Goal: Task Accomplishment & Management: Manage account settings

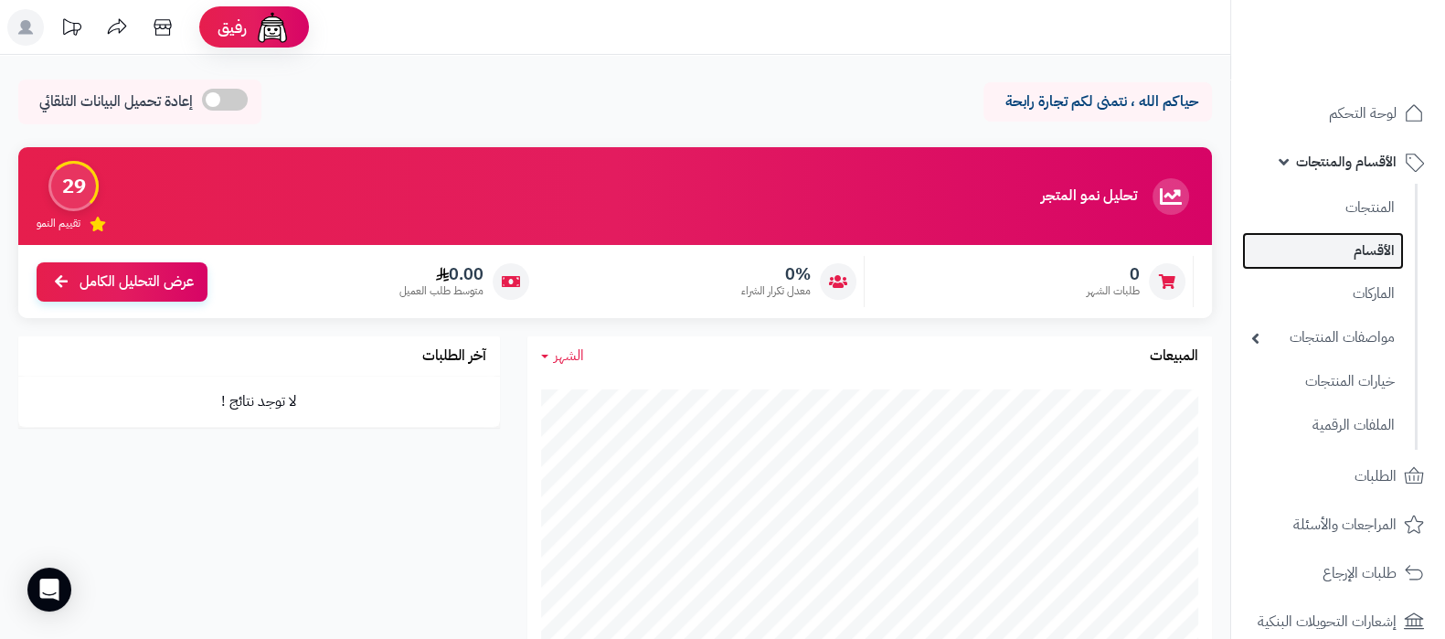
click at [1357, 246] on link "الأقسام" at bounding box center [1323, 250] width 162 height 37
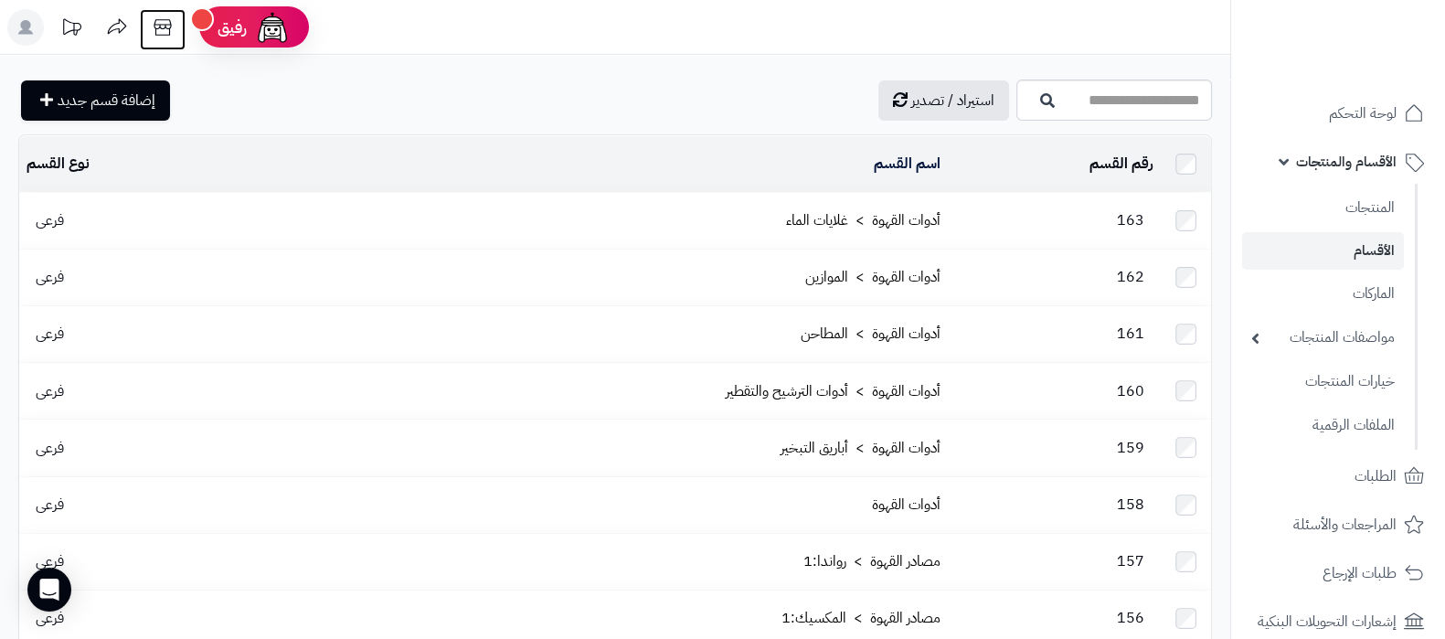
click at [156, 20] on icon at bounding box center [162, 27] width 17 height 16
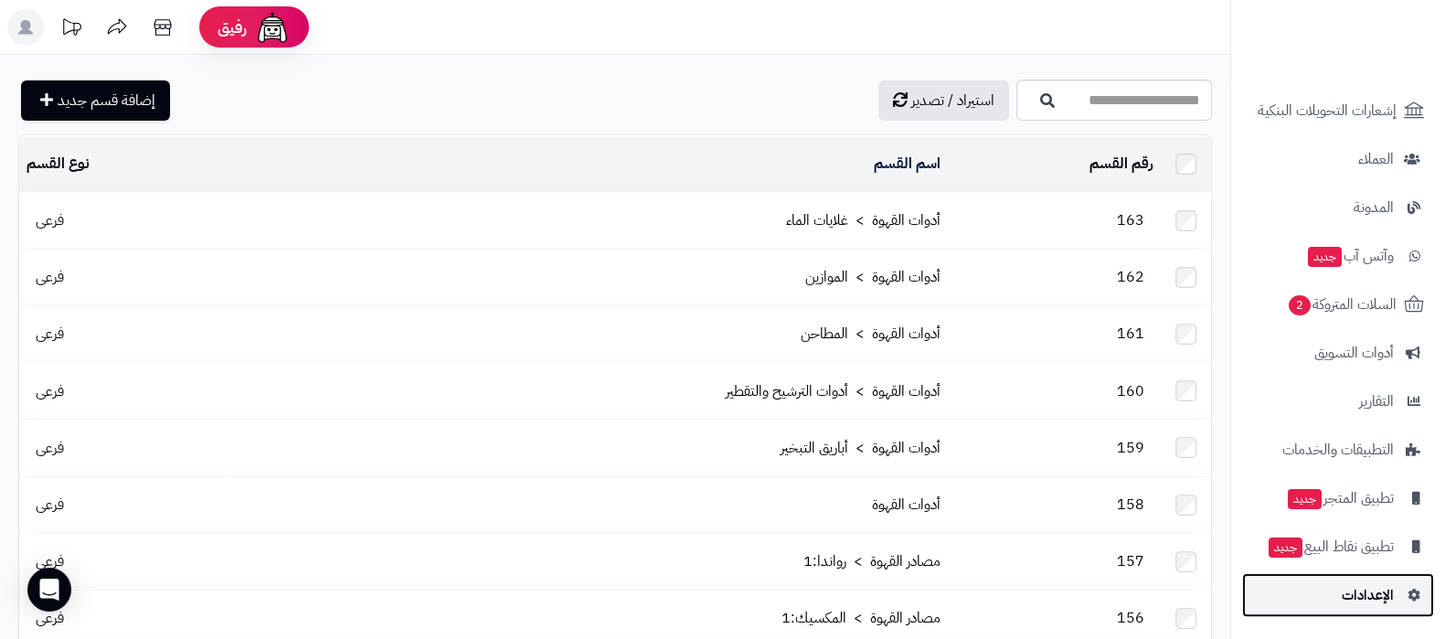
click at [1355, 590] on span "الإعدادات" at bounding box center [1367, 595] width 52 height 26
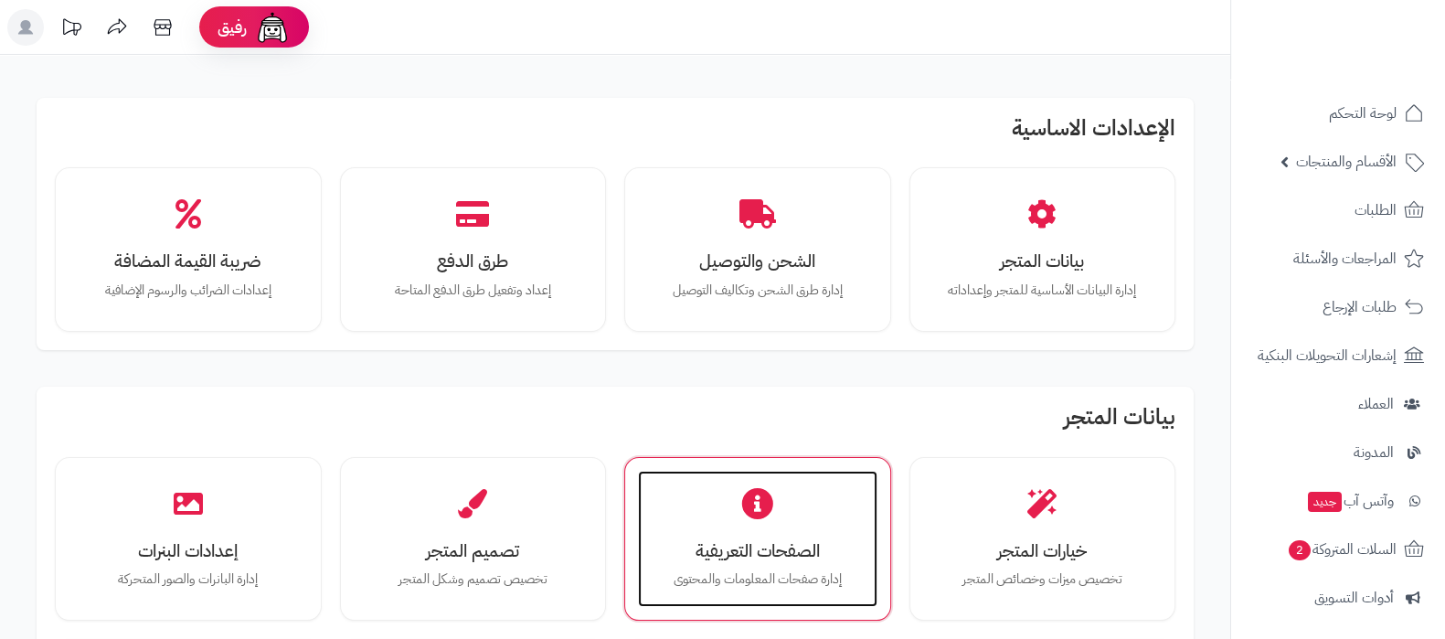
click at [756, 528] on div "الصفحات التعريفية إدارة صفحات المعلومات والمحتوى" at bounding box center [757, 539] width 239 height 137
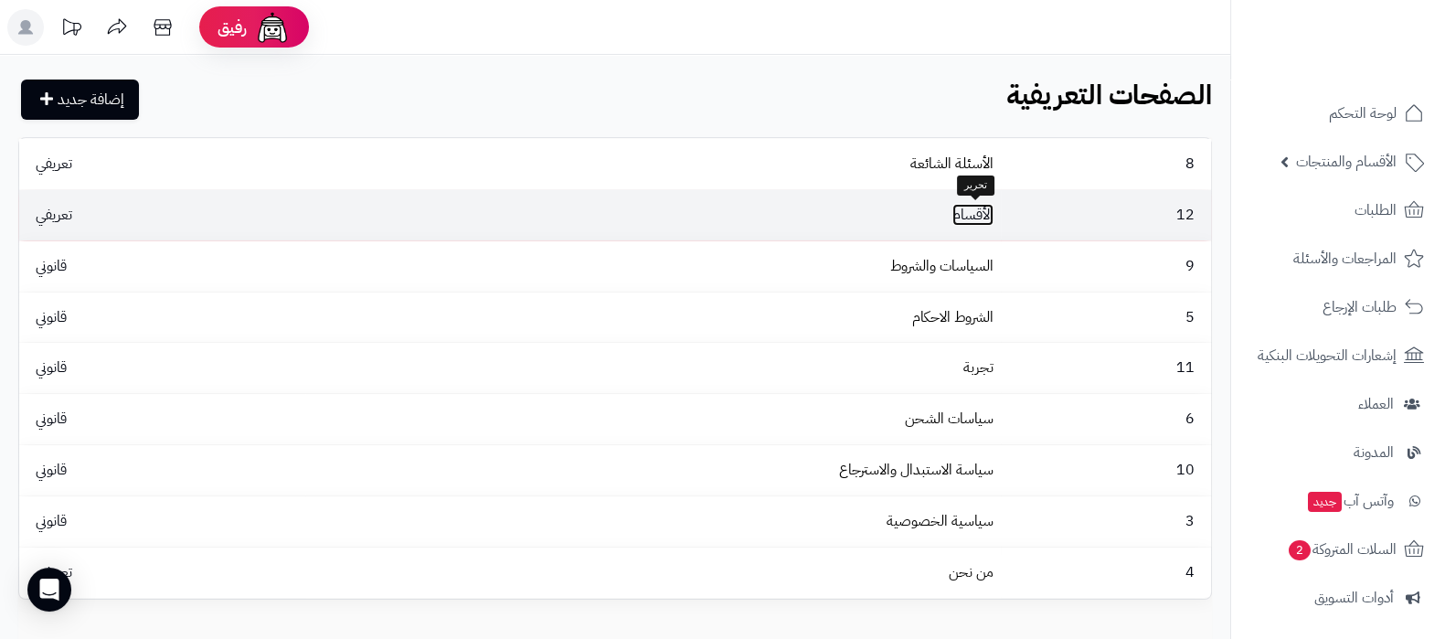
click at [982, 204] on link "الأقسام" at bounding box center [972, 215] width 41 height 22
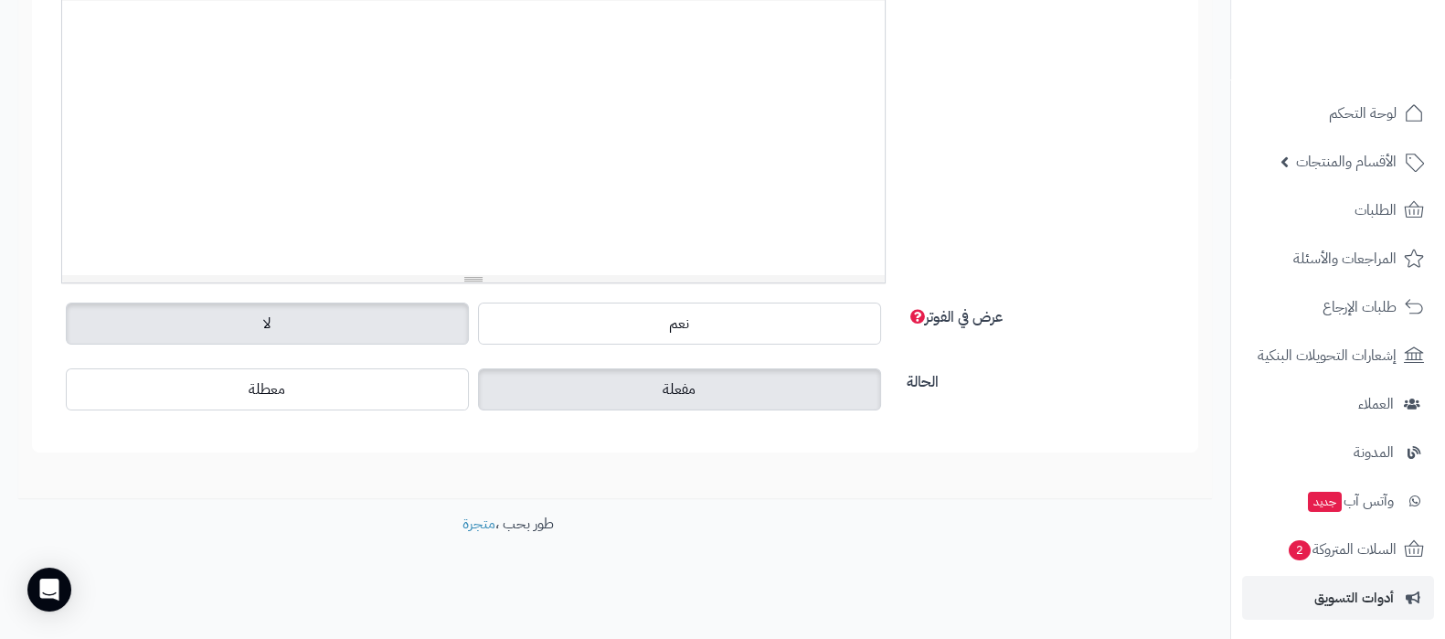
scroll to position [246, 0]
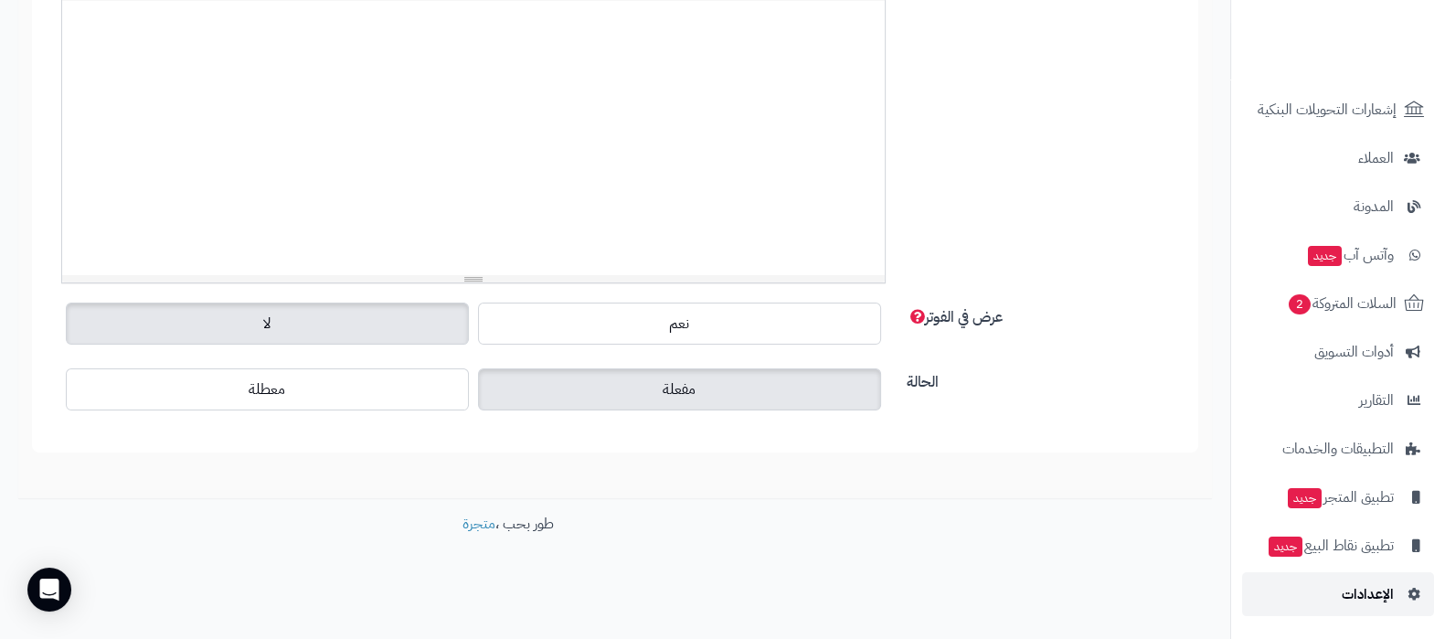
click at [1336, 598] on link "الإعدادات" at bounding box center [1338, 594] width 192 height 44
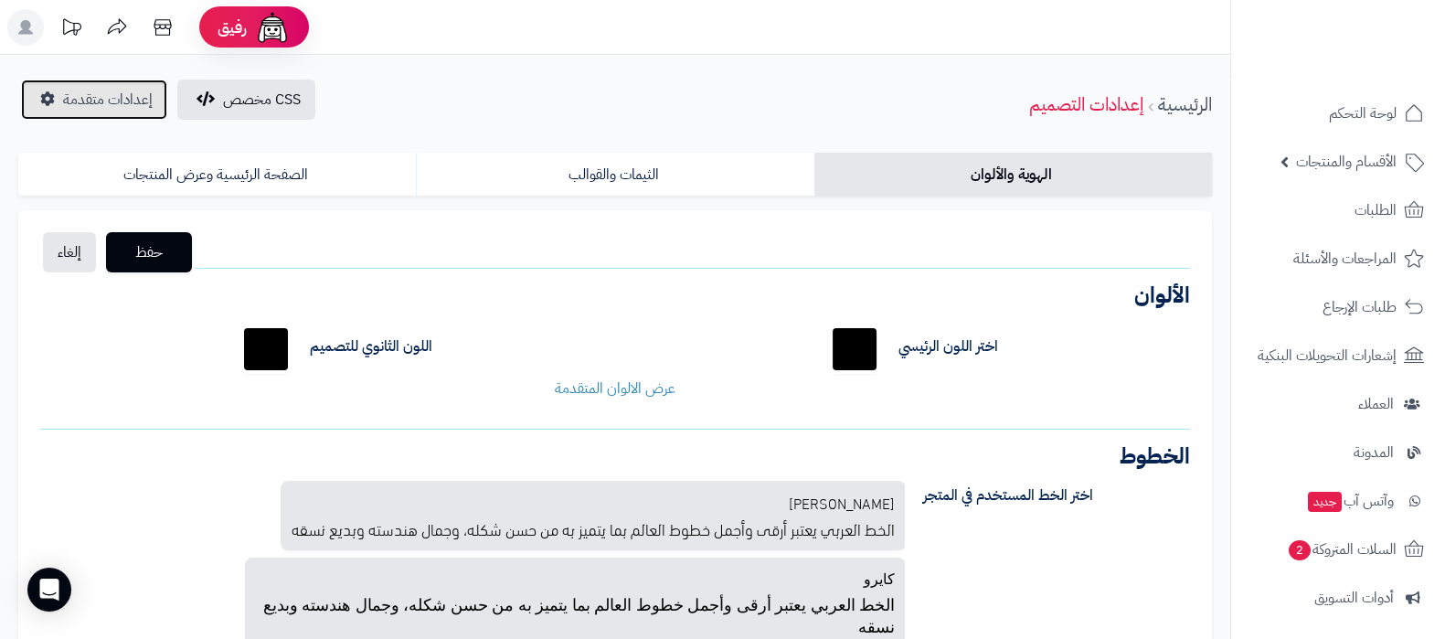
click at [60, 91] on link "إعدادات متقدمة" at bounding box center [94, 100] width 146 height 40
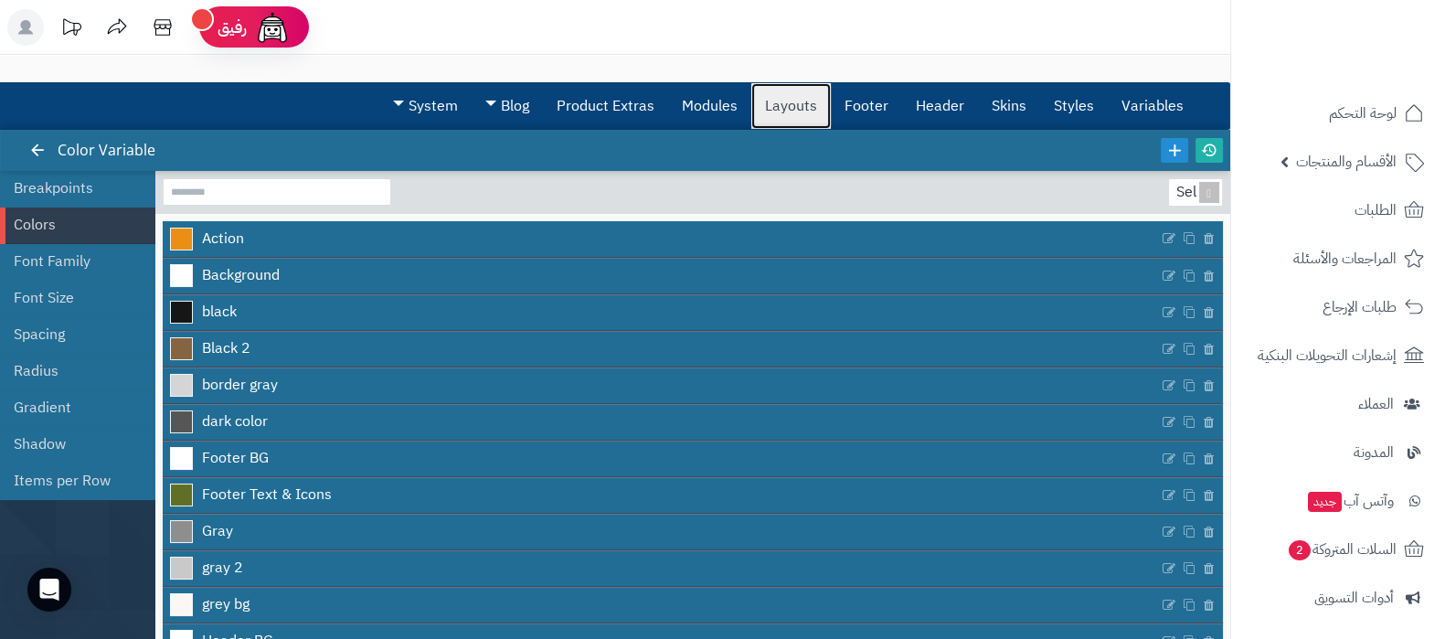
click at [758, 88] on link "Layouts" at bounding box center [791, 106] width 80 height 46
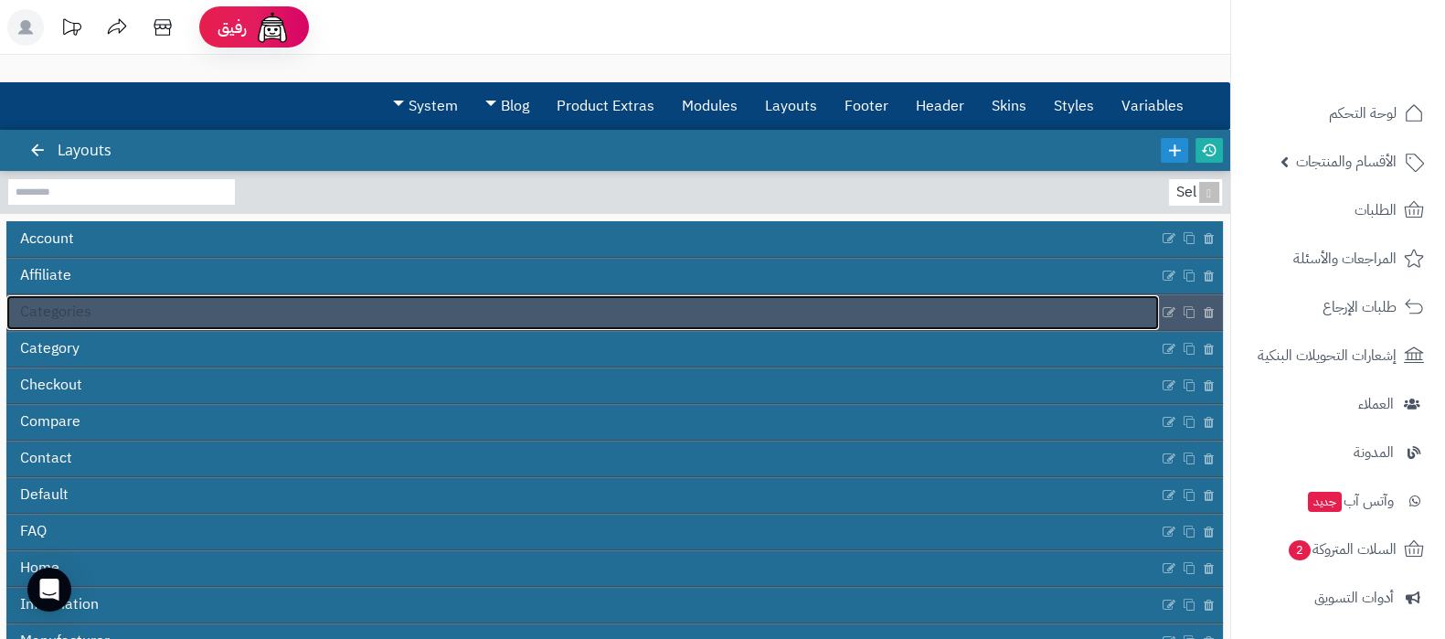
click at [334, 302] on link "Categories" at bounding box center [582, 312] width 1152 height 35
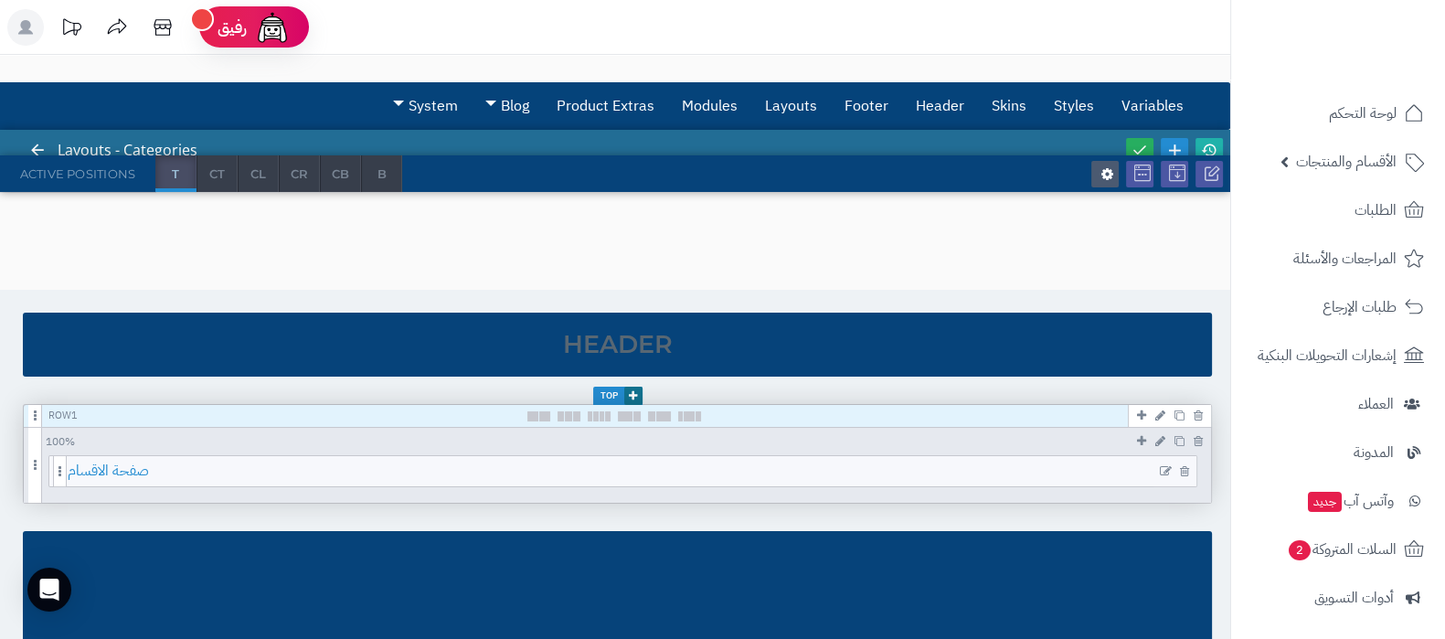
click at [679, 478] on span "صفحة الاقسام" at bounding box center [632, 471] width 1129 height 30
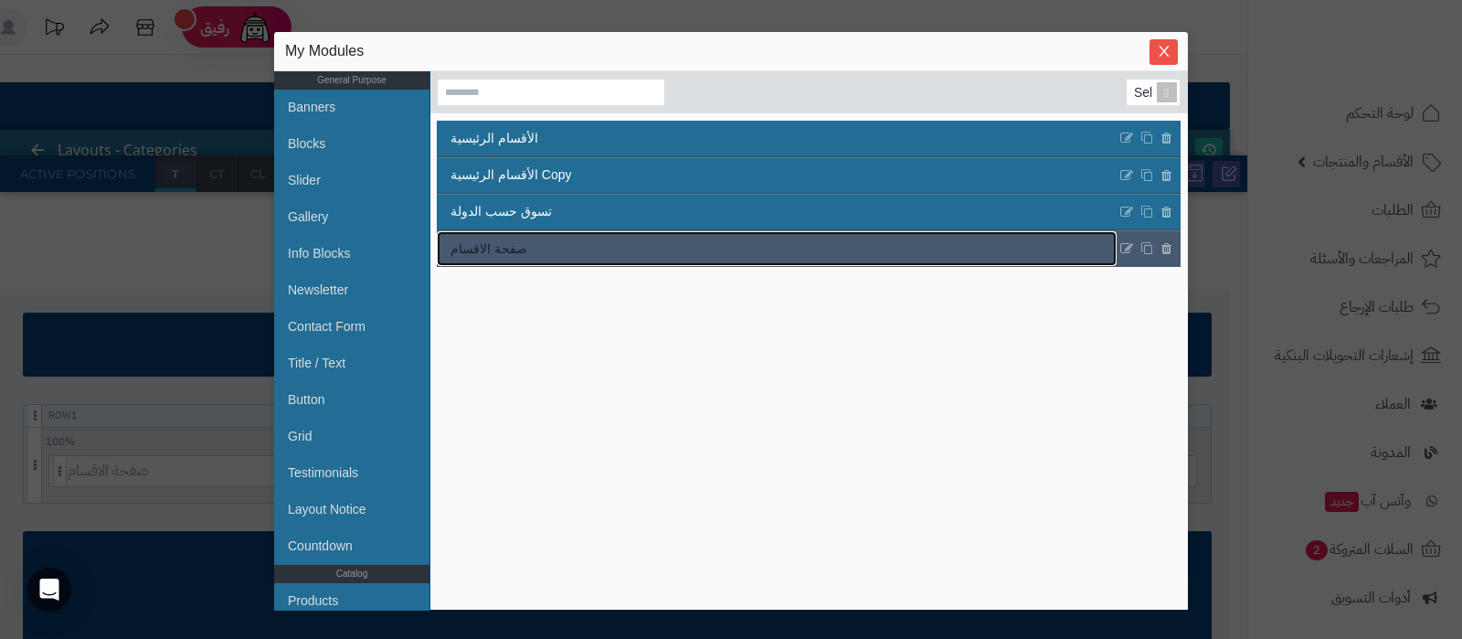
click at [612, 247] on link "صفحة الاقسام" at bounding box center [777, 248] width 680 height 35
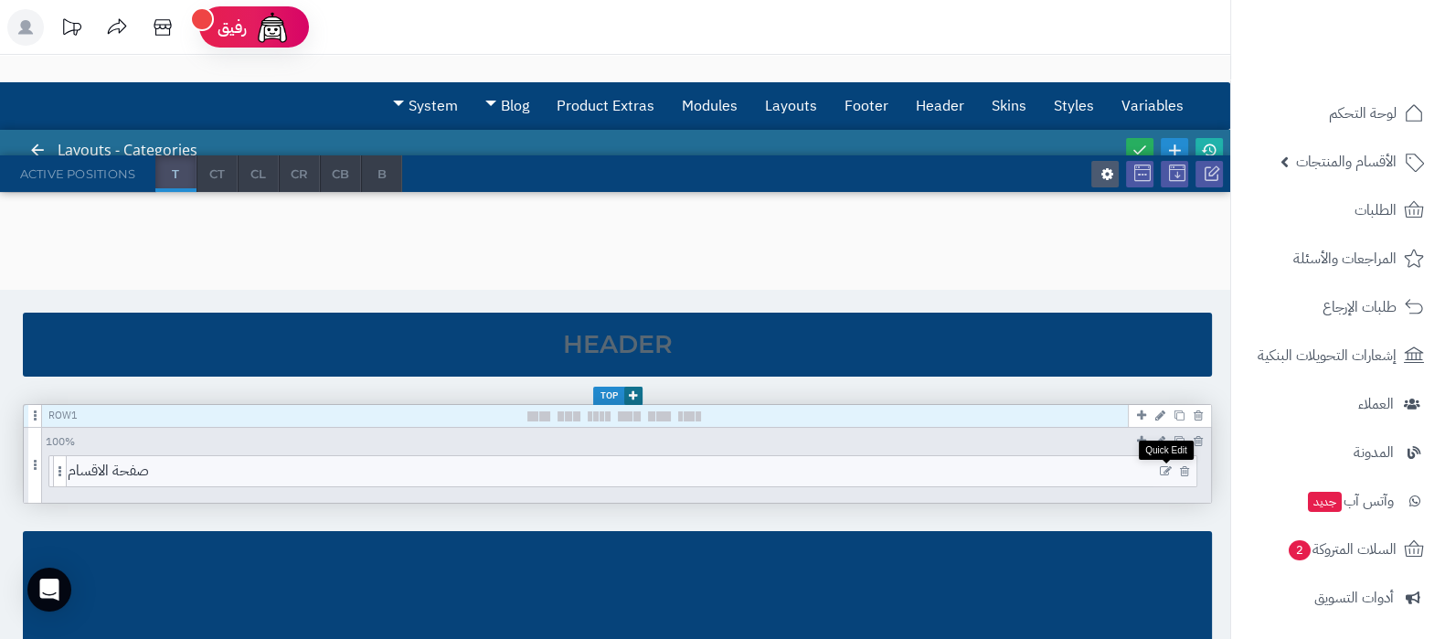
click at [1162, 468] on icon at bounding box center [1166, 471] width 12 height 13
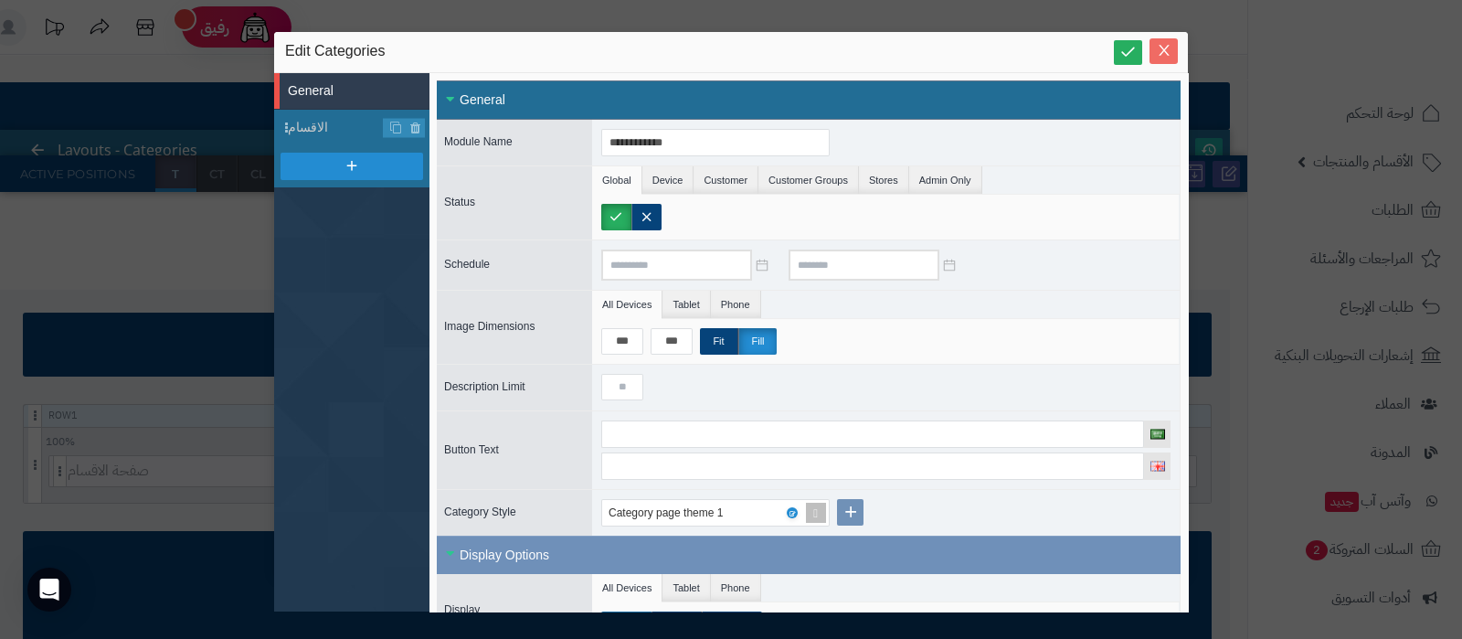
click at [1170, 48] on icon "Close" at bounding box center [1164, 50] width 15 height 15
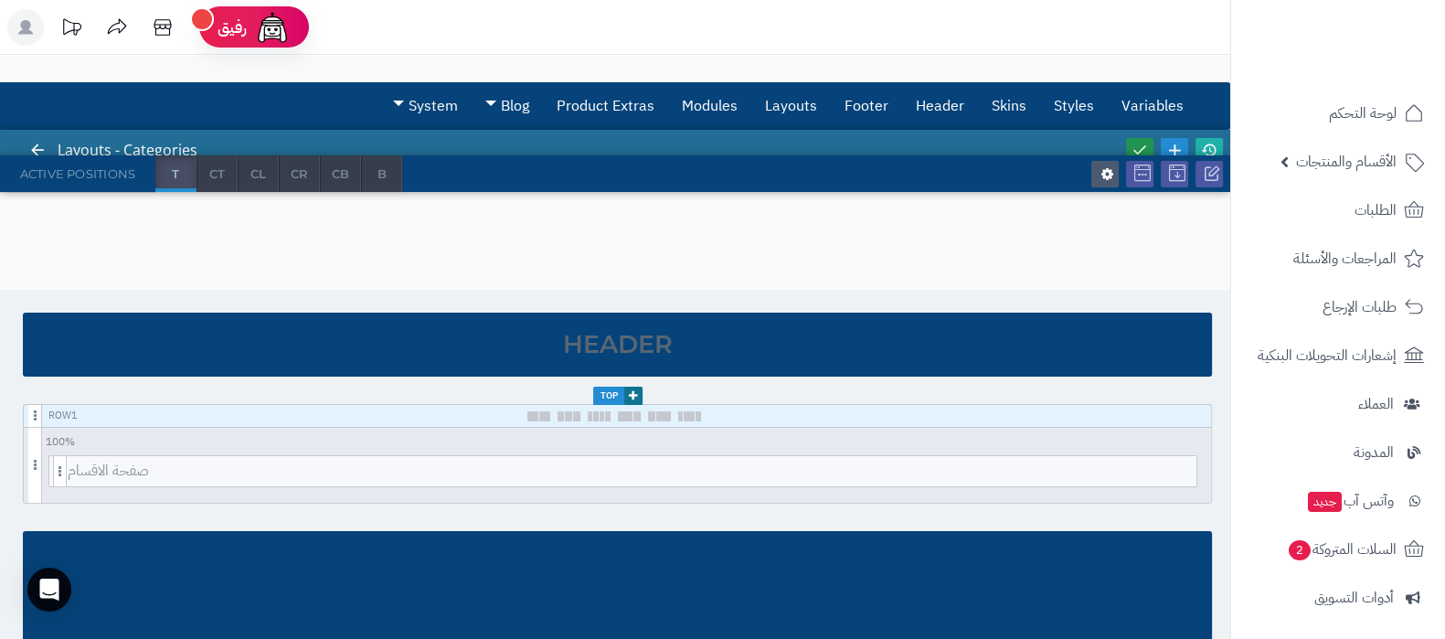
click at [1138, 142] on icon at bounding box center [1139, 150] width 16 height 16
click at [1211, 143] on icon at bounding box center [1209, 150] width 16 height 16
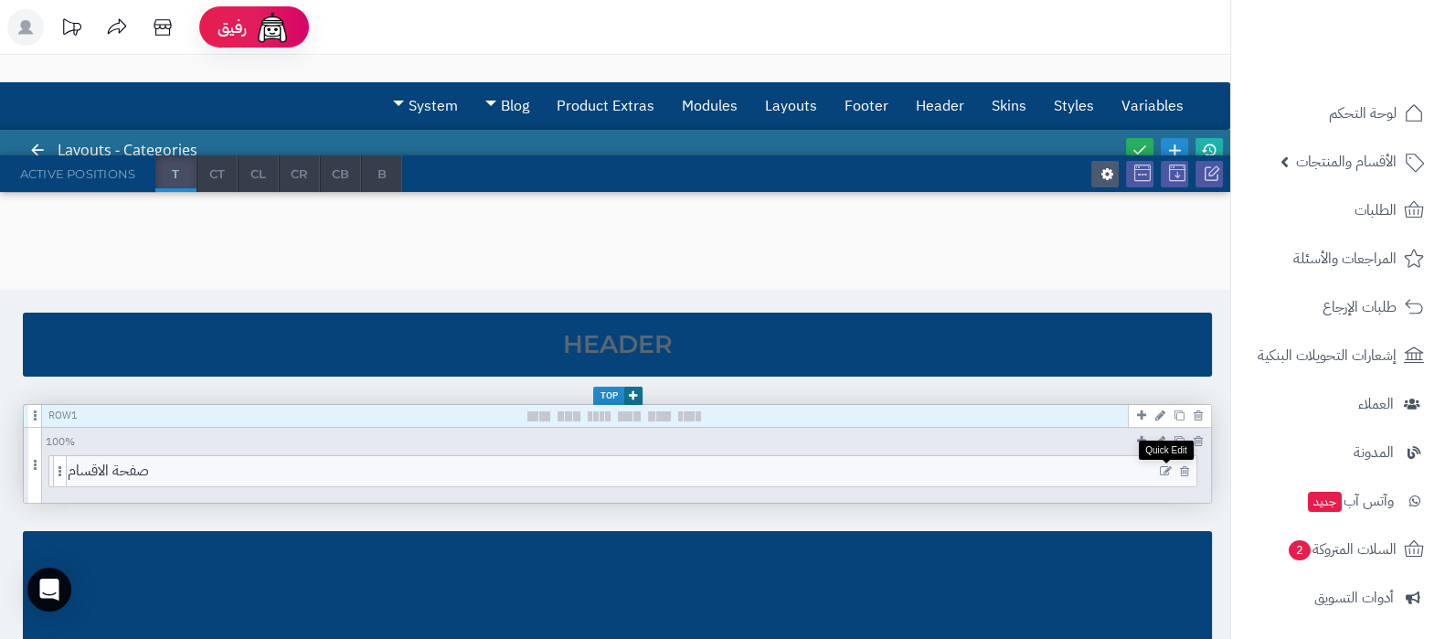
click at [1165, 471] on icon at bounding box center [1166, 471] width 12 height 13
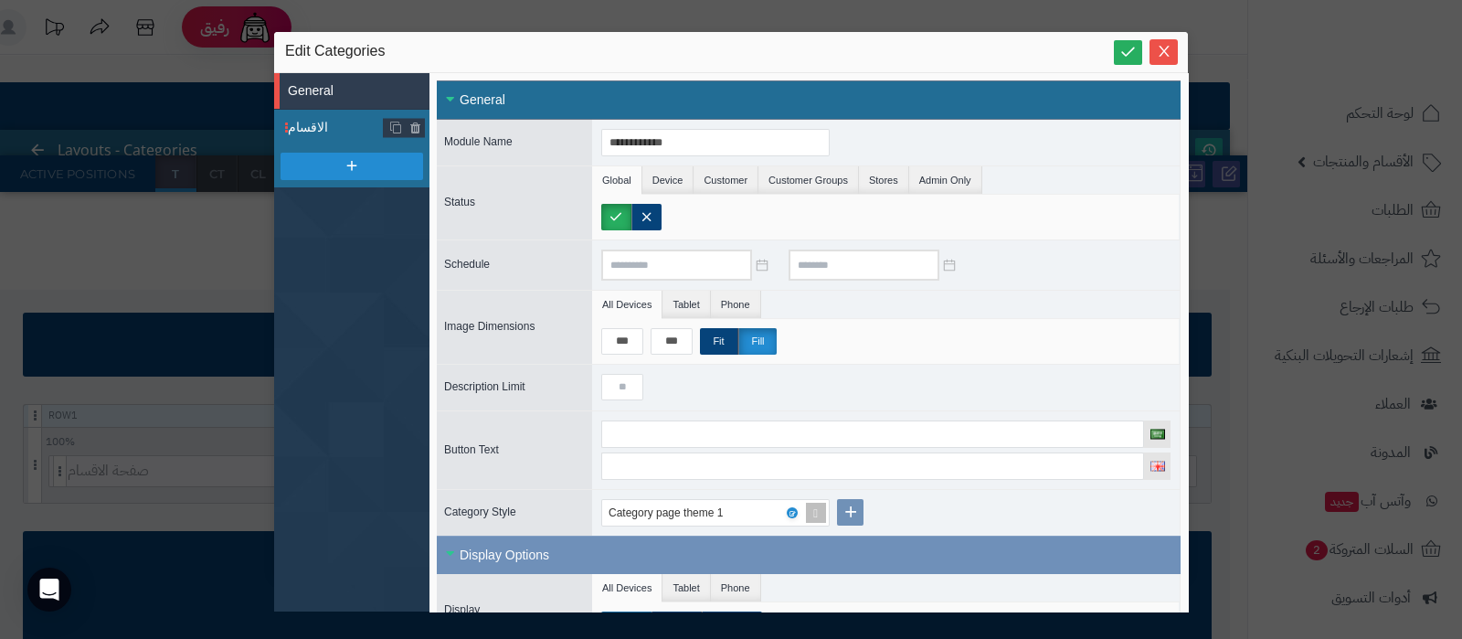
click at [338, 133] on span "الاقسام" at bounding box center [336, 127] width 96 height 19
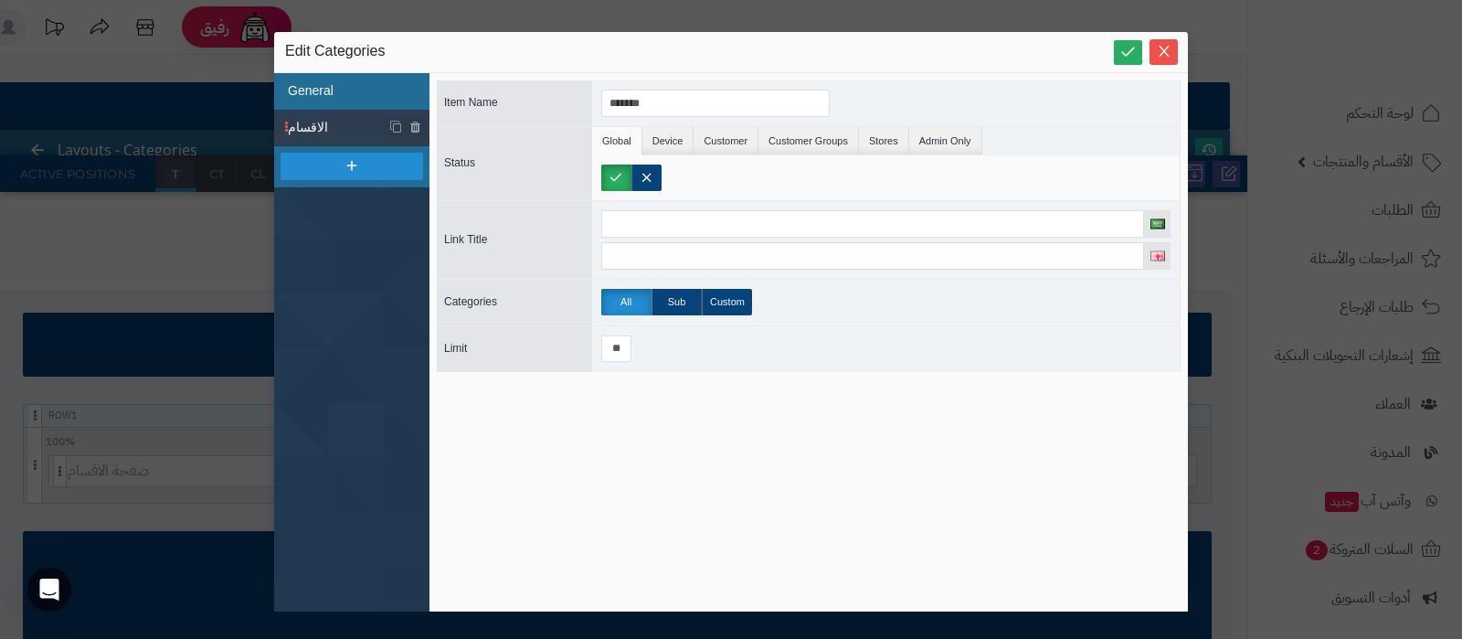
click at [326, 90] on li "General" at bounding box center [351, 91] width 155 height 37
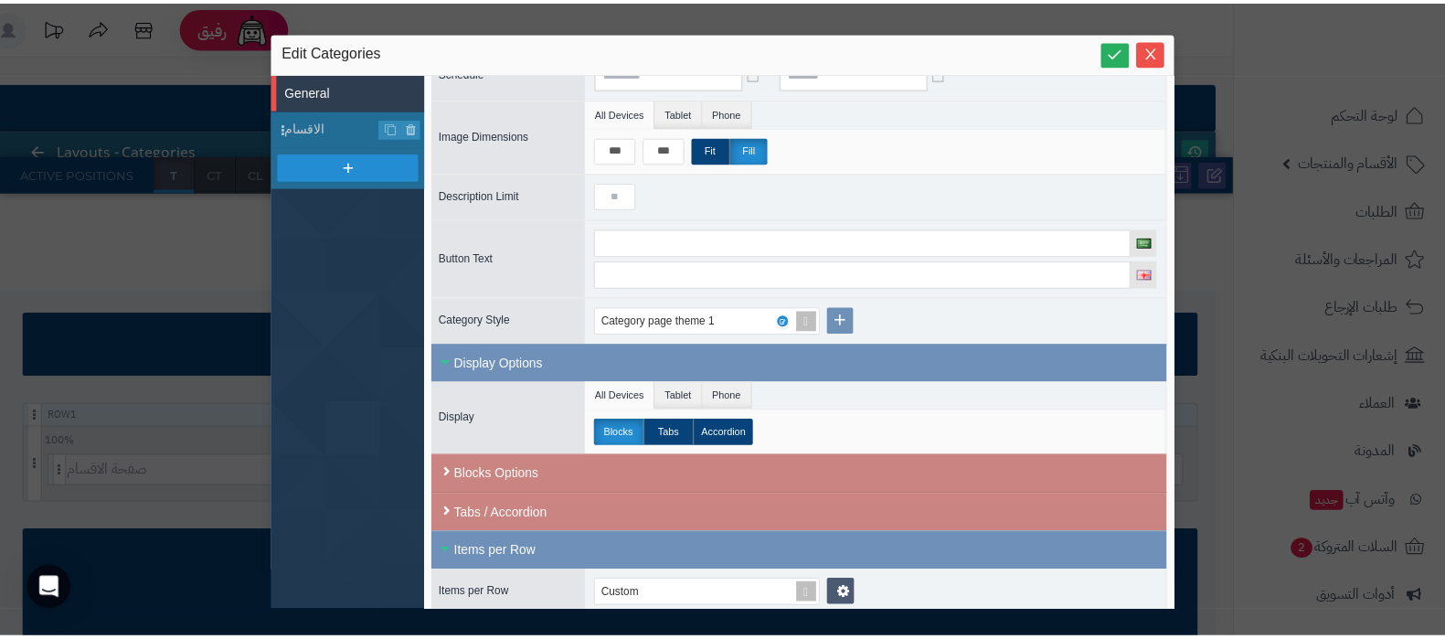
scroll to position [286, 0]
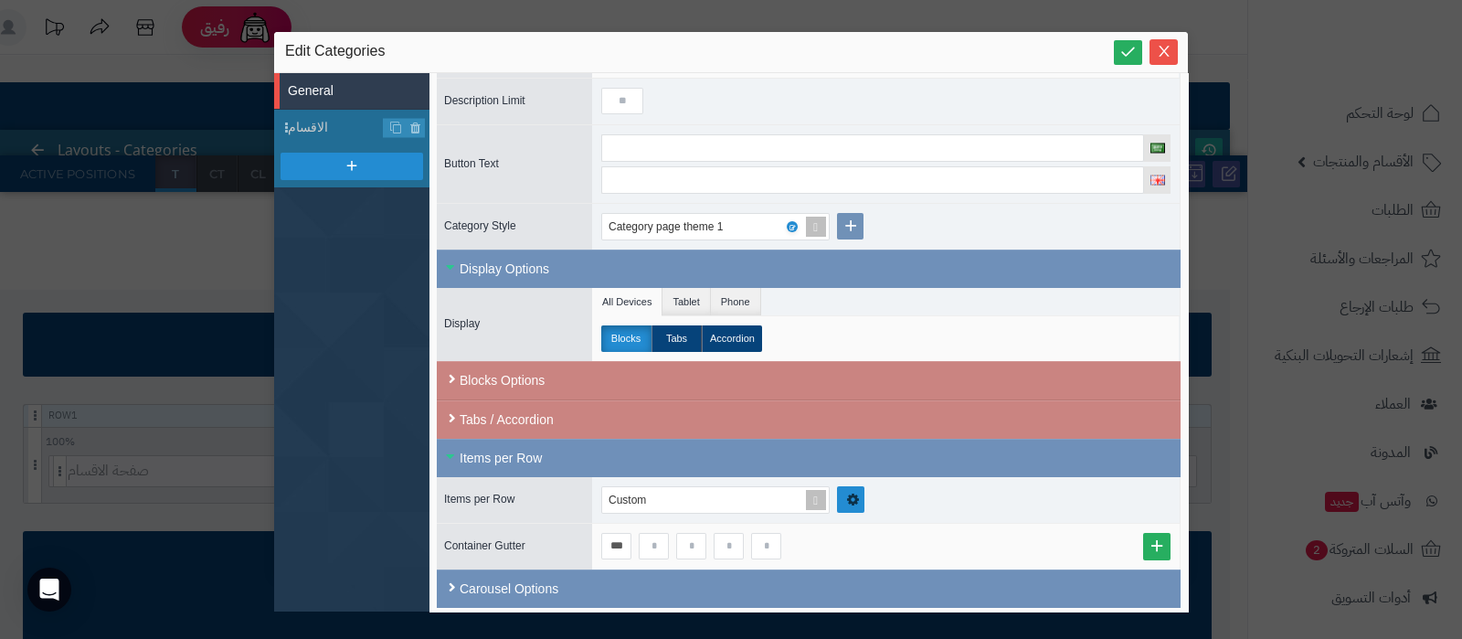
click at [848, 493] on icon at bounding box center [852, 500] width 17 height 18
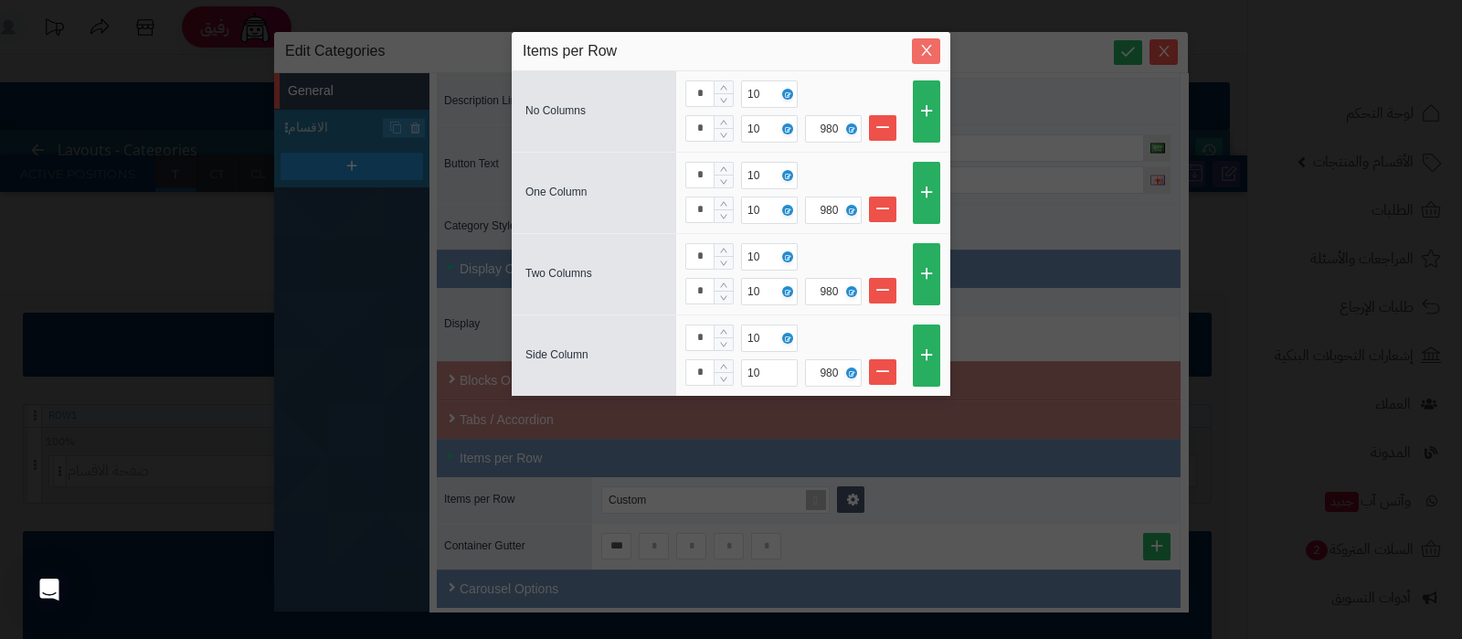
click at [928, 49] on icon "Close" at bounding box center [926, 50] width 15 height 15
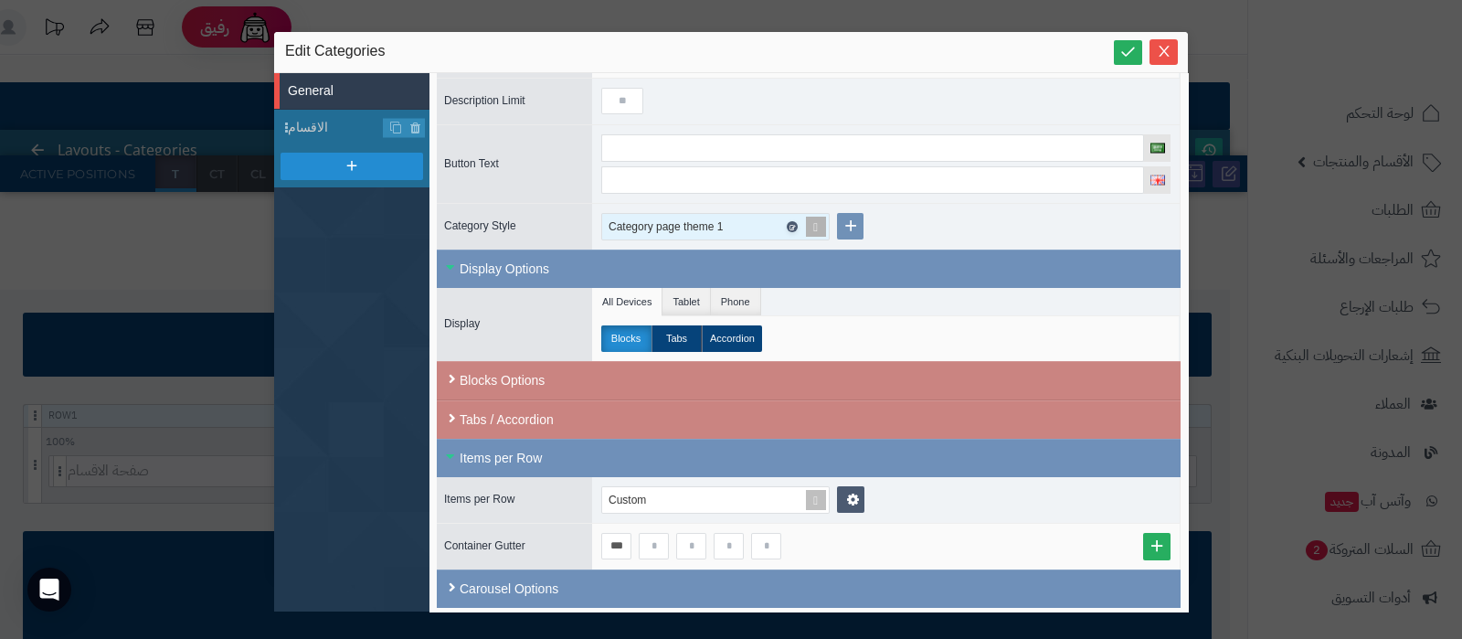
click at [793, 223] on icon at bounding box center [791, 227] width 5 height 8
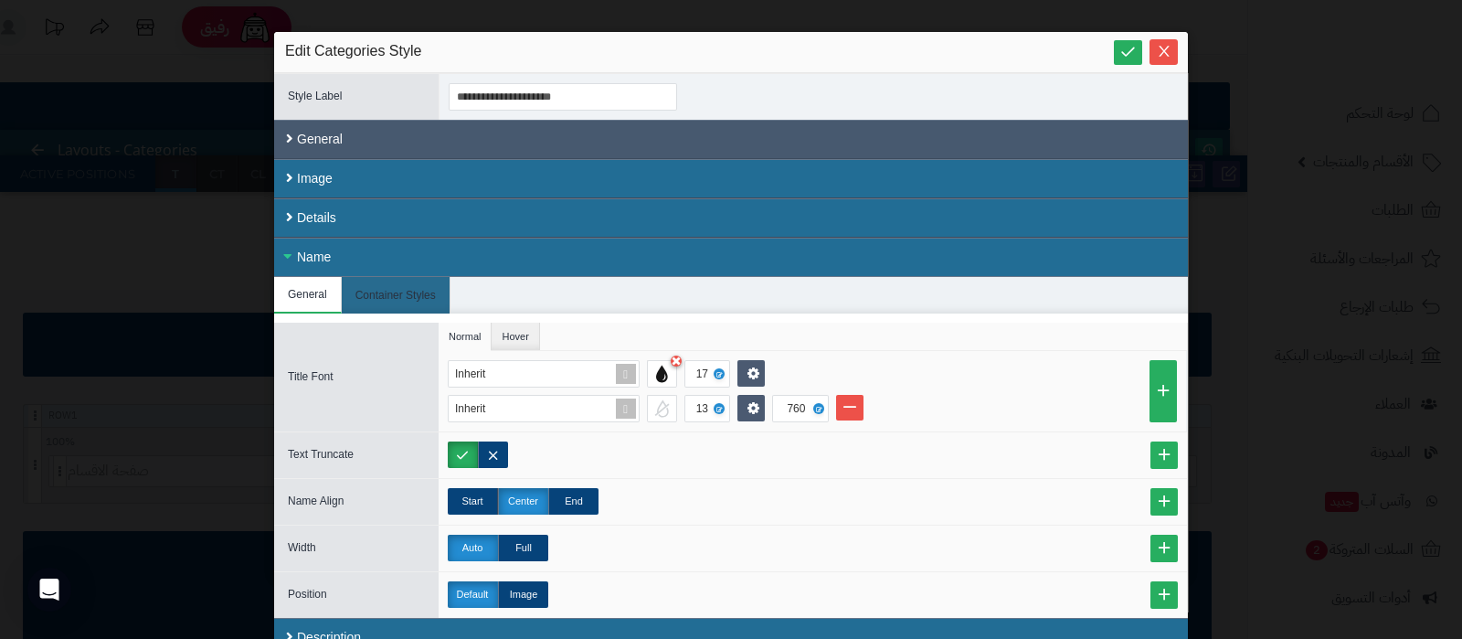
click at [557, 135] on div "General" at bounding box center [731, 139] width 914 height 39
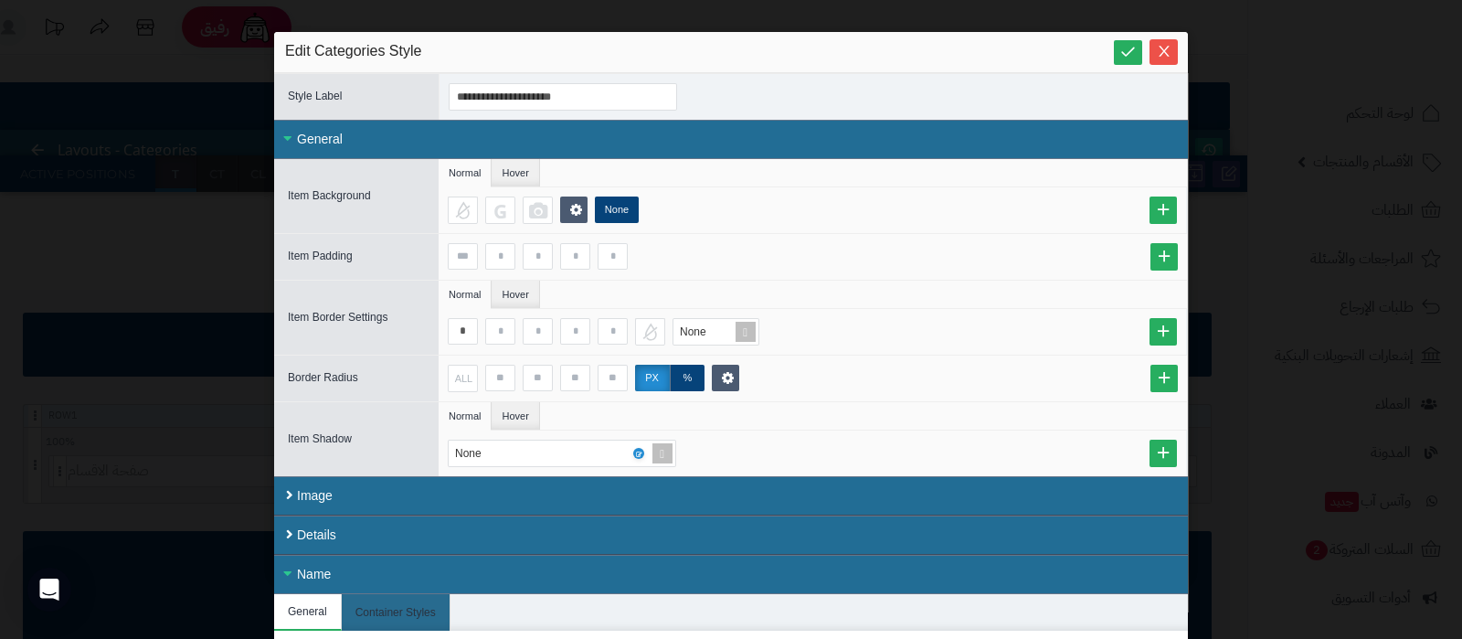
click at [644, 129] on div "General" at bounding box center [731, 139] width 914 height 39
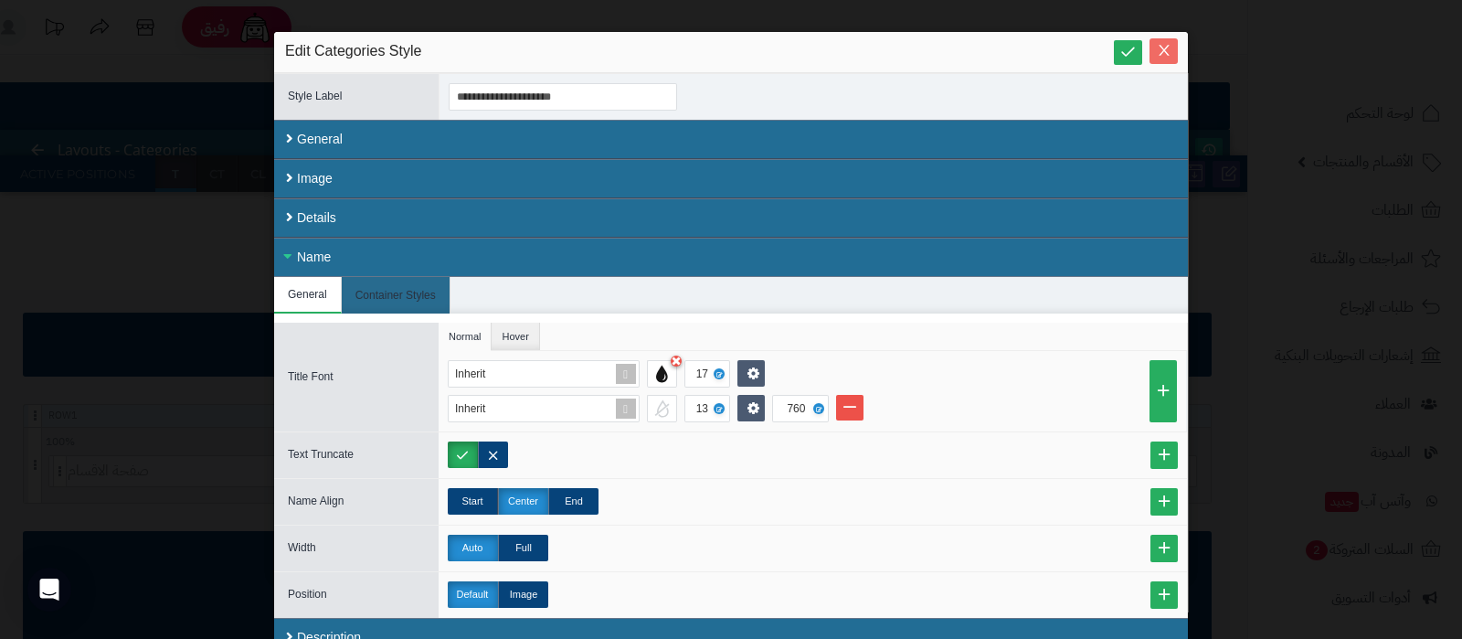
click at [1171, 56] on icon "Close" at bounding box center [1164, 50] width 15 height 15
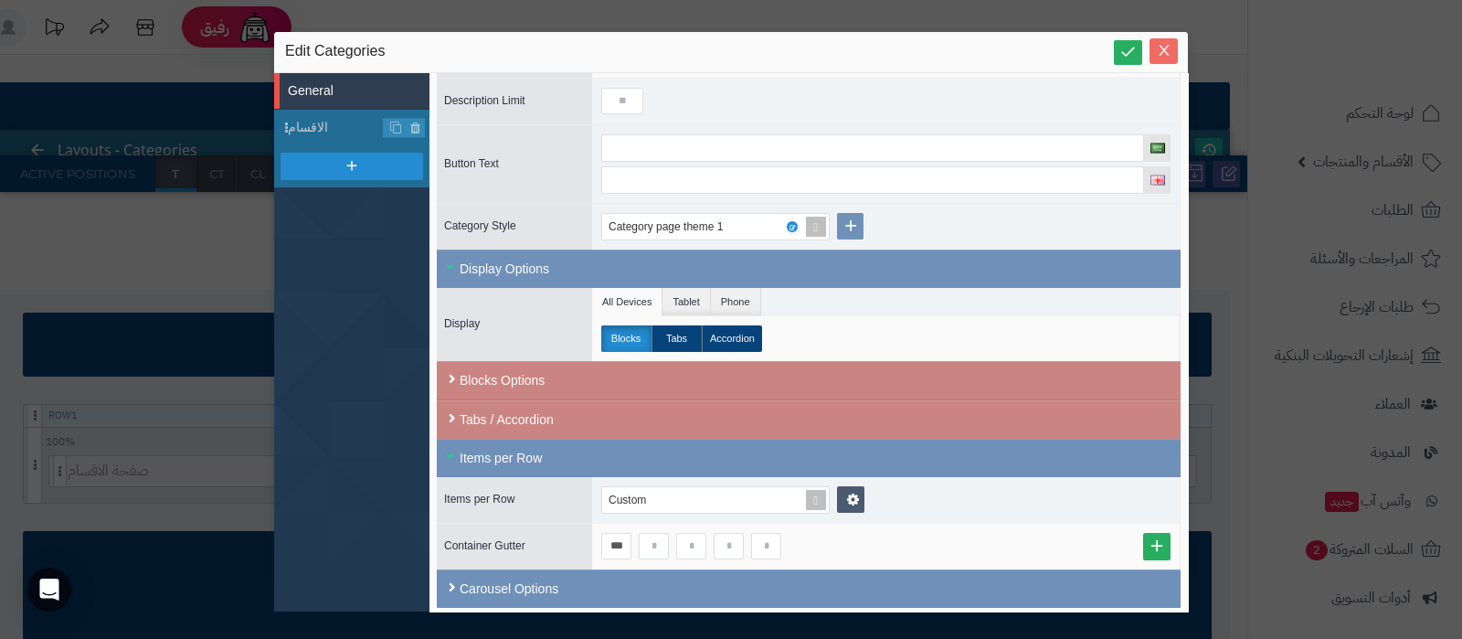
click at [1170, 51] on icon "Close" at bounding box center [1164, 50] width 15 height 15
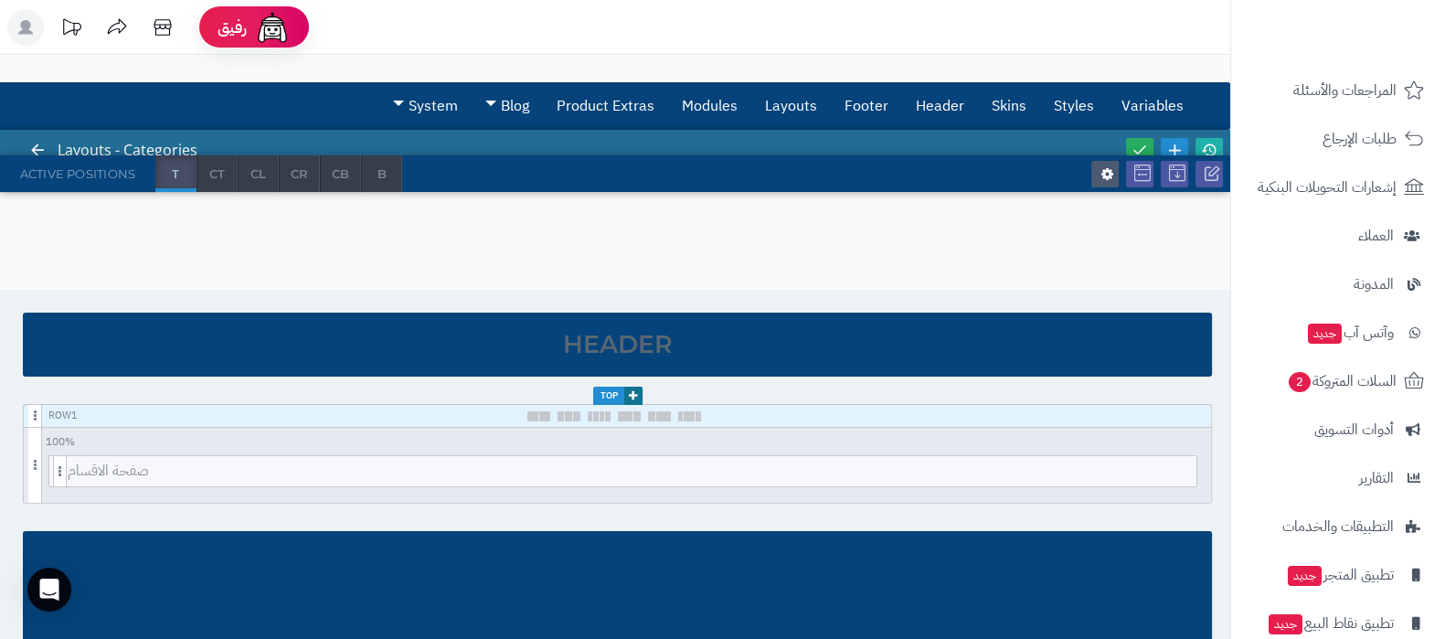
scroll to position [246, 0]
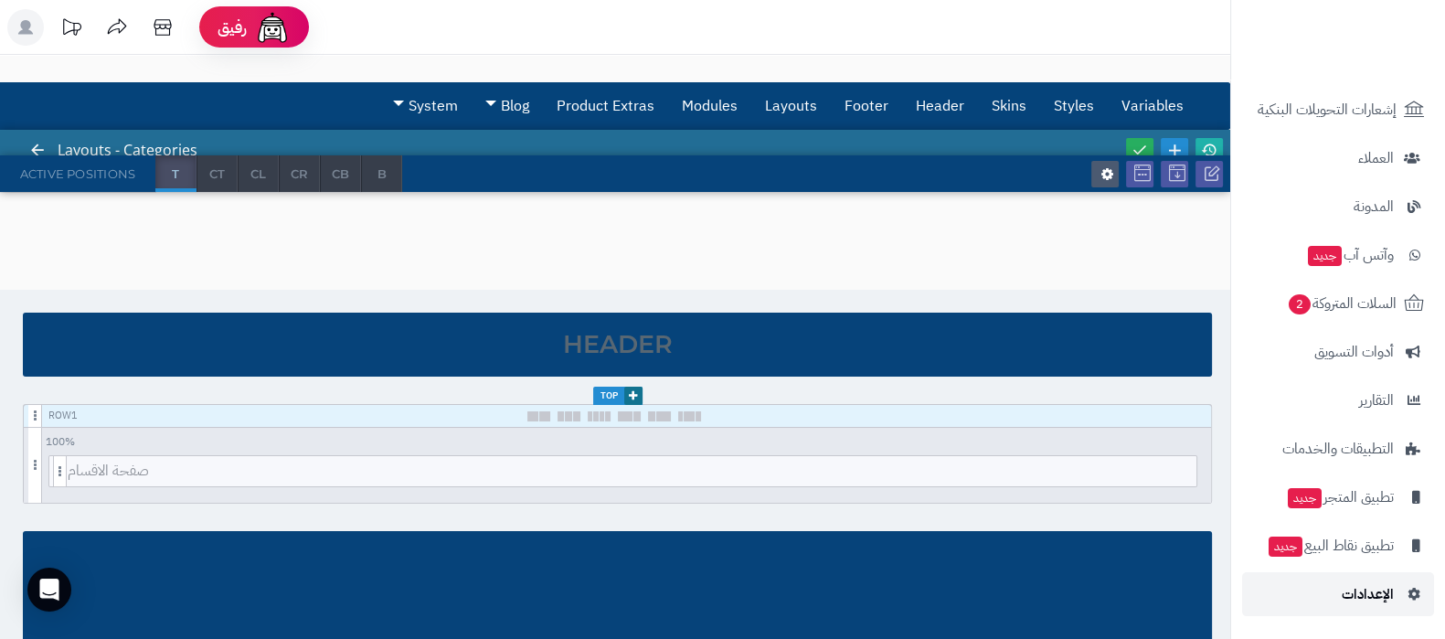
click at [1351, 601] on span "الإعدادات" at bounding box center [1367, 594] width 52 height 26
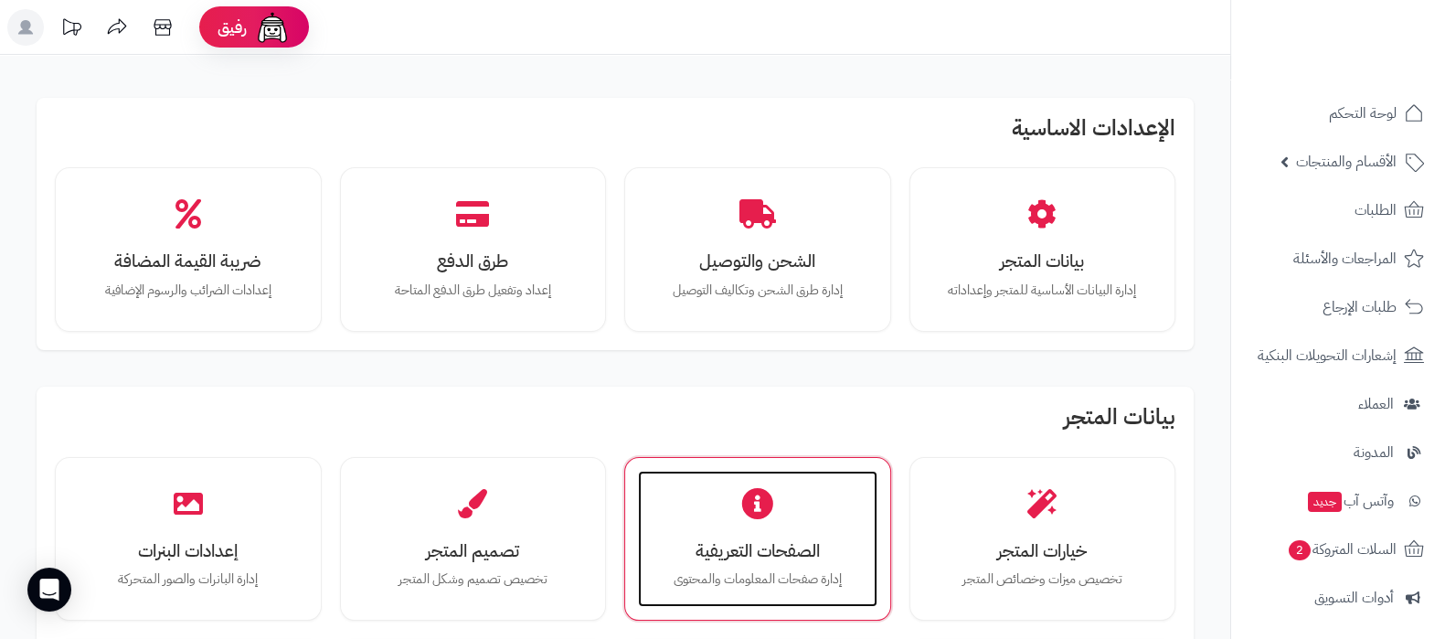
click at [722, 541] on h3 "الصفحات التعريفية" at bounding box center [757, 550] width 203 height 19
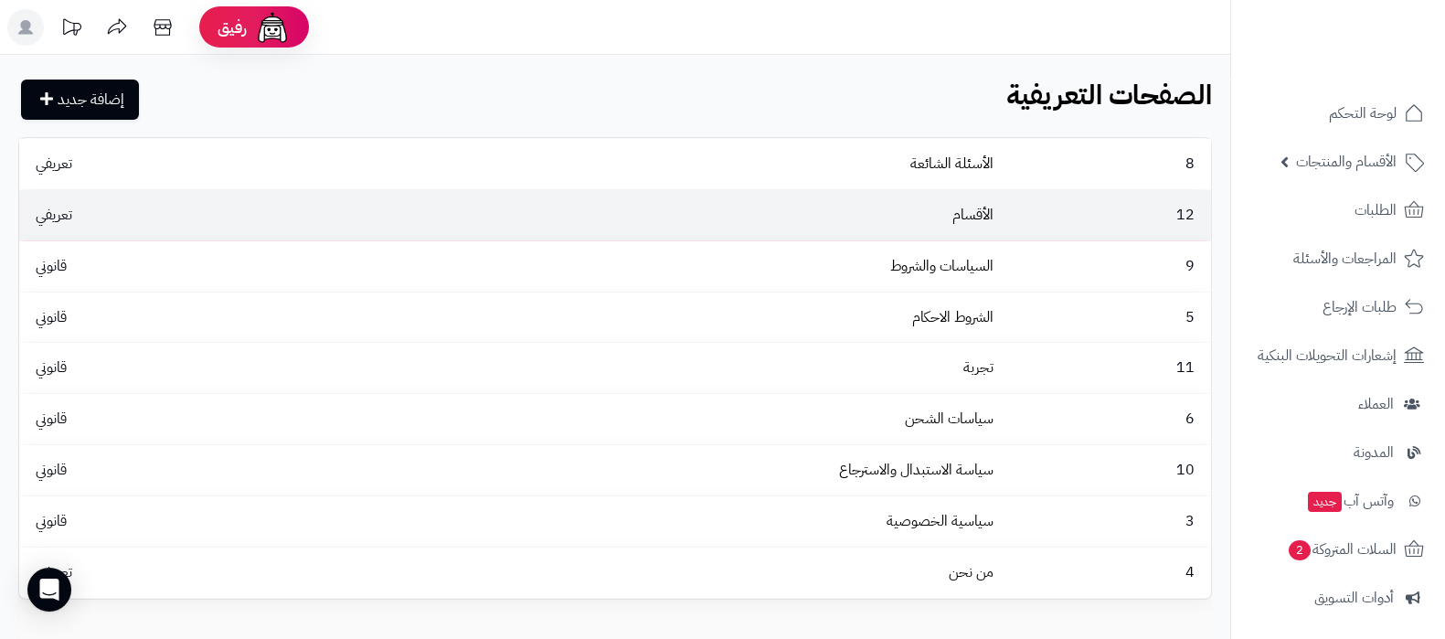
click at [950, 219] on td "الأقسام" at bounding box center [652, 215] width 695 height 50
click at [978, 212] on link "الأقسام" at bounding box center [972, 215] width 41 height 22
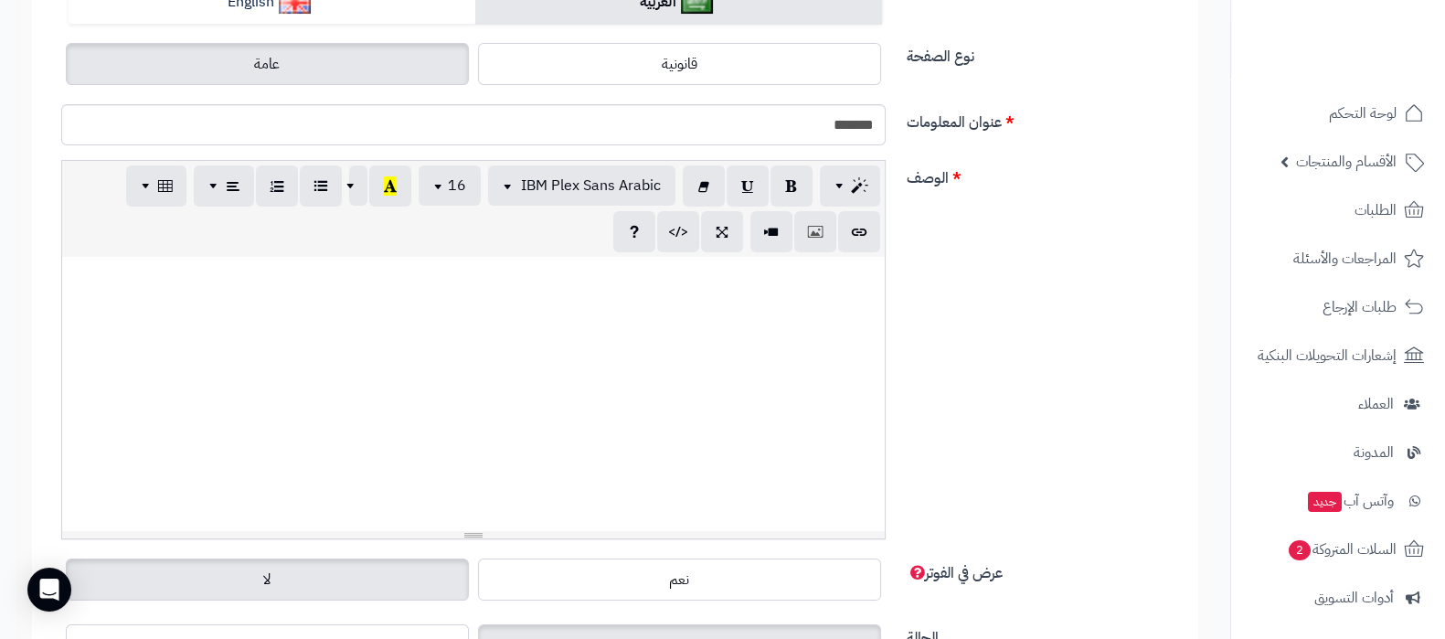
scroll to position [343, 0]
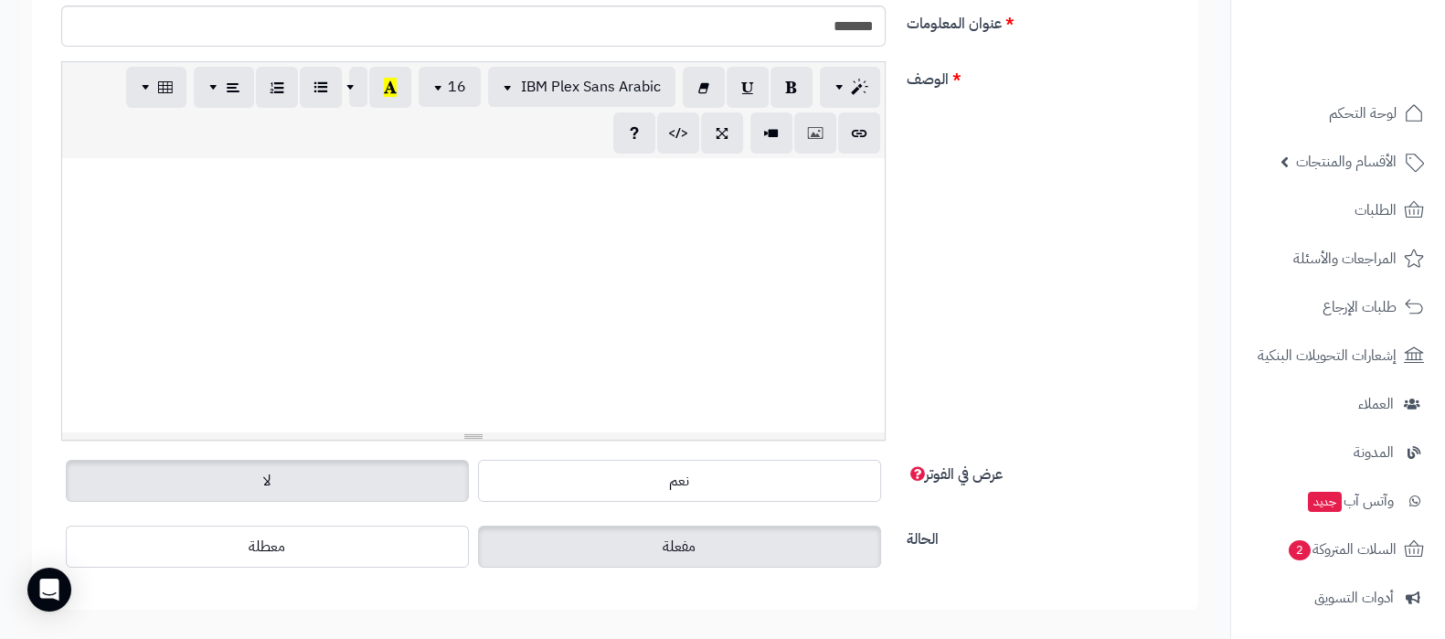
click at [604, 251] on div at bounding box center [473, 295] width 822 height 274
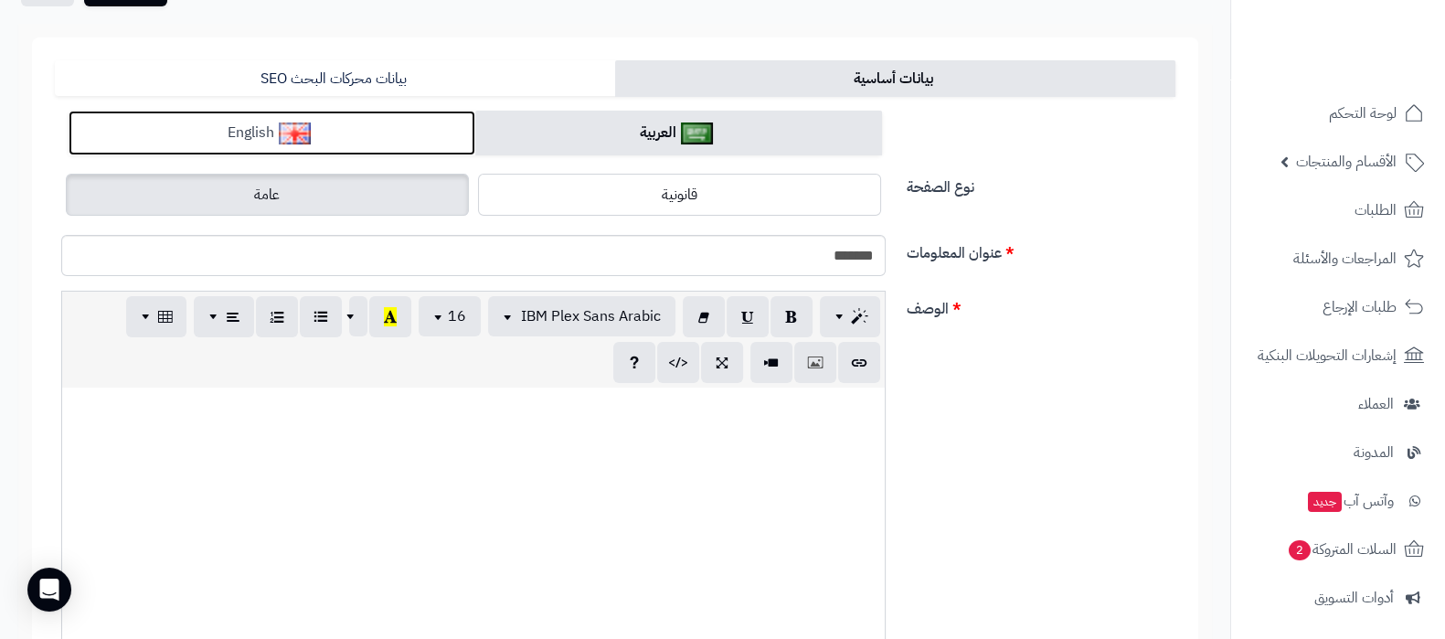
click at [424, 125] on link "English" at bounding box center [272, 133] width 407 height 45
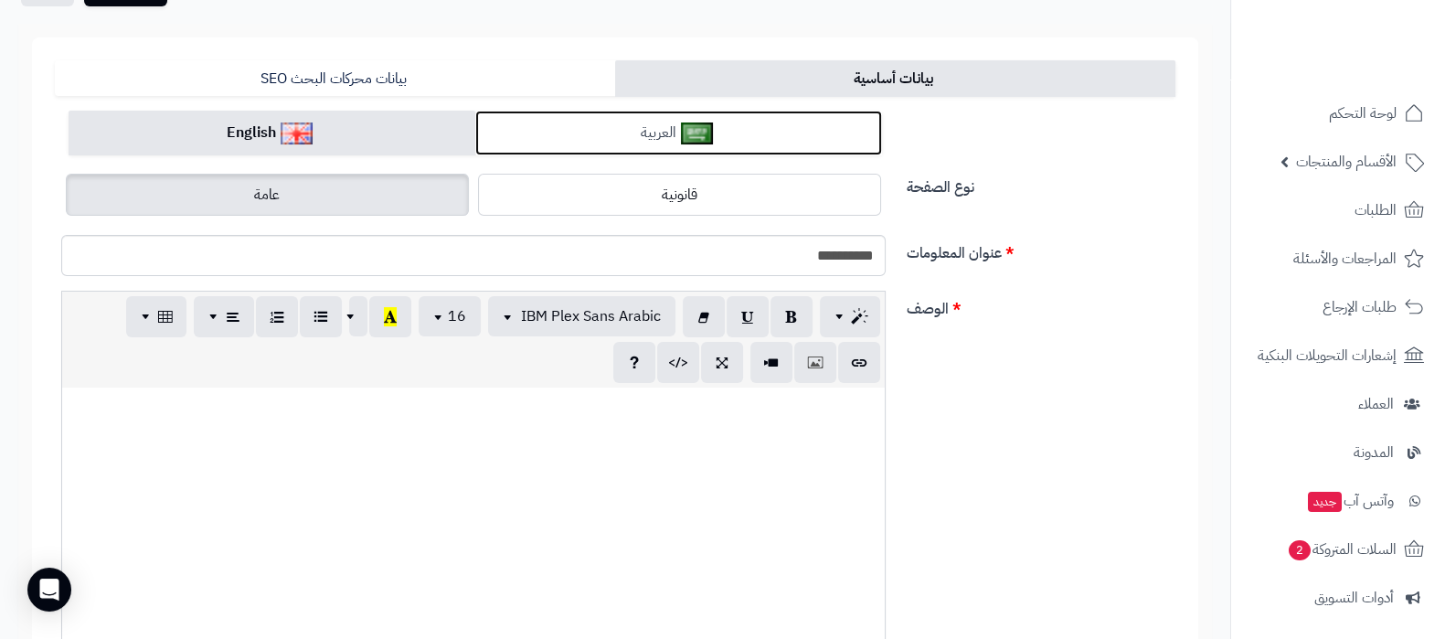
click at [564, 125] on link "العربية" at bounding box center [678, 133] width 407 height 45
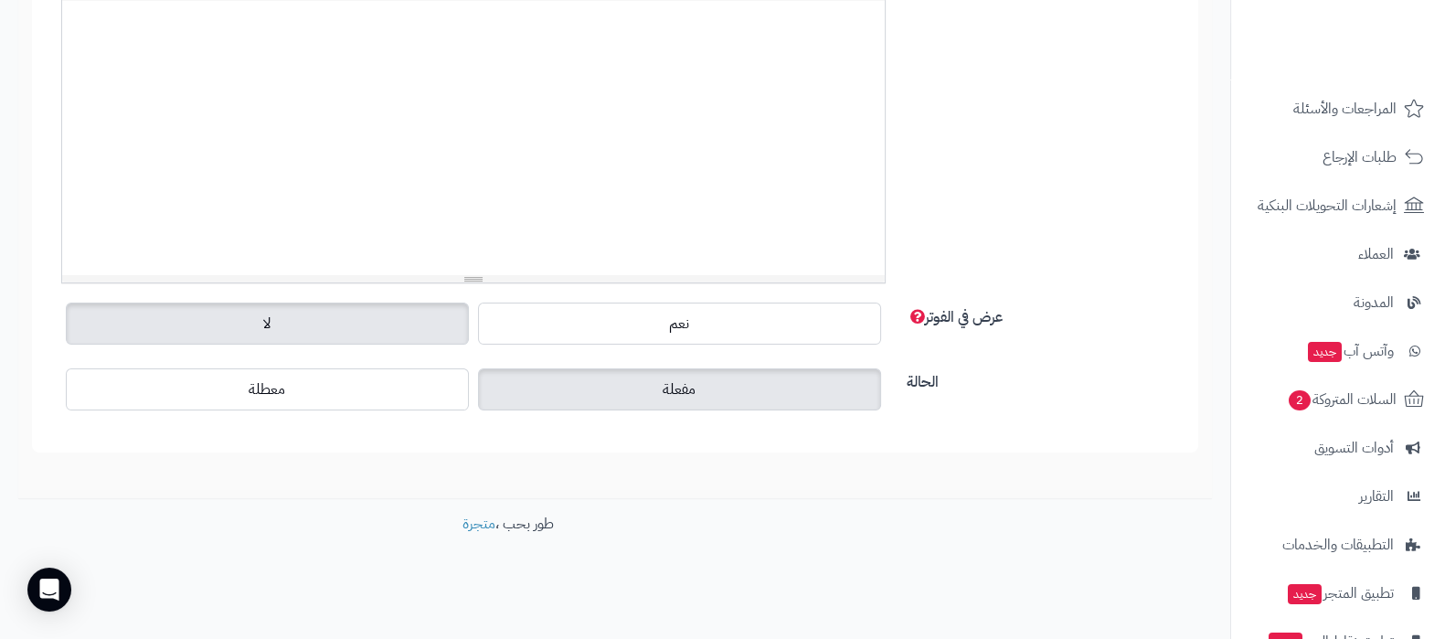
scroll to position [246, 0]
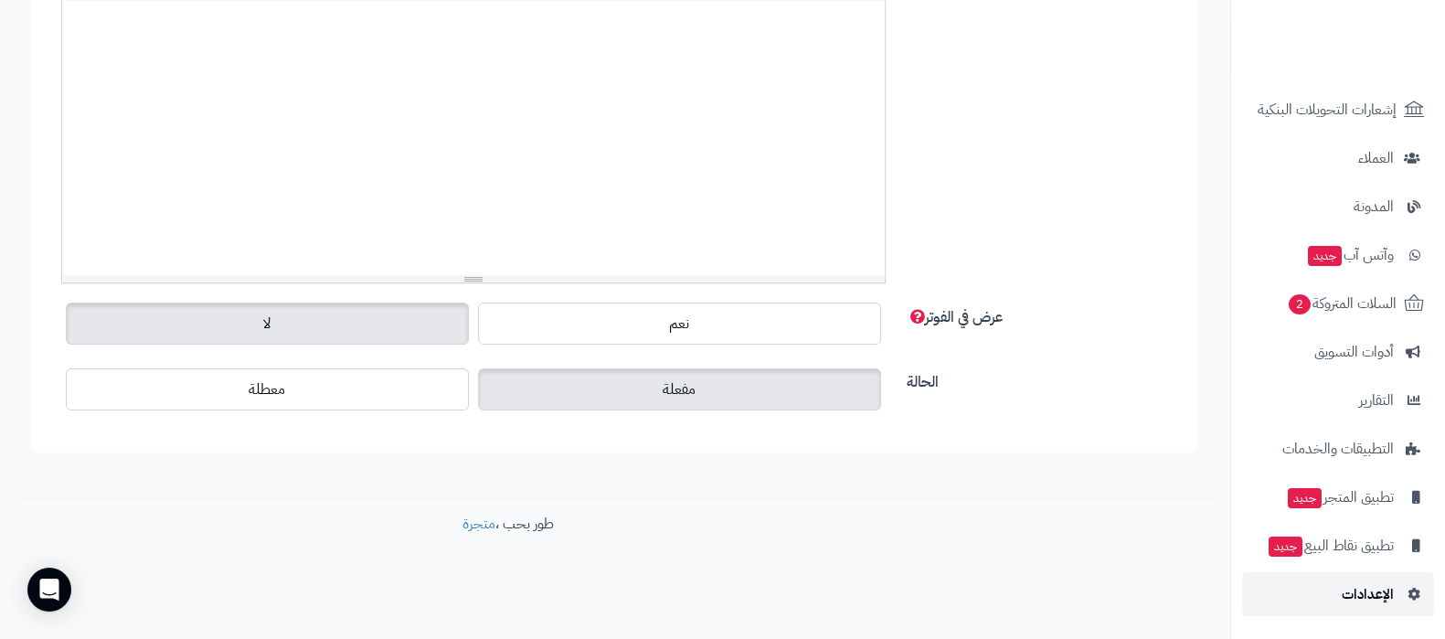
click at [1349, 601] on span "الإعدادات" at bounding box center [1367, 594] width 52 height 26
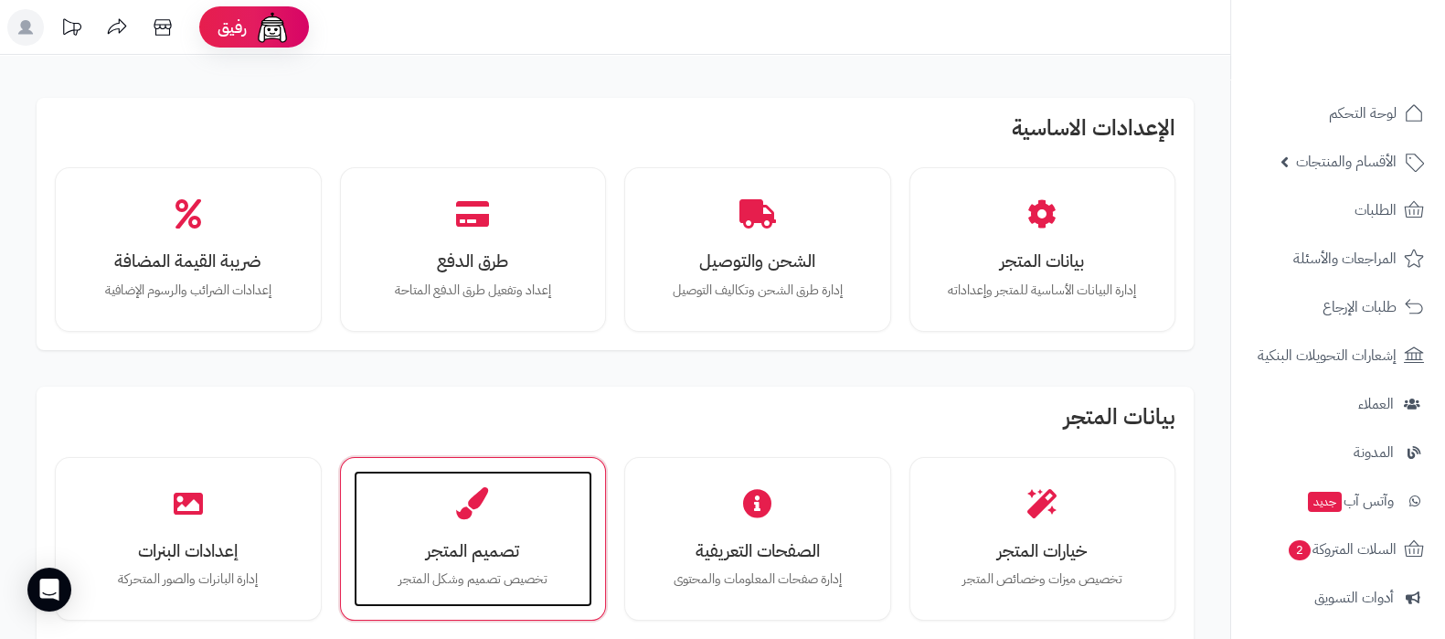
click at [475, 523] on div "تصميم المتجر تخصيص تصميم وشكل المتجر" at bounding box center [473, 539] width 239 height 137
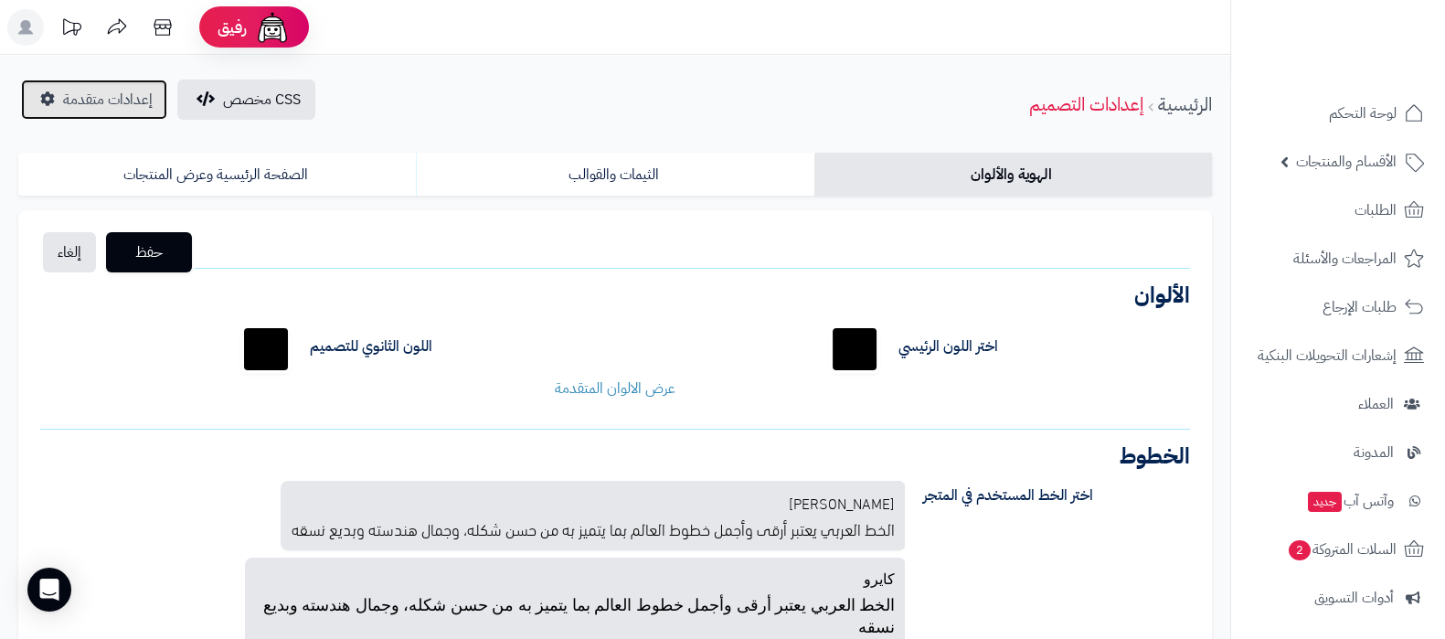
click at [106, 116] on link "إعدادات متقدمة" at bounding box center [94, 100] width 146 height 40
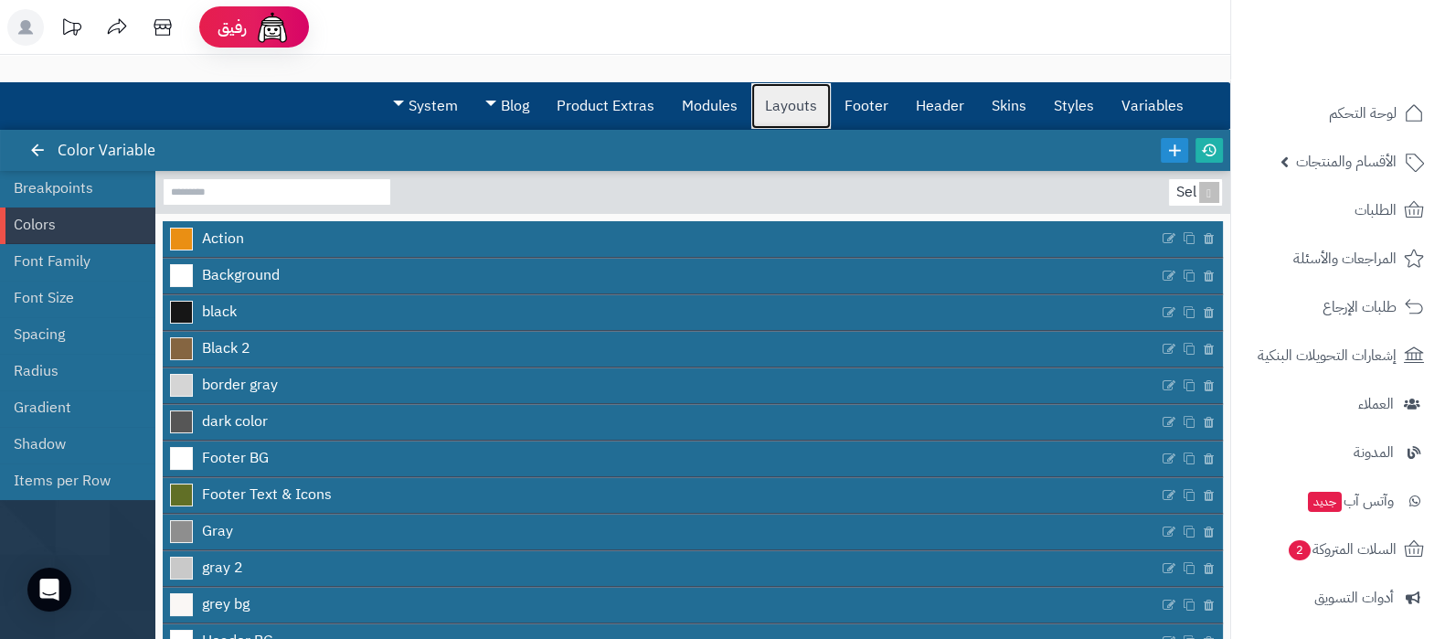
click at [798, 110] on link "Layouts" at bounding box center [791, 106] width 80 height 46
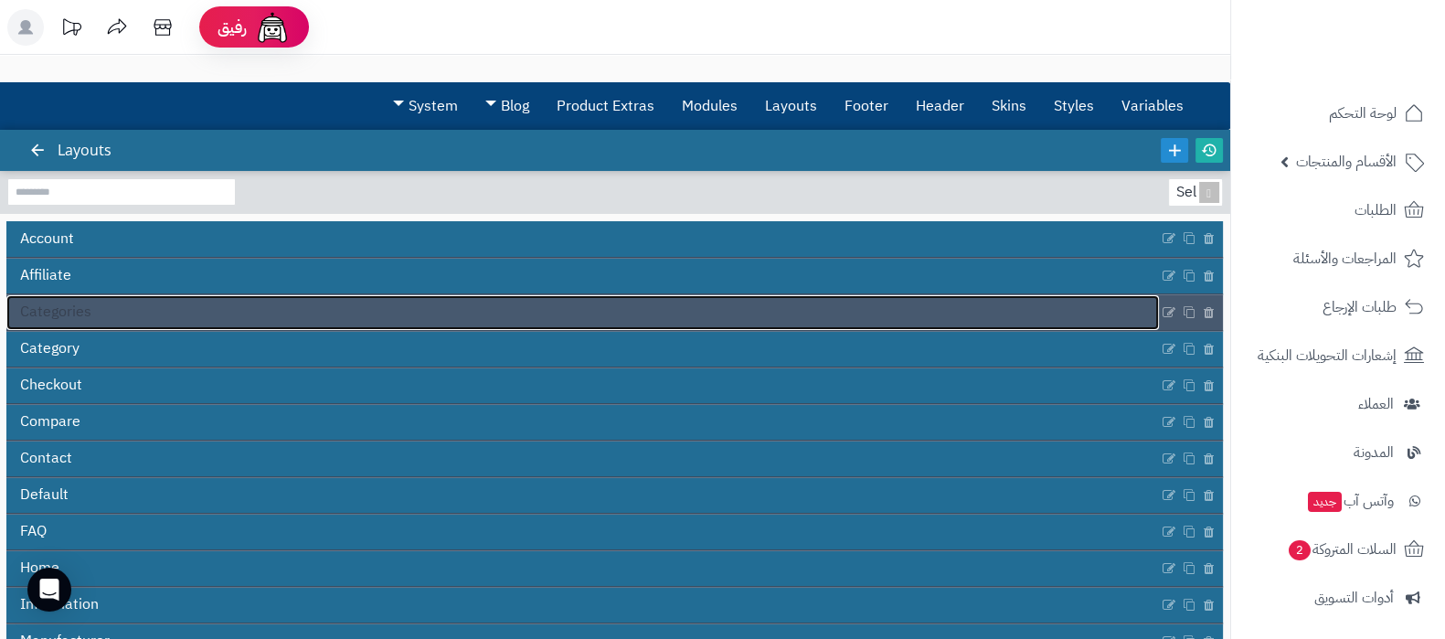
click at [116, 315] on link "Categories" at bounding box center [582, 312] width 1152 height 35
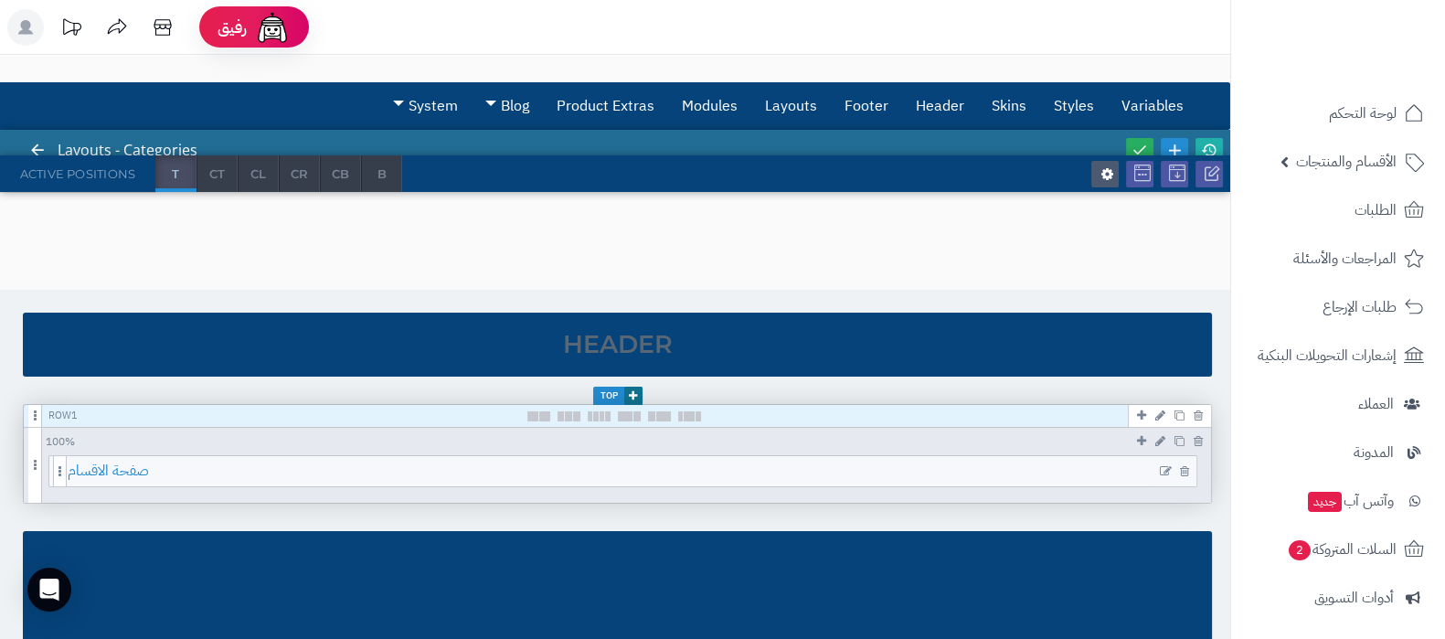
click at [664, 475] on span "صفحة الاقسام" at bounding box center [632, 471] width 1129 height 30
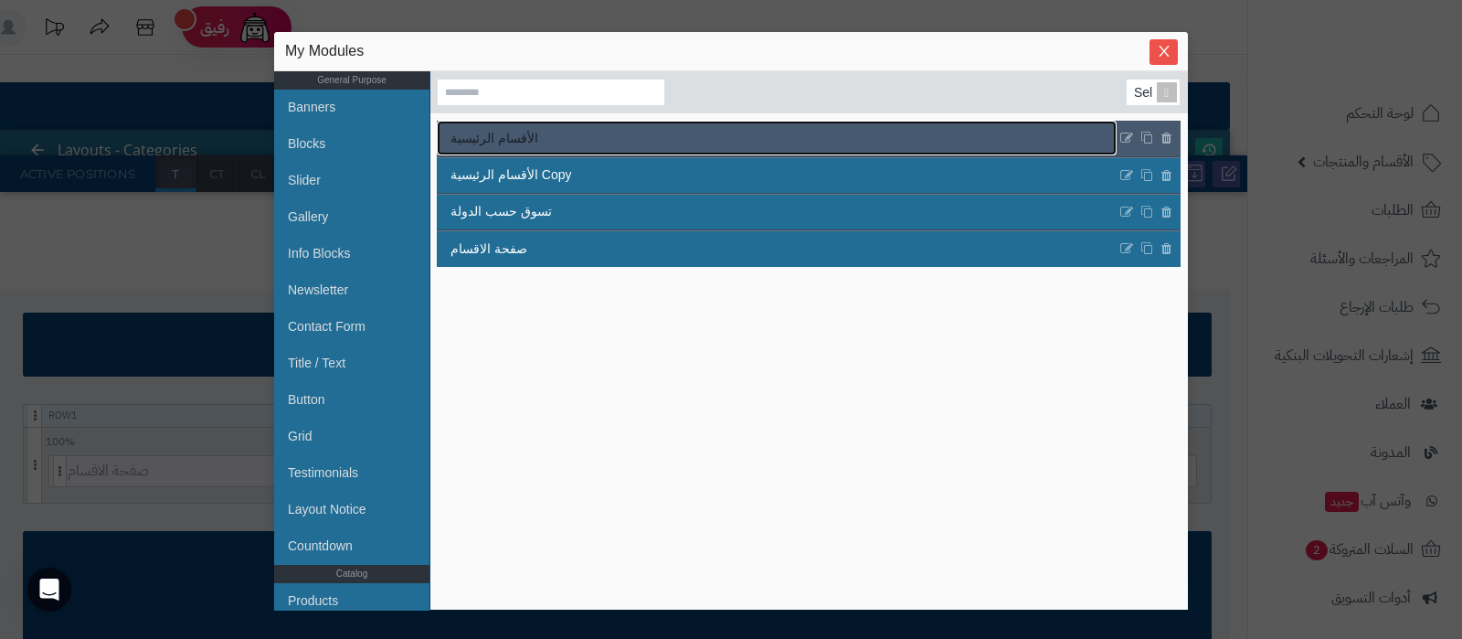
click at [625, 147] on link "الأقسام الرئيسية" at bounding box center [777, 138] width 680 height 35
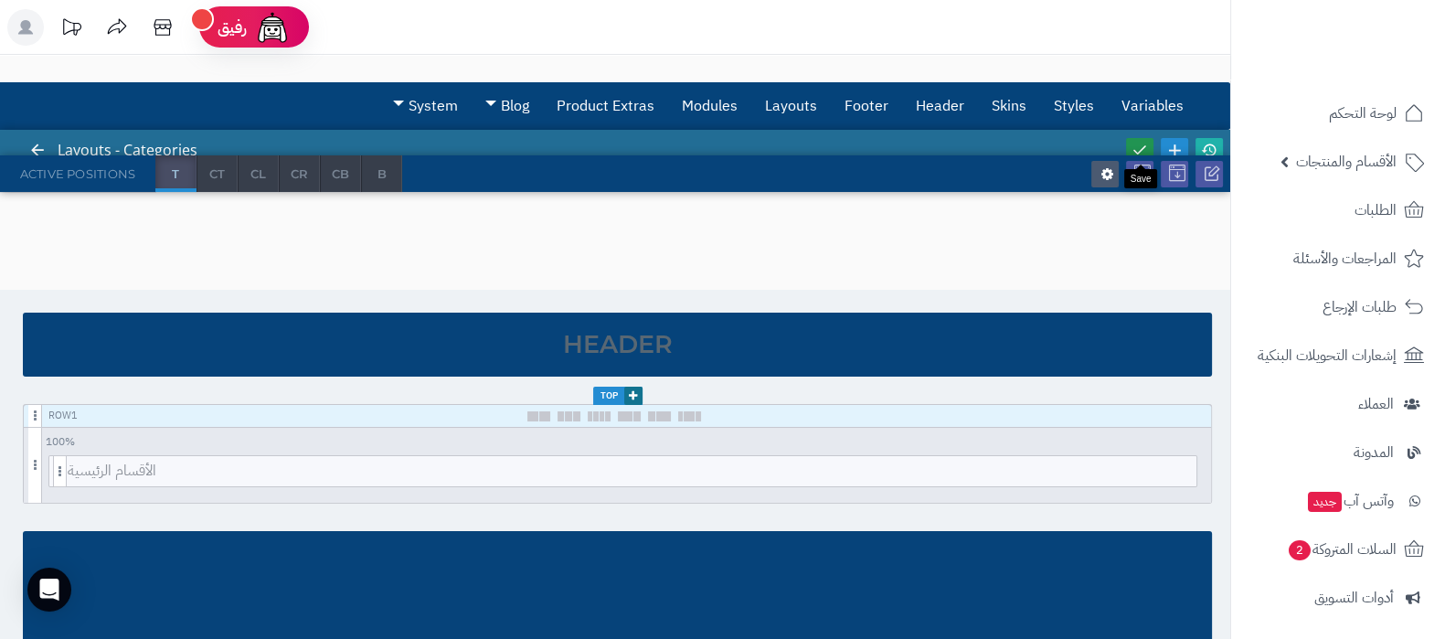
click at [1152, 147] on link at bounding box center [1139, 150] width 27 height 25
click at [1193, 143] on div at bounding box center [1174, 150] width 104 height 41
click at [1211, 144] on icon at bounding box center [1209, 150] width 16 height 16
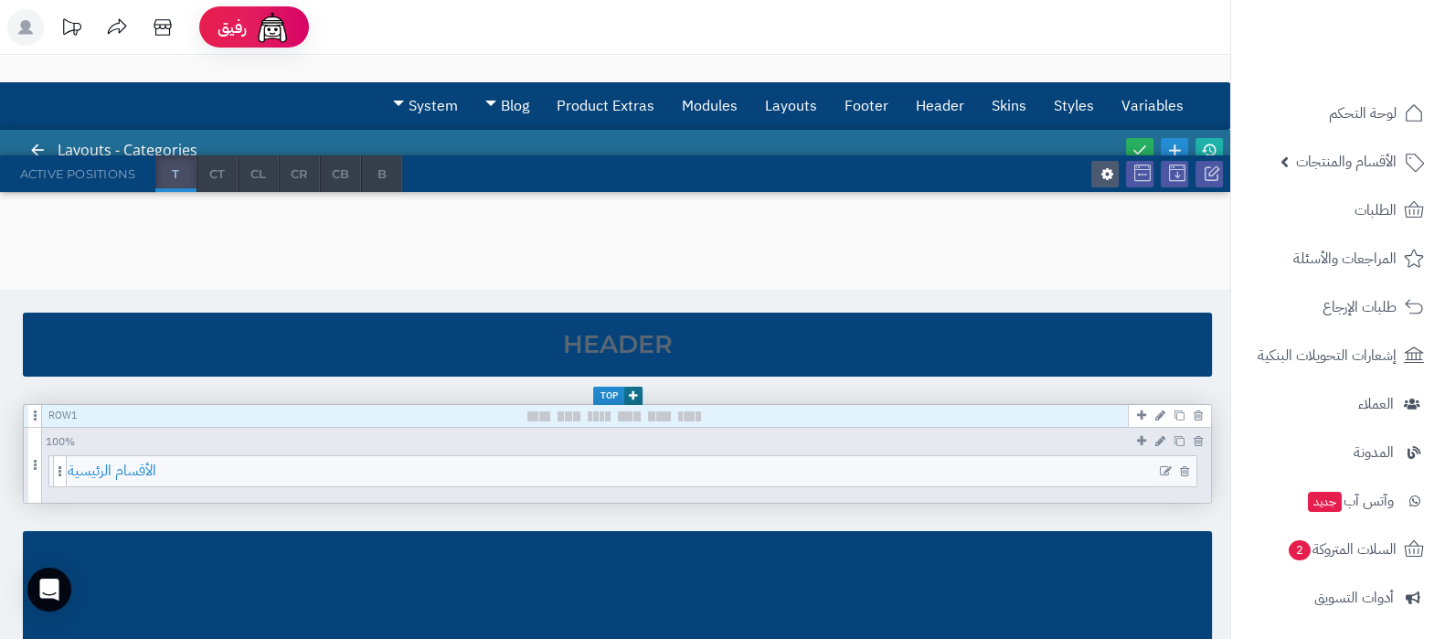
click at [777, 476] on span "الأقسام الرئيسية" at bounding box center [632, 471] width 1129 height 30
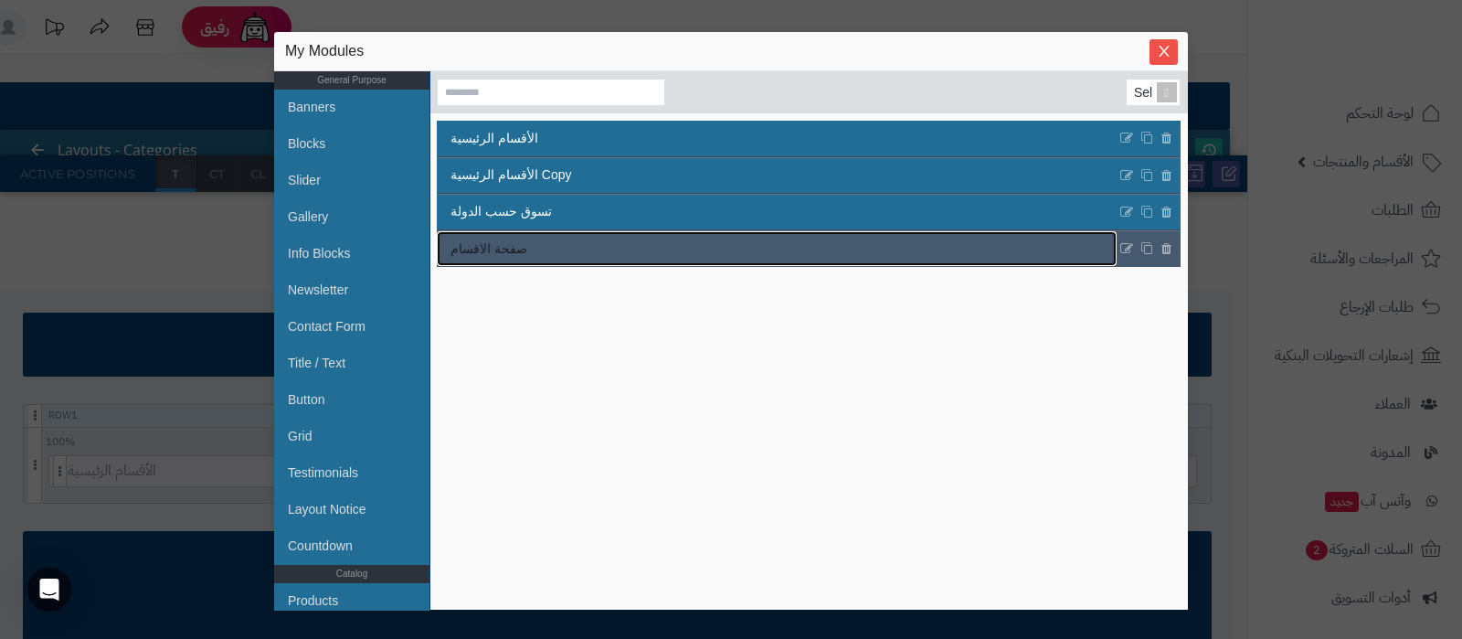
click at [599, 260] on link "صفحة الاقسام" at bounding box center [777, 248] width 680 height 35
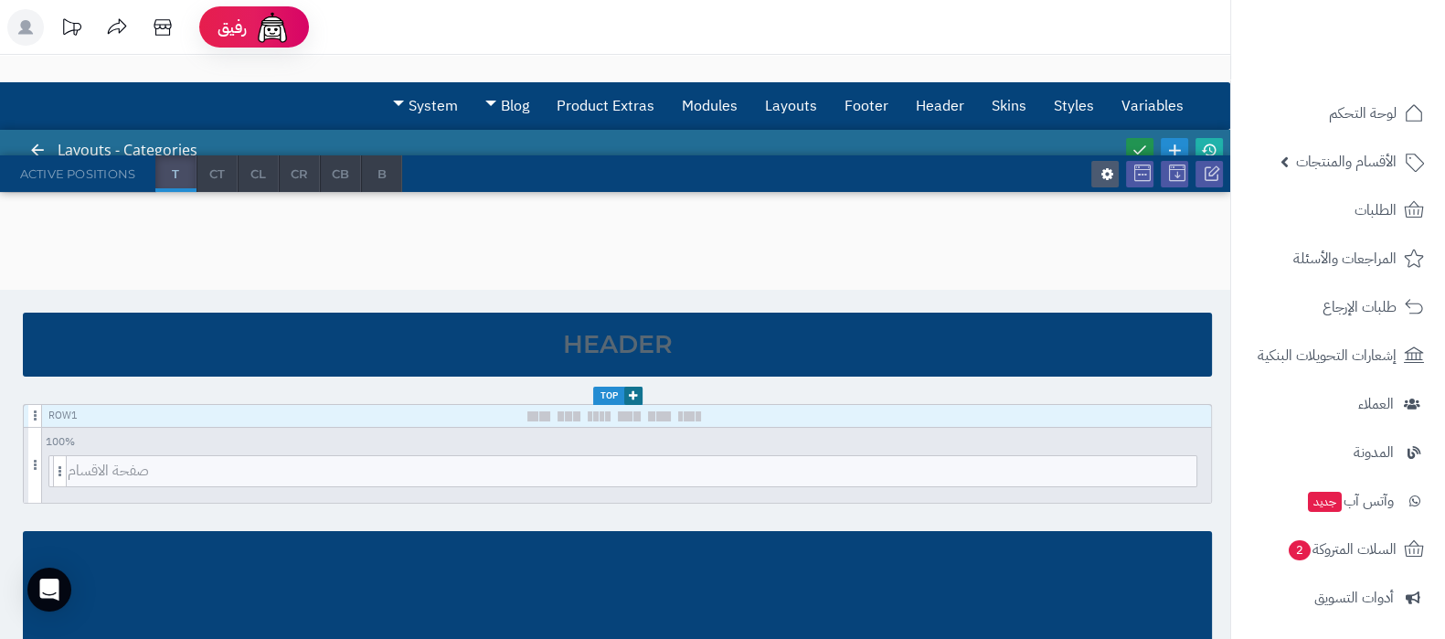
click at [1134, 143] on icon at bounding box center [1139, 150] width 16 height 16
click at [1208, 146] on icon at bounding box center [1209, 150] width 16 height 16
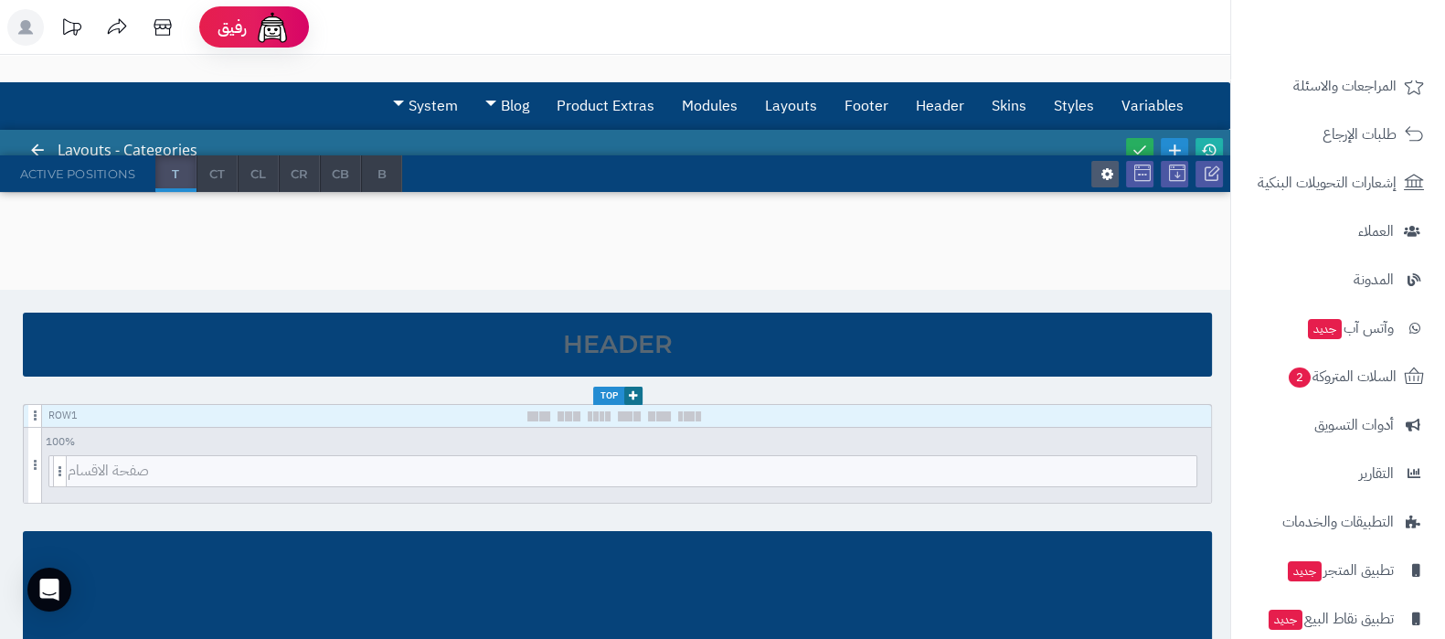
scroll to position [246, 0]
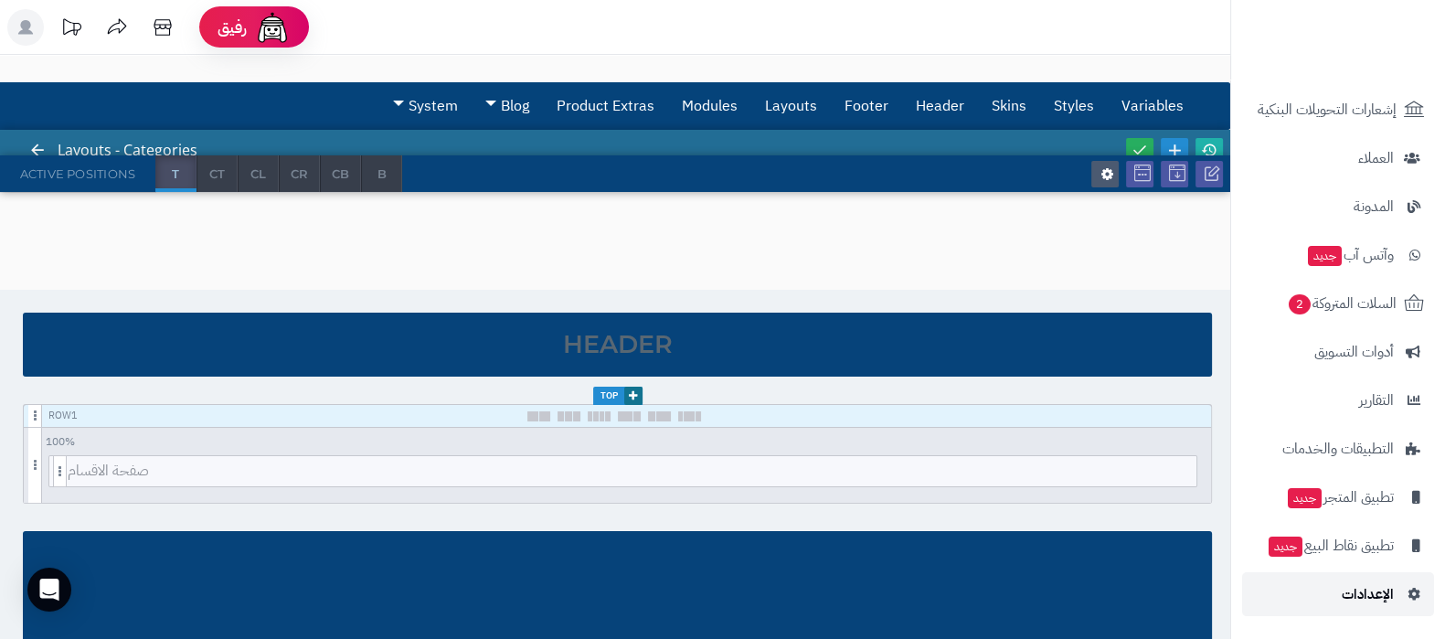
click at [1351, 602] on span "الإعدادات" at bounding box center [1367, 594] width 52 height 26
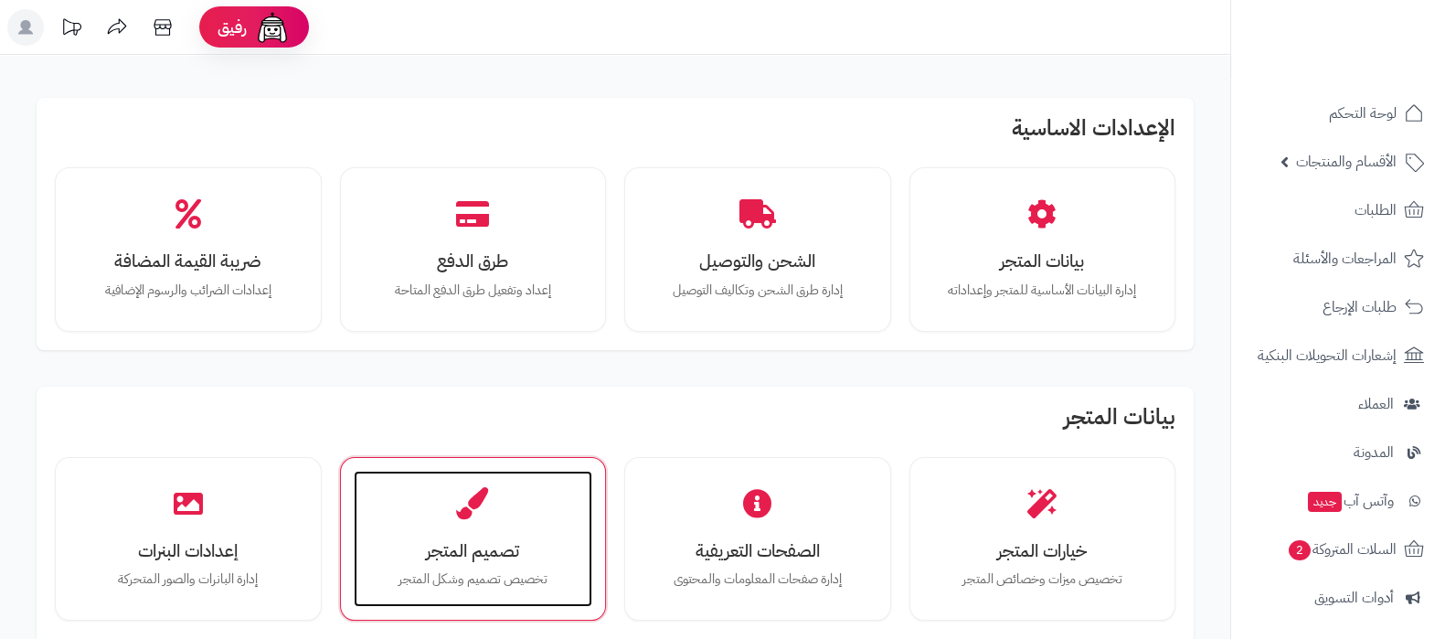
click at [519, 493] on div "تصميم المتجر تخصيص تصميم وشكل المتجر" at bounding box center [473, 539] width 239 height 137
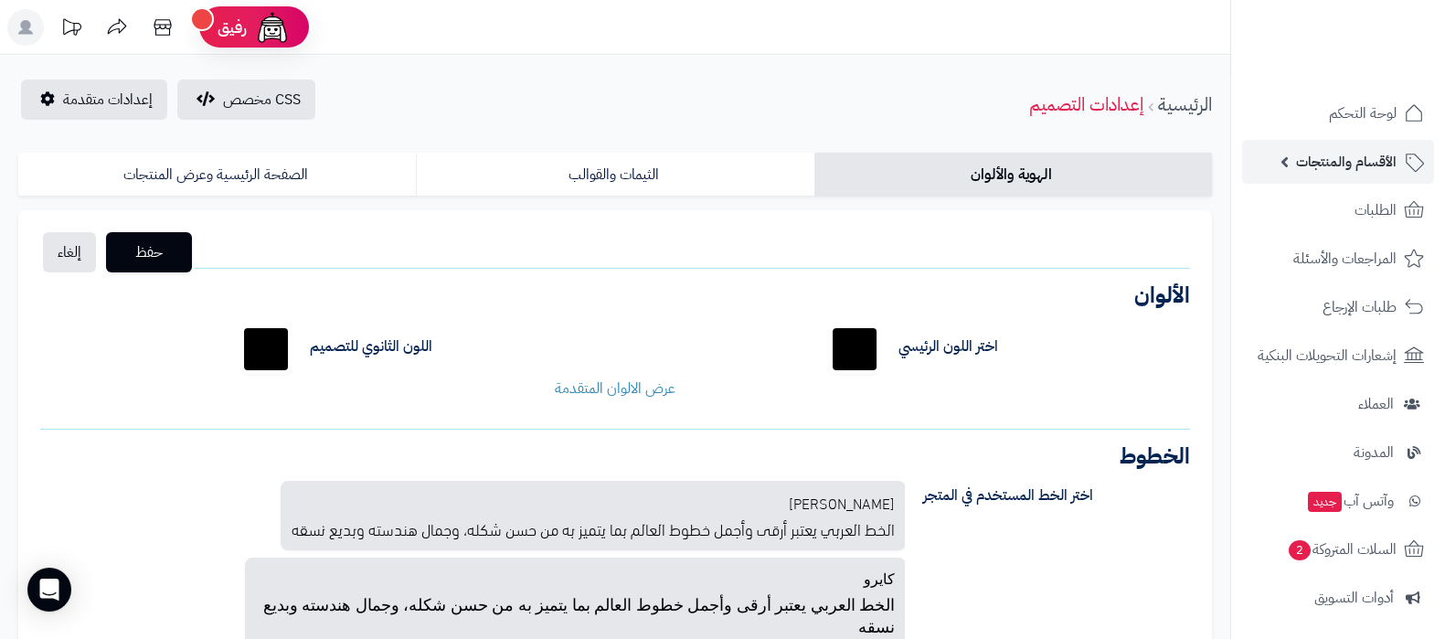
click at [1330, 169] on span "الأقسام والمنتجات" at bounding box center [1346, 162] width 101 height 26
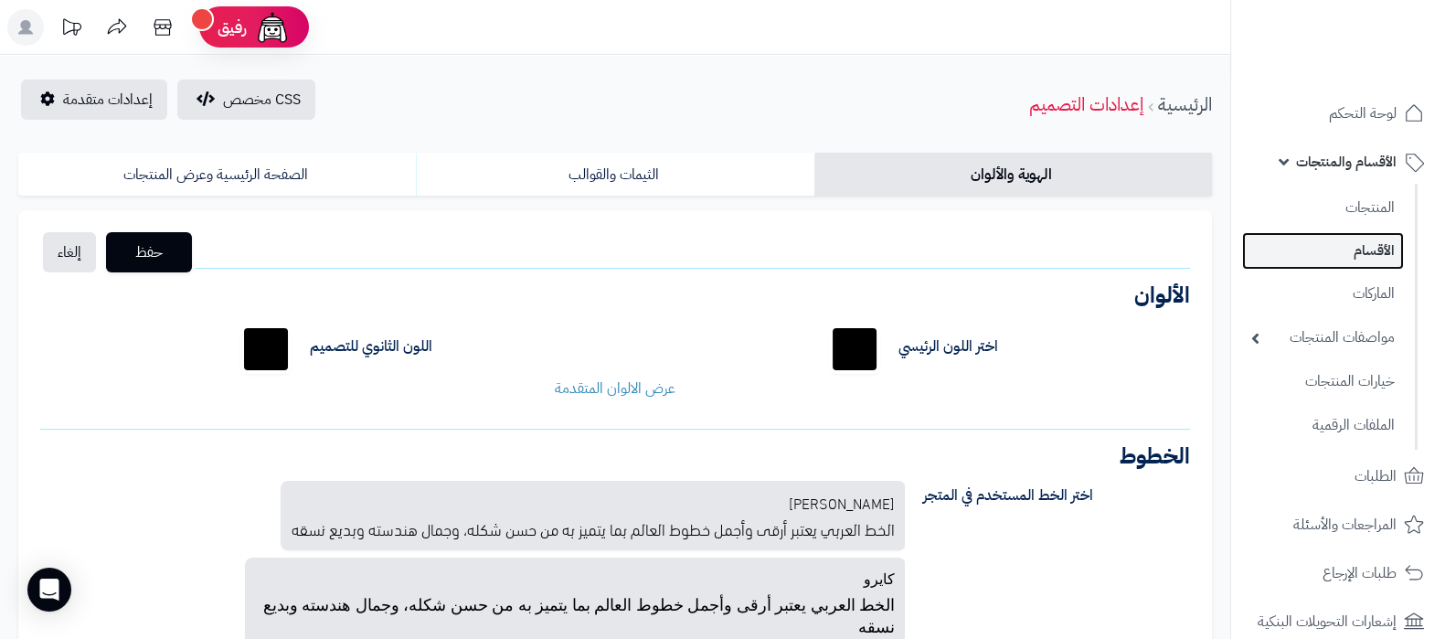
click at [1366, 239] on link "الأقسام" at bounding box center [1323, 250] width 162 height 37
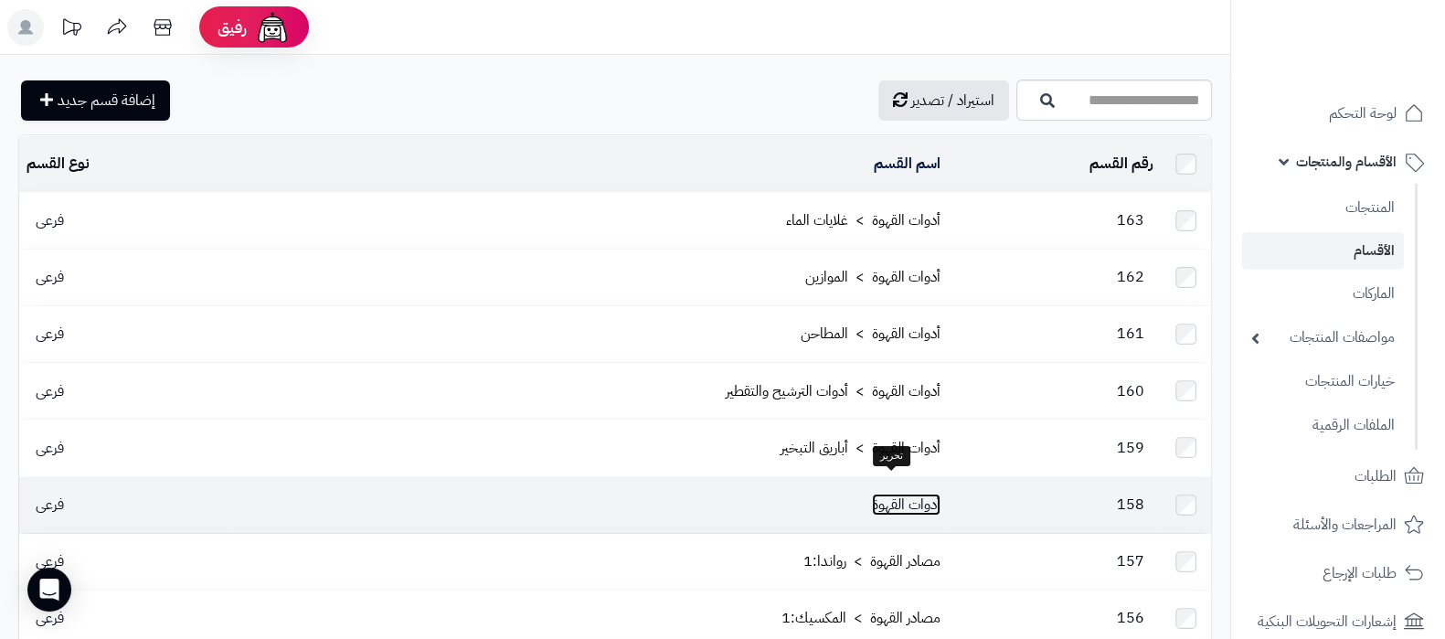
click at [878, 493] on link "أدوات القهوة" at bounding box center [906, 504] width 69 height 22
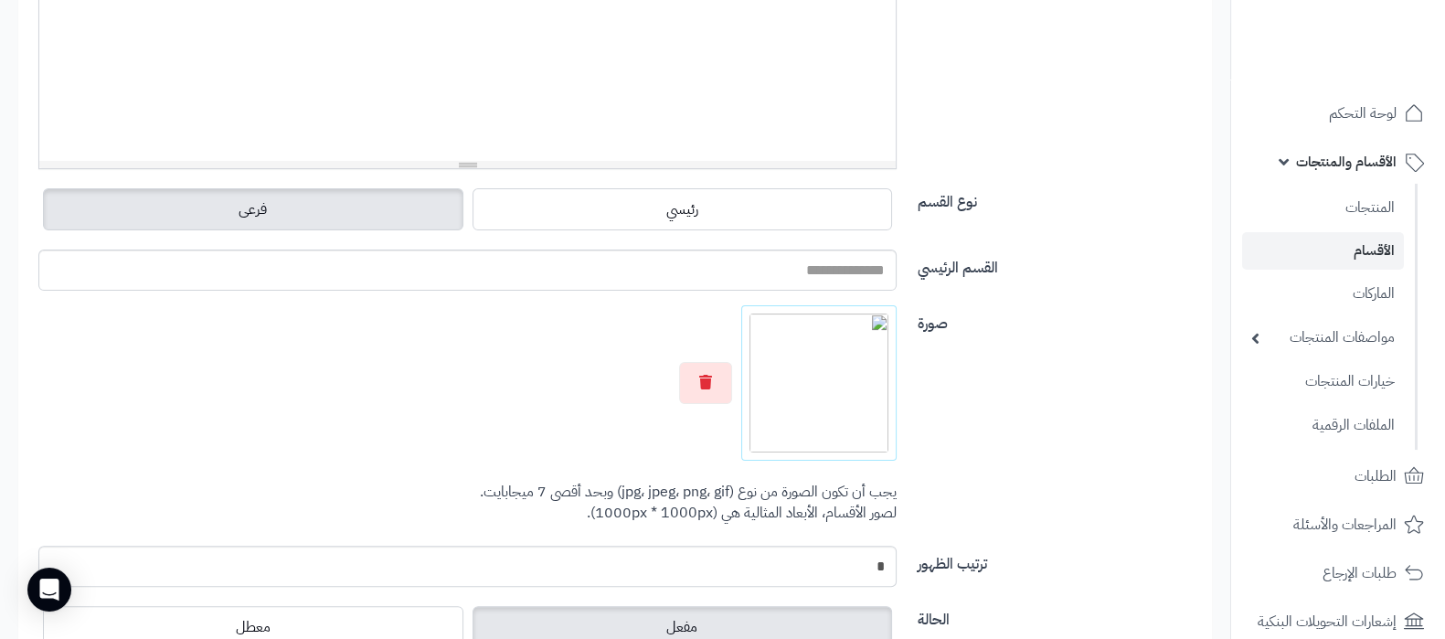
scroll to position [686, 0]
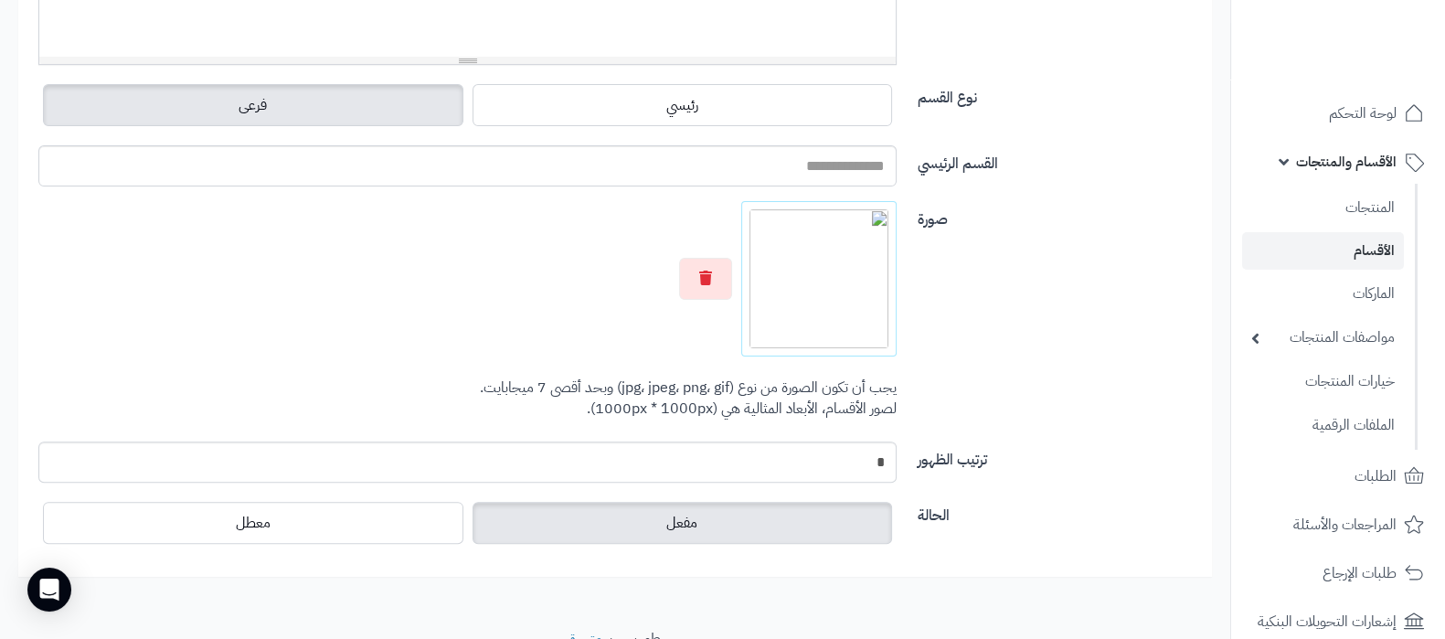
click at [1338, 248] on link "الأقسام" at bounding box center [1323, 250] width 162 height 37
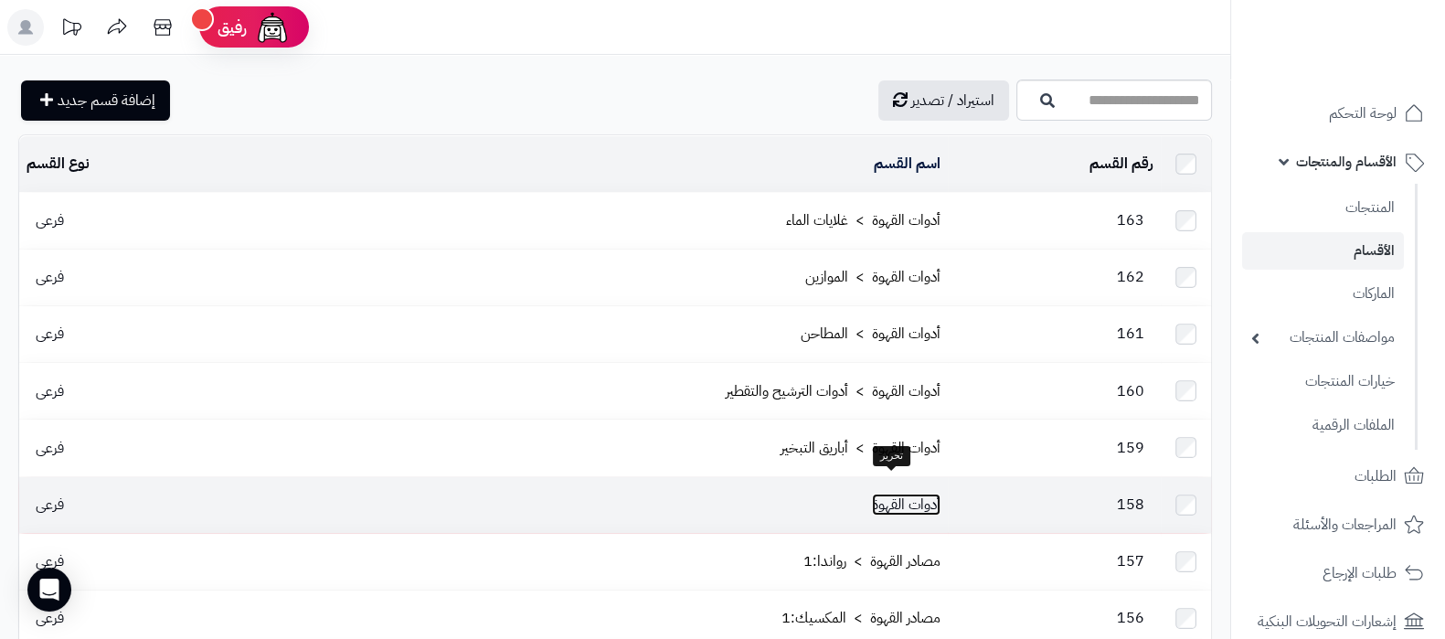
click at [890, 493] on link "أدوات القهوة" at bounding box center [906, 504] width 69 height 22
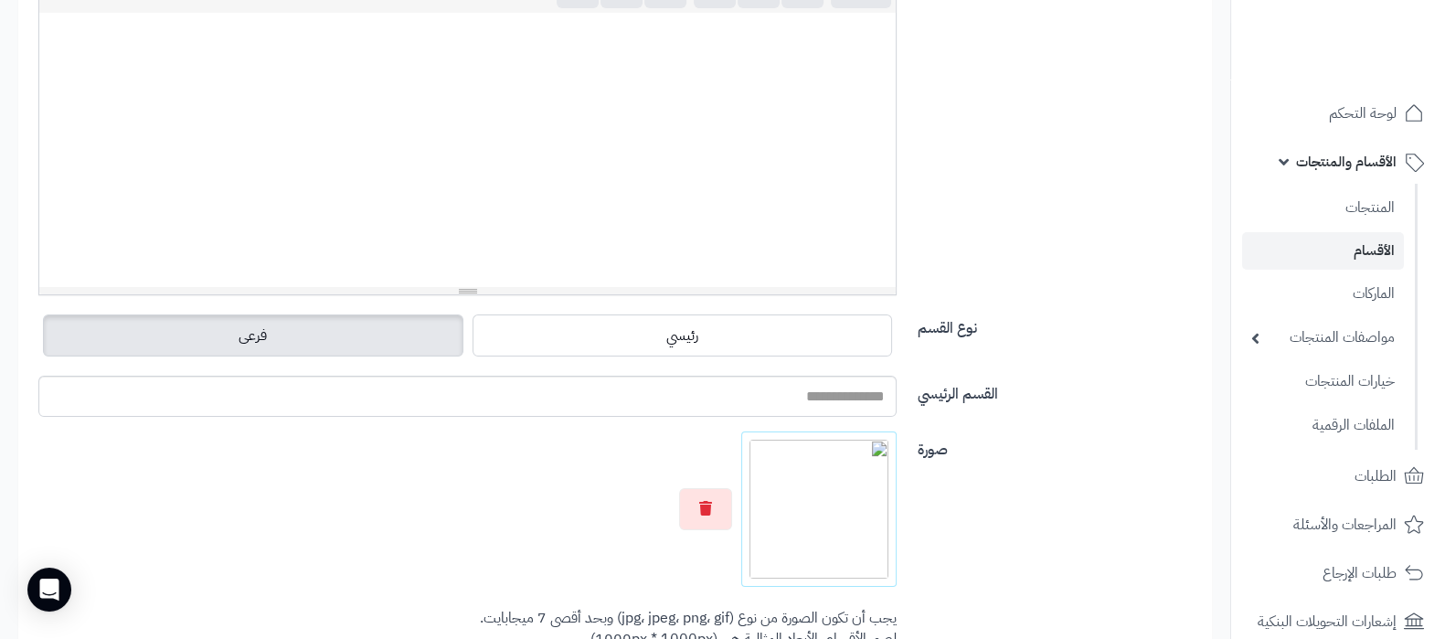
scroll to position [458, 0]
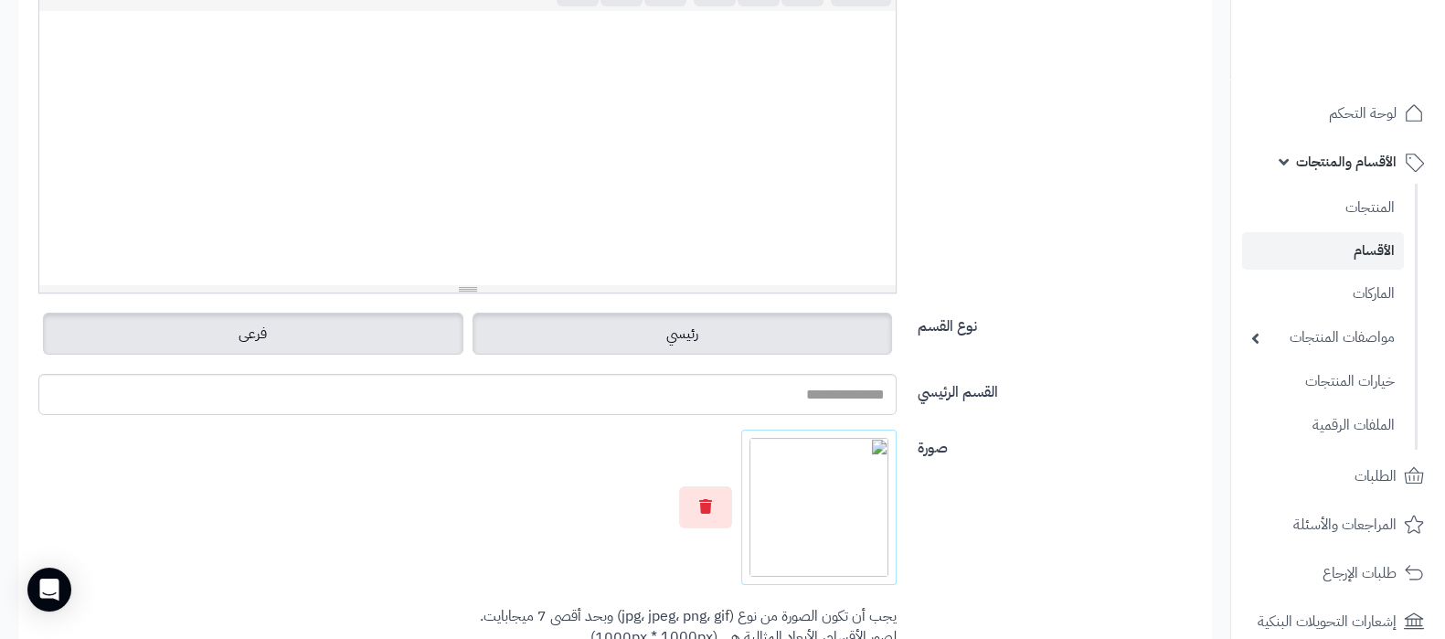
click at [708, 329] on label "رئيسي" at bounding box center [682, 334] width 420 height 42
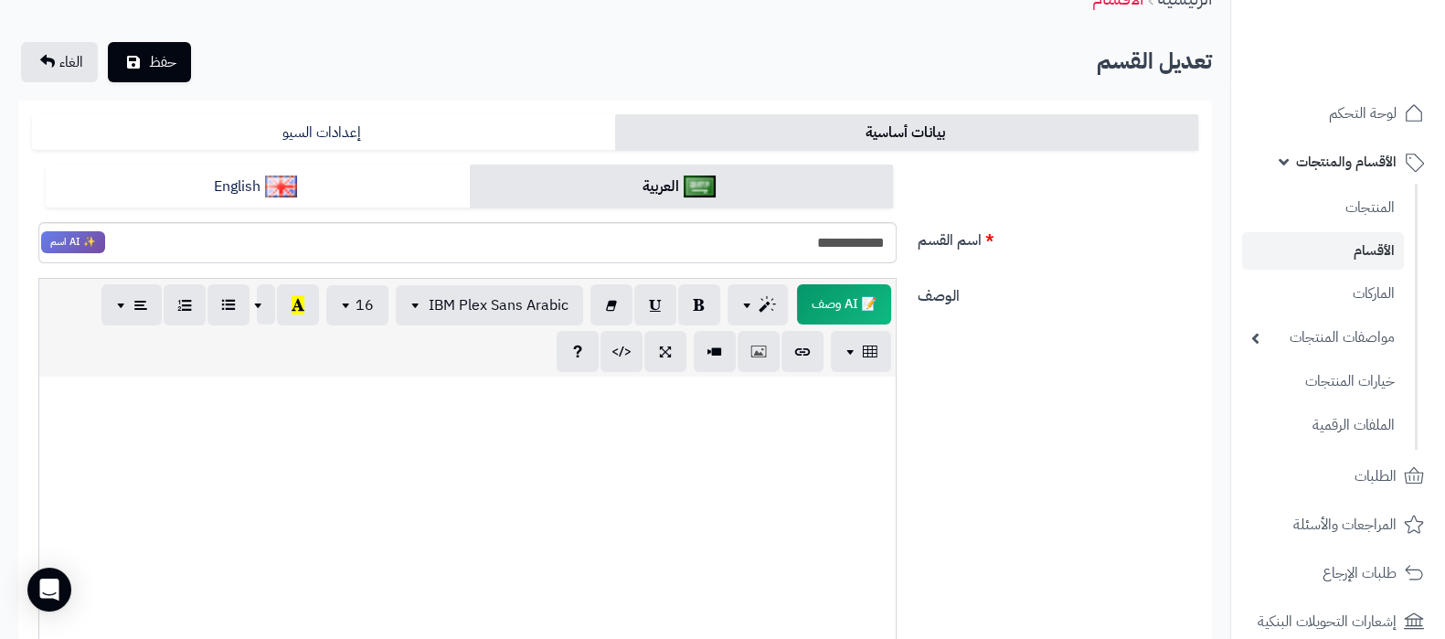
scroll to position [0, 0]
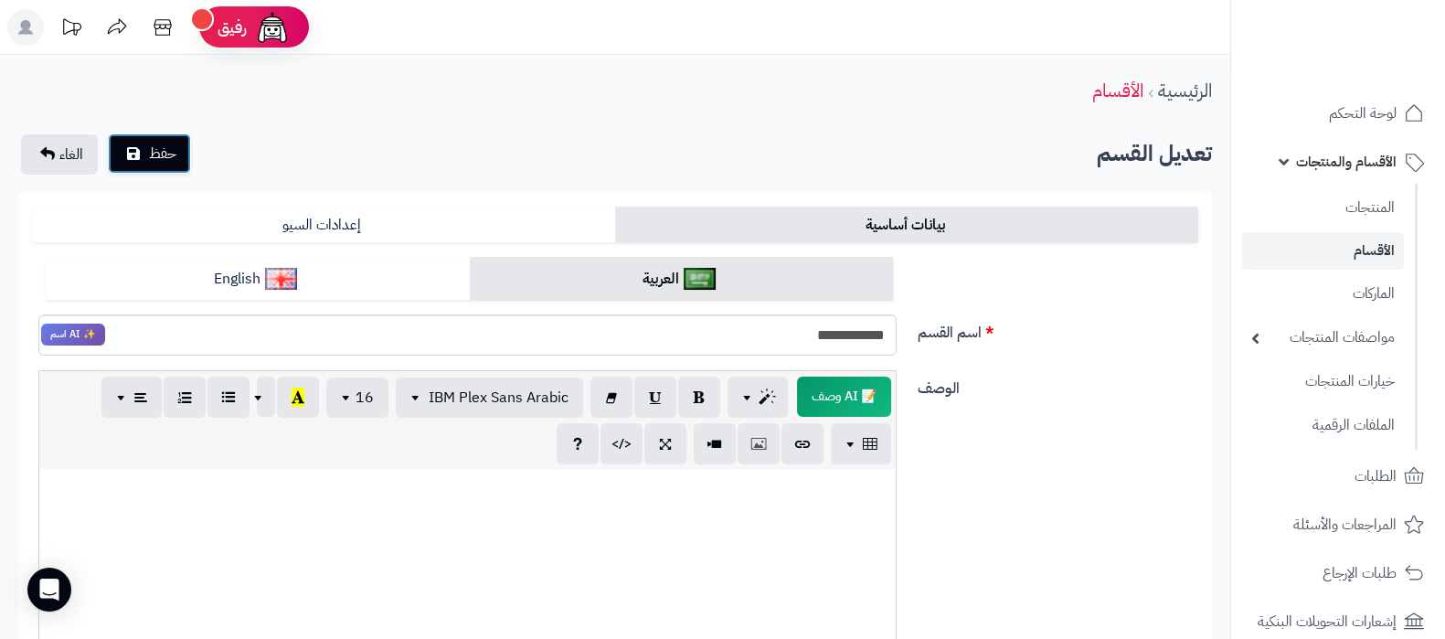
click at [156, 159] on span "حفظ" at bounding box center [162, 154] width 27 height 22
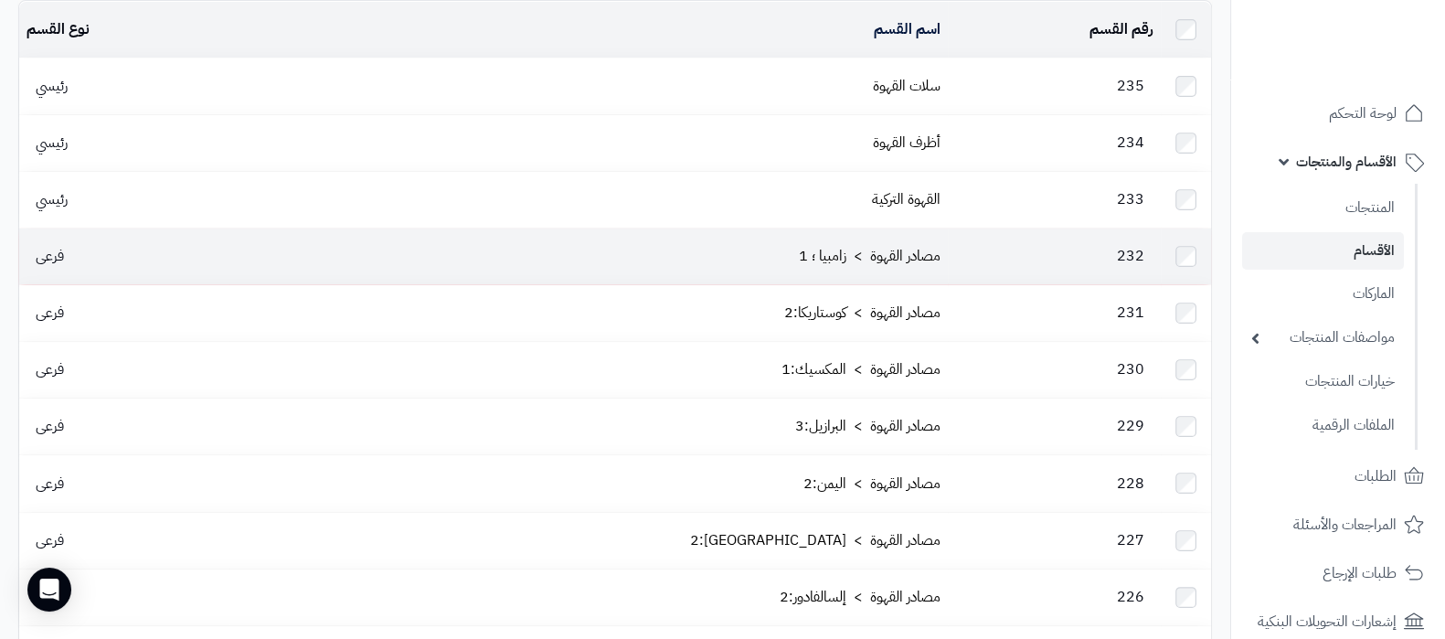
scroll to position [228, 0]
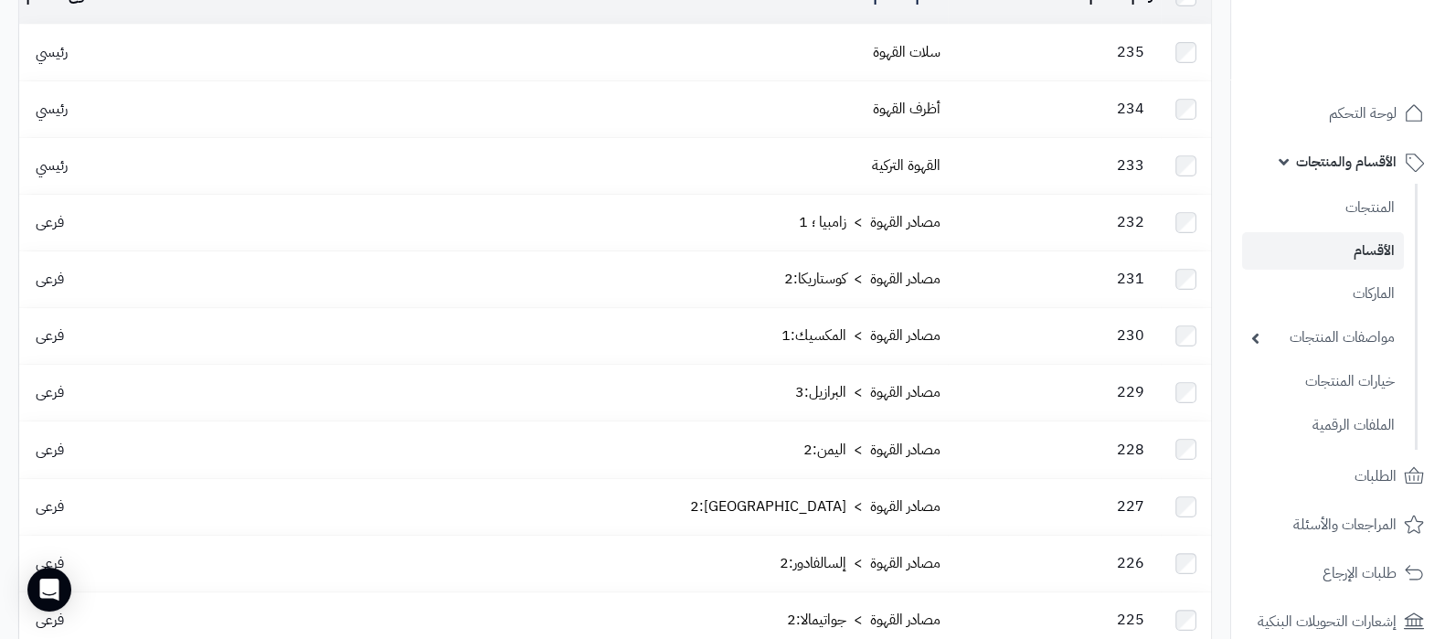
click at [902, 30] on td "سلات القهوة" at bounding box center [588, 53] width 718 height 56
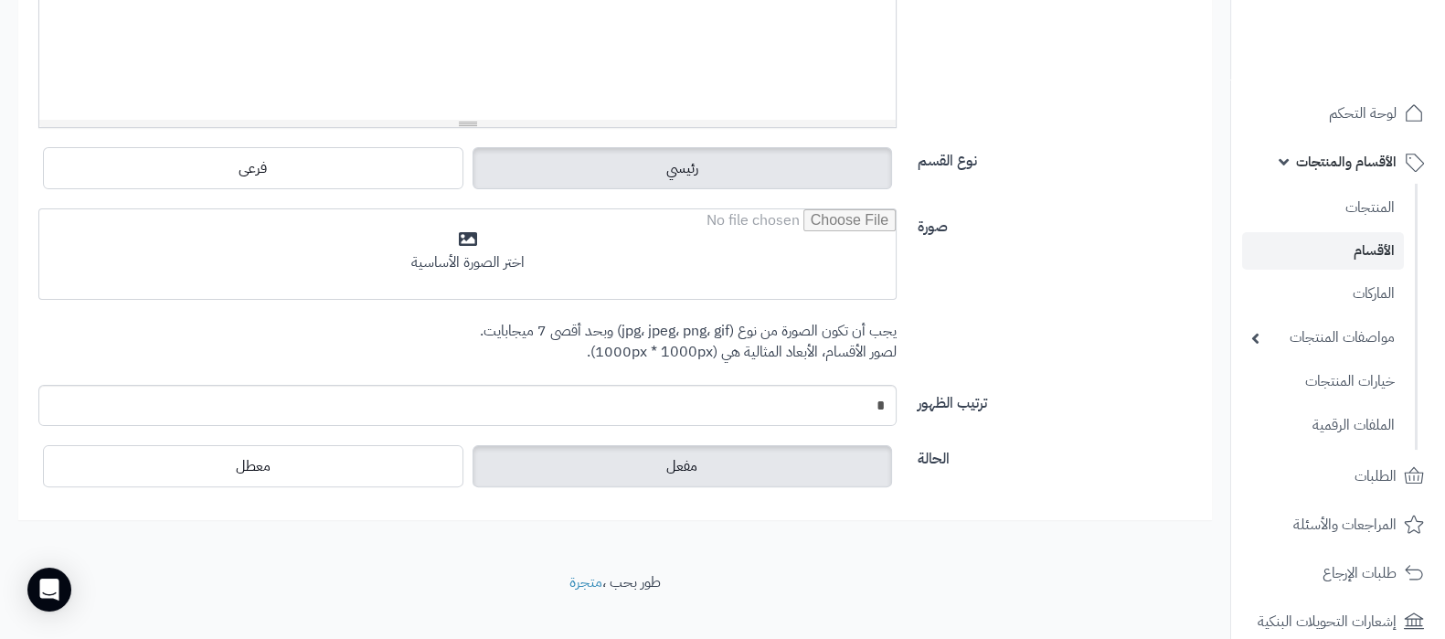
scroll to position [646, 0]
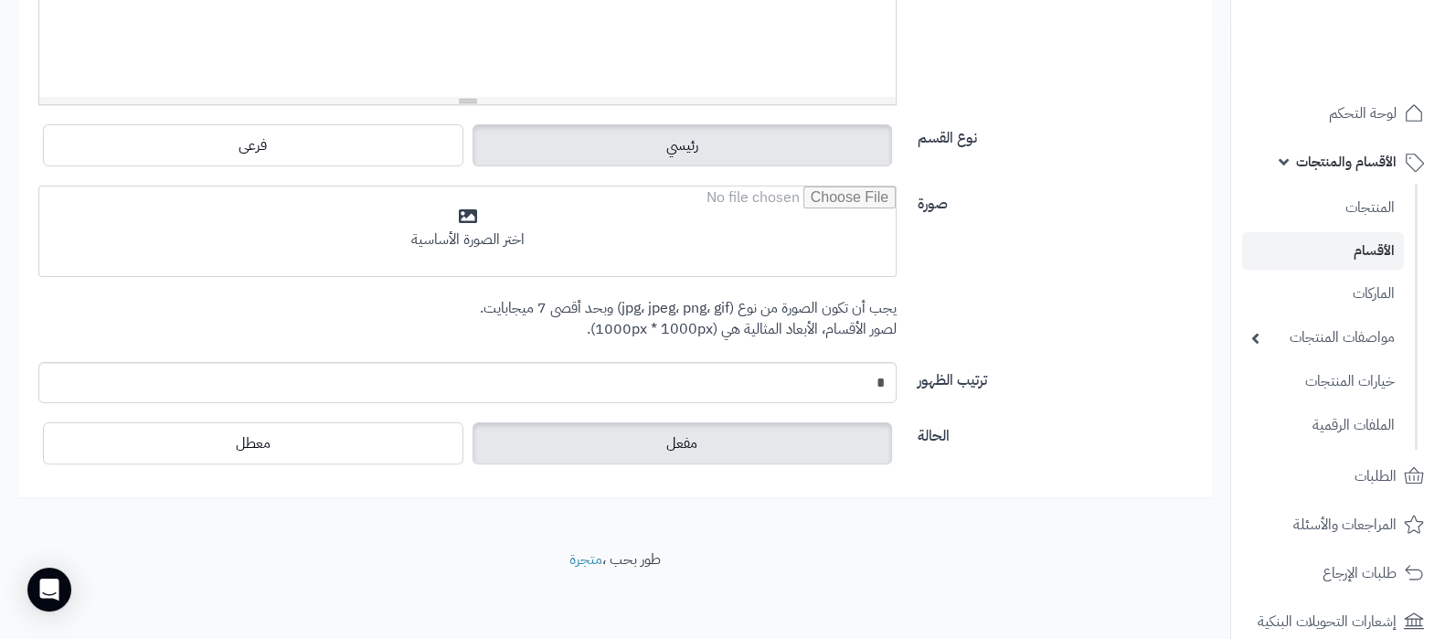
click at [1312, 253] on link "الأقسام" at bounding box center [1323, 250] width 162 height 37
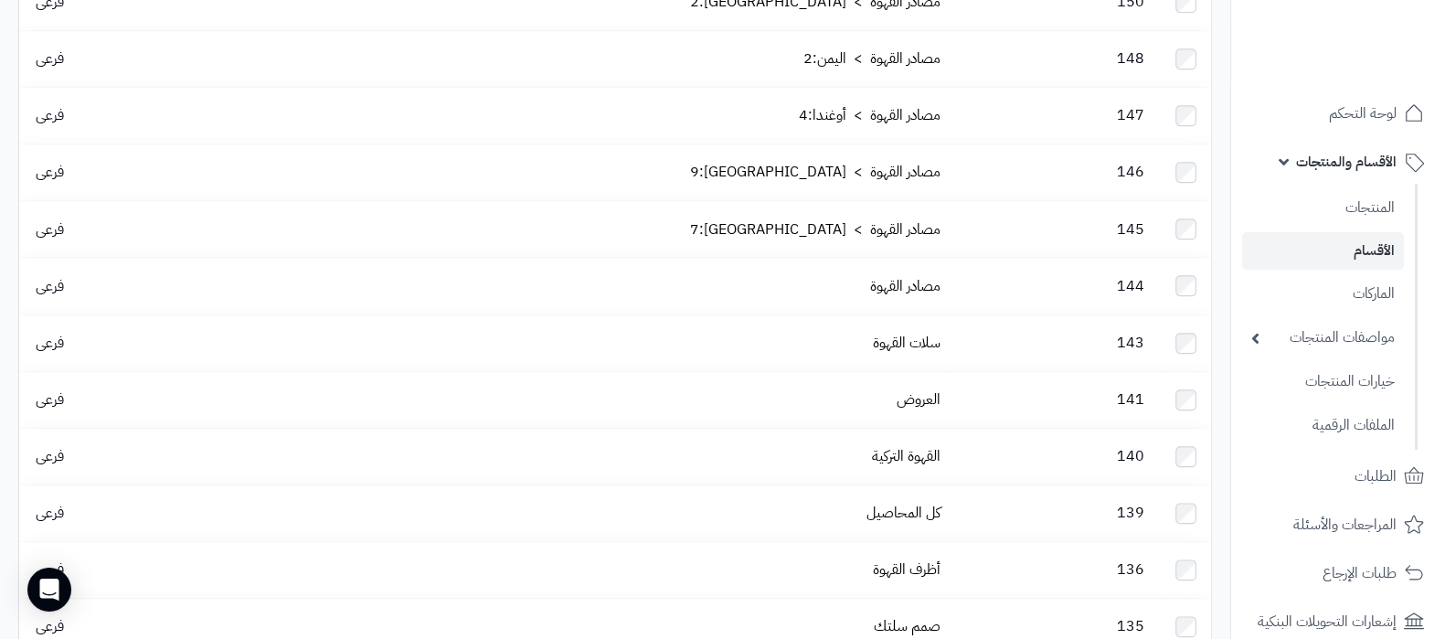
scroll to position [2148, 0]
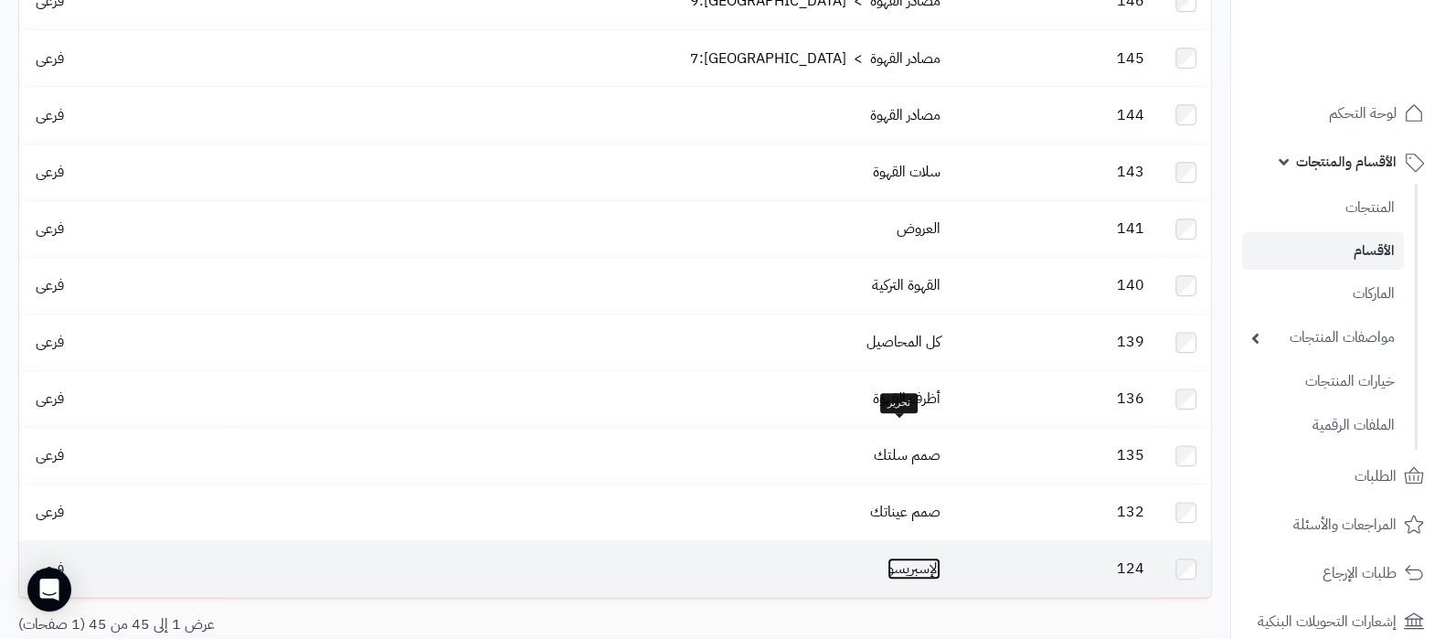
click at [887, 557] on link "الإسبريسو" at bounding box center [913, 568] width 53 height 22
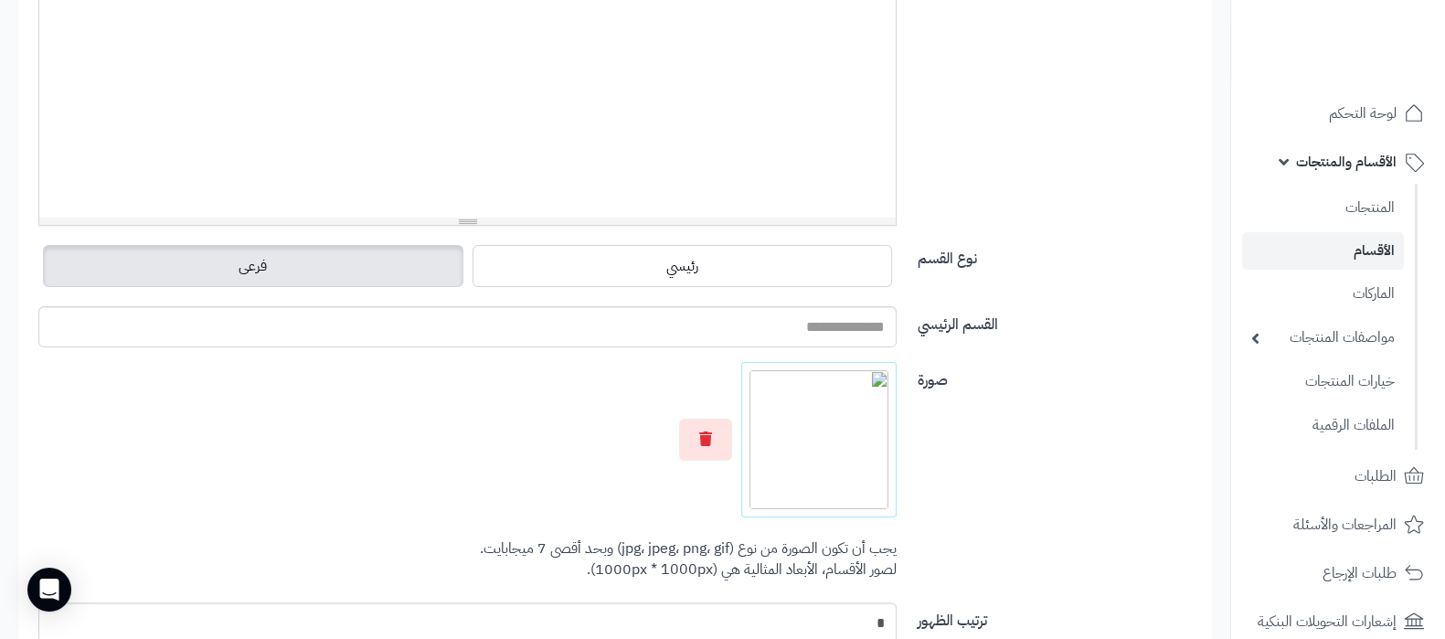
scroll to position [766, 0]
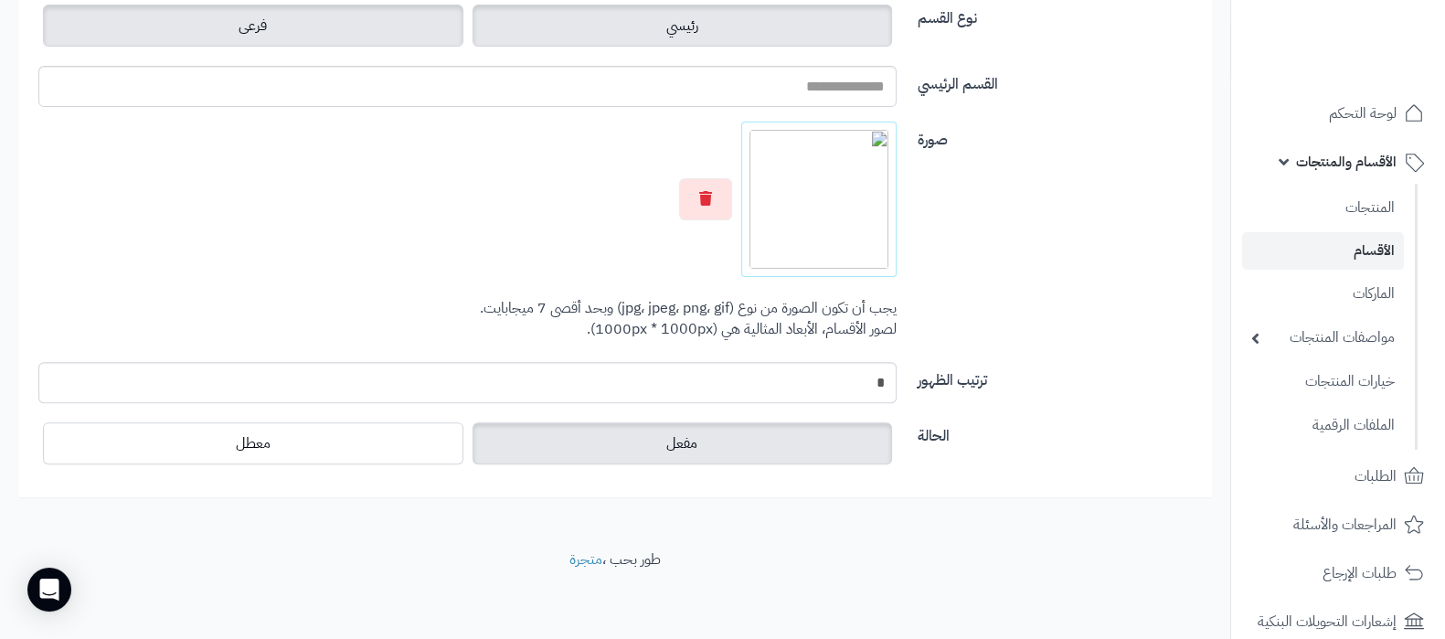
click at [626, 40] on label "رئيسي" at bounding box center [682, 26] width 420 height 42
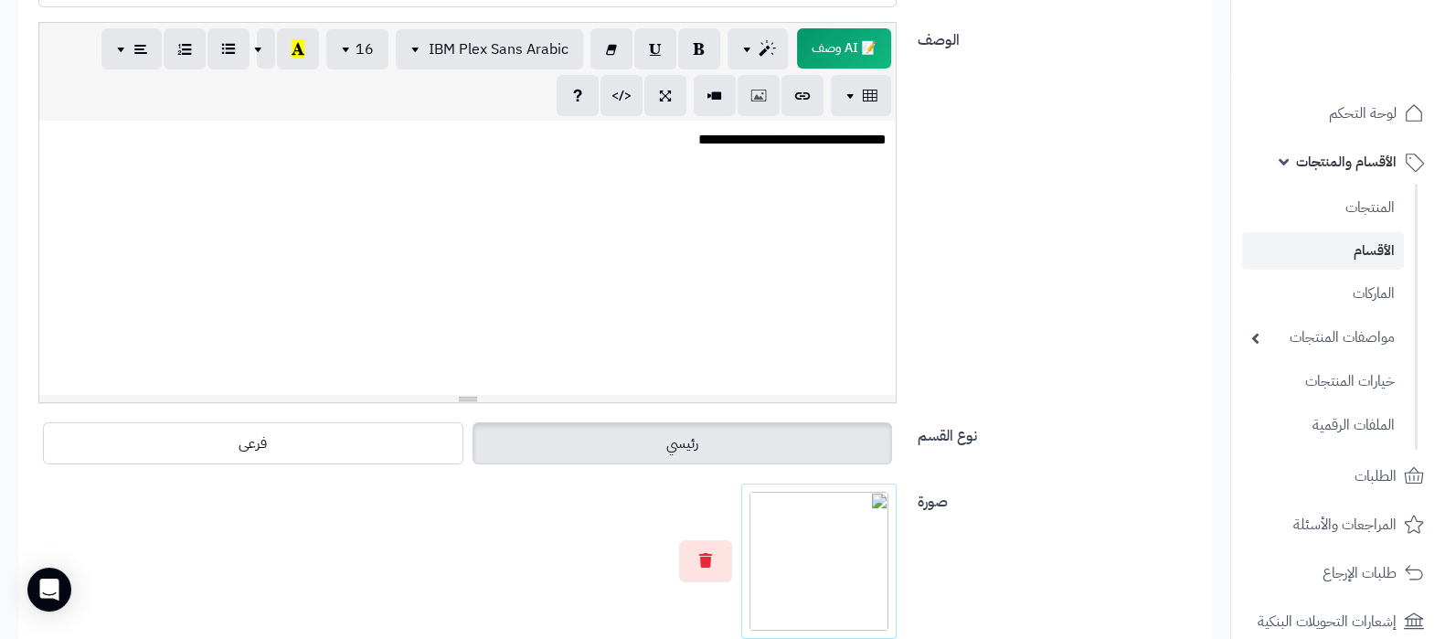
scroll to position [0, 0]
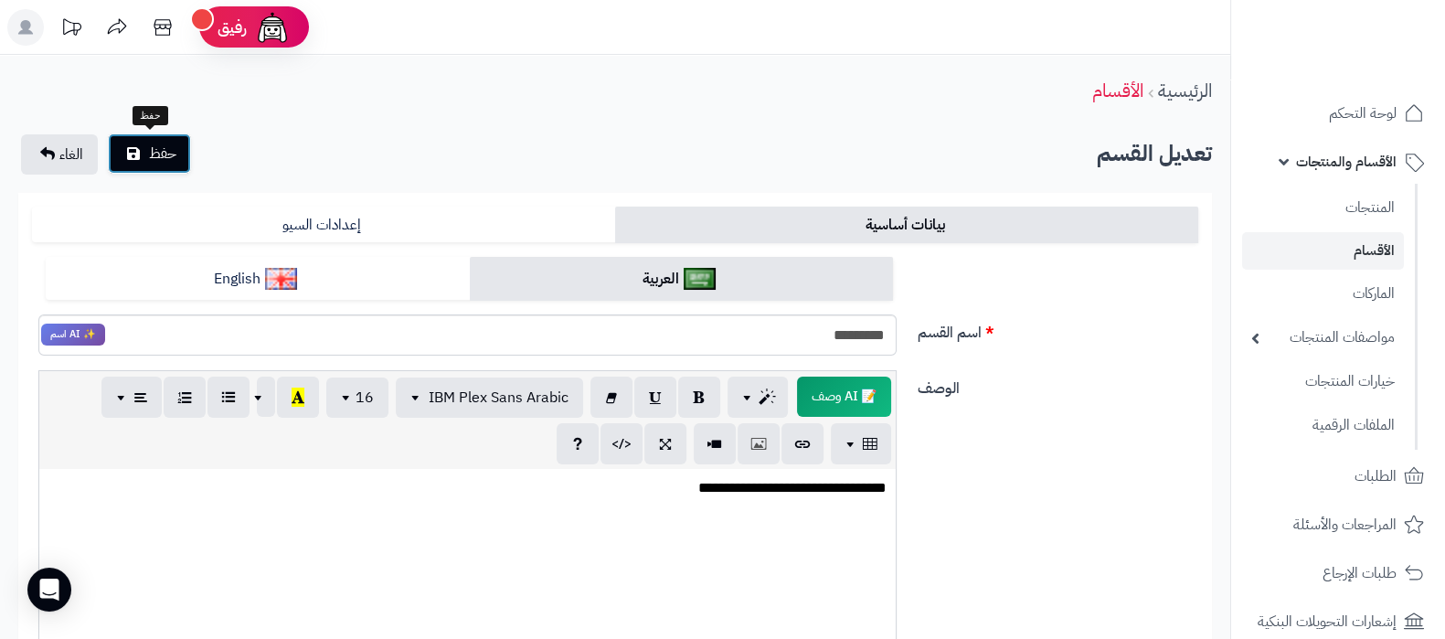
click at [172, 153] on span "حفظ" at bounding box center [162, 154] width 27 height 22
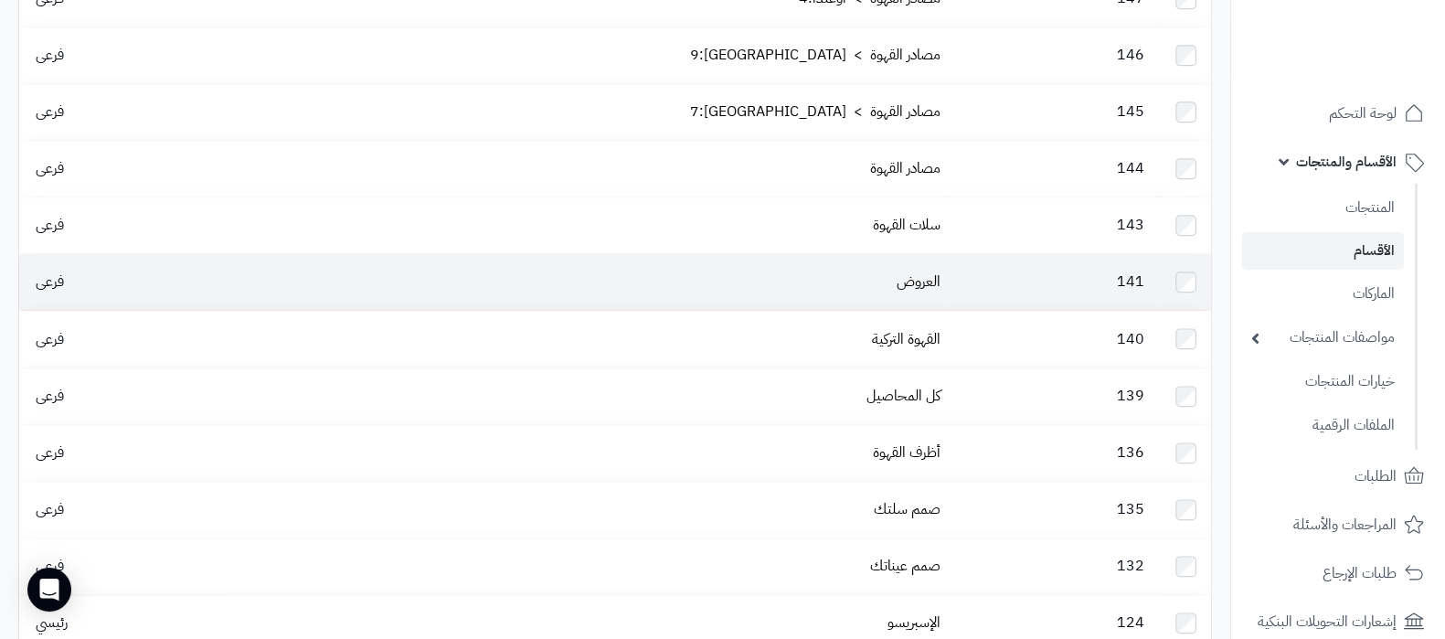
scroll to position [2208, 0]
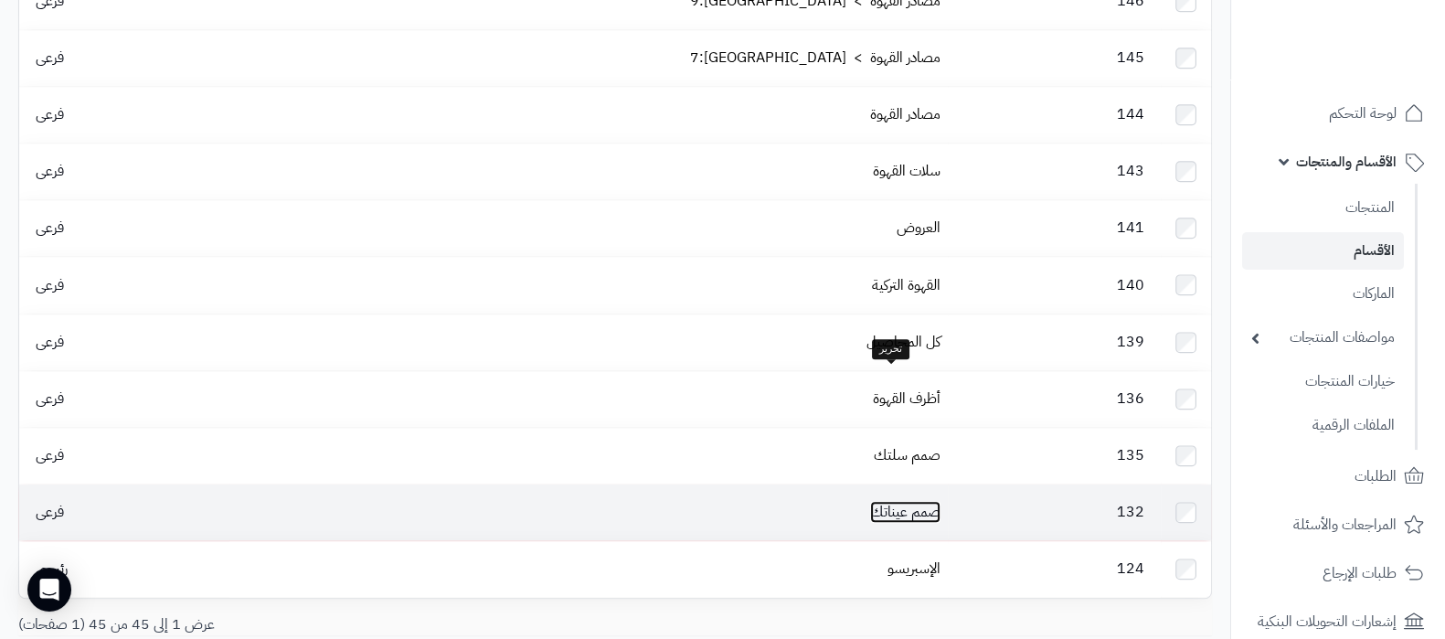
click at [904, 501] on link "صمم عيناتك" at bounding box center [905, 512] width 70 height 22
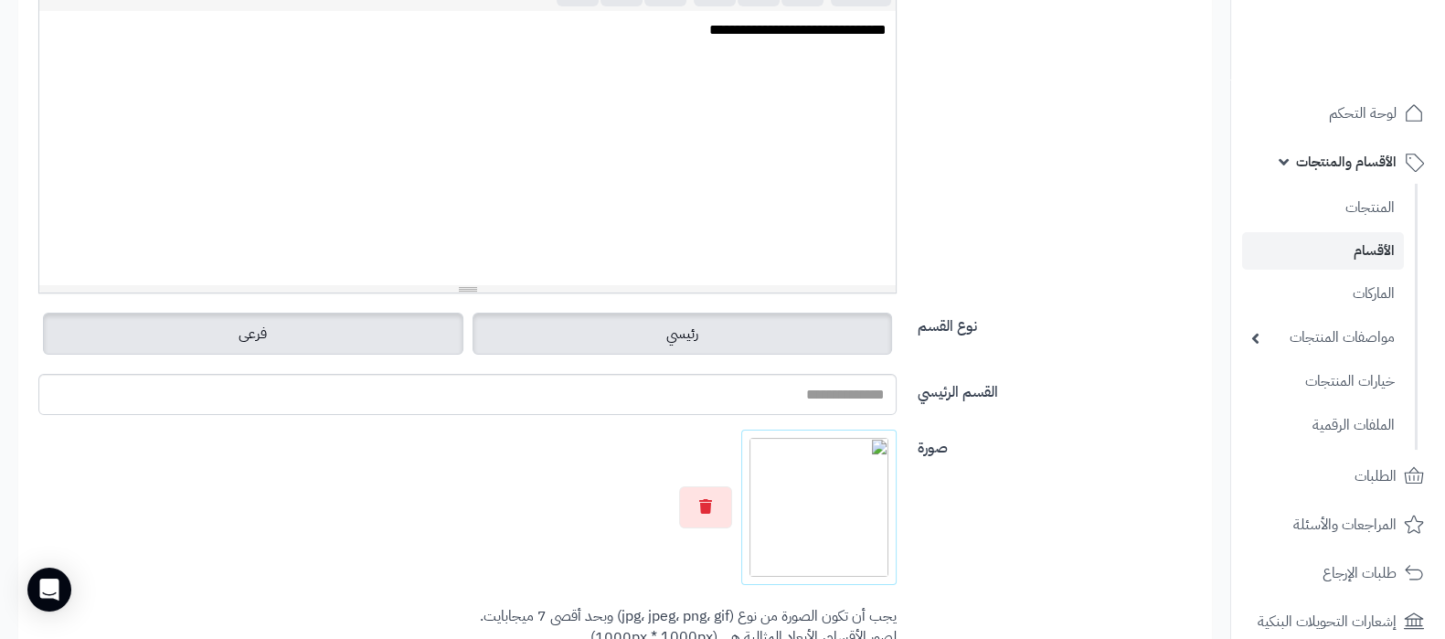
click at [574, 338] on label "رئيسي" at bounding box center [682, 334] width 420 height 42
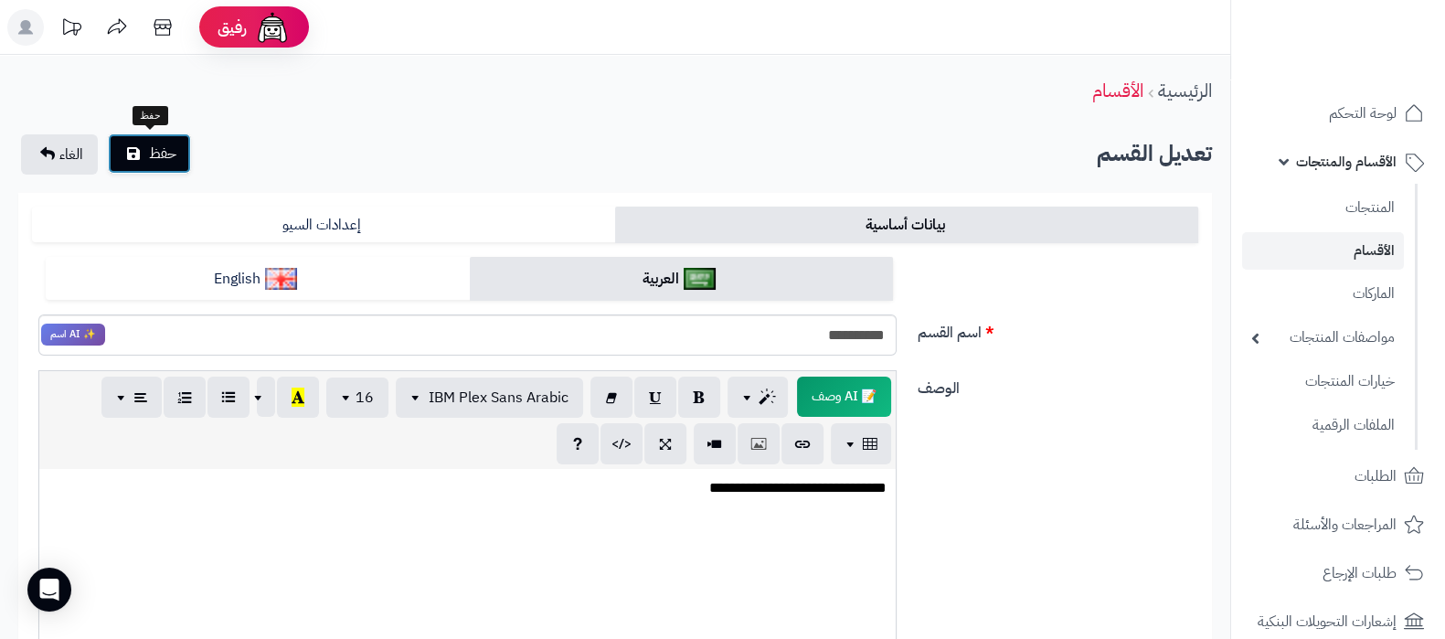
click at [138, 148] on icon "submit" at bounding box center [133, 153] width 13 height 15
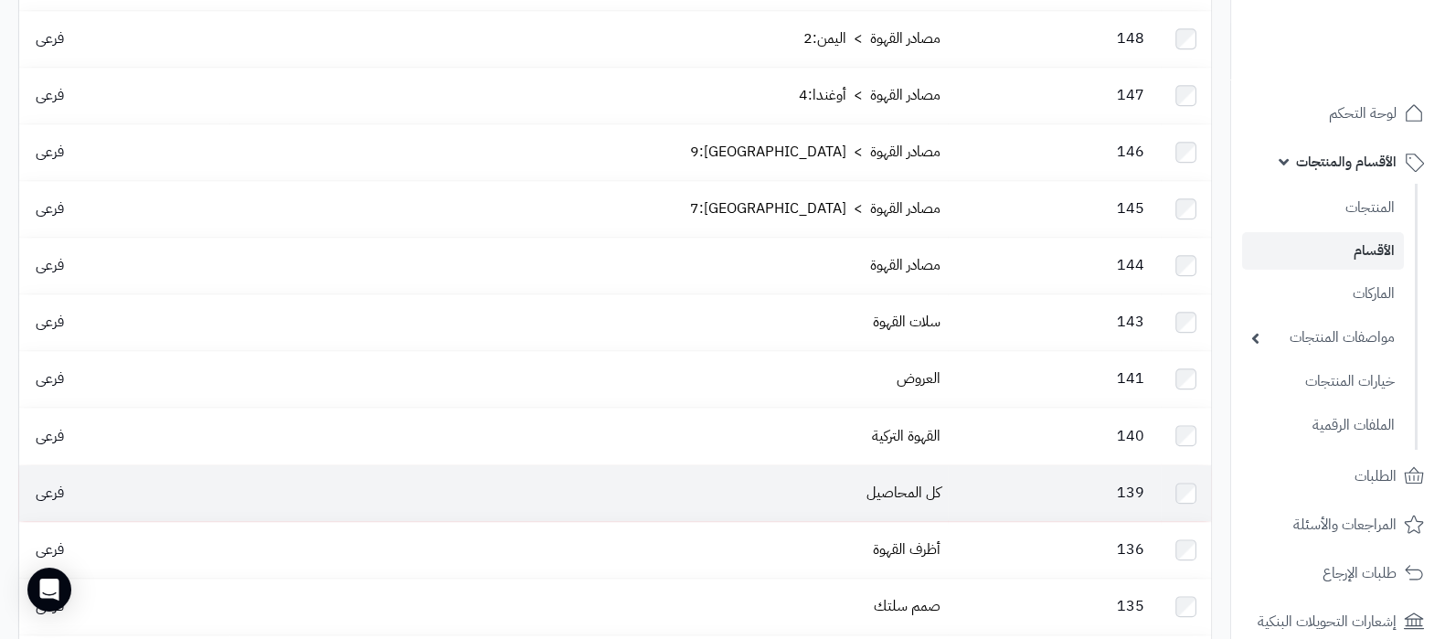
scroll to position [2170, 0]
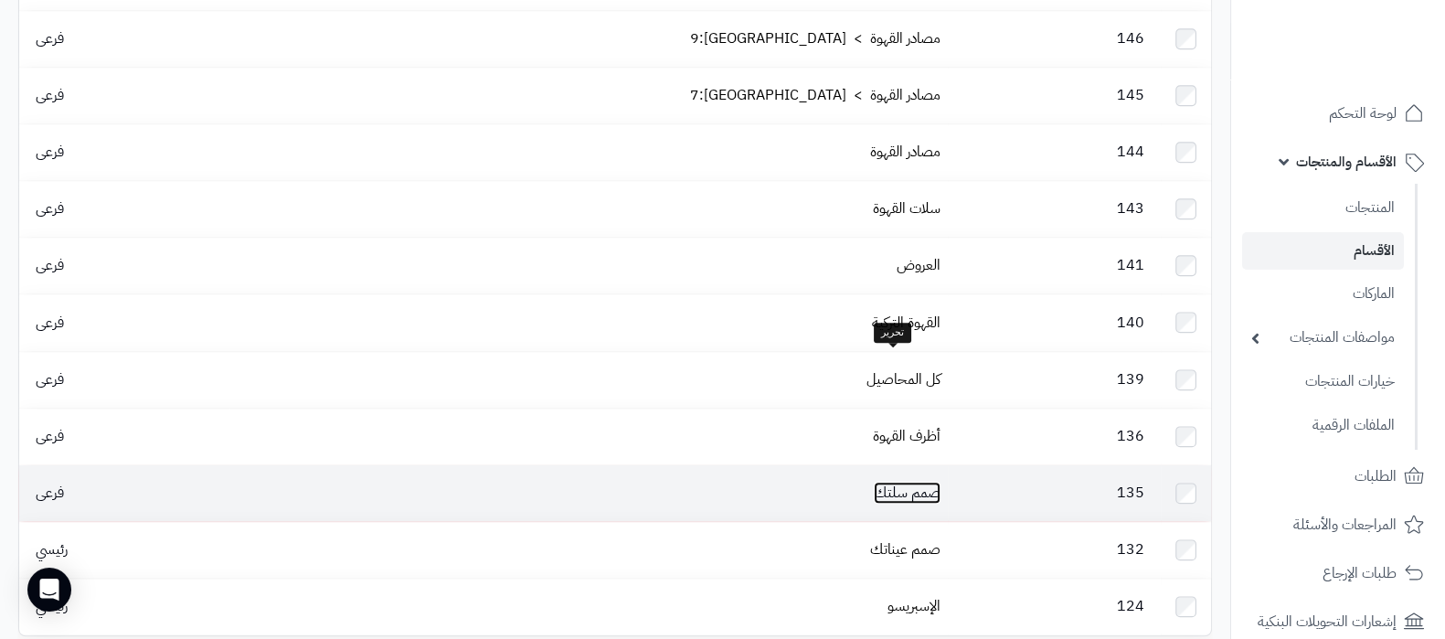
click at [905, 482] on link "صمم سلتك" at bounding box center [907, 493] width 67 height 22
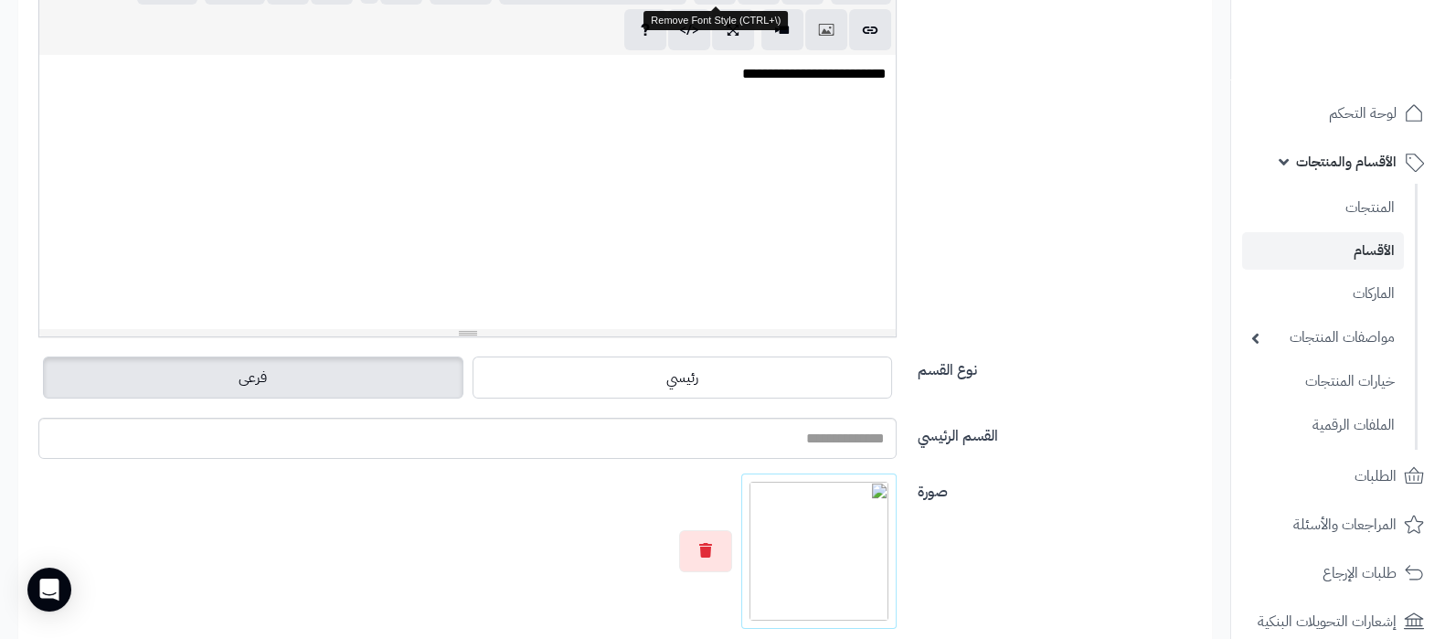
scroll to position [458, 0]
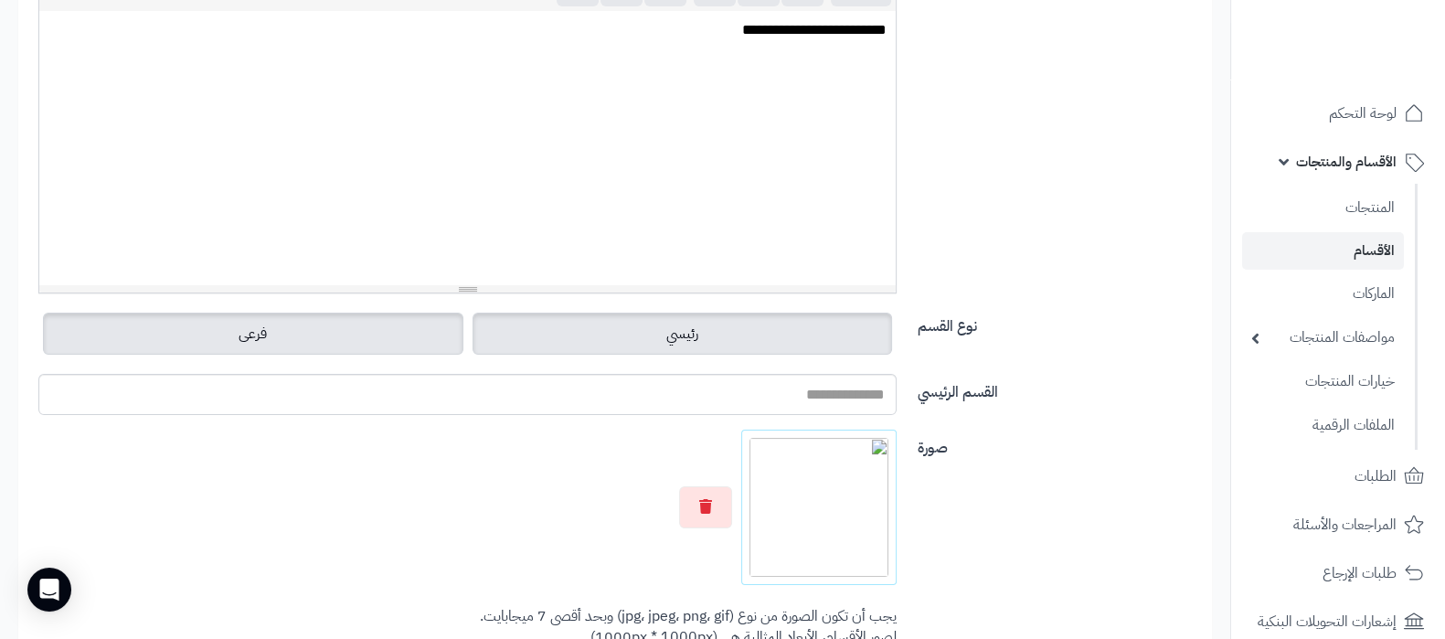
click at [697, 313] on label "رئيسي" at bounding box center [682, 334] width 420 height 42
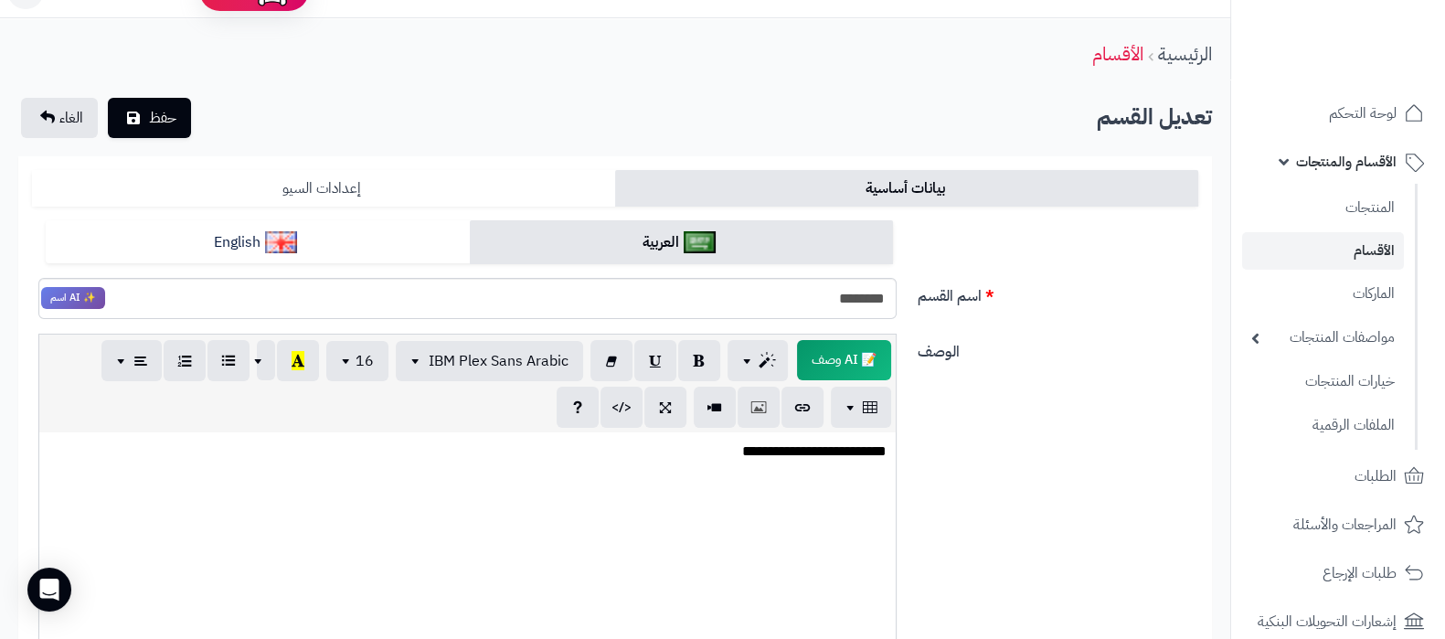
scroll to position [0, 0]
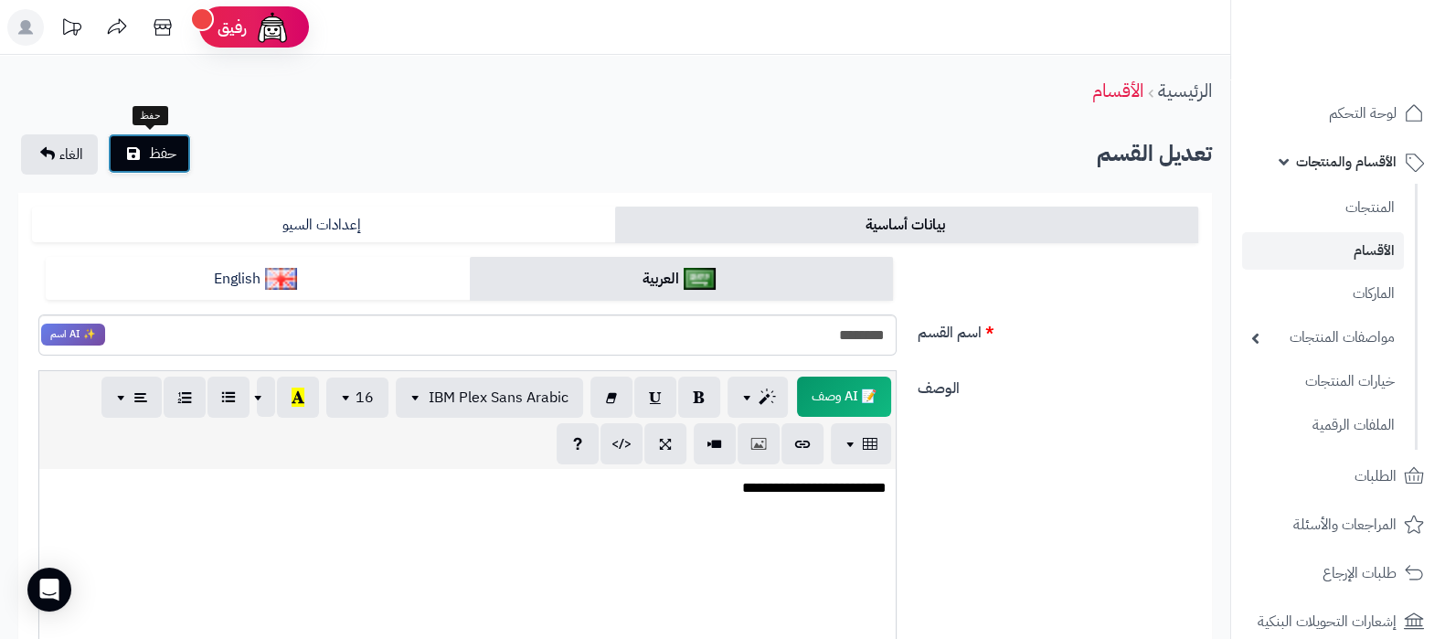
click at [174, 157] on span "حفظ" at bounding box center [162, 154] width 27 height 22
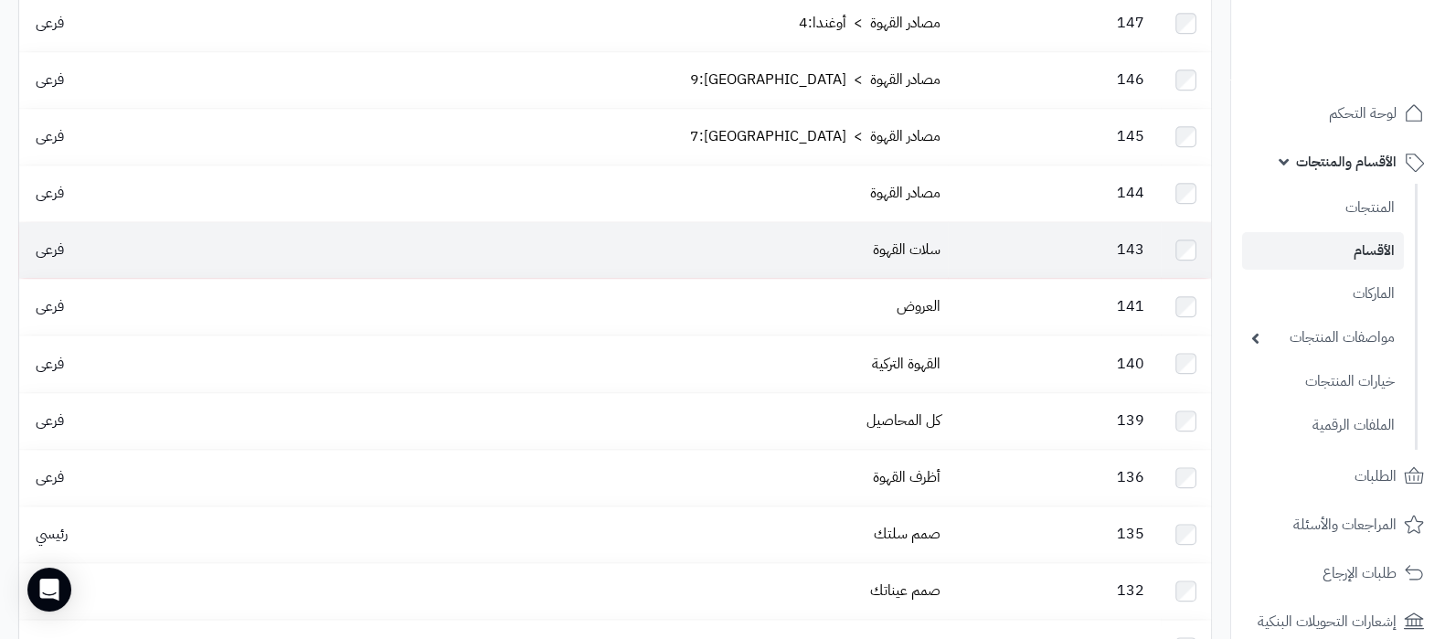
scroll to position [2208, 0]
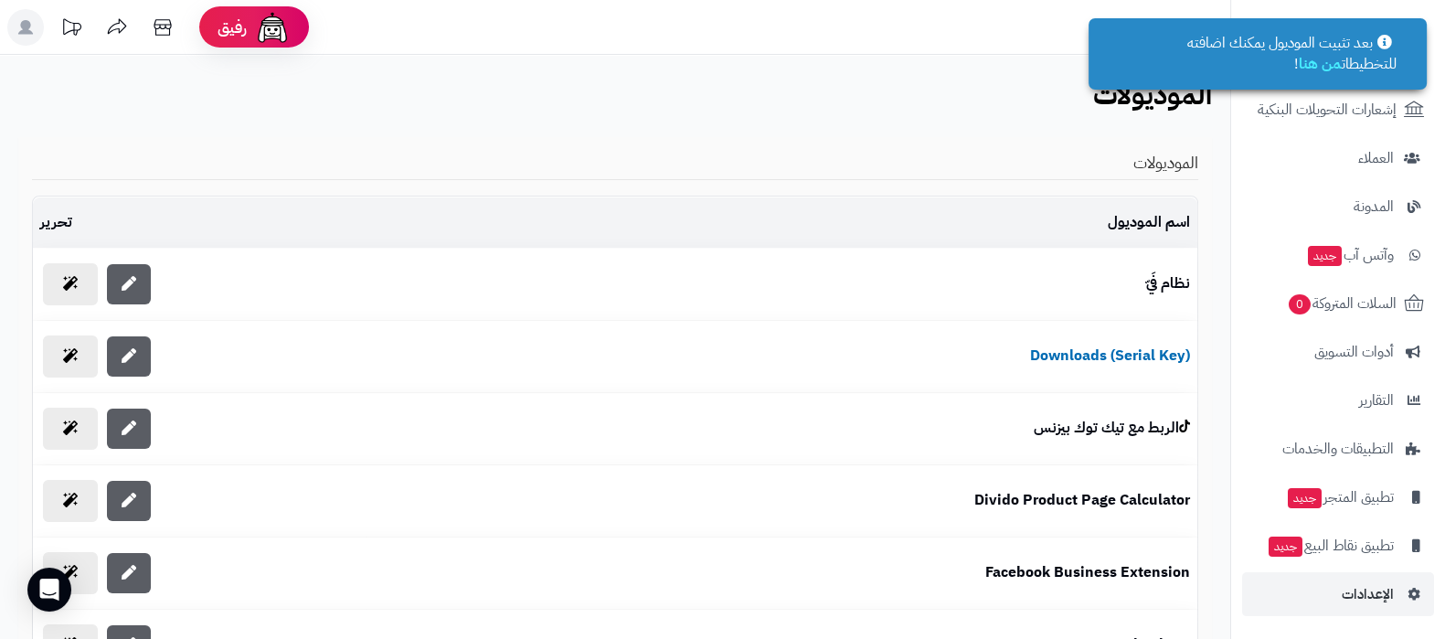
scroll to position [571, 0]
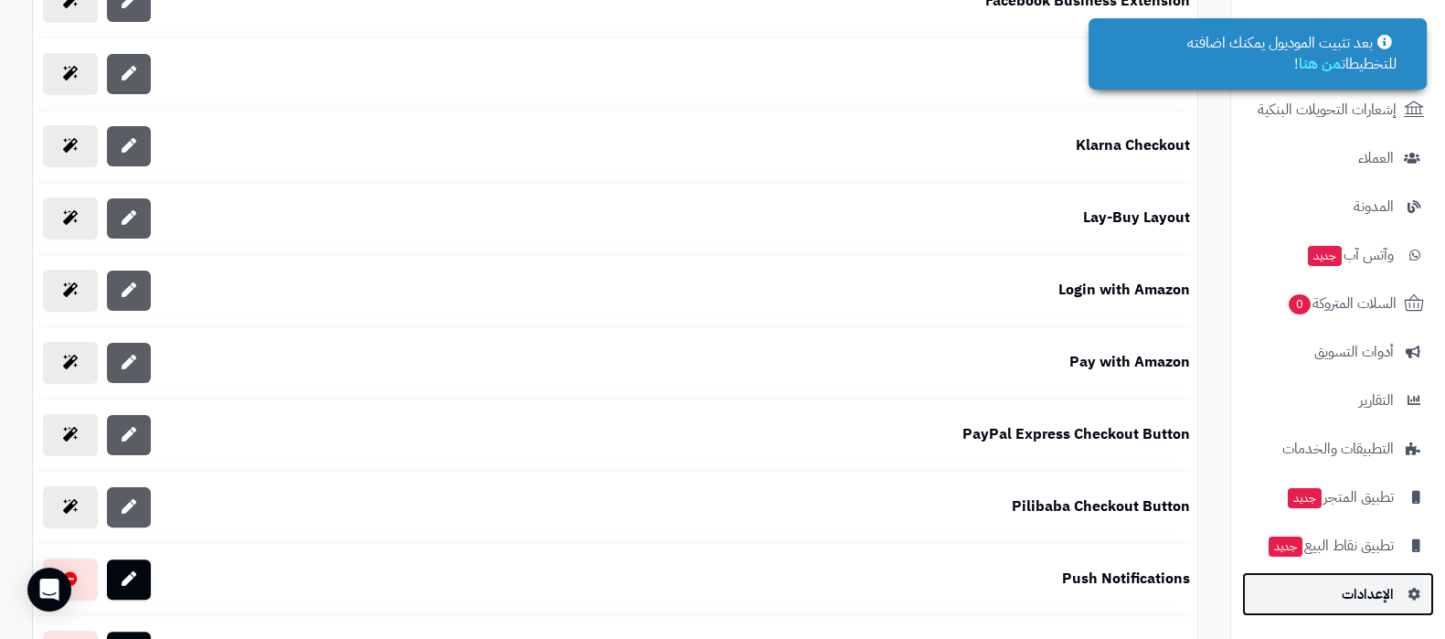
click at [1349, 612] on link "الإعدادات" at bounding box center [1338, 594] width 192 height 44
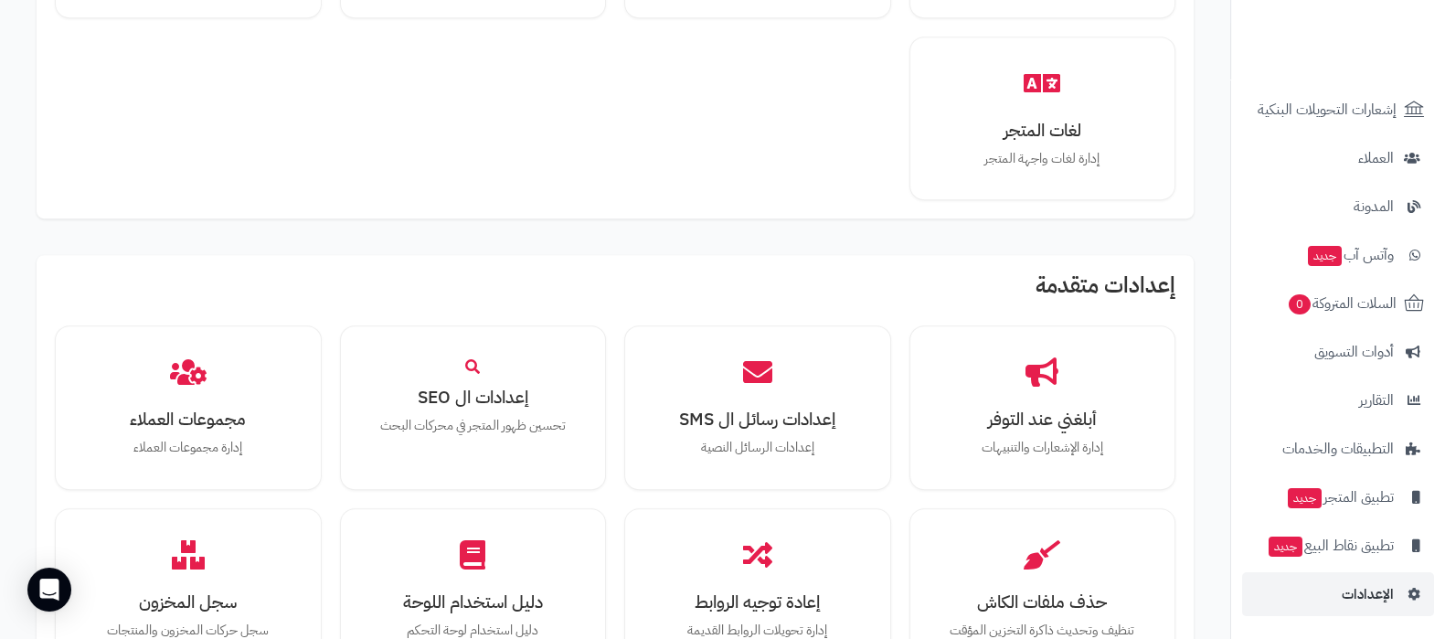
scroll to position [1690, 0]
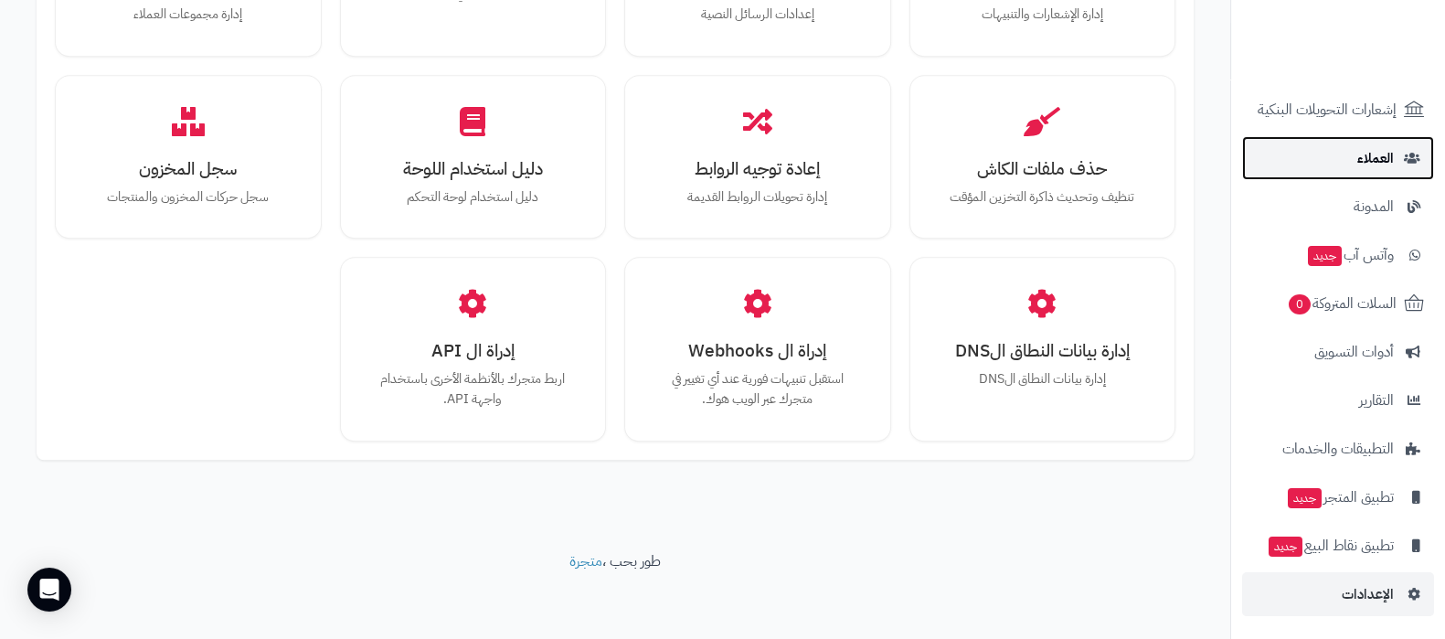
click at [1370, 155] on span "العملاء" at bounding box center [1375, 158] width 37 height 26
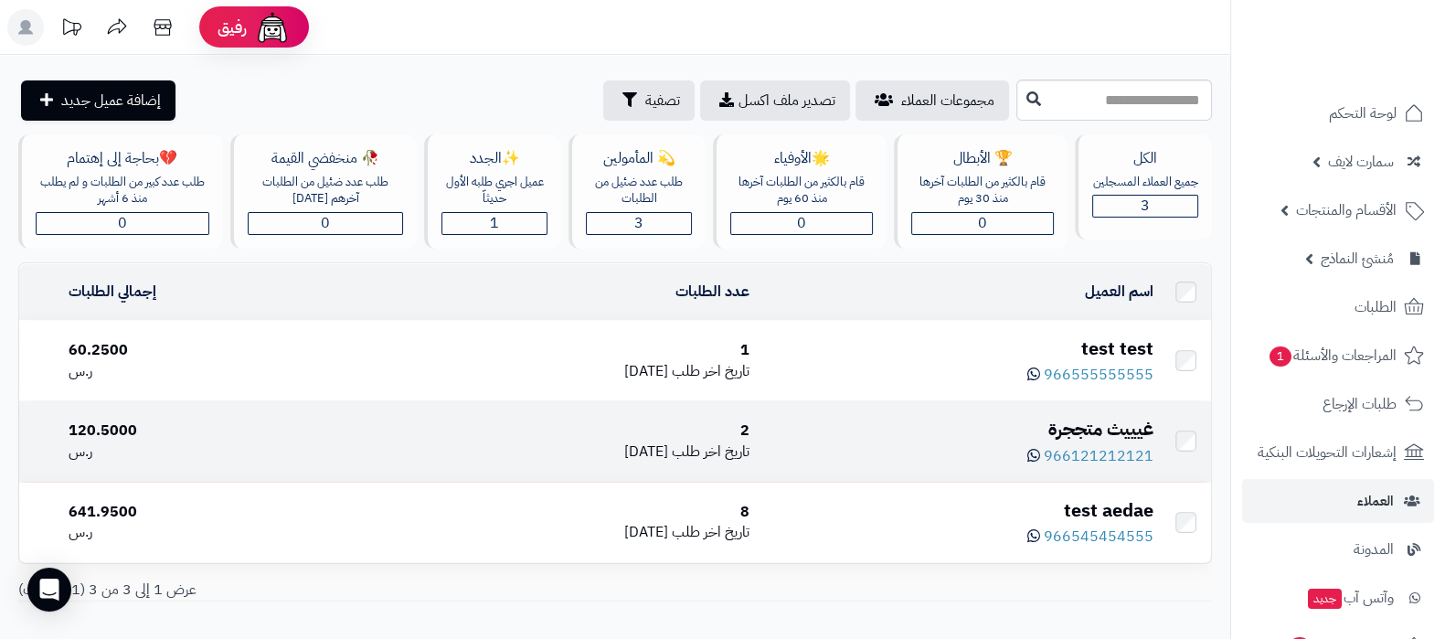
click at [1128, 422] on div "غيييث متججرة" at bounding box center [958, 429] width 389 height 27
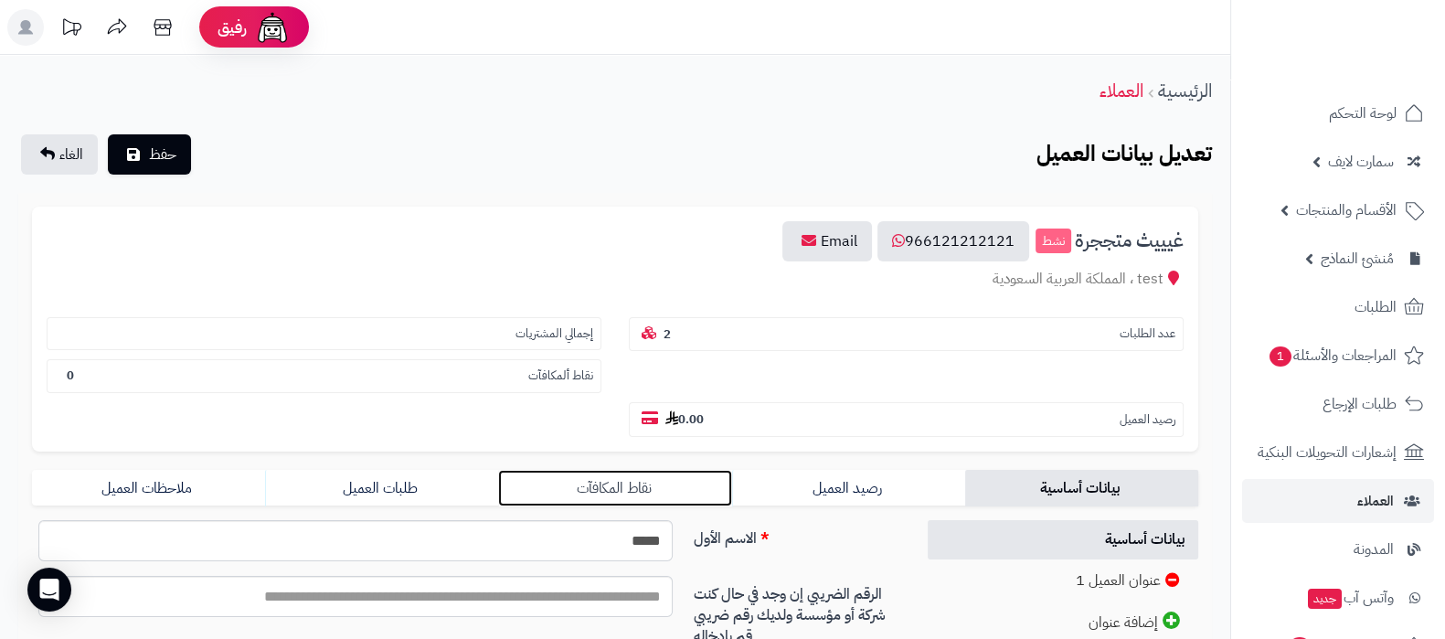
click at [572, 493] on link "نقاط المكافآت" at bounding box center [614, 488] width 233 height 37
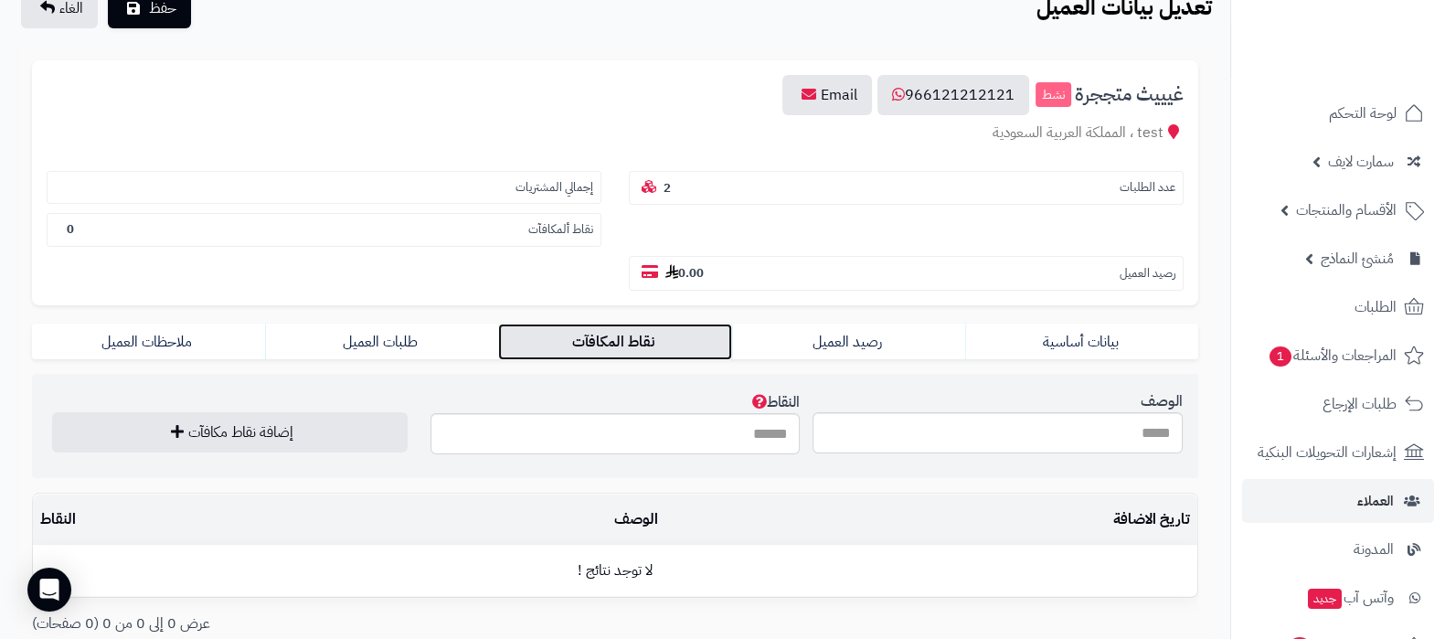
scroll to position [228, 0]
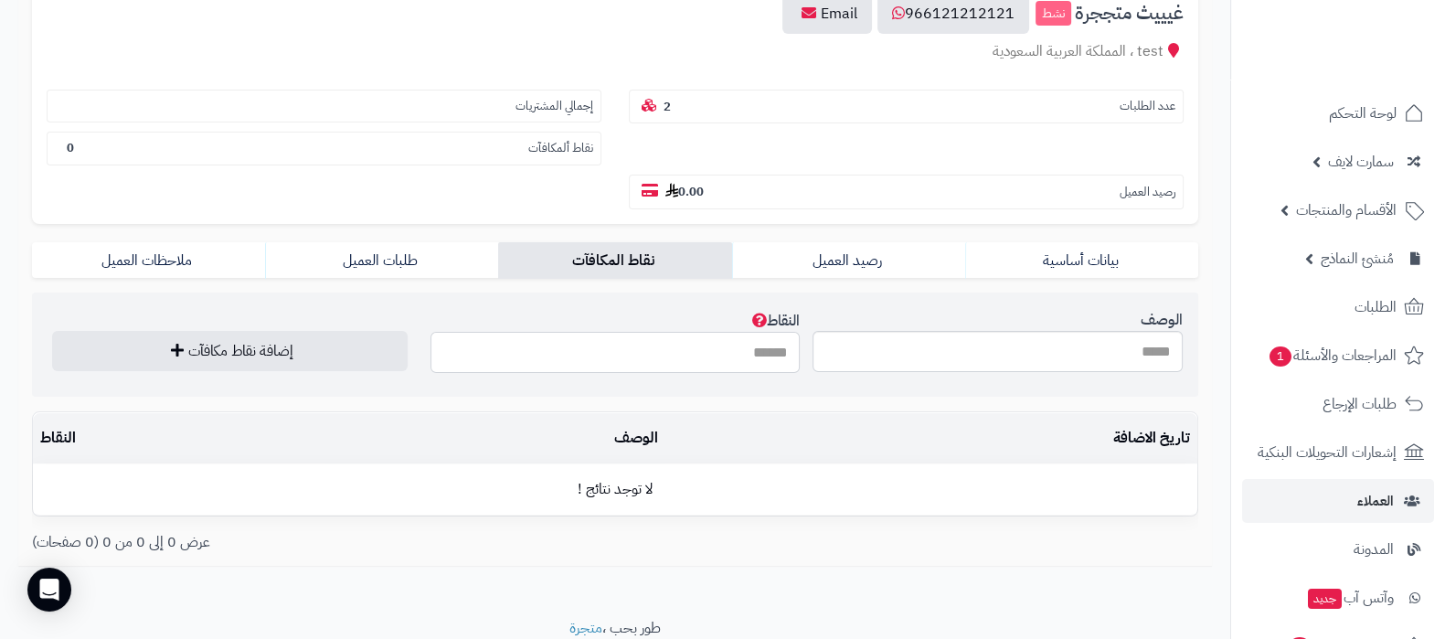
click at [730, 342] on input "النقاط" at bounding box center [615, 352] width 370 height 41
type input "***"
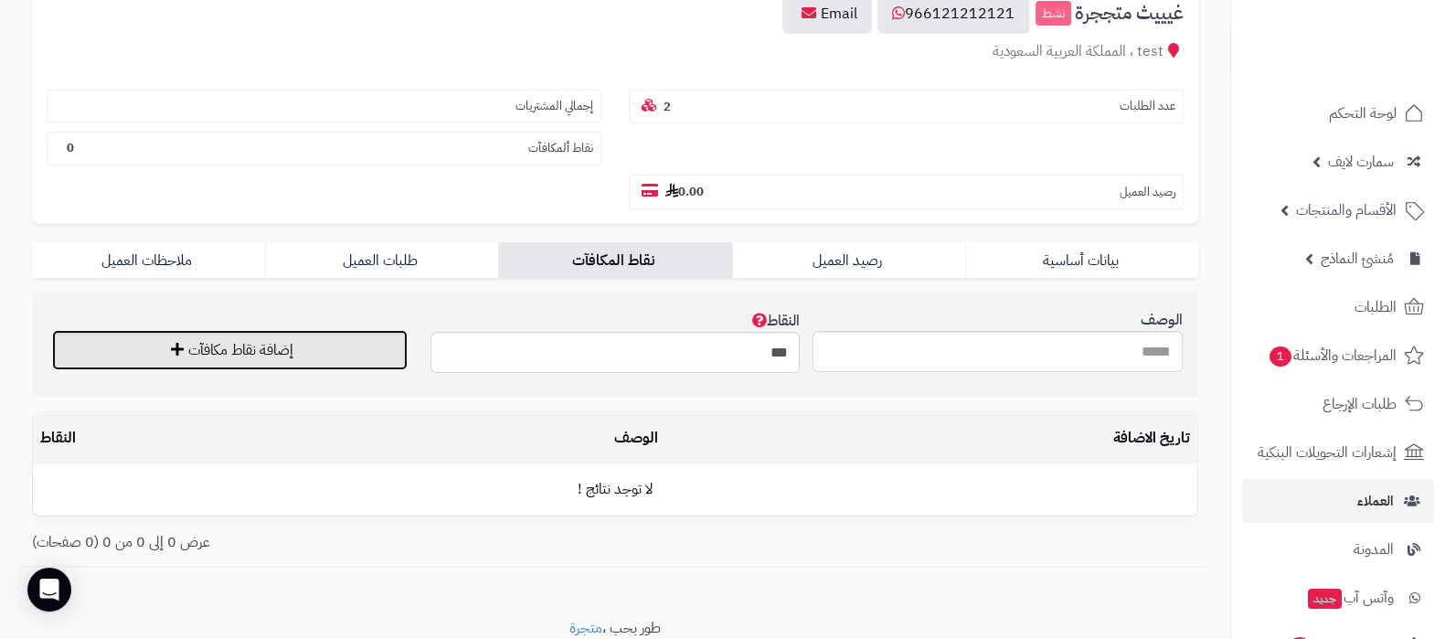
click at [293, 334] on button "إضافة نقاط مكافآت" at bounding box center [229, 350] width 355 height 40
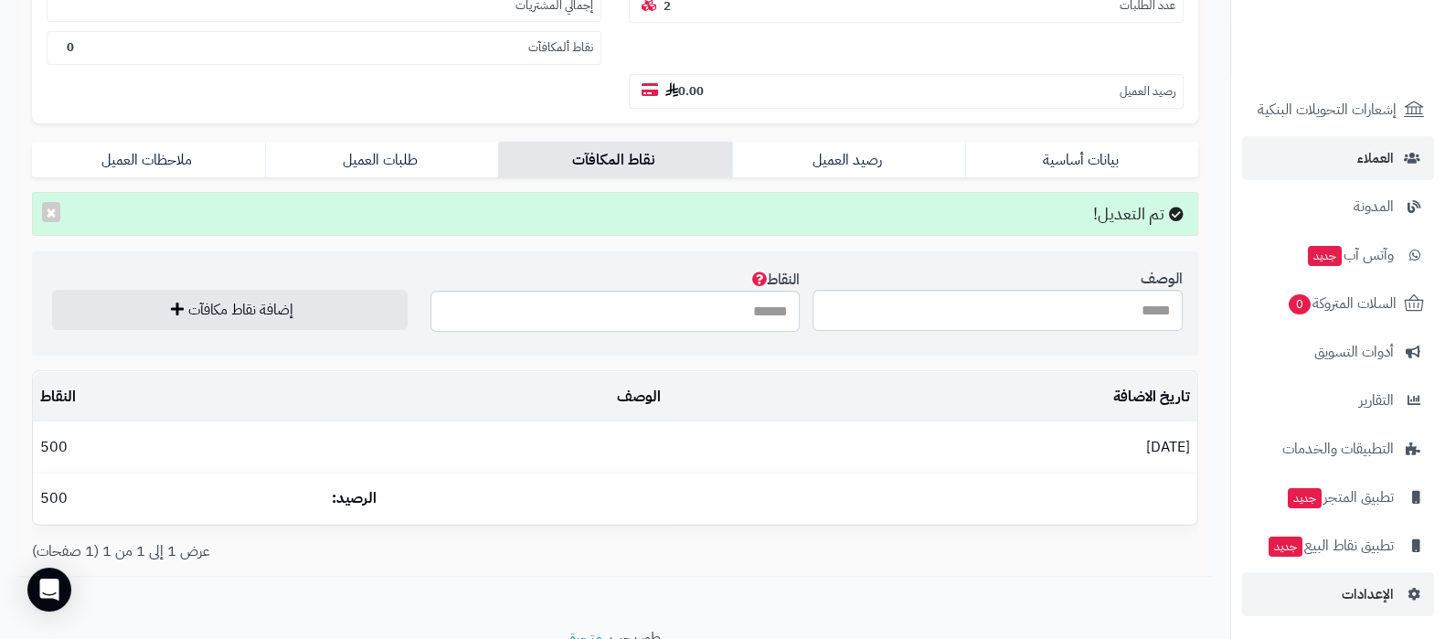
scroll to position [405, 0]
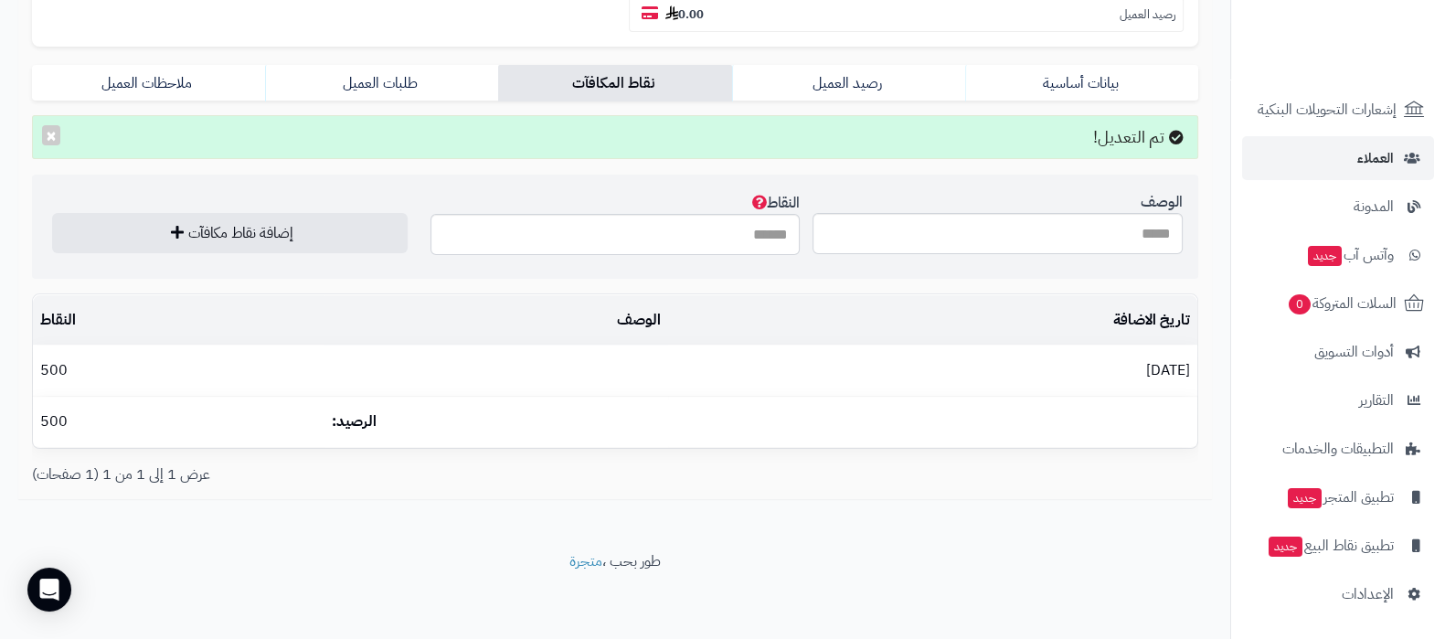
click at [1359, 617] on nav "لوحة التحكم سمارت لايف مزامنة أصناف المنتجات مزامنة البراندات المنتجات مزامنة ا…" at bounding box center [1337, 342] width 215 height 639
click at [1293, 596] on link "الإعدادات" at bounding box center [1338, 594] width 192 height 44
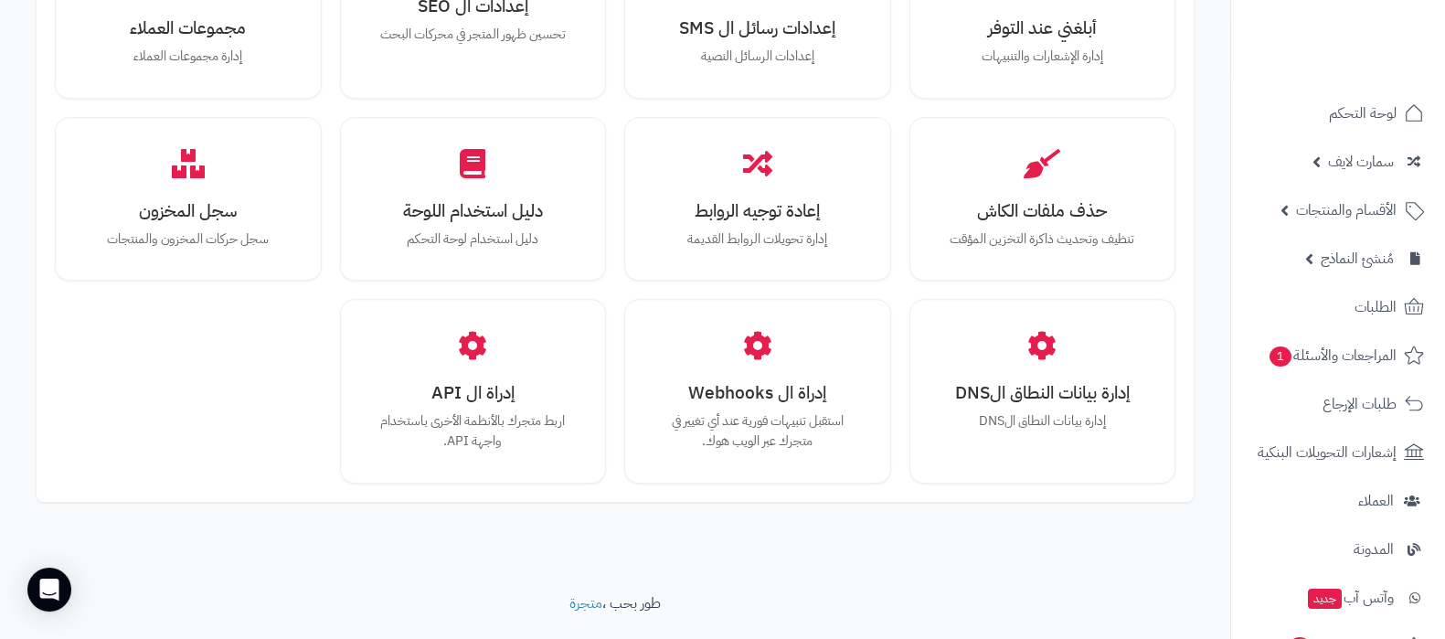
scroll to position [1690, 0]
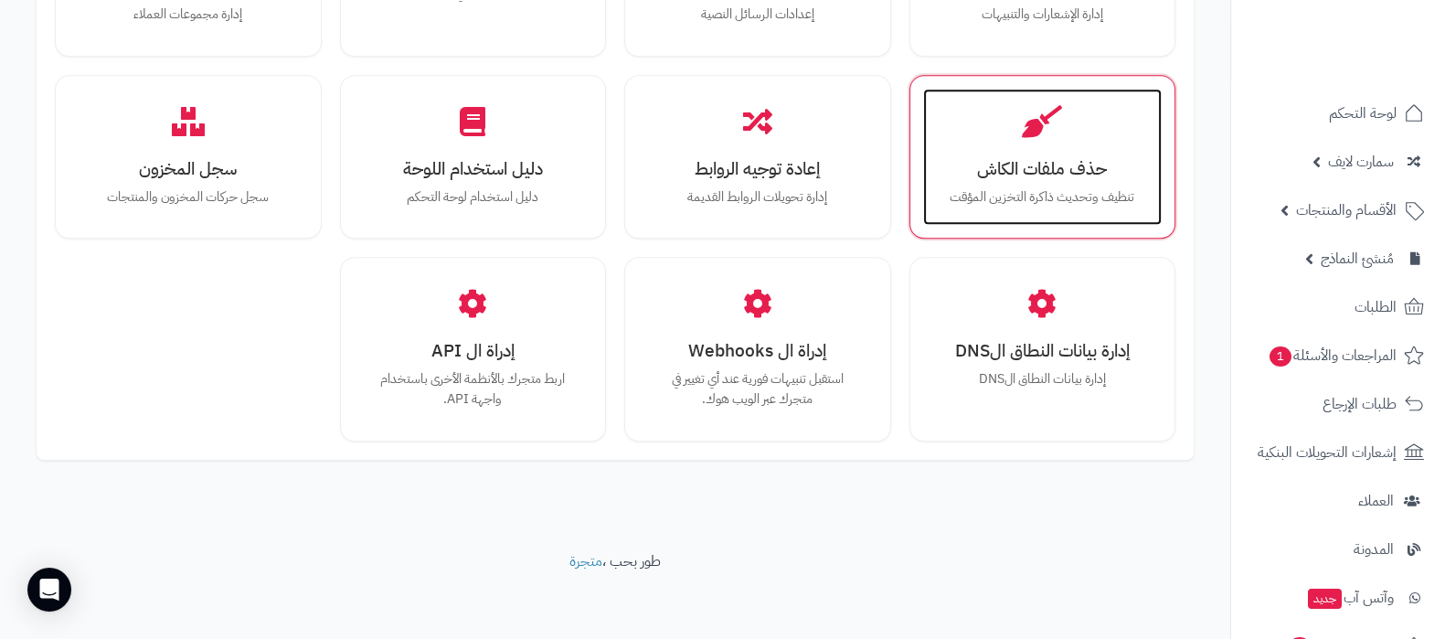
click at [1075, 198] on p "تنظيف وتحديث ذاكرة التخزين المؤقت" at bounding box center [1042, 197] width 203 height 20
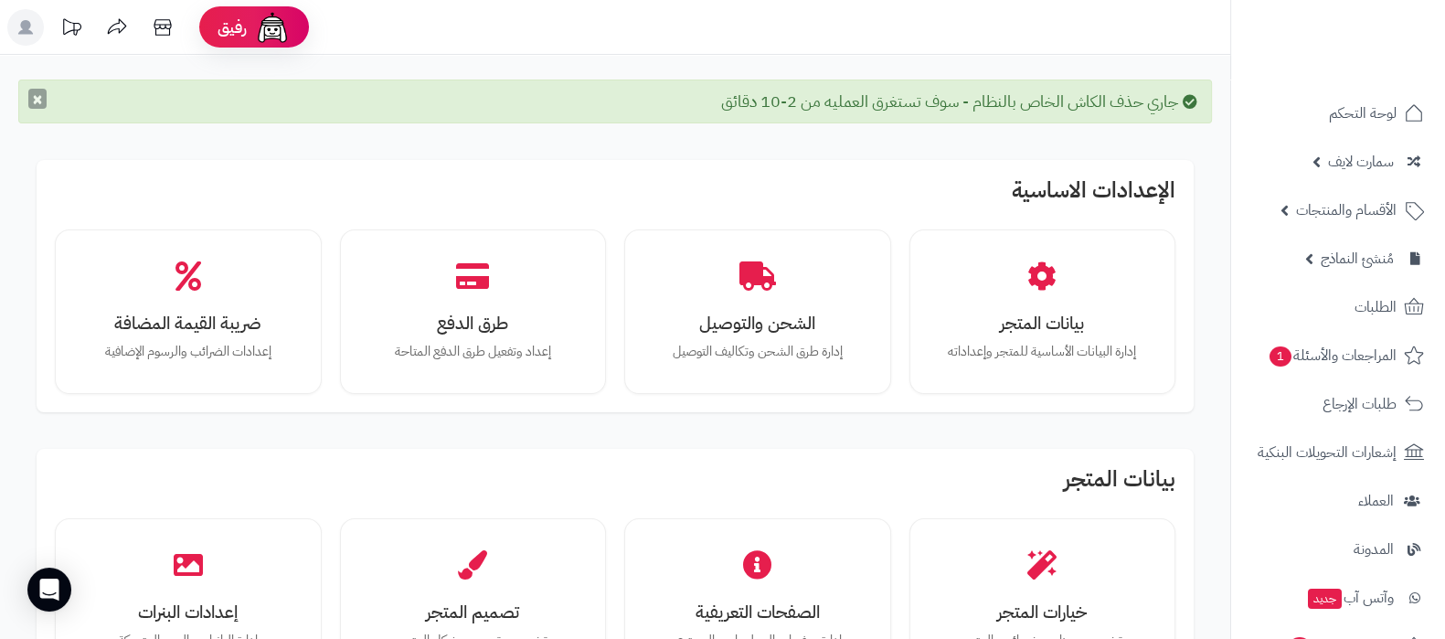
click at [38, 103] on button "×" at bounding box center [37, 99] width 18 height 20
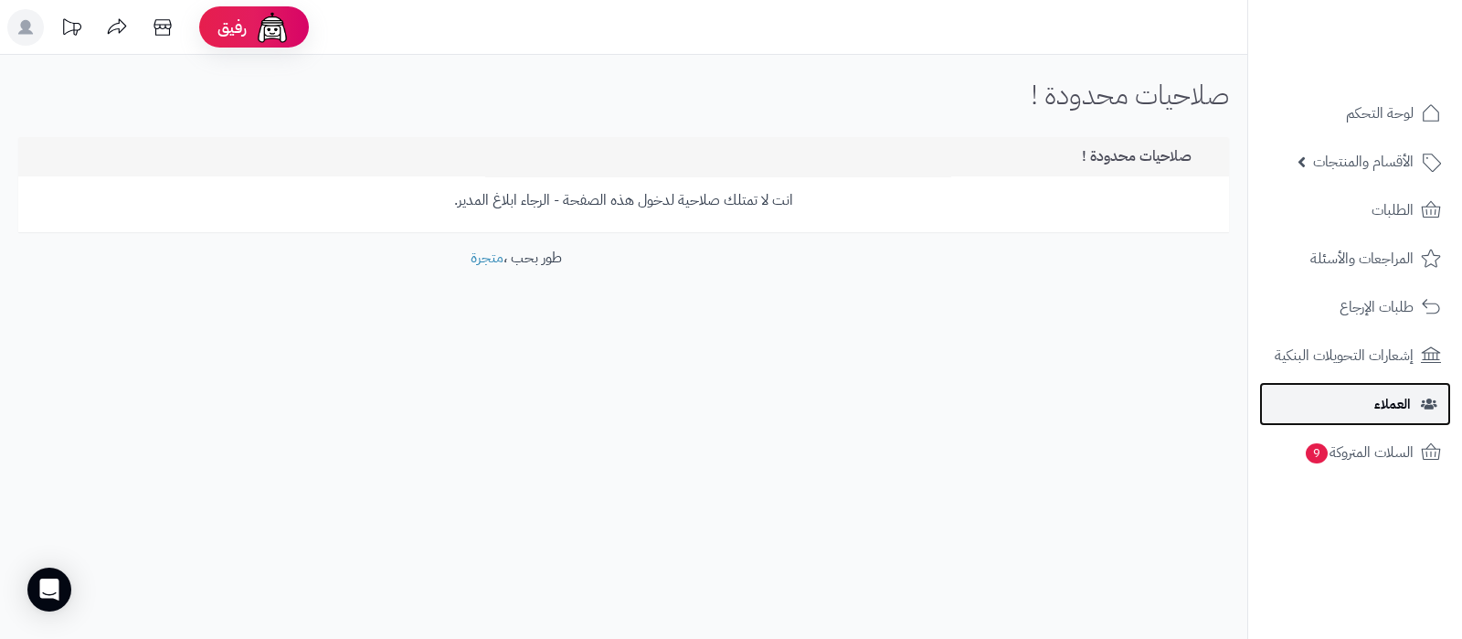
click at [1362, 394] on link "العملاء" at bounding box center [1355, 404] width 192 height 44
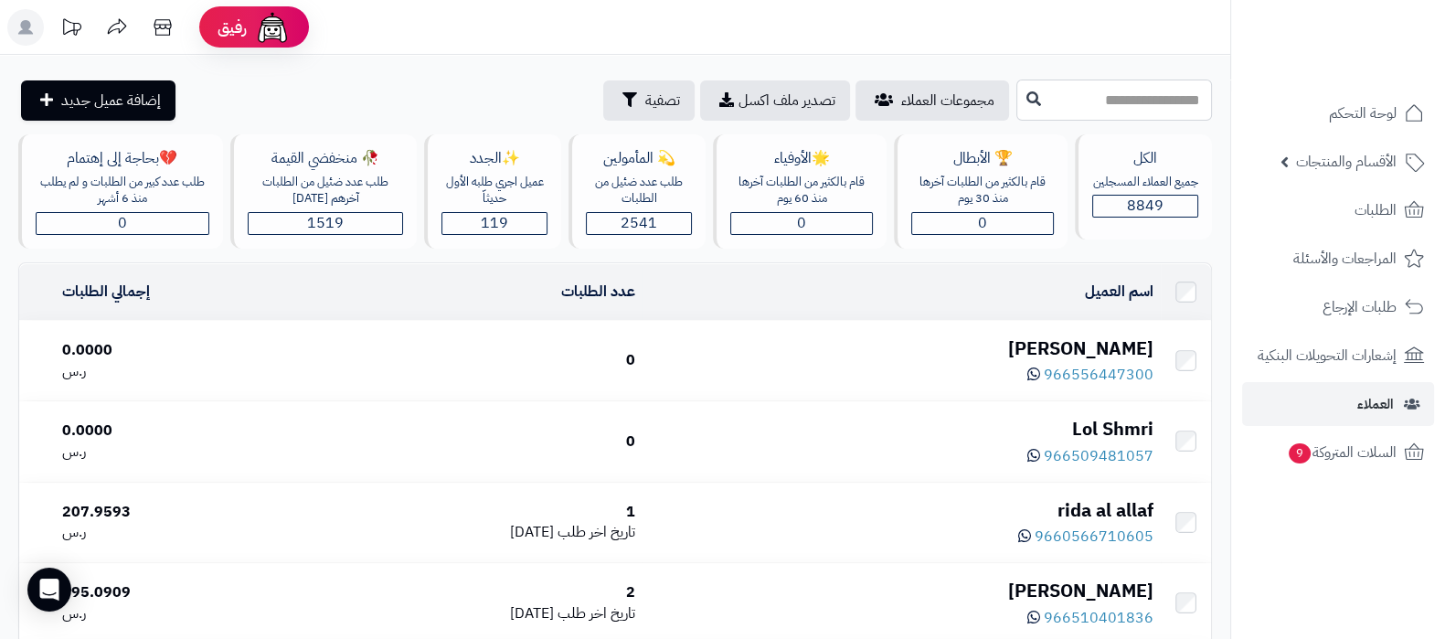
click at [1120, 104] on input "text" at bounding box center [1114, 100] width 196 height 41
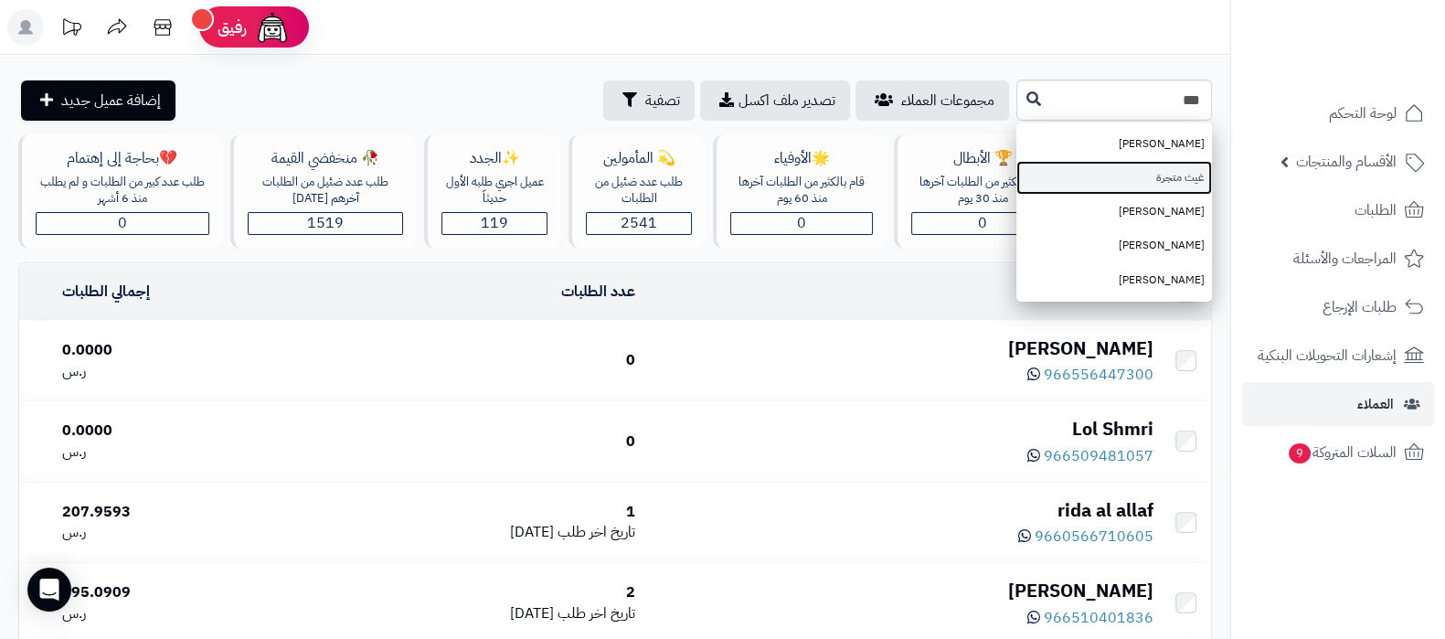
click at [1140, 184] on link "غيث متجرة" at bounding box center [1114, 178] width 196 height 34
type input "*********"
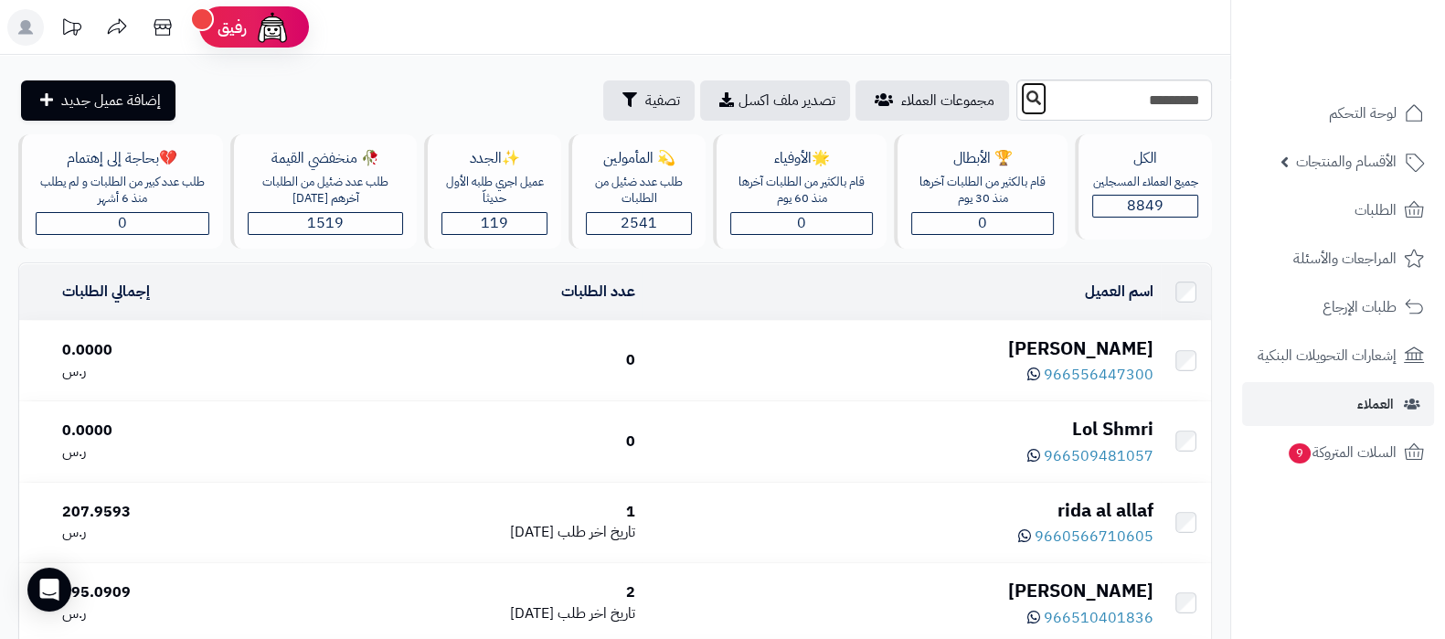
click at [1026, 97] on icon at bounding box center [1033, 97] width 15 height 15
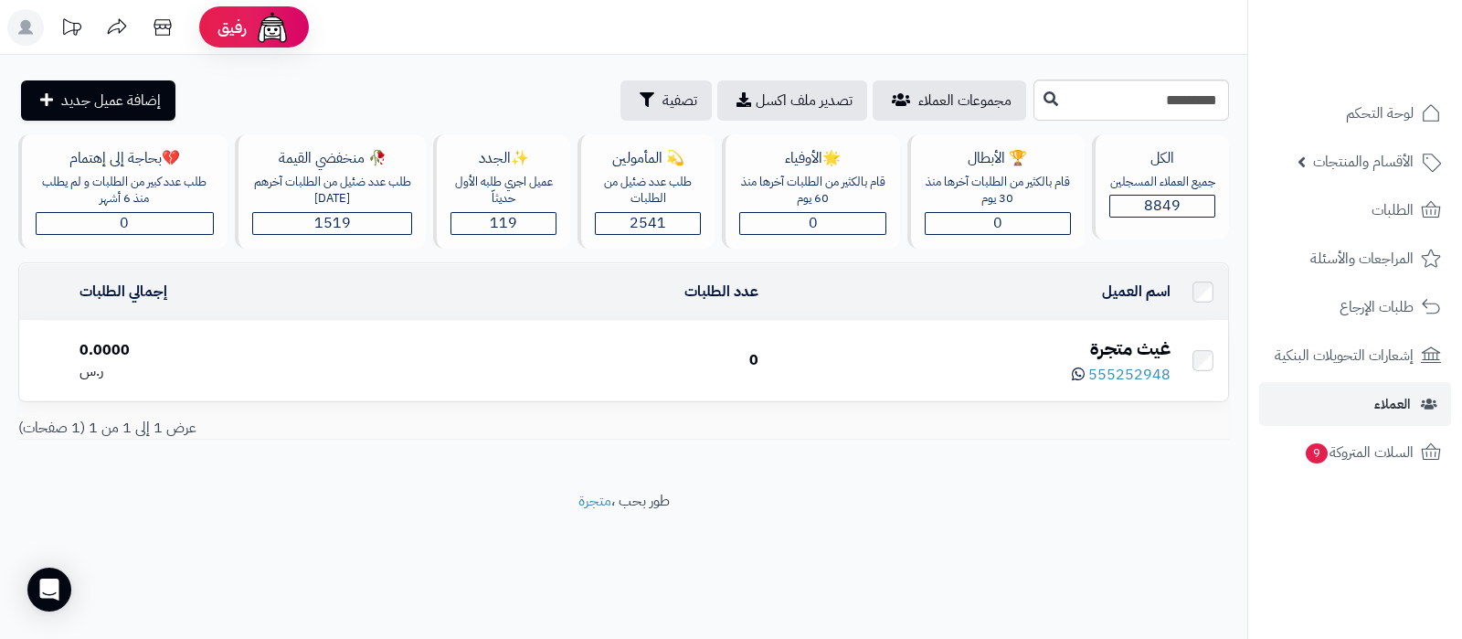
click at [1151, 341] on div "غيث متجرة" at bounding box center [971, 348] width 397 height 27
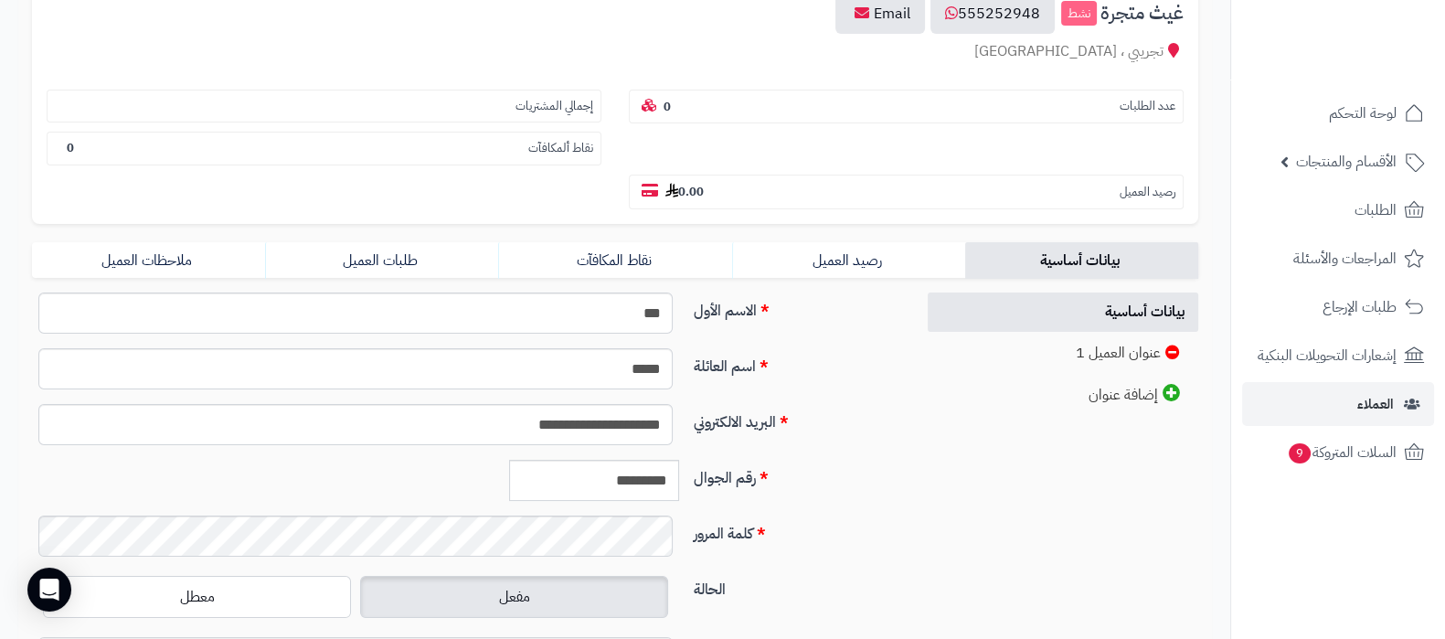
scroll to position [113, 0]
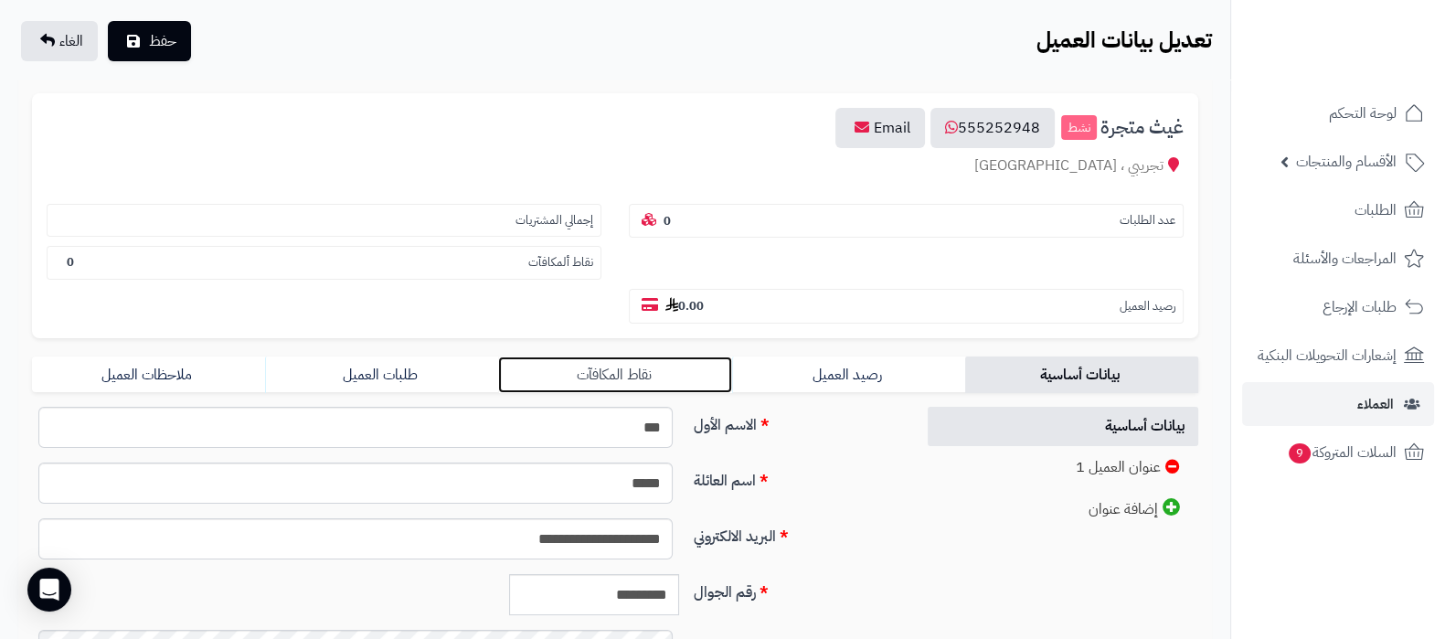
click at [640, 366] on link "نقاط المكافآت" at bounding box center [614, 374] width 233 height 37
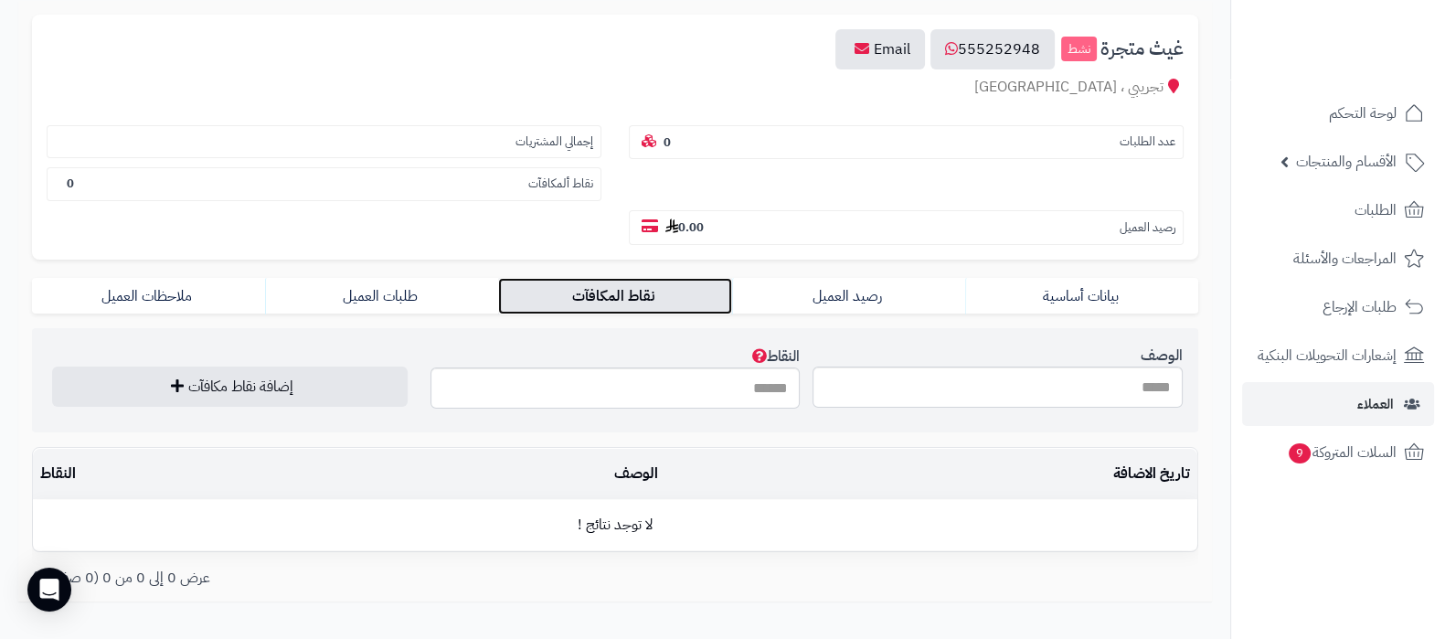
scroll to position [228, 0]
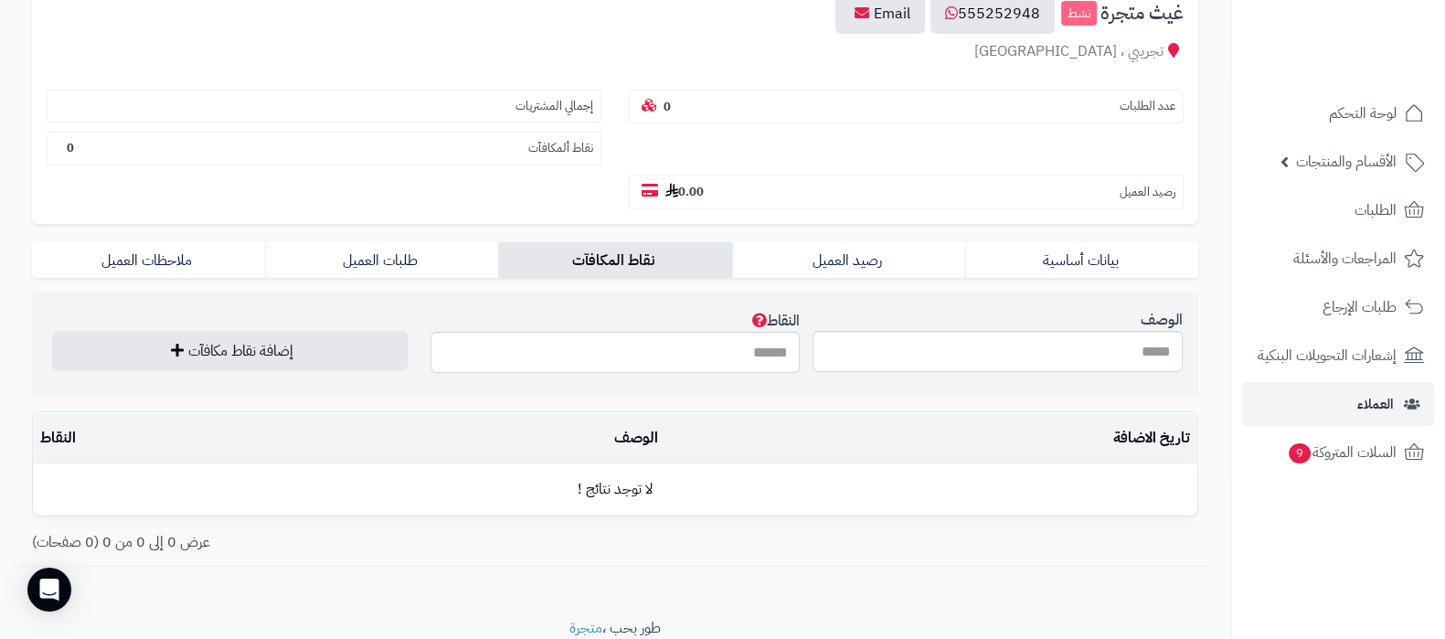
click at [734, 360] on input "النقاط" at bounding box center [615, 352] width 370 height 41
type input "***"
click at [938, 337] on input "الوصف" at bounding box center [997, 351] width 370 height 41
type input "**********"
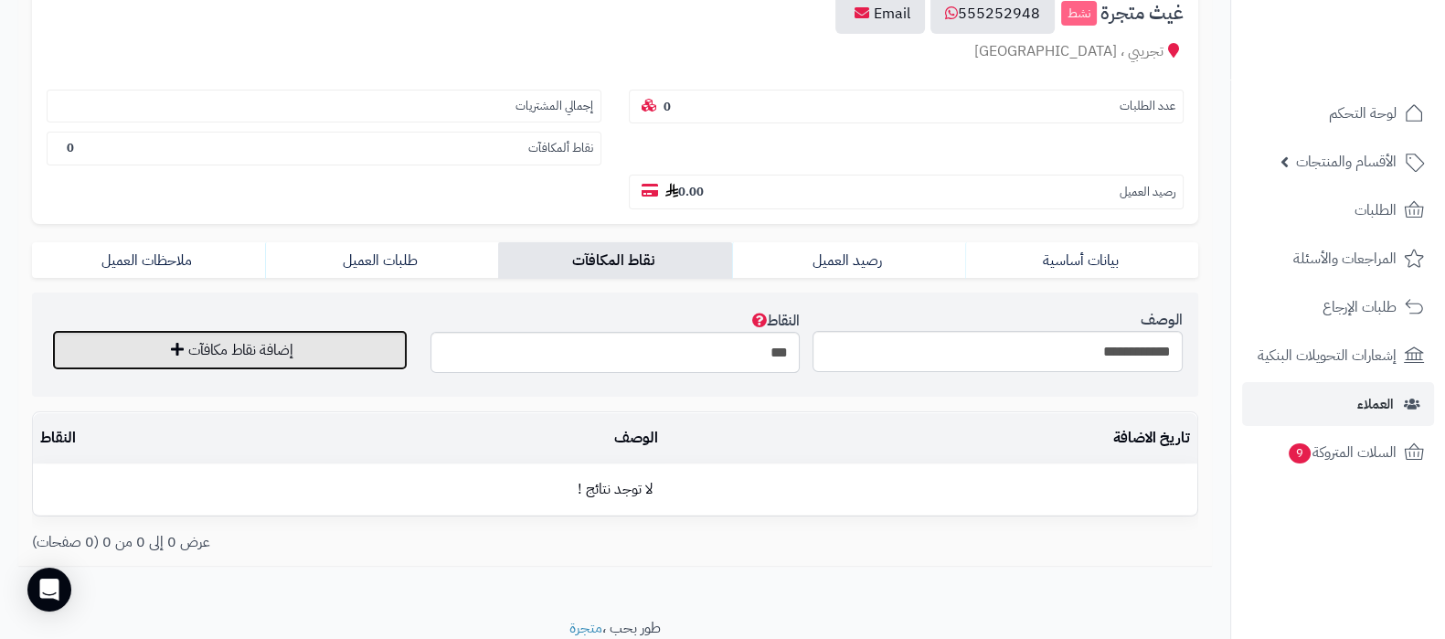
click at [311, 355] on button "إضافة نقاط مكافآت" at bounding box center [229, 350] width 355 height 40
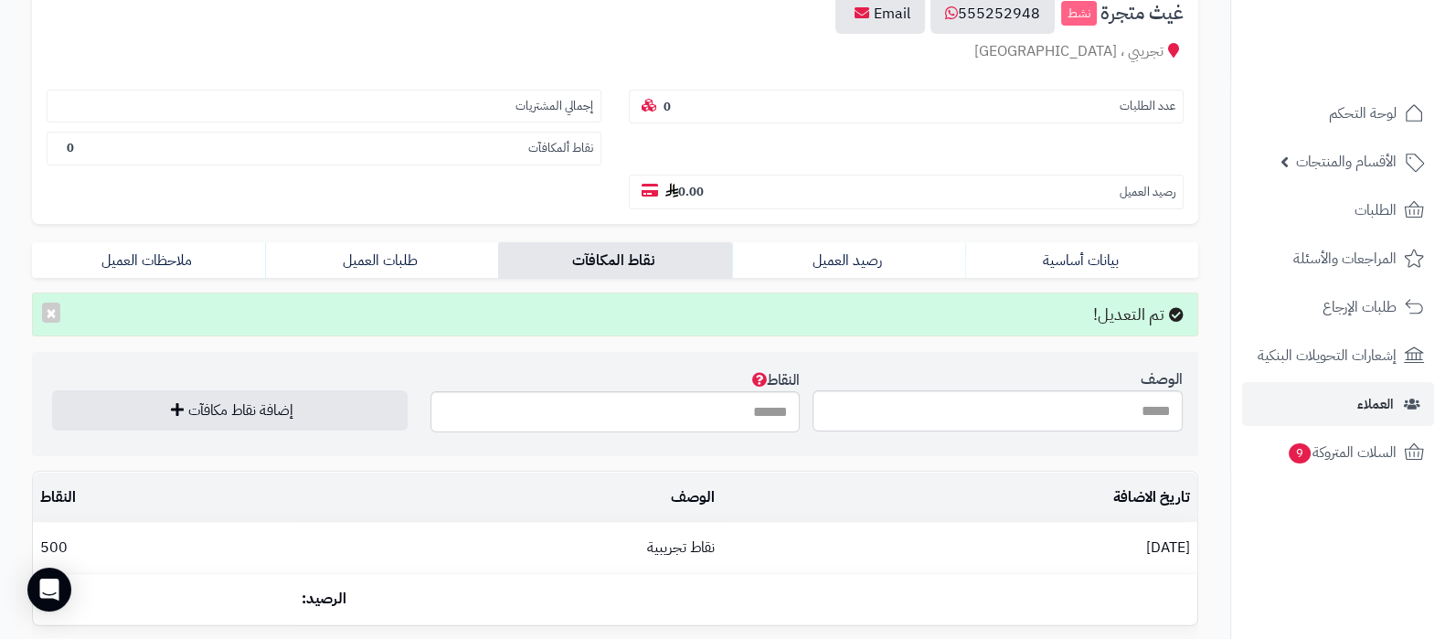
scroll to position [0, 0]
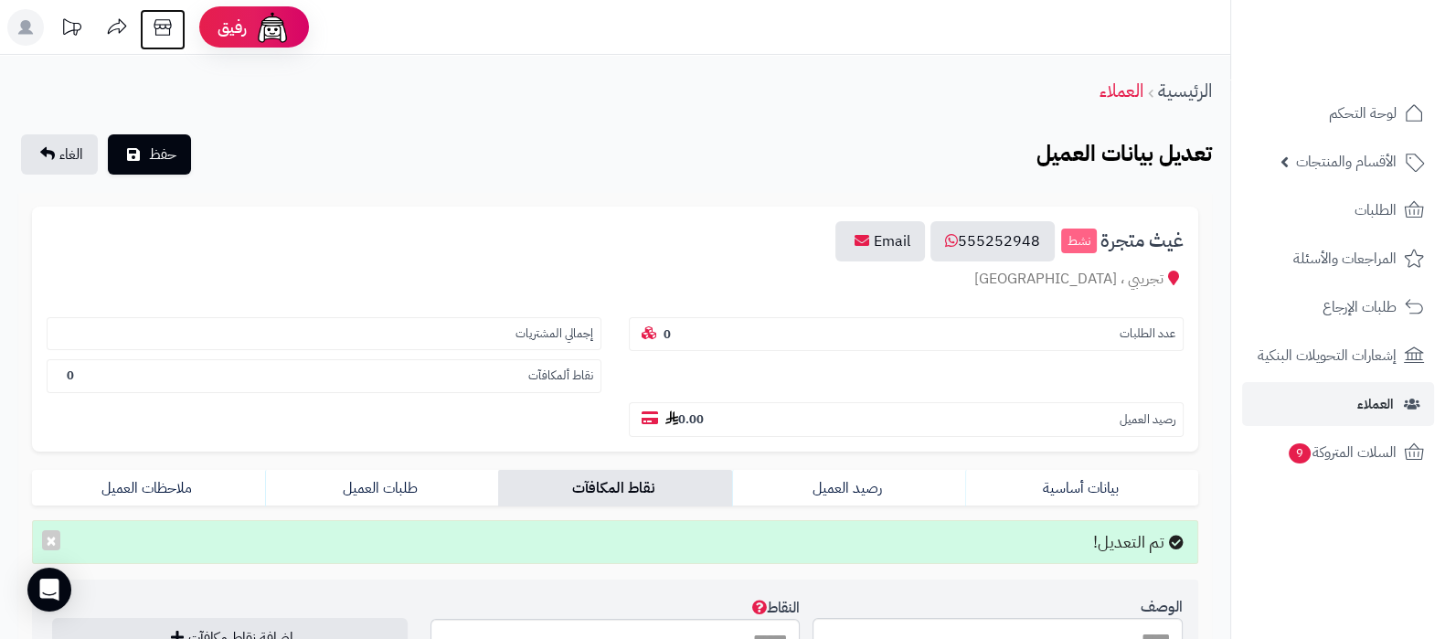
click at [164, 30] on icon at bounding box center [162, 27] width 37 height 37
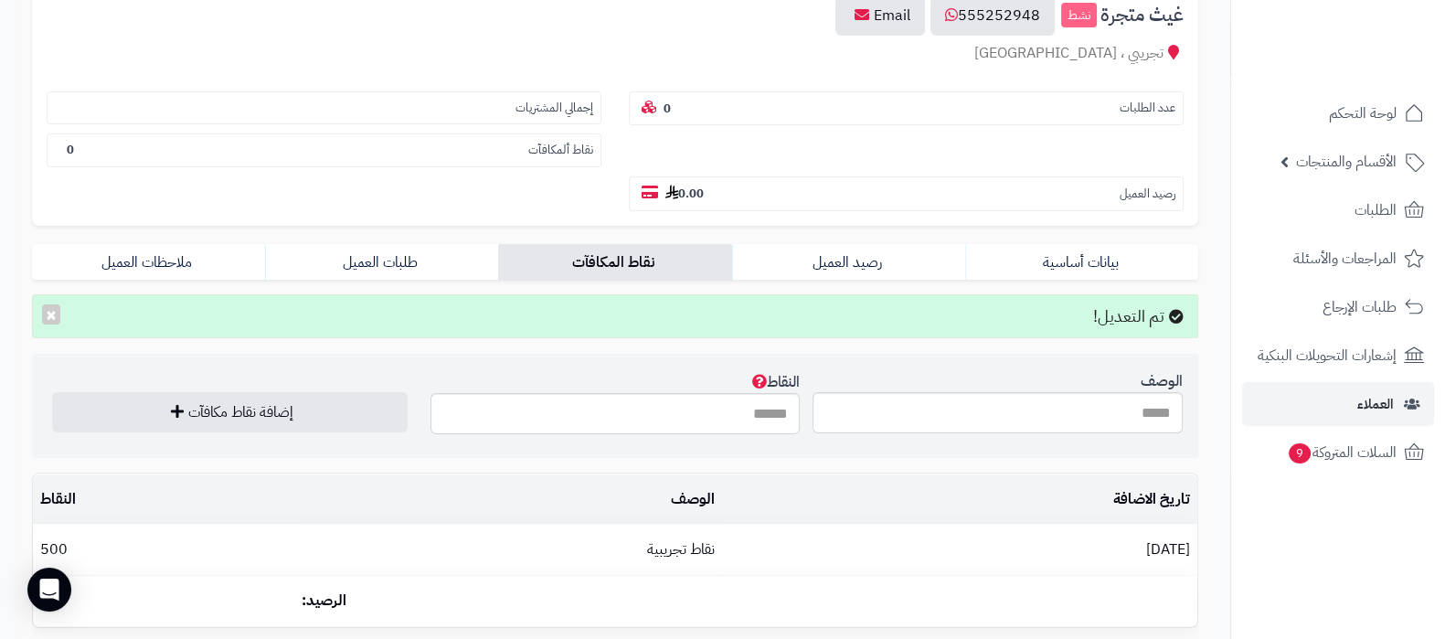
scroll to position [228, 0]
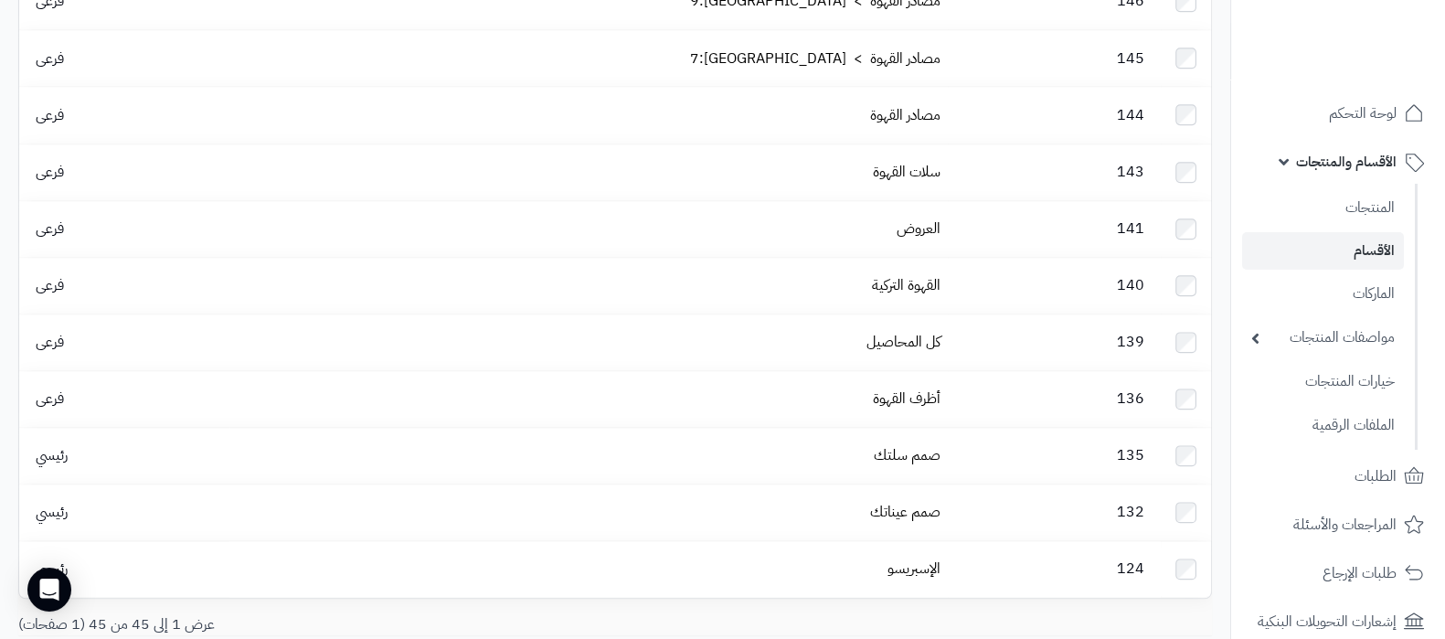
scroll to position [2148, 0]
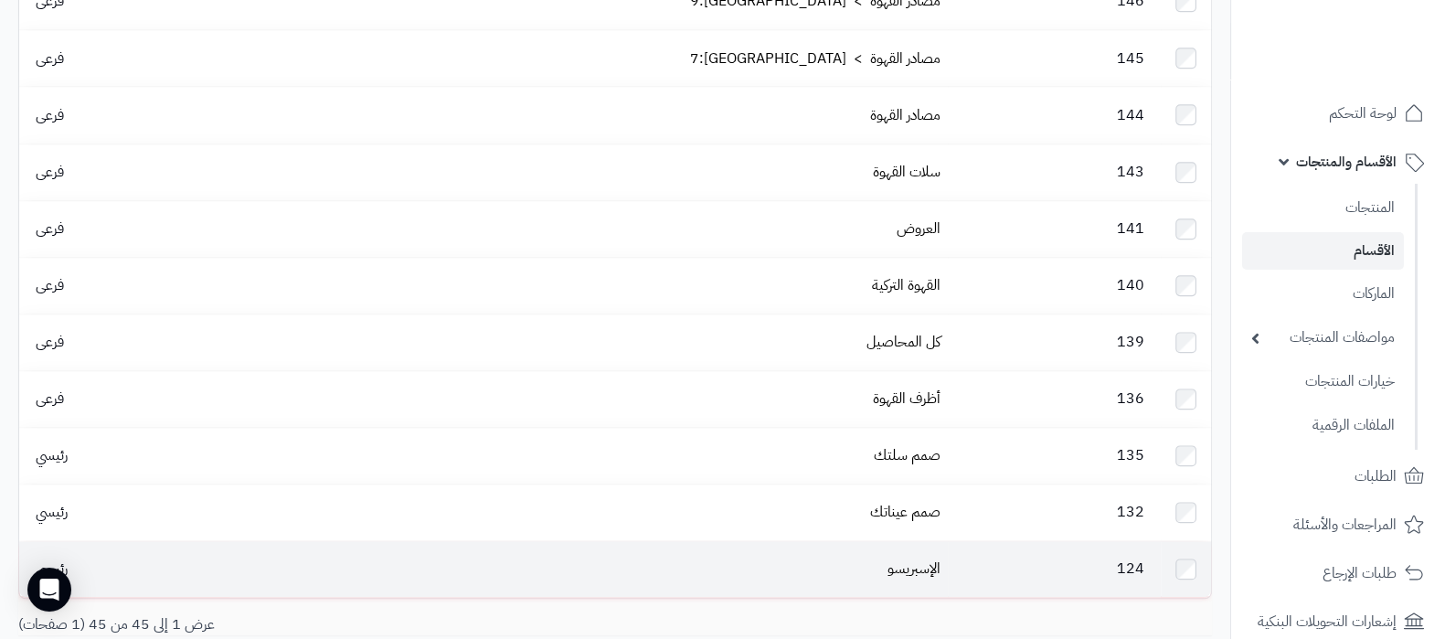
click at [869, 541] on td "الإسبريسو" at bounding box center [588, 569] width 718 height 56
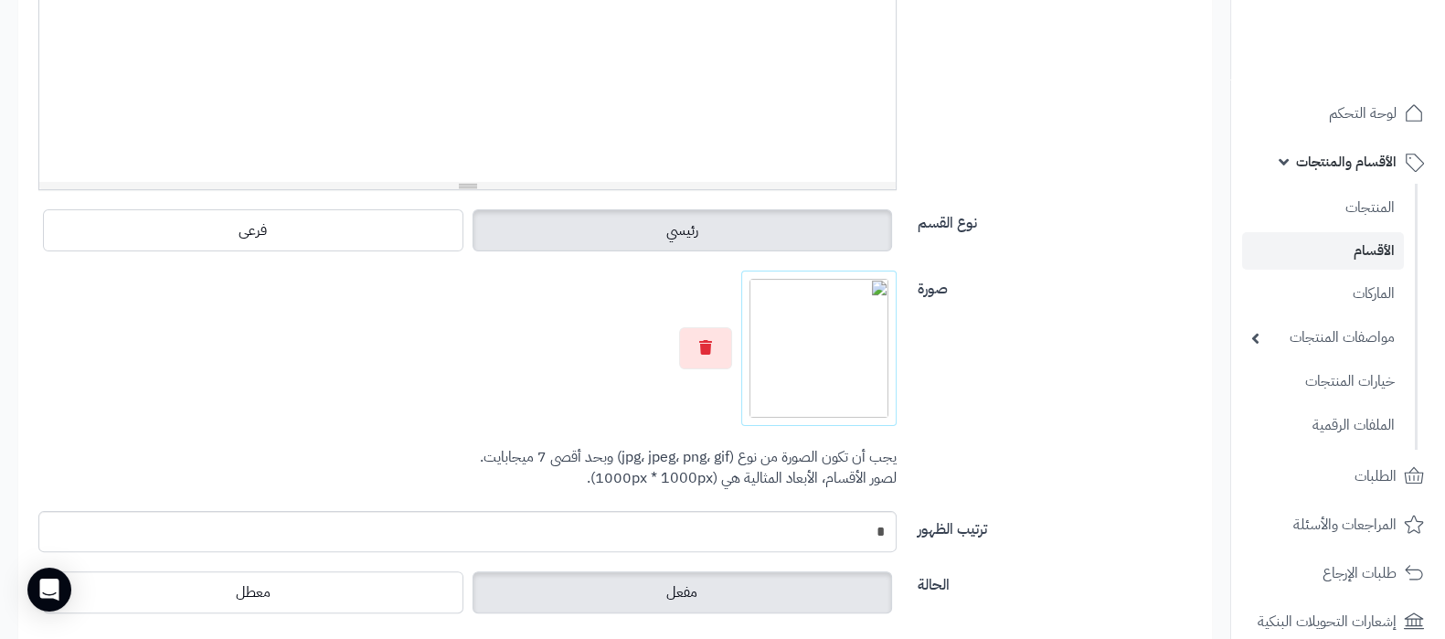
scroll to position [253, 0]
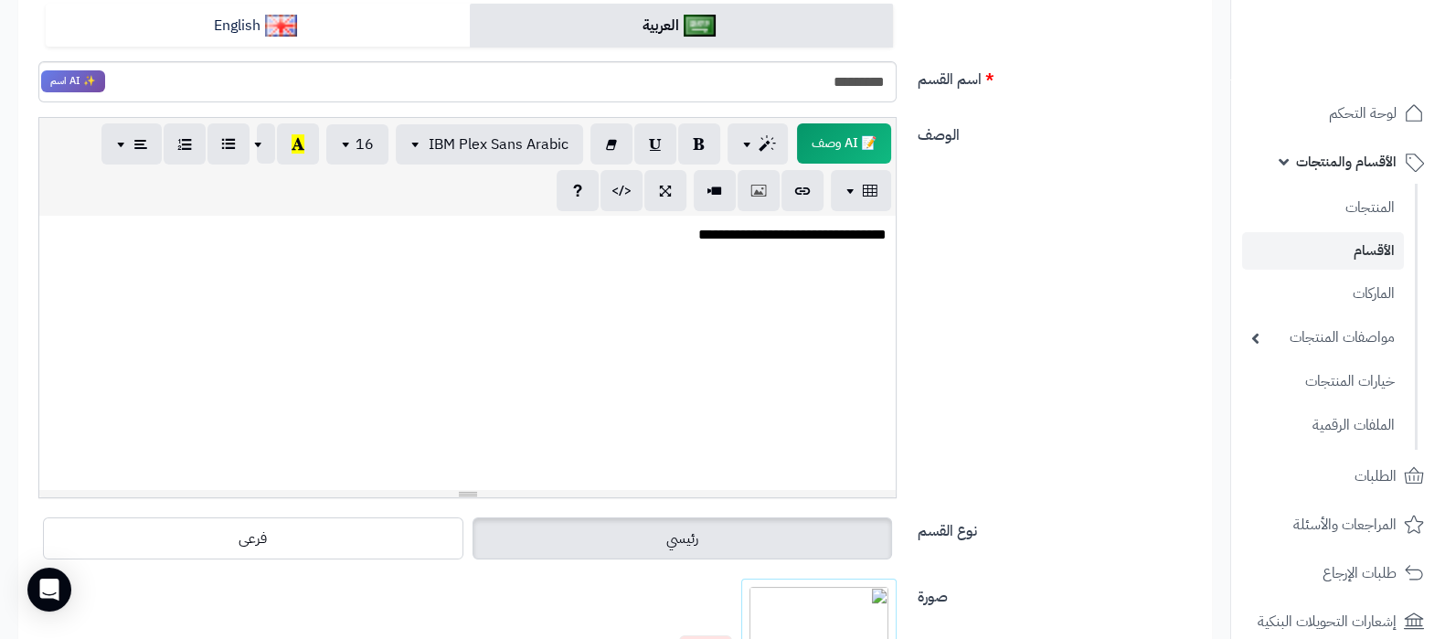
click at [1341, 243] on link "الأقسام" at bounding box center [1323, 250] width 162 height 37
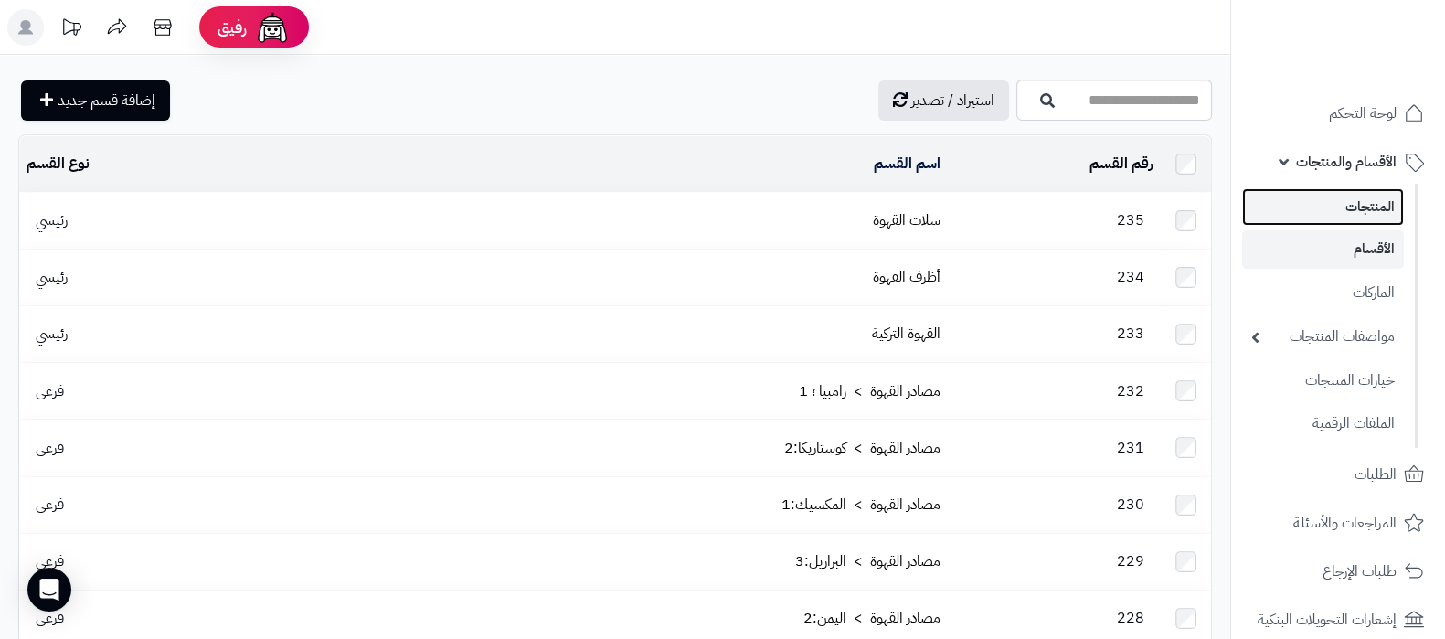
click at [1362, 220] on link "المنتجات" at bounding box center [1323, 206] width 162 height 37
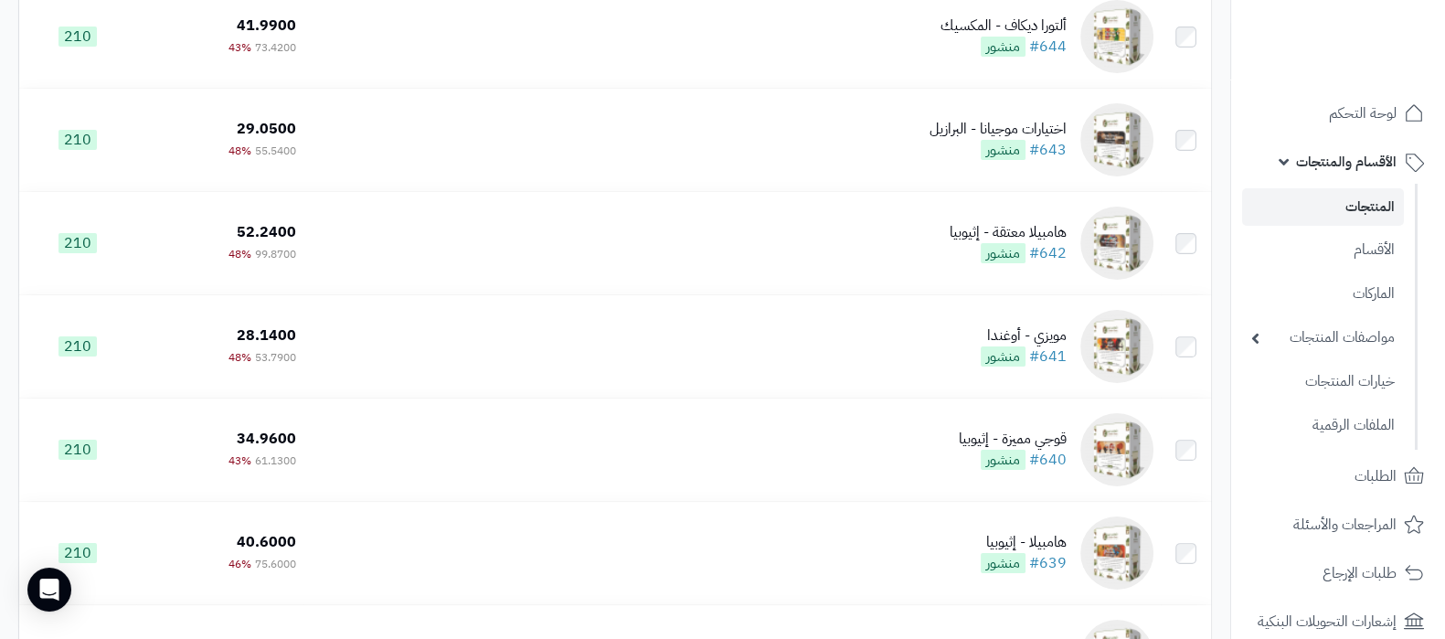
scroll to position [10105, 0]
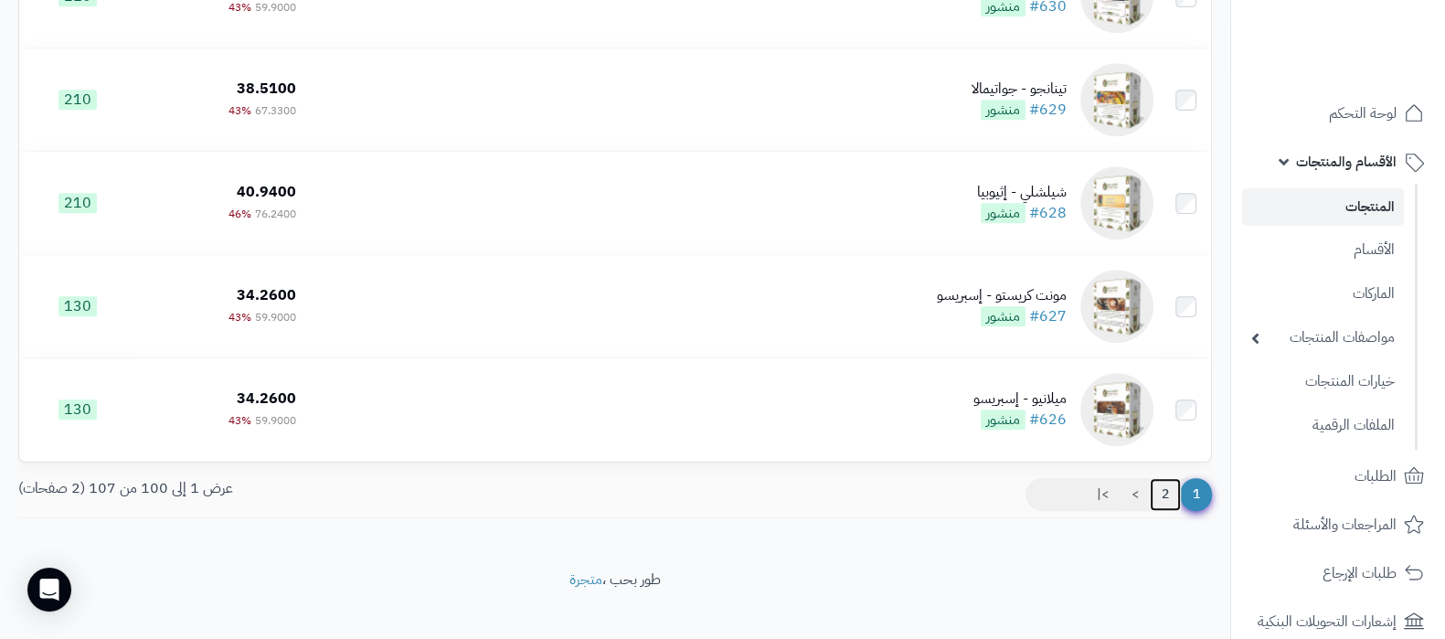
click at [1150, 478] on link "2" at bounding box center [1165, 494] width 31 height 33
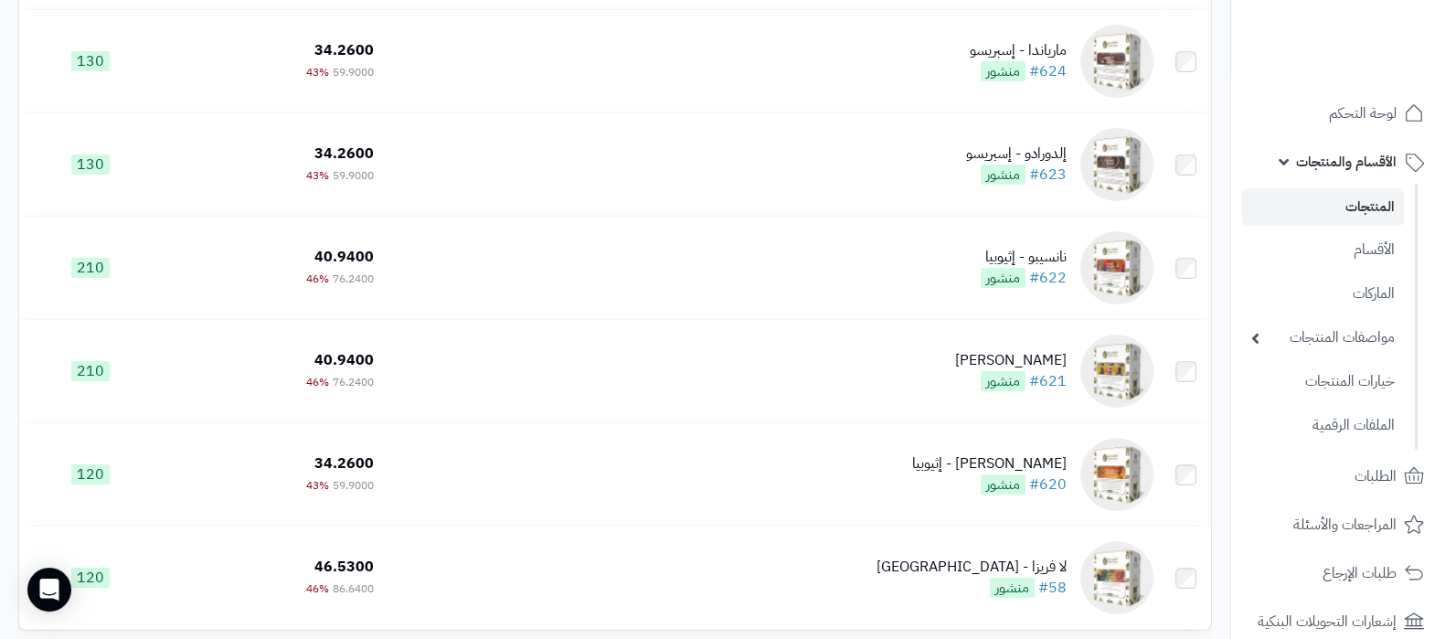
scroll to position [517, 0]
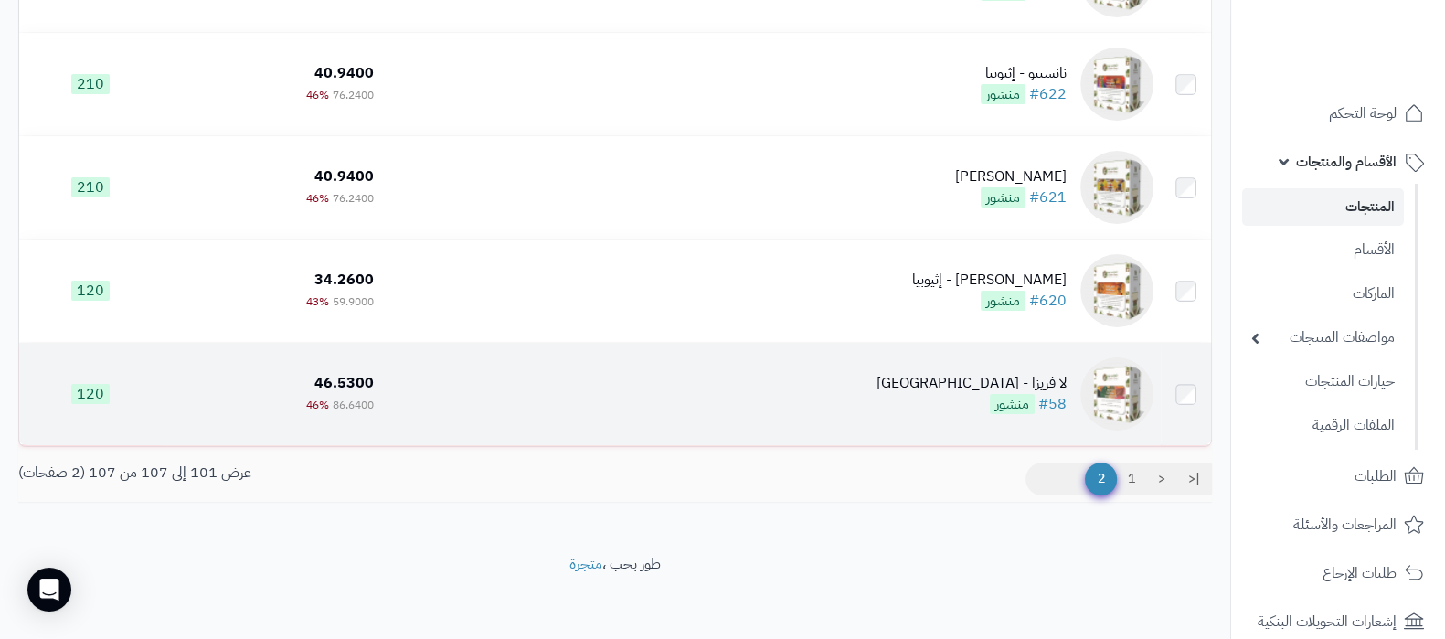
click at [1011, 373] on div "لا فريزا - [GEOGRAPHIC_DATA]" at bounding box center [971, 383] width 190 height 21
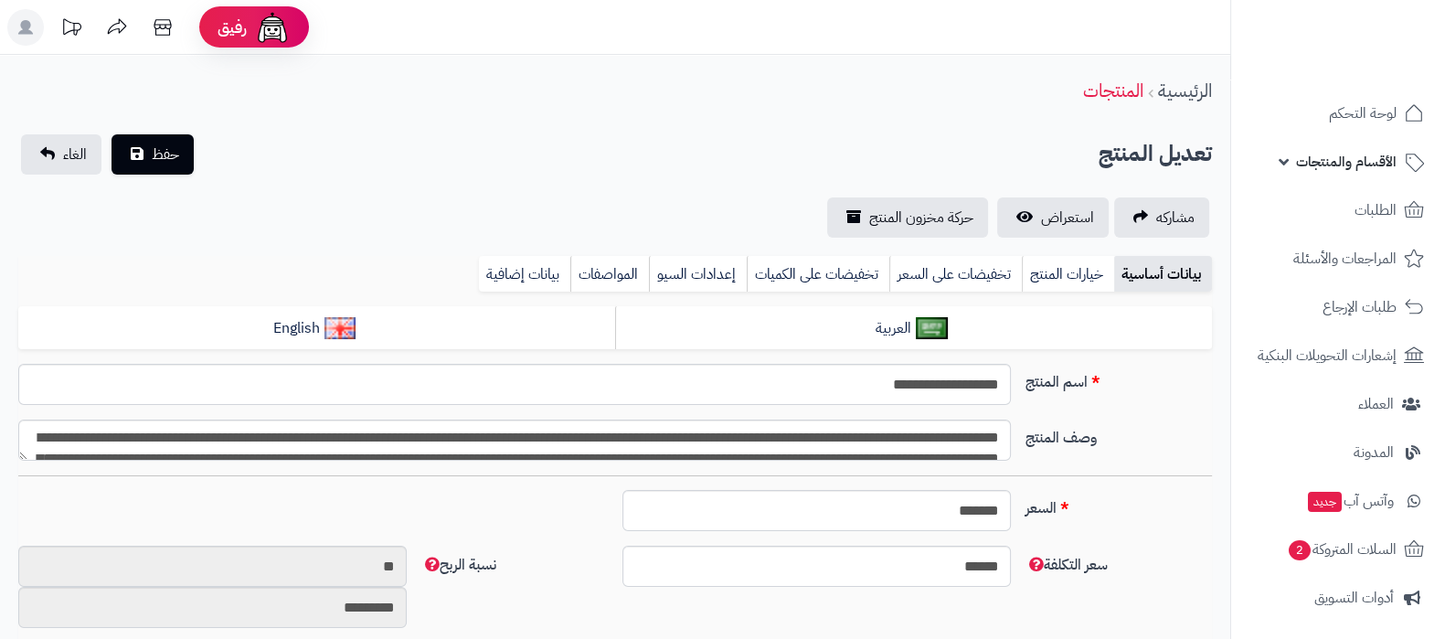
type input "*****"
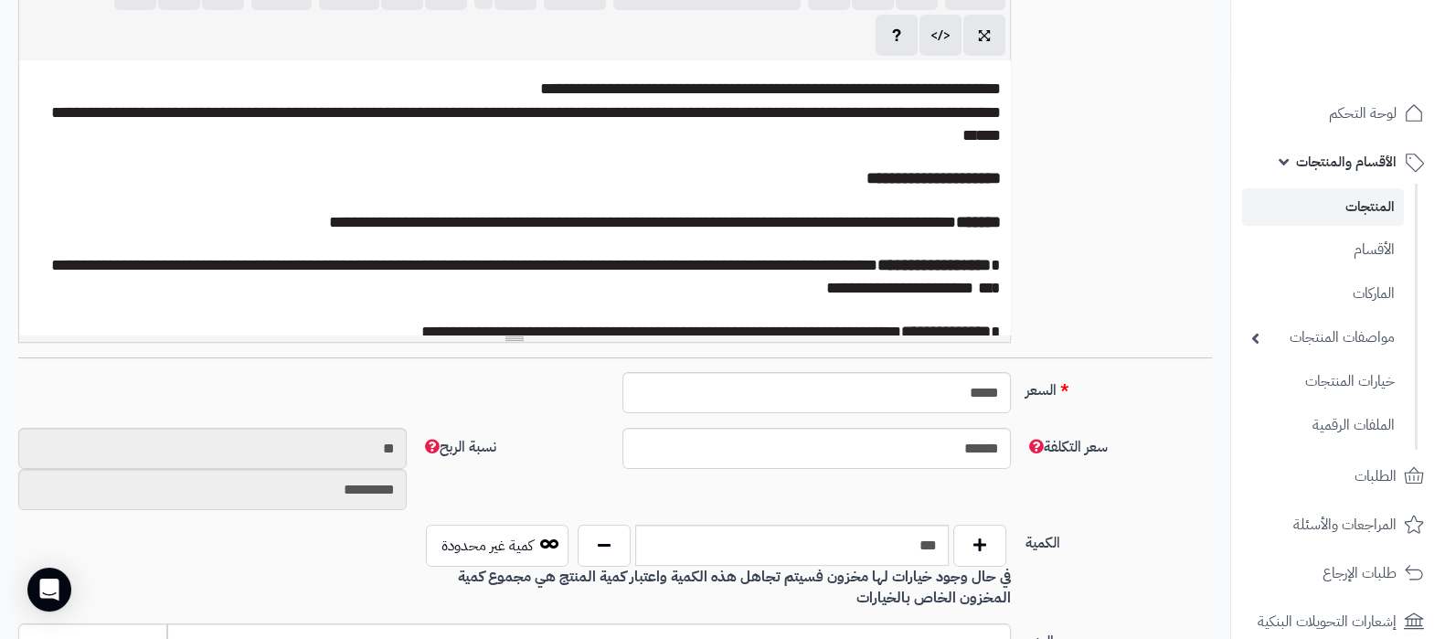
scroll to position [685, 0]
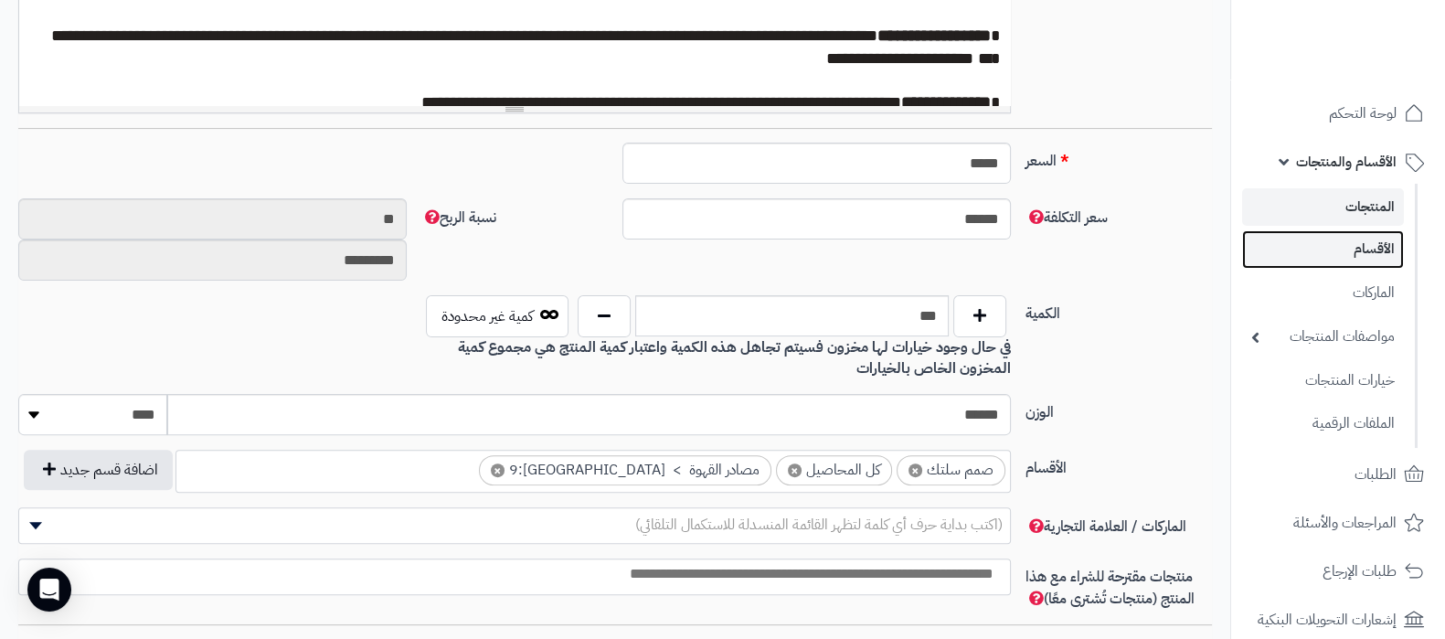
click at [1356, 250] on link "الأقسام" at bounding box center [1323, 248] width 162 height 37
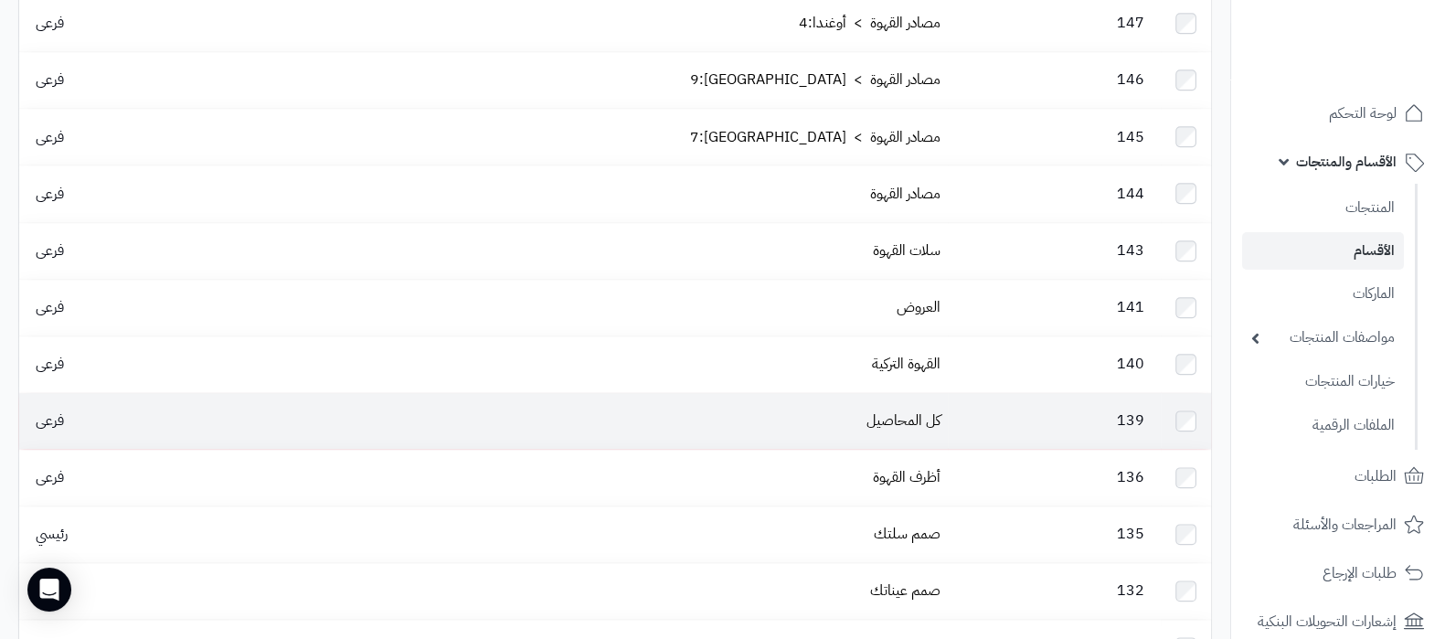
scroll to position [2034, 0]
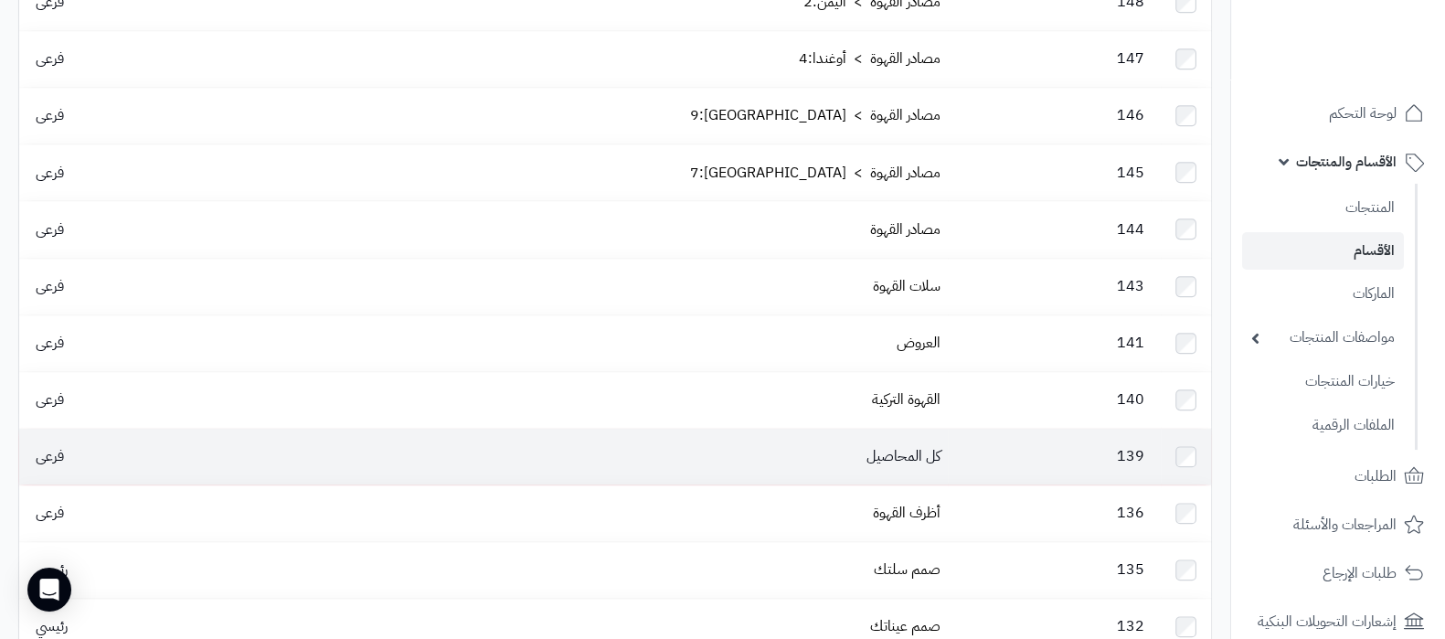
click at [888, 429] on td "كل المحاصيل" at bounding box center [588, 457] width 718 height 56
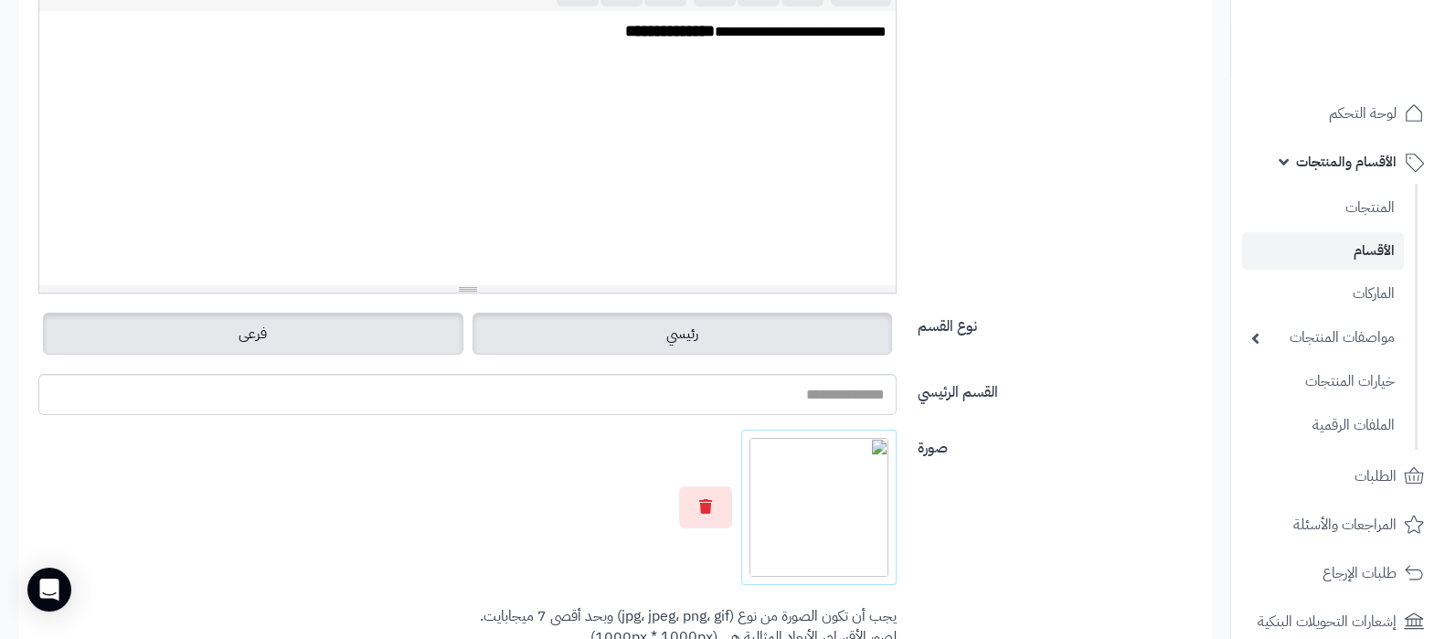
click at [700, 335] on label "رئيسي" at bounding box center [682, 334] width 420 height 42
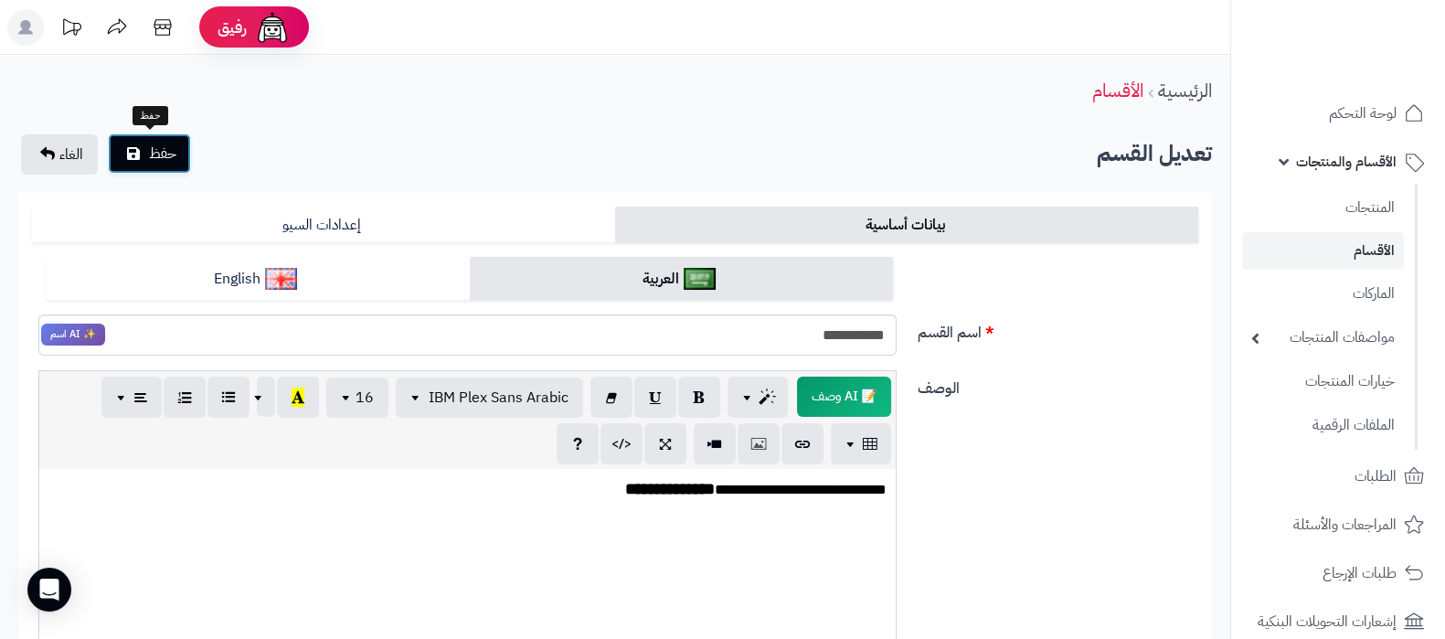
click at [147, 156] on button "حفظ" at bounding box center [149, 153] width 83 height 40
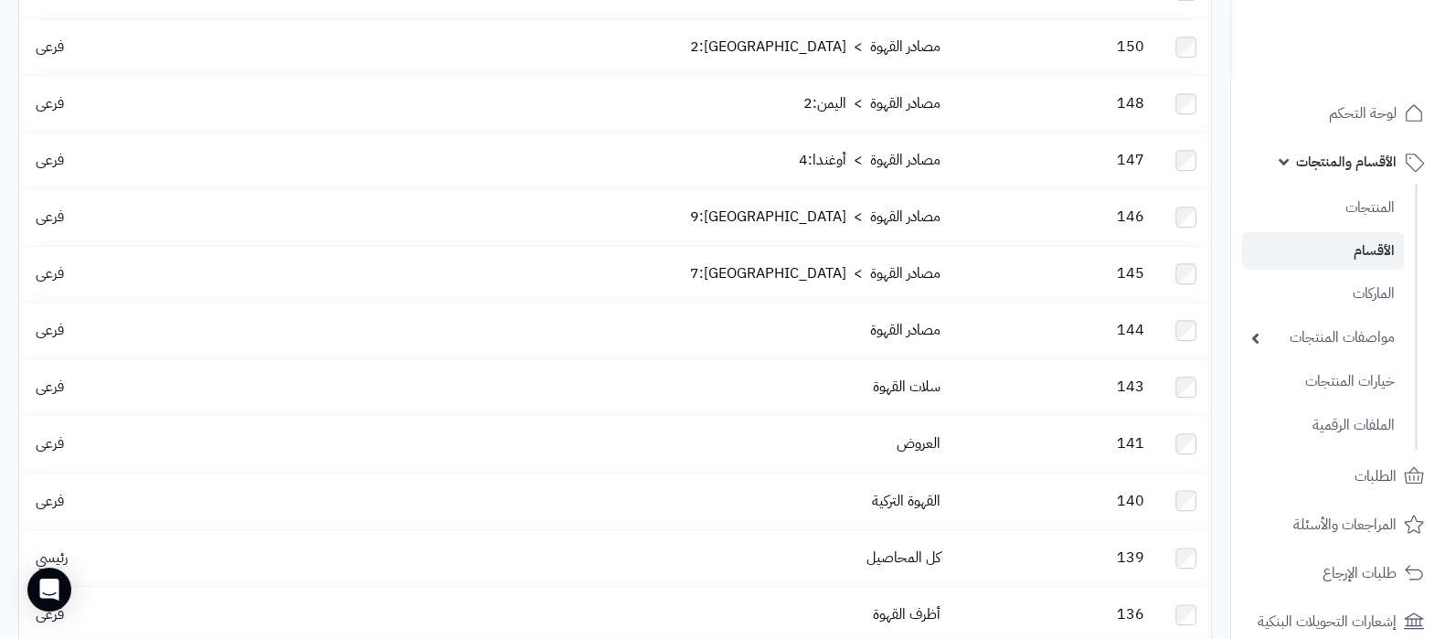
scroll to position [2208, 0]
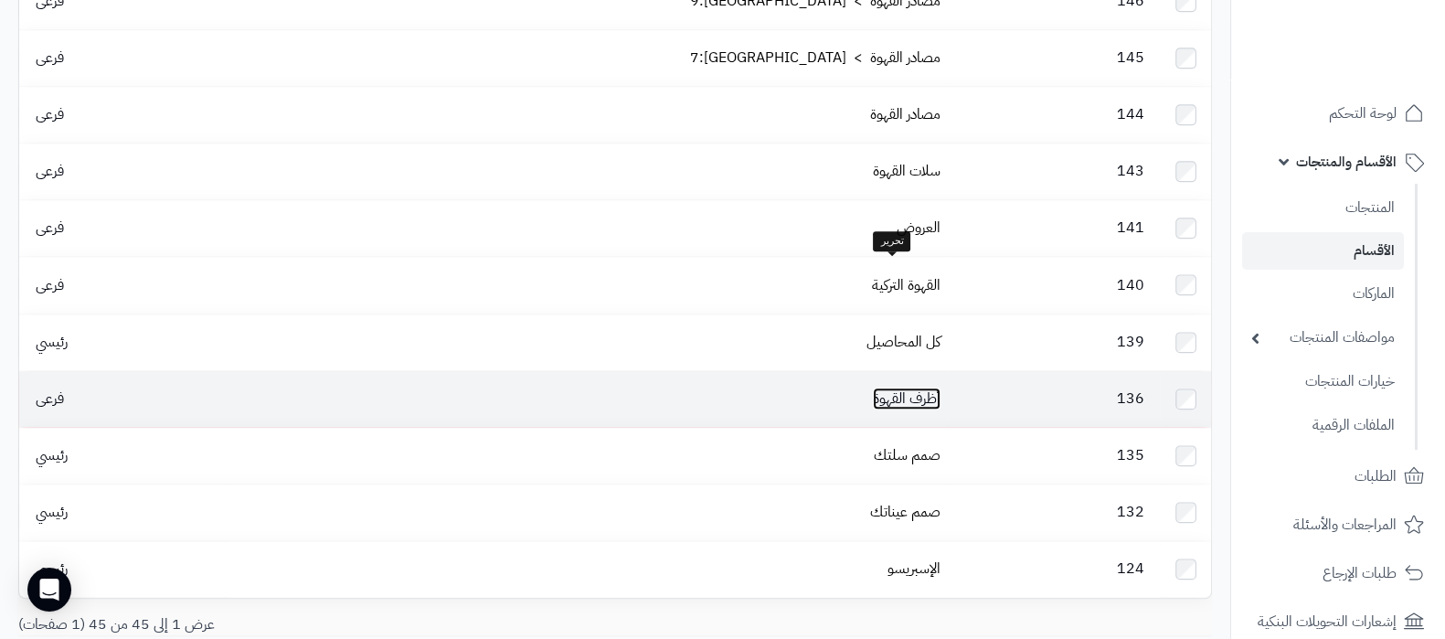
click at [900, 387] on link "أظرف القهوة" at bounding box center [907, 398] width 68 height 22
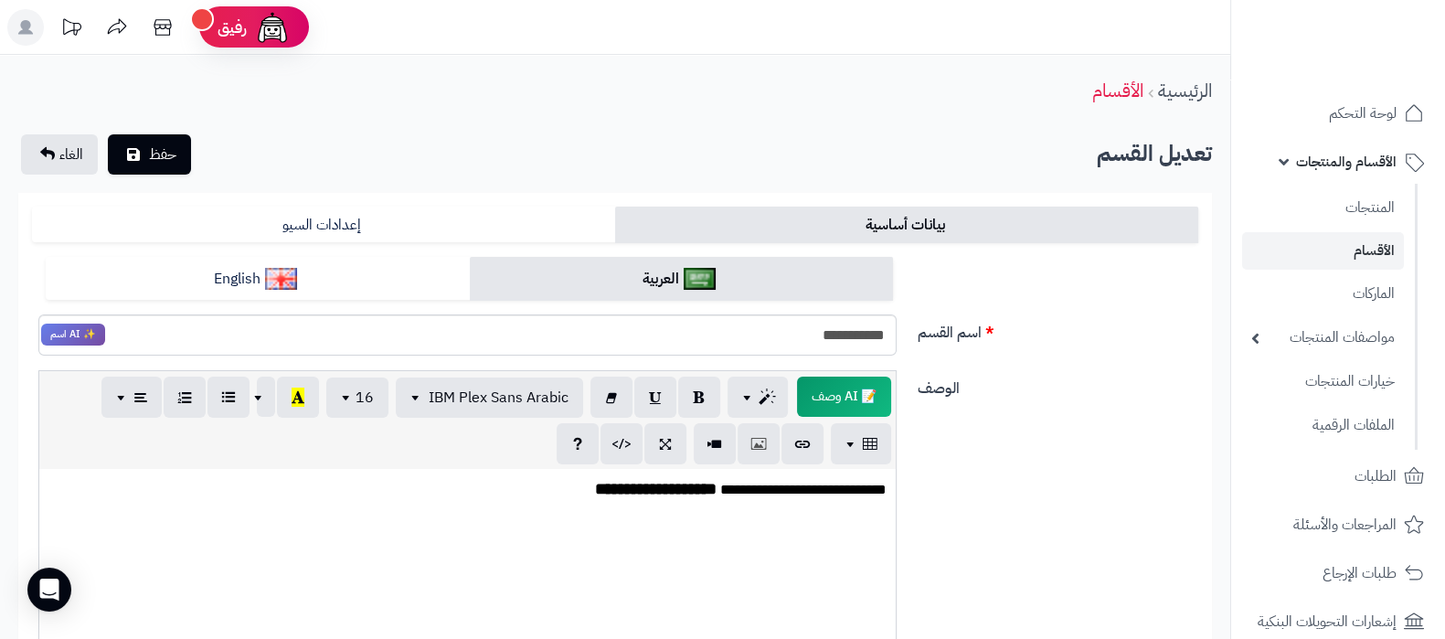
click at [1360, 253] on link "الأقسام" at bounding box center [1323, 250] width 162 height 37
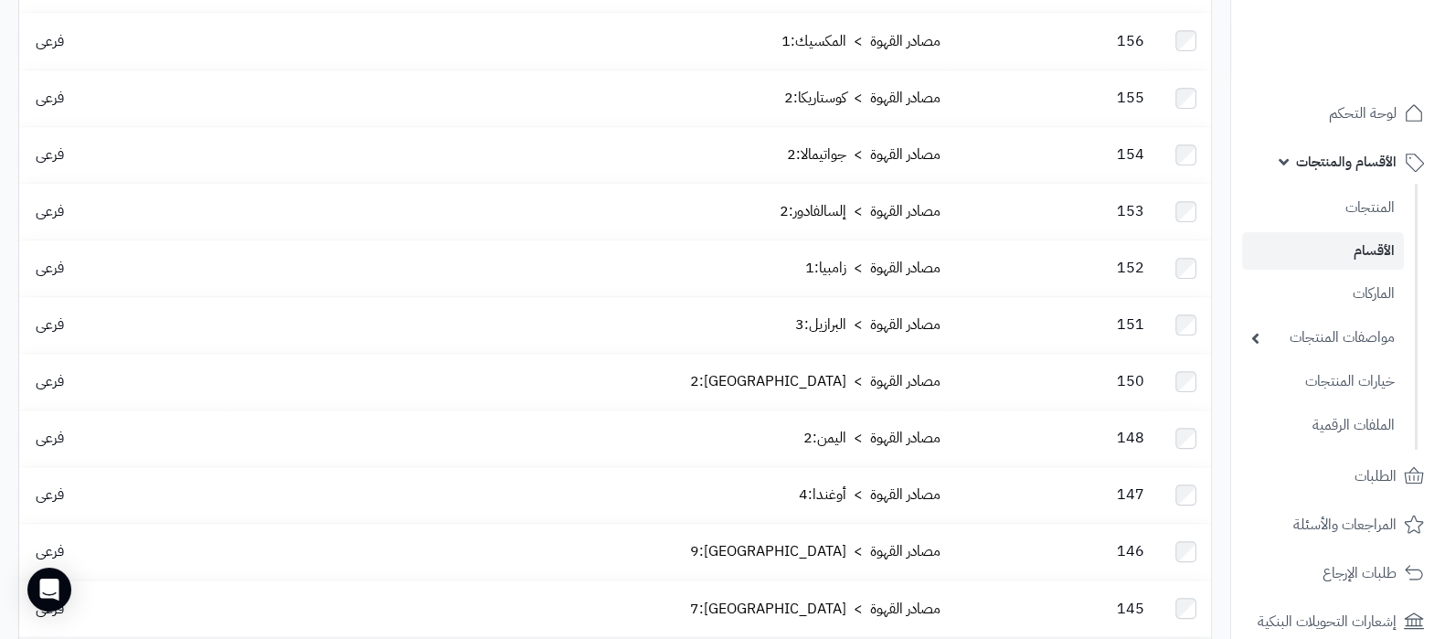
scroll to position [1827, 0]
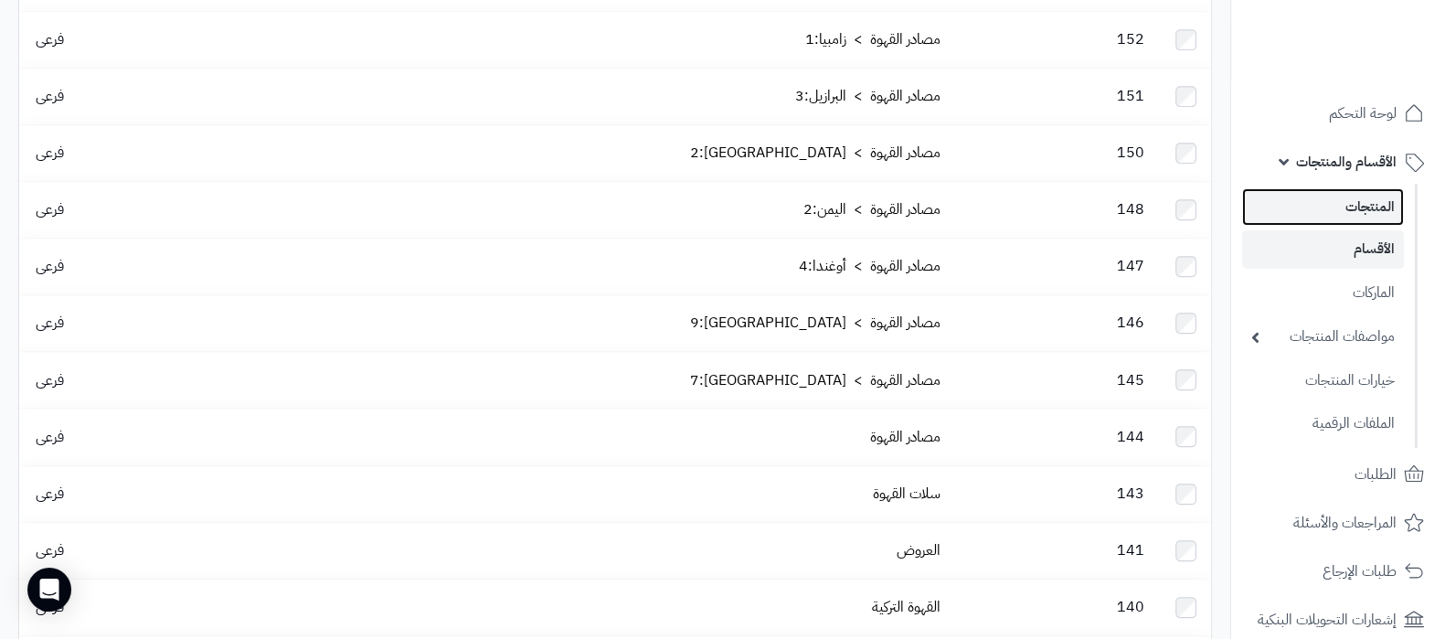
click at [1325, 195] on link "المنتجات" at bounding box center [1323, 206] width 162 height 37
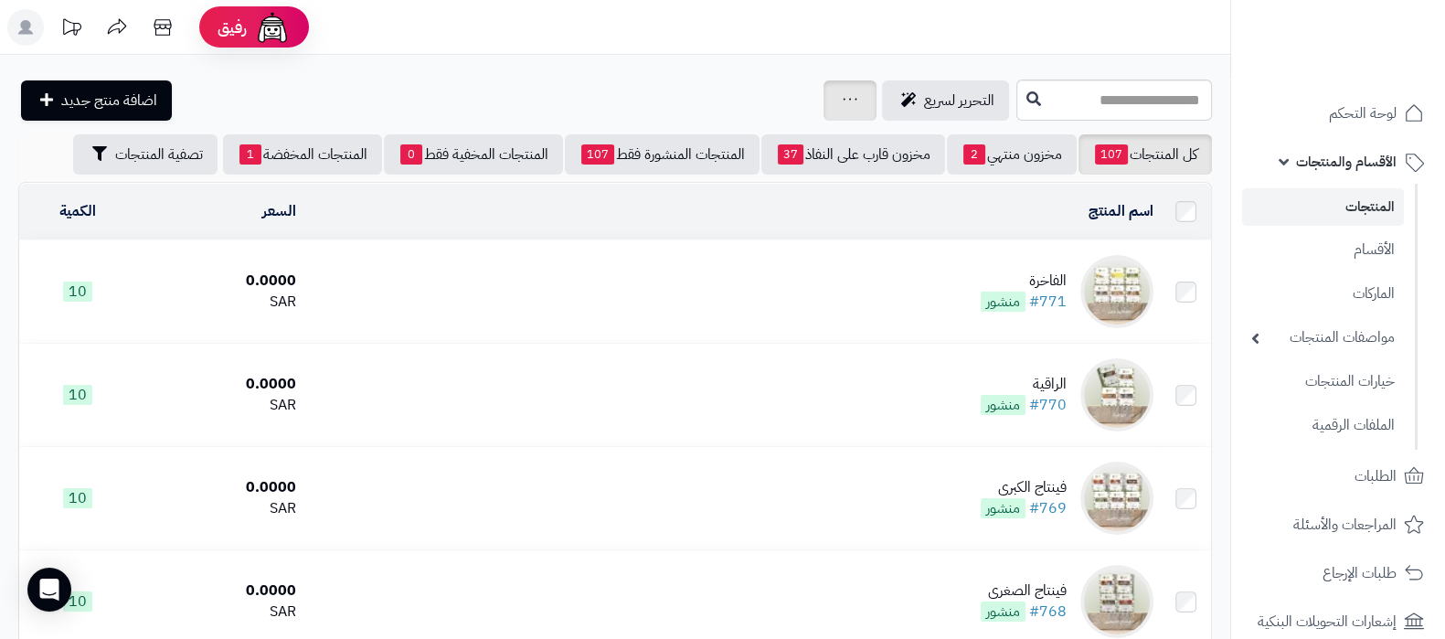
click at [843, 99] on icon at bounding box center [850, 99] width 15 height 12
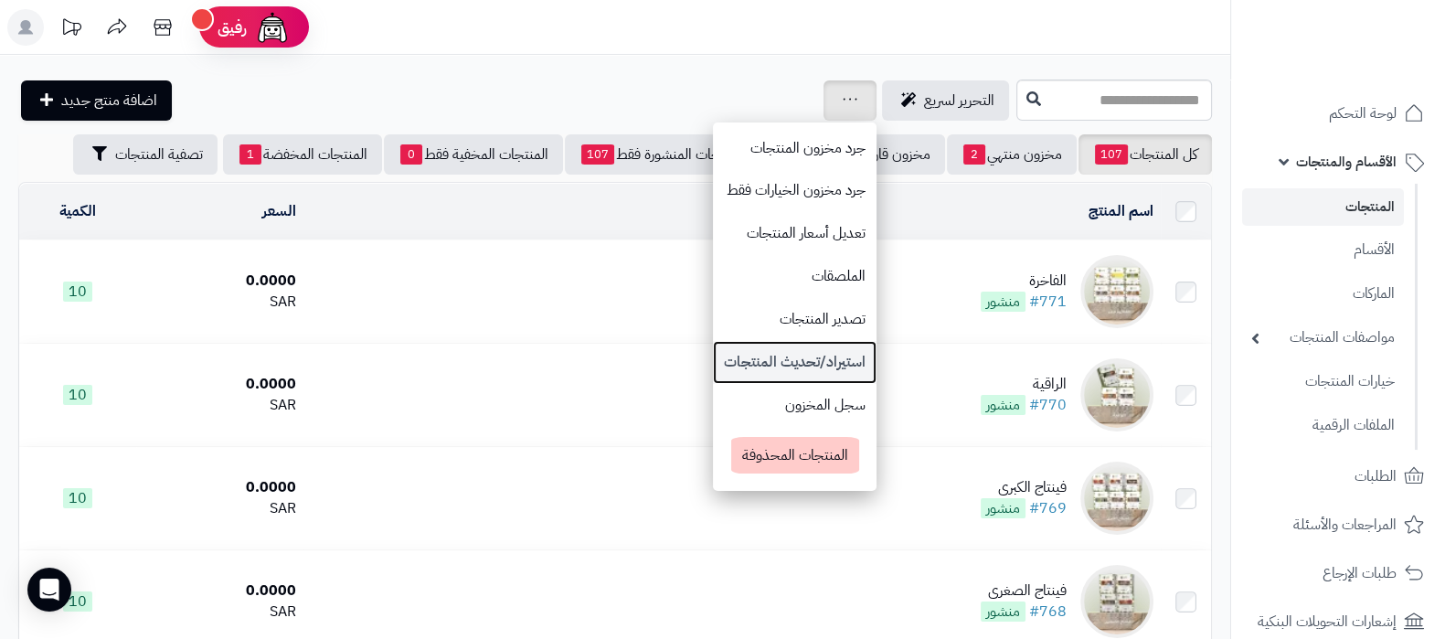
click at [724, 375] on link "استيراد/تحديث المنتجات" at bounding box center [795, 362] width 164 height 43
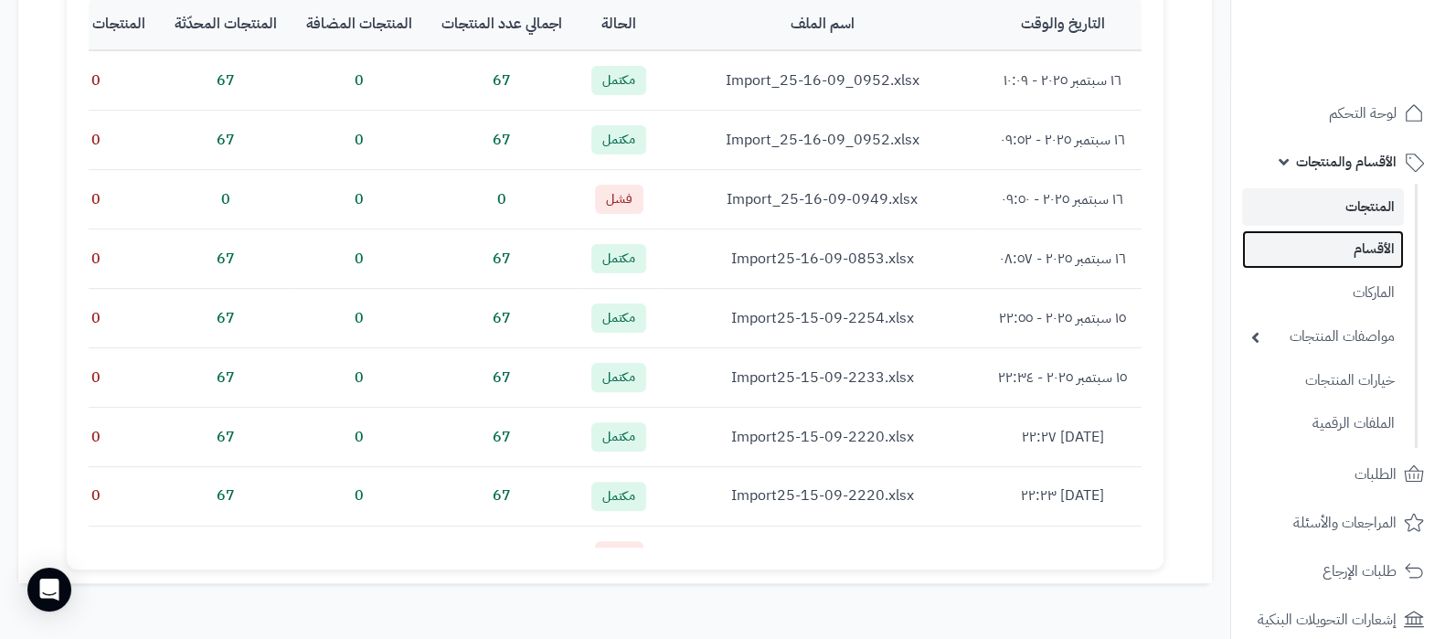
click at [1356, 254] on link "الأقسام" at bounding box center [1323, 248] width 162 height 37
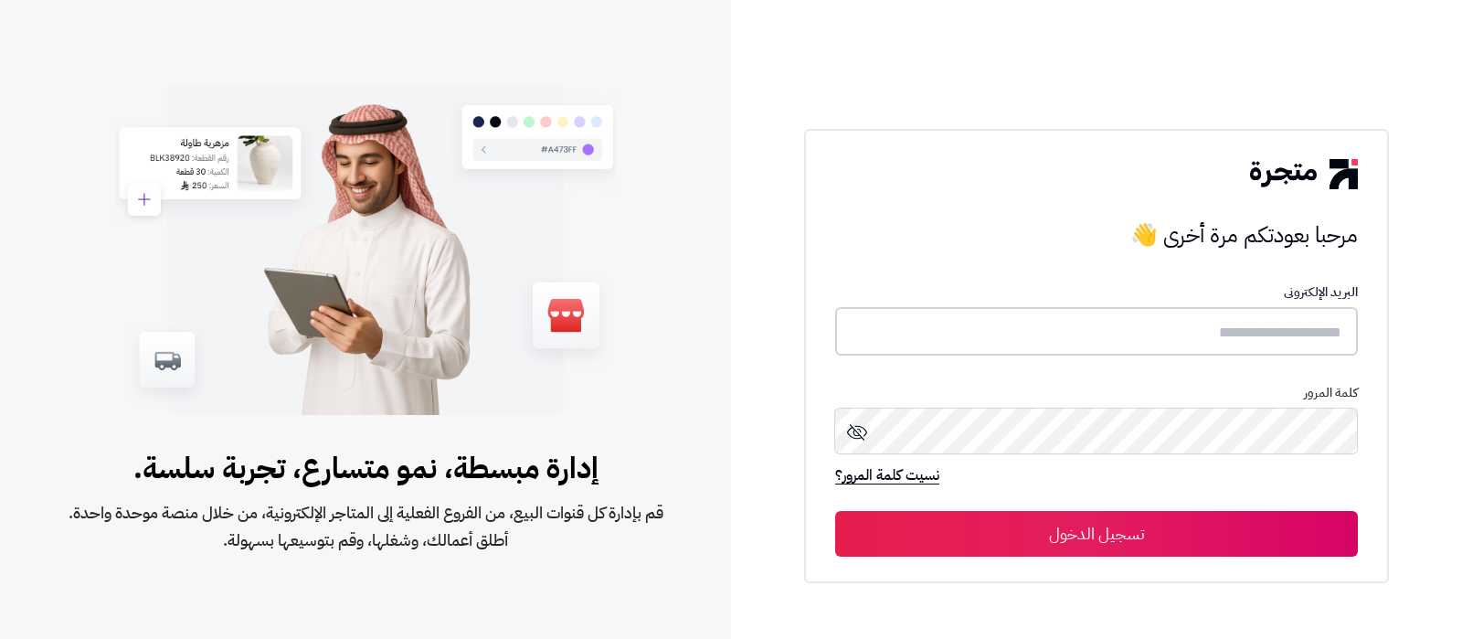
type input "**********"
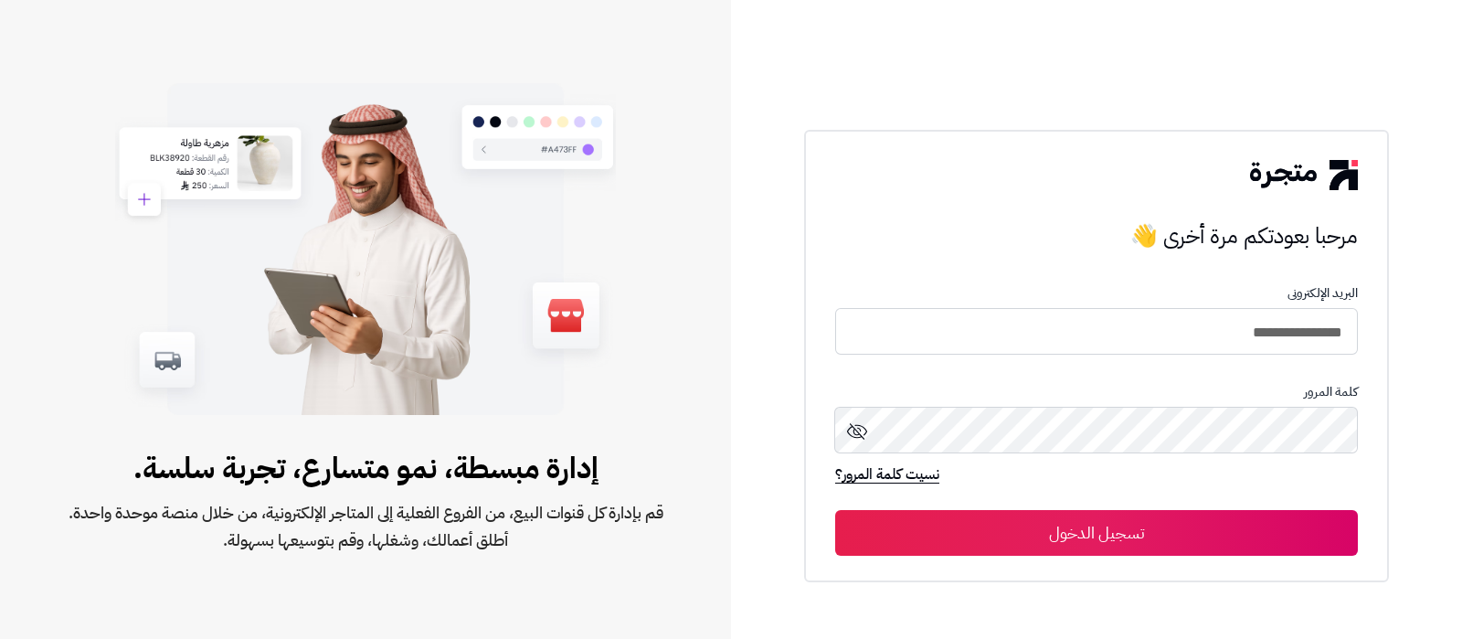
click at [1093, 524] on button "تسجيل الدخول" at bounding box center [1096, 533] width 523 height 46
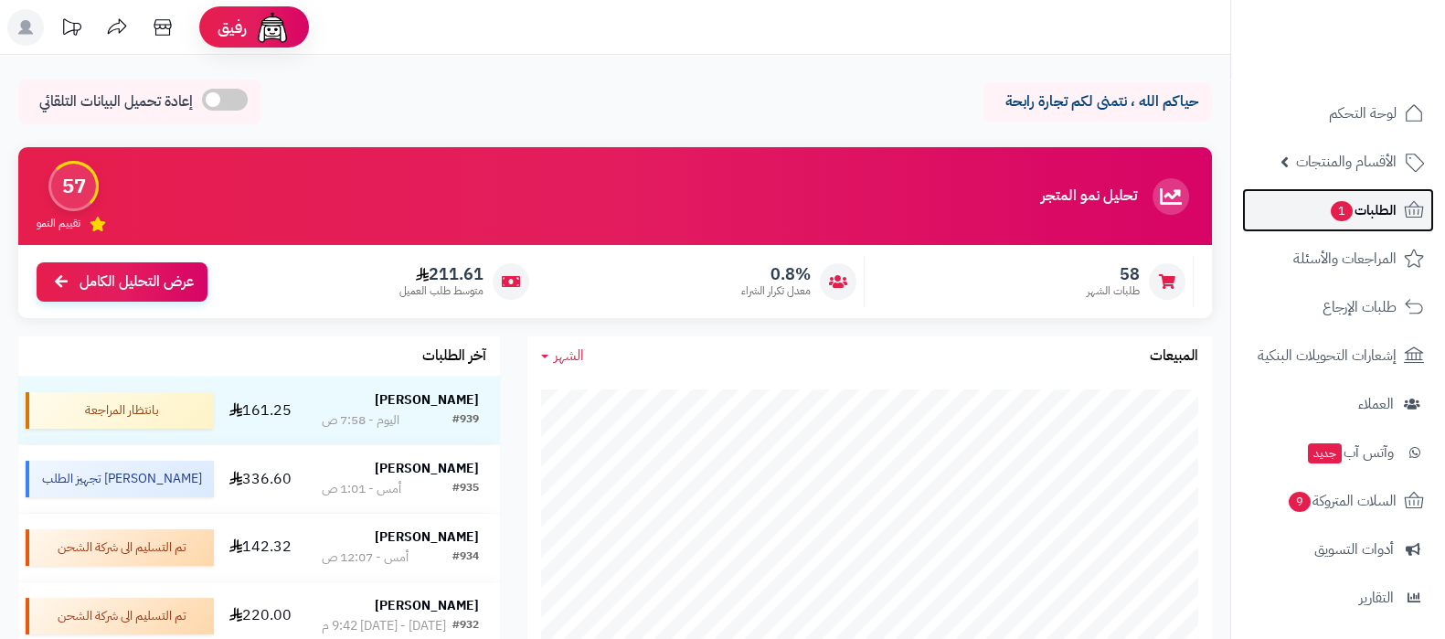
click at [1299, 204] on link "الطلبات 1" at bounding box center [1338, 210] width 192 height 44
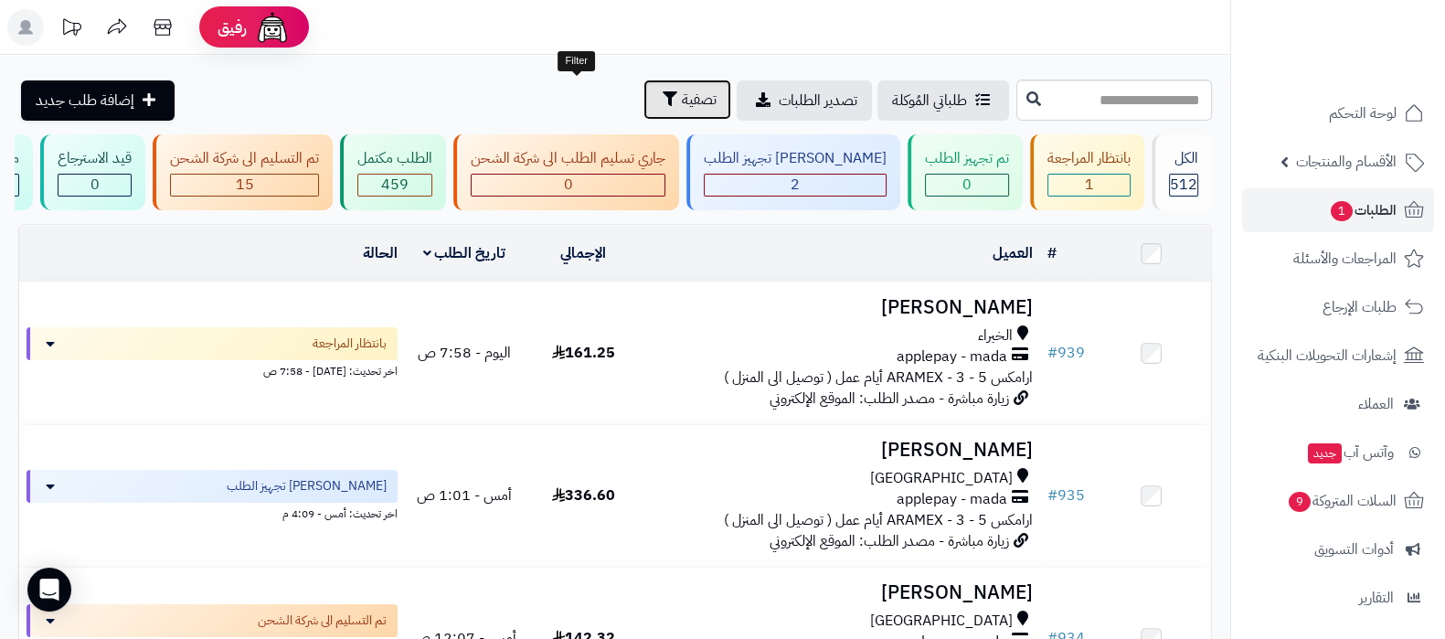
click at [643, 83] on button "تصفية" at bounding box center [687, 100] width 88 height 40
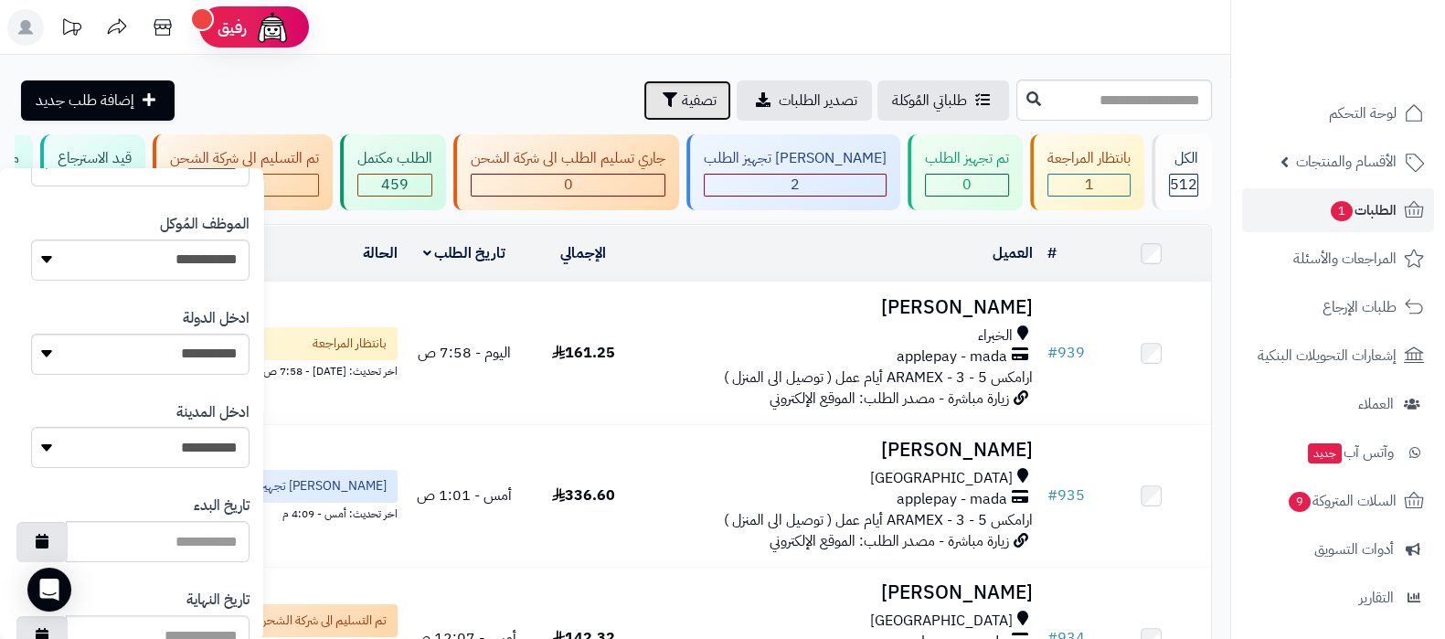
scroll to position [343, 0]
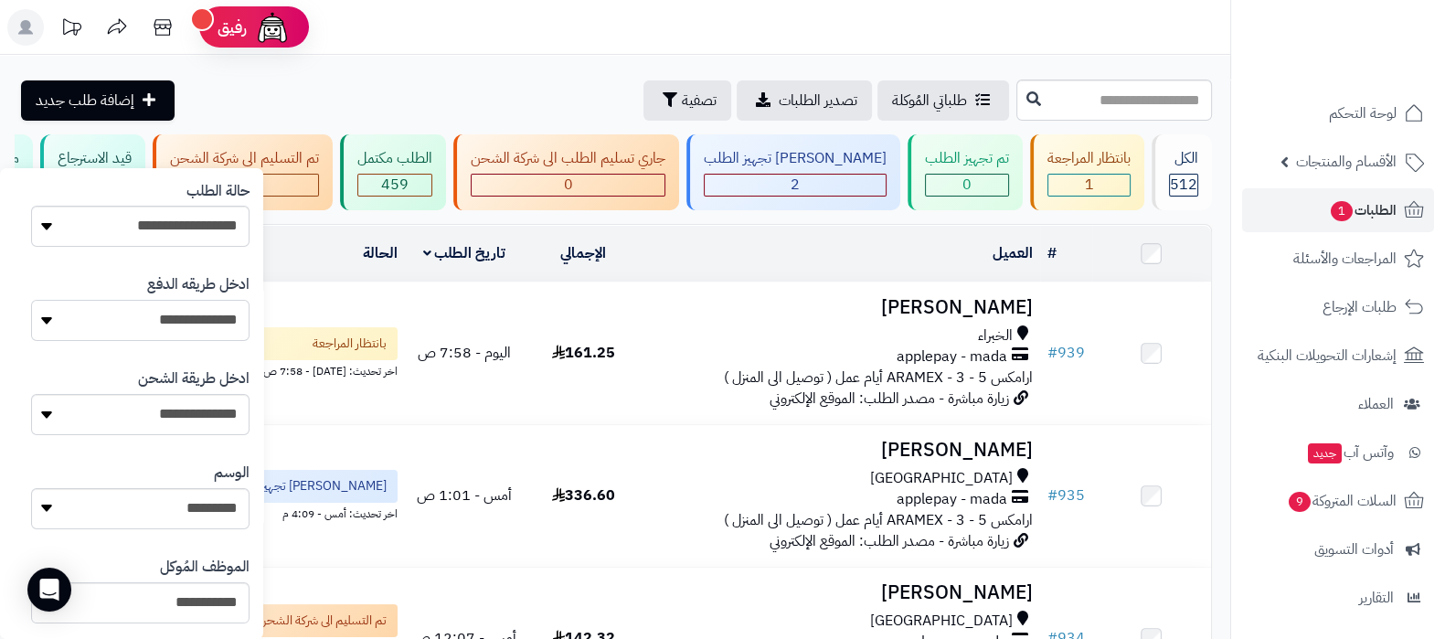
click at [192, 325] on select "**********" at bounding box center [140, 320] width 218 height 41
select select "*********"
click at [31, 300] on select "**********" at bounding box center [140, 320] width 218 height 41
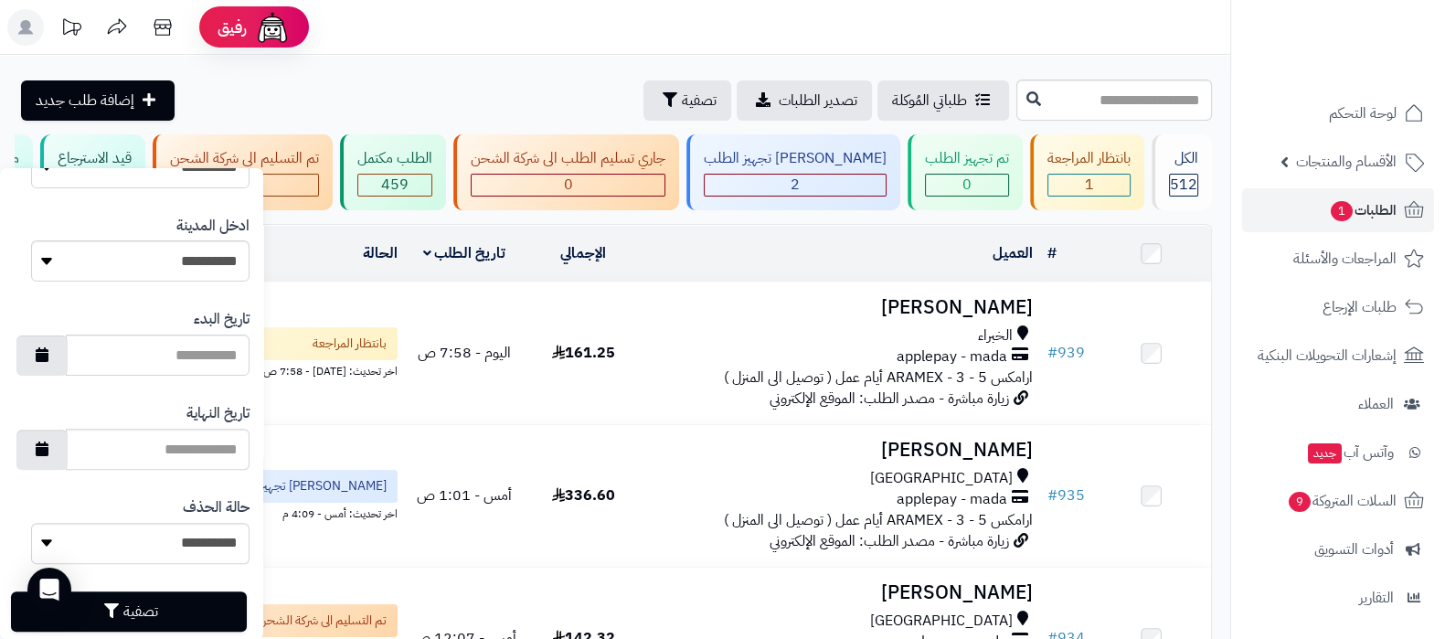
scroll to position [906, 0]
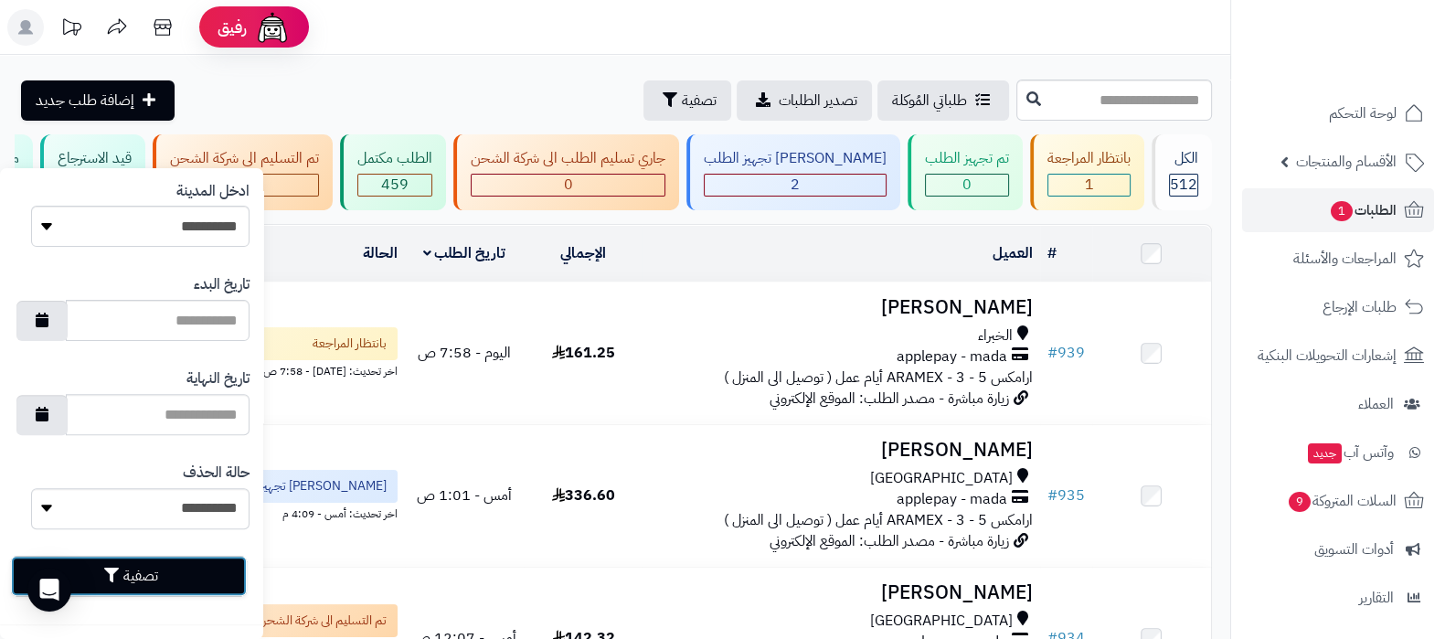
click at [184, 579] on button "تصفية" at bounding box center [129, 576] width 236 height 40
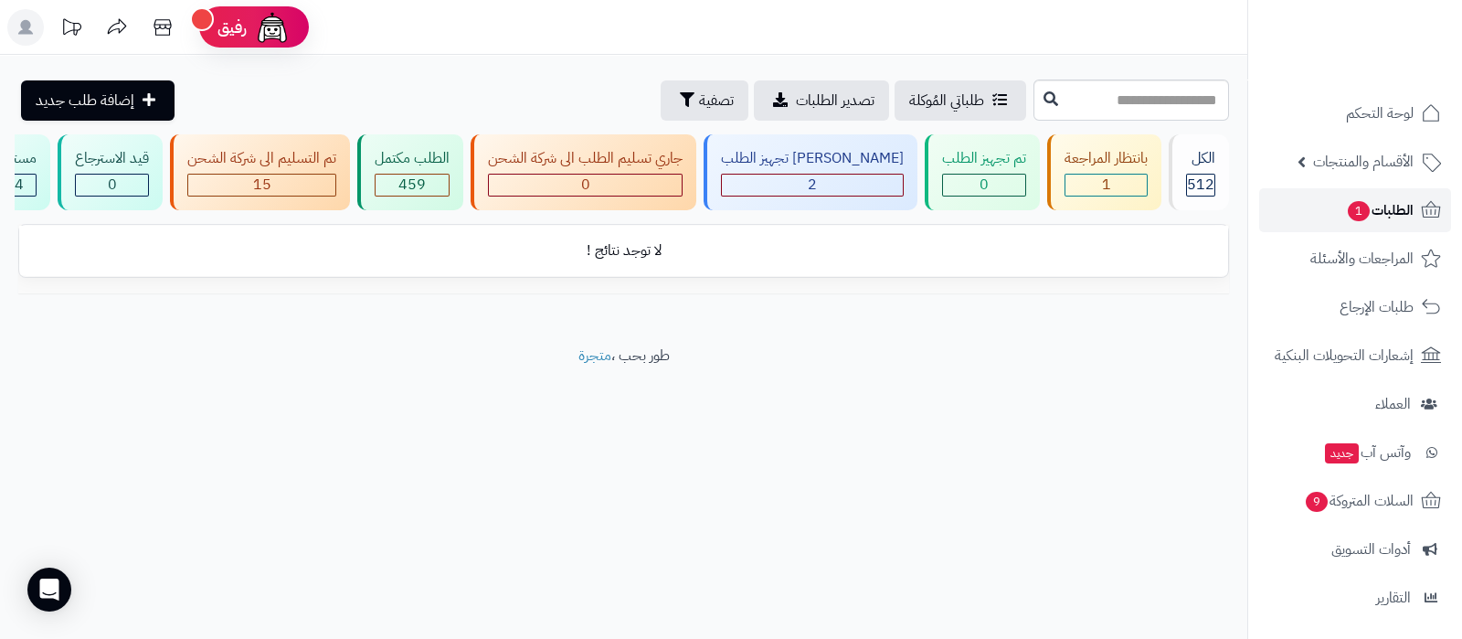
click at [1328, 199] on link "الطلبات 1" at bounding box center [1355, 210] width 192 height 44
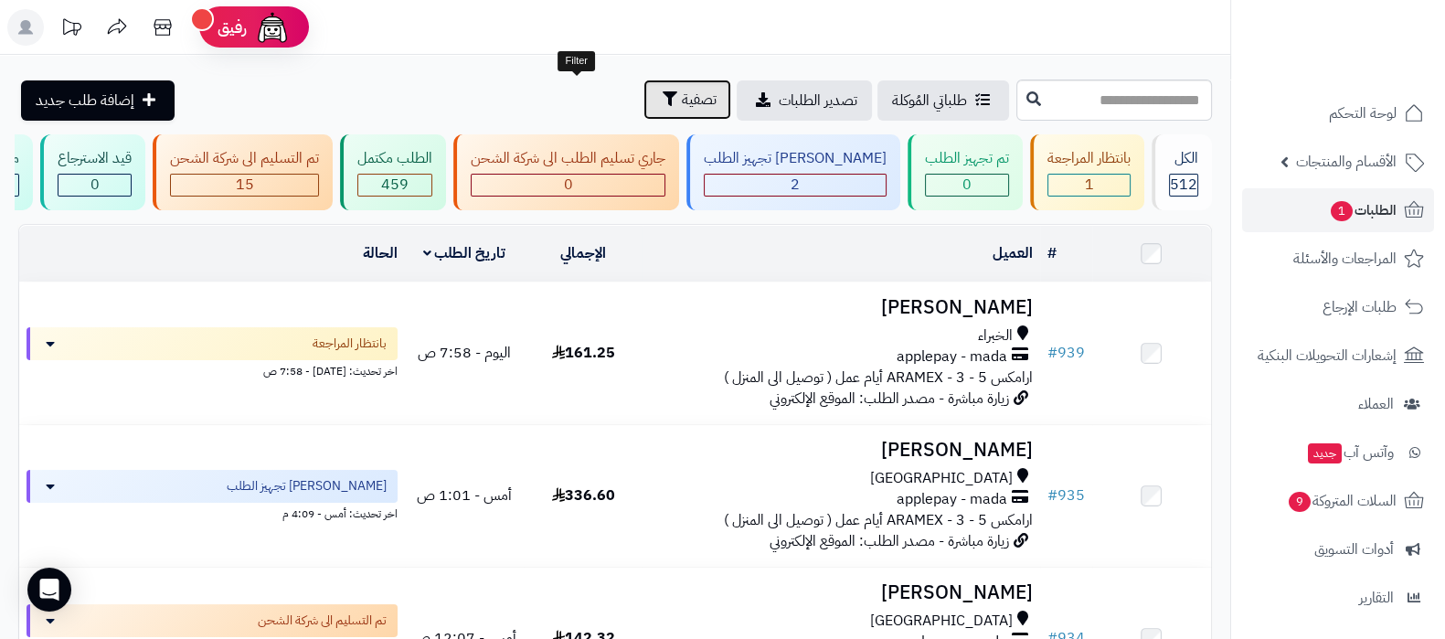
click at [682, 101] on span "تصفية" at bounding box center [699, 100] width 35 height 22
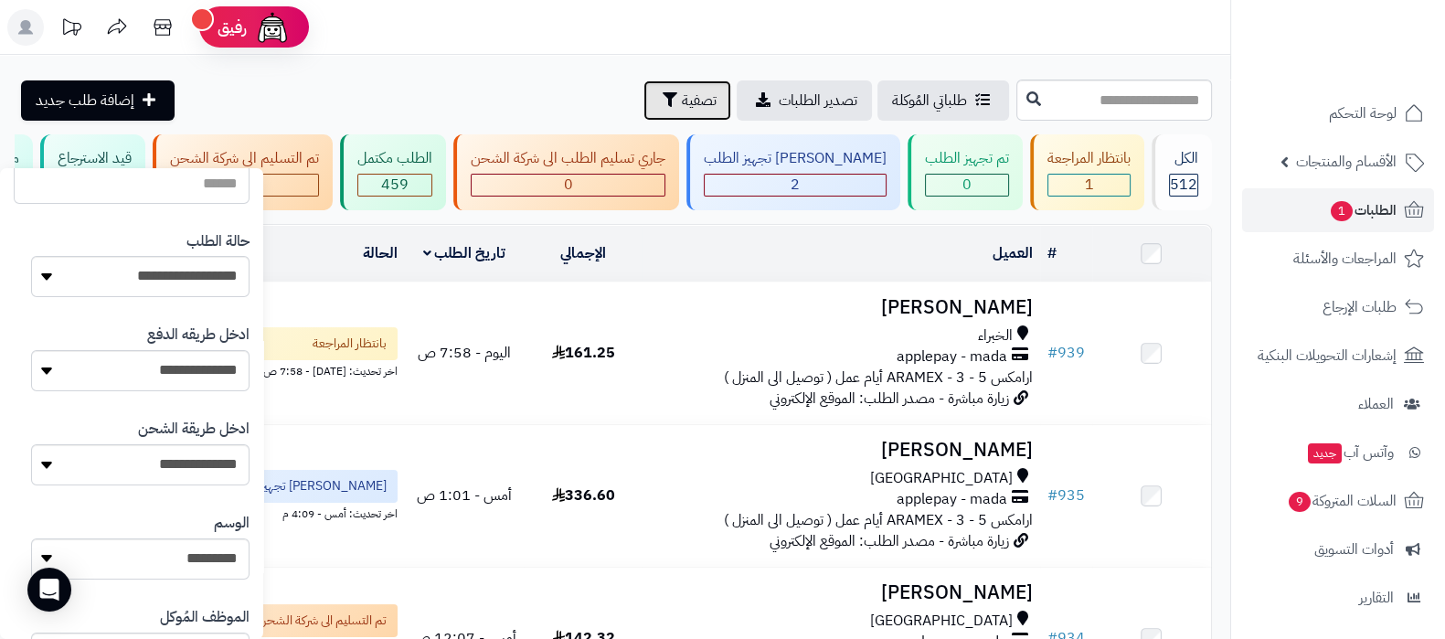
scroll to position [343, 0]
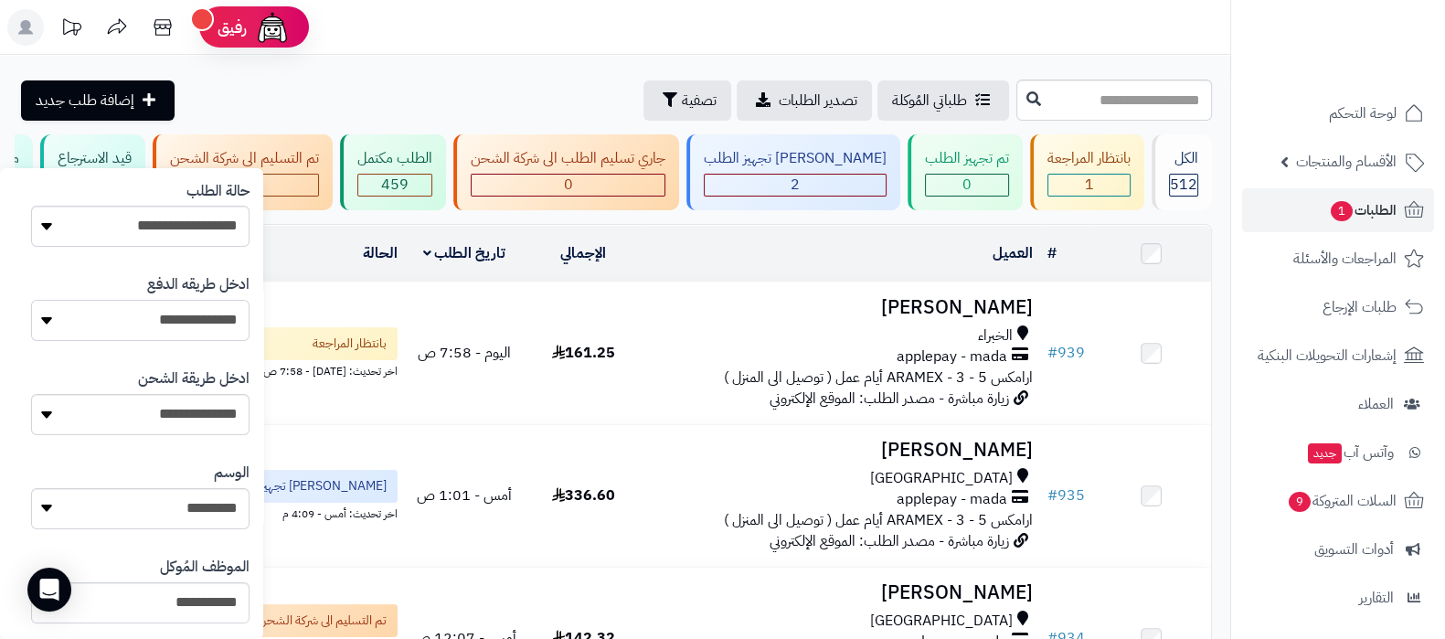
click at [157, 329] on select "**********" at bounding box center [140, 320] width 218 height 41
select select "**********"
click at [31, 300] on select "**********" at bounding box center [140, 320] width 218 height 41
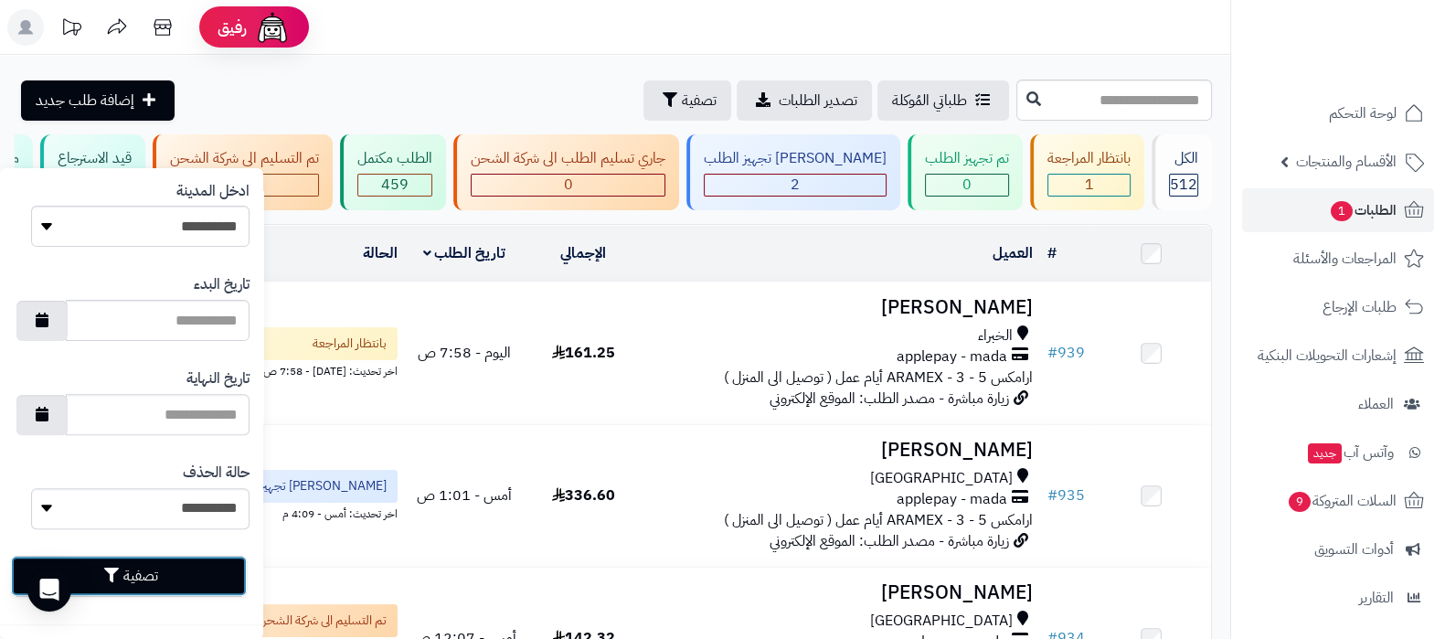
click at [183, 581] on button "تصفية" at bounding box center [129, 576] width 236 height 40
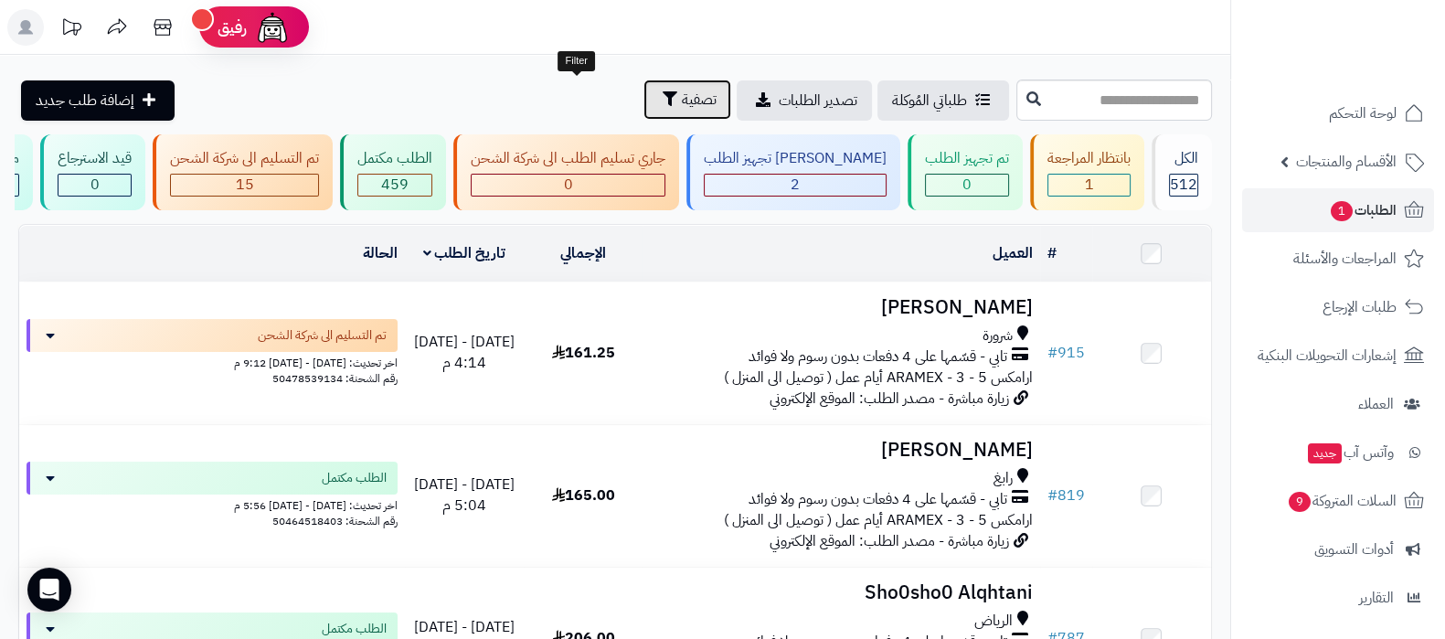
click at [682, 102] on span "تصفية" at bounding box center [699, 100] width 35 height 22
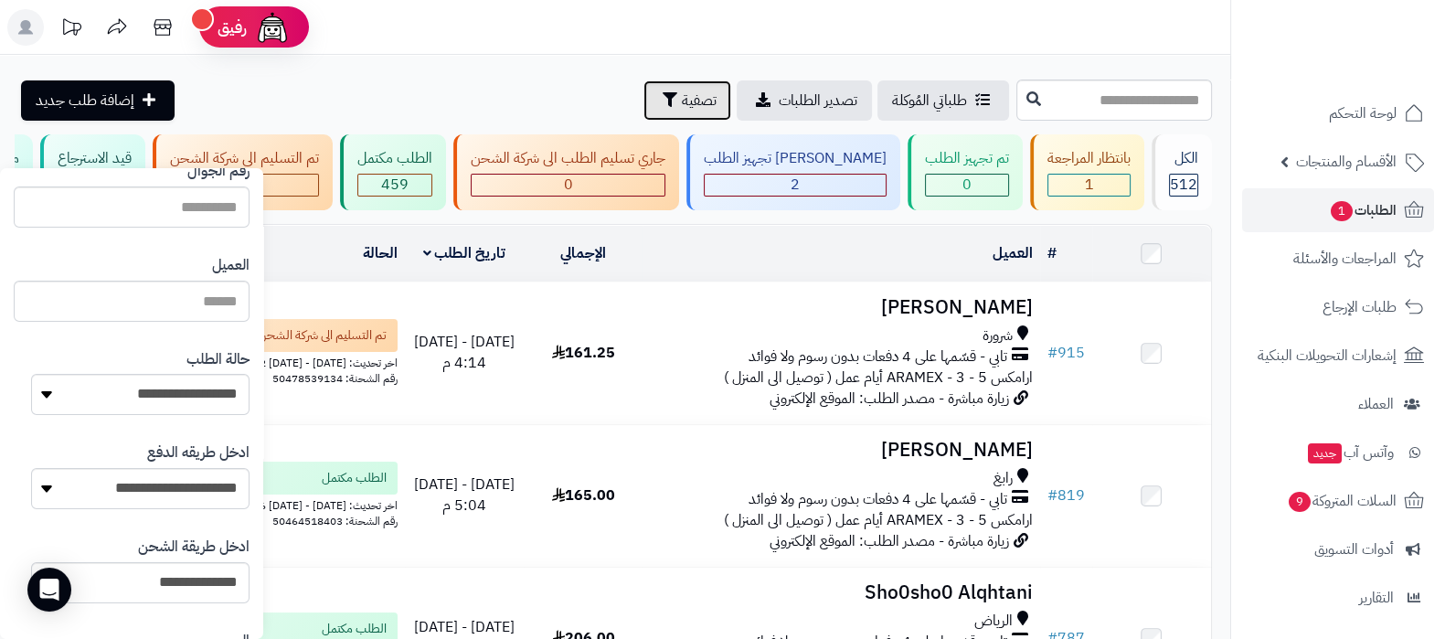
scroll to position [343, 0]
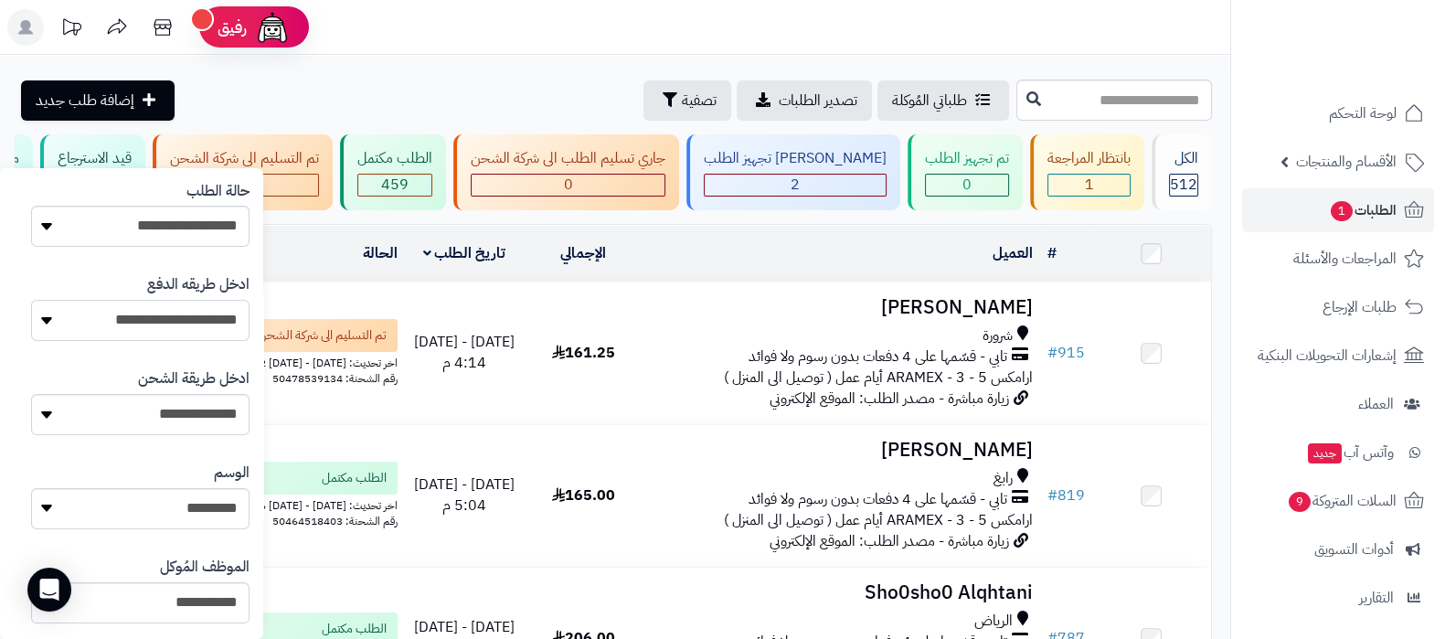
click at [227, 324] on select "**********" at bounding box center [140, 320] width 218 height 41
select select "*********"
click at [31, 300] on select "**********" at bounding box center [140, 320] width 218 height 41
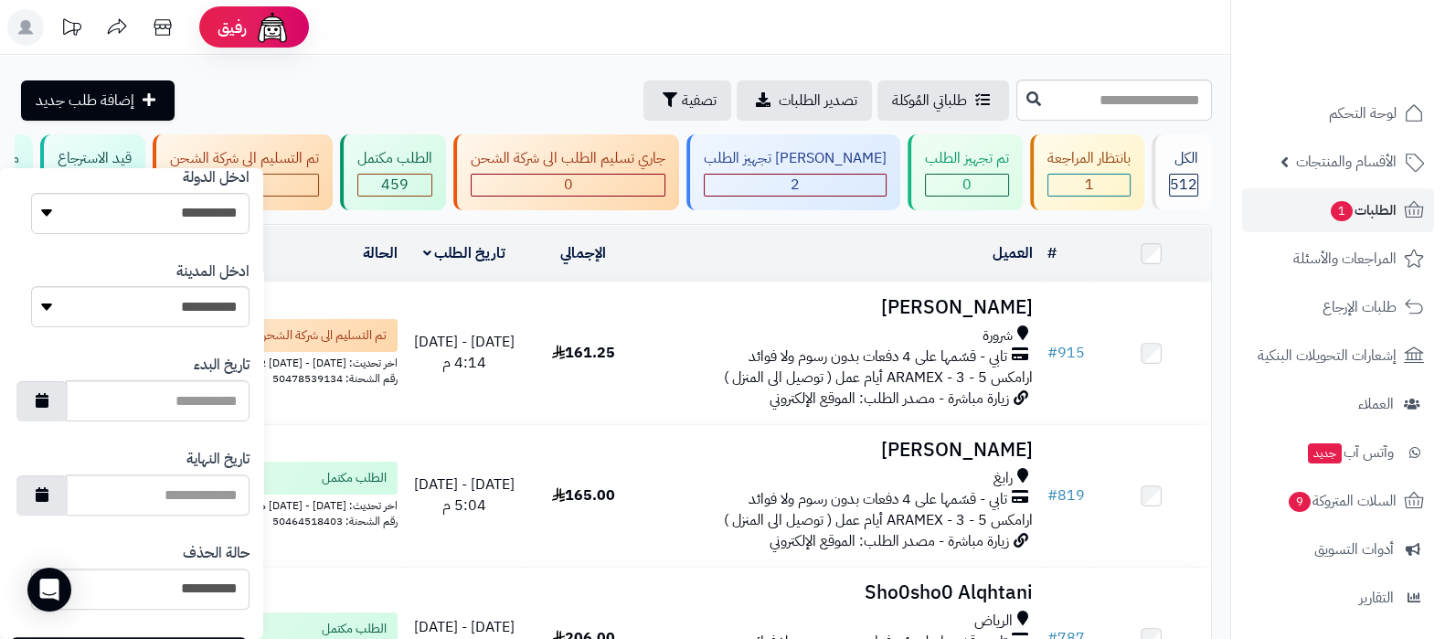
scroll to position [906, 0]
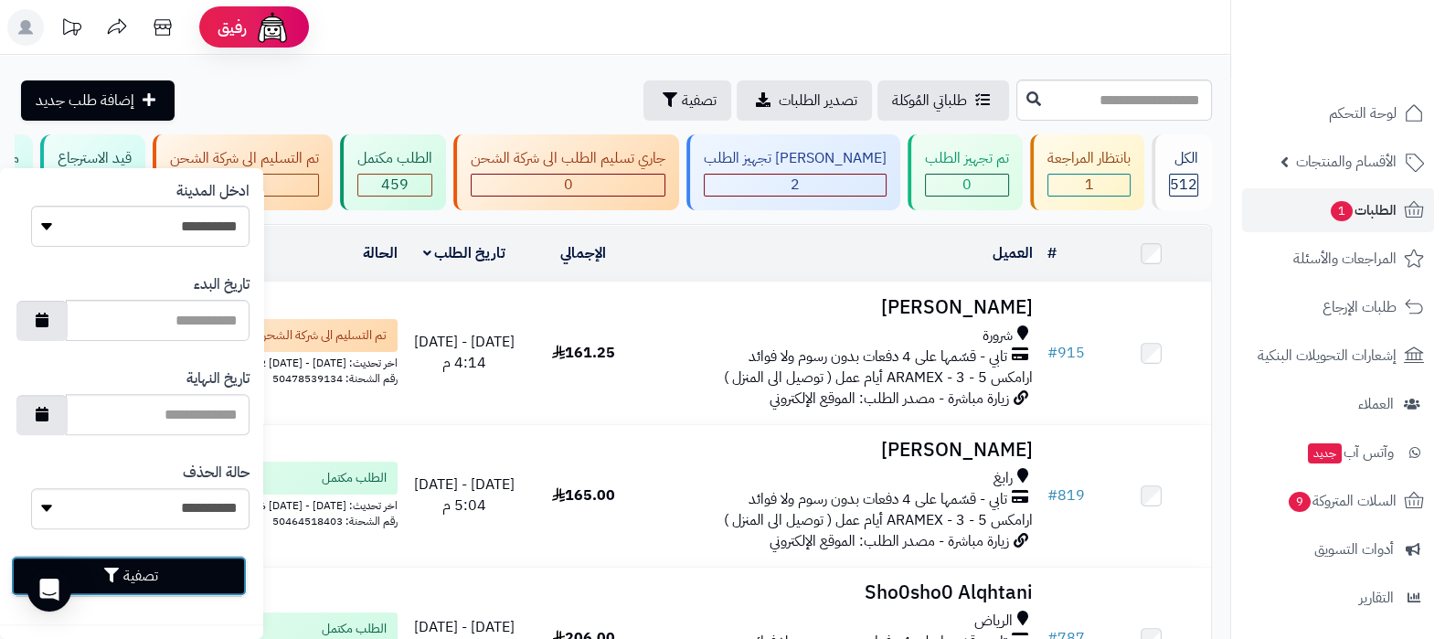
click at [170, 582] on button "تصفية" at bounding box center [129, 576] width 236 height 40
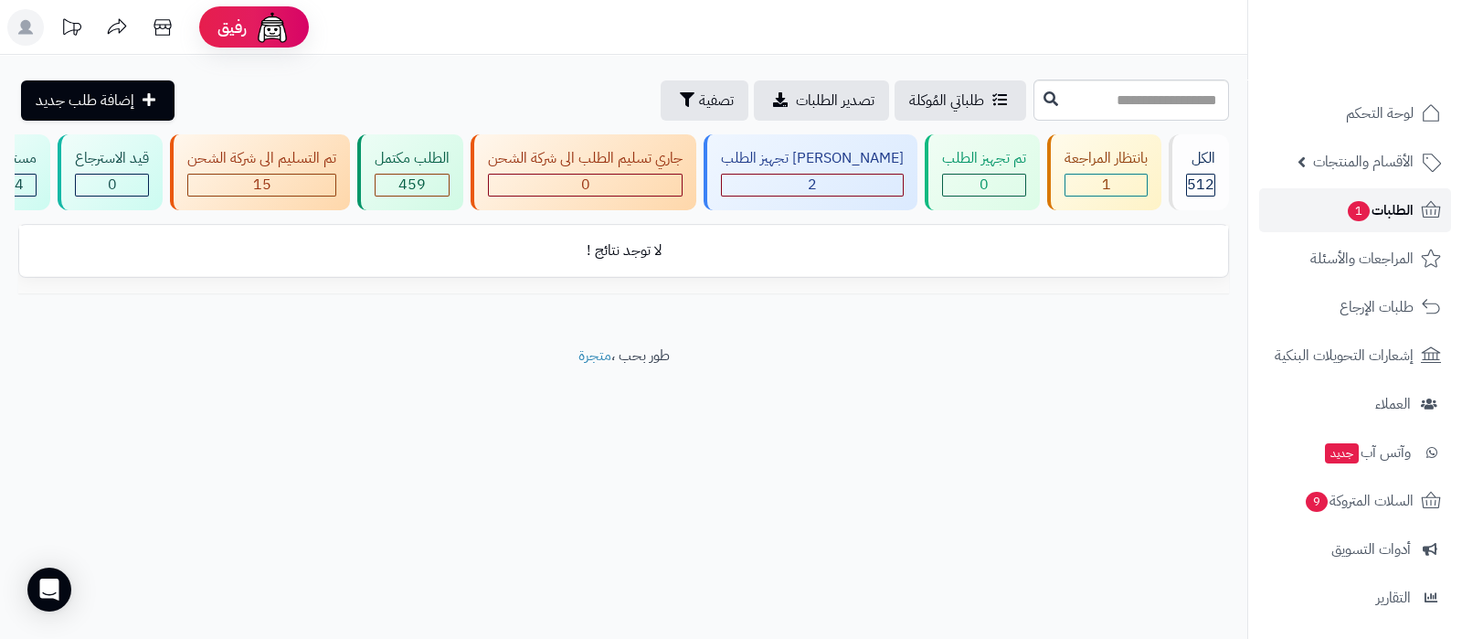
click at [1346, 224] on link "الطلبات 1" at bounding box center [1355, 210] width 192 height 44
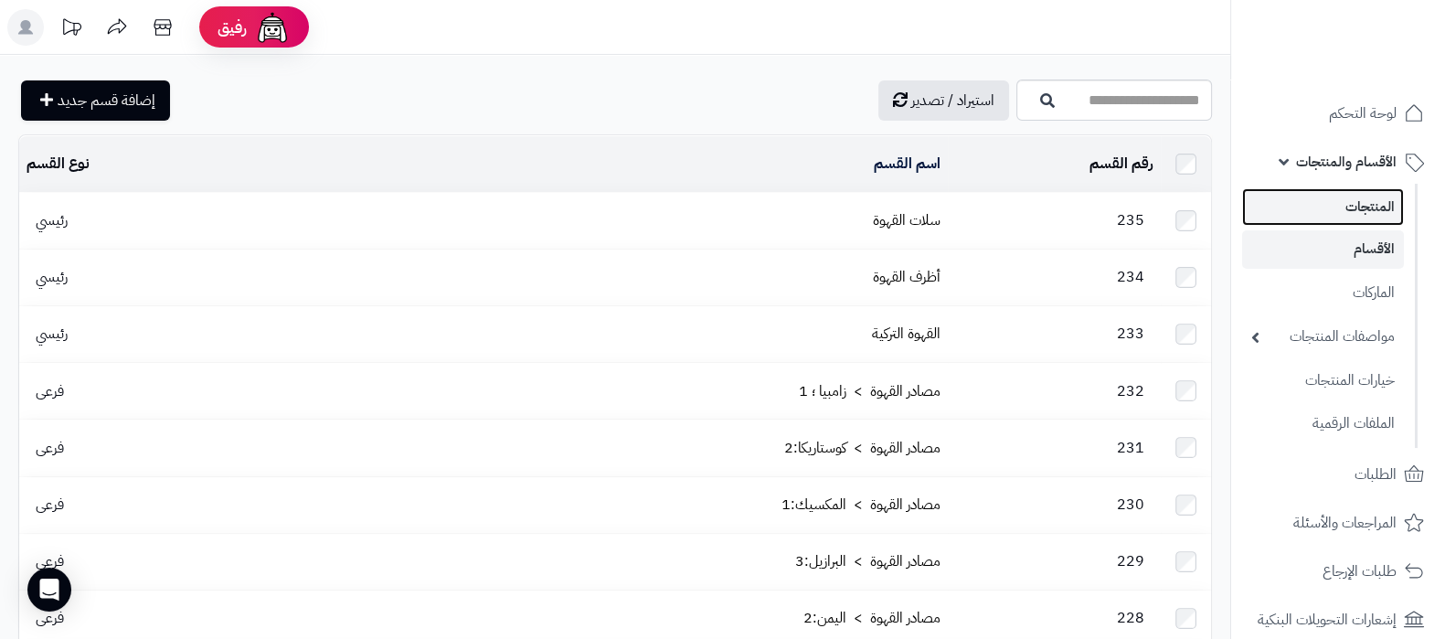
click at [1346, 221] on link "المنتجات" at bounding box center [1323, 206] width 162 height 37
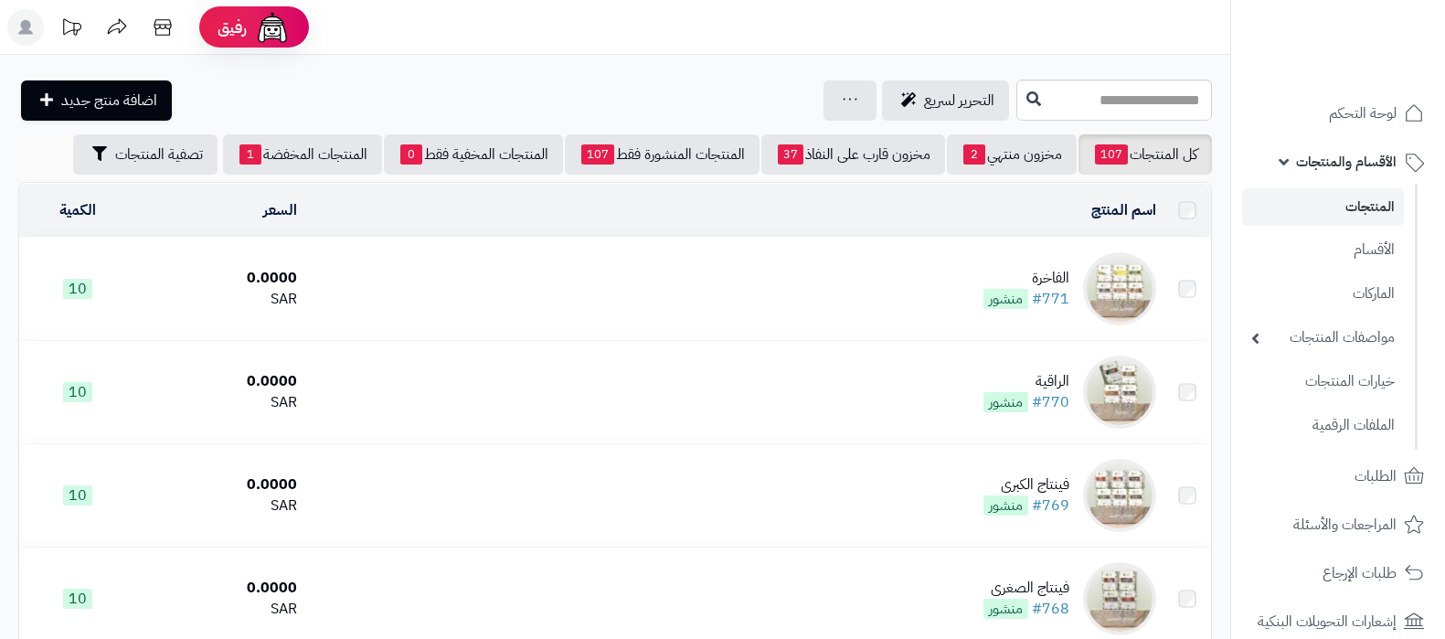
click at [843, 101] on icon at bounding box center [850, 99] width 15 height 12
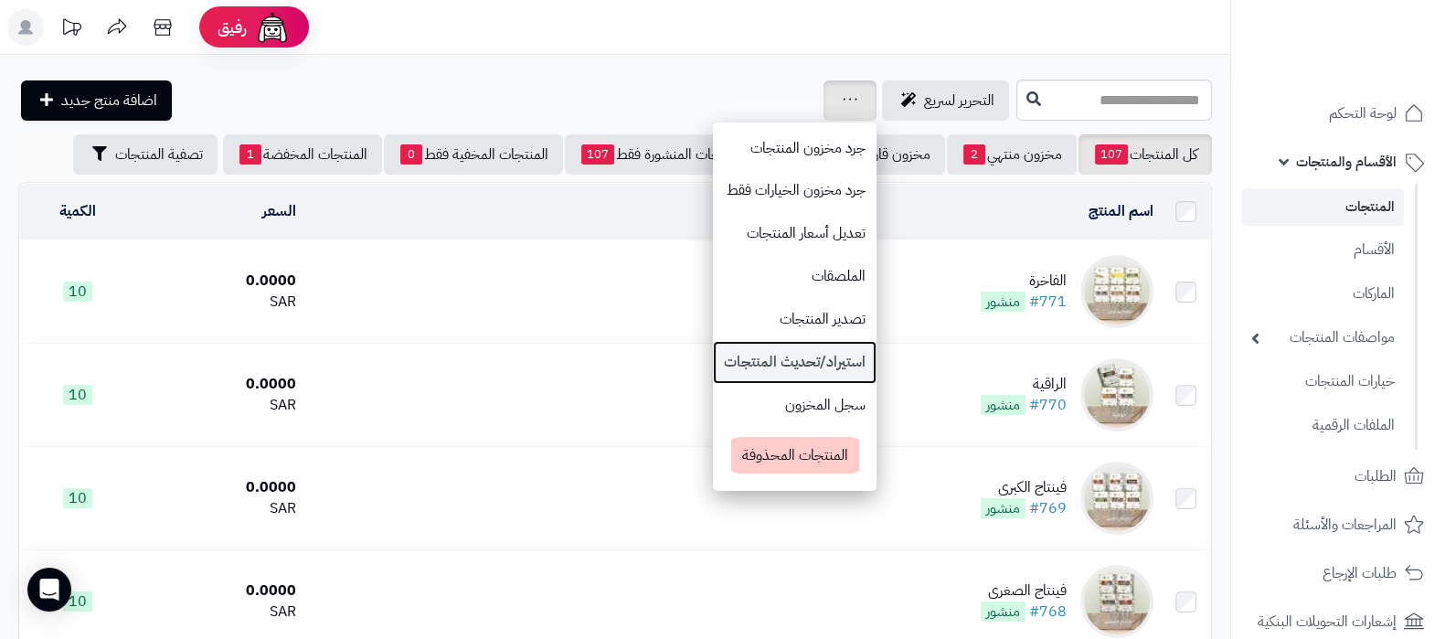
click at [713, 366] on link "استيراد/تحديث المنتجات" at bounding box center [795, 362] width 164 height 43
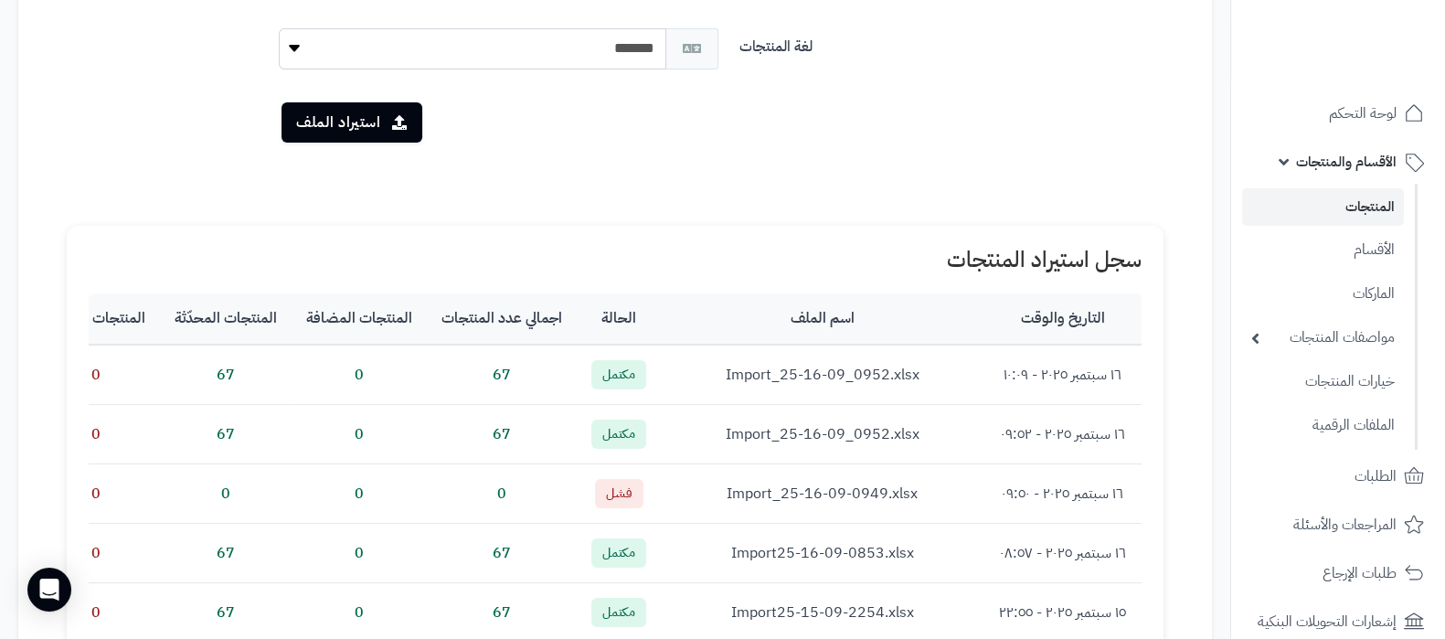
scroll to position [456, 0]
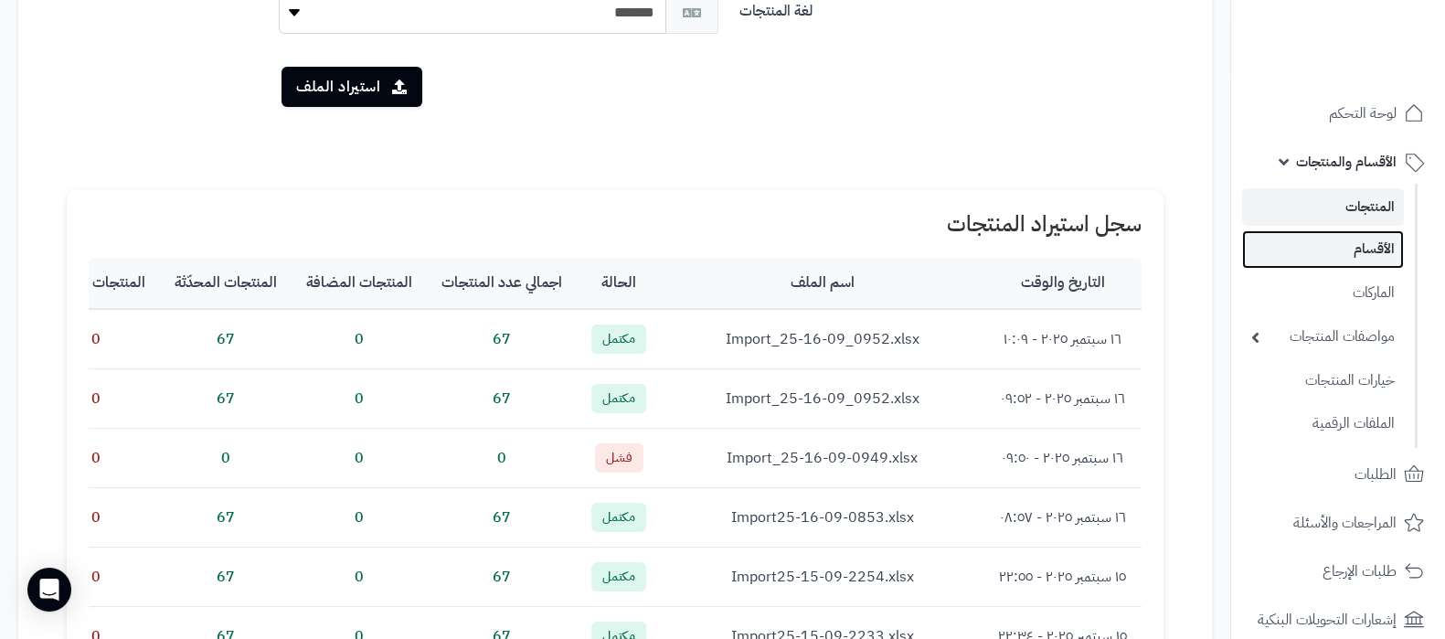
click at [1367, 259] on link "الأقسام" at bounding box center [1323, 248] width 162 height 37
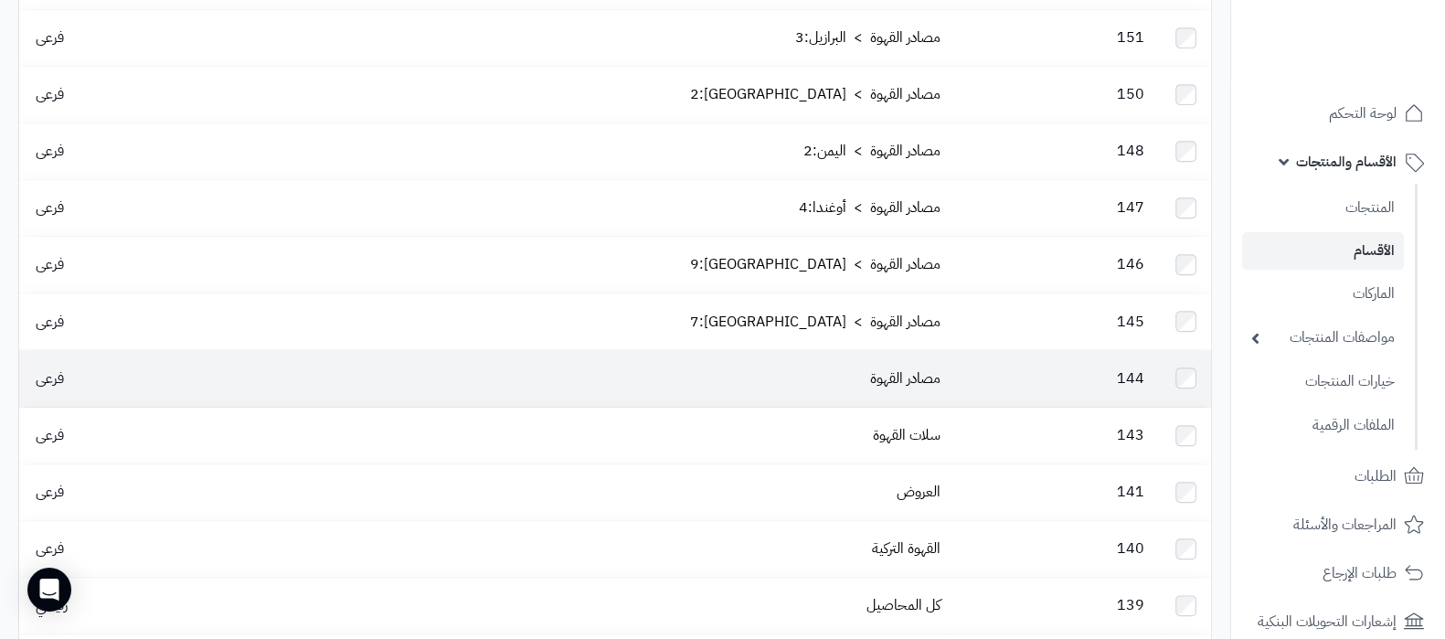
scroll to position [1920, 0]
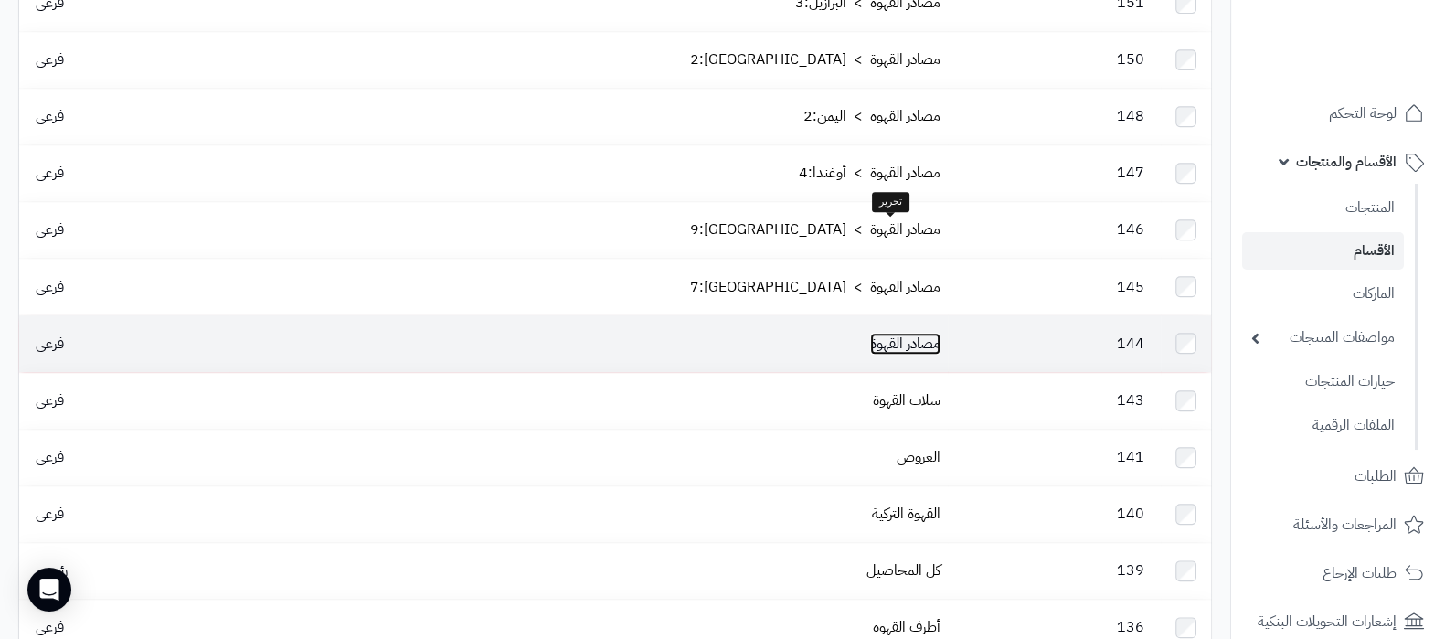
click at [903, 333] on link "مصادر القهوة" at bounding box center [905, 344] width 70 height 22
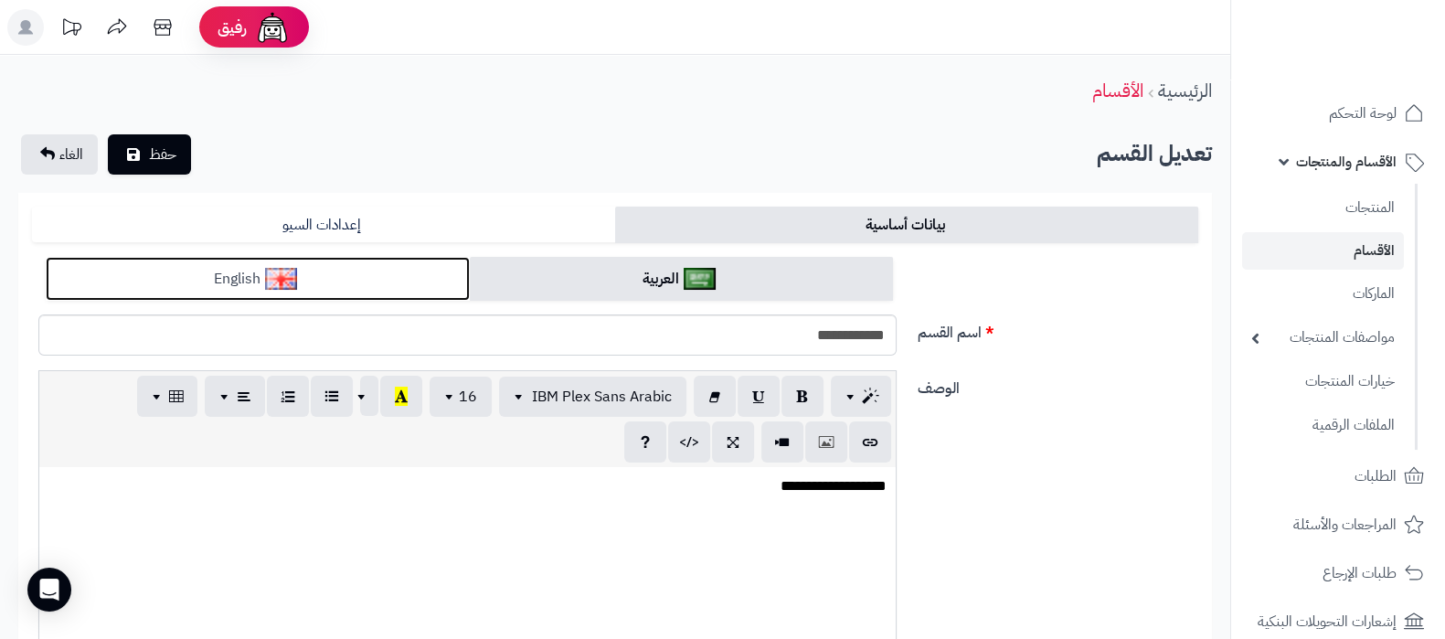
click at [311, 283] on link "English" at bounding box center [258, 279] width 424 height 45
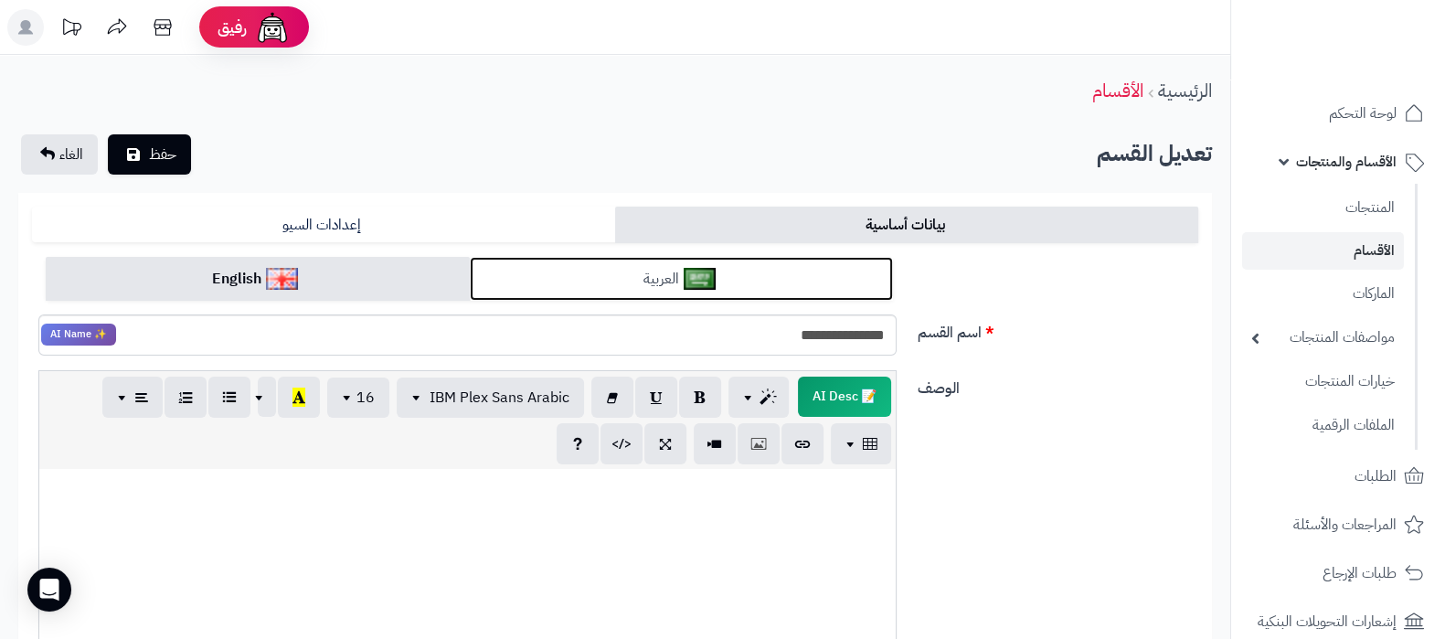
click at [818, 276] on link "العربية" at bounding box center [682, 279] width 424 height 45
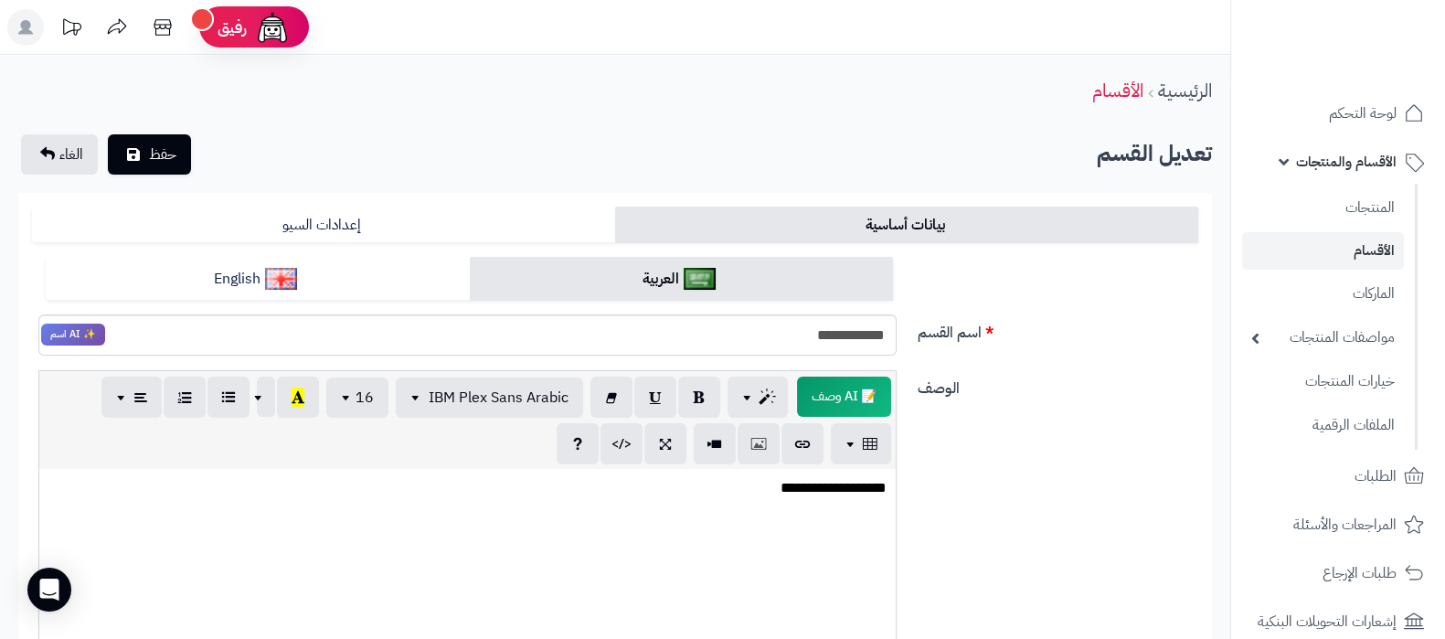
click at [1362, 253] on link "الأقسام" at bounding box center [1323, 250] width 162 height 37
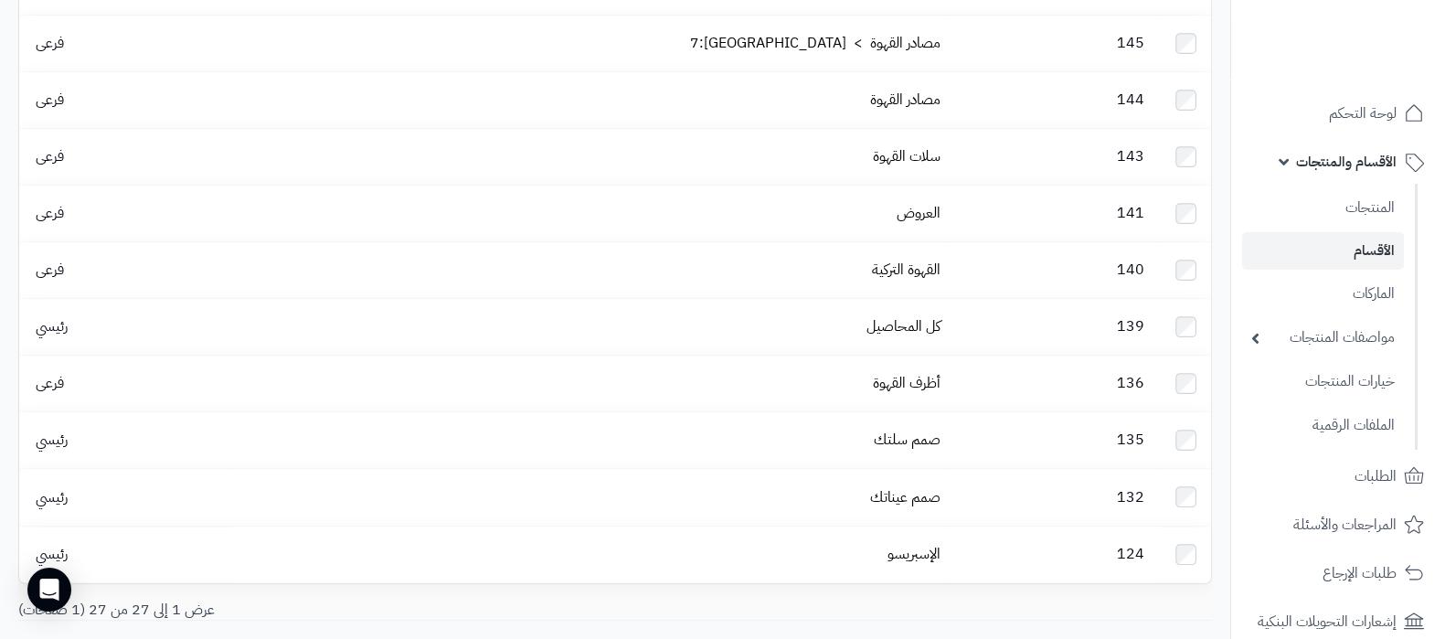
scroll to position [1182, 0]
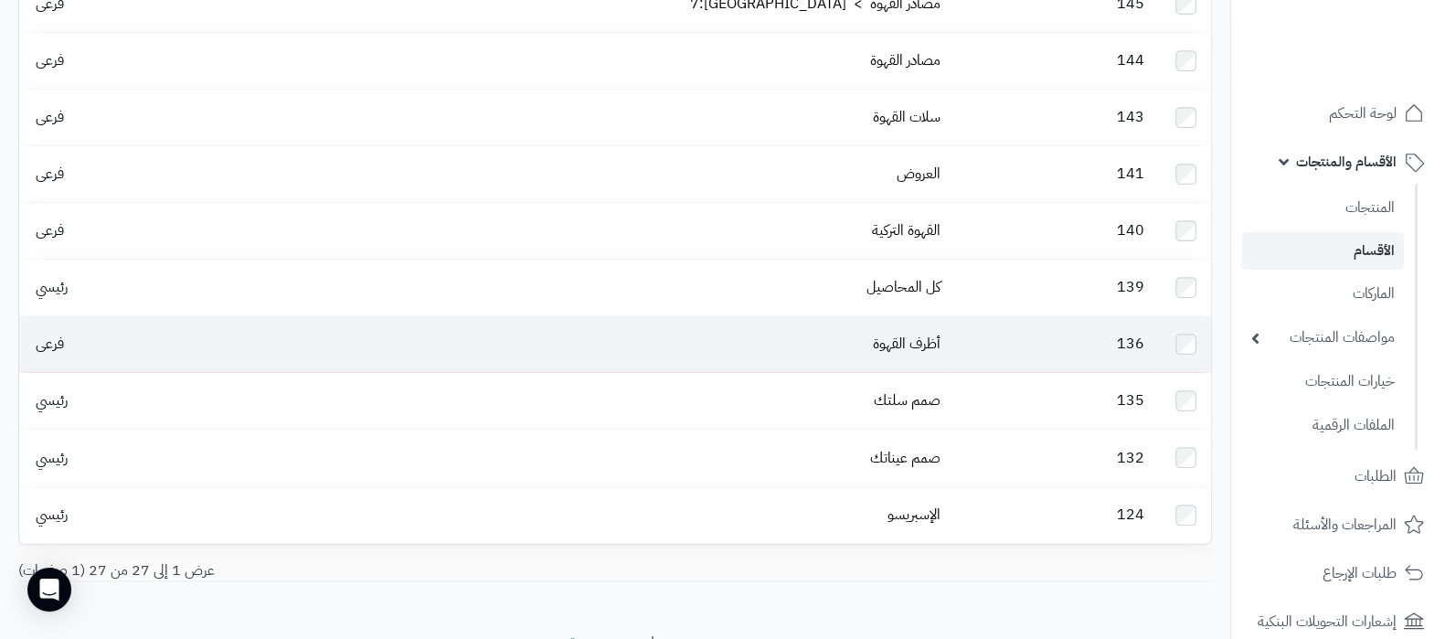
click at [875, 316] on td "أظرف القهوة" at bounding box center [588, 344] width 718 height 56
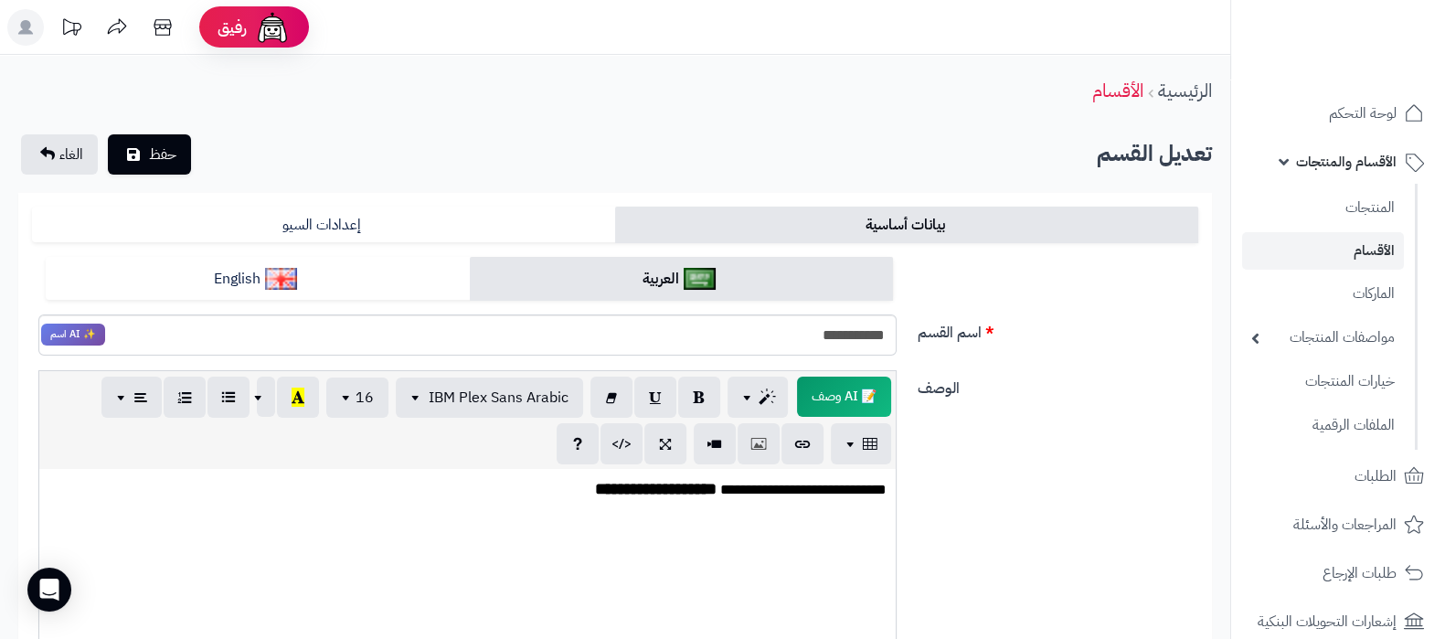
scroll to position [571, 0]
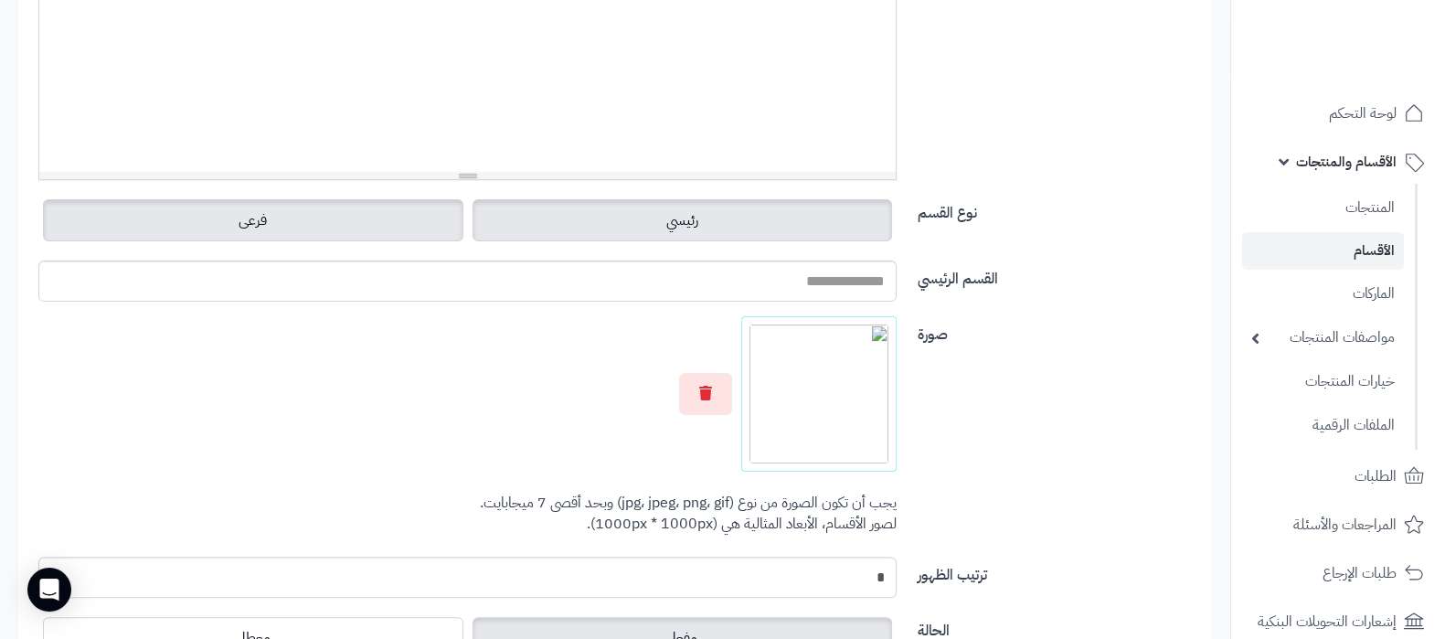
click at [690, 239] on label "رئيسي" at bounding box center [682, 220] width 420 height 42
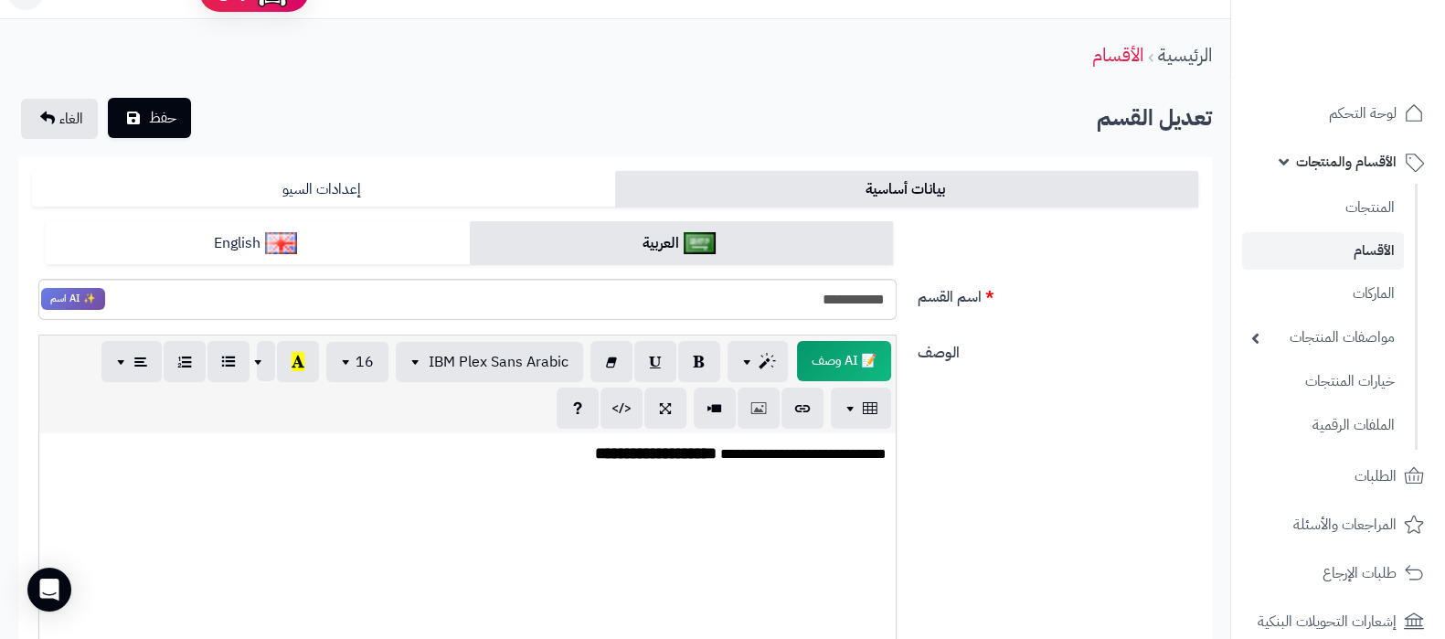
scroll to position [0, 0]
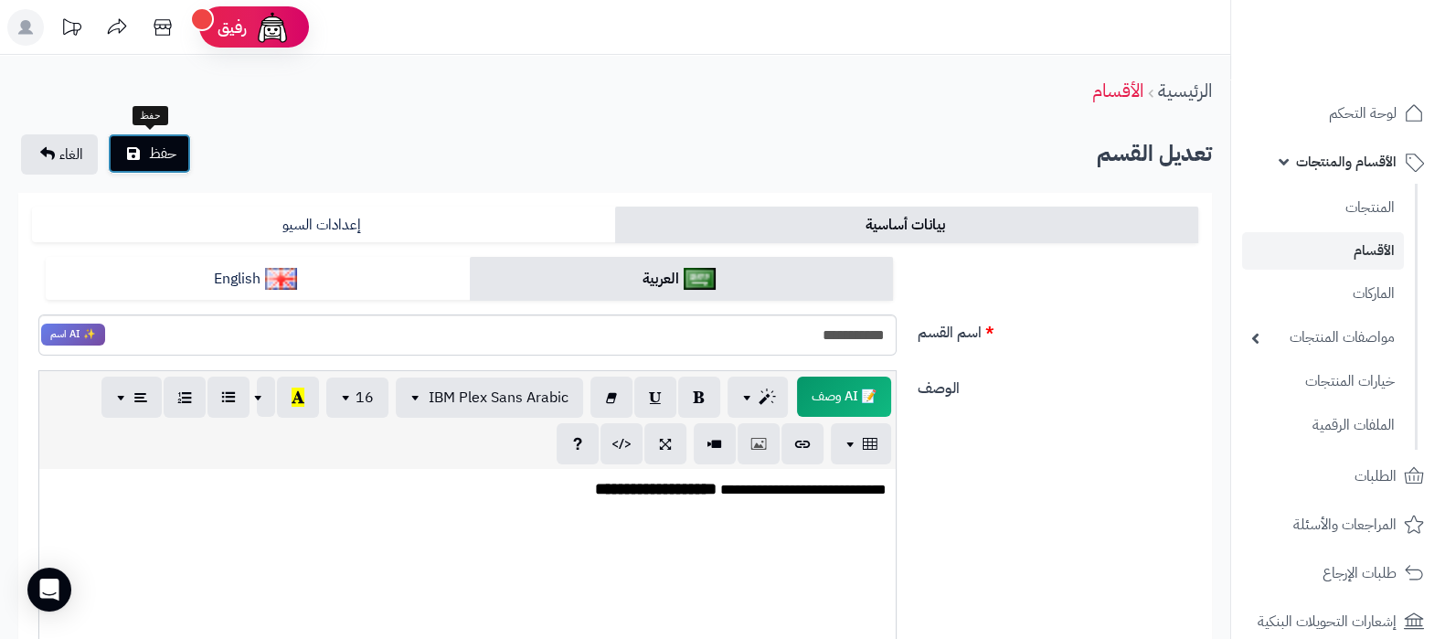
click at [147, 160] on button "حفظ" at bounding box center [149, 153] width 83 height 40
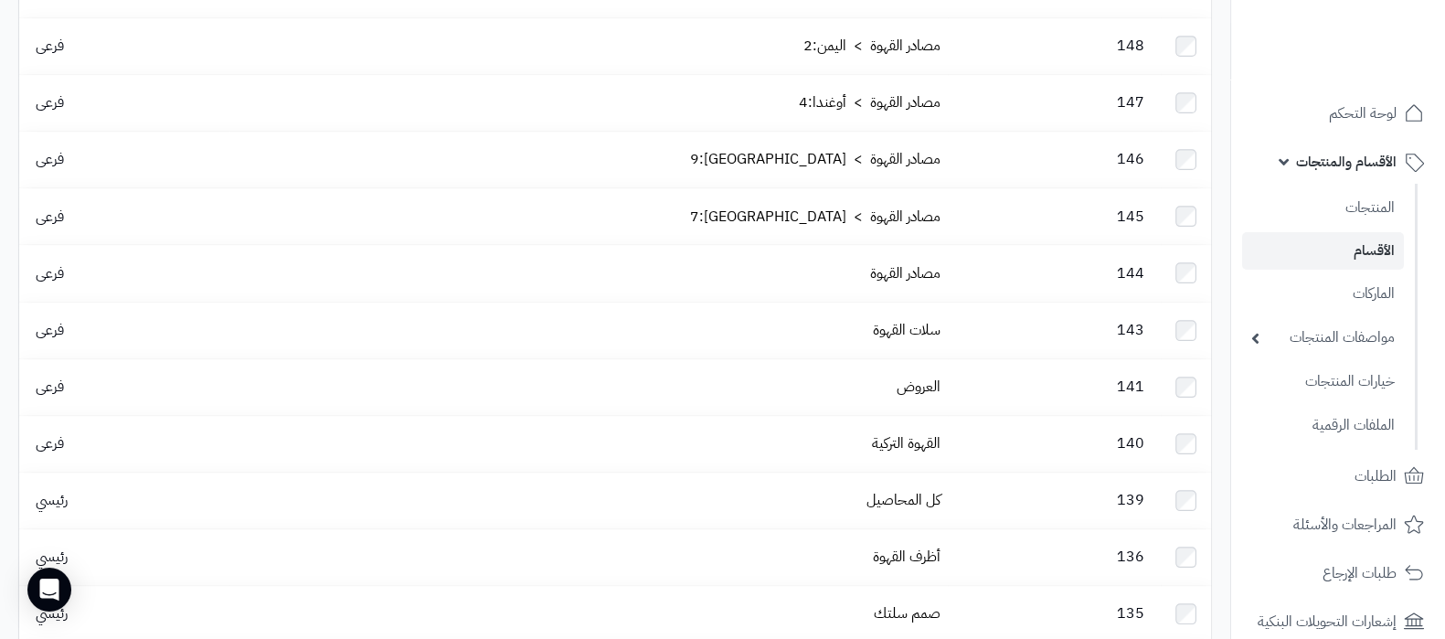
scroll to position [1241, 0]
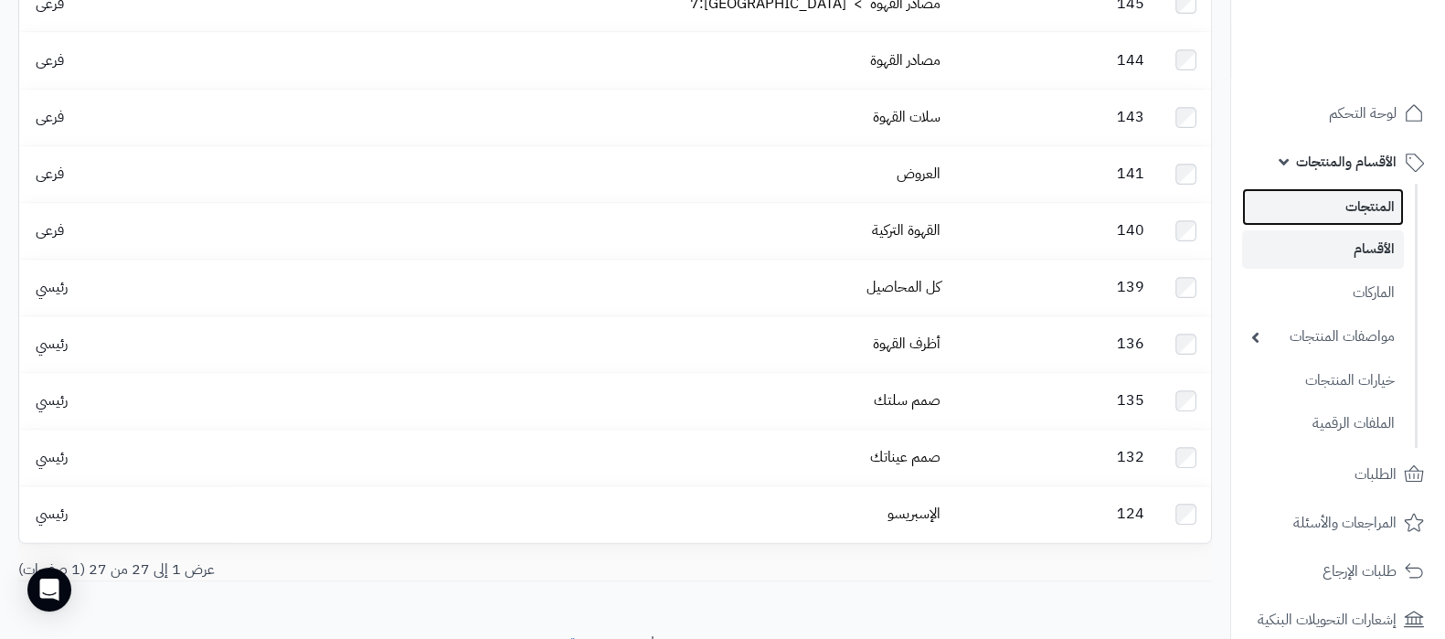
click at [1380, 213] on link "المنتجات" at bounding box center [1323, 206] width 162 height 37
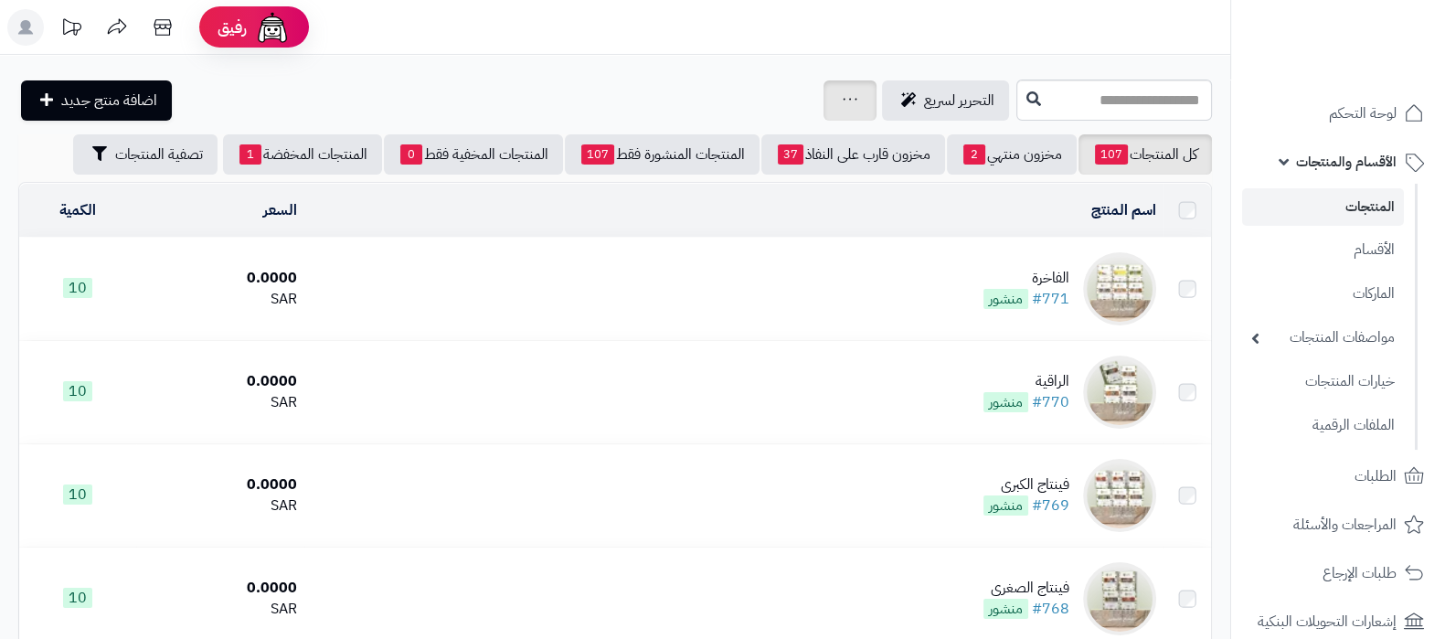
click at [823, 95] on div "جرد مخزون المنتجات جرد مخزون الخيارات فقط تعديل أسعار المنتجات الملصقات تصدير ا…" at bounding box center [849, 100] width 53 height 40
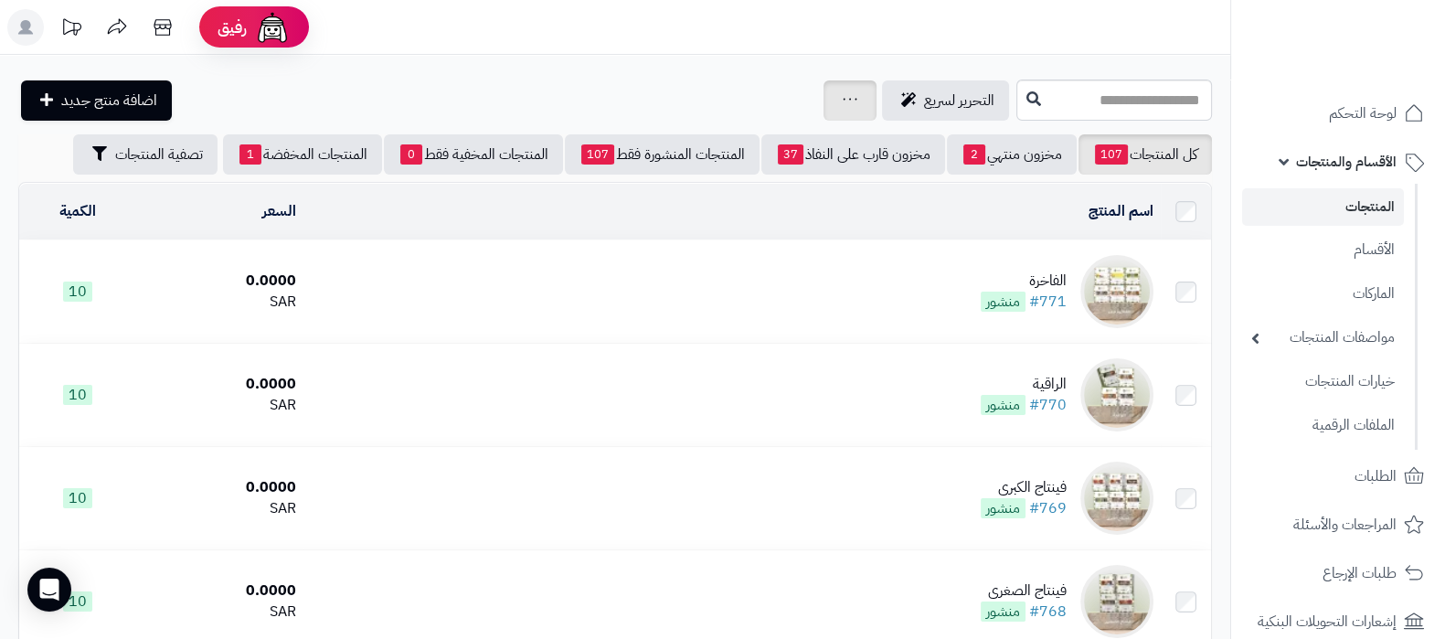
click at [823, 95] on div "جرد مخزون المنتجات جرد مخزون الخيارات فقط تعديل أسعار المنتجات الملصقات تصدير ا…" at bounding box center [849, 100] width 53 height 40
click at [843, 98] on icon at bounding box center [850, 99] width 15 height 12
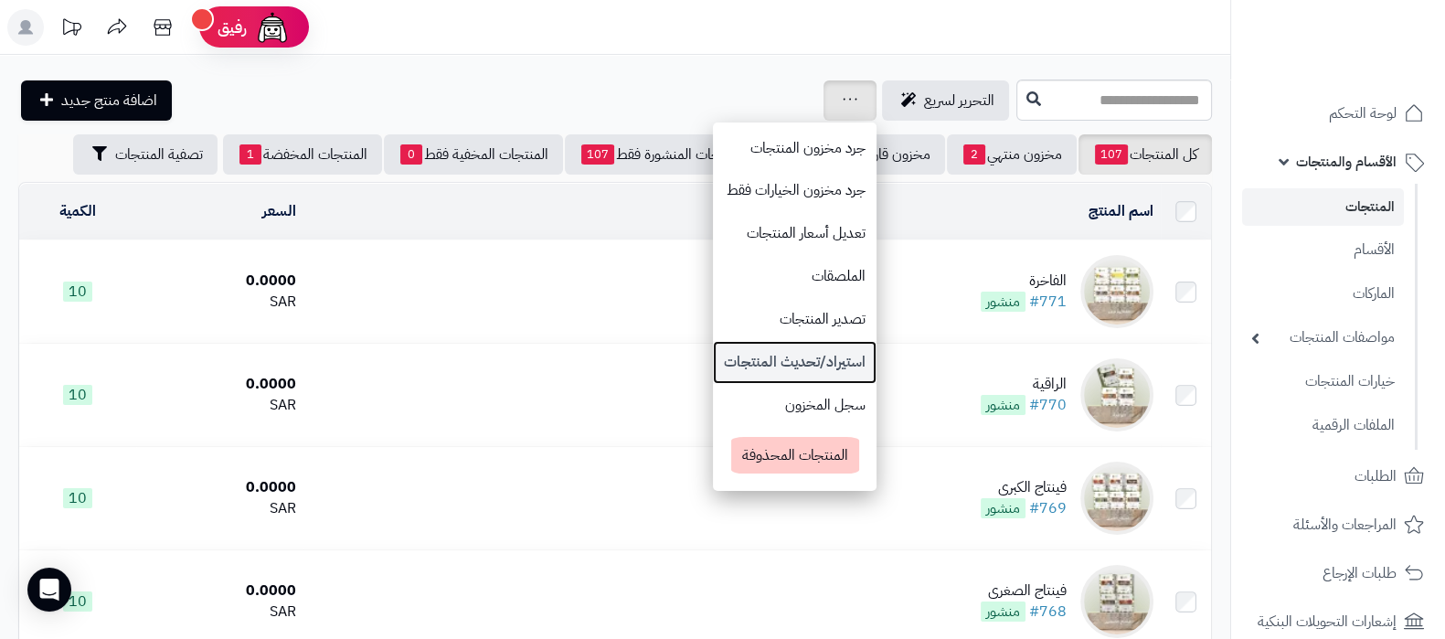
click at [722, 370] on link "استيراد/تحديث المنتجات" at bounding box center [795, 362] width 164 height 43
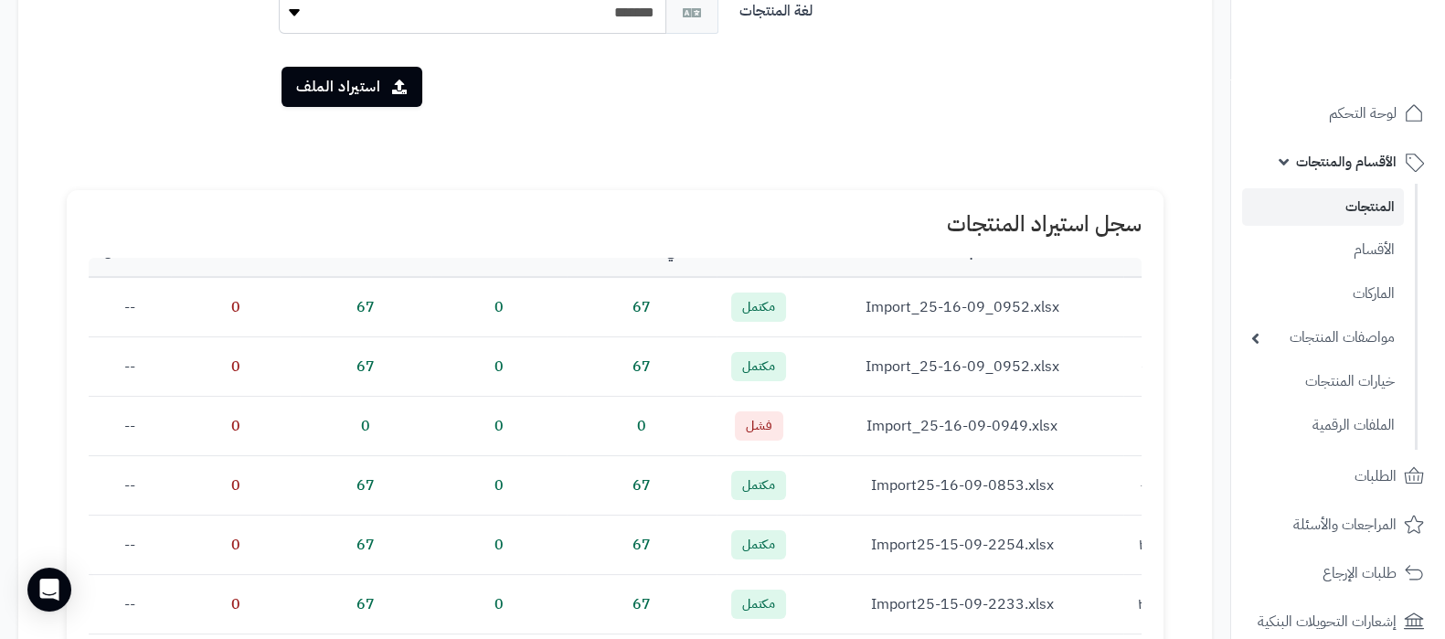
scroll to position [5, -145]
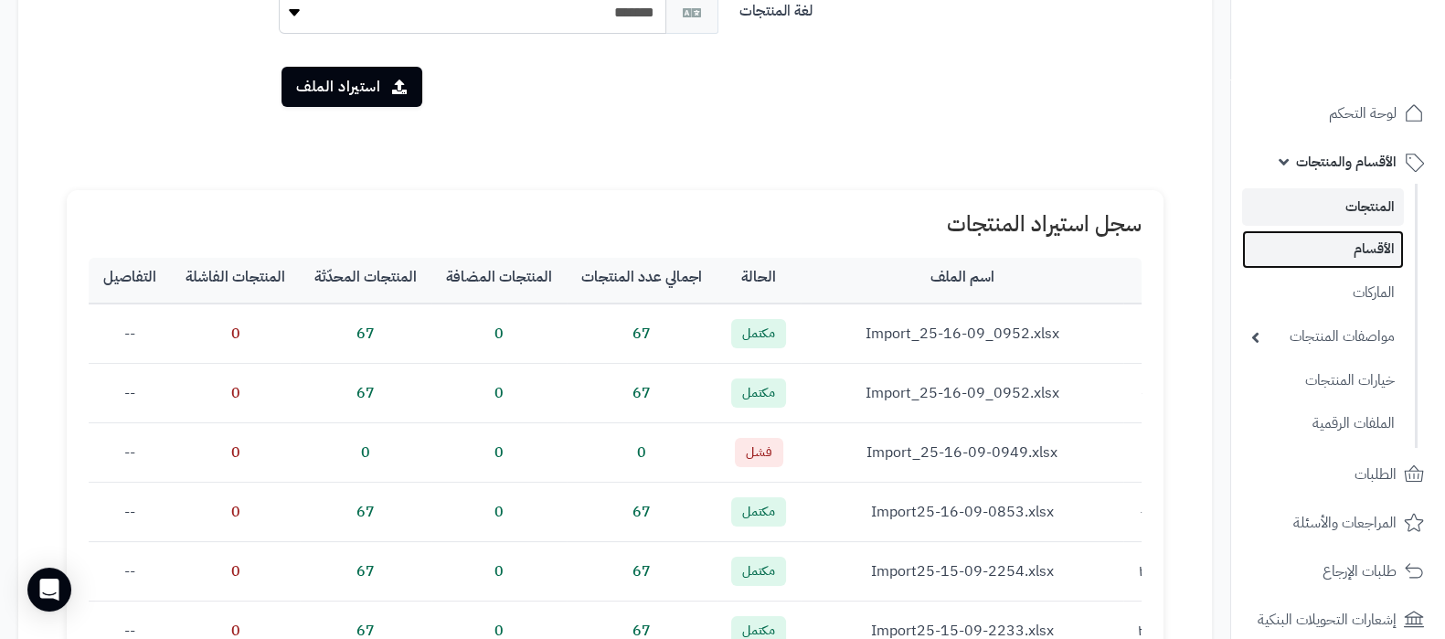
click at [1358, 241] on link "الأقسام" at bounding box center [1323, 248] width 162 height 37
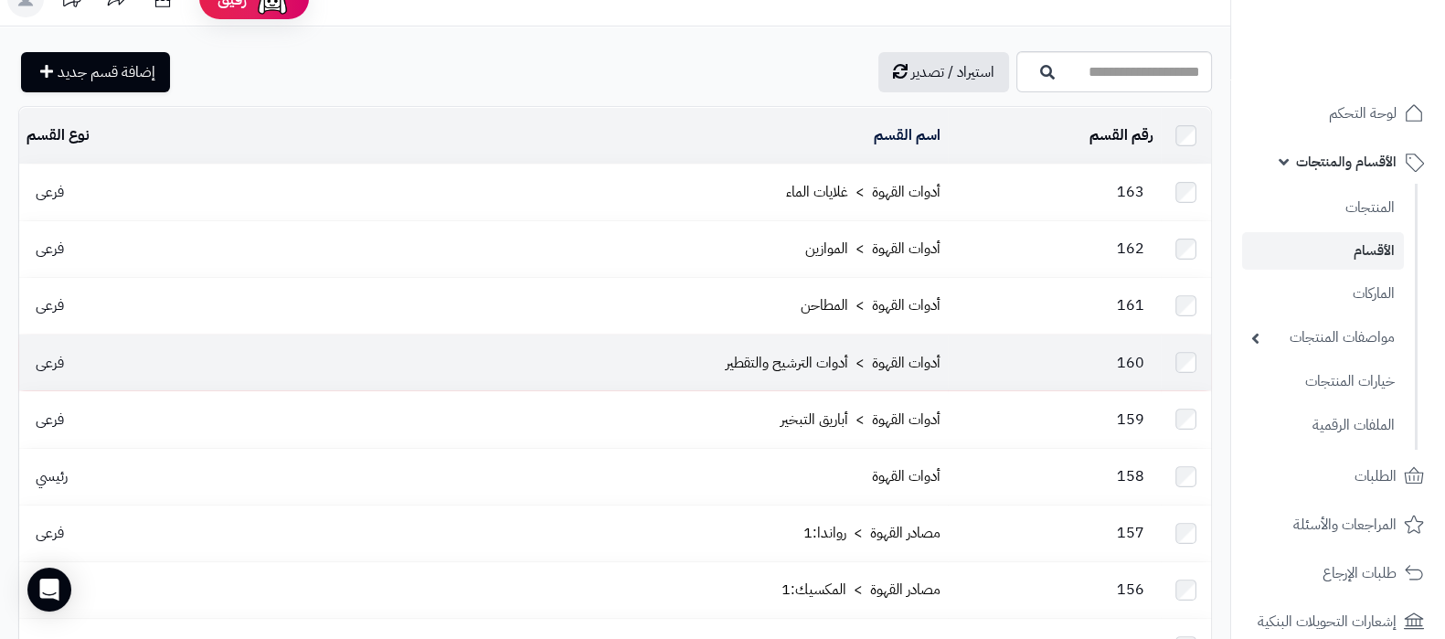
scroll to position [113, 0]
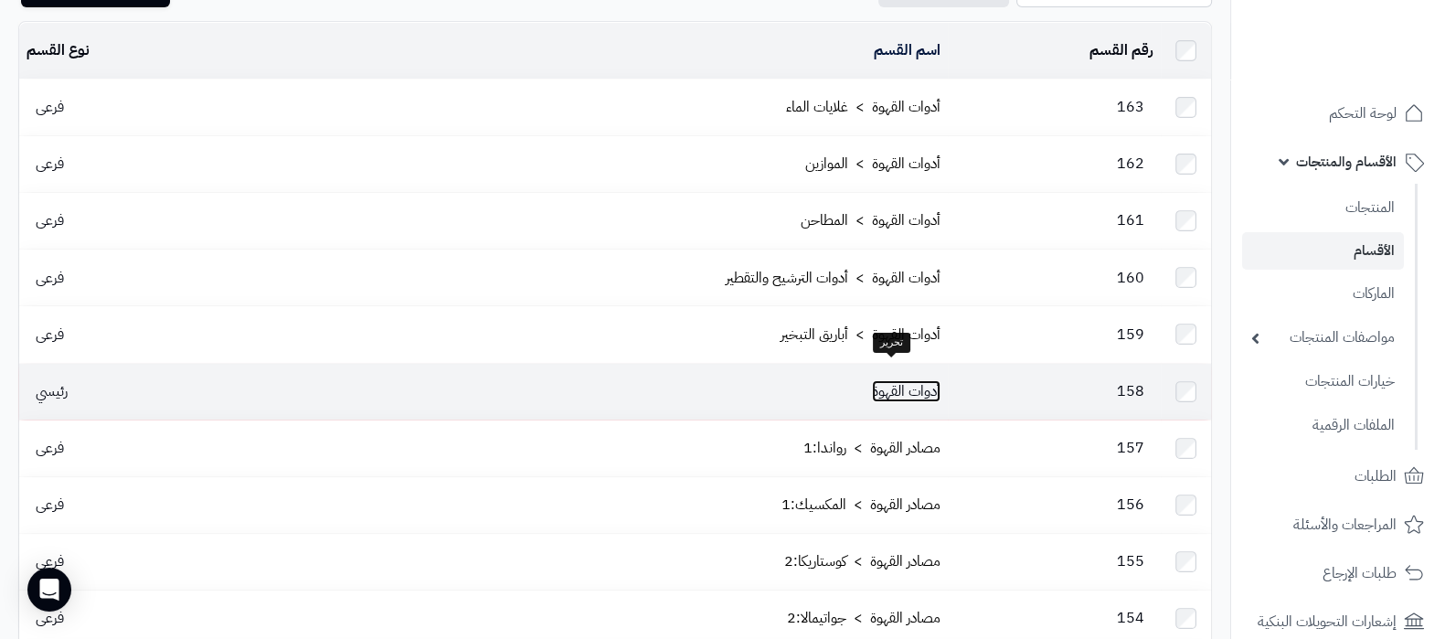
click at [915, 380] on link "أدوات القهوة" at bounding box center [906, 391] width 69 height 22
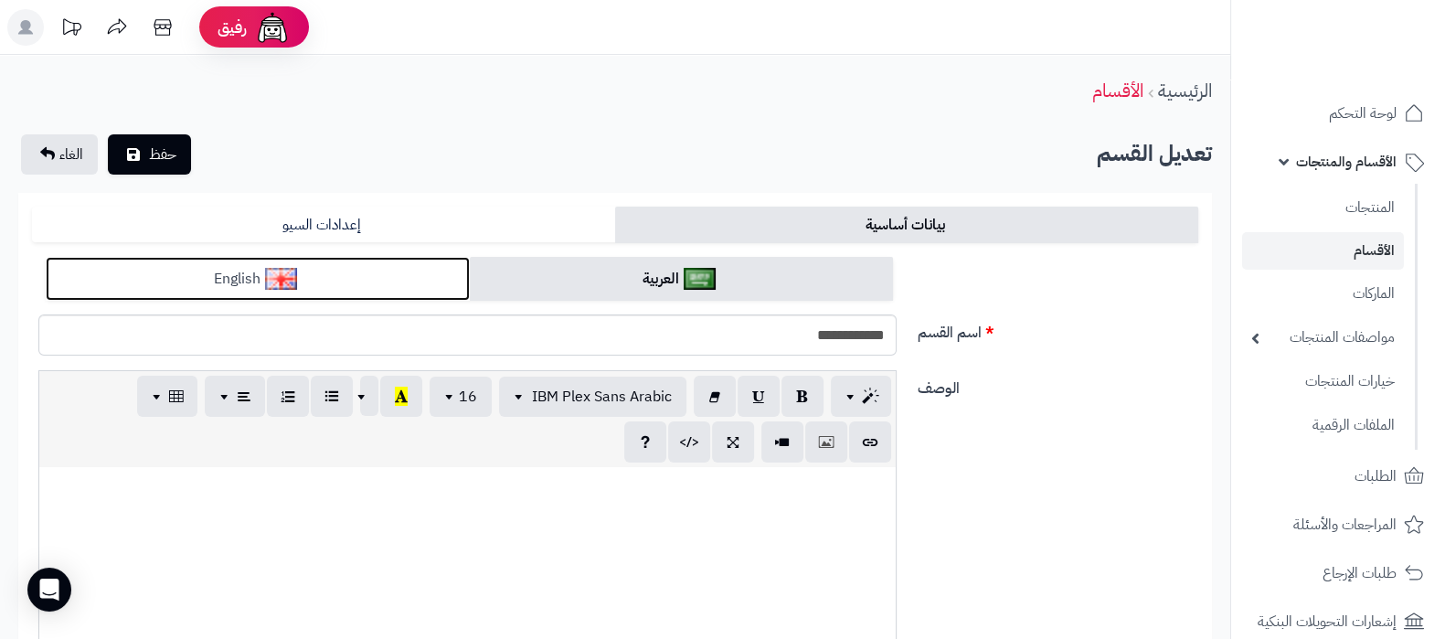
click at [321, 275] on link "English" at bounding box center [258, 279] width 424 height 45
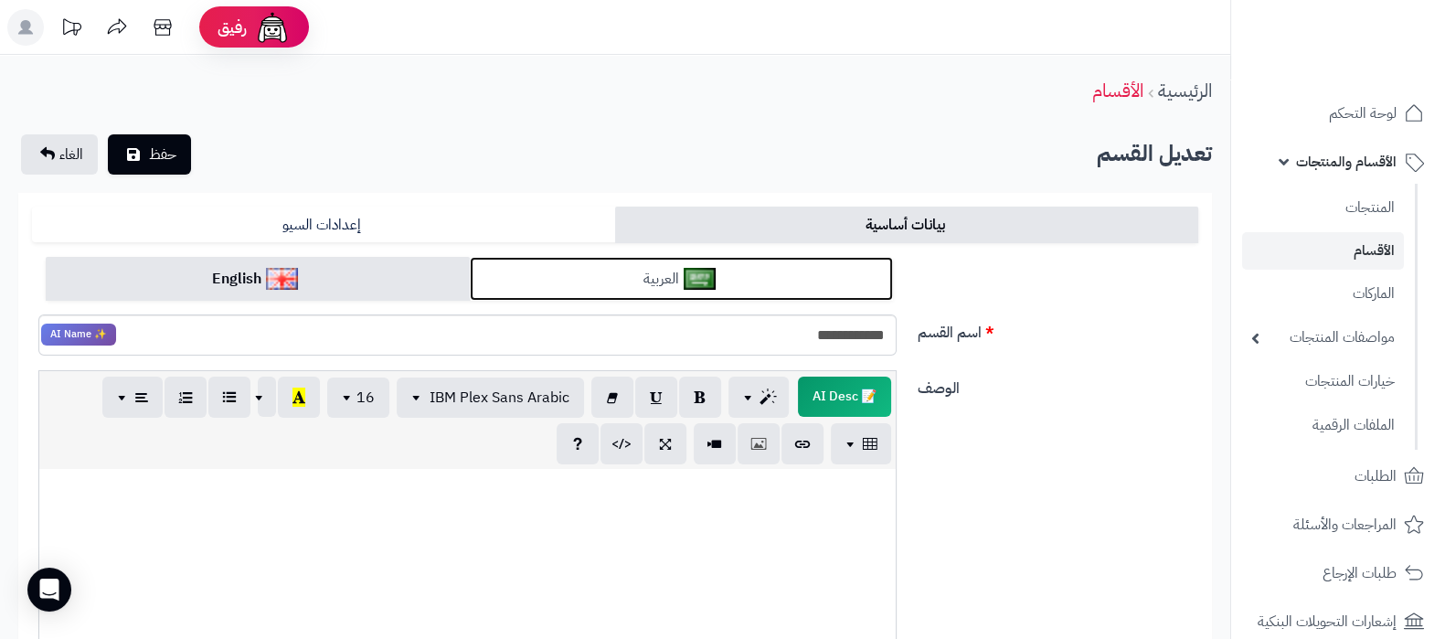
click at [805, 285] on link "العربية" at bounding box center [682, 279] width 424 height 45
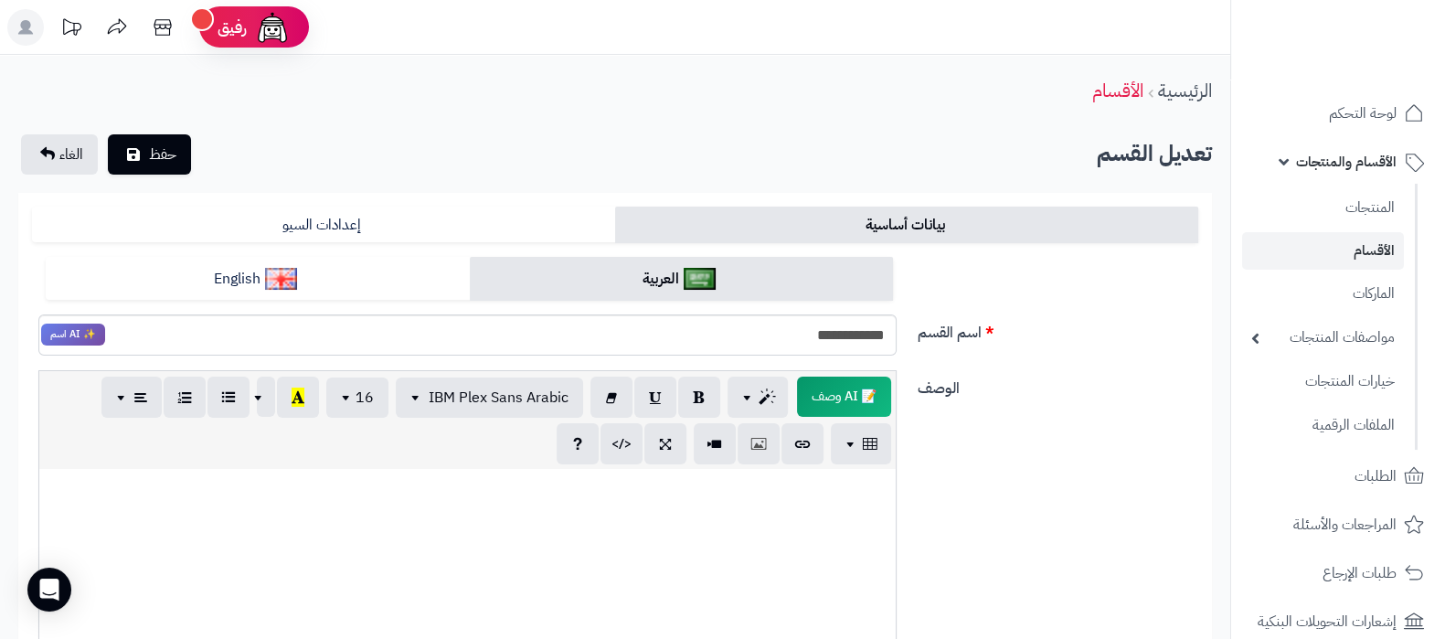
click at [1364, 244] on link "الأقسام" at bounding box center [1323, 250] width 162 height 37
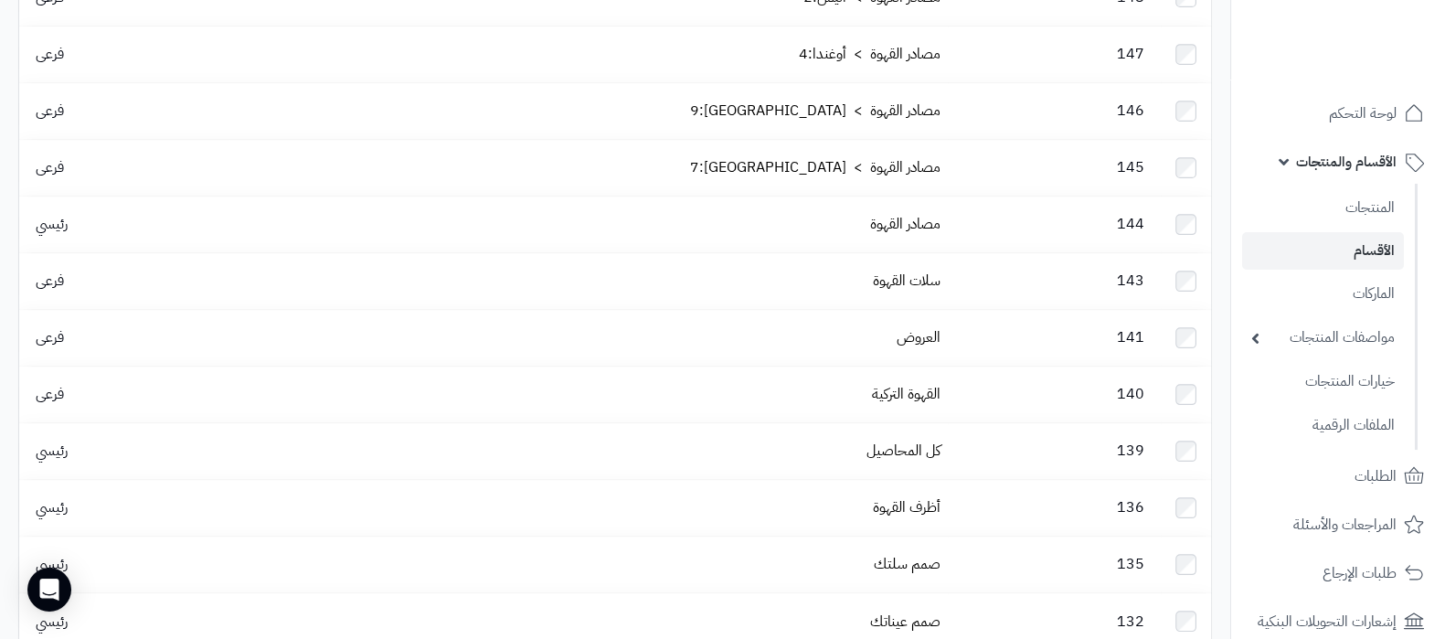
scroll to position [1182, 0]
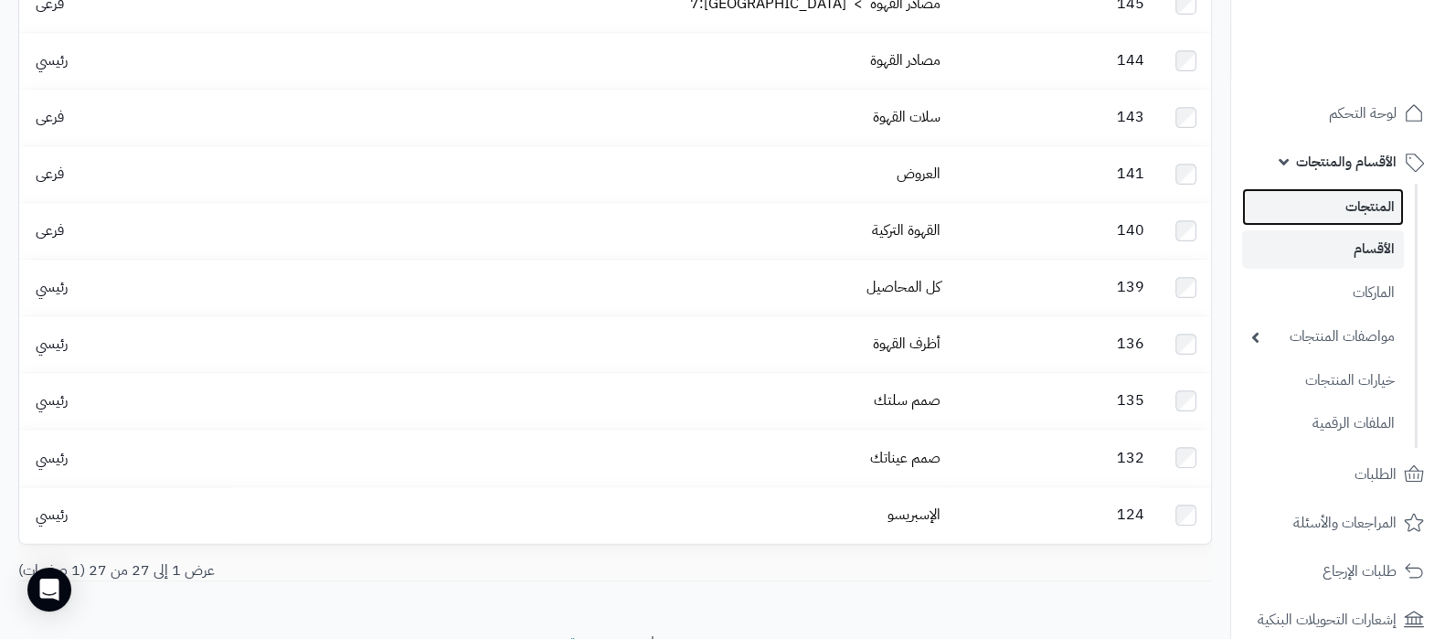
click at [1350, 194] on link "المنتجات" at bounding box center [1323, 206] width 162 height 37
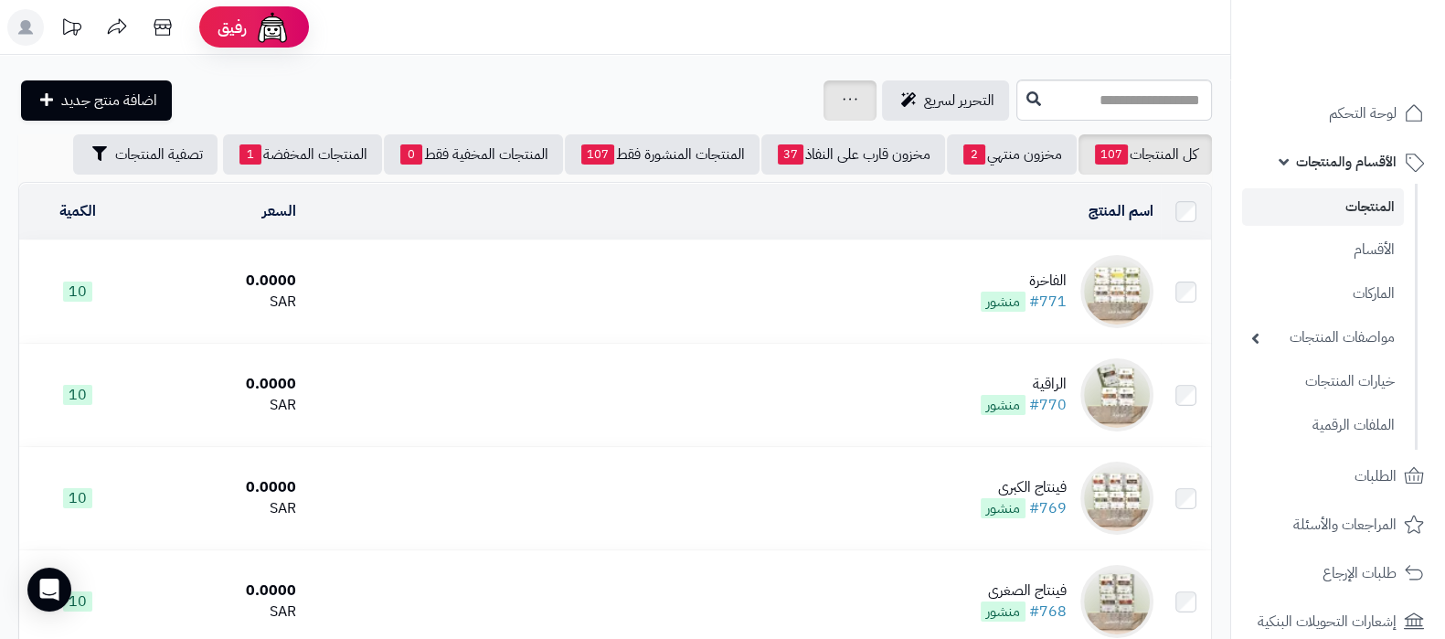
click at [843, 93] on icon at bounding box center [850, 99] width 15 height 12
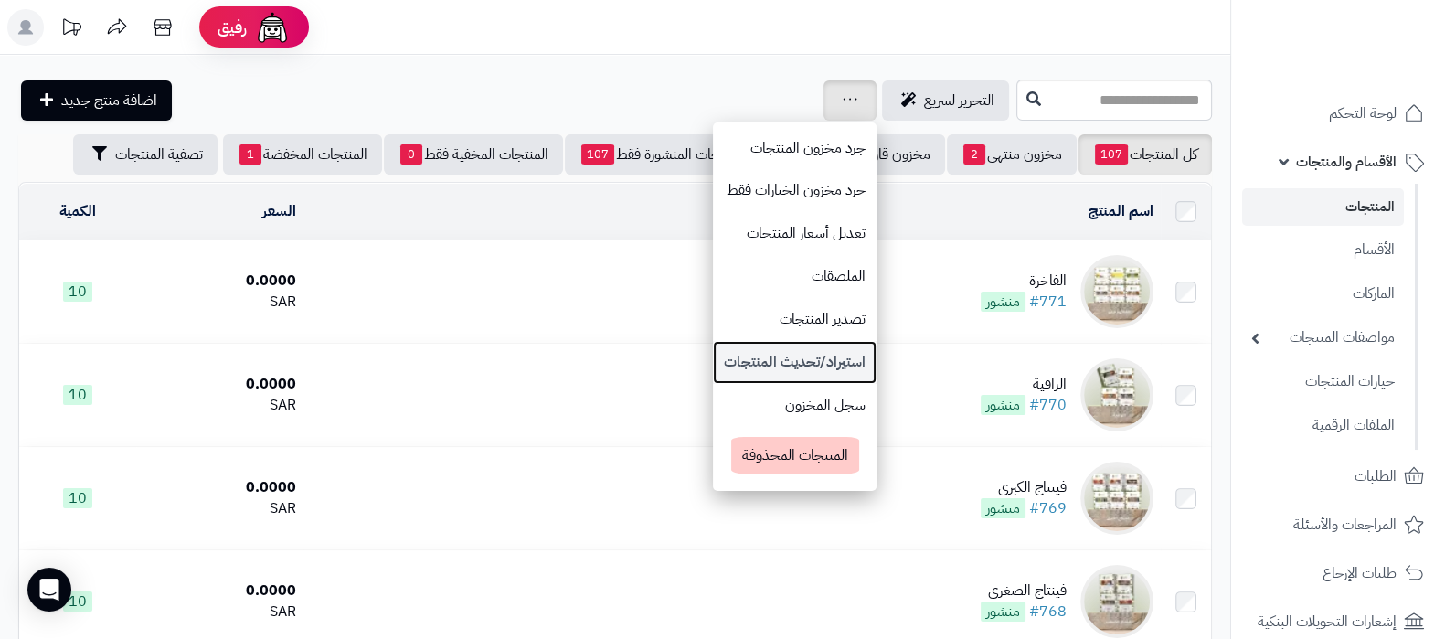
click at [713, 373] on link "استيراد/تحديث المنتجات" at bounding box center [795, 362] width 164 height 43
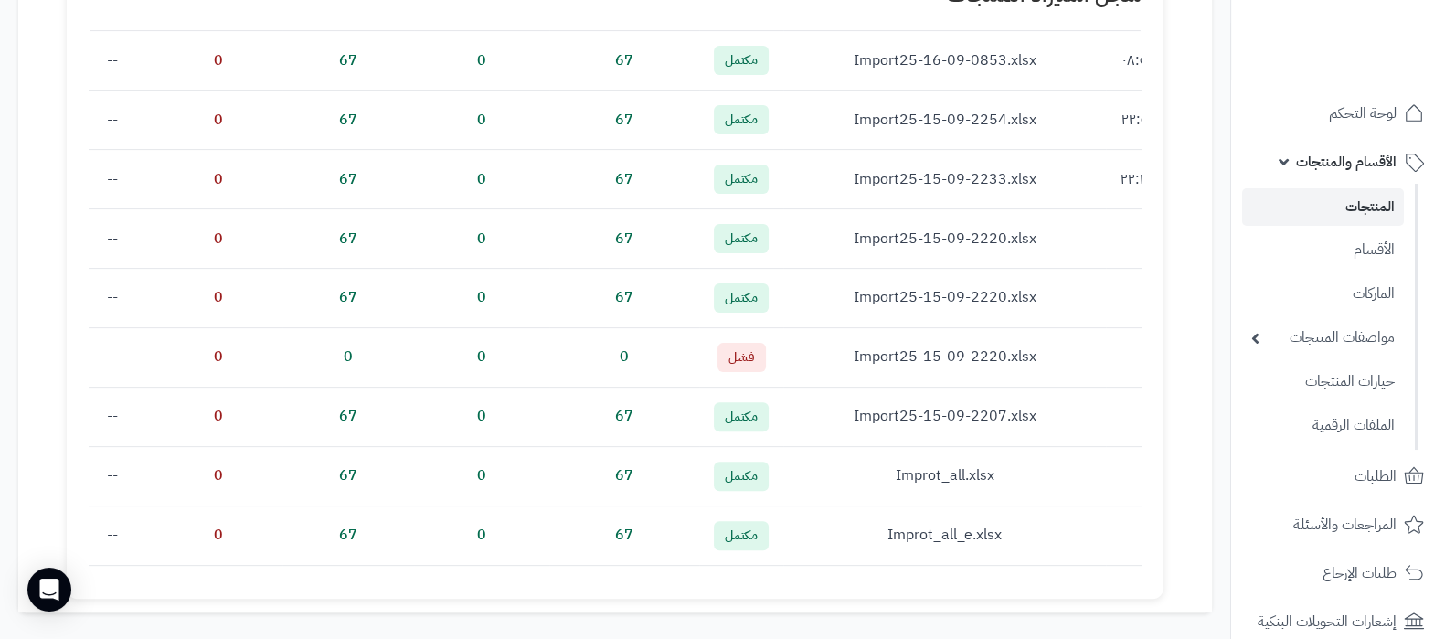
scroll to position [228, -145]
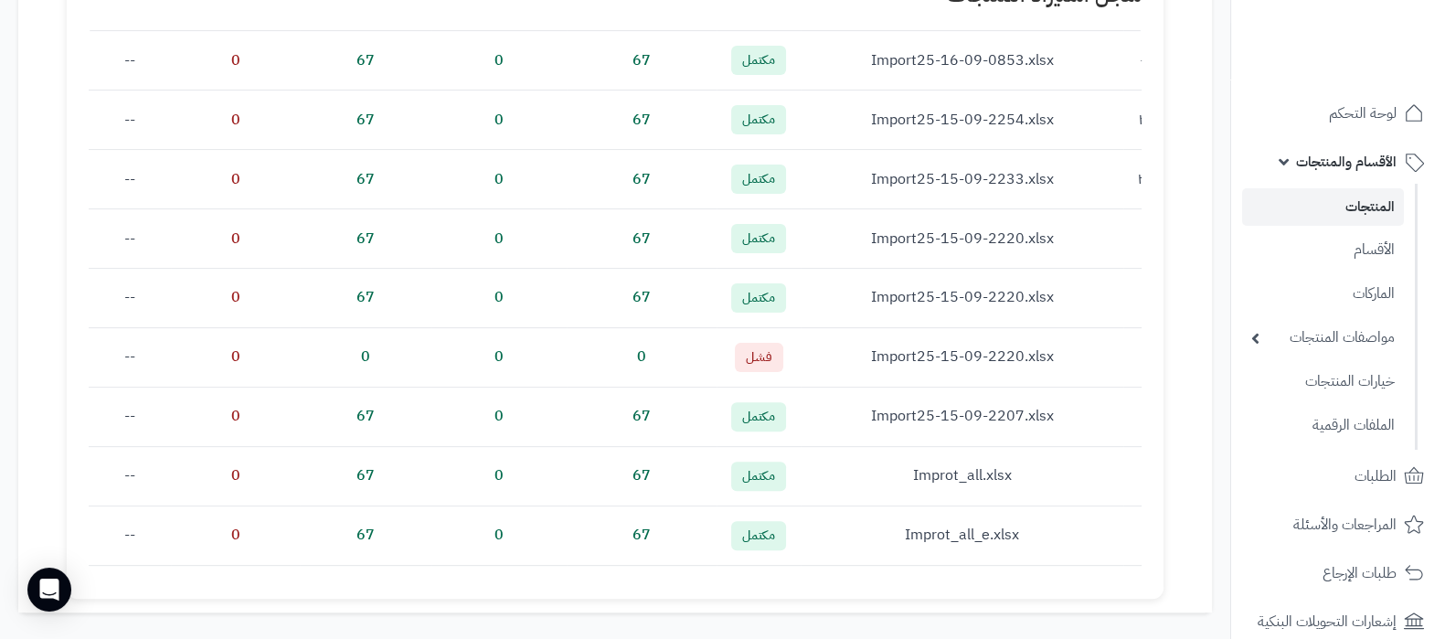
click at [142, 346] on td "--" at bounding box center [130, 356] width 82 height 59
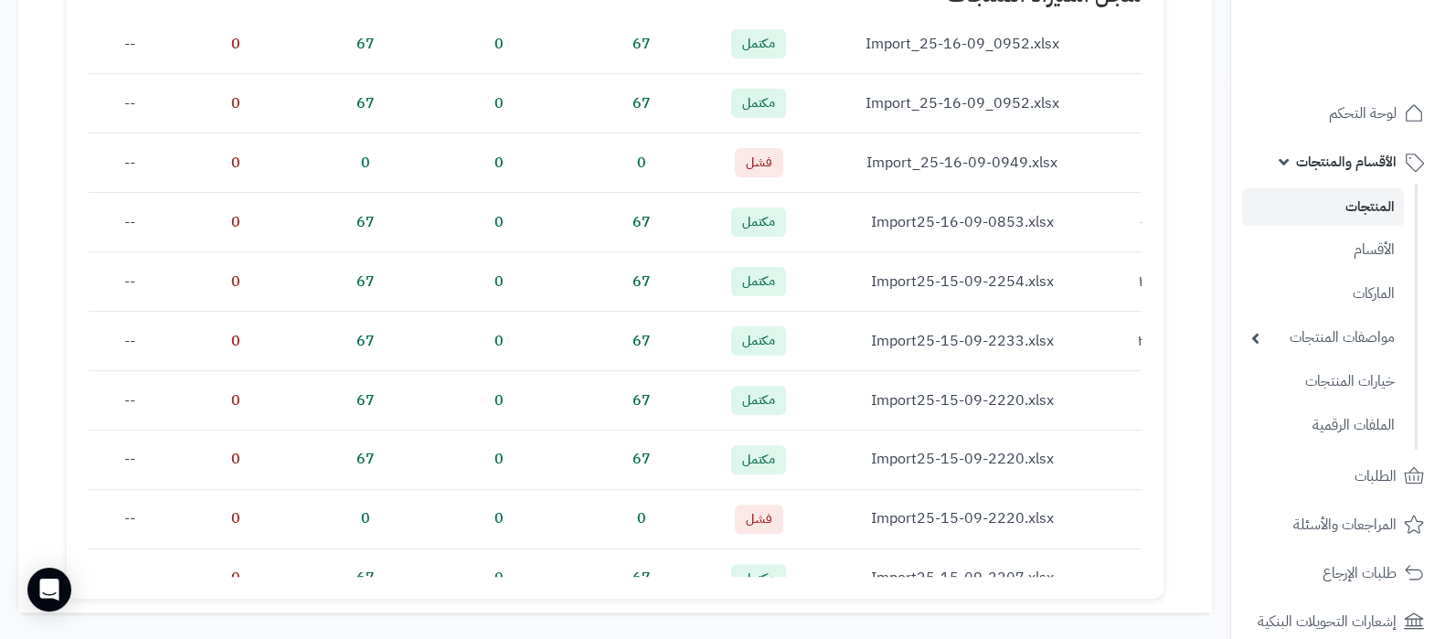
scroll to position [0, -145]
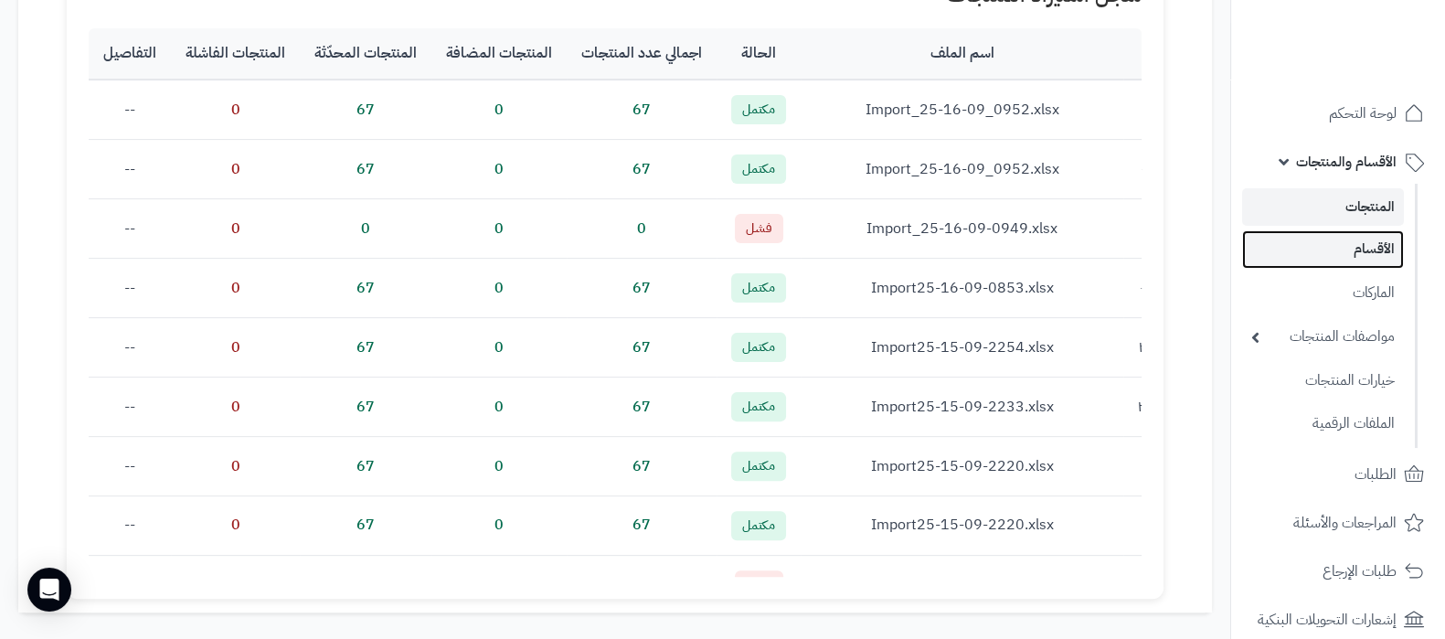
click at [1330, 253] on link "الأقسام" at bounding box center [1323, 248] width 162 height 37
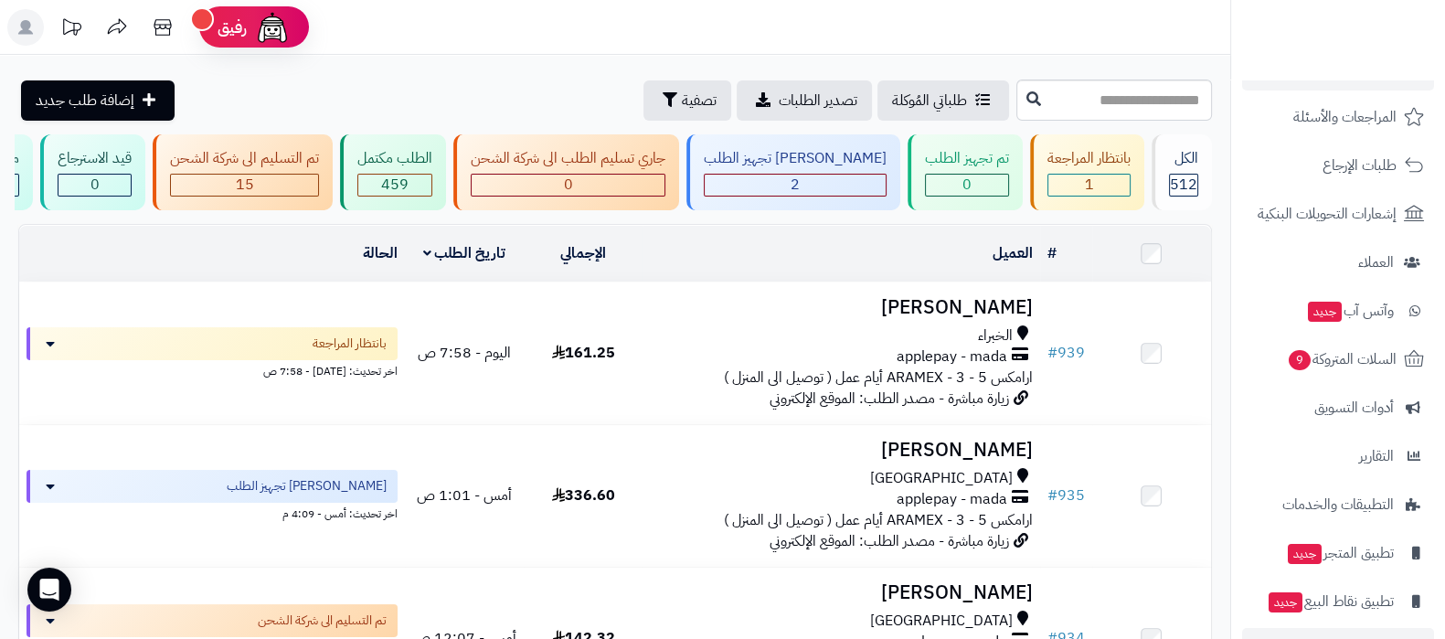
scroll to position [196, 0]
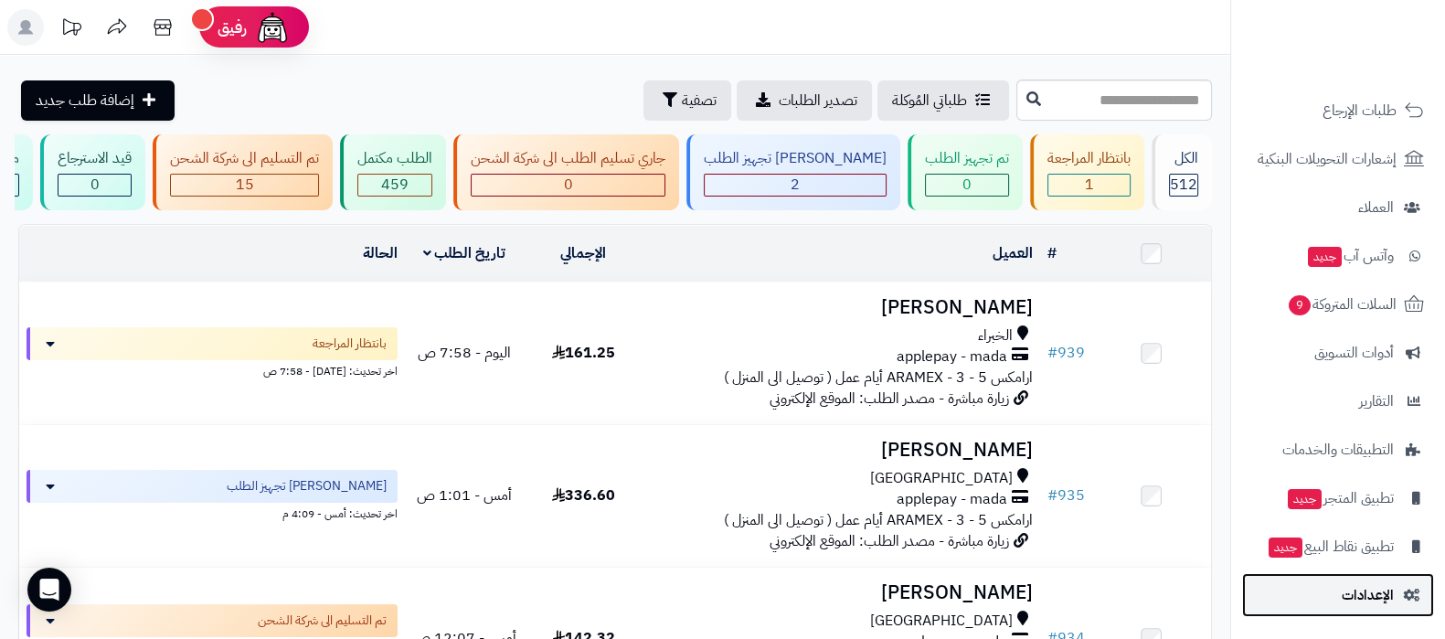
click at [1375, 597] on span "الإعدادات" at bounding box center [1367, 595] width 52 height 26
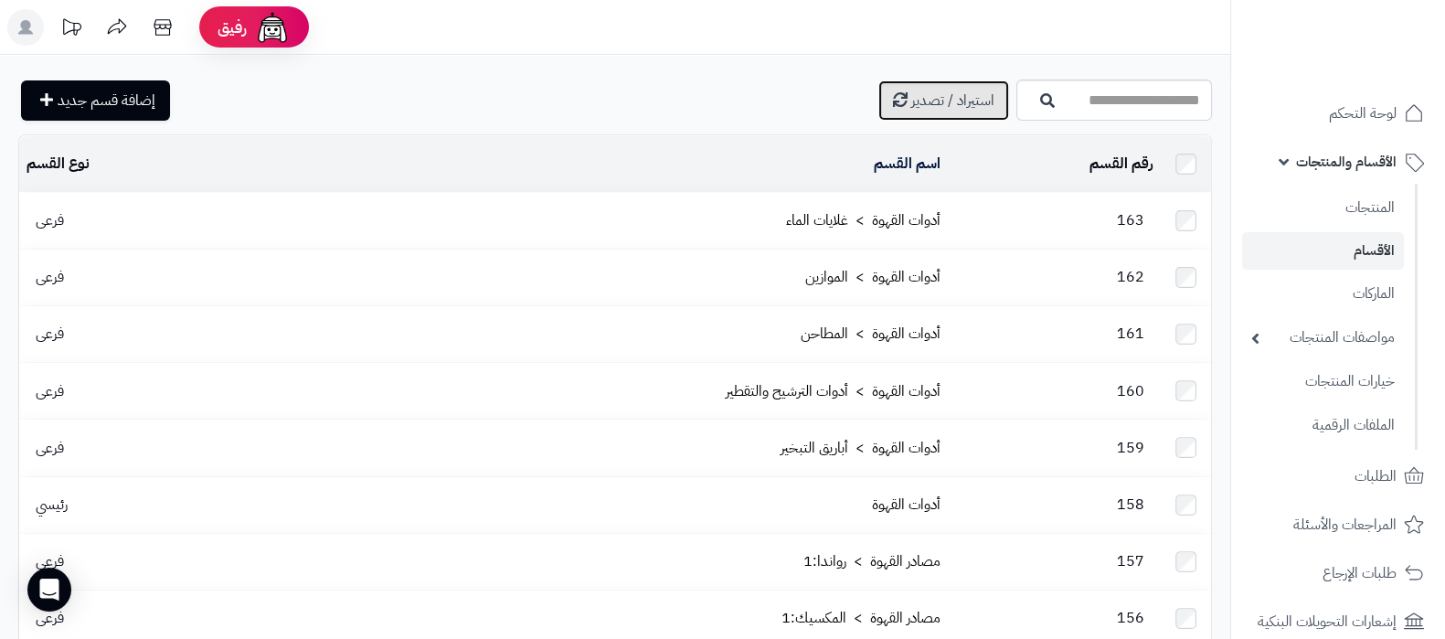
click at [878, 86] on link "استيراد / تصدير" at bounding box center [943, 100] width 131 height 40
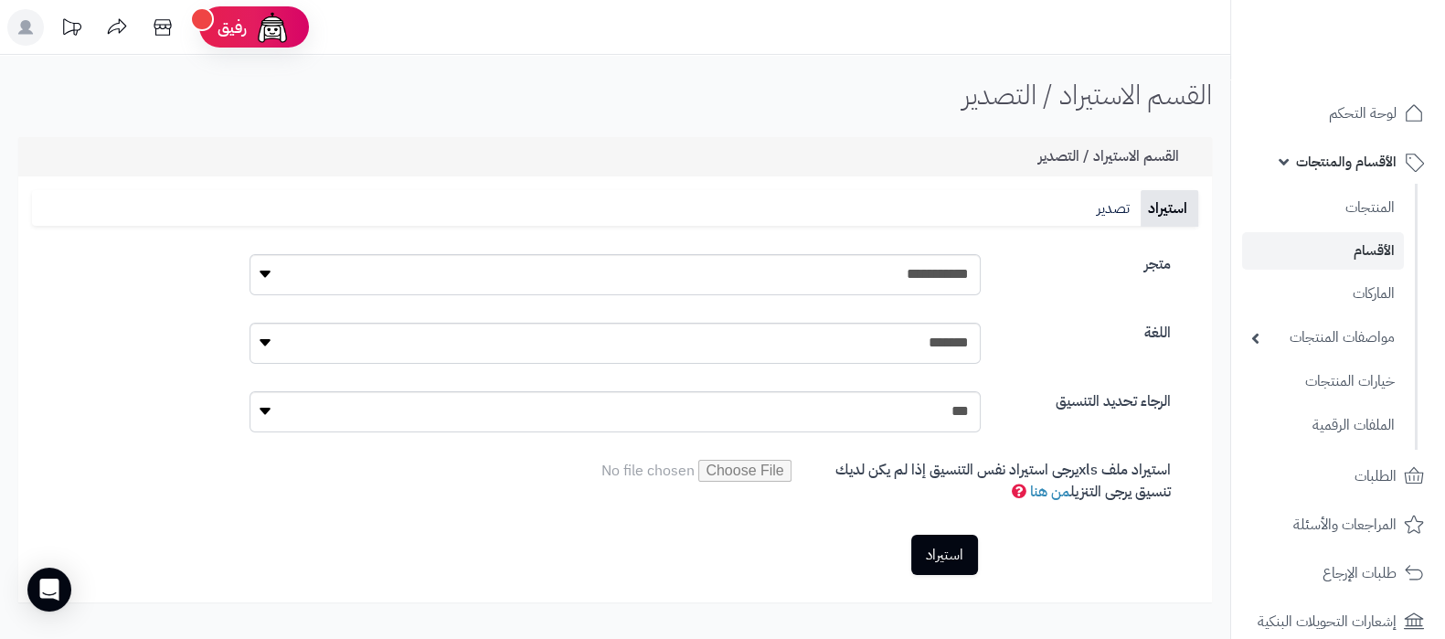
click at [1329, 257] on link "الأقسام" at bounding box center [1323, 250] width 162 height 37
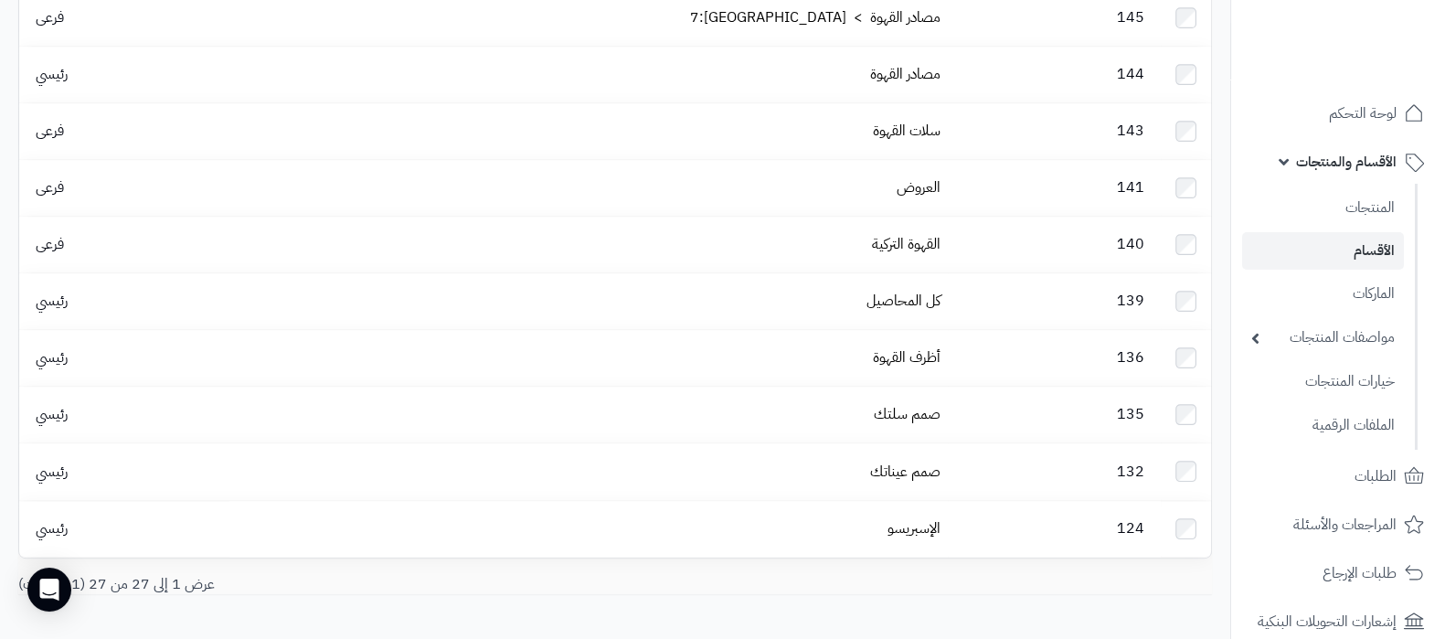
scroll to position [1182, 0]
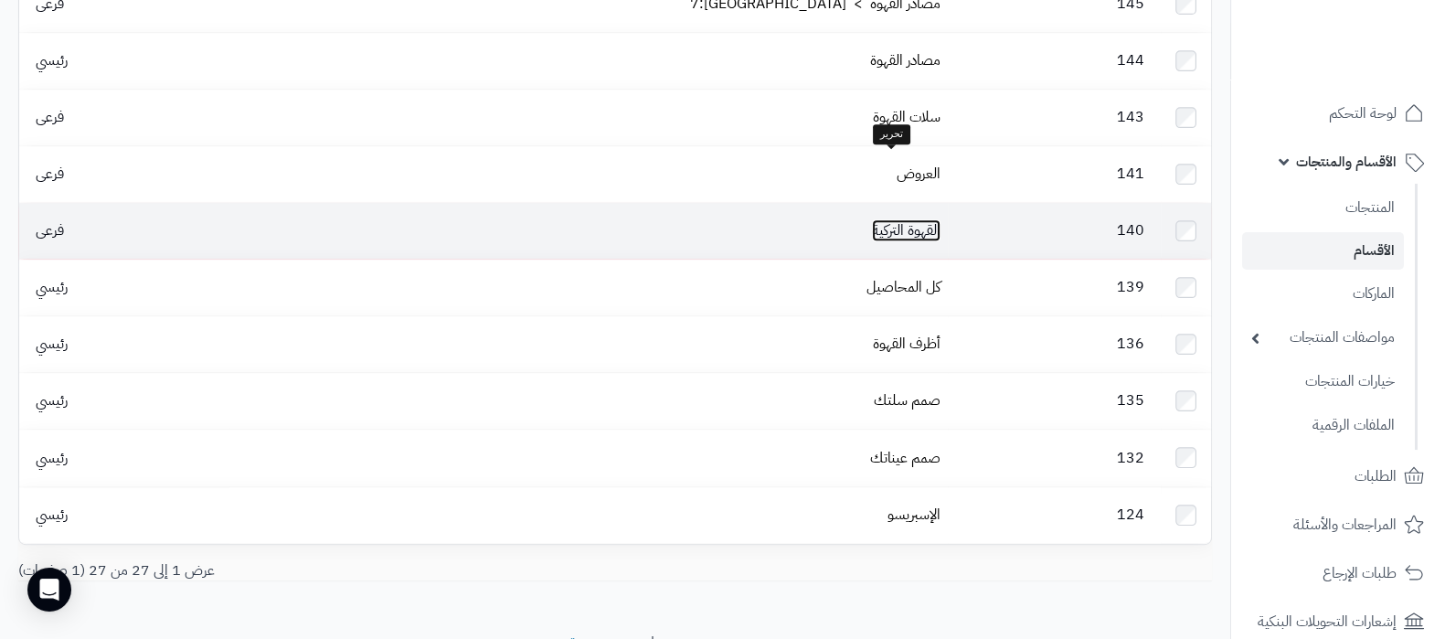
click at [872, 219] on link "القهوة التركية" at bounding box center [906, 230] width 69 height 22
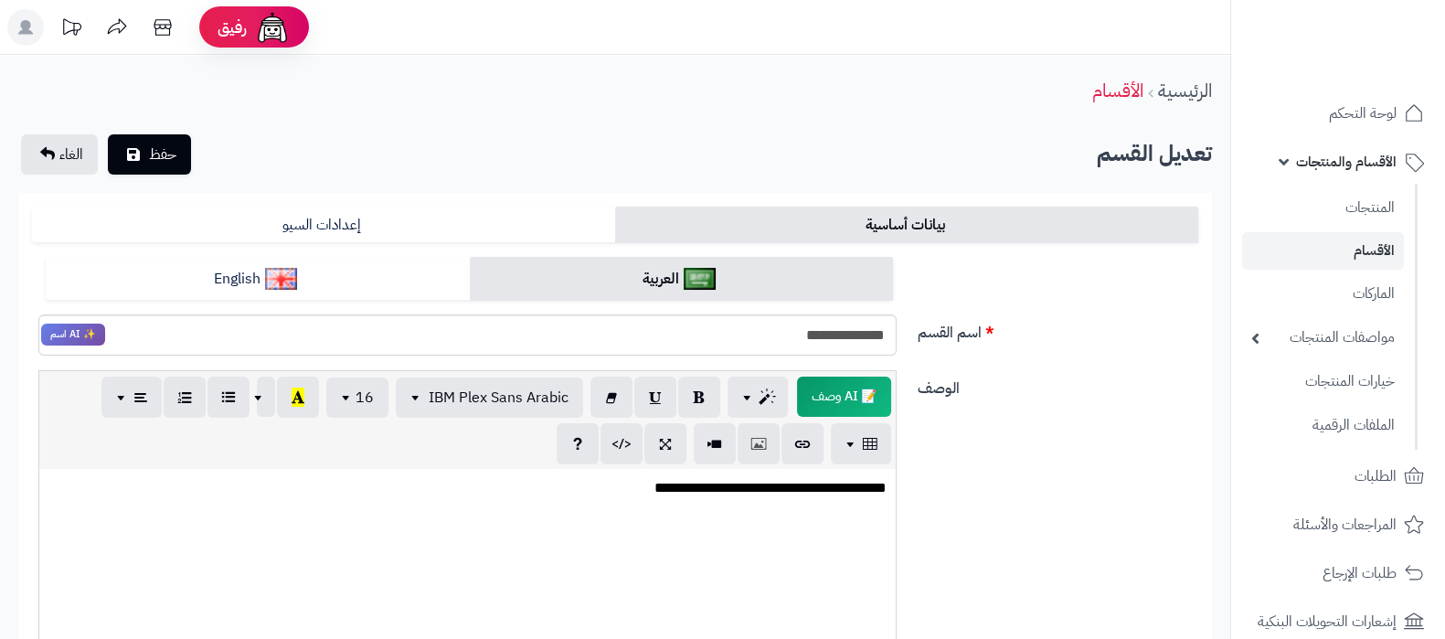
click at [1357, 253] on link "الأقسام" at bounding box center [1323, 250] width 162 height 37
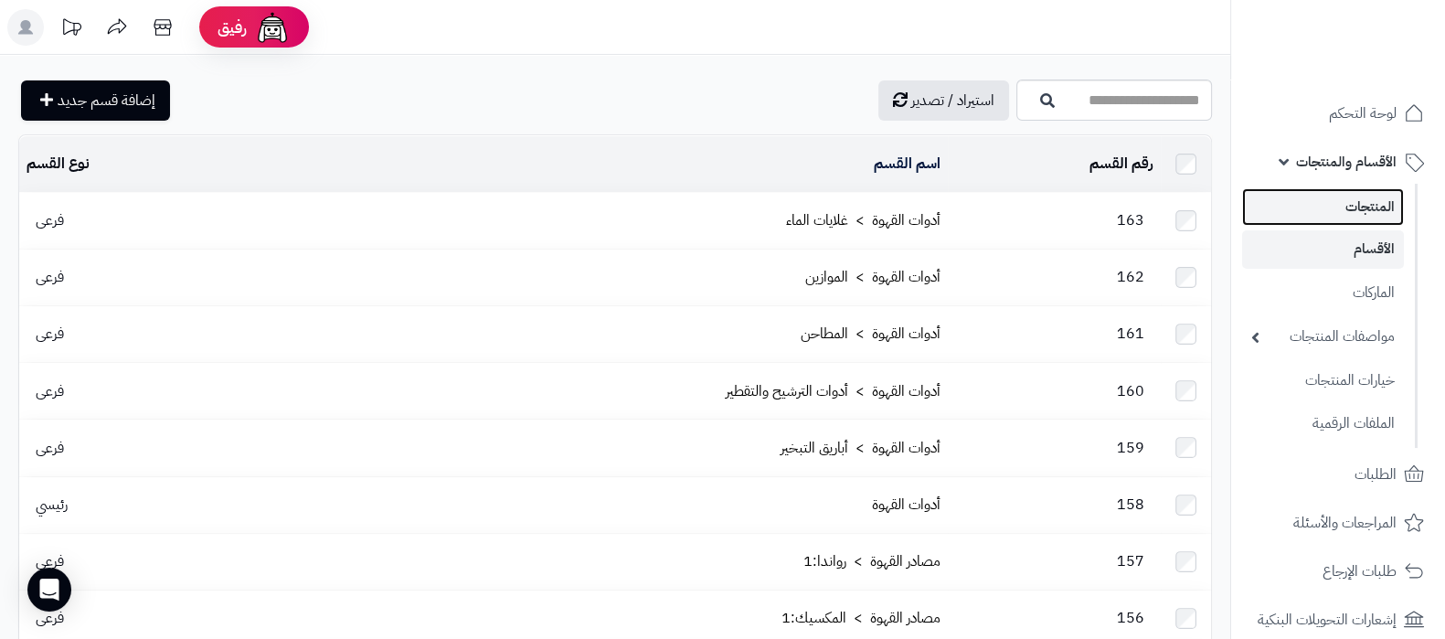
click at [1318, 221] on link "المنتجات" at bounding box center [1323, 206] width 162 height 37
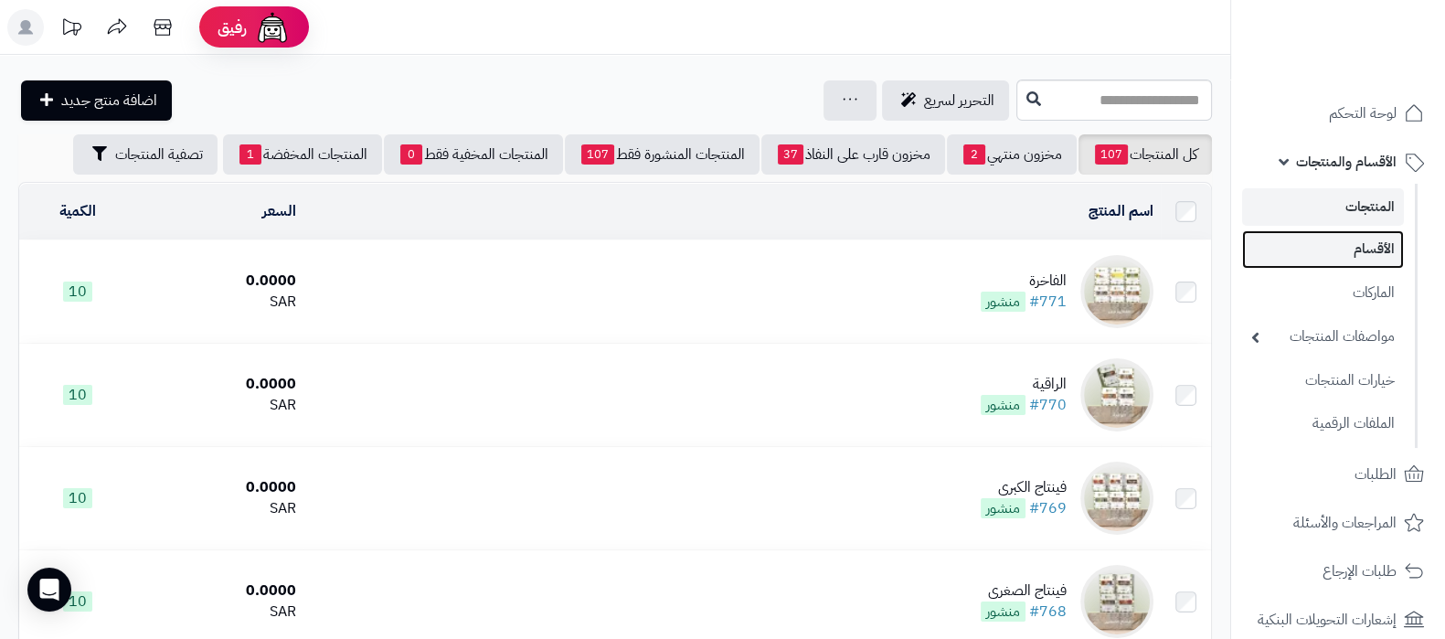
click at [1377, 240] on link "الأقسام" at bounding box center [1323, 248] width 162 height 37
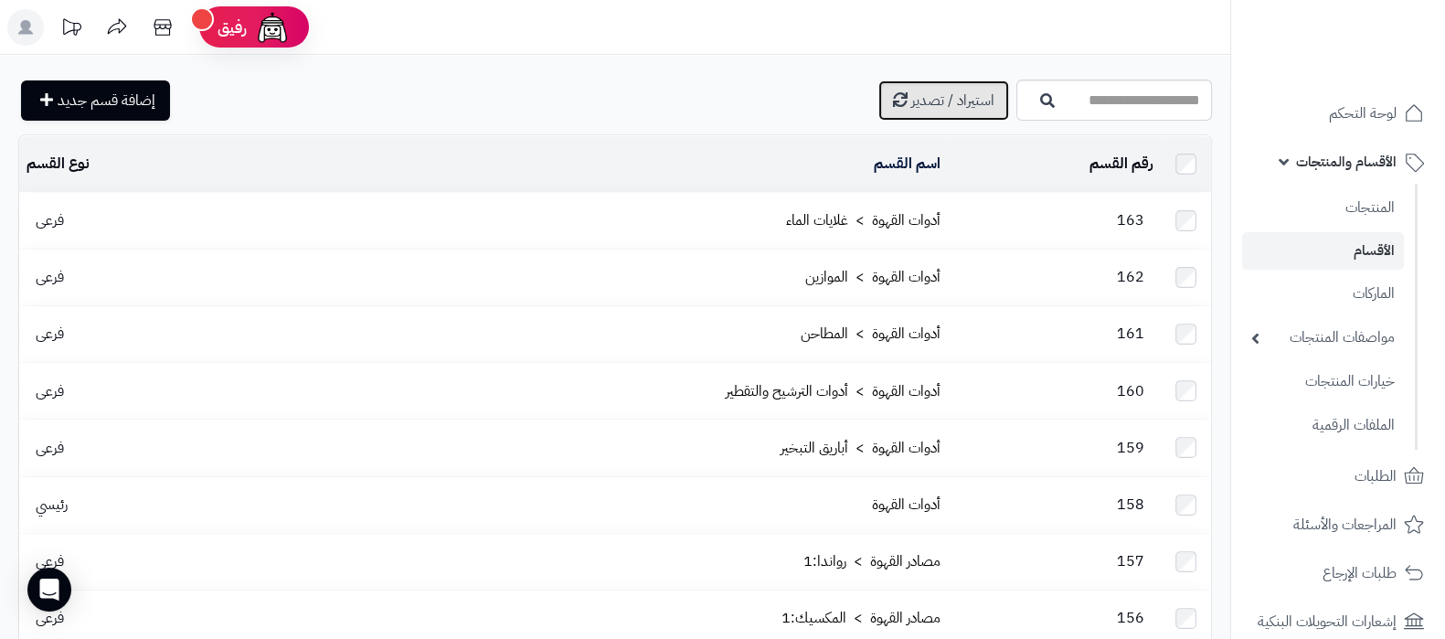
click at [878, 81] on link "استيراد / تصدير" at bounding box center [943, 100] width 131 height 40
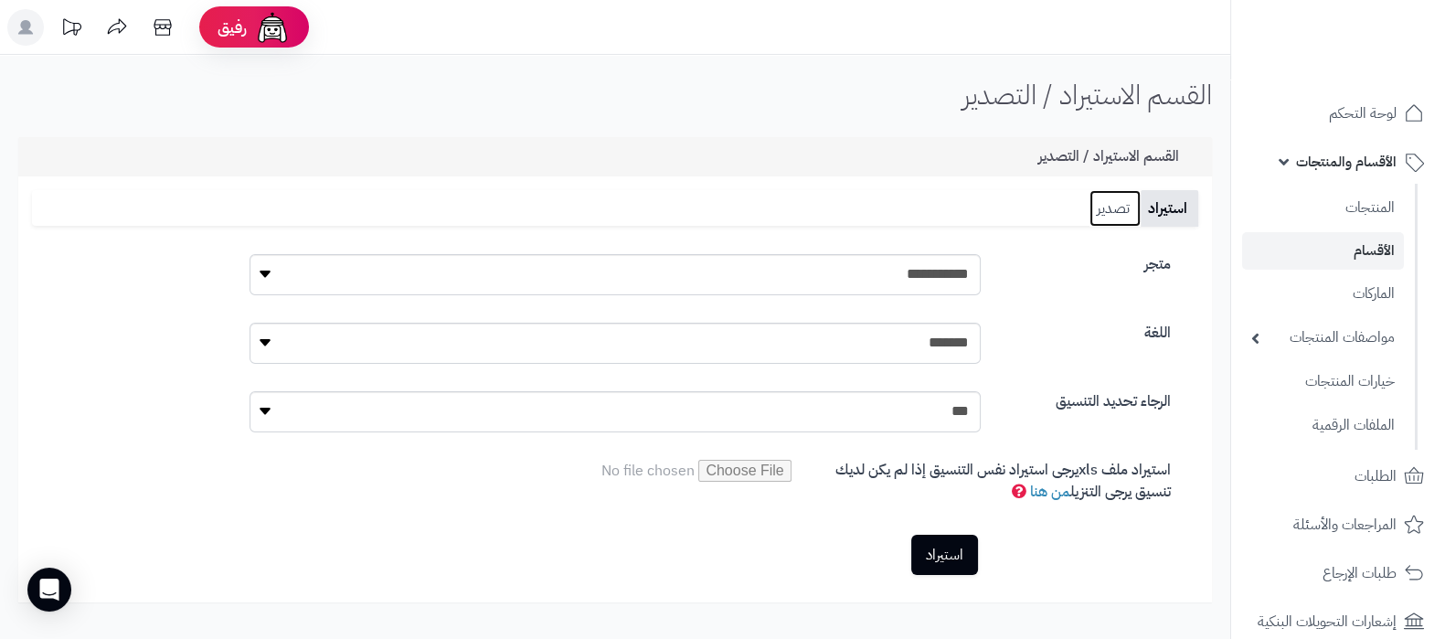
click at [1118, 214] on link "تصدير" at bounding box center [1114, 208] width 51 height 37
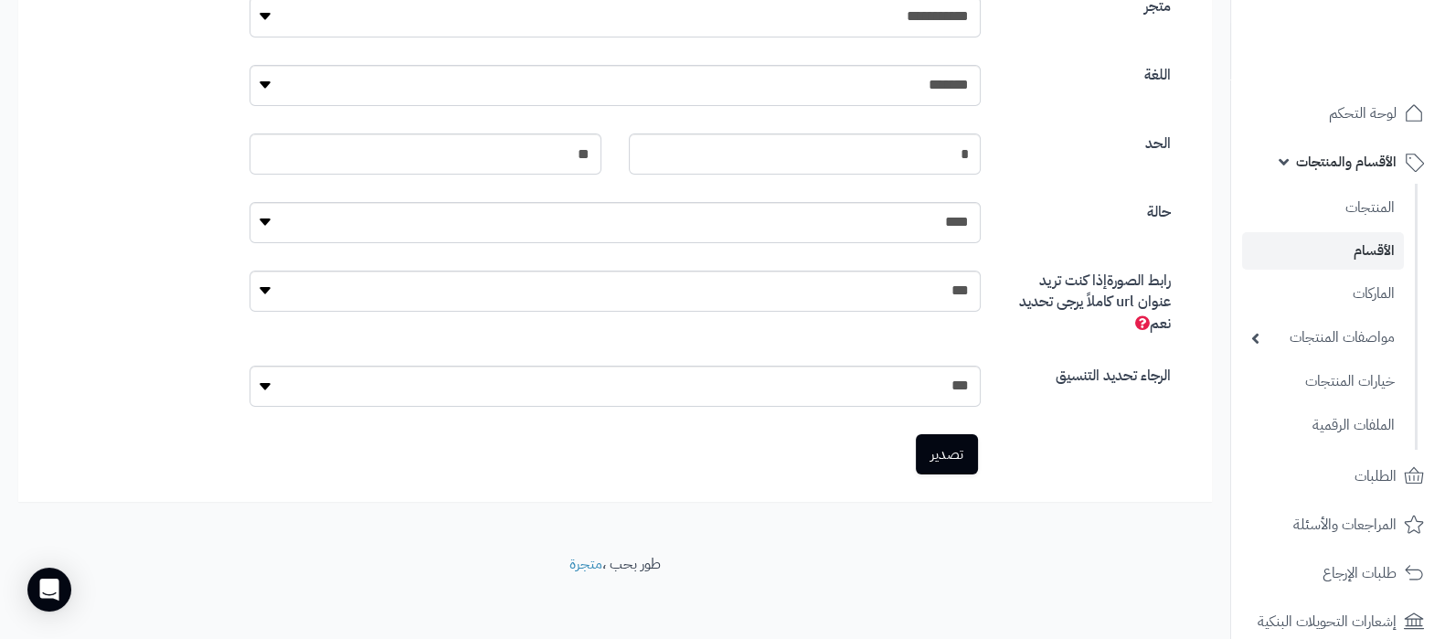
scroll to position [264, 0]
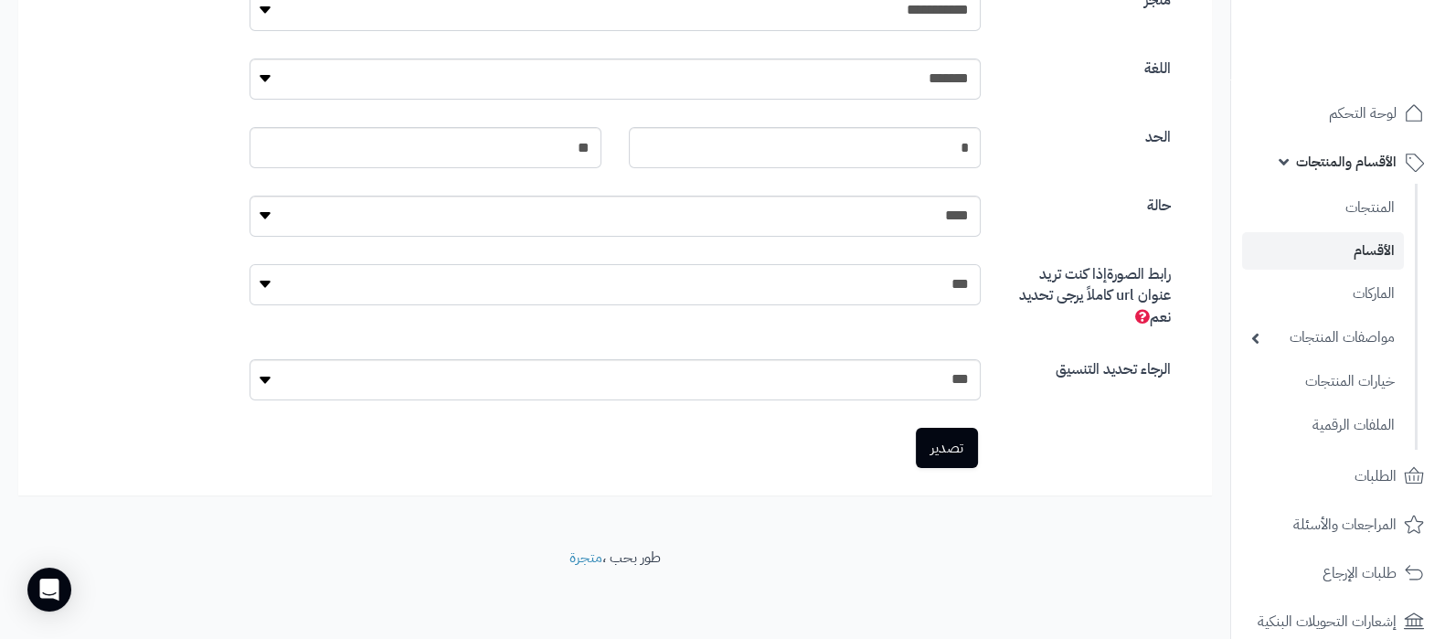
click at [959, 290] on select "*** **" at bounding box center [615, 284] width 732 height 41
select select
click at [249, 264] on select "*** **" at bounding box center [615, 284] width 732 height 41
click at [966, 440] on link "تصدير" at bounding box center [947, 448] width 62 height 40
click at [1347, 249] on link "الأقسام" at bounding box center [1323, 250] width 162 height 37
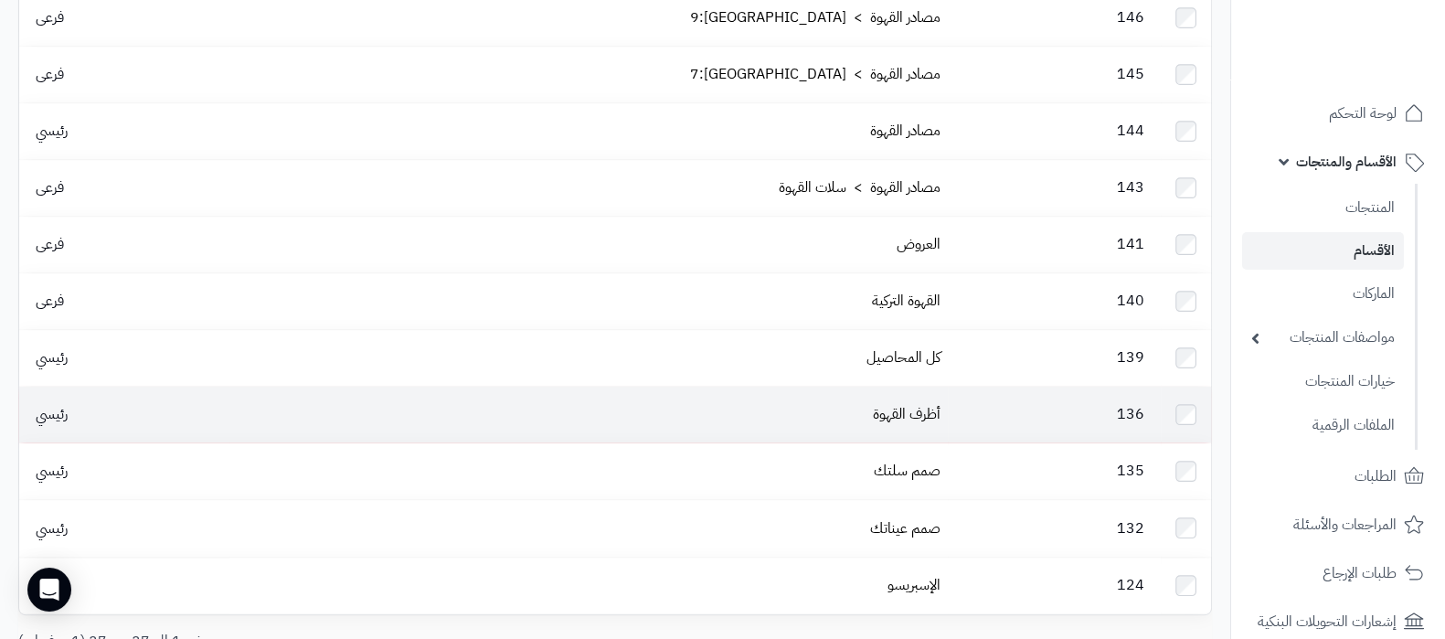
scroll to position [1182, 0]
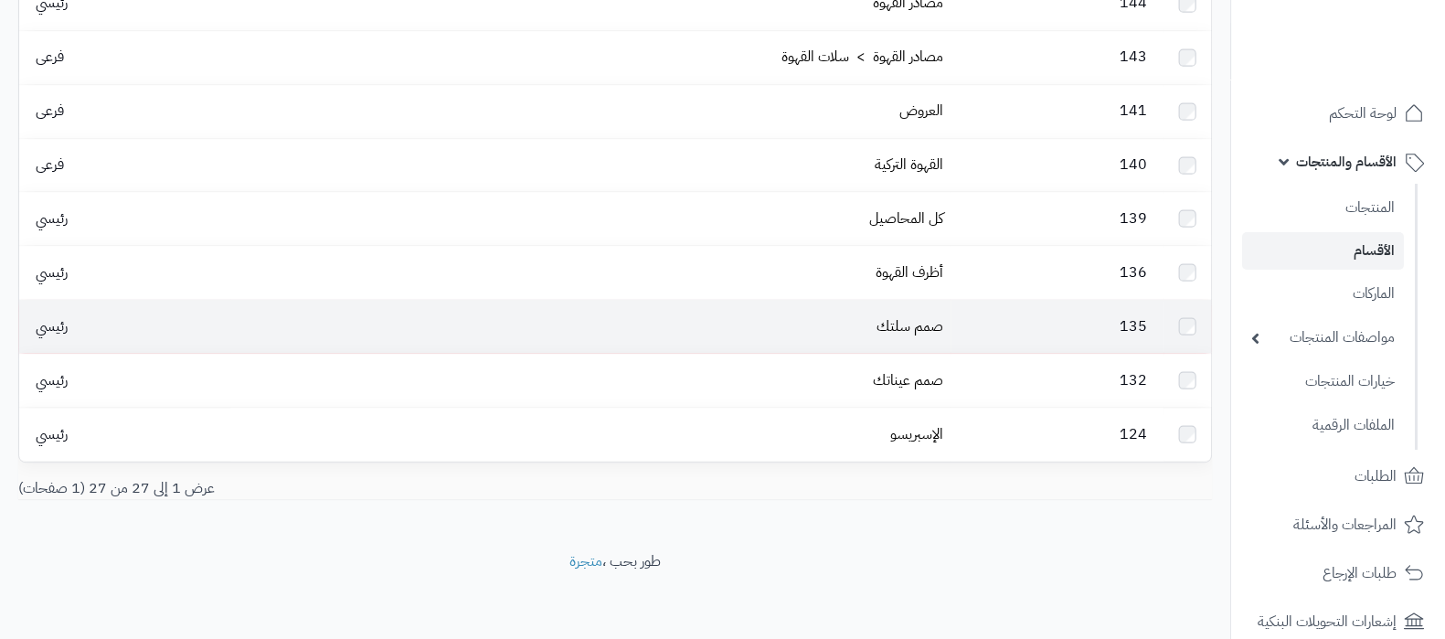
scroll to position [1182, 0]
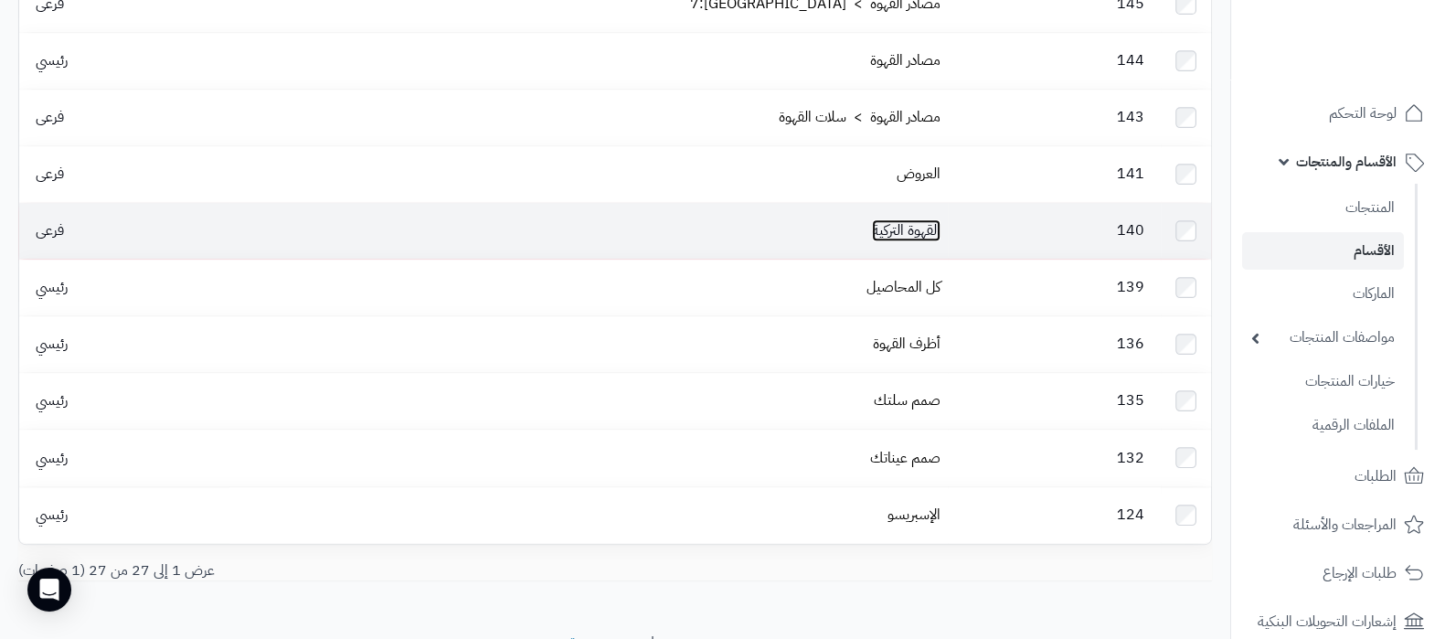
click at [906, 219] on link "القهوة التركية" at bounding box center [906, 230] width 69 height 22
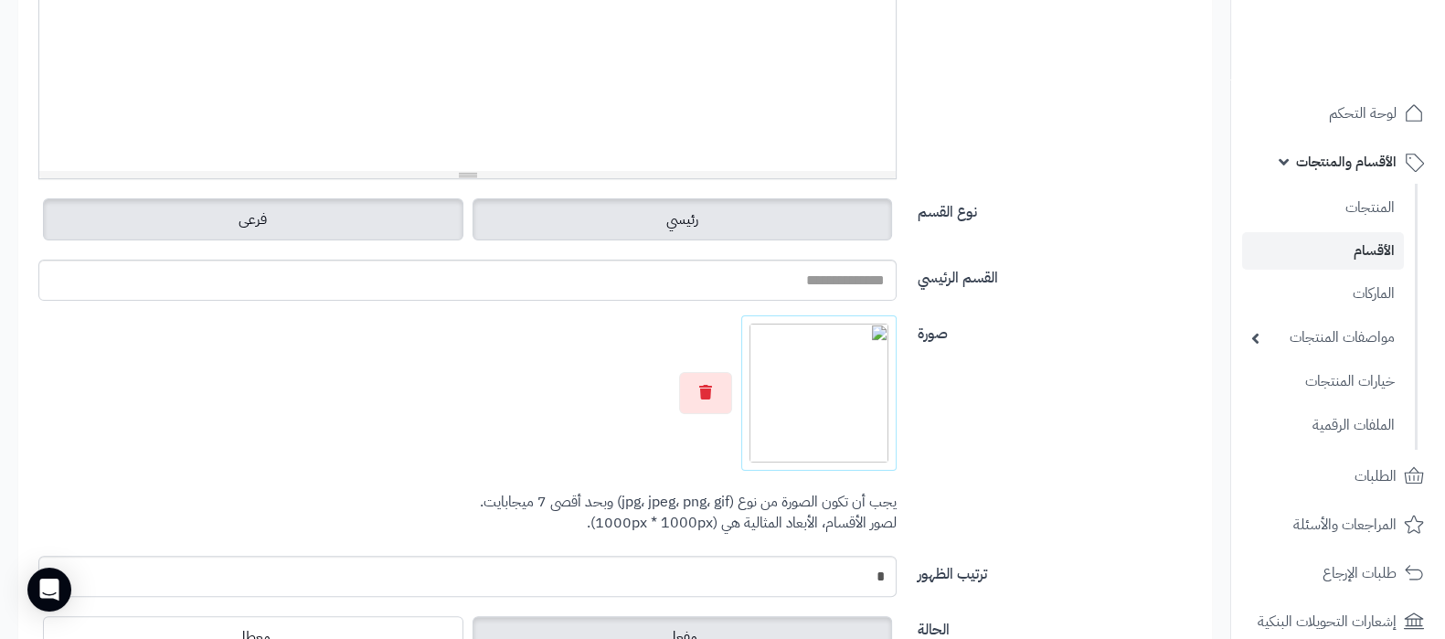
click at [746, 231] on label "رئيسي" at bounding box center [682, 219] width 420 height 42
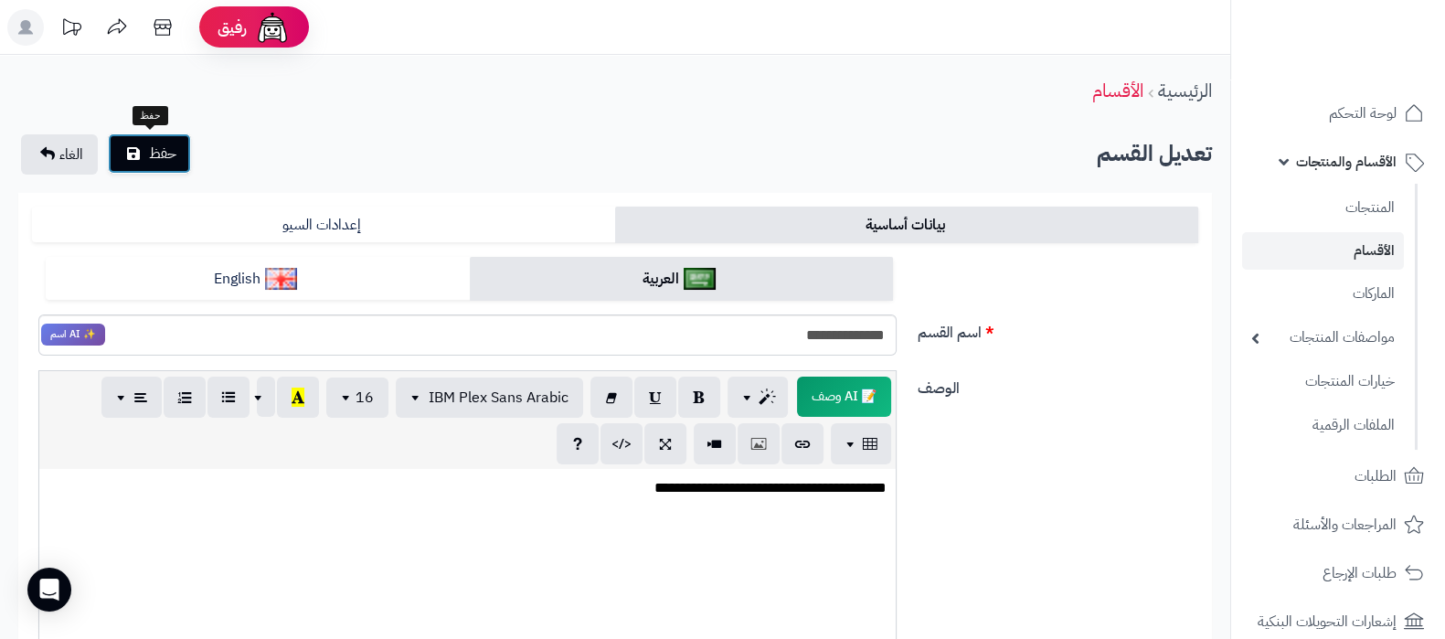
click at [185, 154] on button "حفظ" at bounding box center [149, 153] width 83 height 40
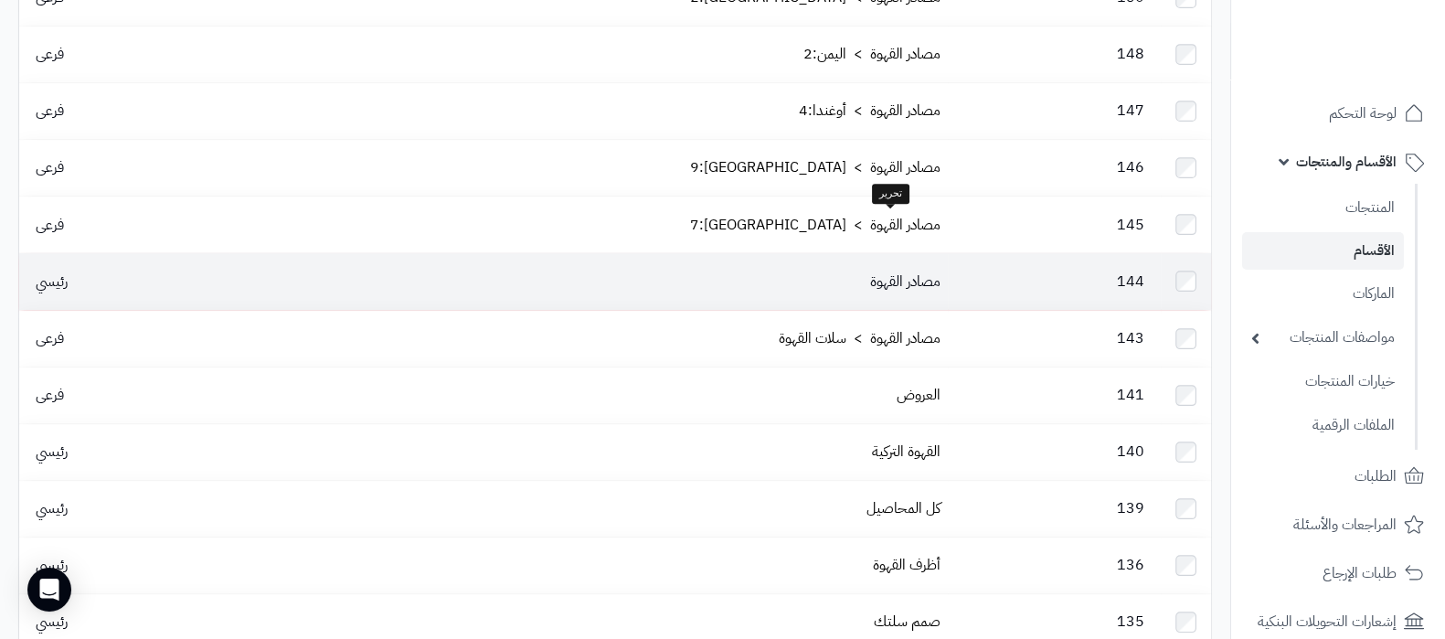
scroll to position [1142, 0]
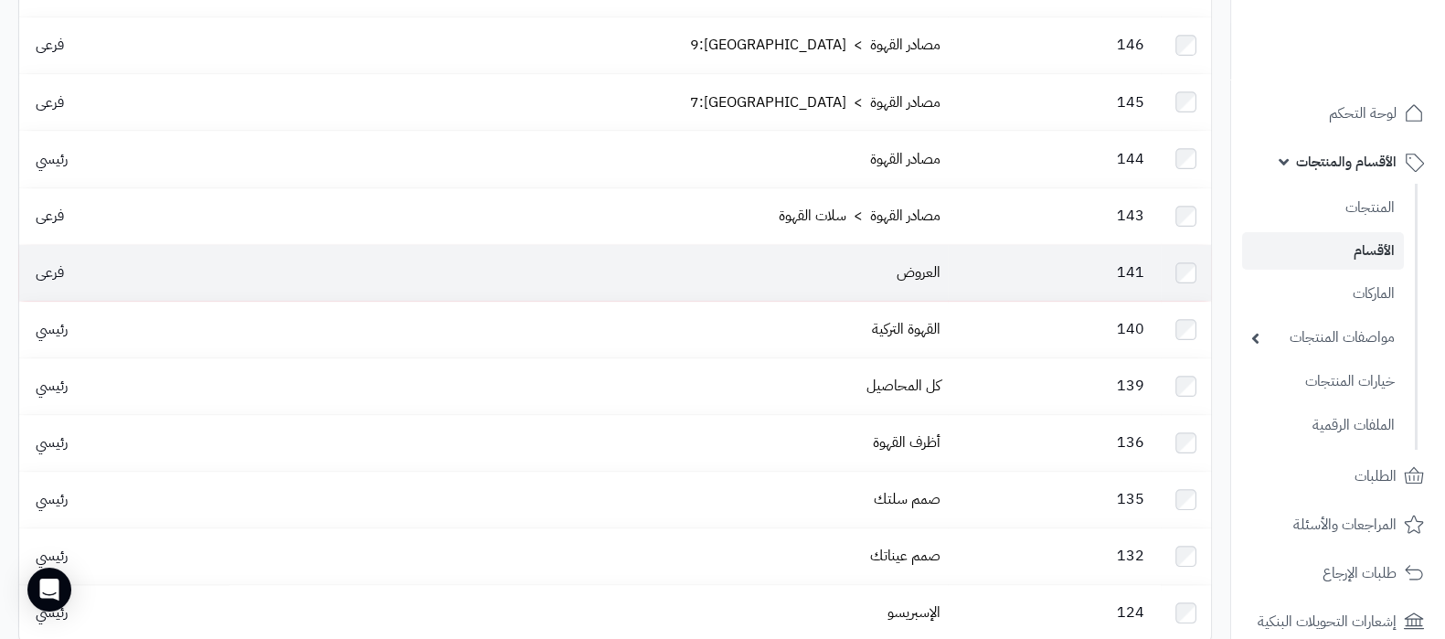
click at [130, 245] on td "فرعى" at bounding box center [124, 273] width 210 height 56
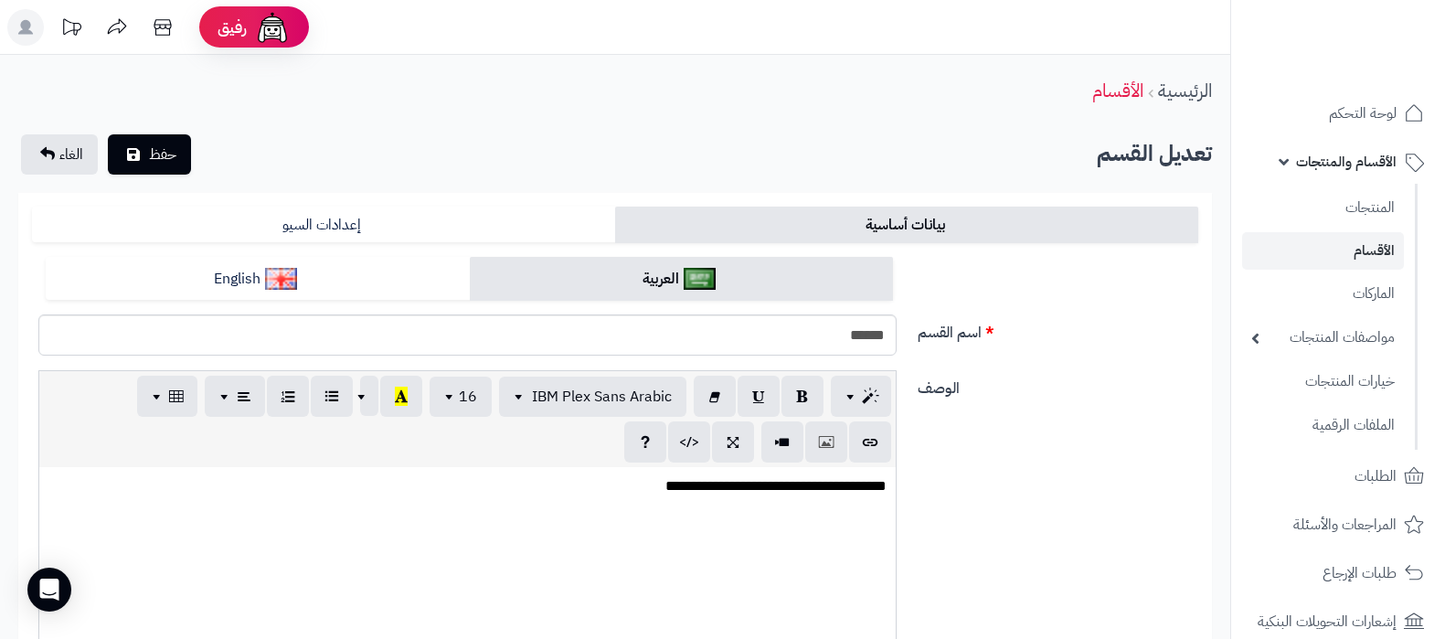
scroll to position [343, 0]
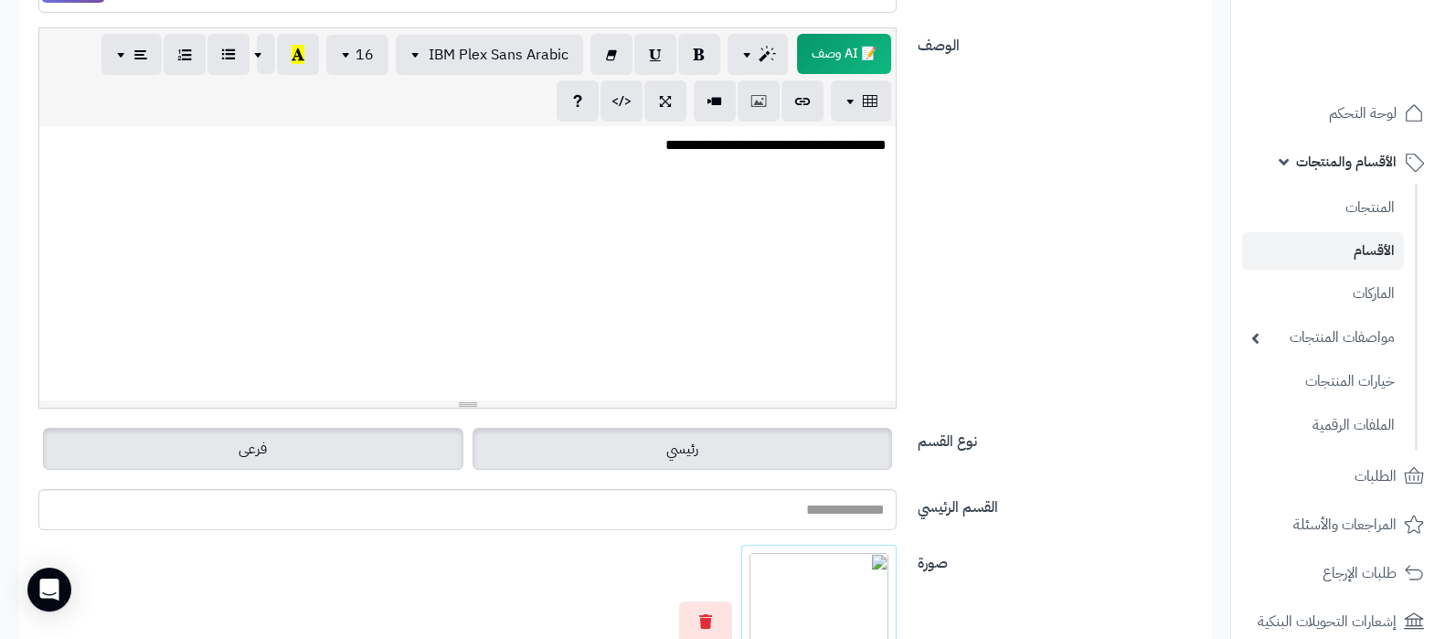
click at [720, 439] on label "رئيسي" at bounding box center [682, 449] width 420 height 42
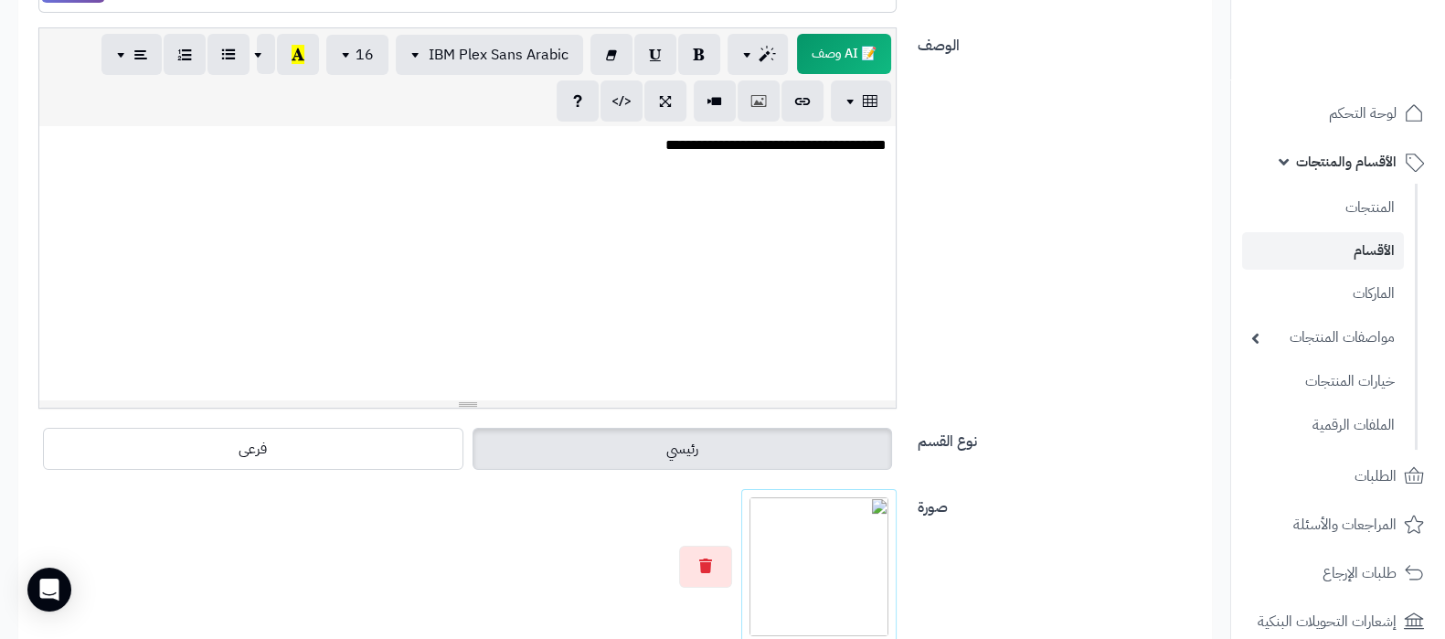
scroll to position [0, 0]
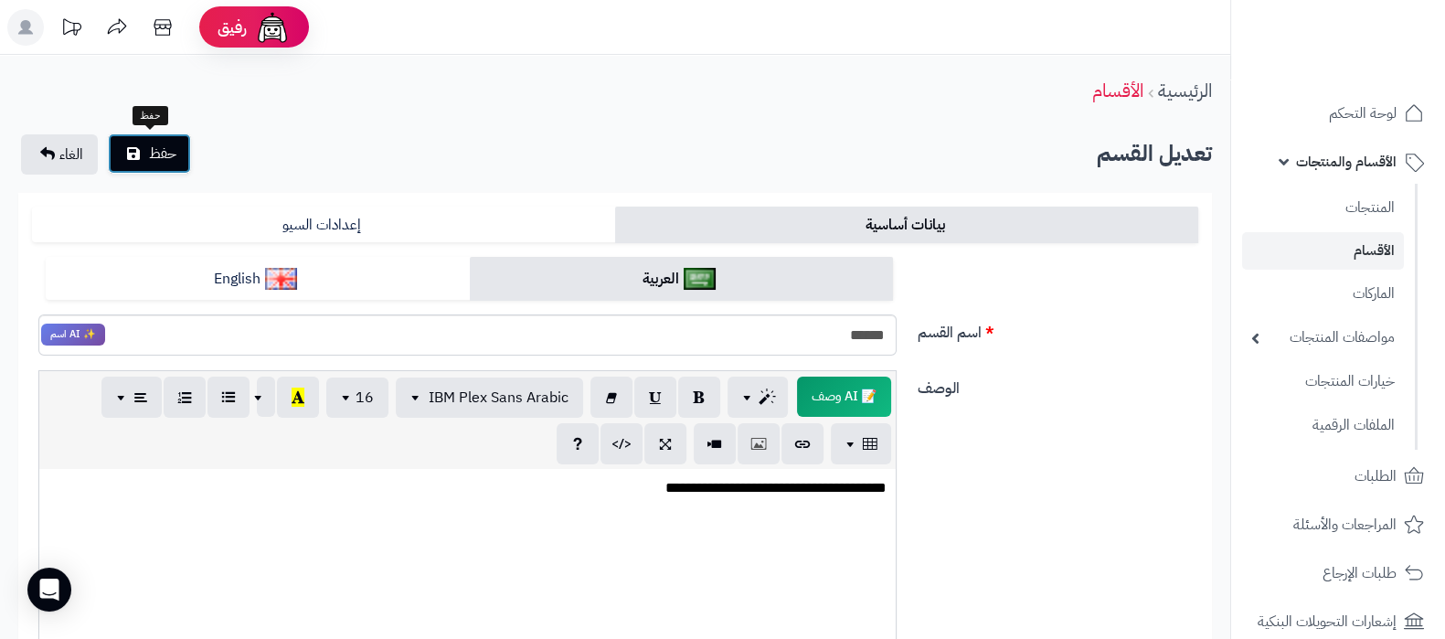
click at [157, 153] on span "حفظ" at bounding box center [162, 154] width 27 height 22
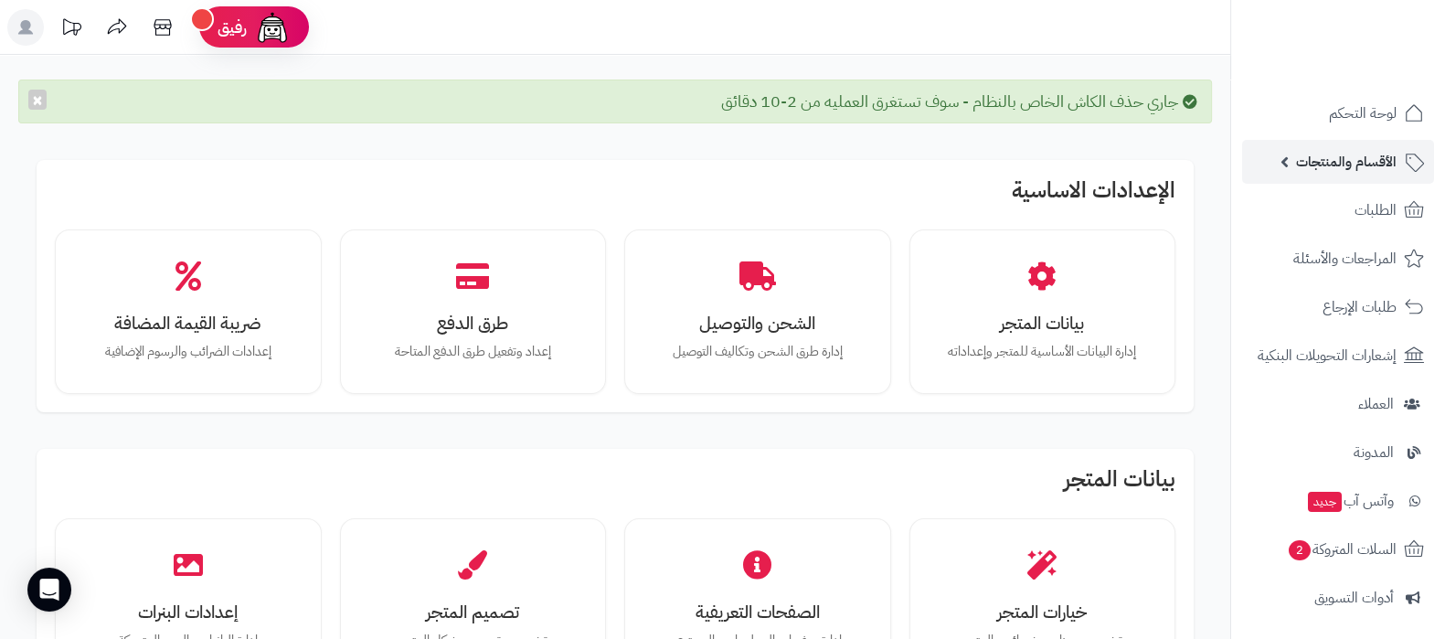
click at [1326, 164] on span "الأقسام والمنتجات" at bounding box center [1346, 162] width 101 height 26
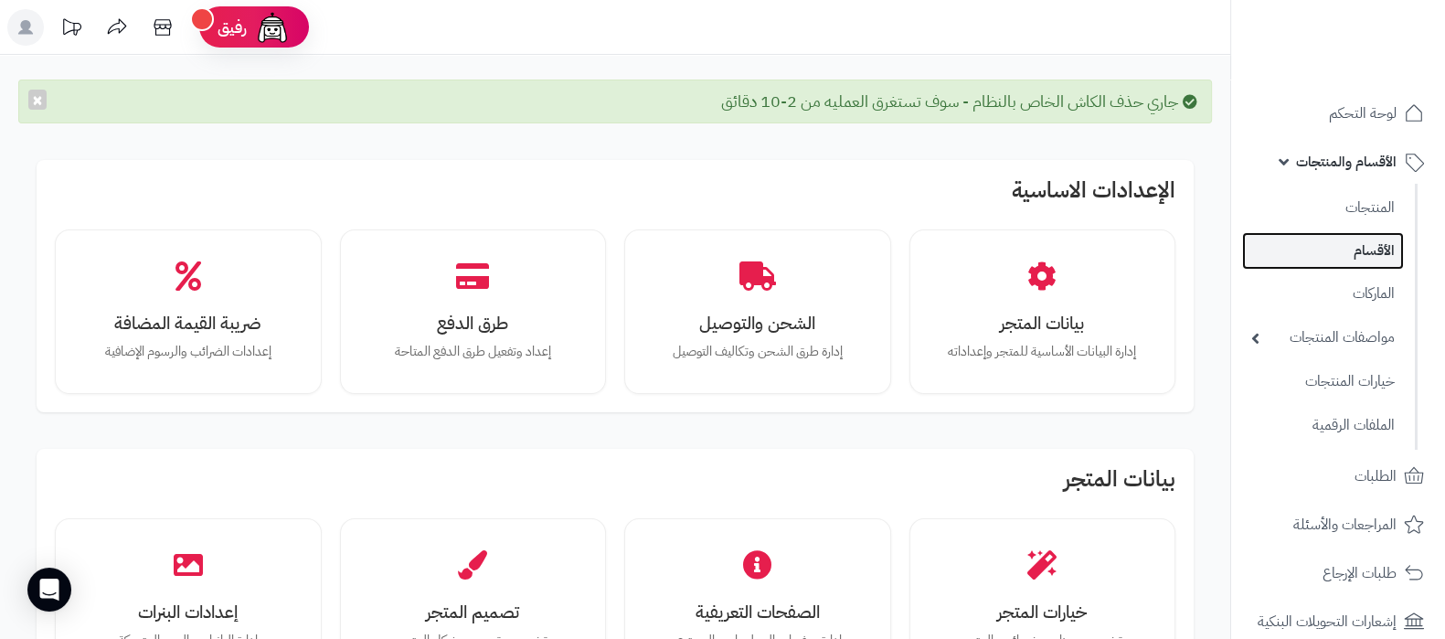
click at [1360, 256] on link "الأقسام" at bounding box center [1323, 250] width 162 height 37
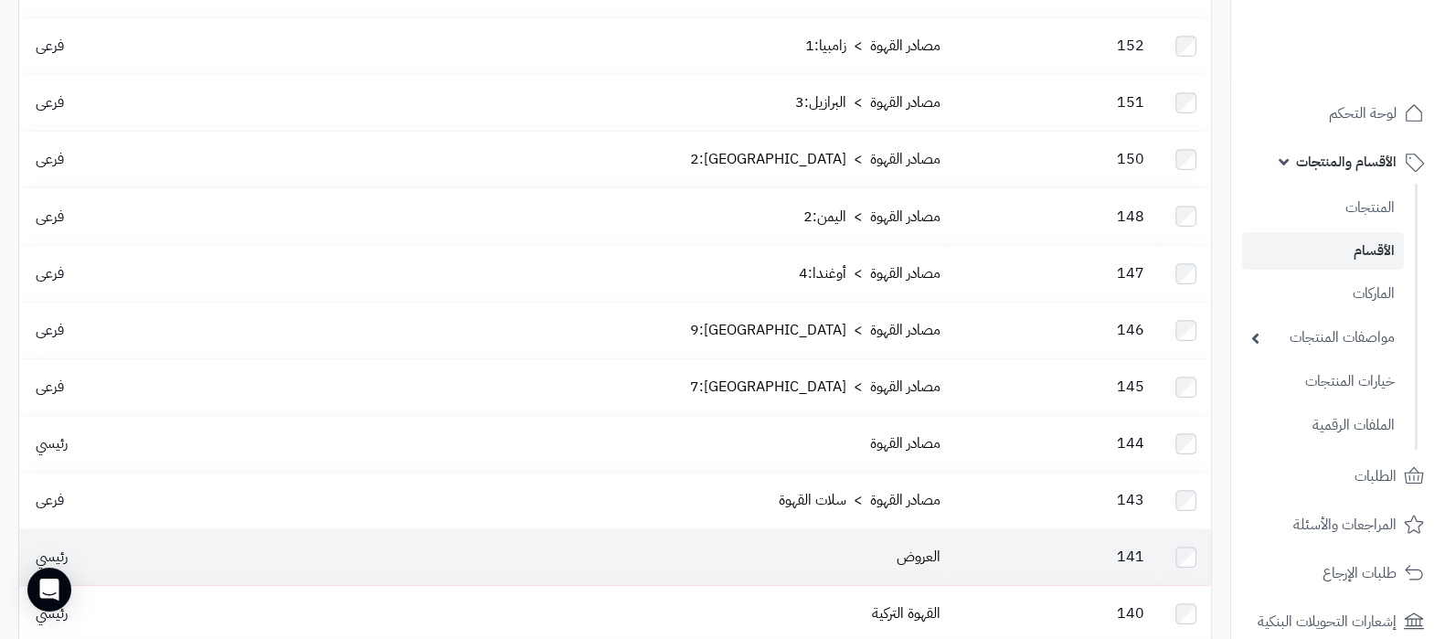
scroll to position [1028, 0]
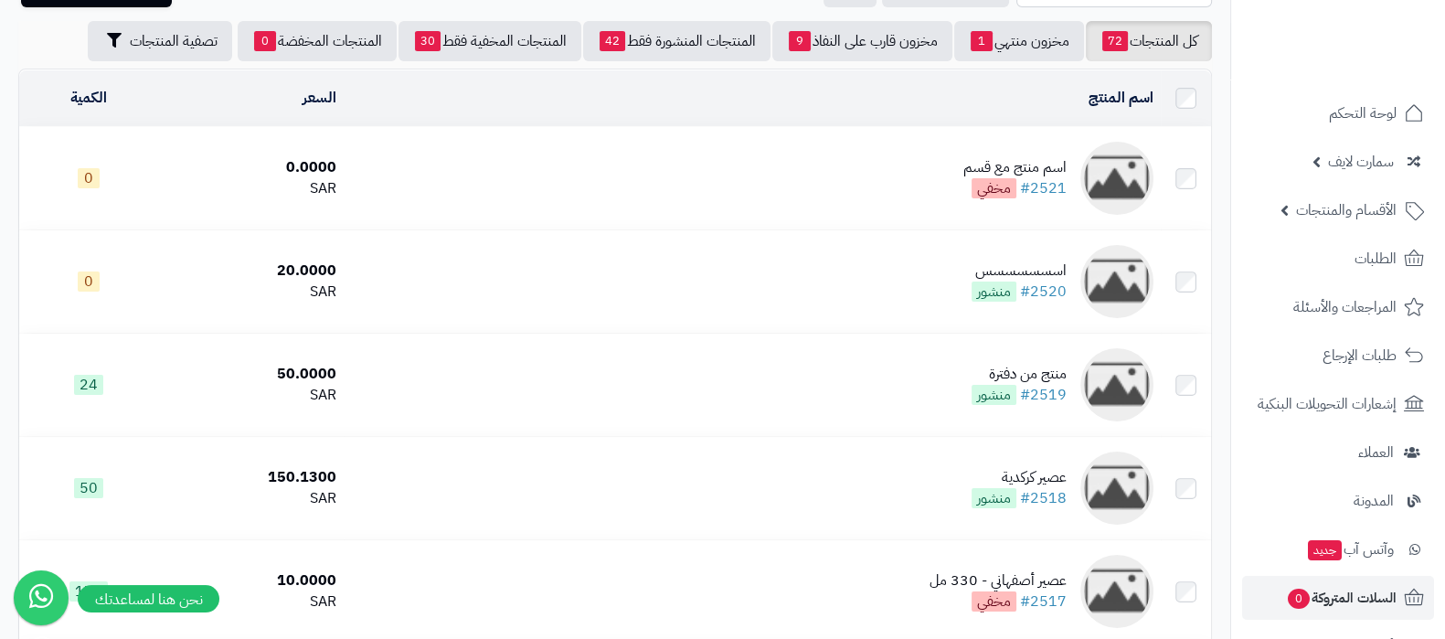
scroll to position [293, 0]
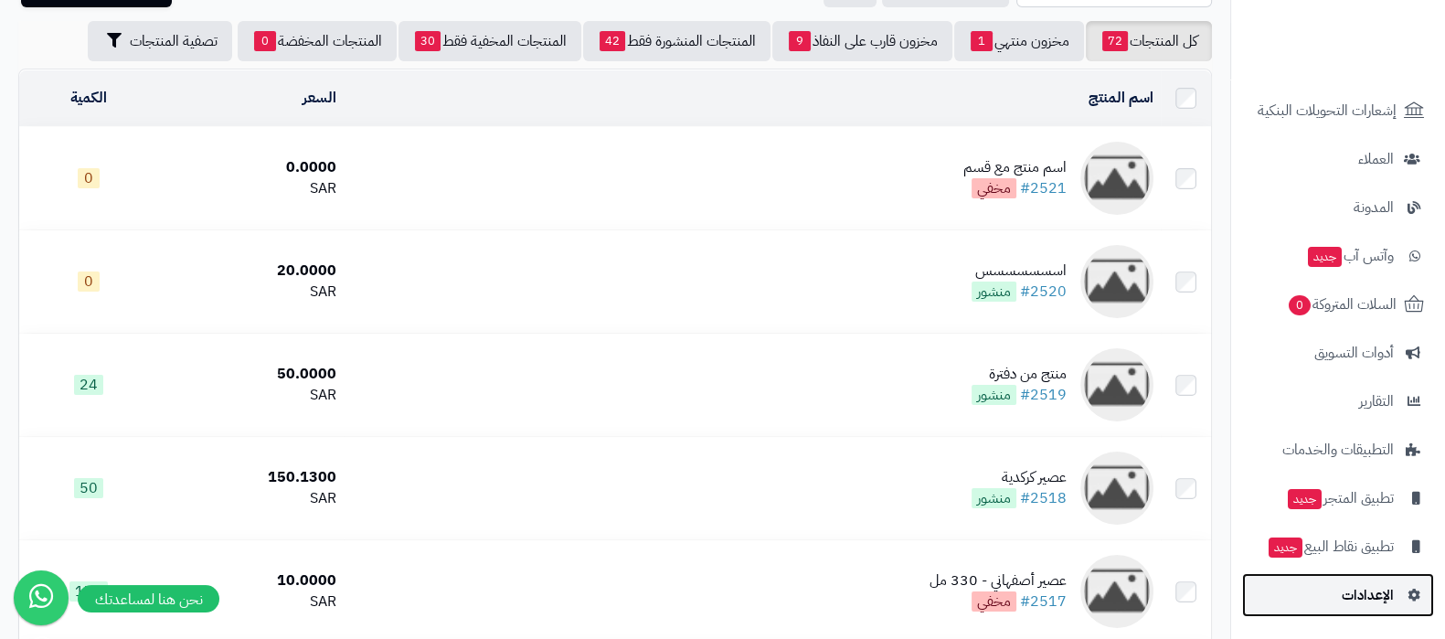
click at [1381, 577] on link "الإعدادات" at bounding box center [1338, 595] width 192 height 44
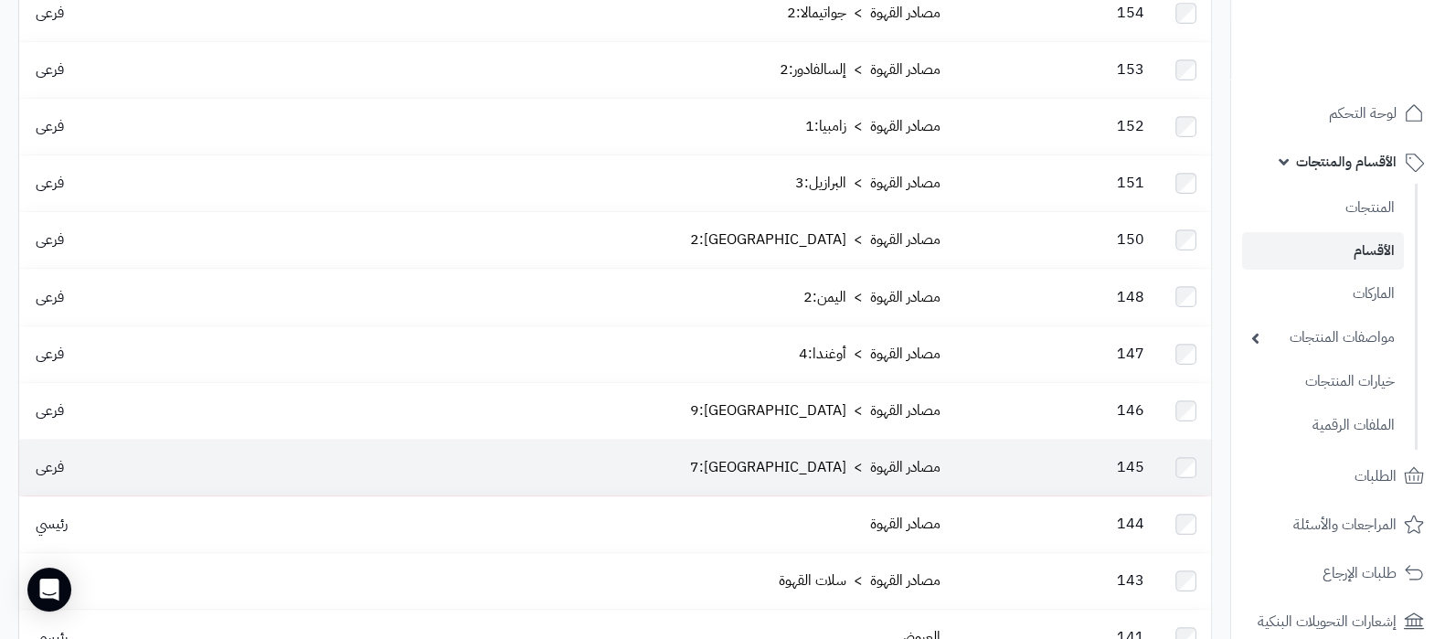
scroll to position [799, 0]
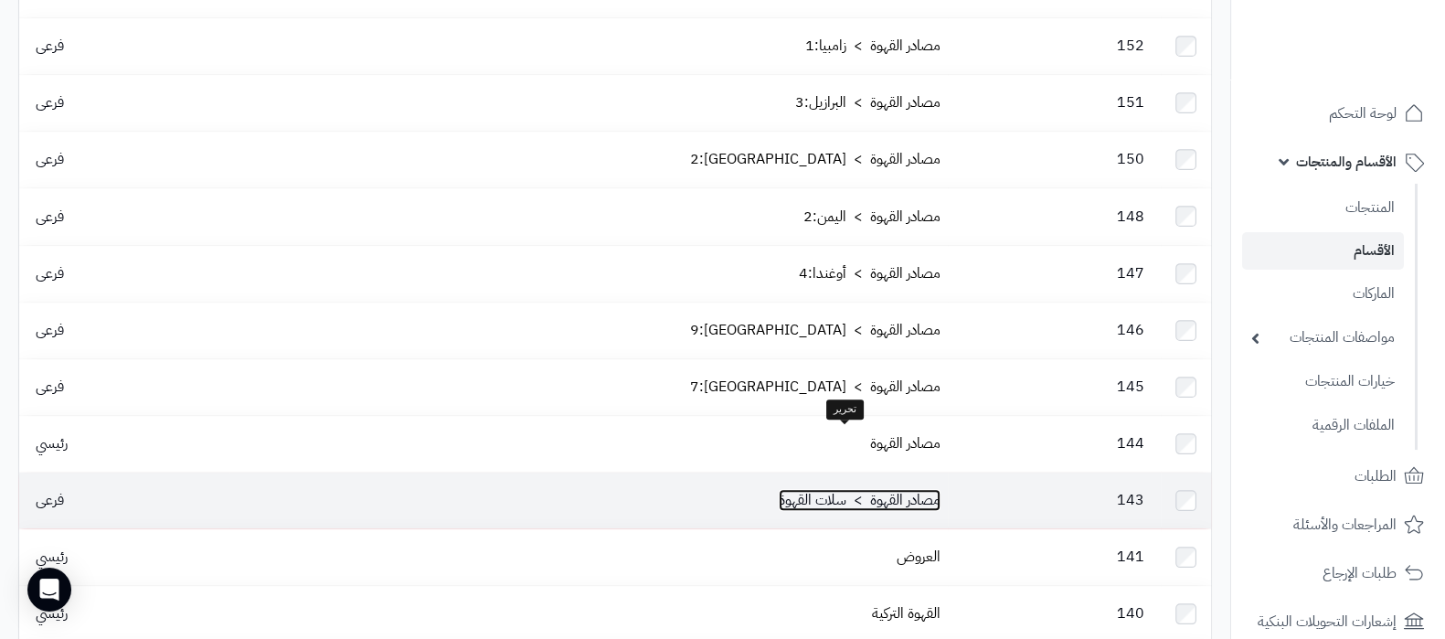
click at [791, 489] on link "مصادر القهوة > سلات القهوة" at bounding box center [860, 500] width 162 height 22
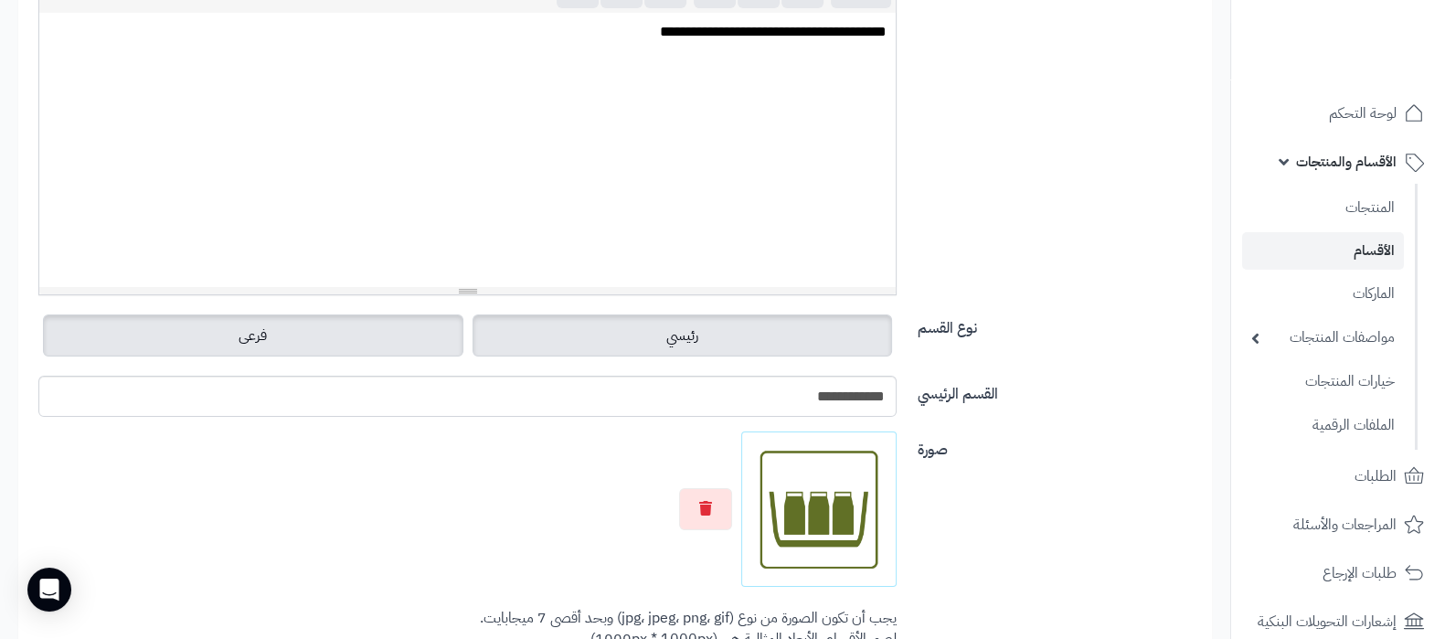
scroll to position [458, 0]
click at [736, 333] on label "رئيسي" at bounding box center [682, 334] width 420 height 42
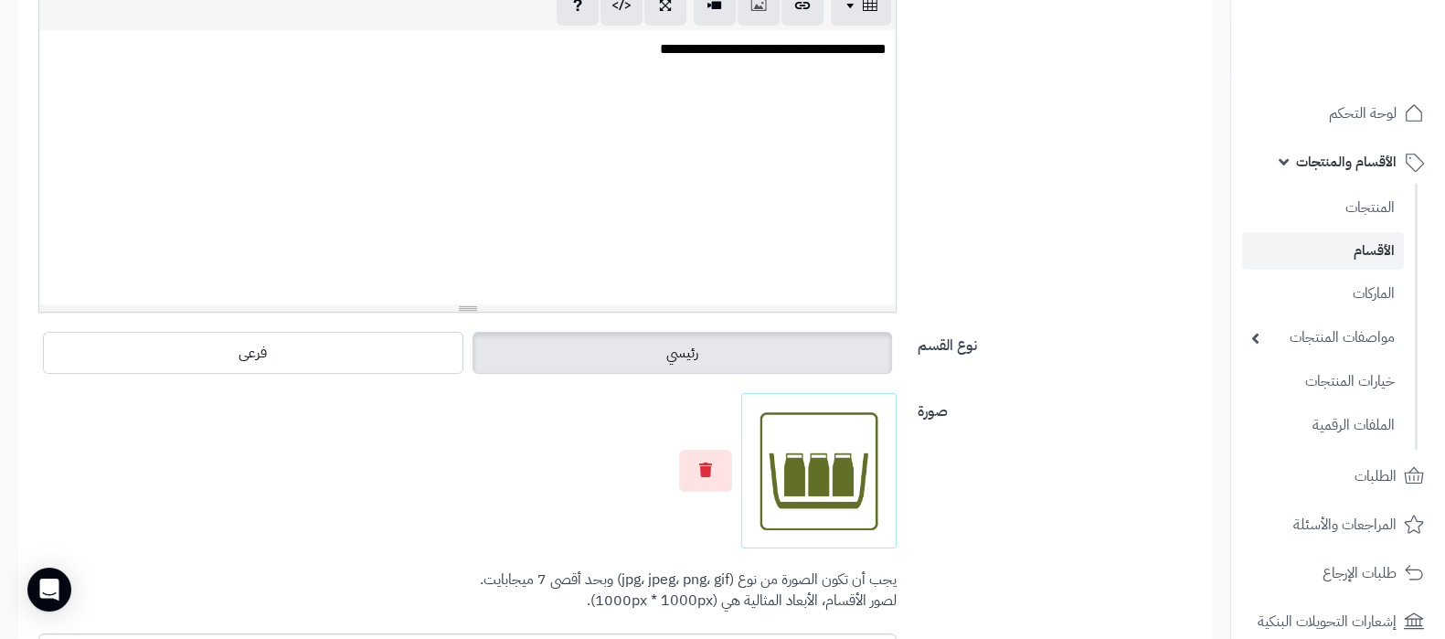
scroll to position [0, 0]
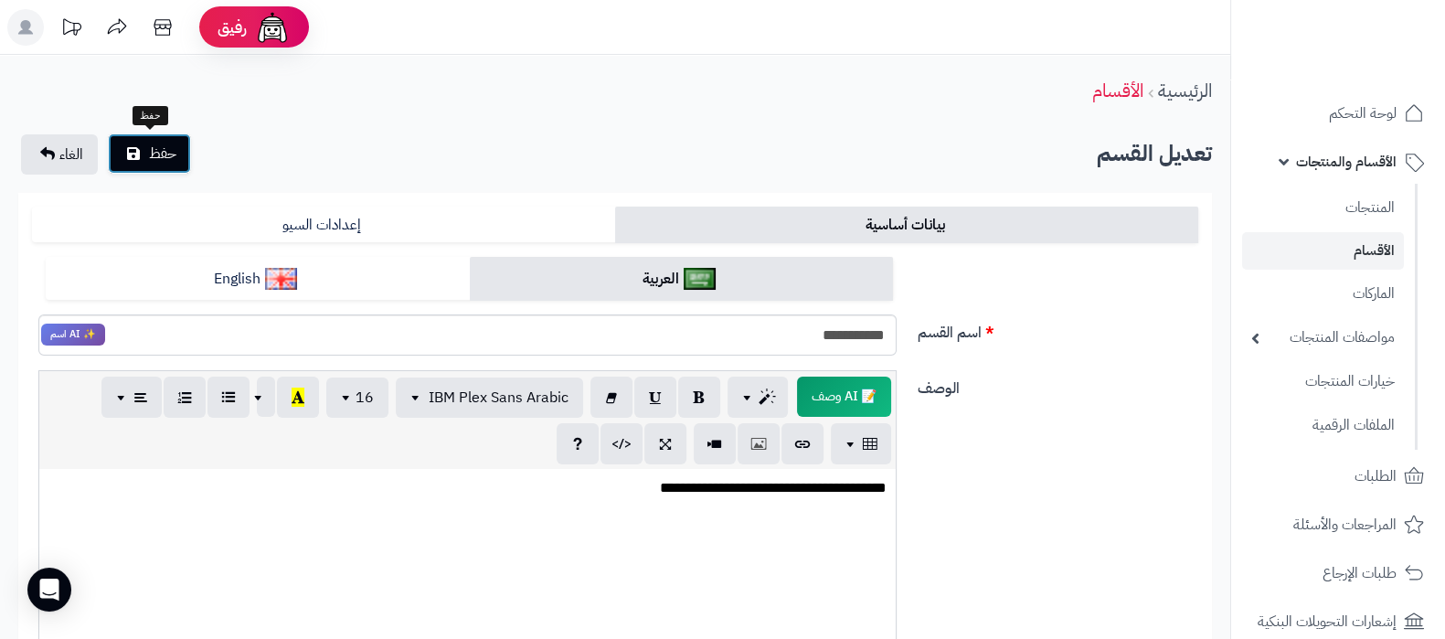
click at [142, 145] on button "حفظ" at bounding box center [149, 153] width 83 height 40
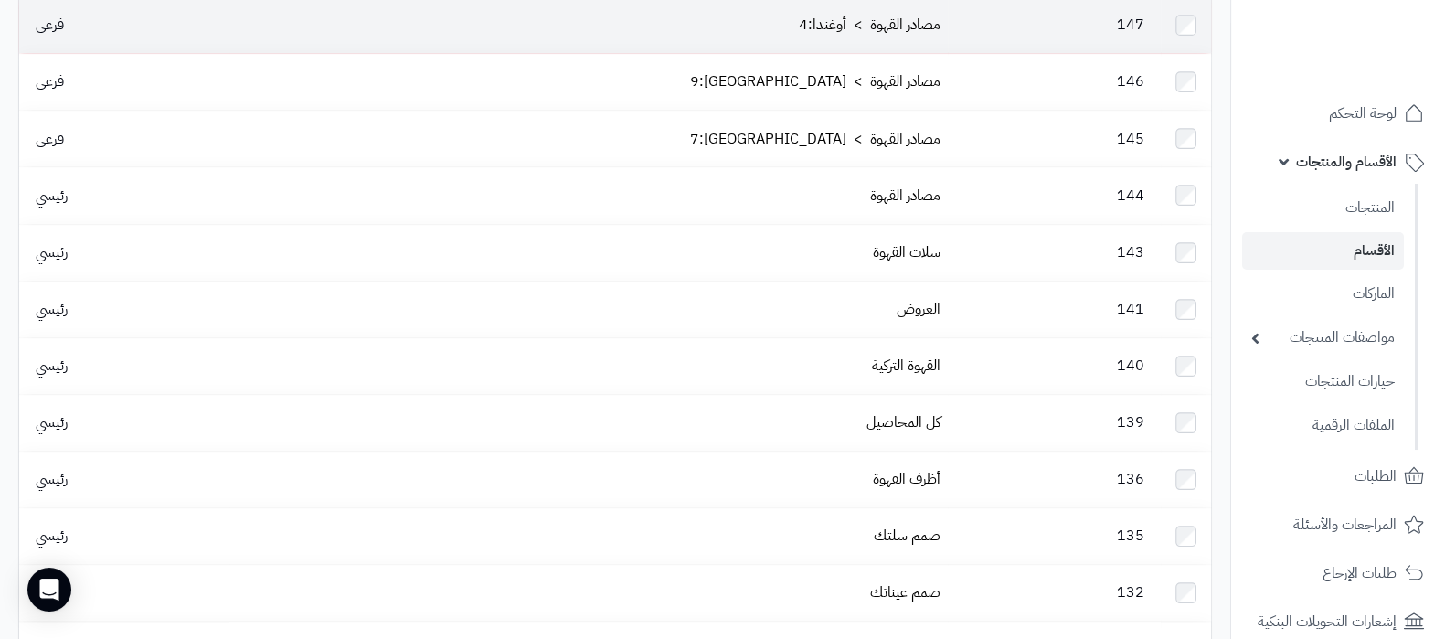
scroll to position [1142, 0]
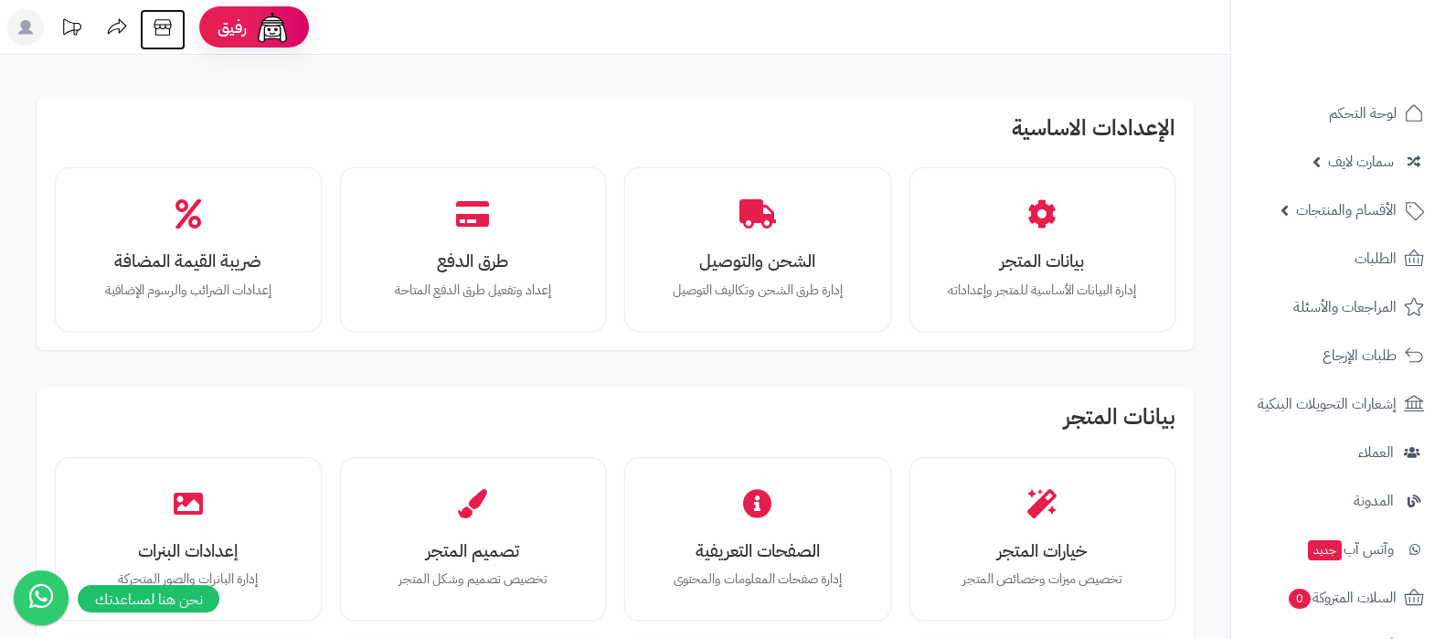
click at [175, 34] on icon at bounding box center [162, 27] width 37 height 37
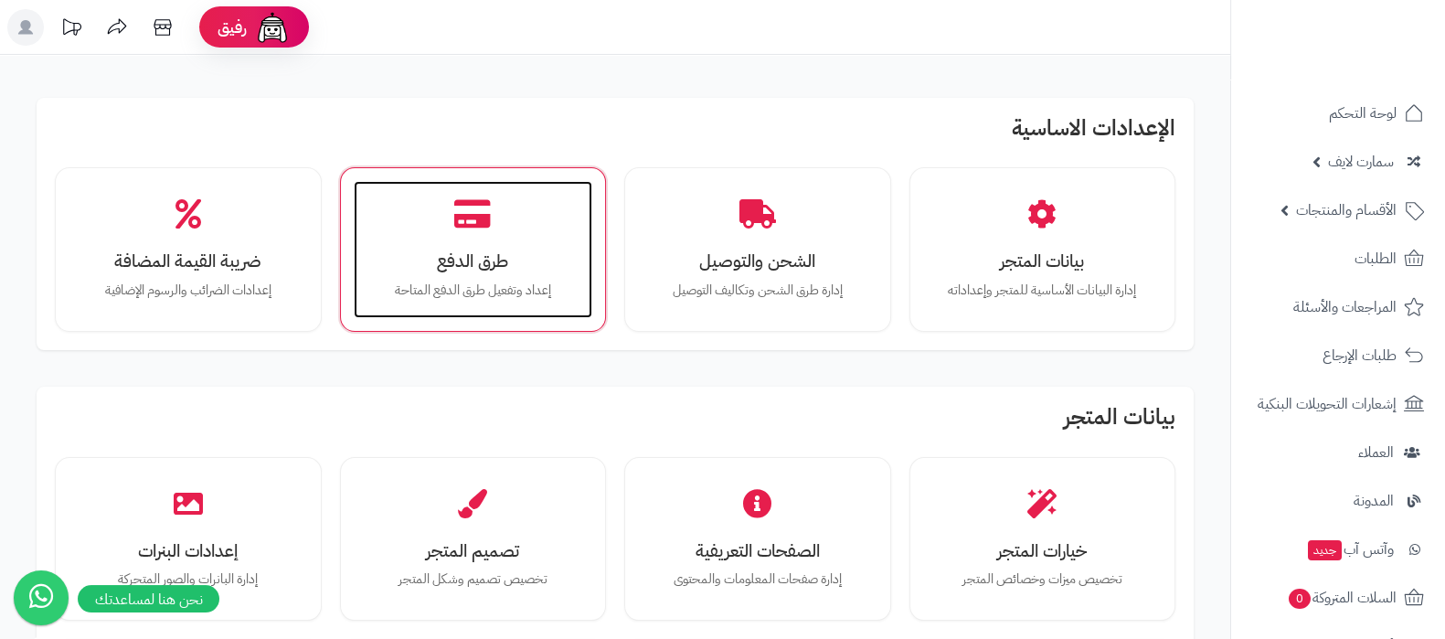
click at [466, 245] on div "طرق الدفع إعداد وتفعيل طرق الدفع المتاحة" at bounding box center [473, 249] width 239 height 137
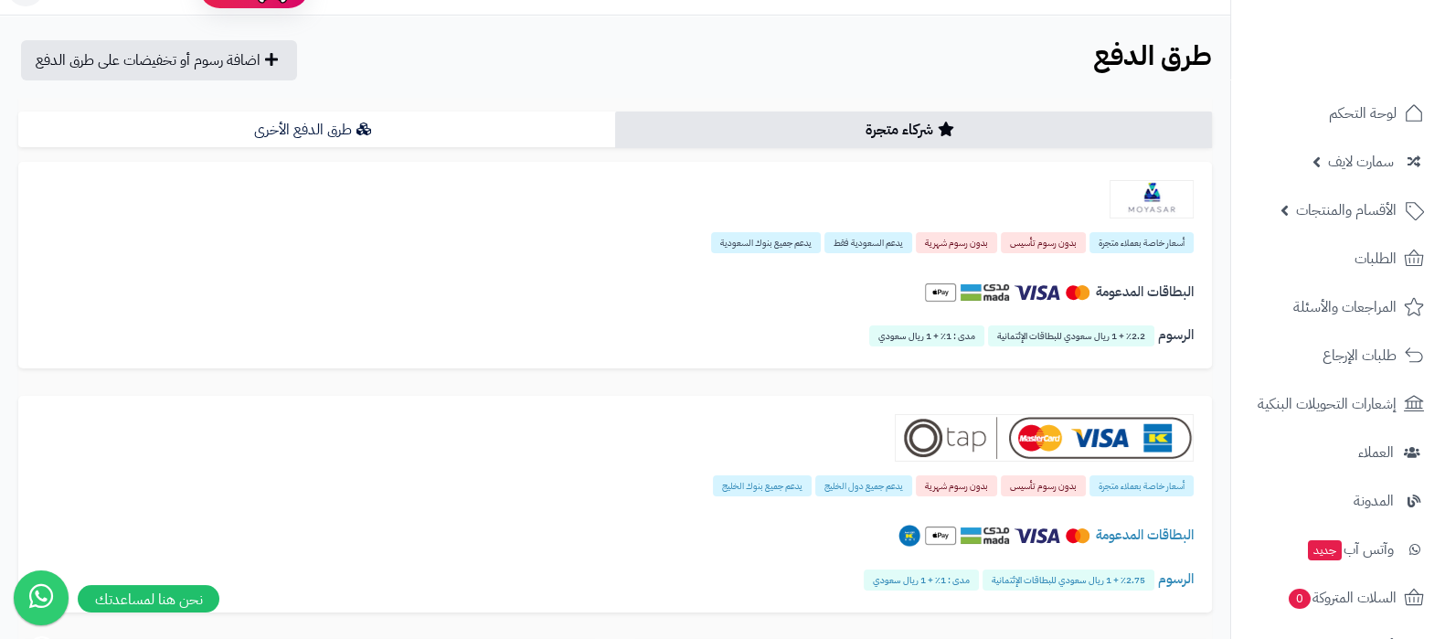
scroll to position [456, 0]
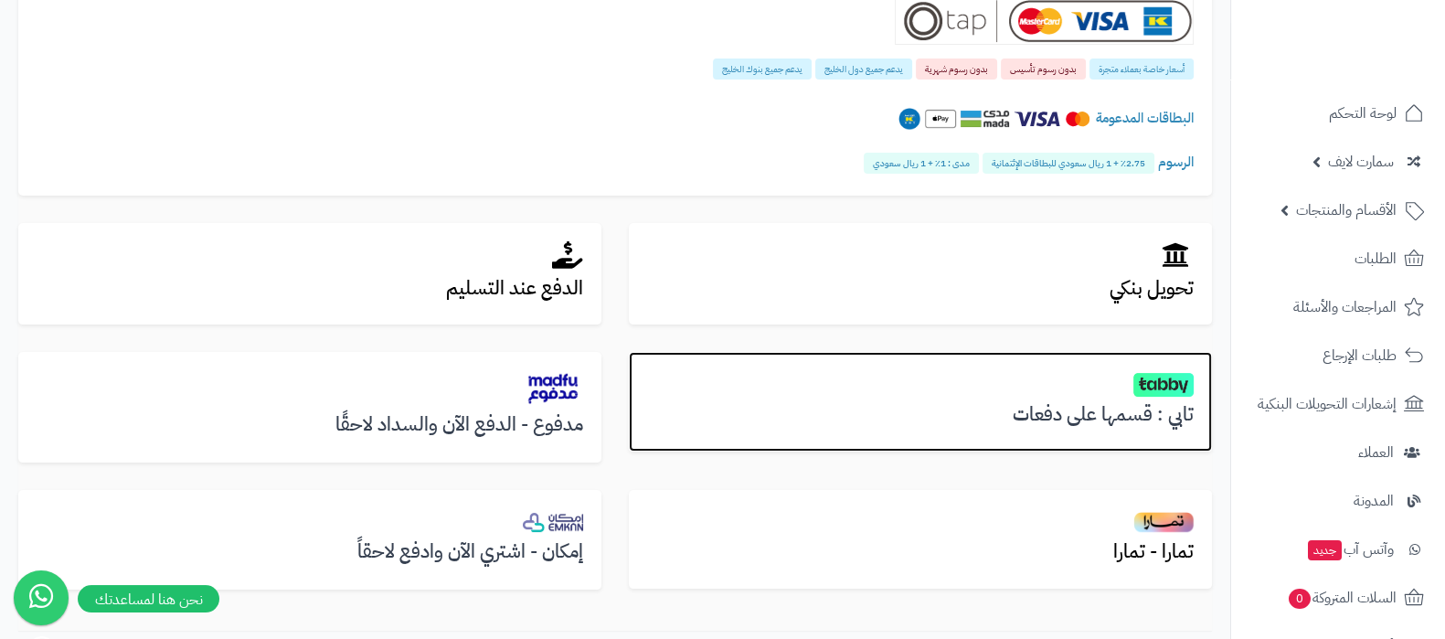
click at [1097, 410] on h3 "تابي : قسمها على دفعات" at bounding box center [920, 414] width 546 height 21
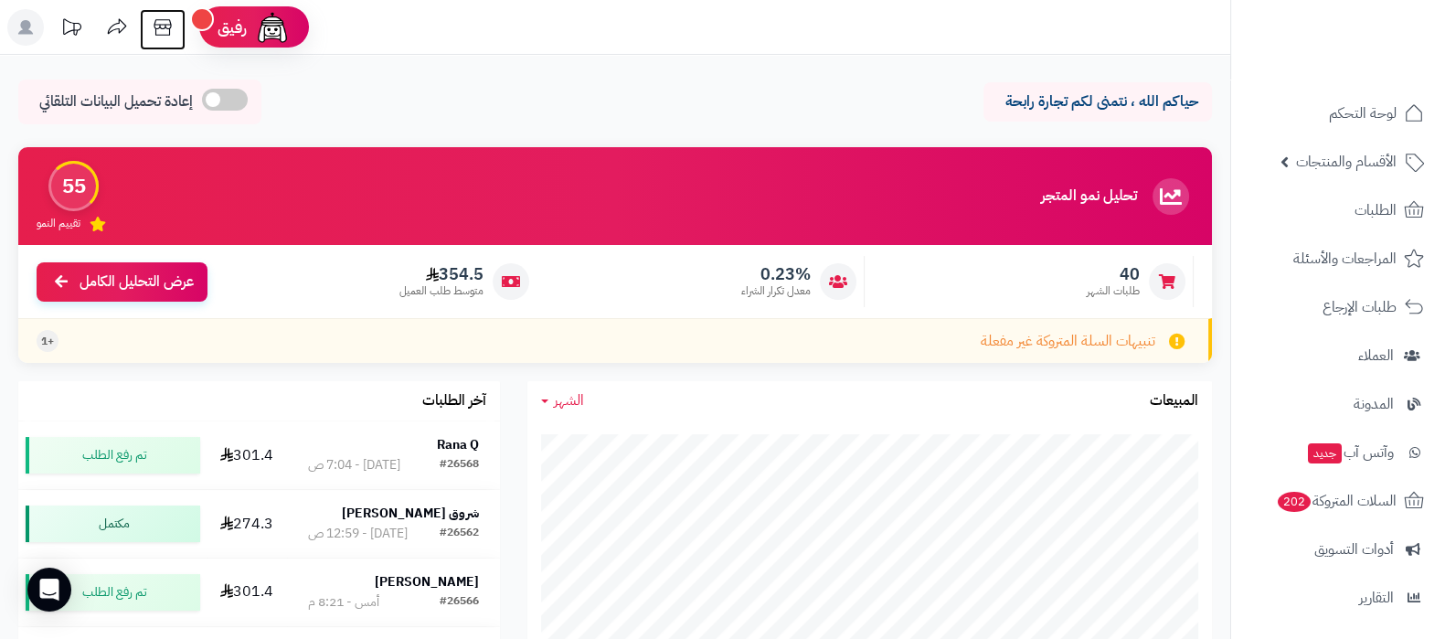
click at [163, 24] on icon at bounding box center [162, 27] width 37 height 37
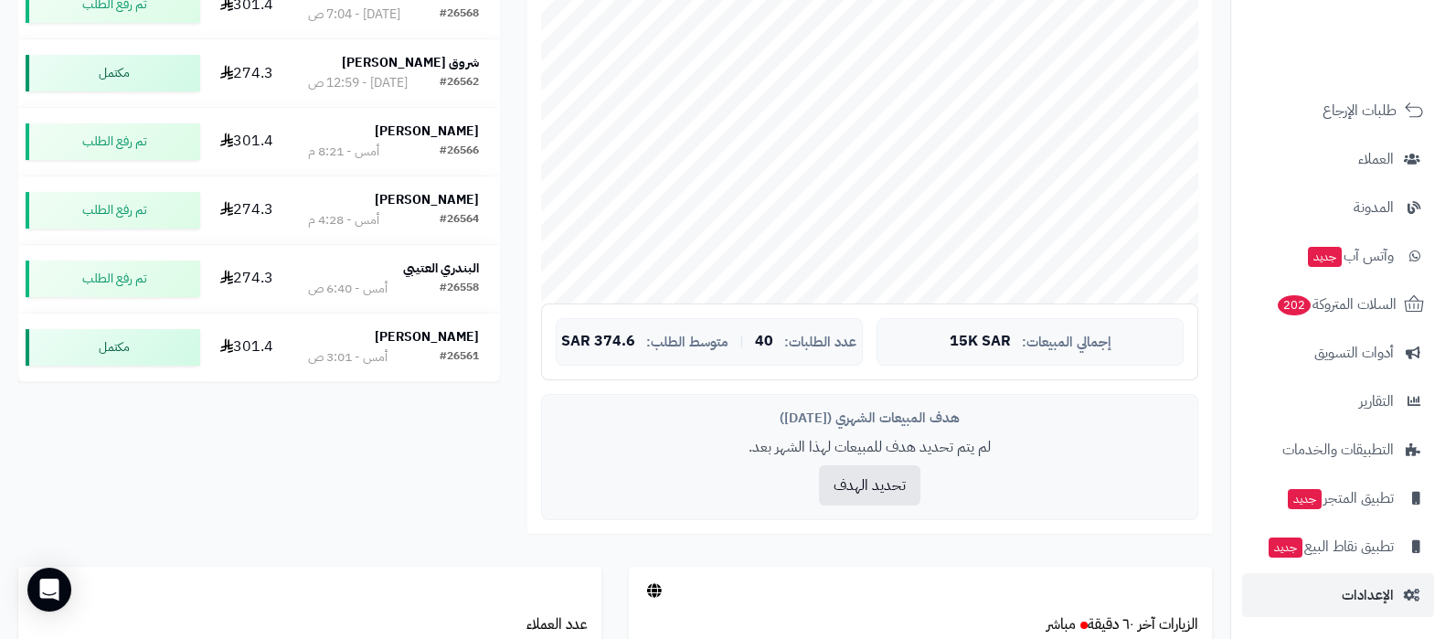
scroll to position [456, 0]
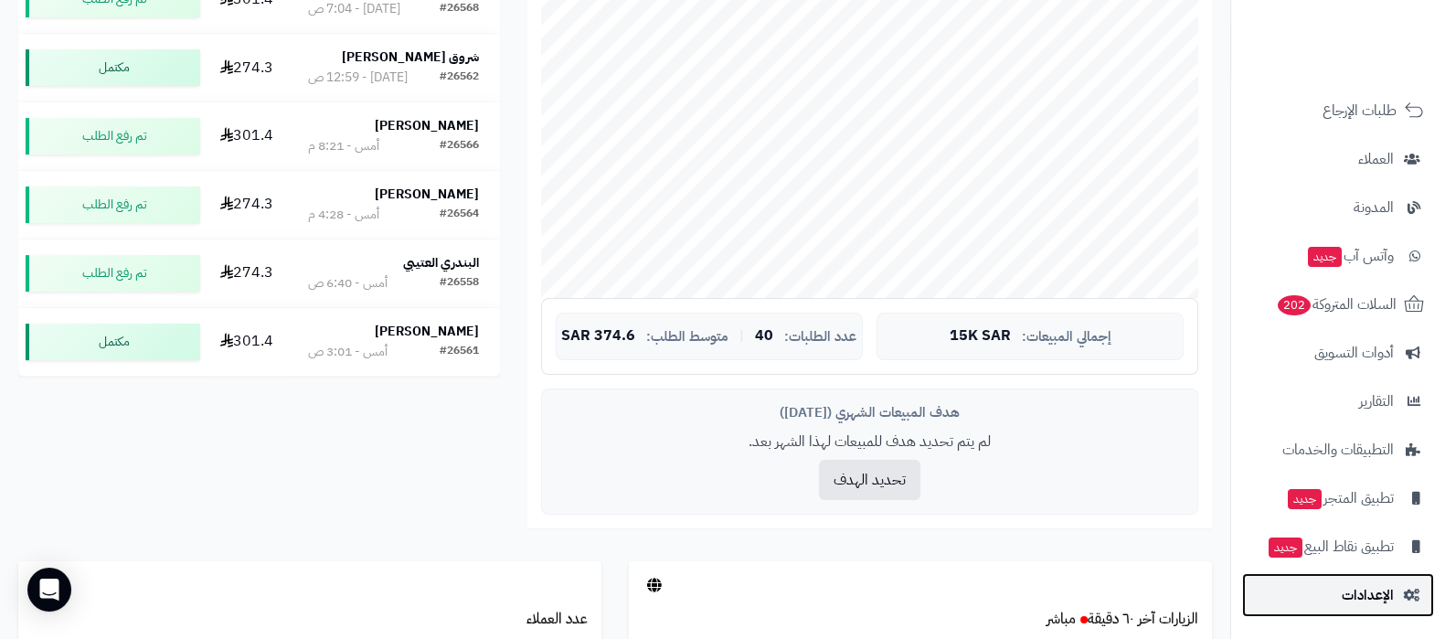
click at [1353, 591] on span "الإعدادات" at bounding box center [1367, 595] width 52 height 26
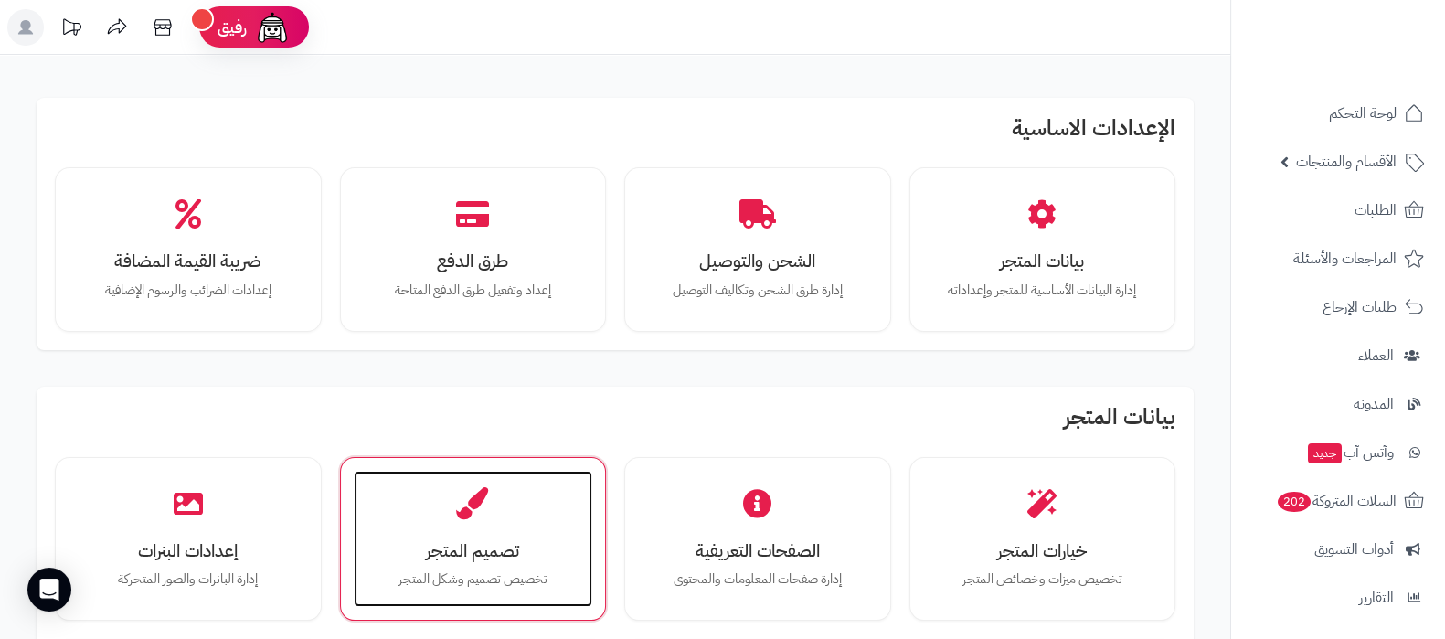
click at [465, 532] on div "تصميم المتجر تخصيص تصميم وشكل المتجر" at bounding box center [473, 539] width 239 height 137
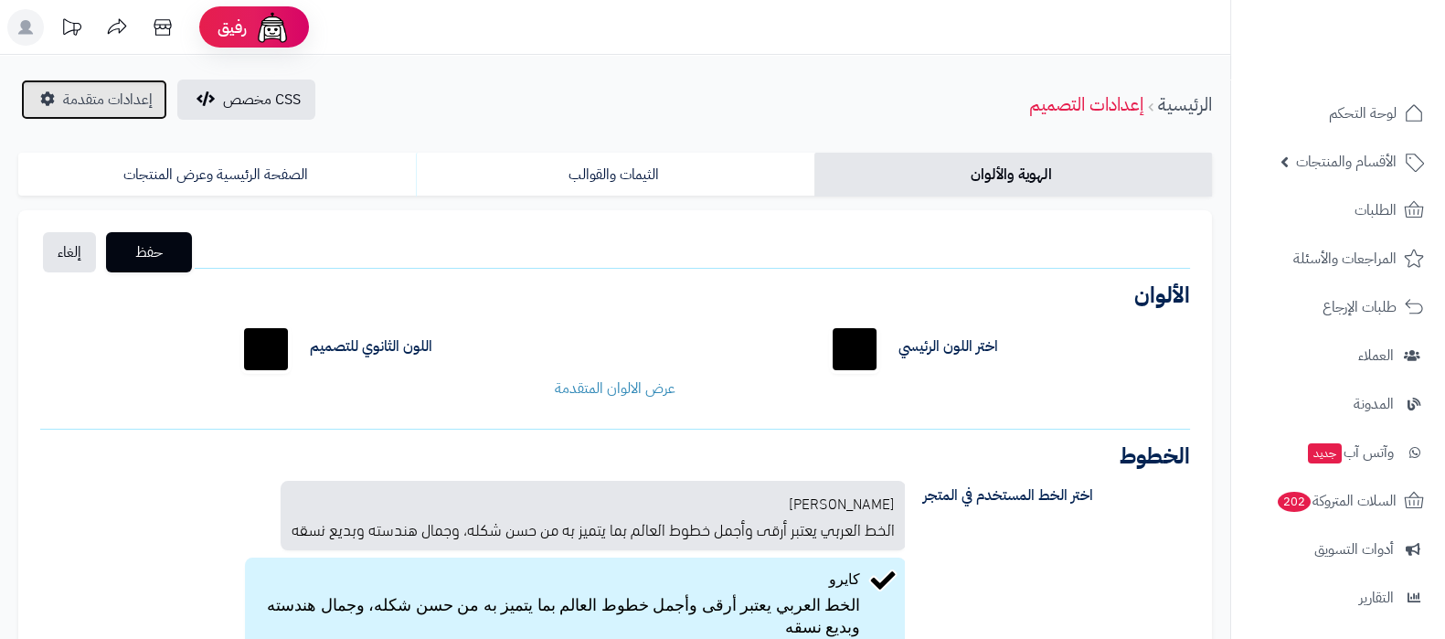
click at [95, 106] on span "إعدادات متقدمة" at bounding box center [108, 100] width 90 height 22
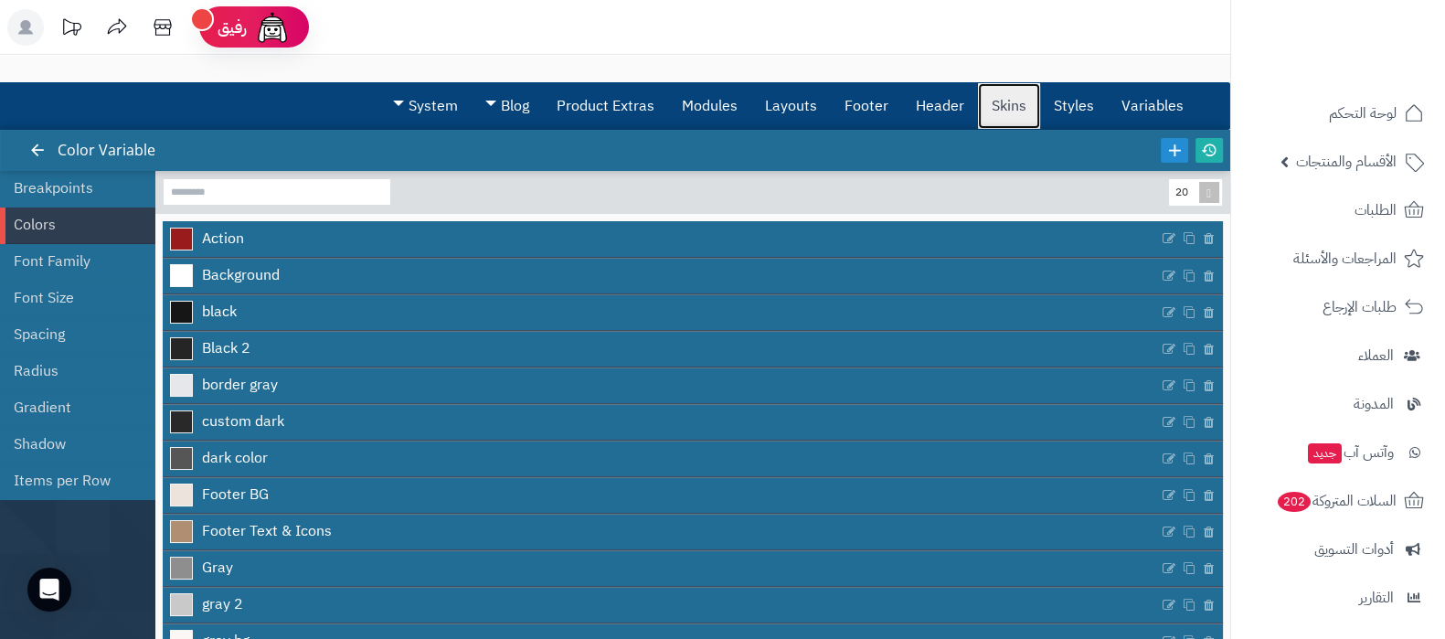
click at [1002, 92] on link "Skins" at bounding box center [1009, 106] width 62 height 46
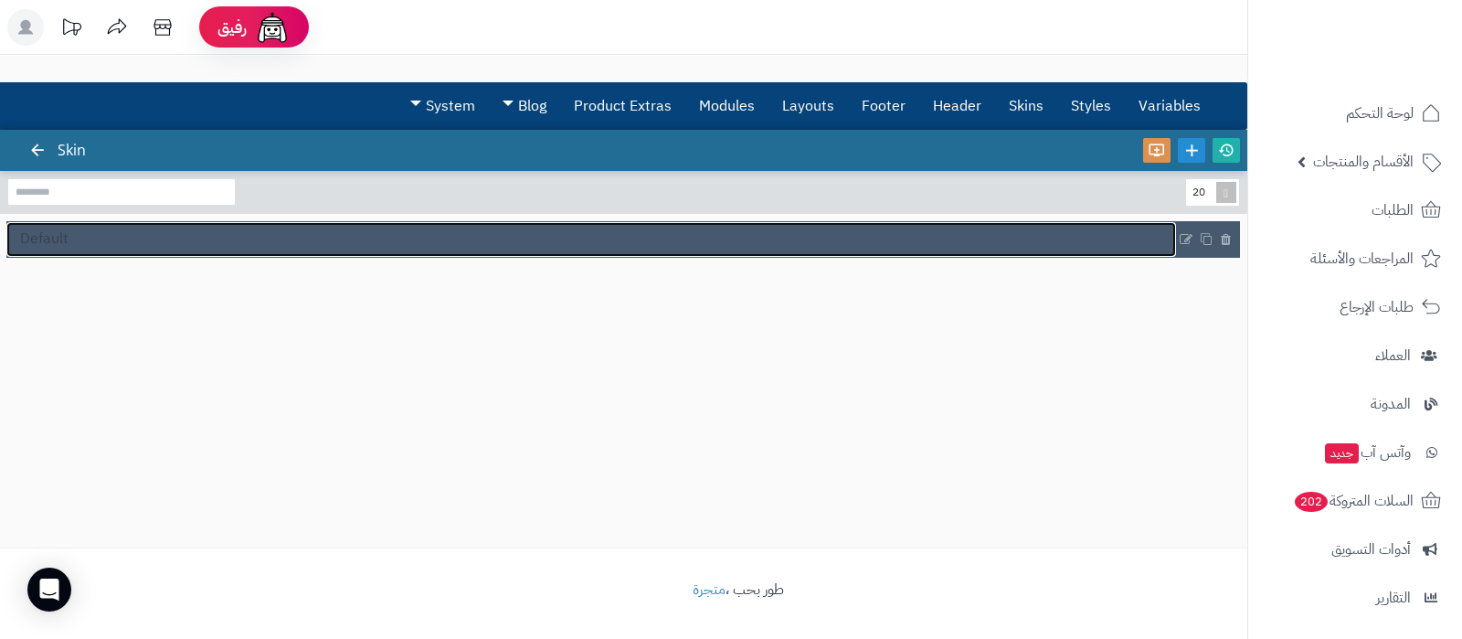
click at [87, 239] on link "Default" at bounding box center [591, 239] width 1170 height 35
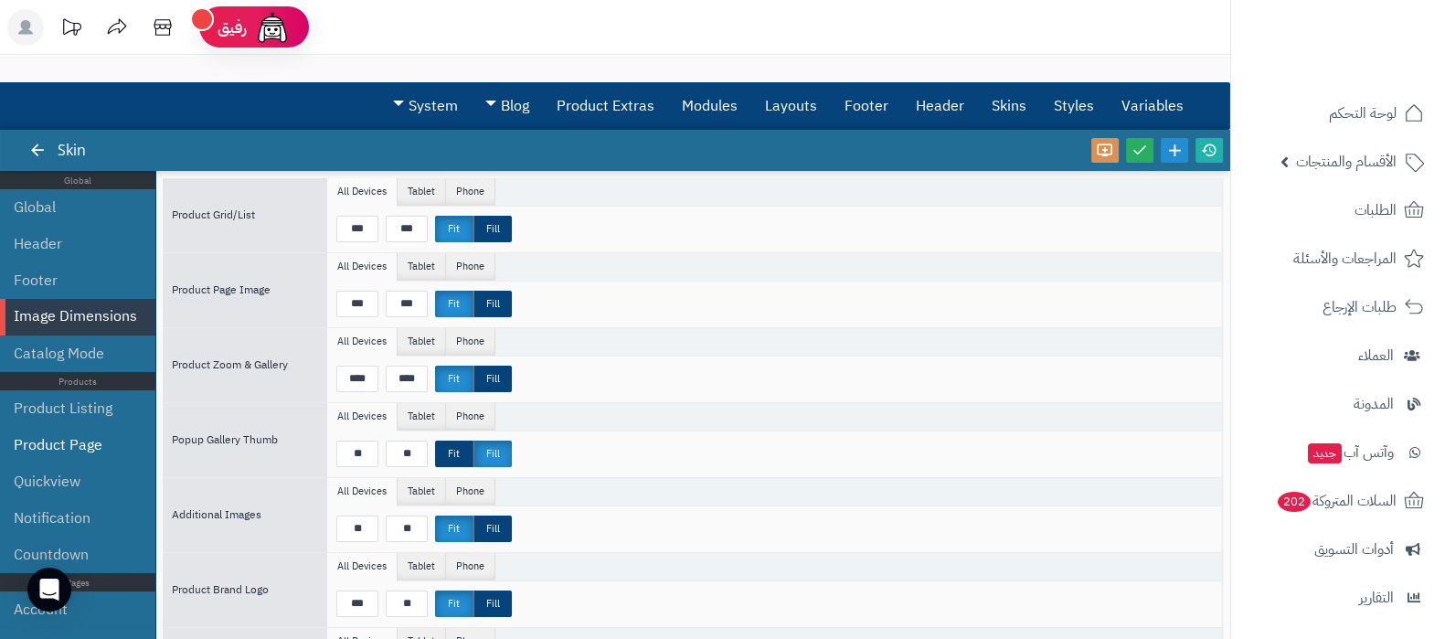
click at [56, 433] on li "Product Page" at bounding box center [77, 445] width 155 height 37
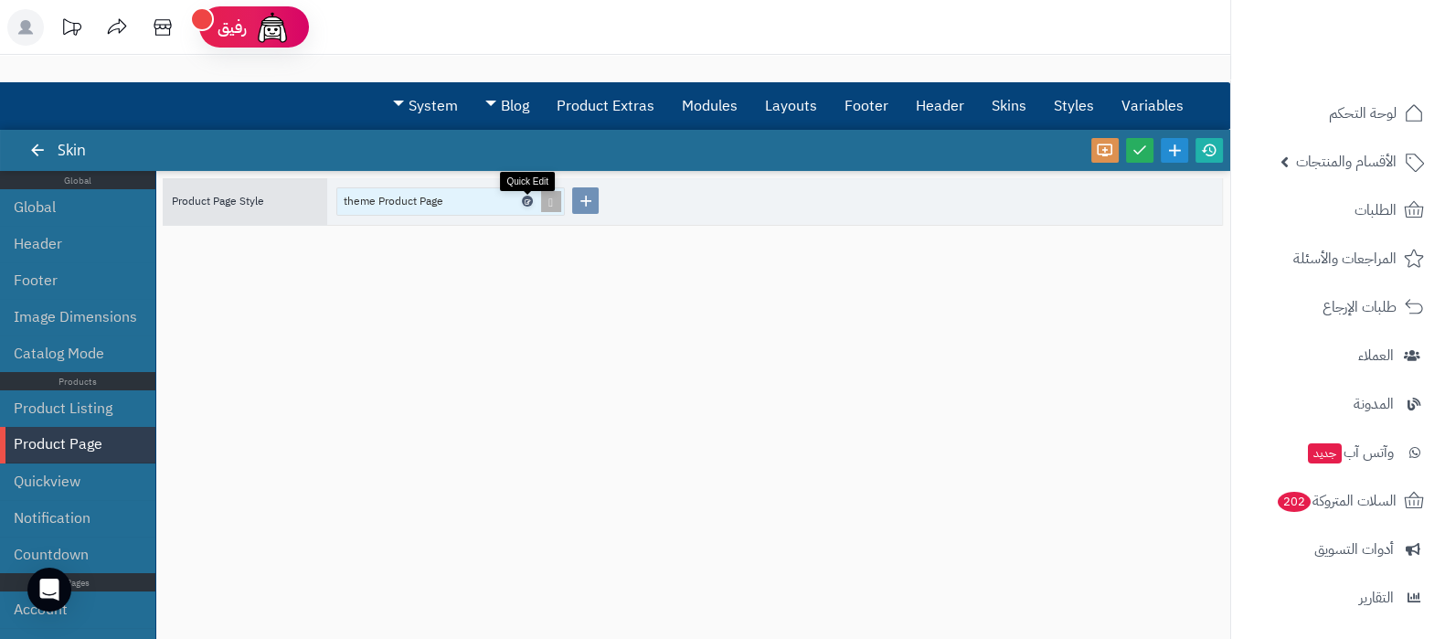
click at [523, 199] on link at bounding box center [527, 201] width 11 height 11
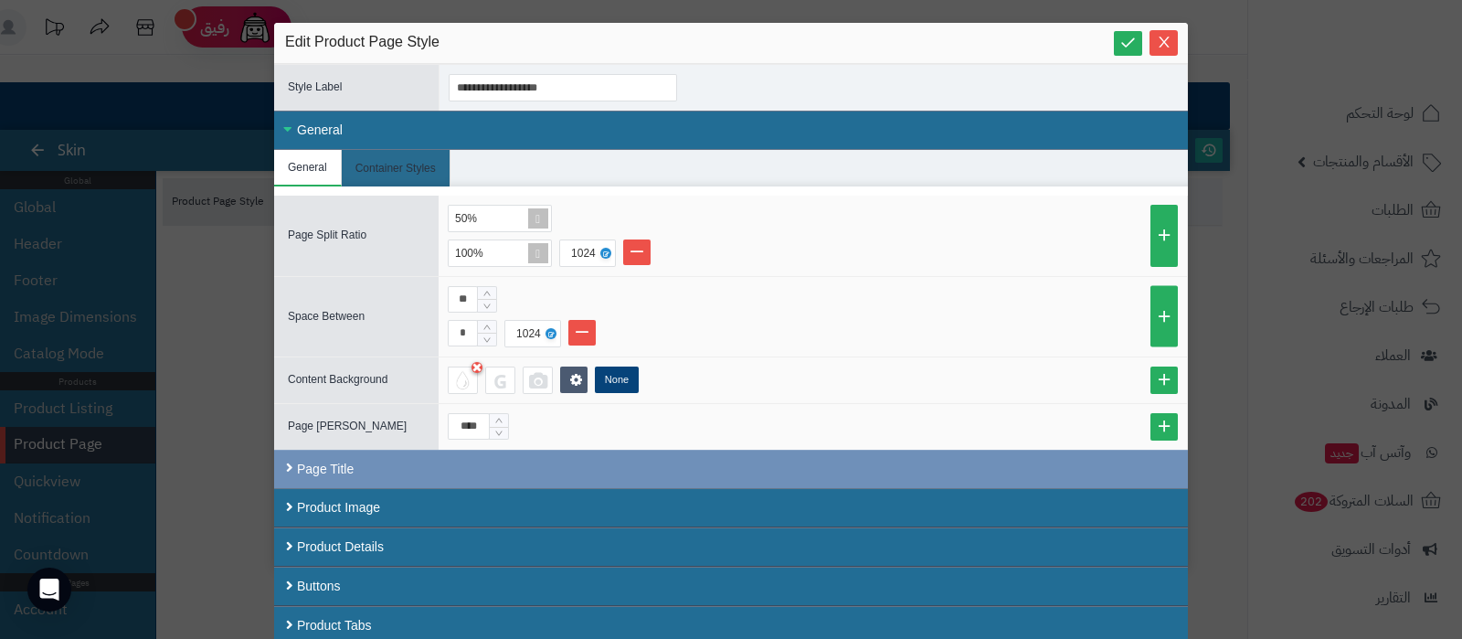
scroll to position [11, 0]
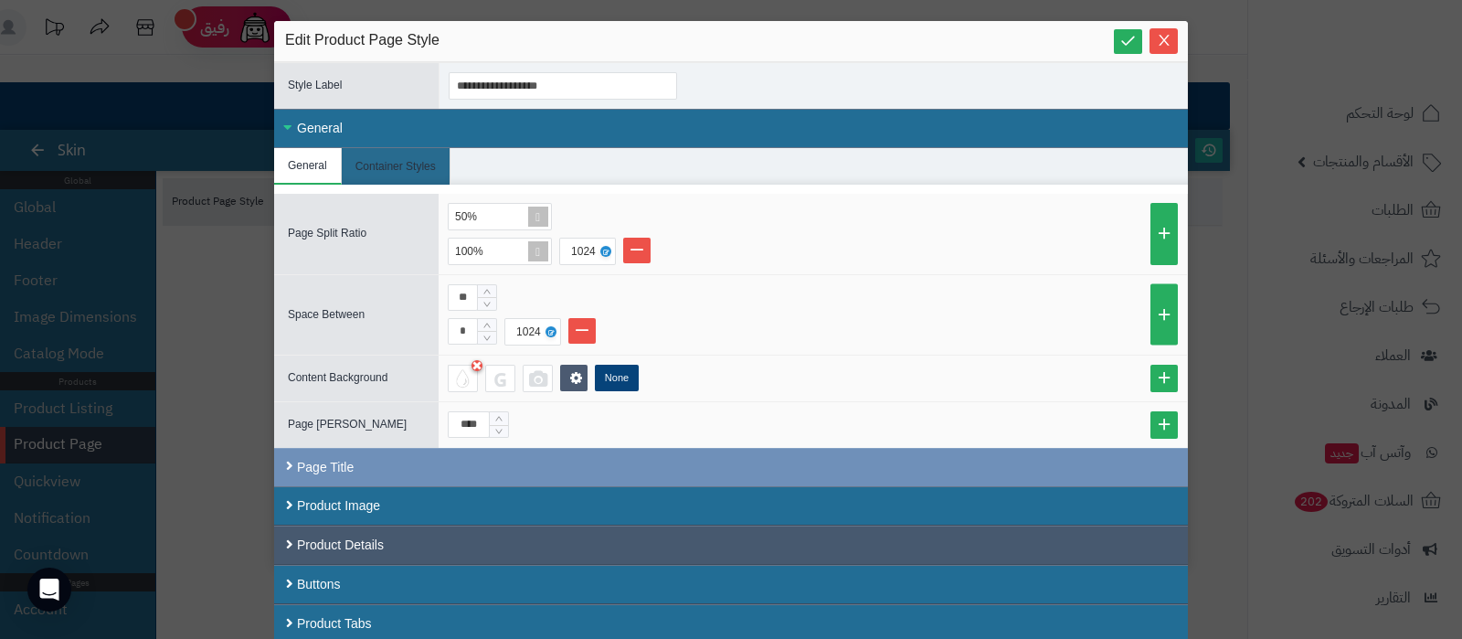
click at [471, 541] on div "Product Details" at bounding box center [731, 544] width 914 height 39
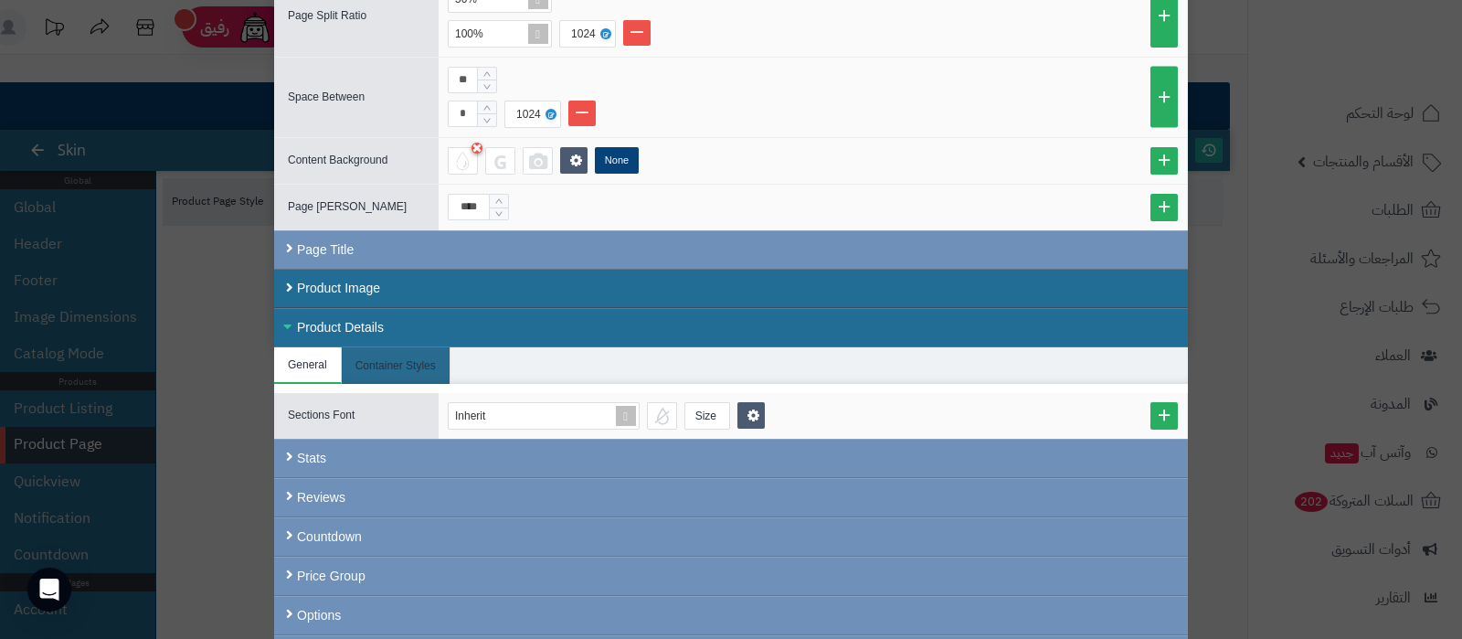
scroll to position [336, 0]
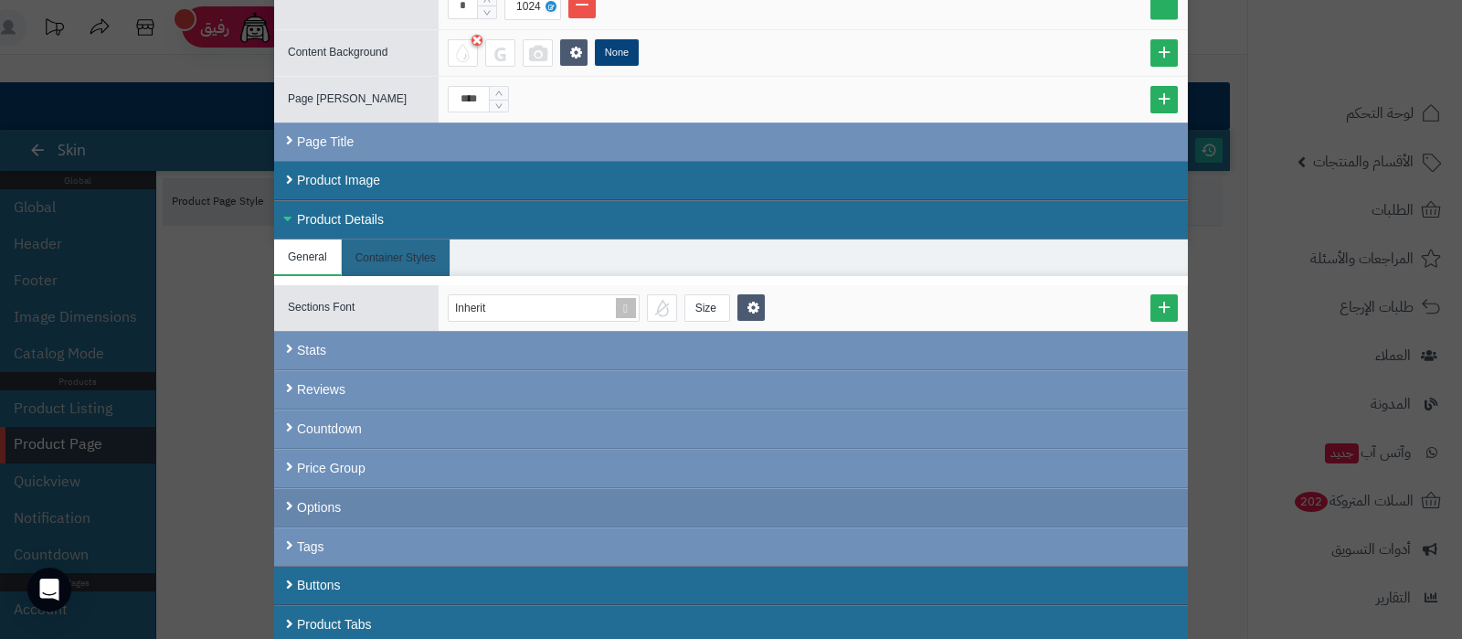
click at [562, 497] on div "Options" at bounding box center [731, 507] width 914 height 39
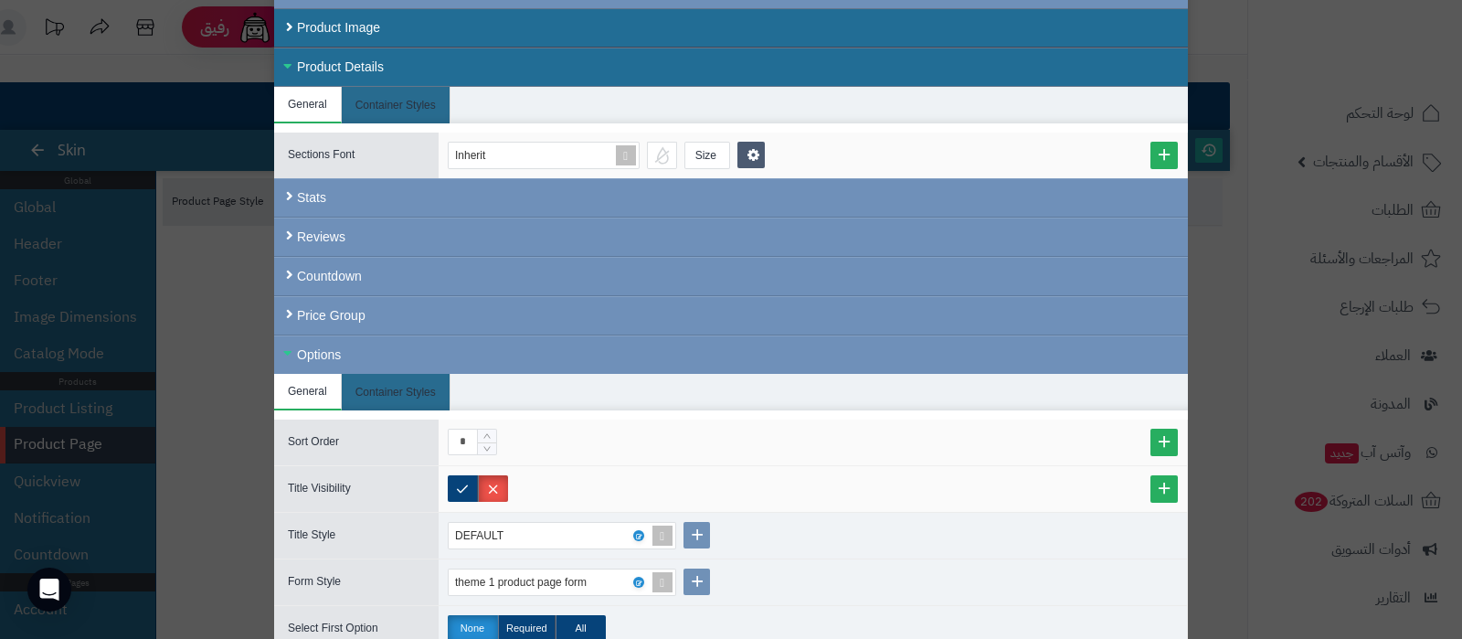
scroll to position [697, 0]
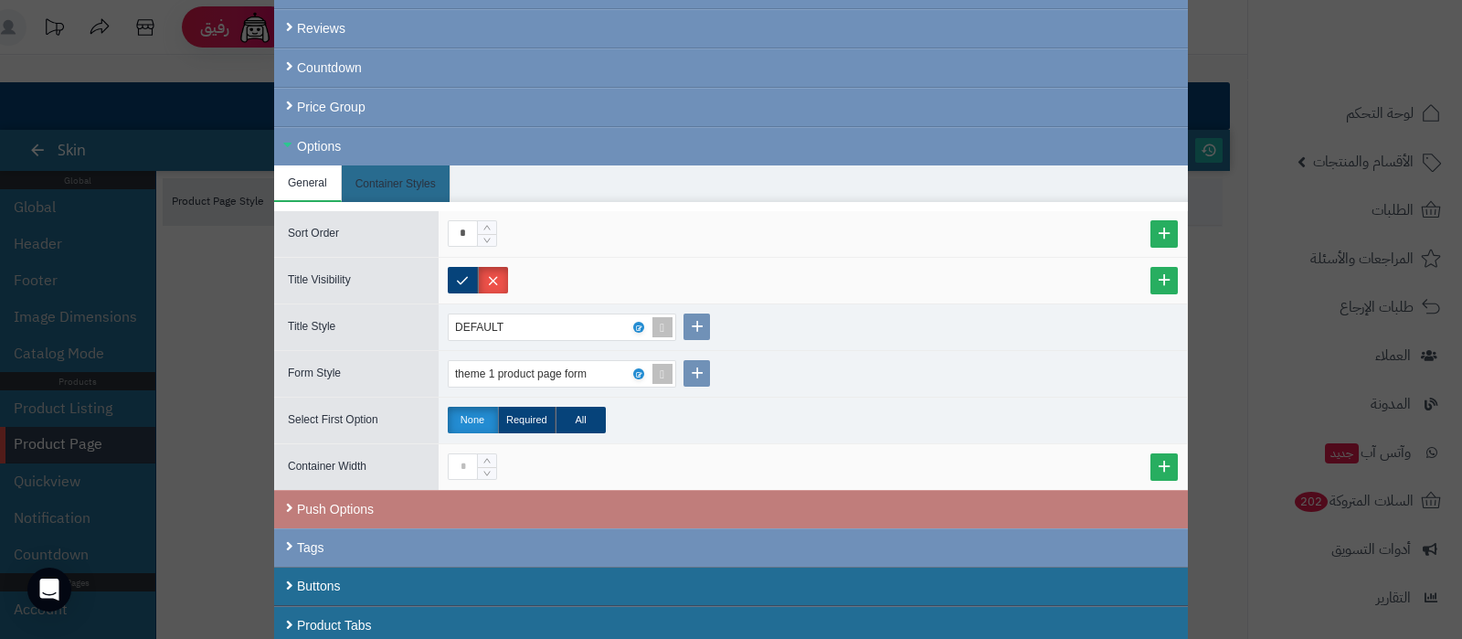
click at [394, 501] on div "Push Options" at bounding box center [731, 509] width 914 height 38
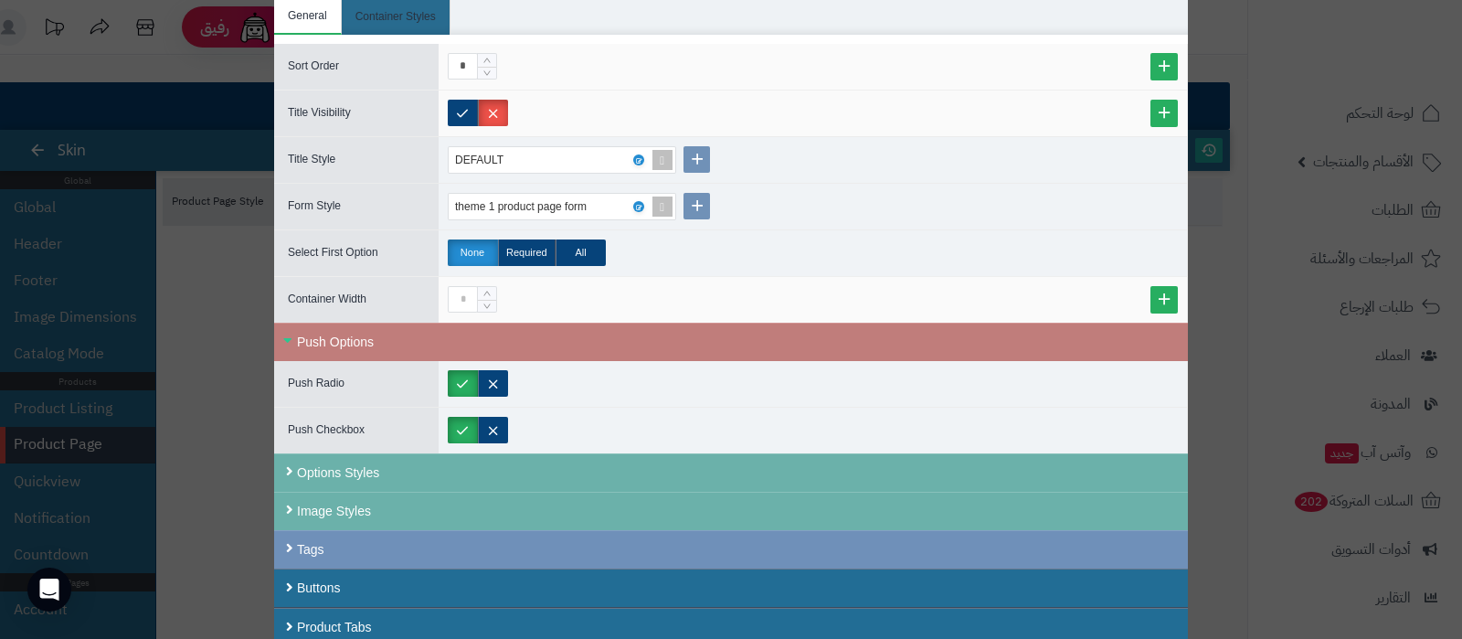
scroll to position [865, 0]
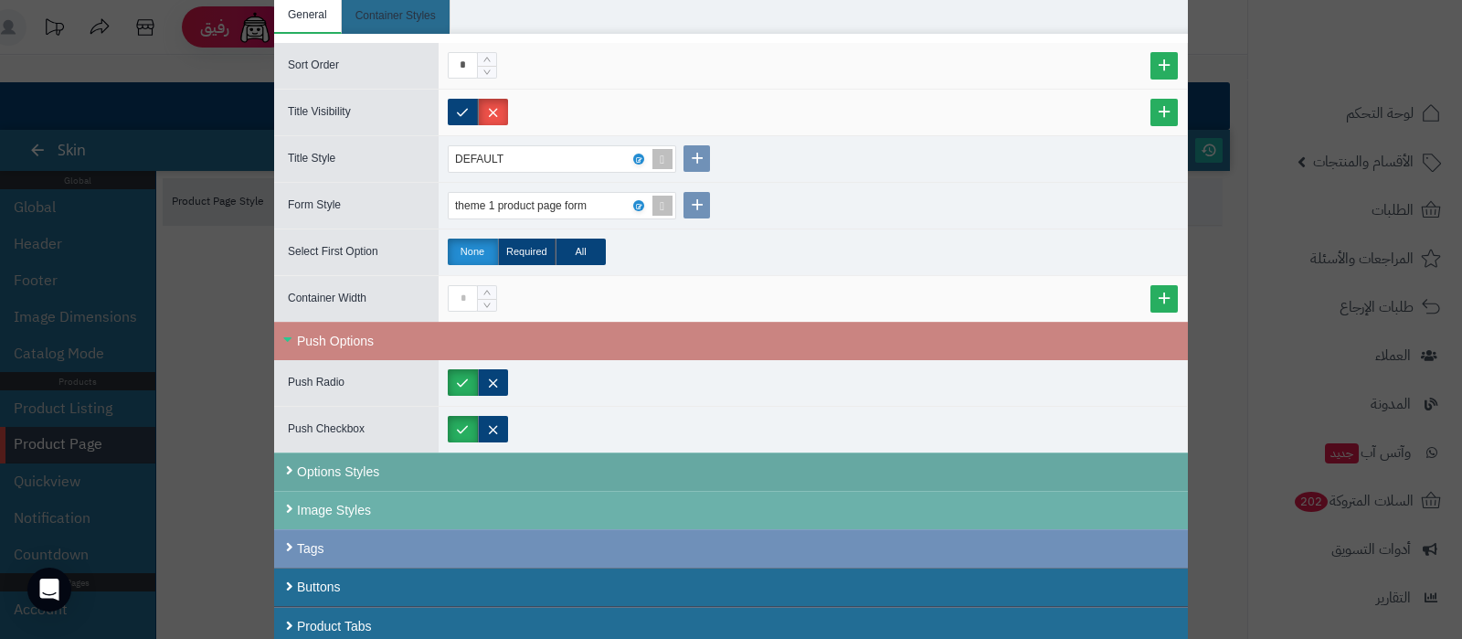
click at [402, 471] on div "Options Styles" at bounding box center [731, 471] width 914 height 38
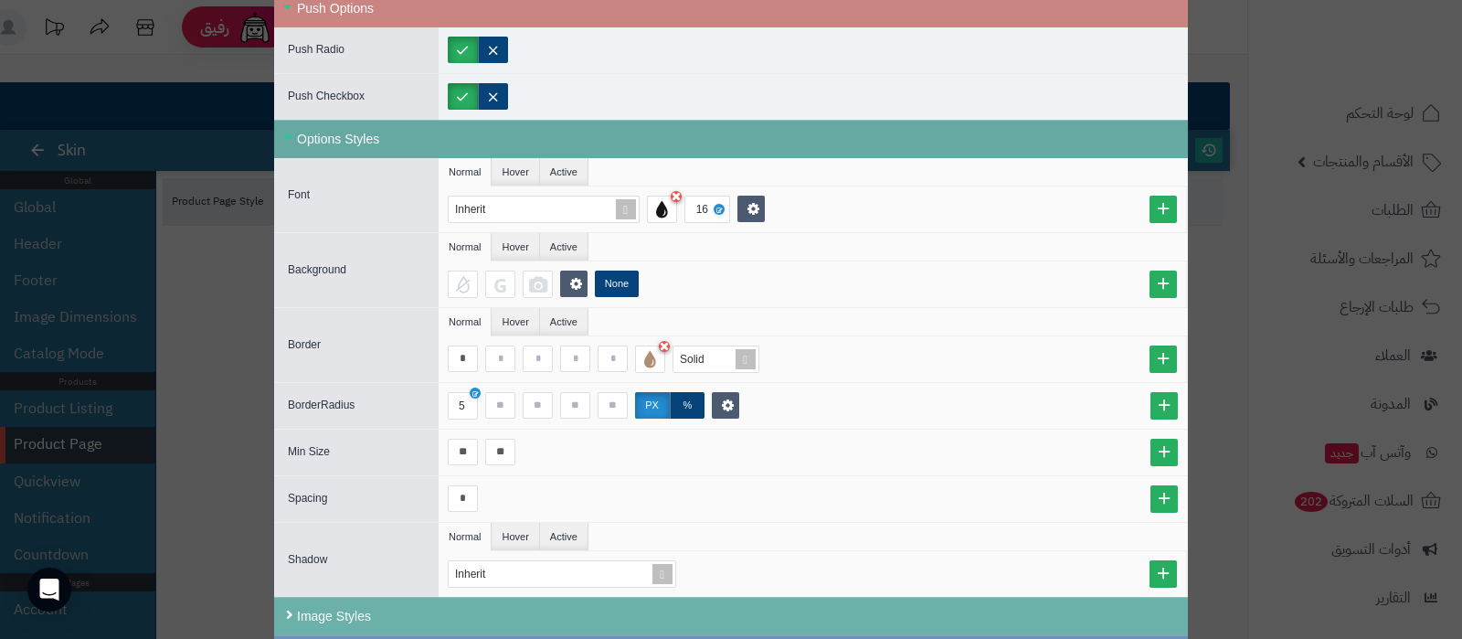
scroll to position [1208, 0]
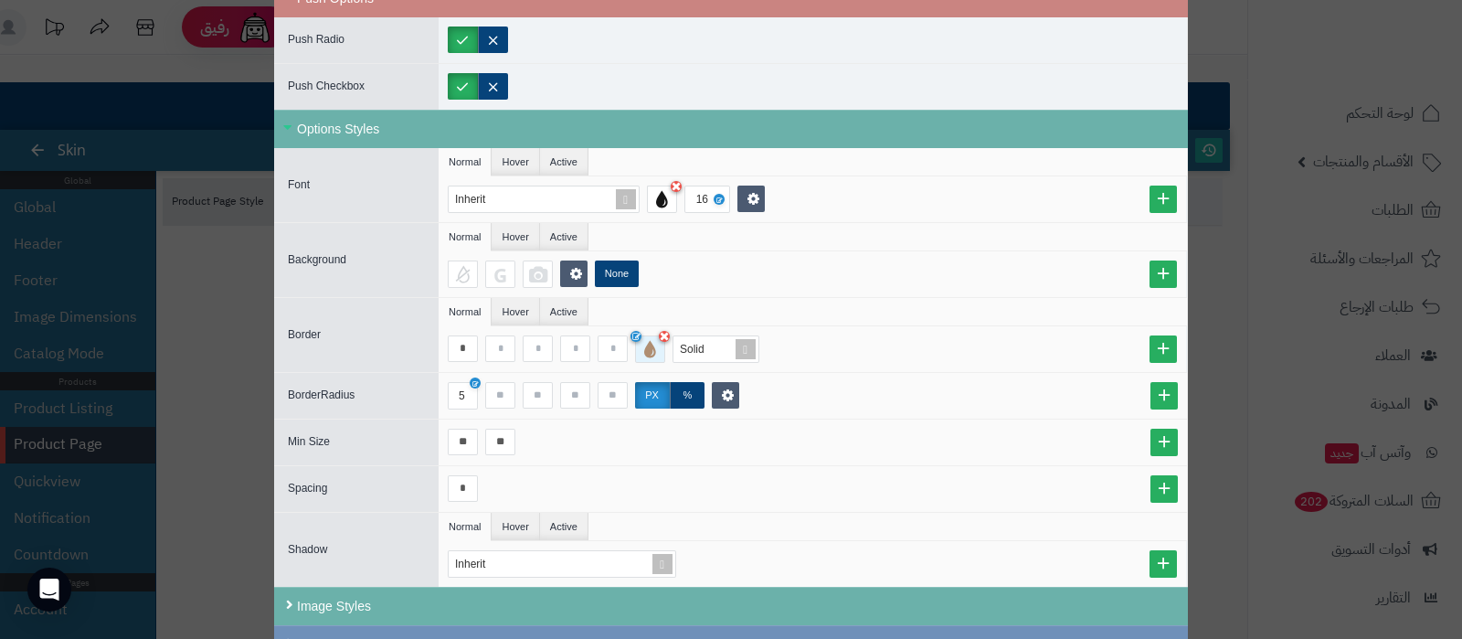
click at [656, 346] on div at bounding box center [650, 348] width 30 height 27
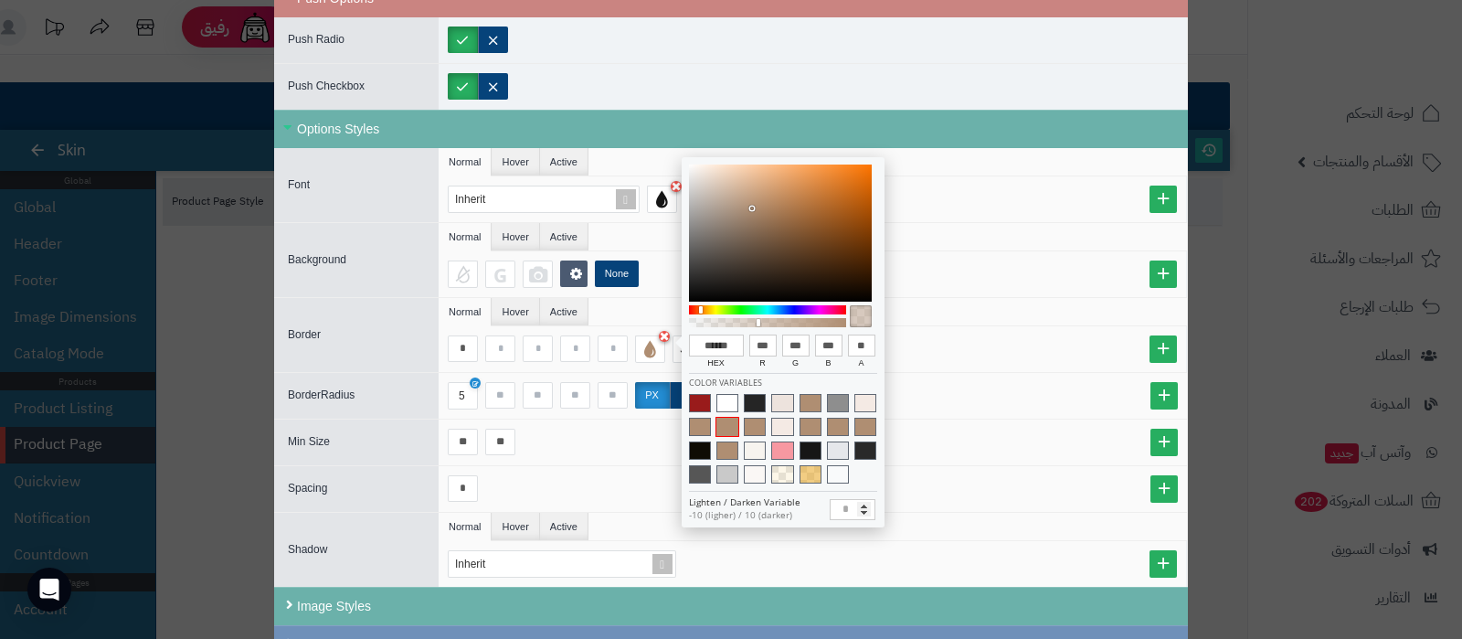
click at [758, 322] on div at bounding box center [768, 322] width 152 height 9
type input "**"
click at [731, 322] on div at bounding box center [768, 322] width 152 height 9
click at [1024, 276] on div "None" at bounding box center [817, 273] width 738 height 27
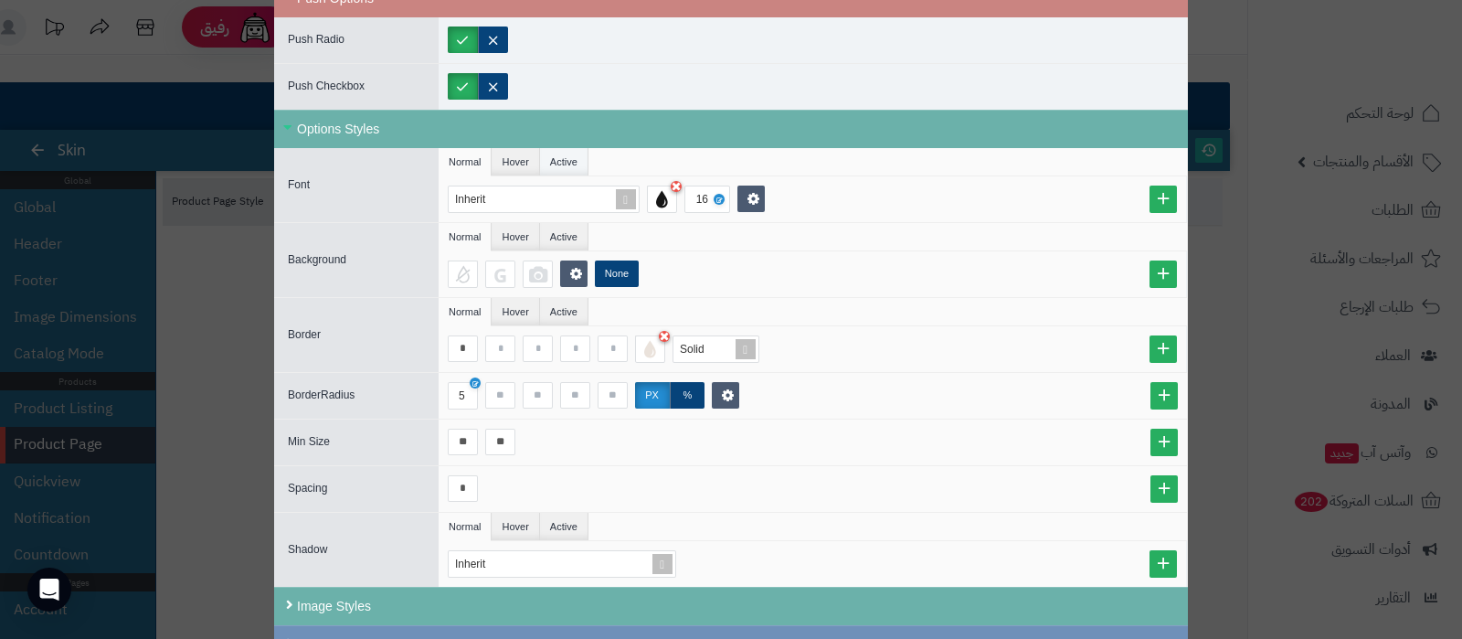
click at [576, 162] on li "Active" at bounding box center [564, 161] width 48 height 27
click at [475, 154] on li "Normal" at bounding box center [465, 161] width 53 height 27
click at [582, 160] on li "Active" at bounding box center [564, 161] width 48 height 27
click at [484, 157] on li "Normal" at bounding box center [465, 161] width 53 height 27
click at [582, 303] on li "Active" at bounding box center [564, 311] width 48 height 27
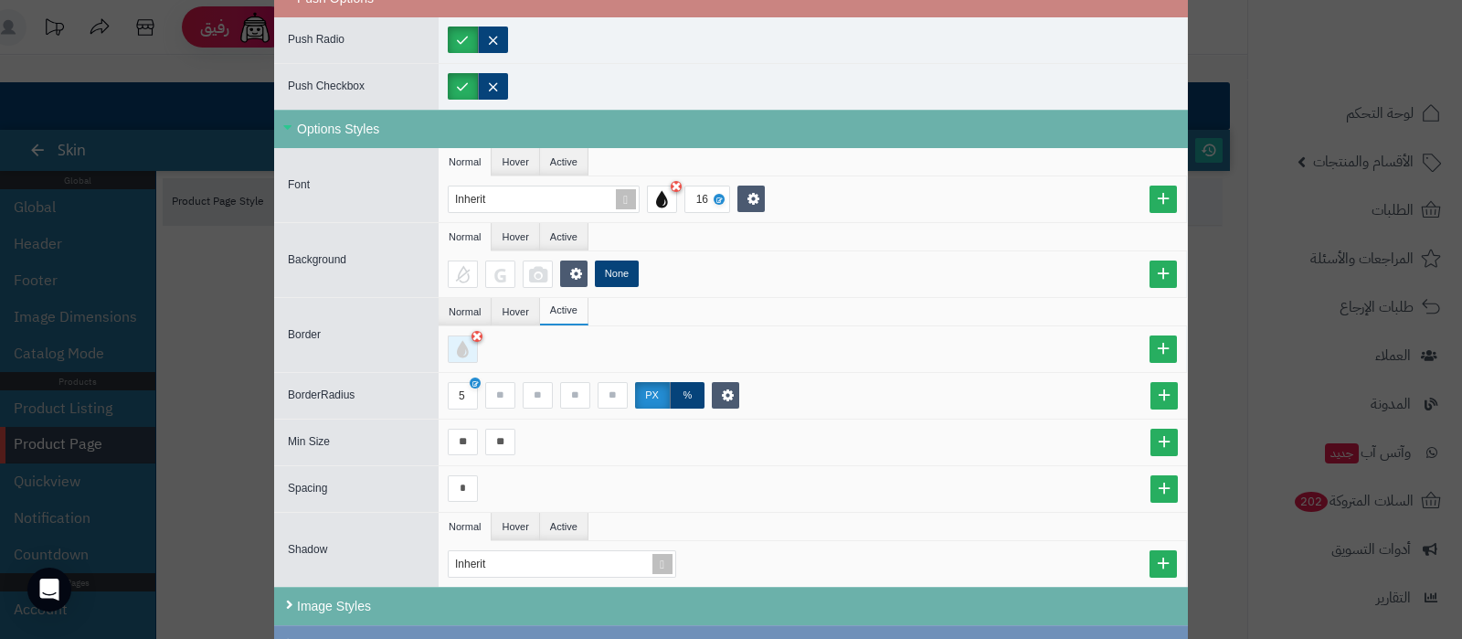
click at [468, 347] on div at bounding box center [463, 348] width 30 height 27
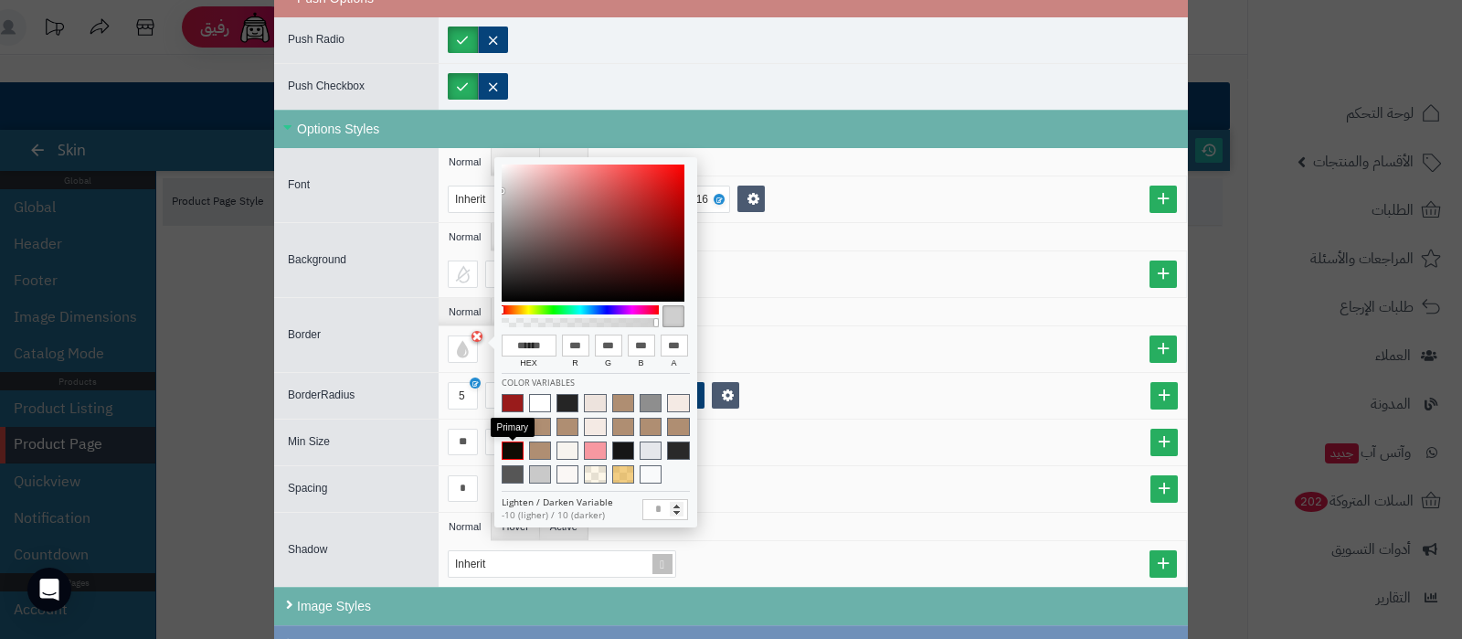
click at [510, 453] on span at bounding box center [513, 450] width 22 height 18
type input "******"
type input "**"
type input "*"
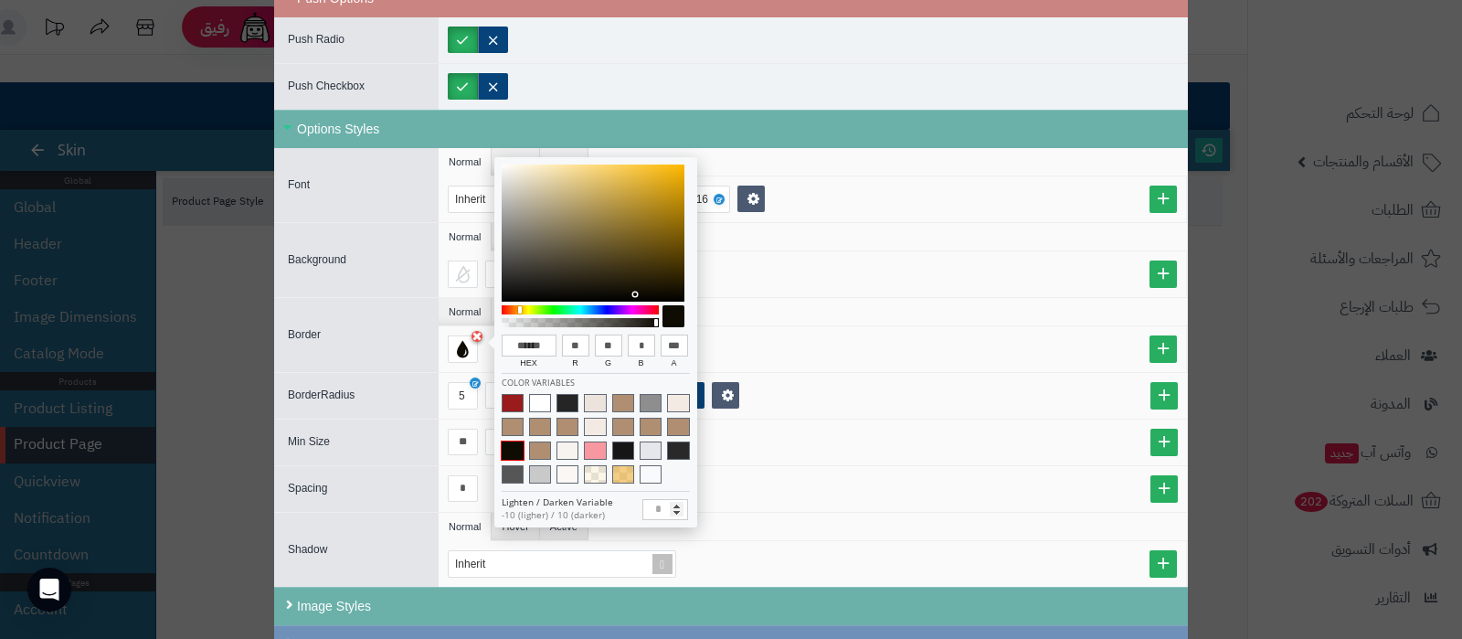
click at [806, 338] on div at bounding box center [817, 348] width 738 height 27
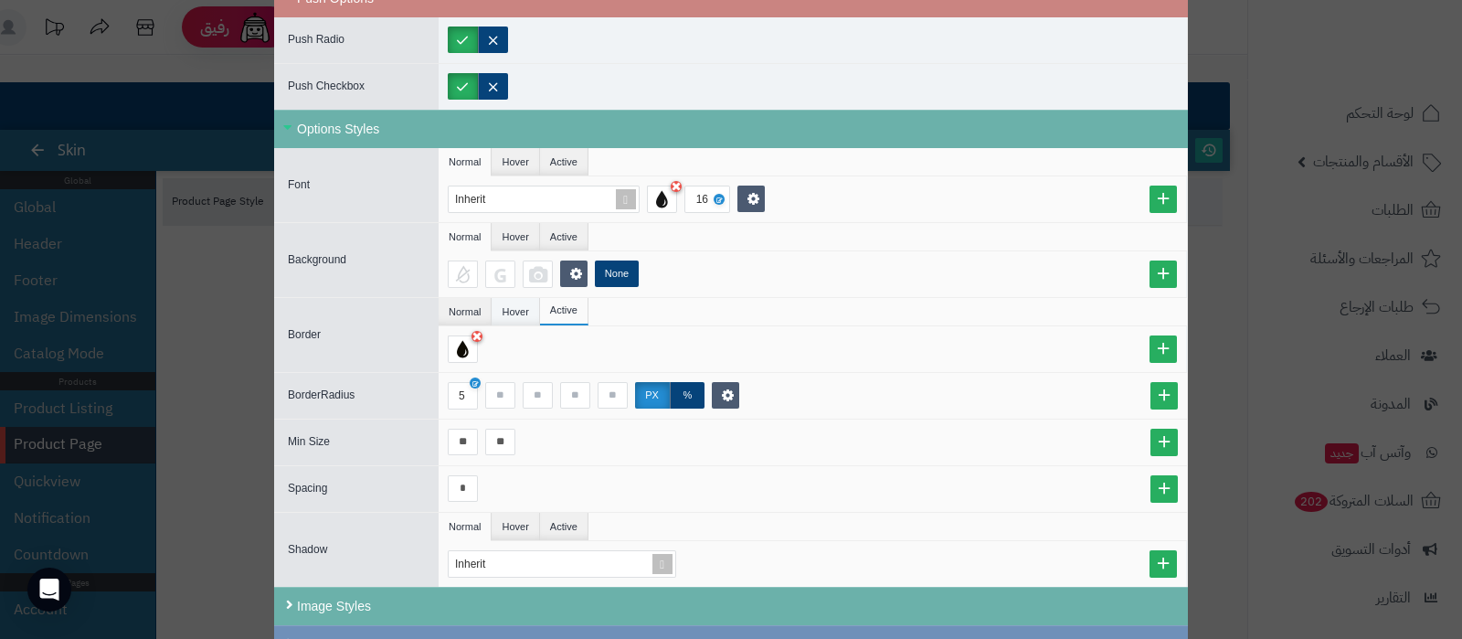
click at [530, 302] on li "Hover" at bounding box center [516, 311] width 48 height 27
click at [472, 303] on li "Normal" at bounding box center [465, 311] width 53 height 27
click at [758, 339] on span at bounding box center [746, 349] width 26 height 26
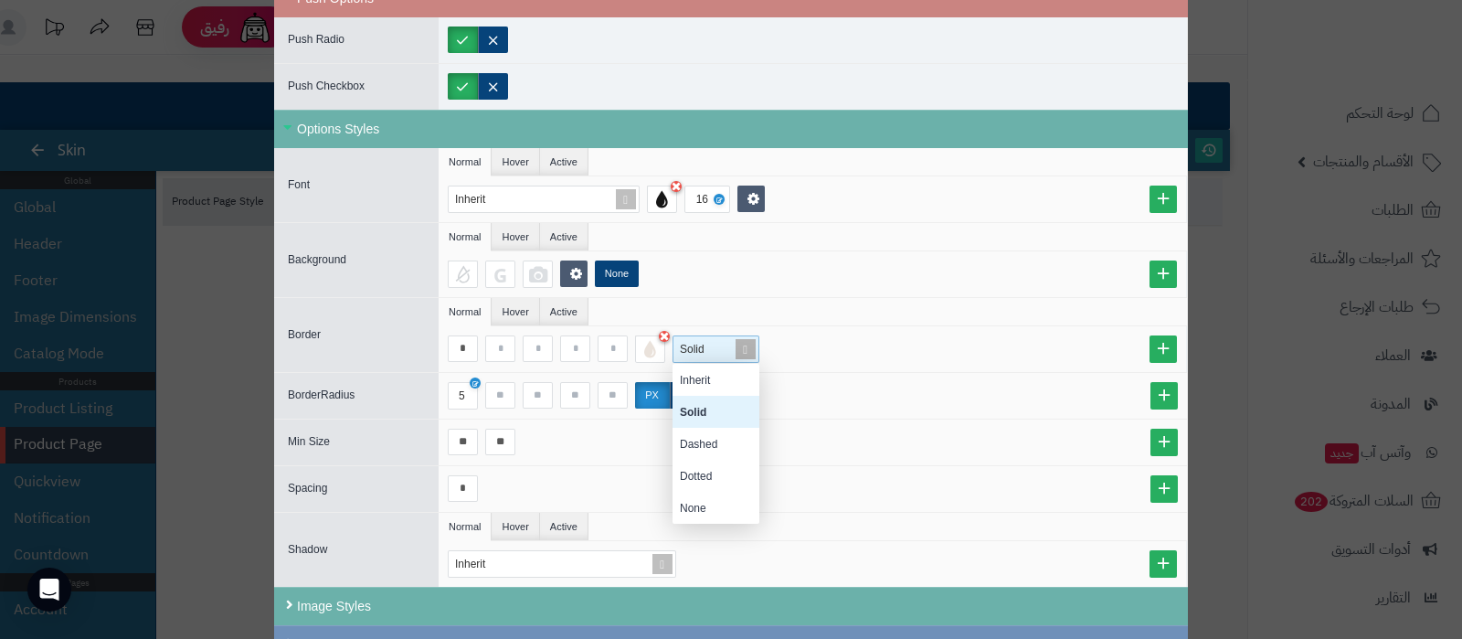
scroll to position [142, 69]
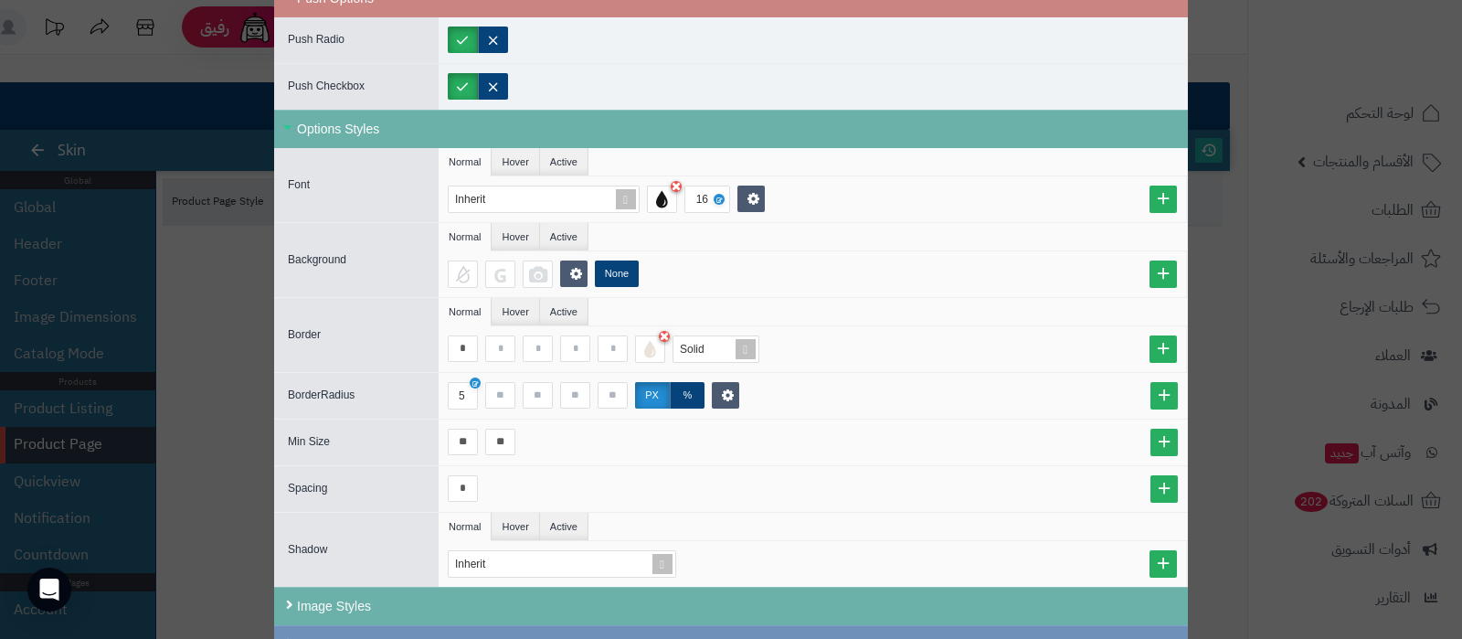
click at [829, 326] on div "* Solid" at bounding box center [813, 349] width 748 height 46
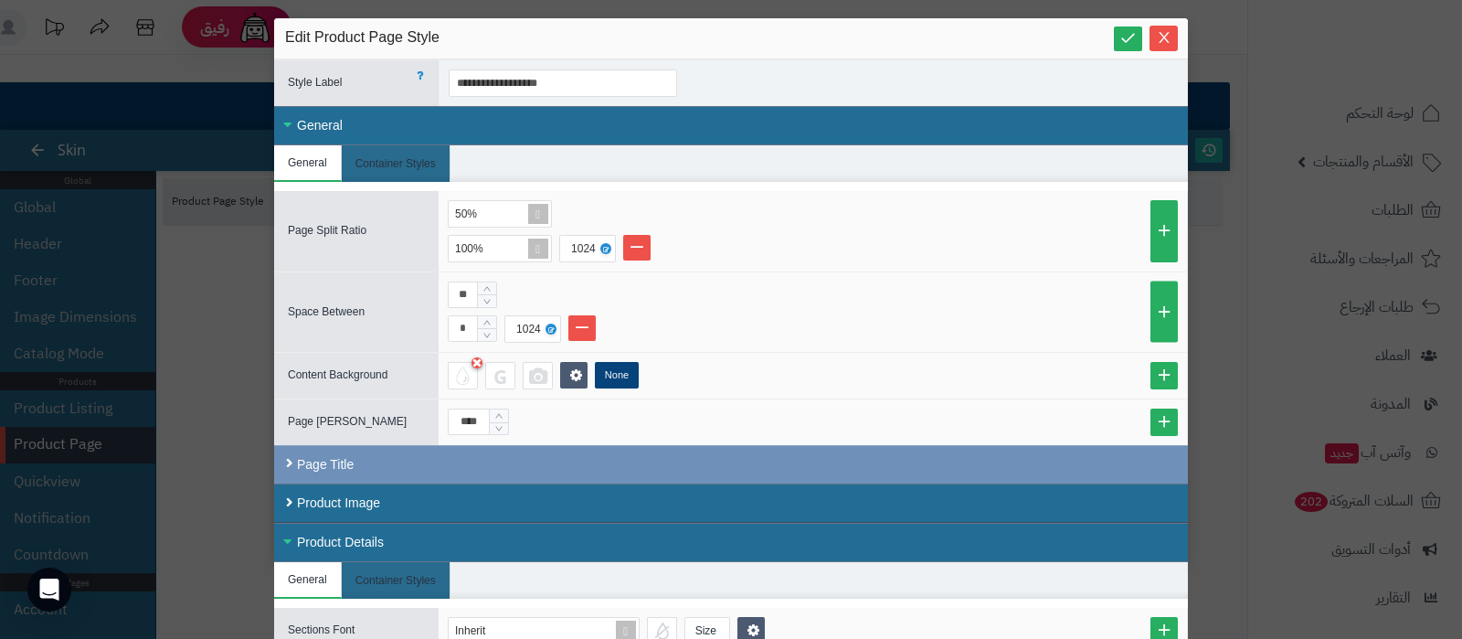
scroll to position [0, 0]
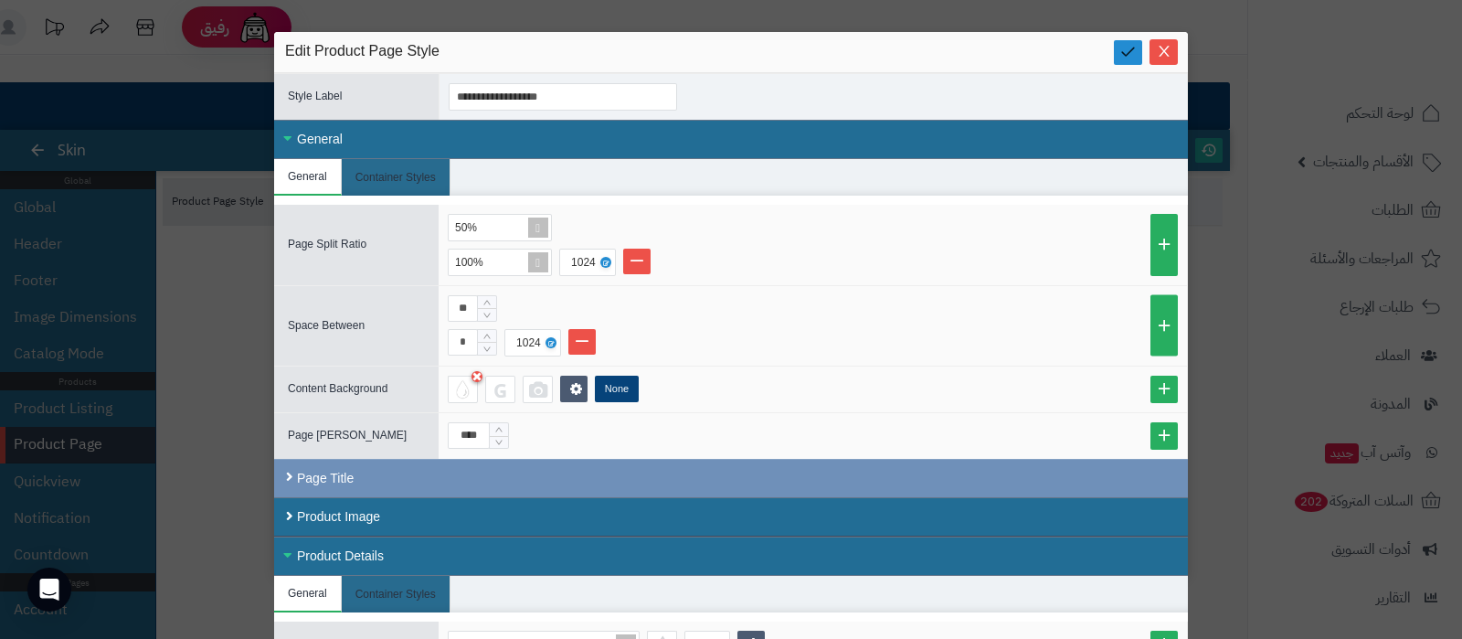
click at [1134, 46] on icon at bounding box center [1127, 51] width 17 height 17
click at [1171, 57] on icon "Close" at bounding box center [1164, 50] width 15 height 15
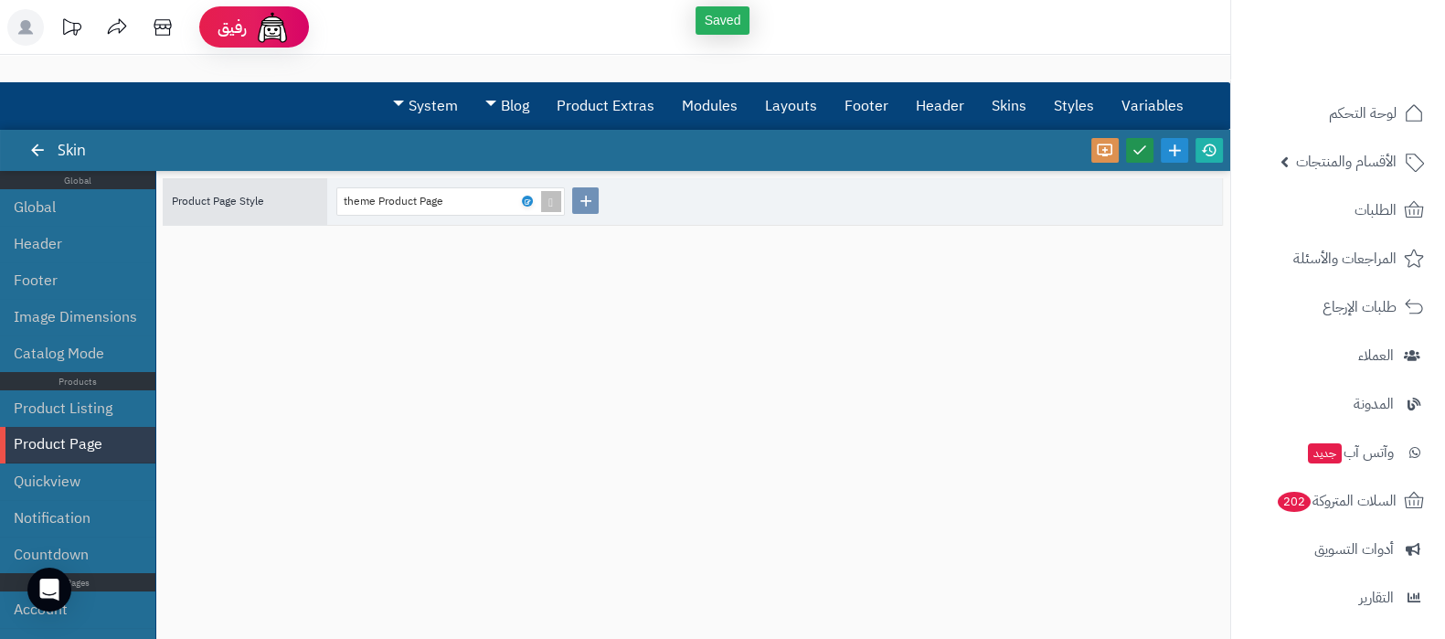
click at [1142, 150] on icon at bounding box center [1139, 150] width 16 height 16
click at [1210, 153] on icon at bounding box center [1209, 150] width 16 height 16
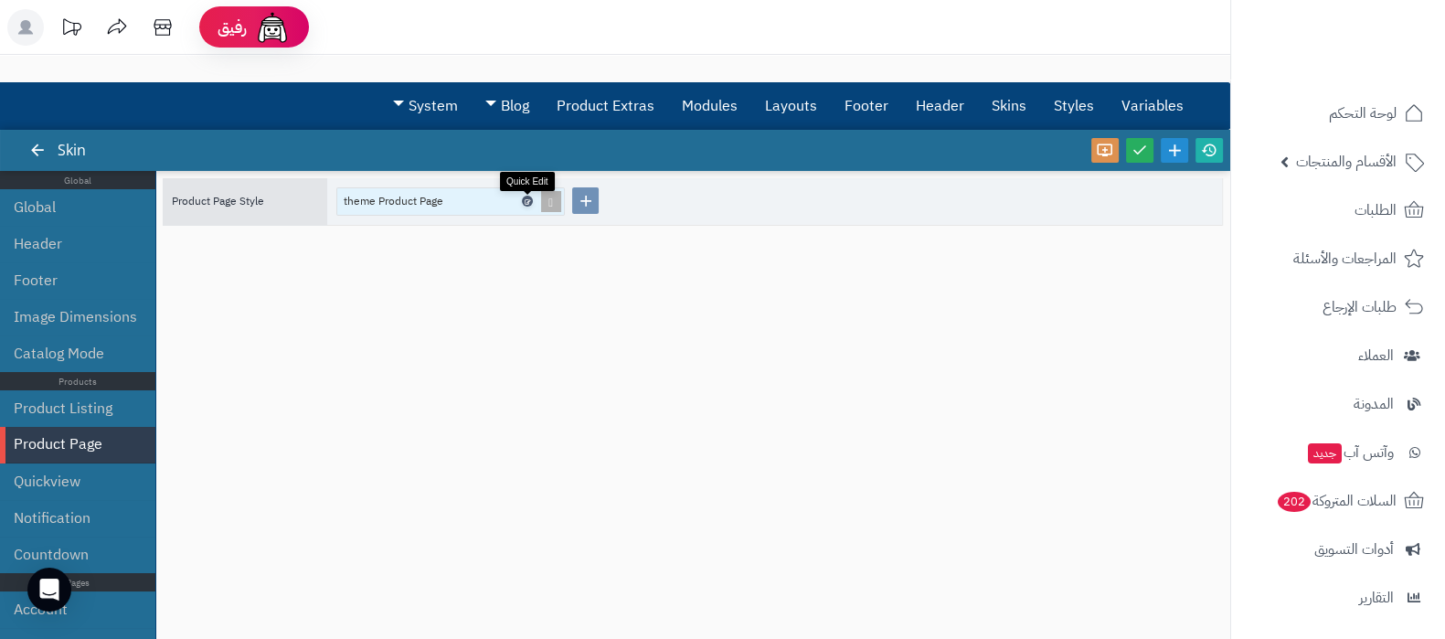
click at [529, 198] on icon at bounding box center [526, 201] width 5 height 8
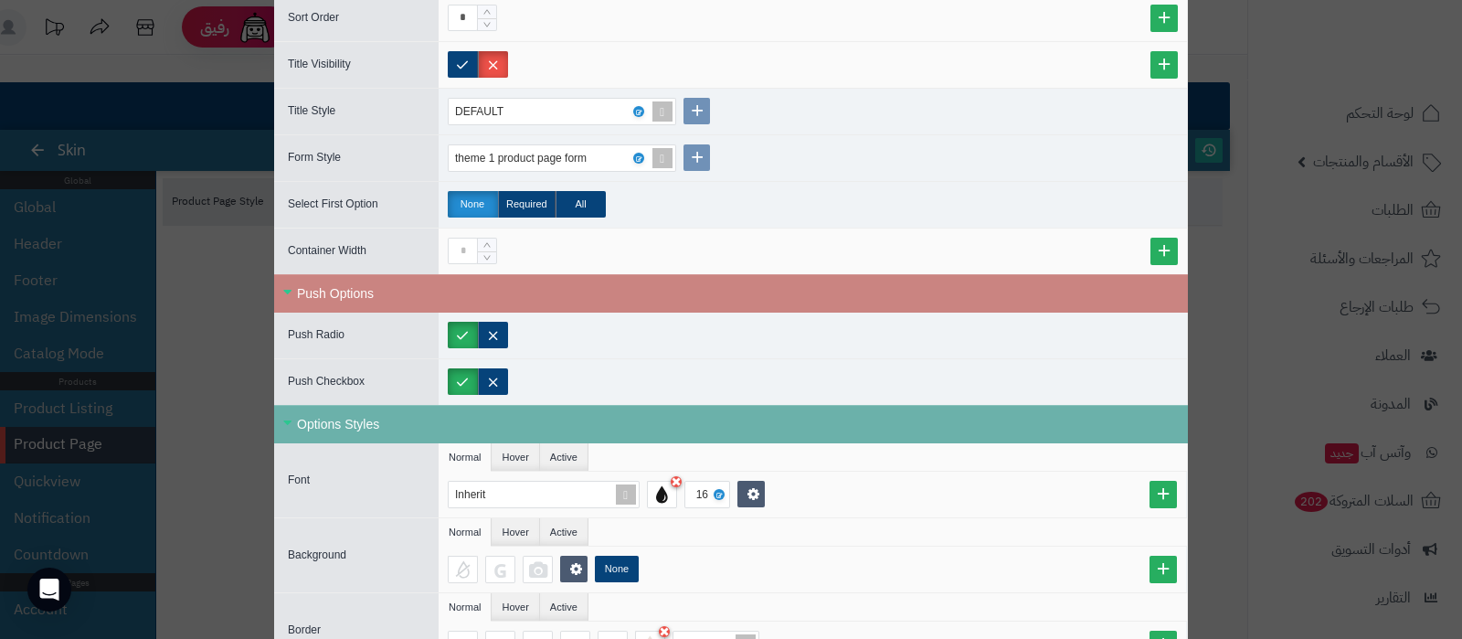
scroll to position [1028, 0]
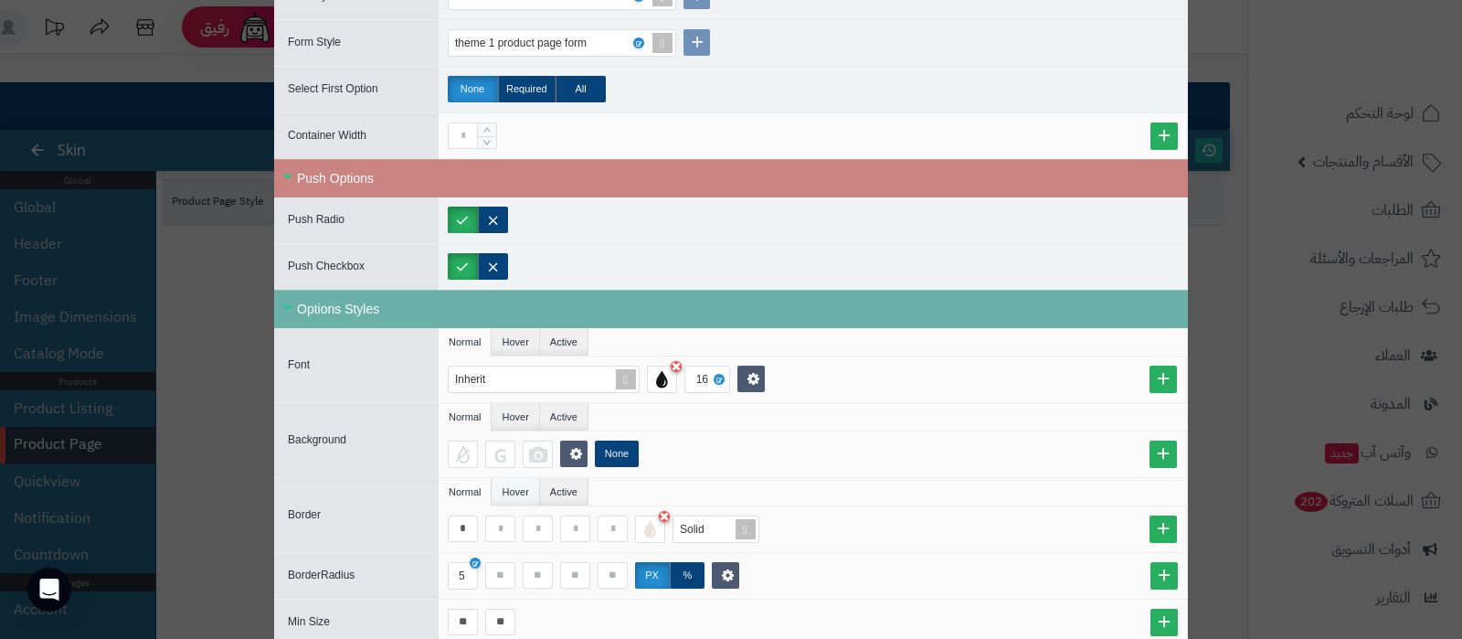
click at [526, 486] on li "Hover" at bounding box center [516, 491] width 48 height 27
click at [557, 482] on li "Active" at bounding box center [564, 491] width 48 height 27
click at [469, 478] on li "Normal" at bounding box center [465, 491] width 53 height 27
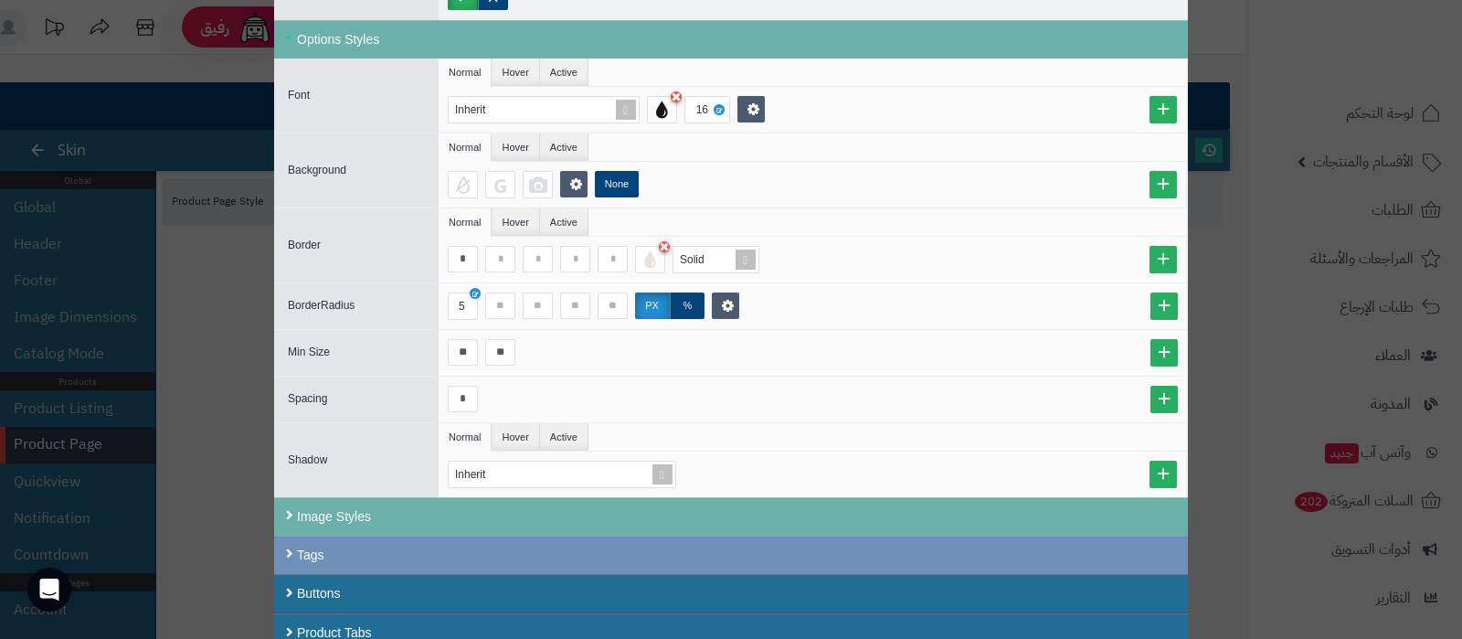
scroll to position [1302, 0]
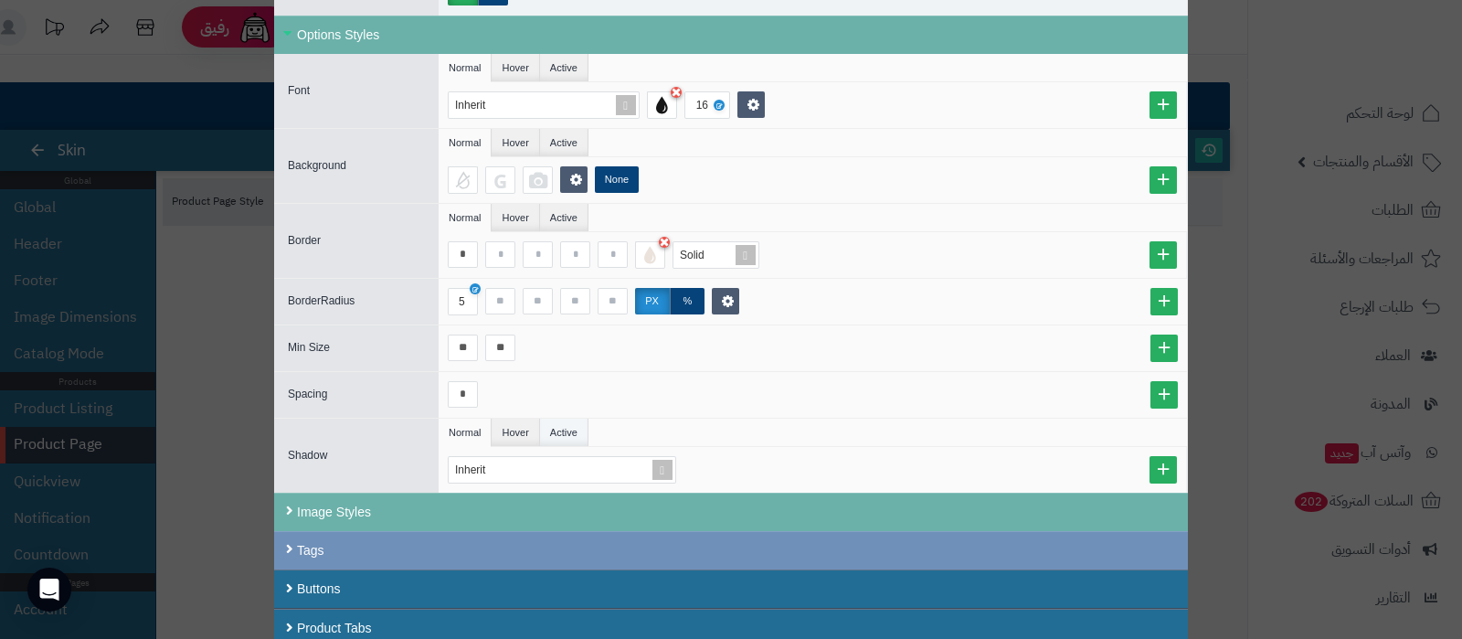
click at [576, 422] on li "Active" at bounding box center [564, 432] width 48 height 27
click at [481, 422] on li "Normal" at bounding box center [465, 432] width 53 height 27
click at [572, 427] on li "Active" at bounding box center [564, 432] width 48 height 27
click at [641, 466] on icon at bounding box center [637, 470] width 5 height 8
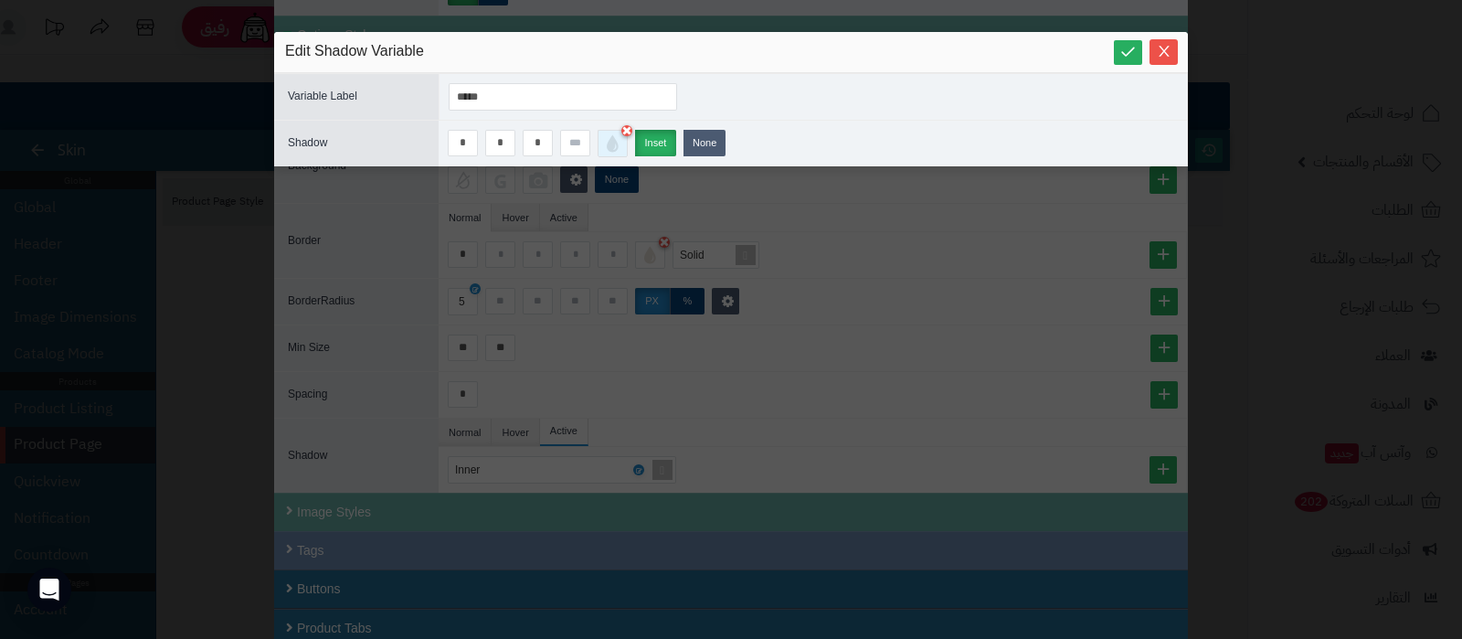
click at [617, 148] on div at bounding box center [613, 143] width 30 height 27
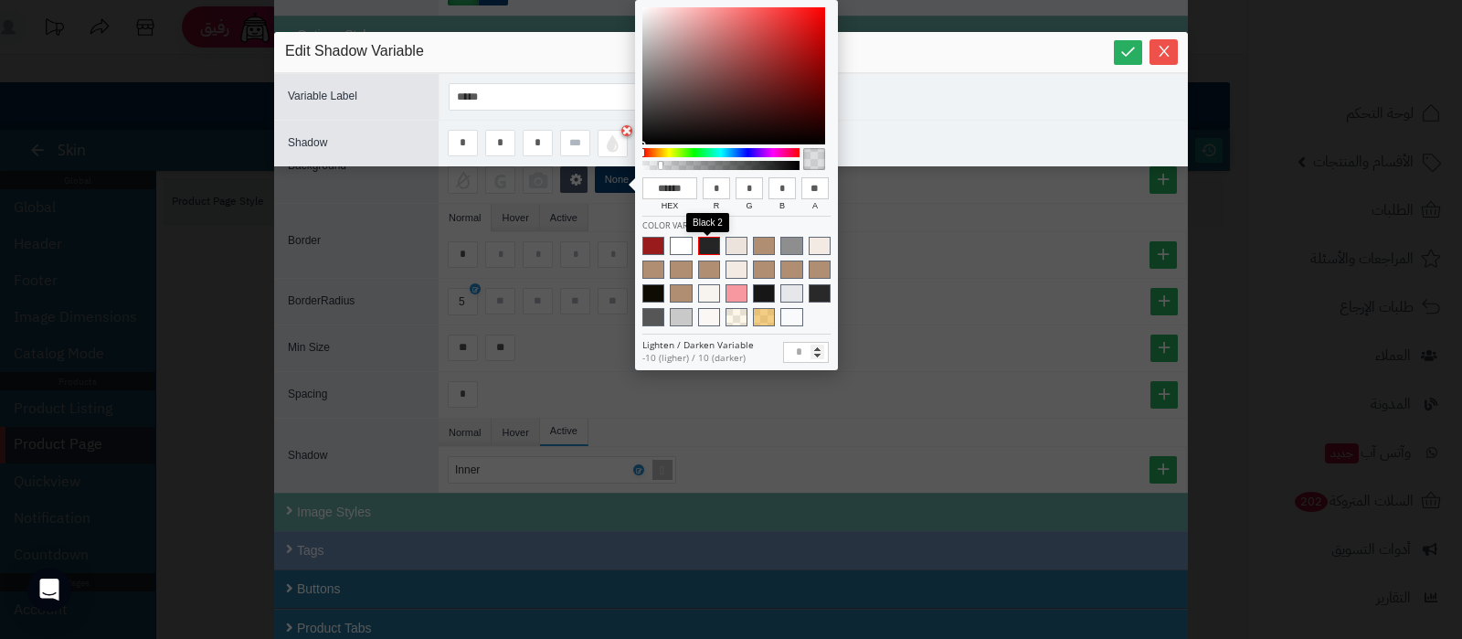
click at [699, 248] on span at bounding box center [709, 246] width 22 height 18
type input "******"
type input "**"
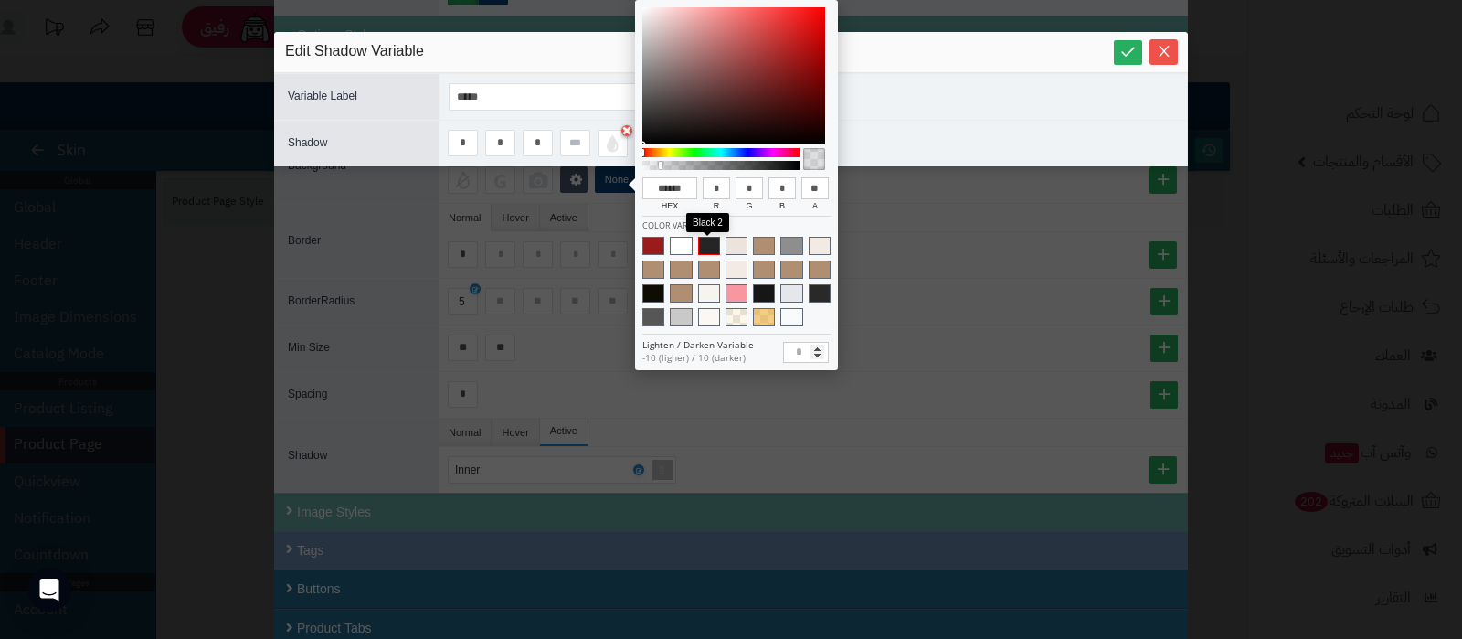
type input "***"
click at [1126, 40] on link at bounding box center [1128, 52] width 28 height 25
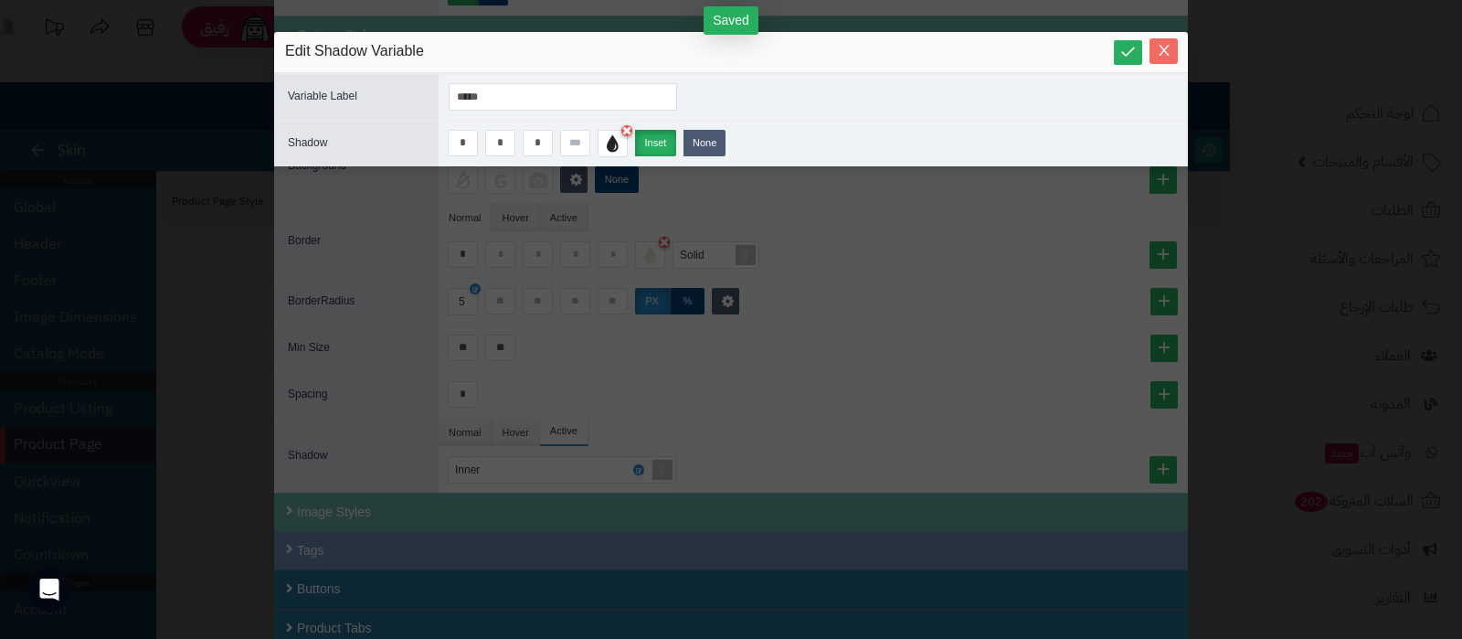
click at [1162, 52] on icon "Close" at bounding box center [1164, 51] width 10 height 11
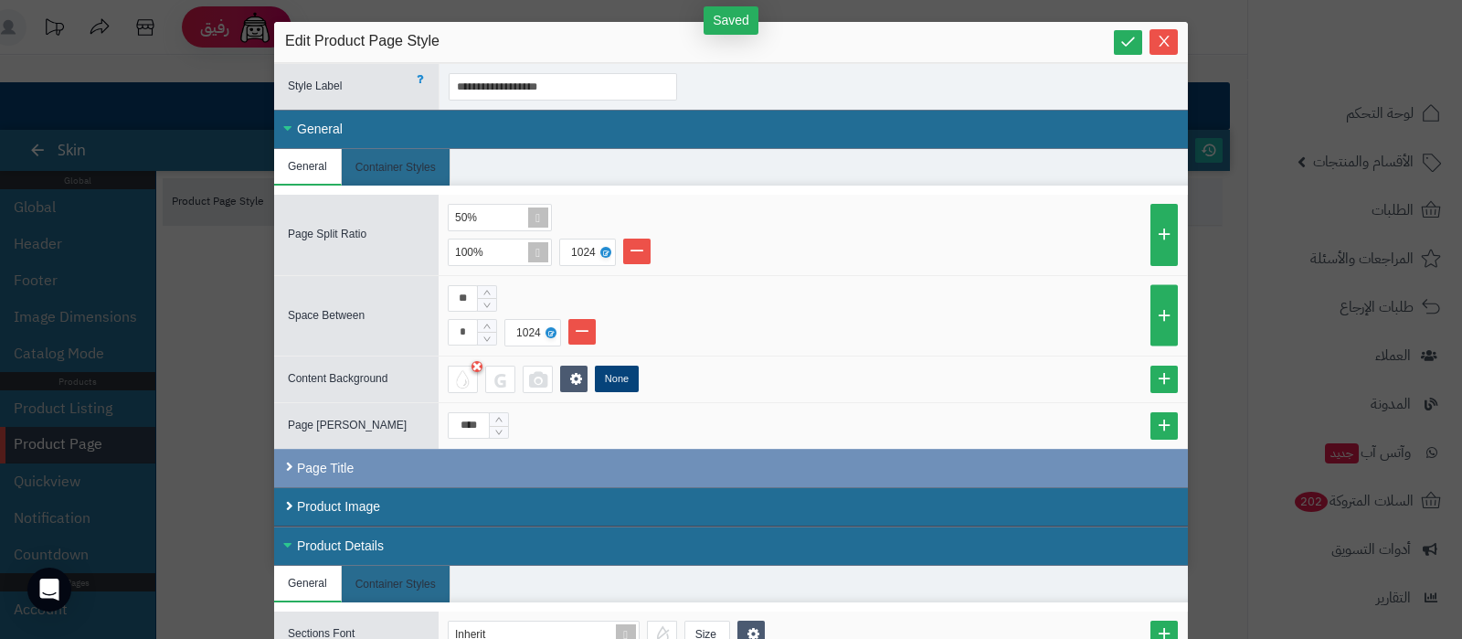
scroll to position [0, 0]
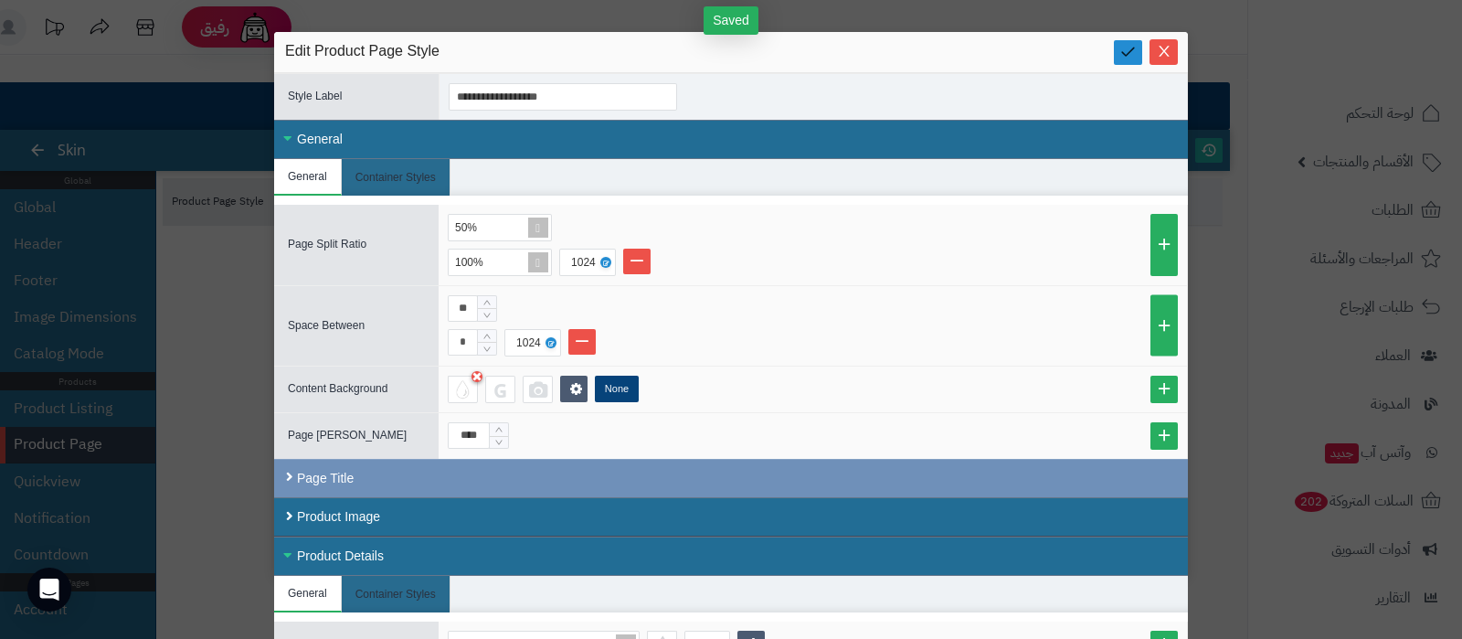
click at [1137, 48] on icon at bounding box center [1127, 51] width 17 height 17
click at [1171, 55] on icon "Close" at bounding box center [1164, 50] width 15 height 15
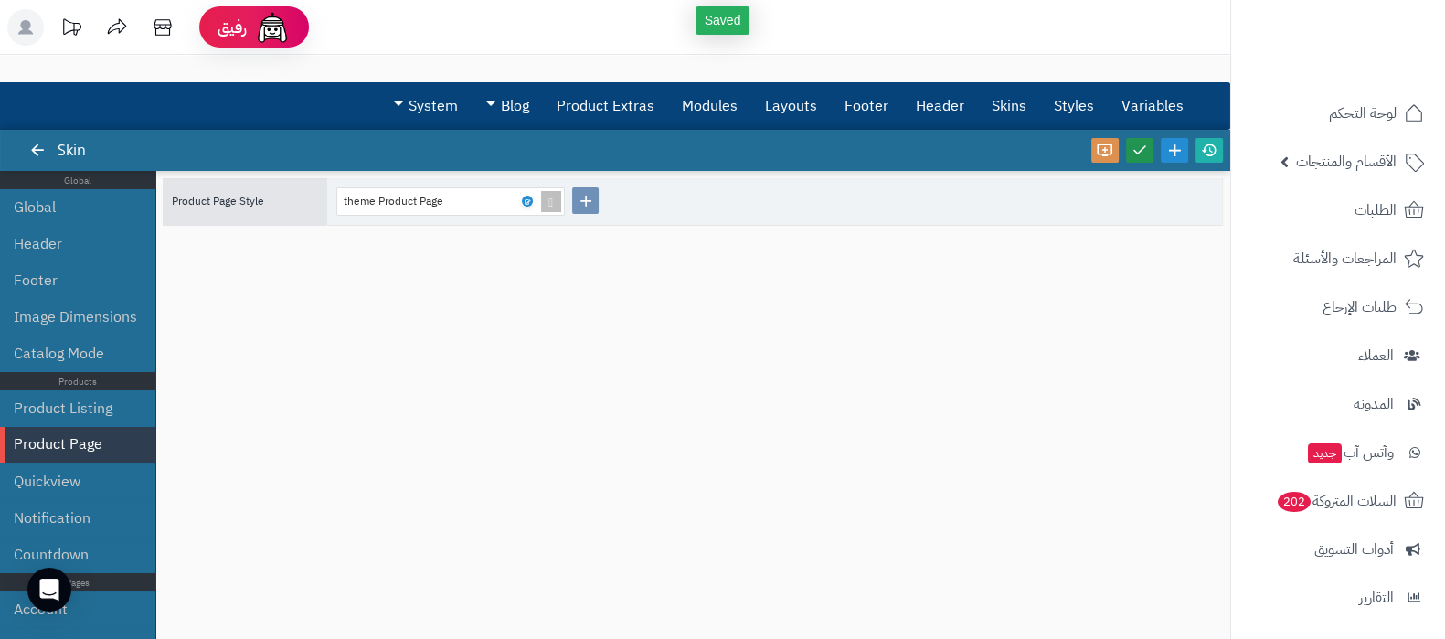
click at [1138, 155] on icon at bounding box center [1139, 150] width 16 height 16
click at [1206, 146] on icon at bounding box center [1209, 150] width 16 height 16
click at [810, 105] on link "Layouts" at bounding box center [791, 106] width 80 height 46
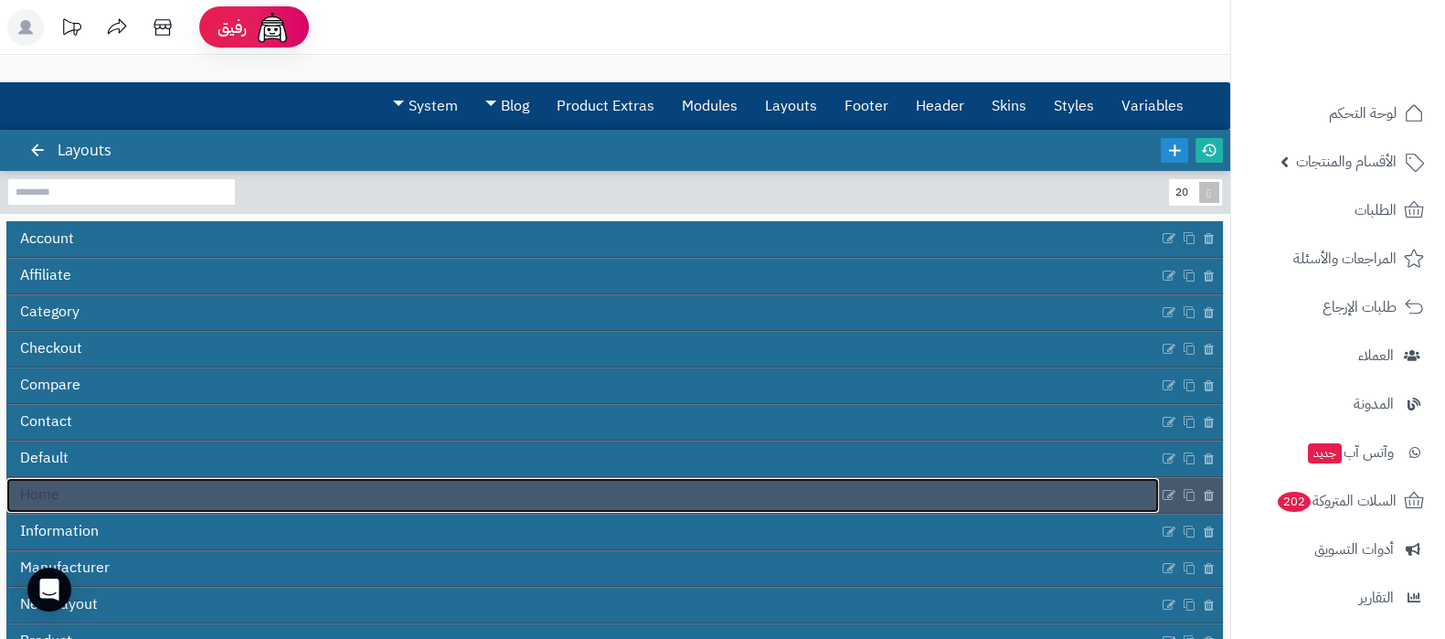
click at [656, 506] on link "Home" at bounding box center [582, 495] width 1152 height 35
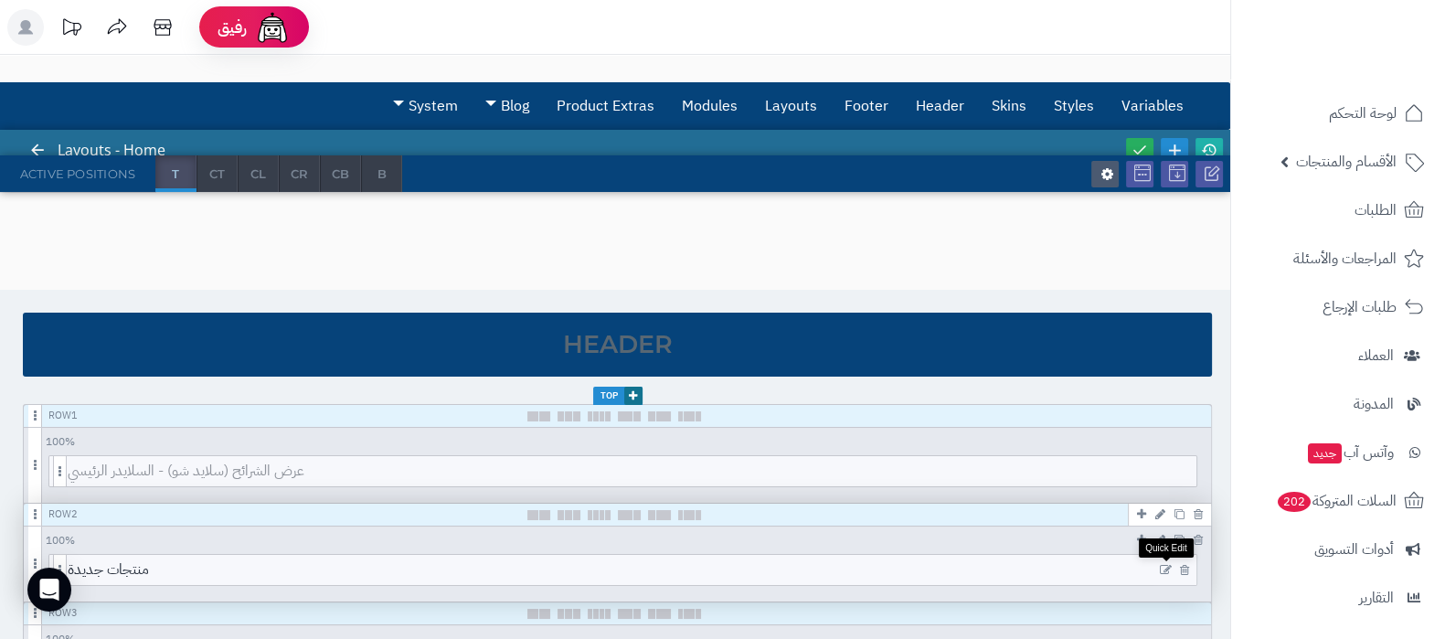
click at [1162, 567] on icon at bounding box center [1166, 570] width 12 height 13
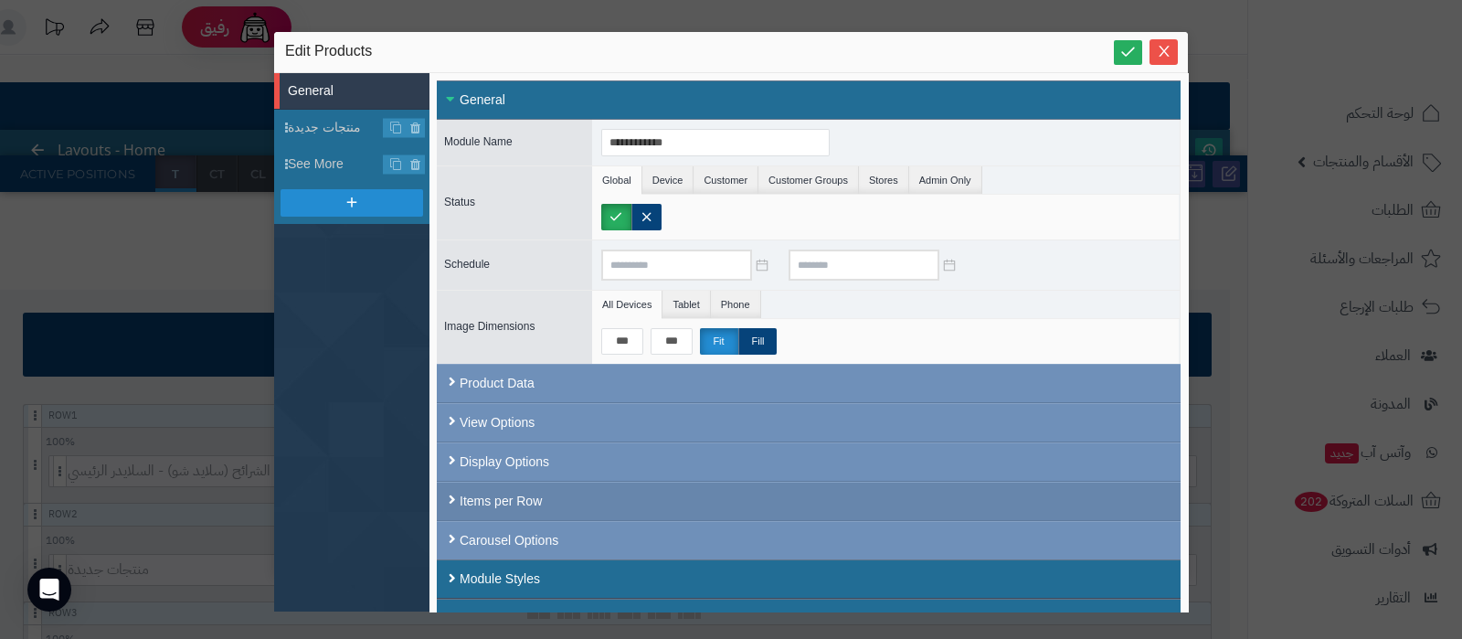
click at [565, 502] on div "Items per Row" at bounding box center [809, 501] width 744 height 39
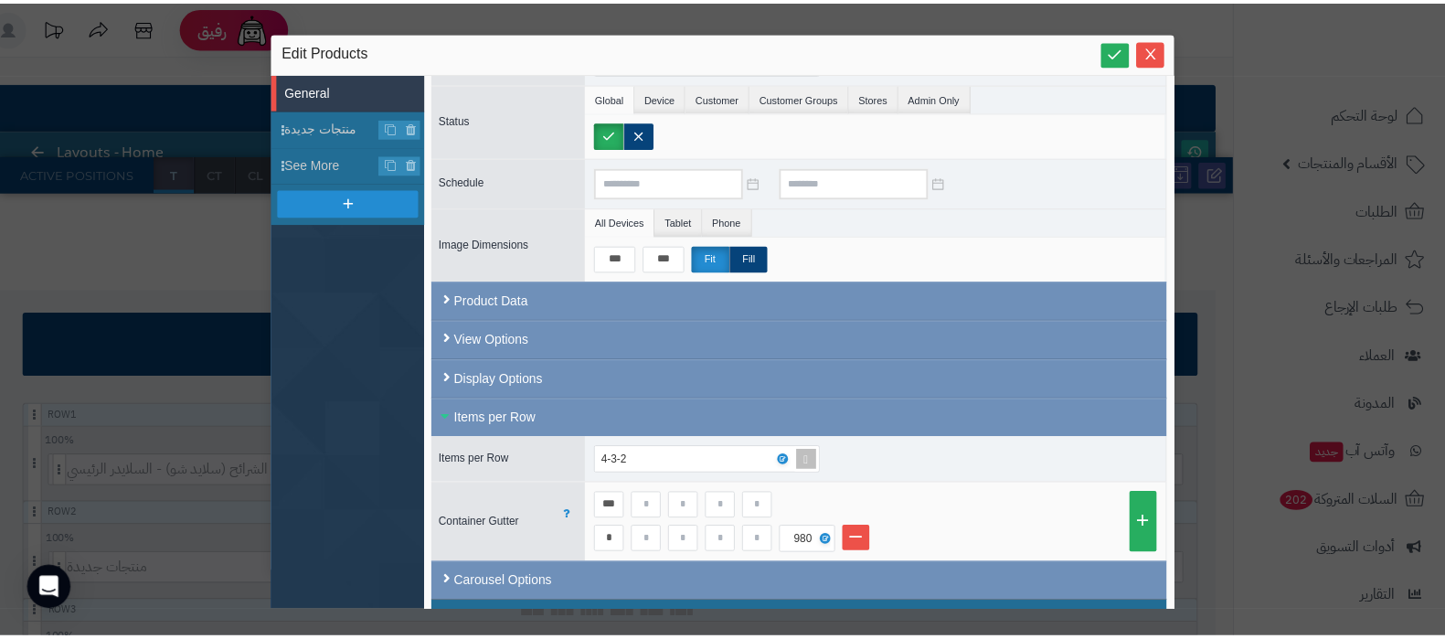
scroll to position [155, 0]
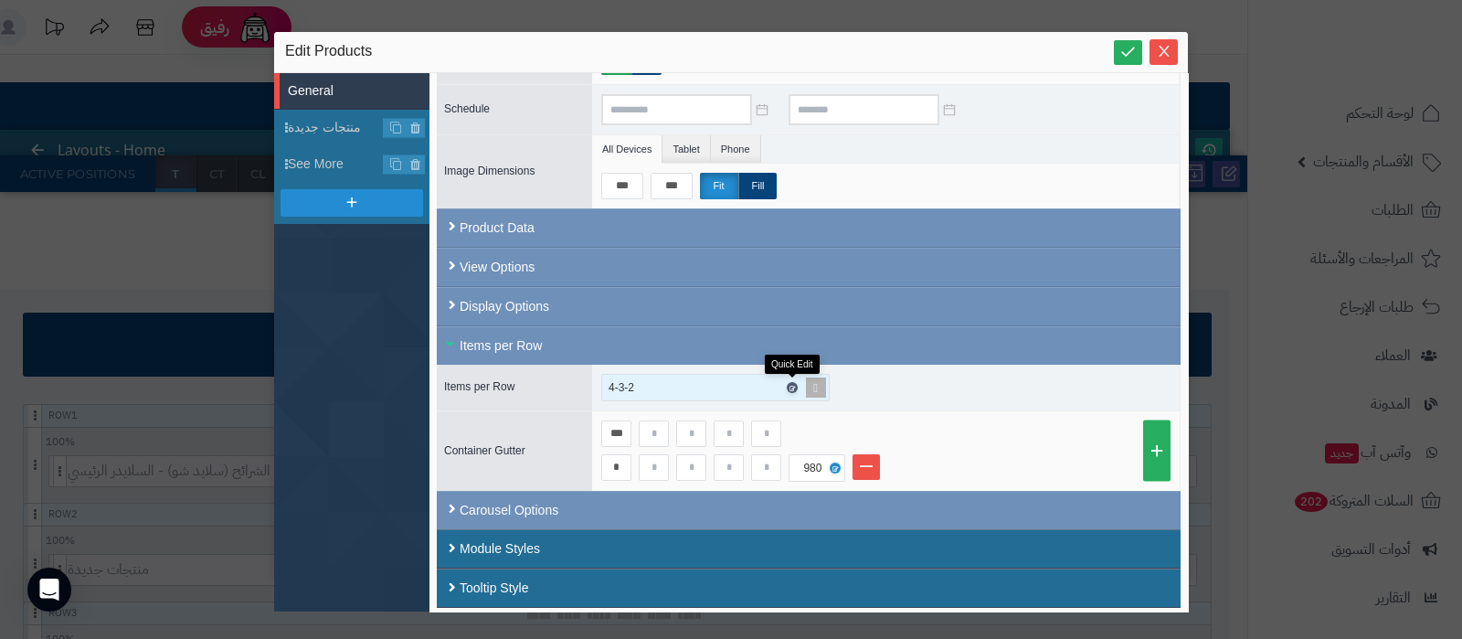
click at [790, 384] on icon at bounding box center [791, 388] width 5 height 8
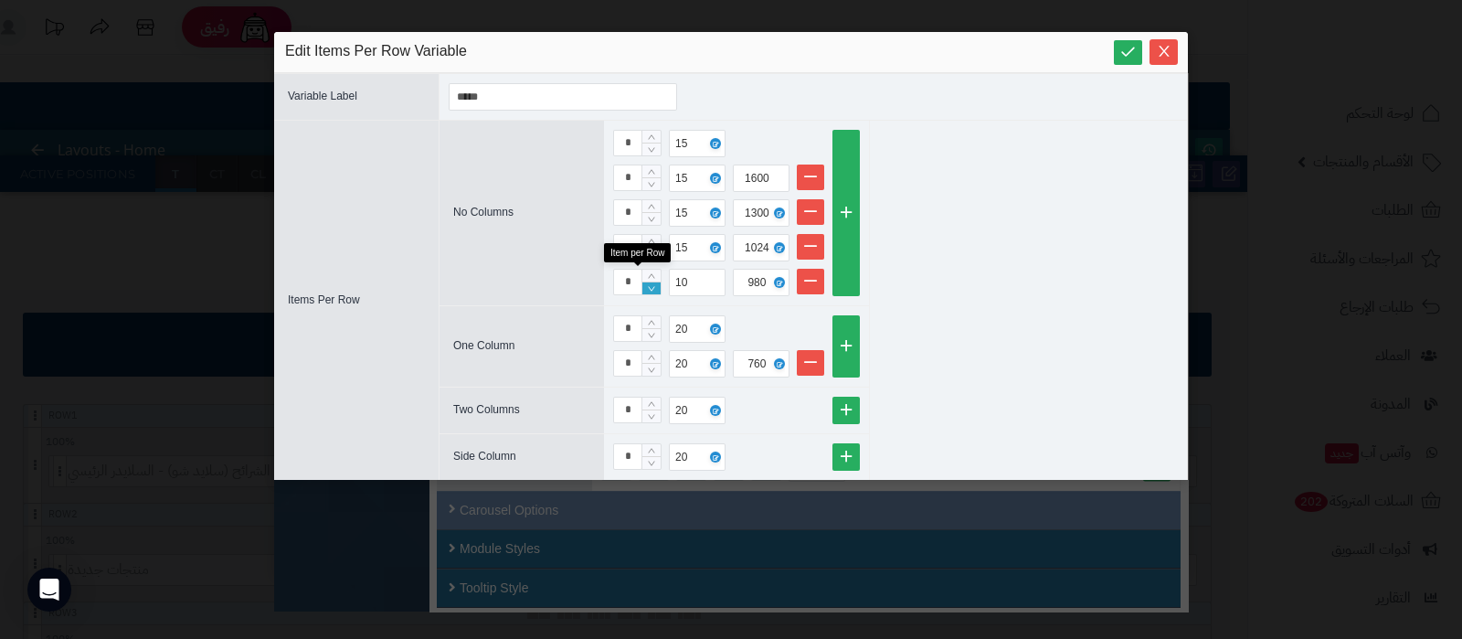
type input "*"
click at [652, 291] on icon "Decrease Value" at bounding box center [652, 288] width 8 height 11
click at [1129, 48] on icon at bounding box center [1127, 51] width 17 height 17
click at [1155, 52] on span "Close" at bounding box center [1164, 51] width 28 height 16
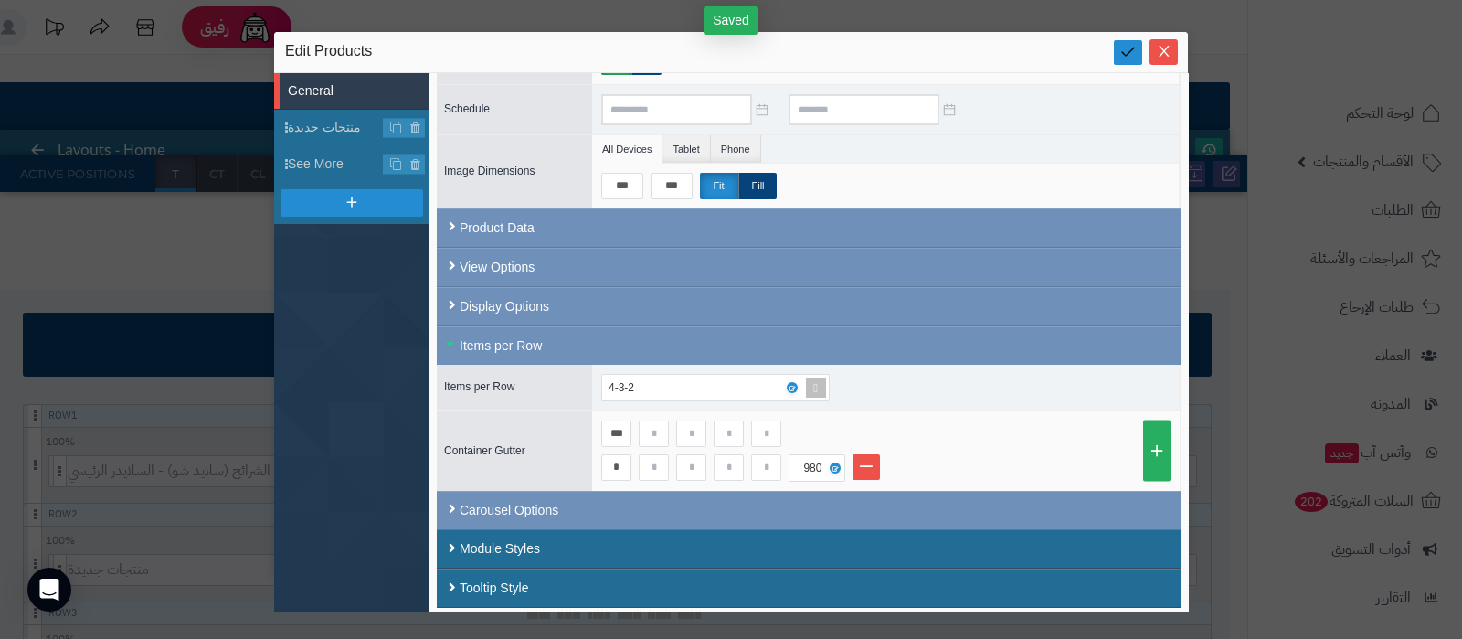
click at [1129, 59] on icon at bounding box center [1127, 51] width 17 height 17
click at [1160, 51] on icon "Close" at bounding box center [1164, 50] width 15 height 15
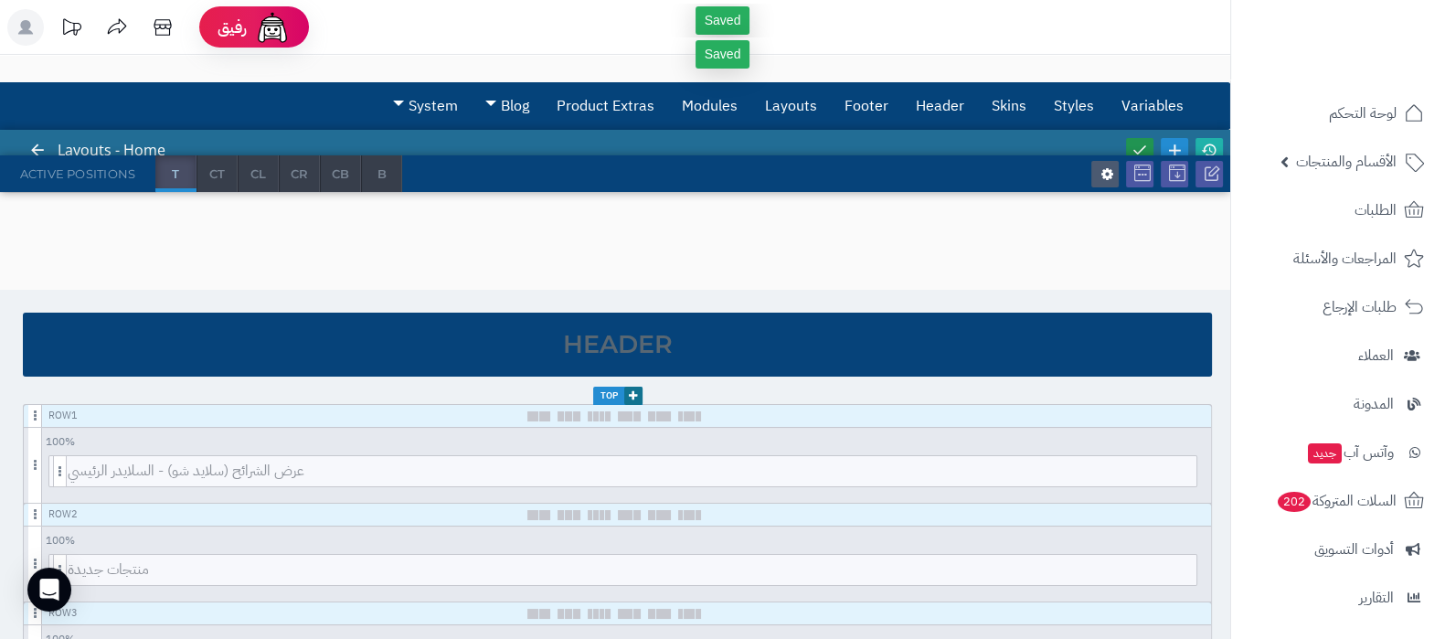
click at [1139, 143] on icon at bounding box center [1139, 150] width 16 height 16
click at [1215, 142] on icon at bounding box center [1209, 150] width 16 height 16
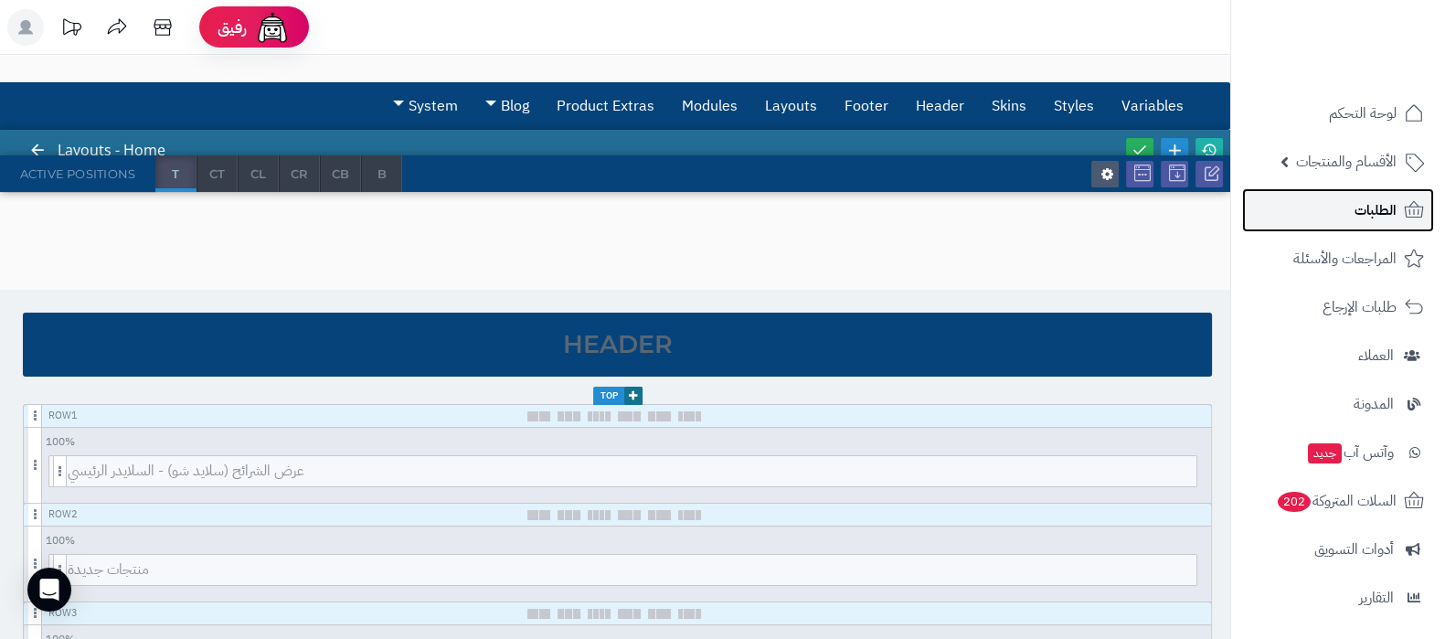
click at [1347, 190] on link "الطلبات" at bounding box center [1338, 210] width 192 height 44
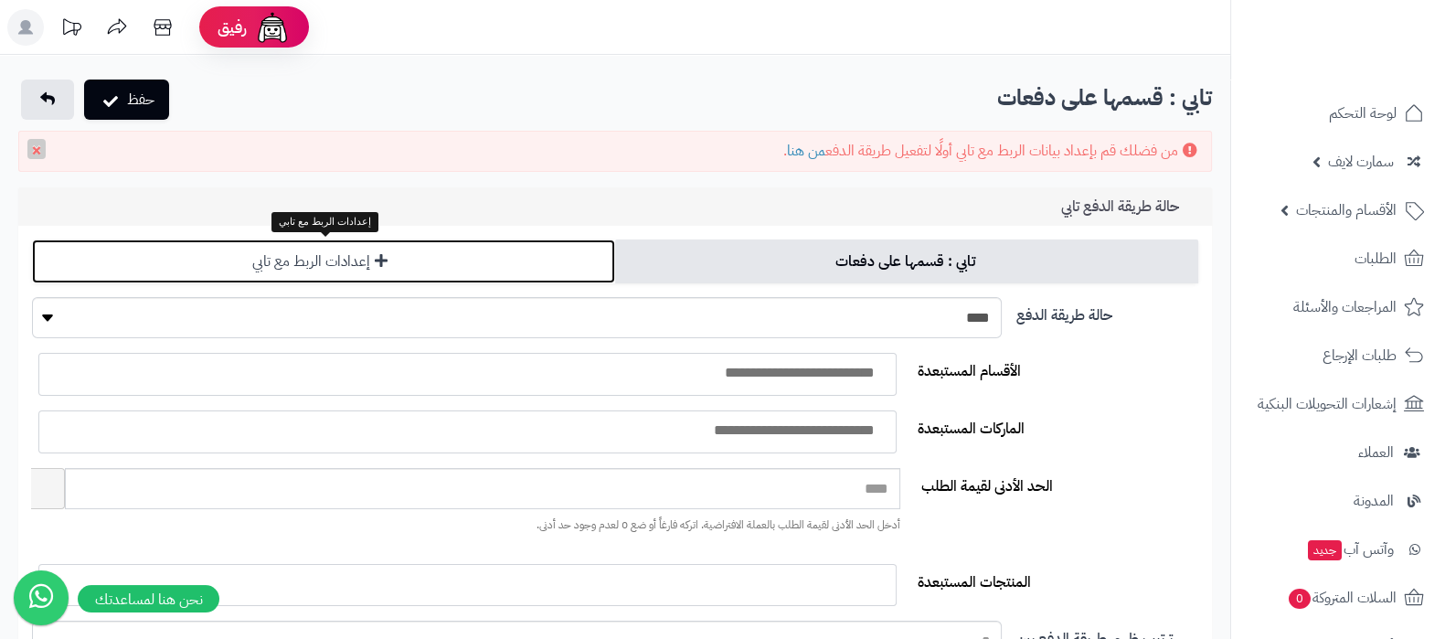
click at [498, 263] on link "إعدادات الربط مع تابي" at bounding box center [323, 261] width 583 height 44
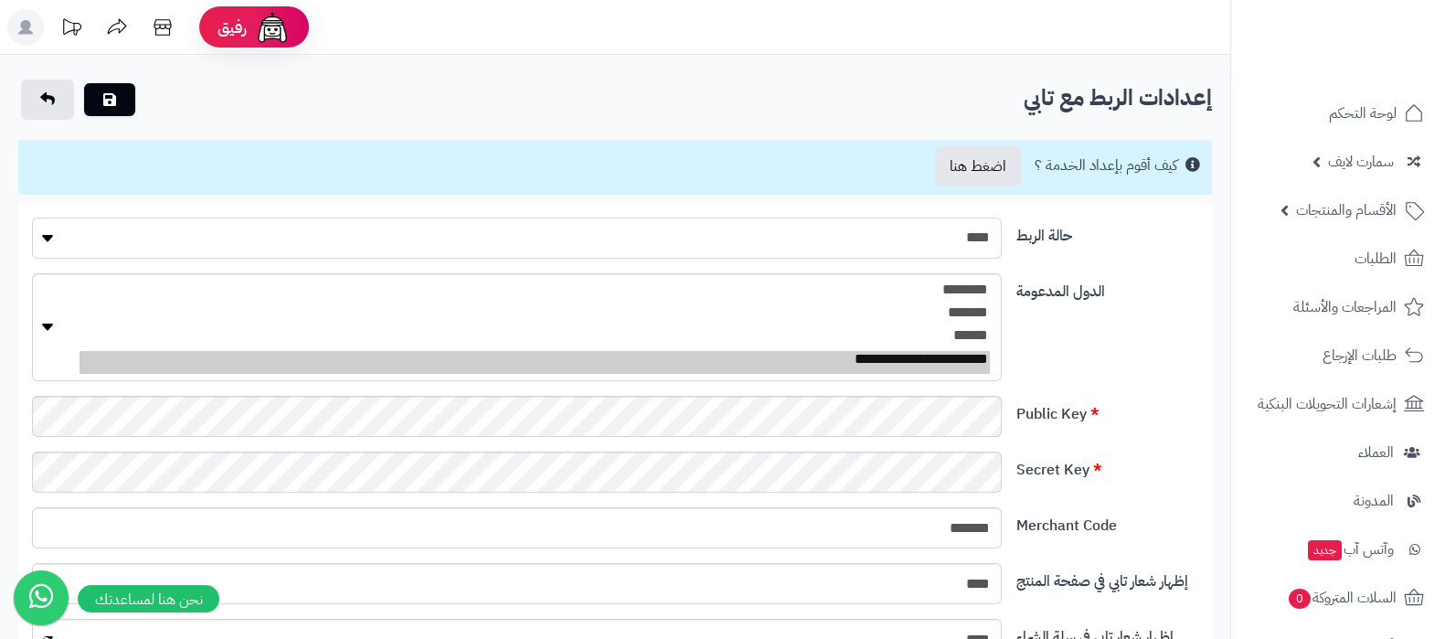
click at [982, 233] on select "**** ****" at bounding box center [517, 237] width 970 height 41
select select "*"
click at [32, 217] on select "**** ****" at bounding box center [517, 237] width 970 height 41
click at [122, 99] on button "submit" at bounding box center [109, 98] width 51 height 33
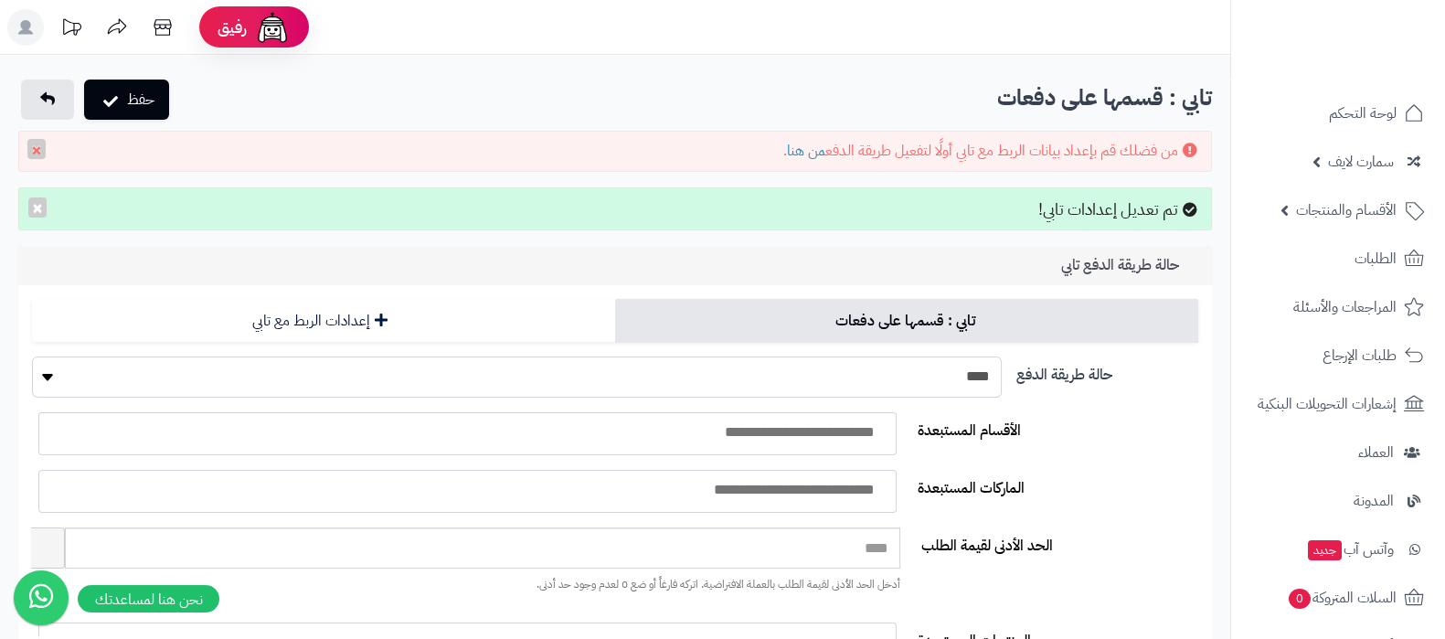
click at [902, 369] on select "**** ****" at bounding box center [517, 376] width 970 height 41
select select "*"
click at [32, 356] on select "**** ****" at bounding box center [517, 376] width 970 height 41
click at [133, 102] on button "حفظ" at bounding box center [126, 99] width 85 height 40
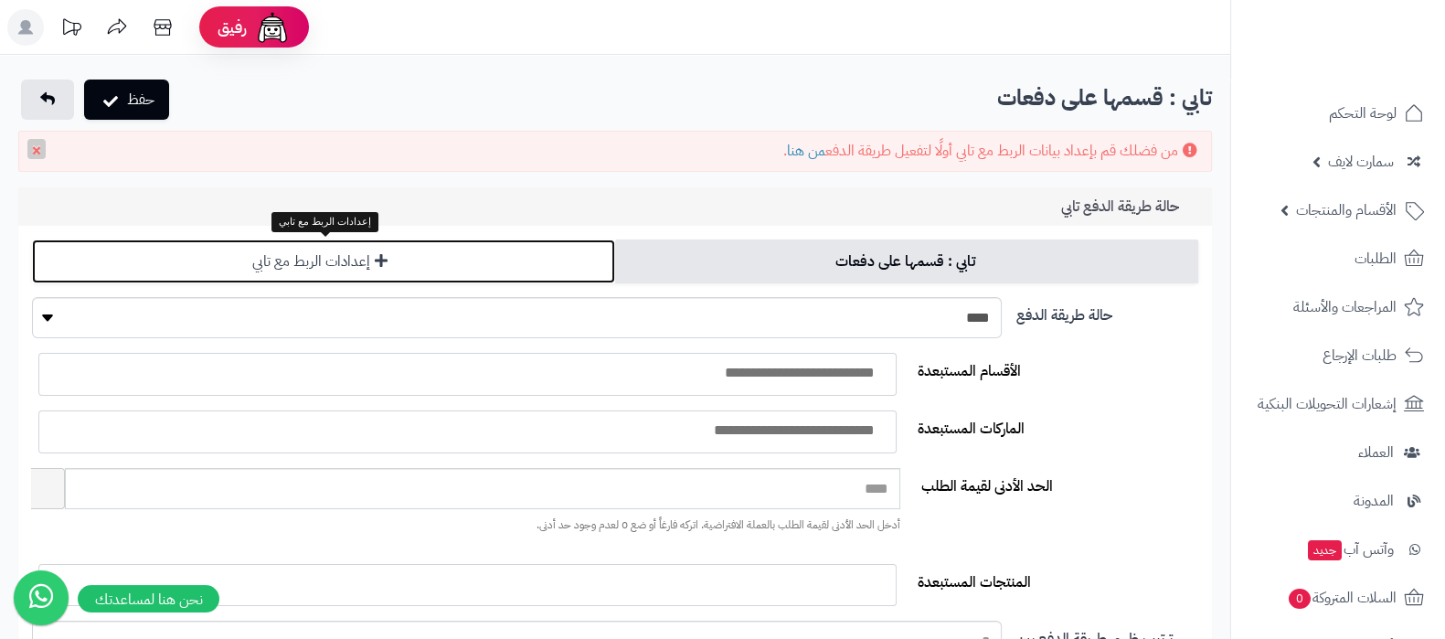
click at [451, 244] on link "إعدادات الربط مع تابي" at bounding box center [323, 261] width 583 height 44
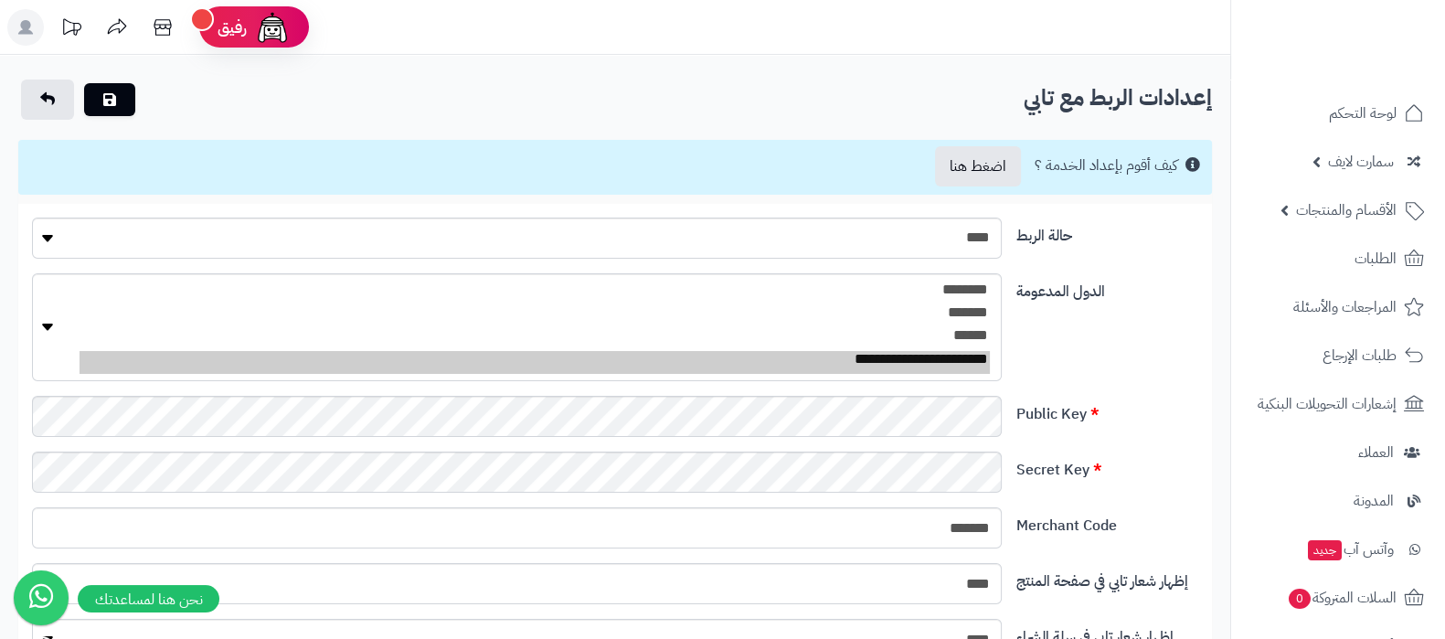
click at [1177, 463] on label "Secret Key" at bounding box center [1107, 465] width 196 height 29
select select "**"
click at [965, 355] on option "**********" at bounding box center [535, 362] width 910 height 23
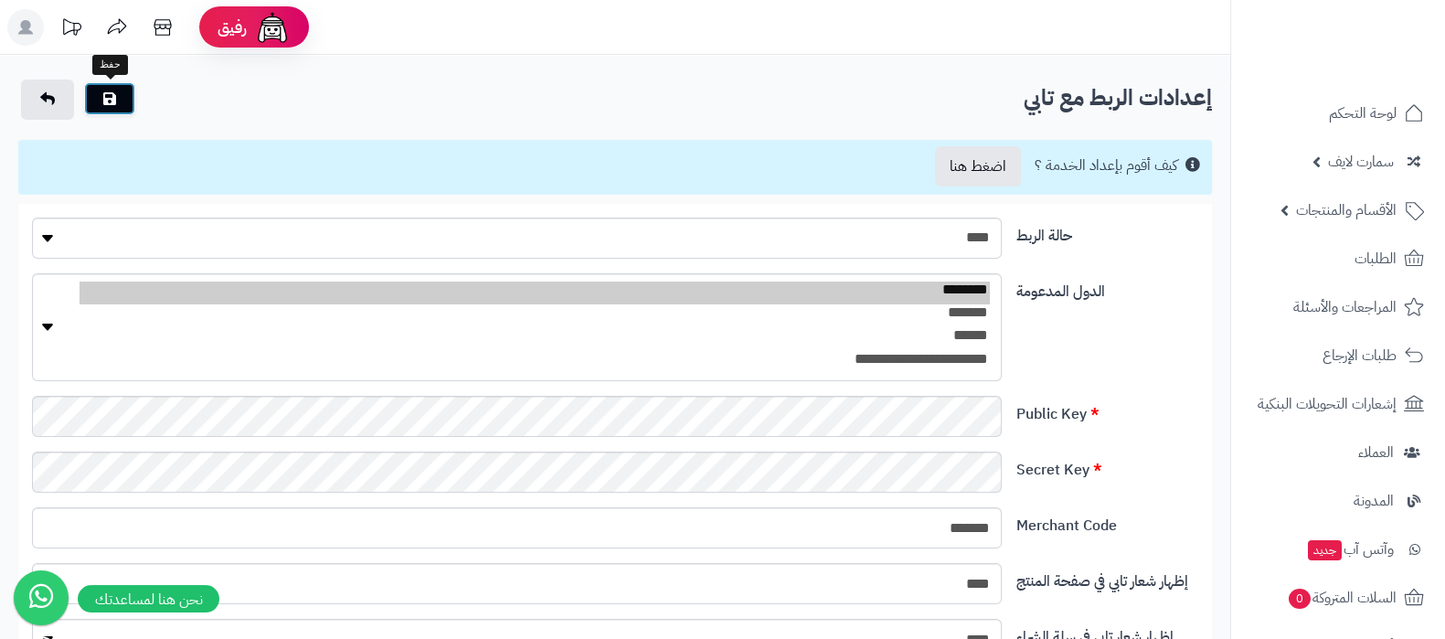
click at [105, 101] on icon "submit" at bounding box center [109, 98] width 13 height 15
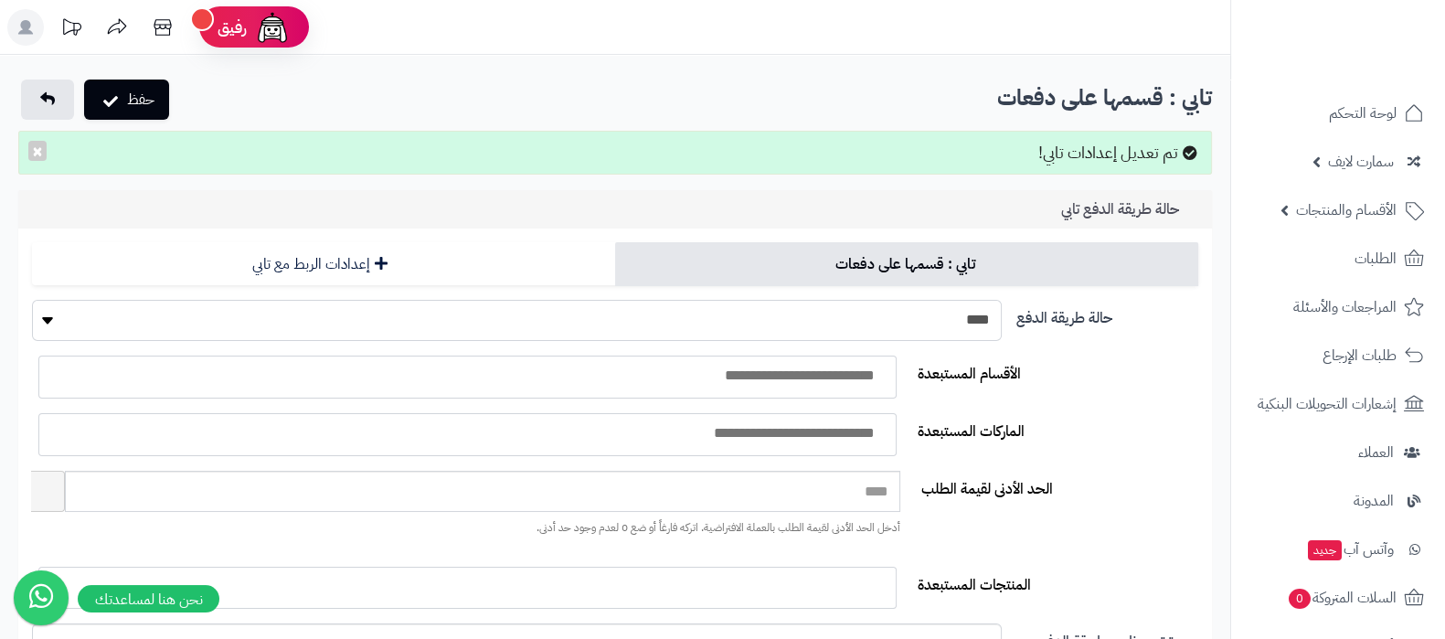
click at [932, 327] on select "**** ****" at bounding box center [517, 320] width 970 height 41
select select "*"
click at [32, 300] on select "**** ****" at bounding box center [517, 320] width 970 height 41
click at [123, 79] on button "حفظ" at bounding box center [126, 99] width 85 height 40
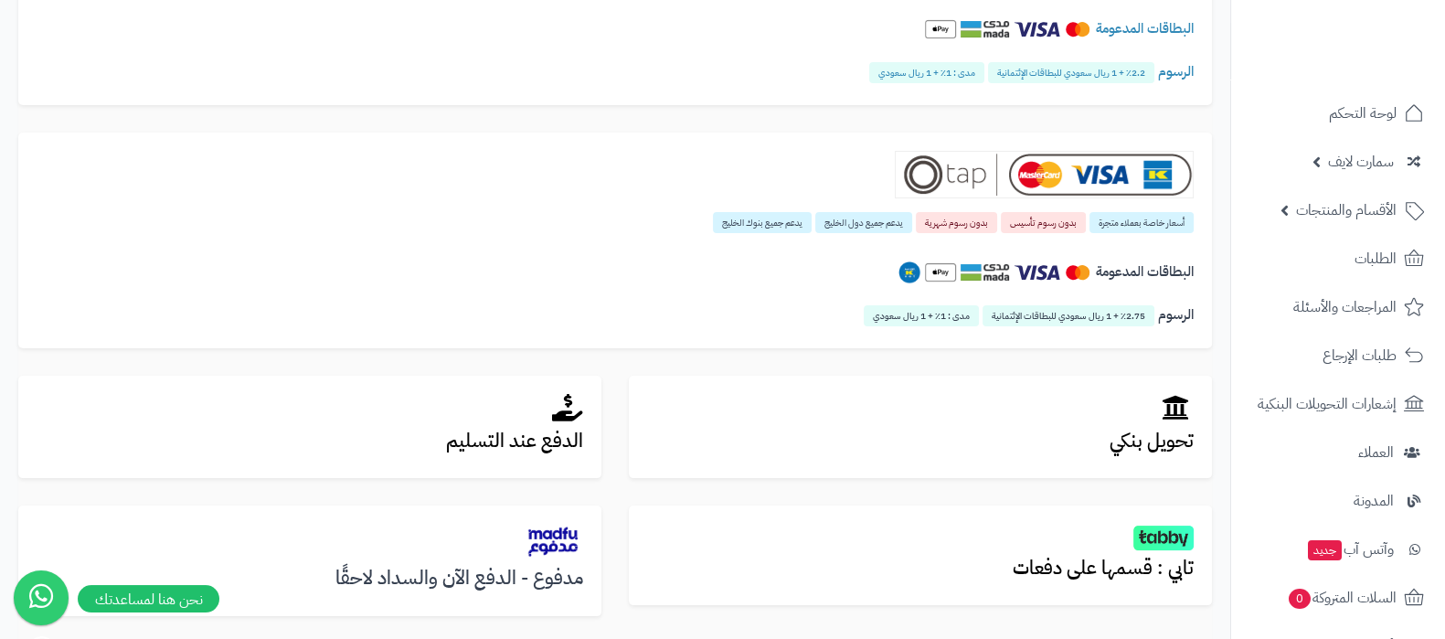
scroll to position [649, 0]
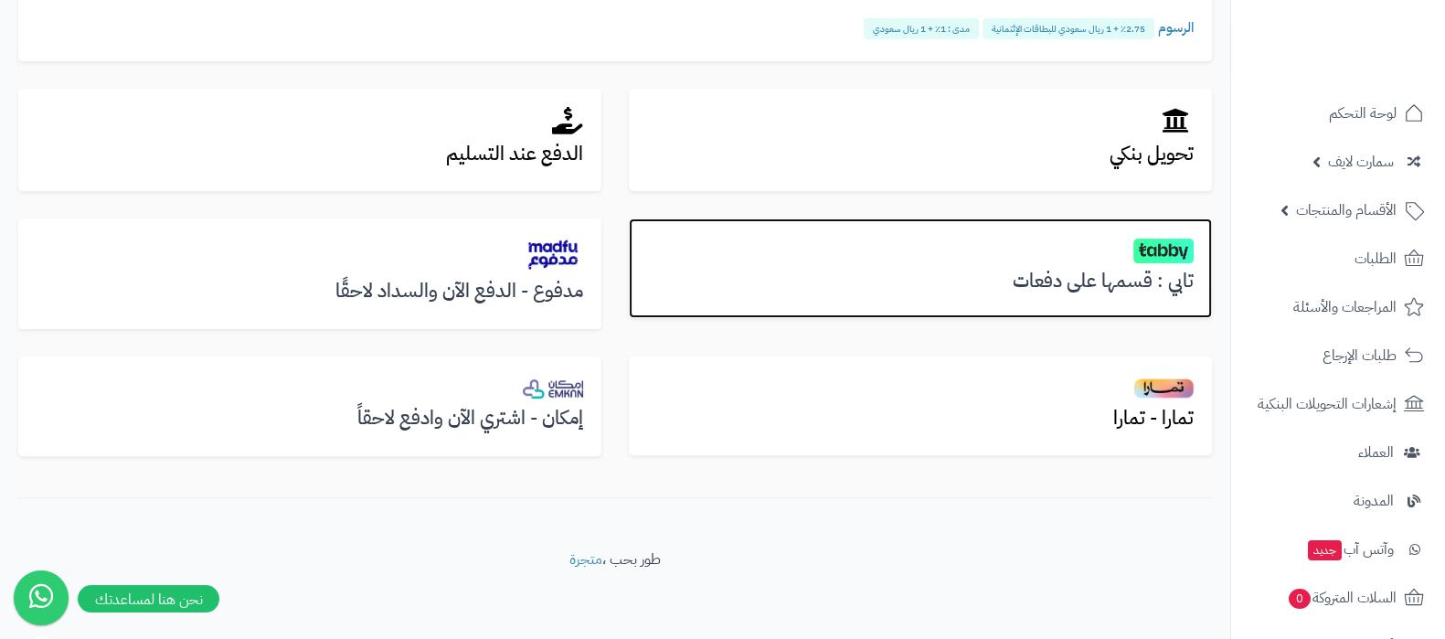
click at [1133, 285] on h3 "تابي : قسمها على دفعات" at bounding box center [920, 280] width 546 height 21
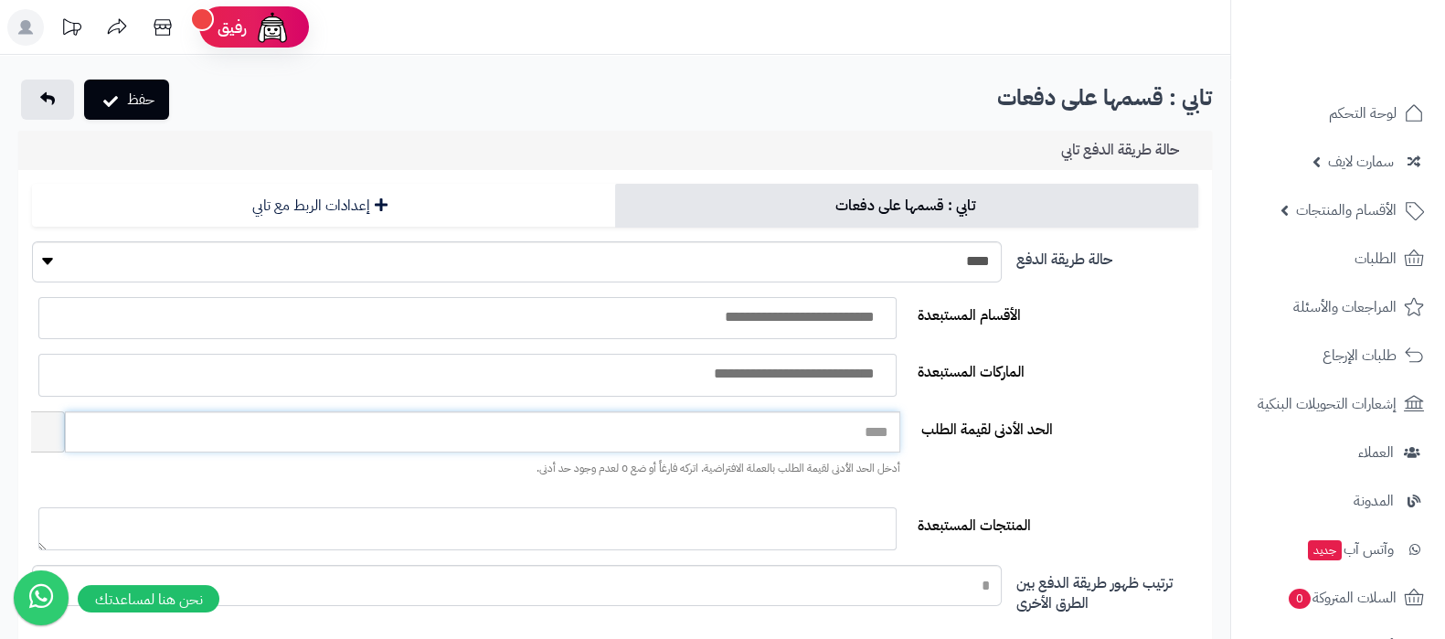
click at [867, 413] on input "****" at bounding box center [482, 431] width 835 height 41
type input "*****"
click at [142, 94] on button "حفظ" at bounding box center [126, 99] width 85 height 40
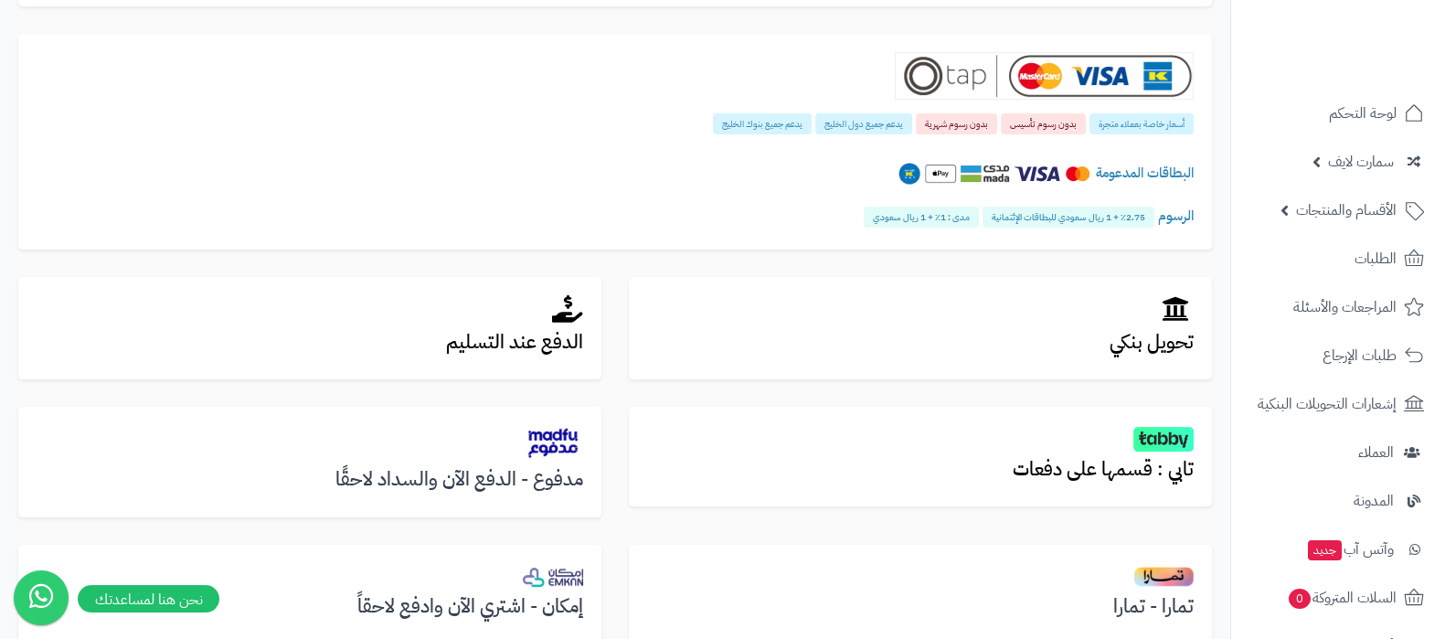
scroll to position [571, 0]
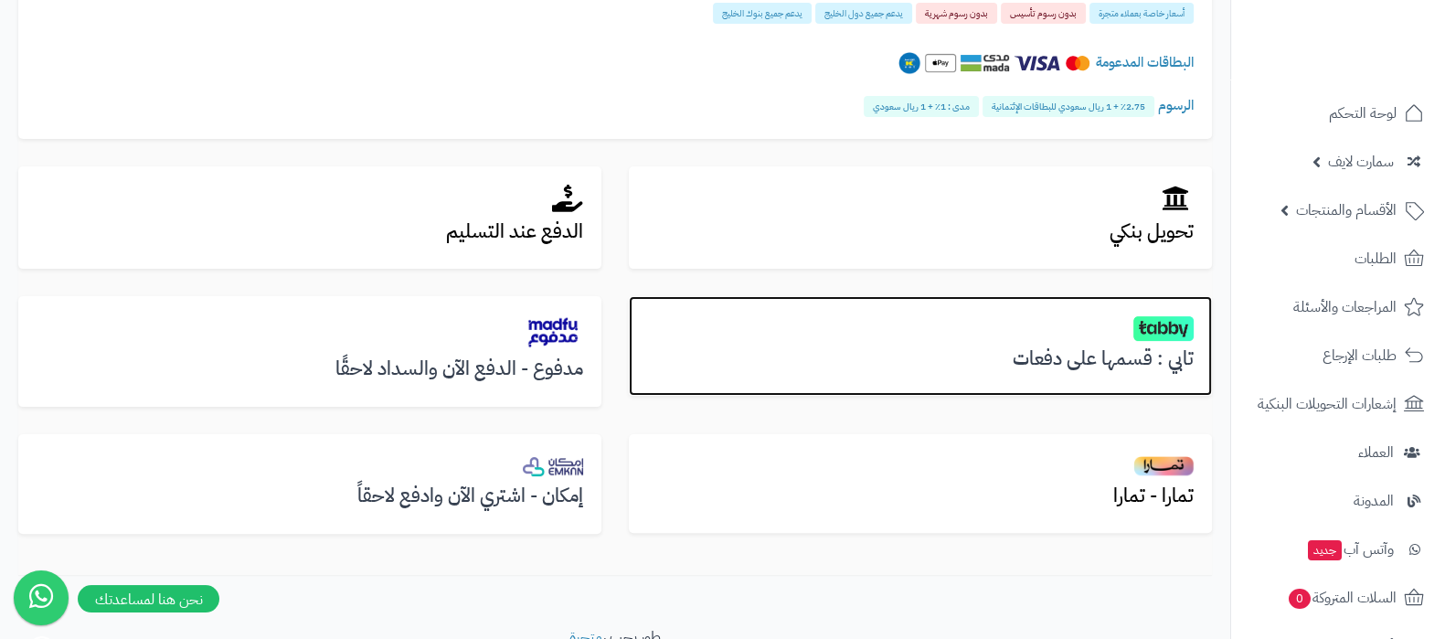
click at [1152, 350] on h3 "تابي : قسمها على دفعات" at bounding box center [920, 358] width 546 height 21
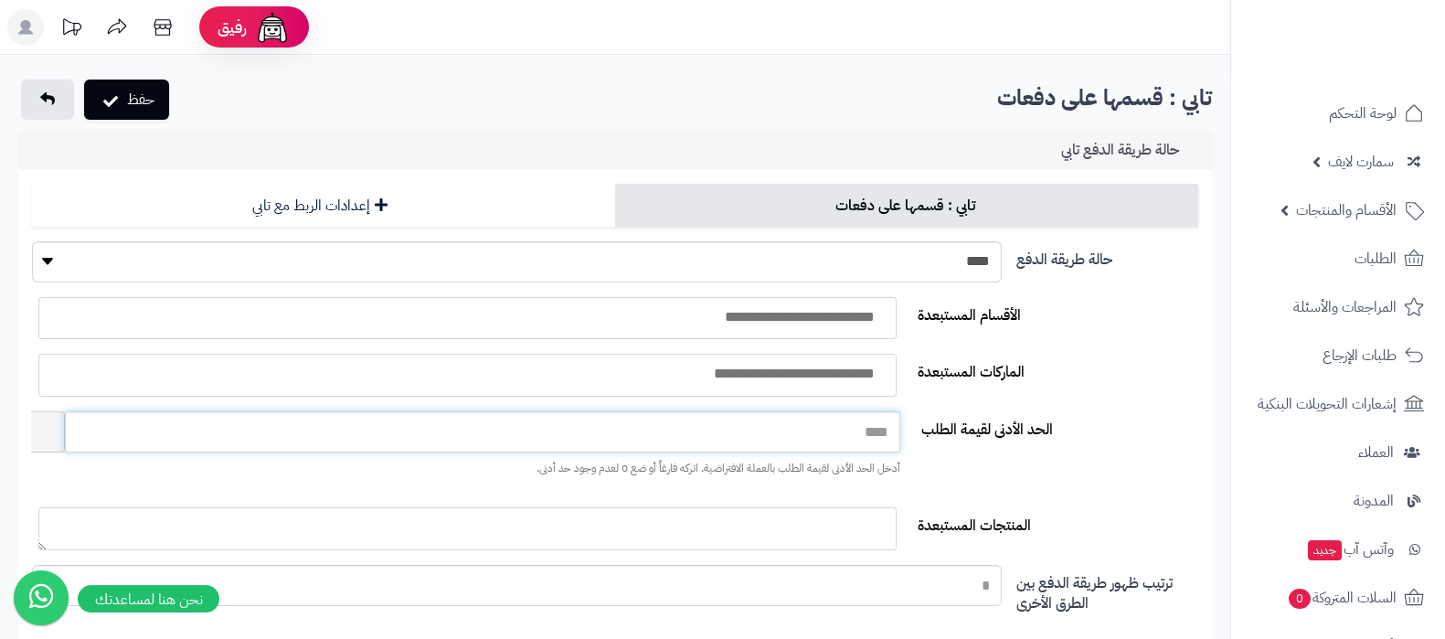
click at [855, 431] on input "*****" at bounding box center [482, 431] width 835 height 41
type input "****"
click at [1158, 458] on div "الحد الأدنى لقيمة الطلب **** أدخل الحد الأدنى لقيمة الطلب بالعملة الافتراضية. ا…" at bounding box center [614, 451] width 1195 height 81
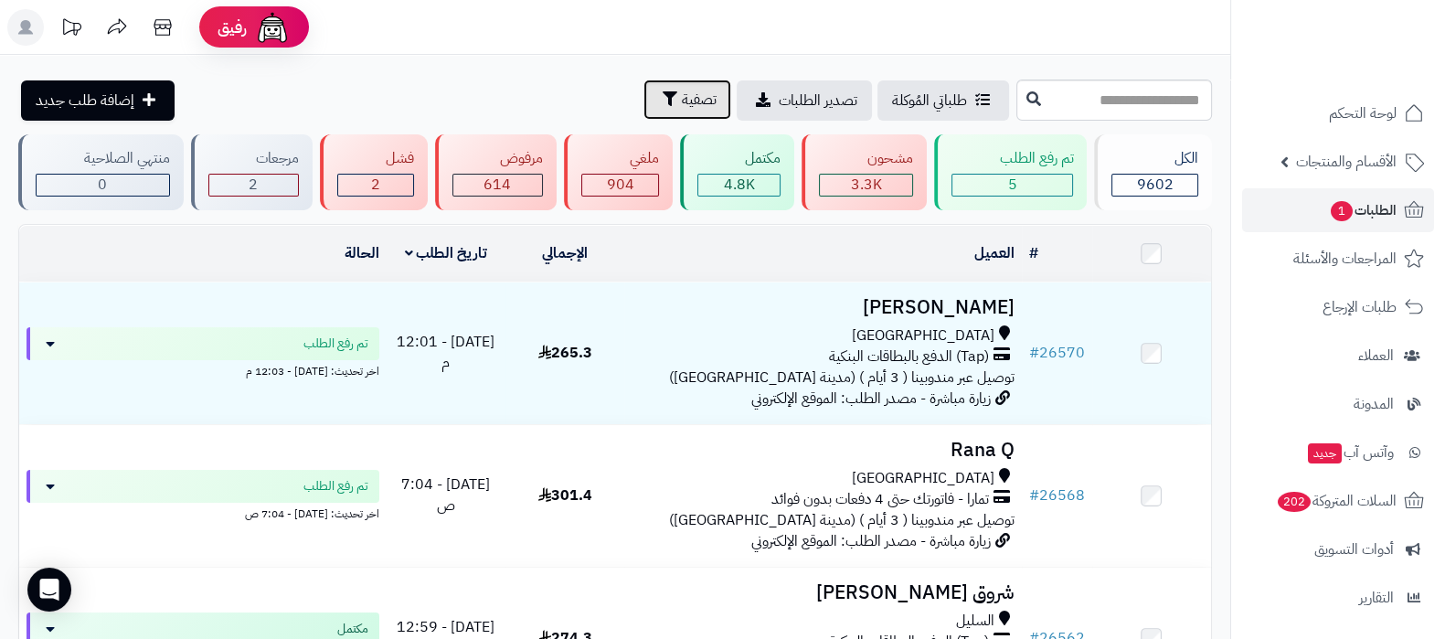
click at [643, 111] on button "تصفية" at bounding box center [687, 100] width 88 height 40
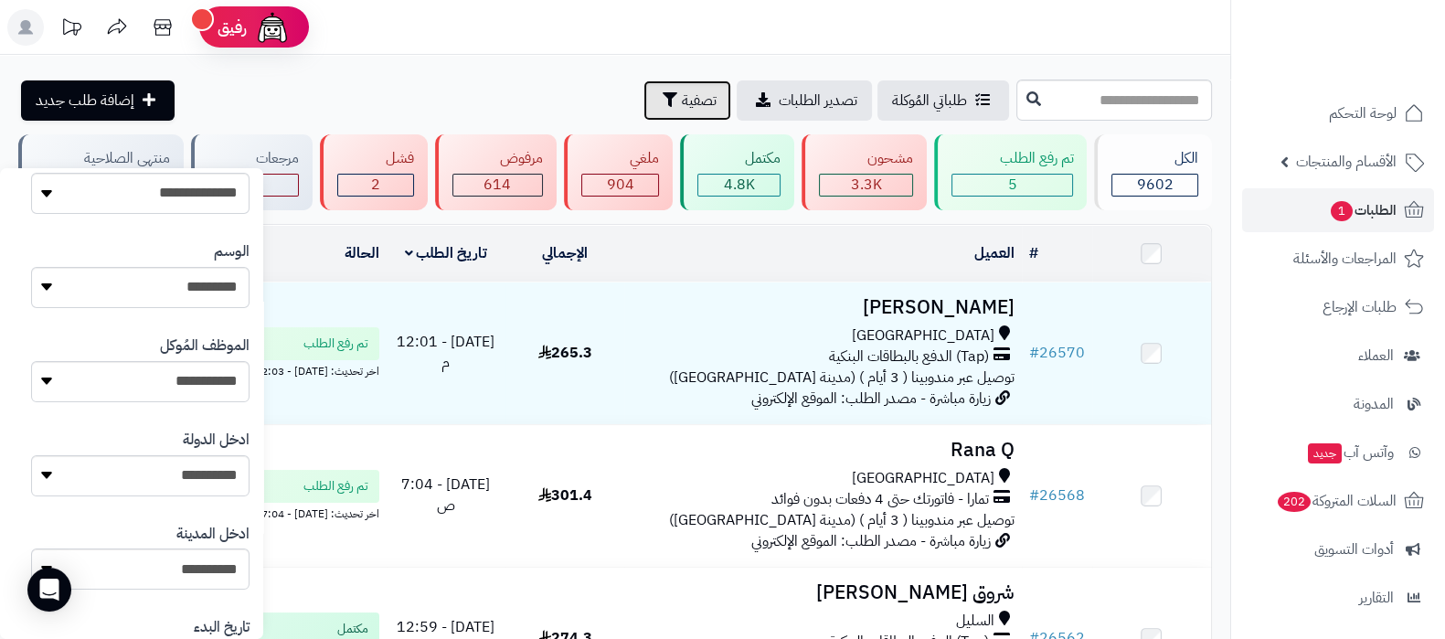
scroll to position [450, 0]
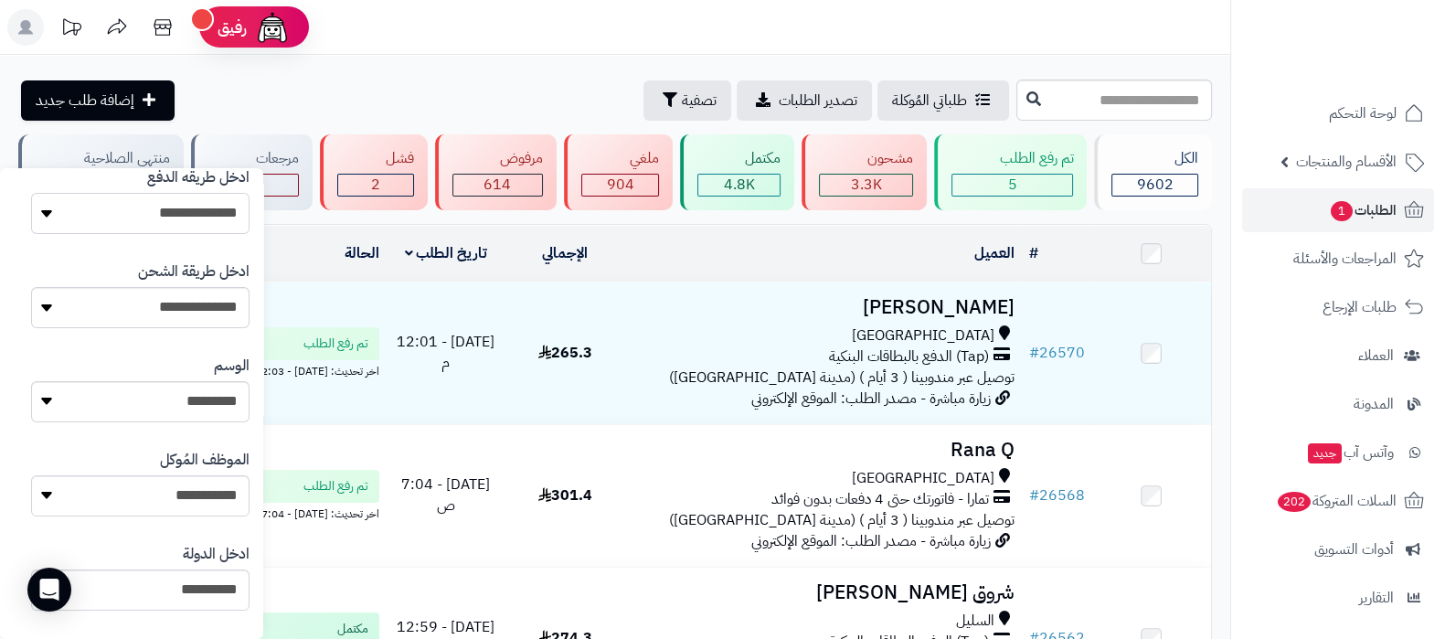
click at [156, 221] on select "**********" at bounding box center [140, 213] width 218 height 41
select select "*********"
click at [31, 193] on select "**********" at bounding box center [140, 213] width 218 height 41
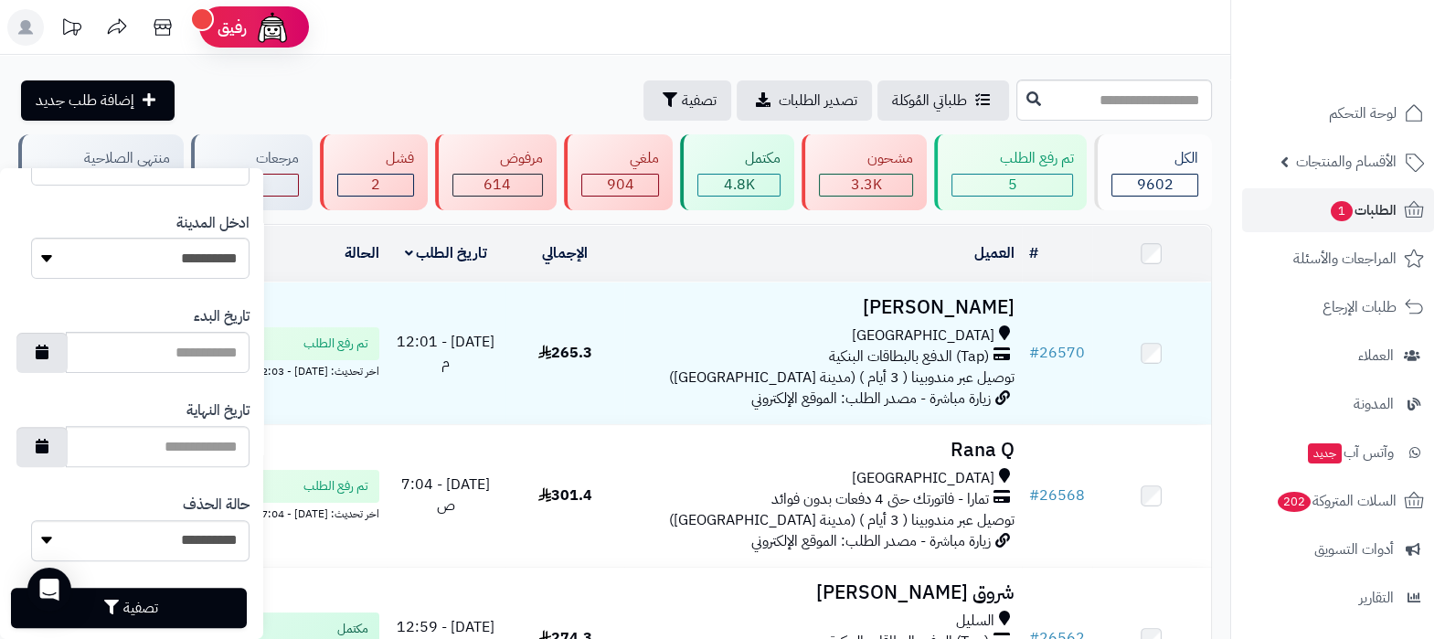
scroll to position [906, 0]
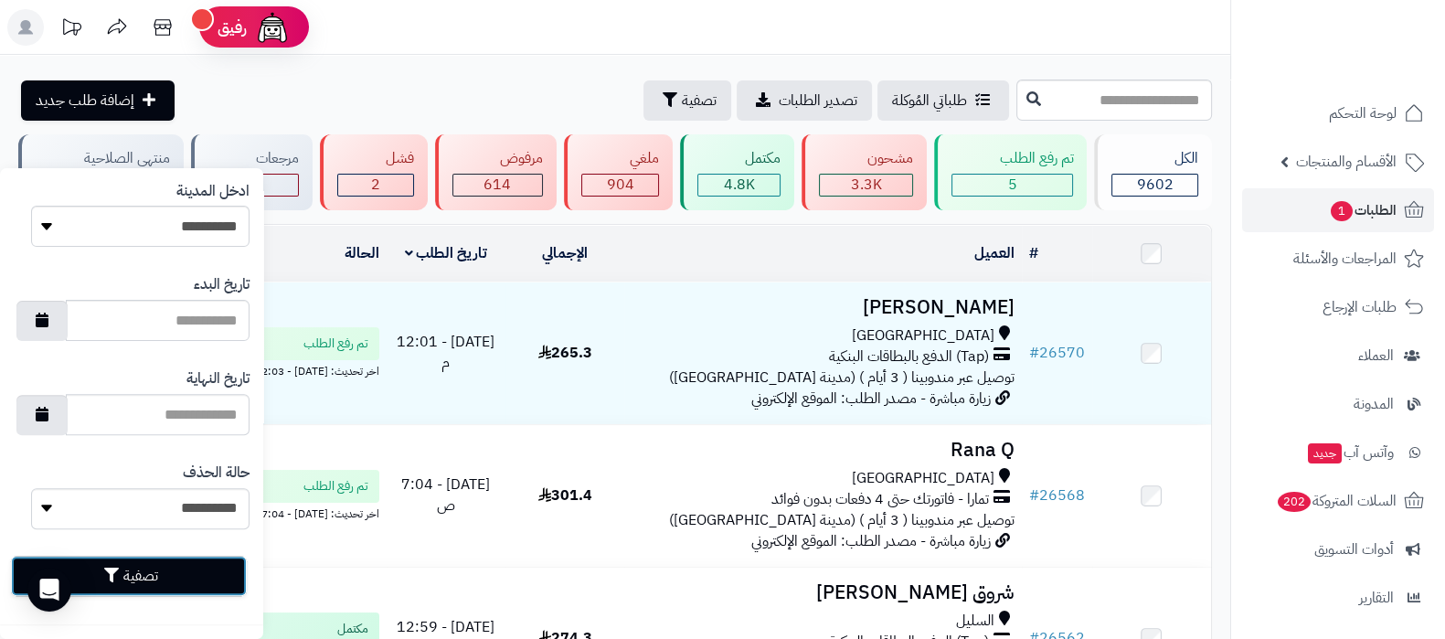
click at [182, 578] on button "تصفية" at bounding box center [129, 576] width 236 height 40
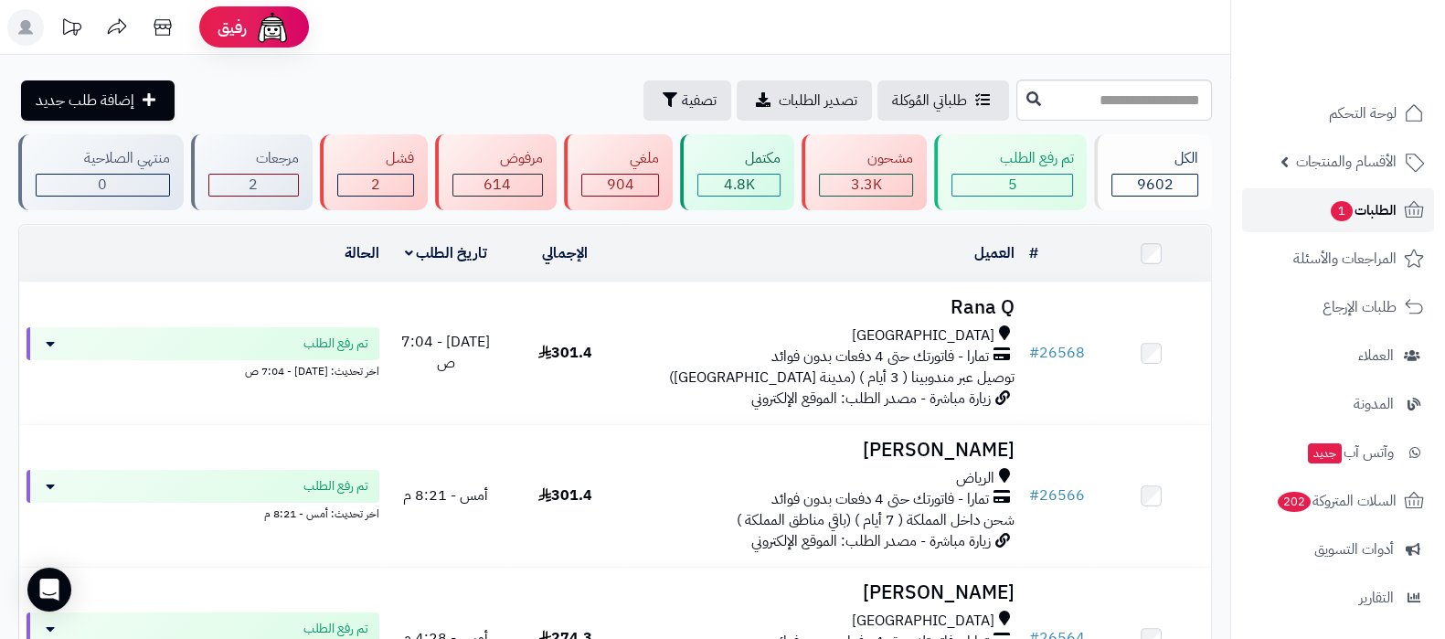
click at [1358, 196] on link "الطلبات 1" at bounding box center [1338, 210] width 192 height 44
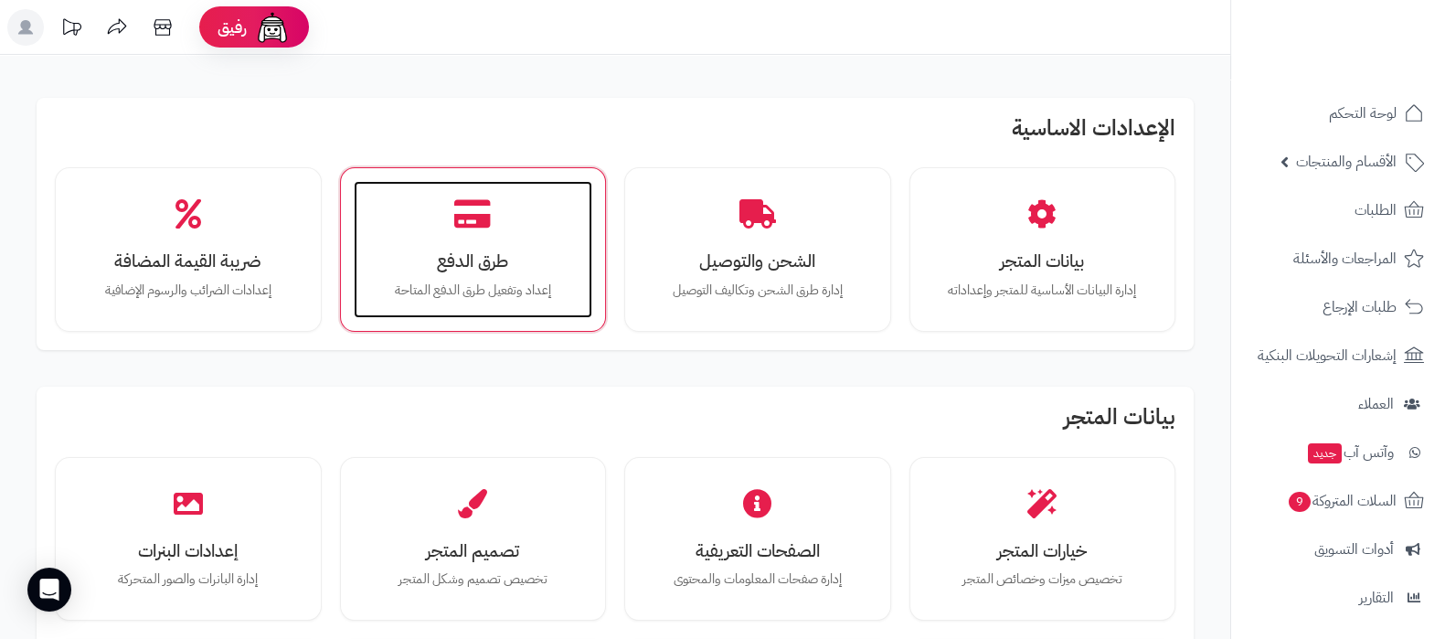
click at [460, 251] on h3 "طرق الدفع" at bounding box center [473, 260] width 203 height 19
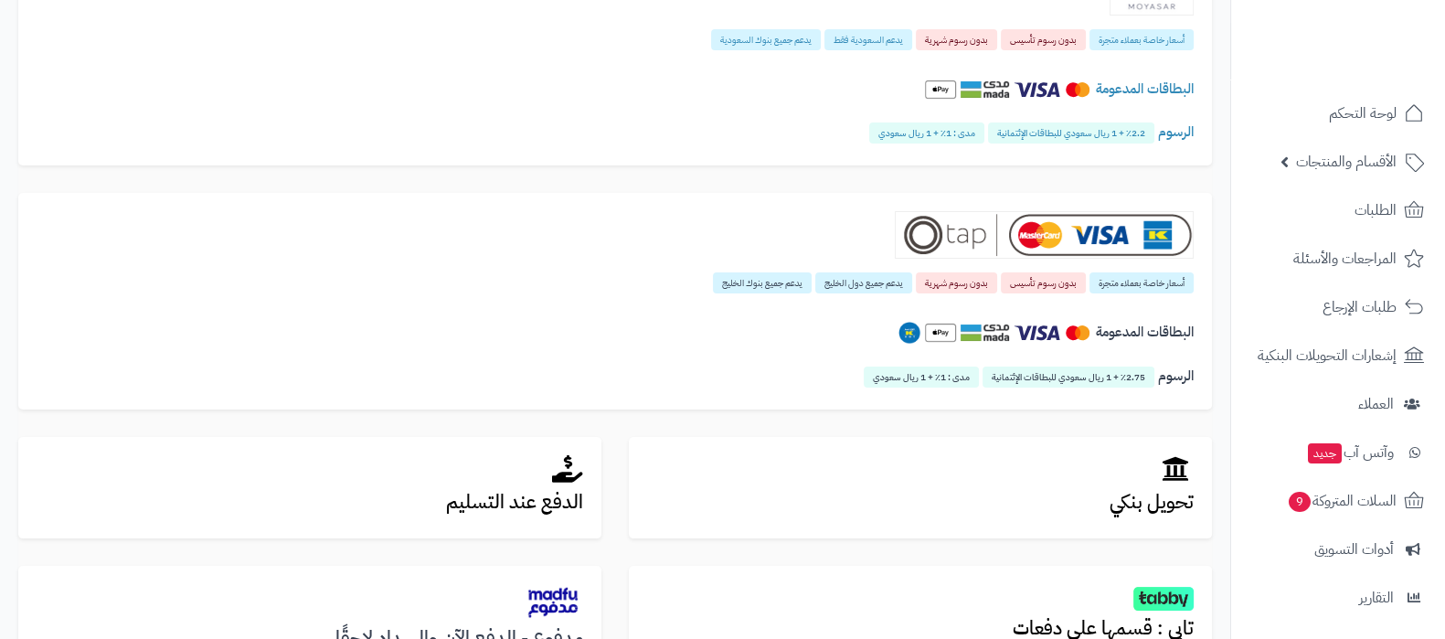
scroll to position [456, 0]
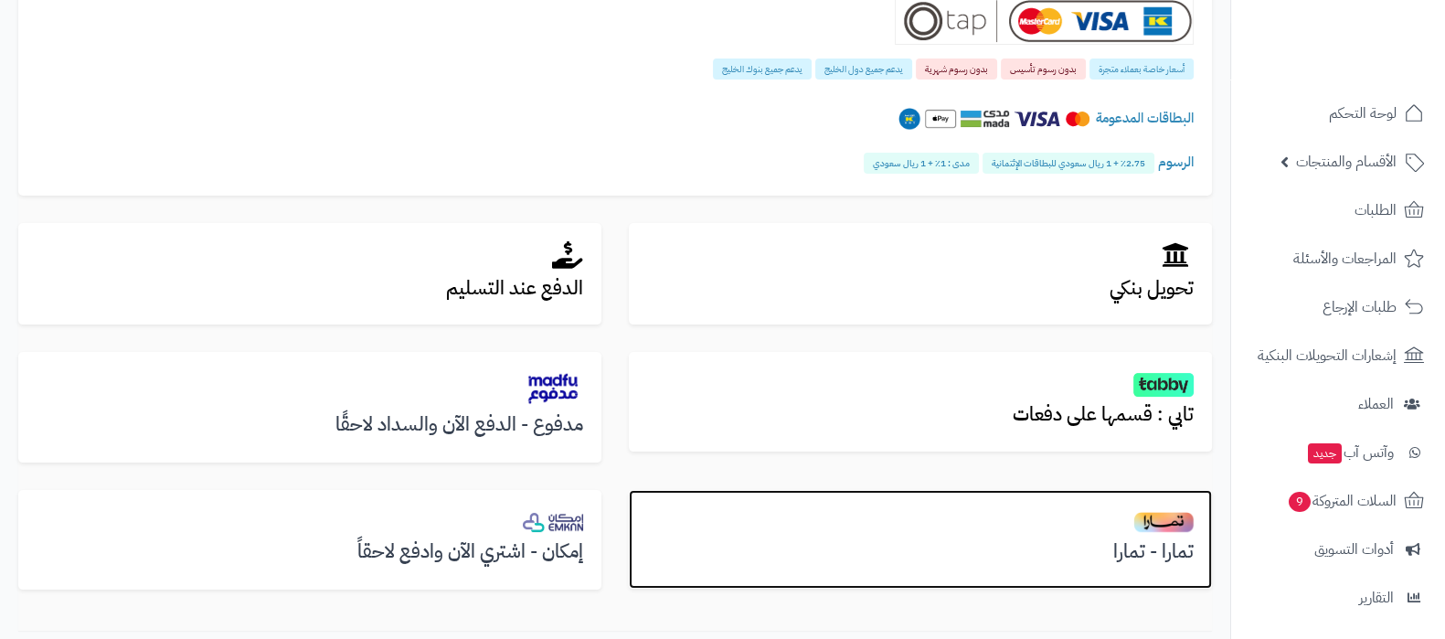
click at [1144, 527] on img at bounding box center [1163, 522] width 60 height 22
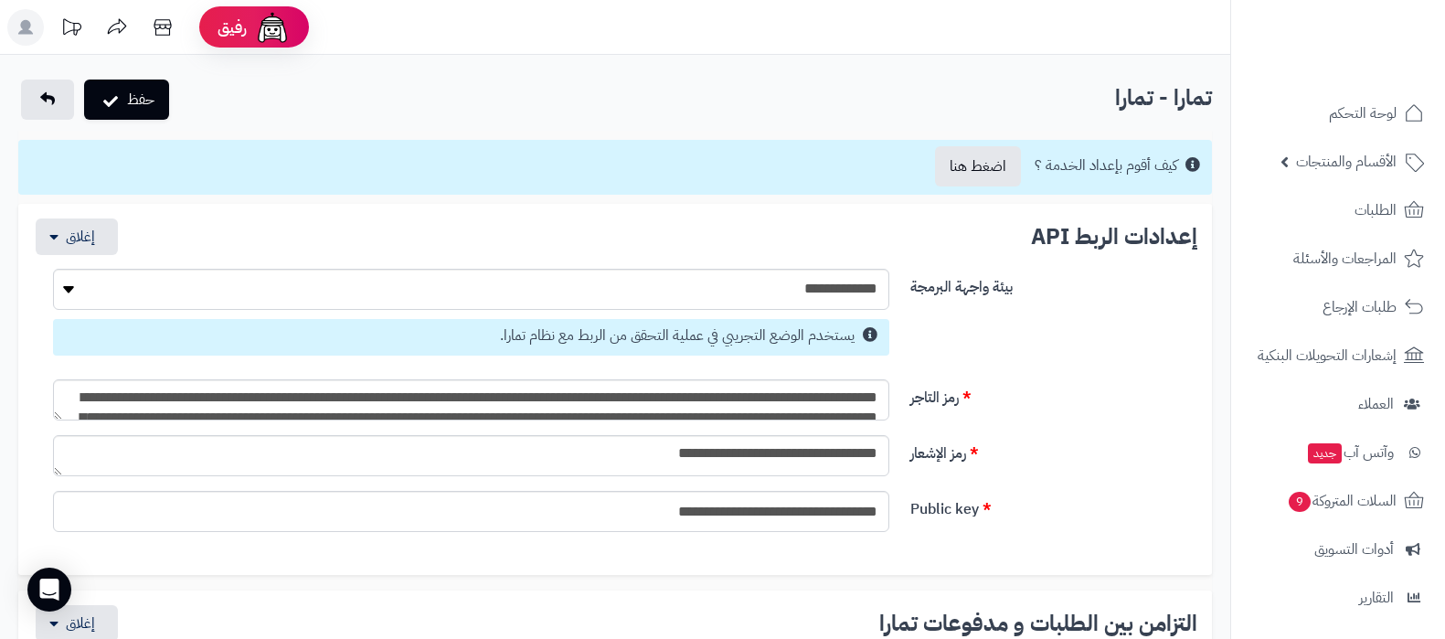
select select
click at [1321, 207] on link "الطلبات" at bounding box center [1338, 210] width 192 height 44
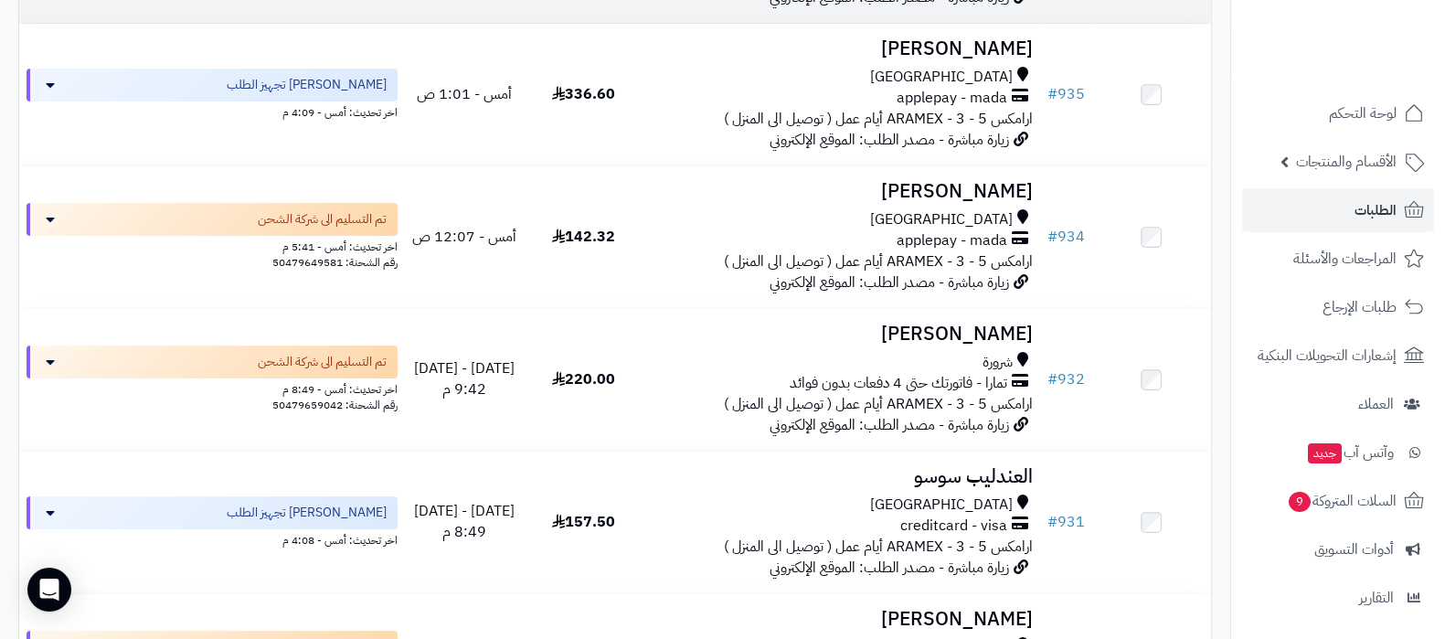
scroll to position [456, 0]
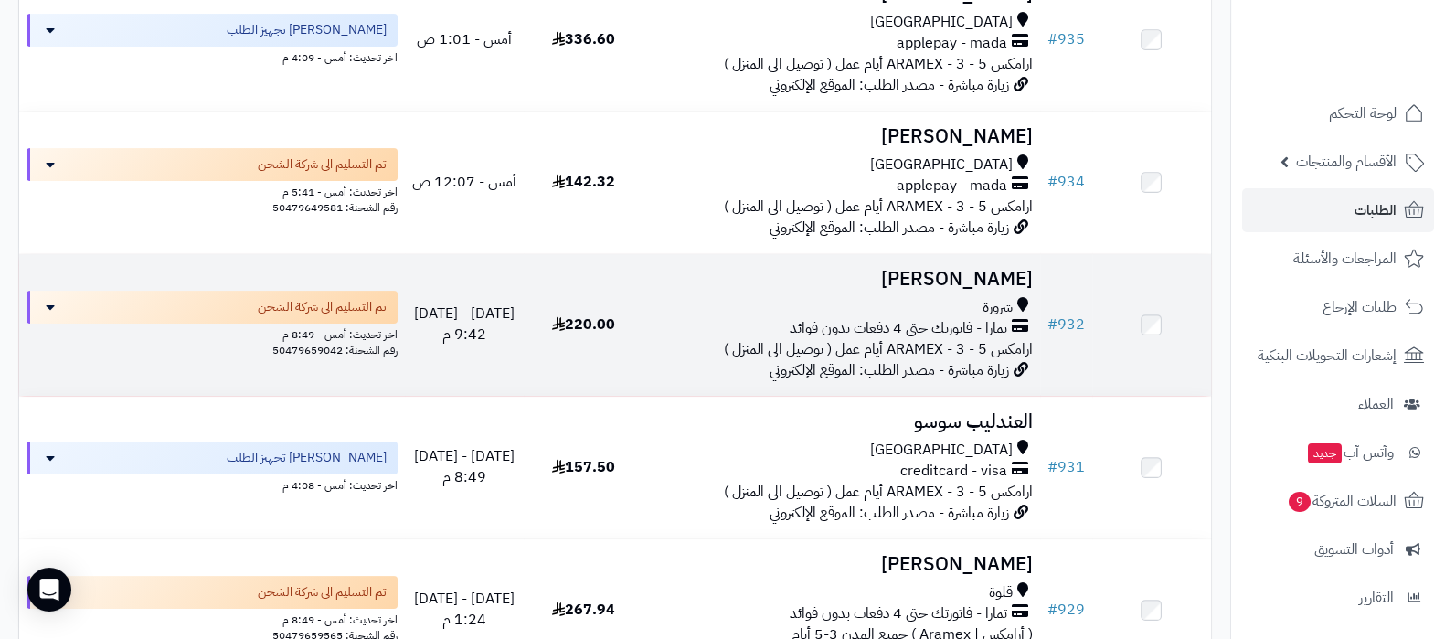
click at [933, 338] on span "تمارا - فاتورتك حتى 4 دفعات بدون فوائد" at bounding box center [898, 328] width 217 height 21
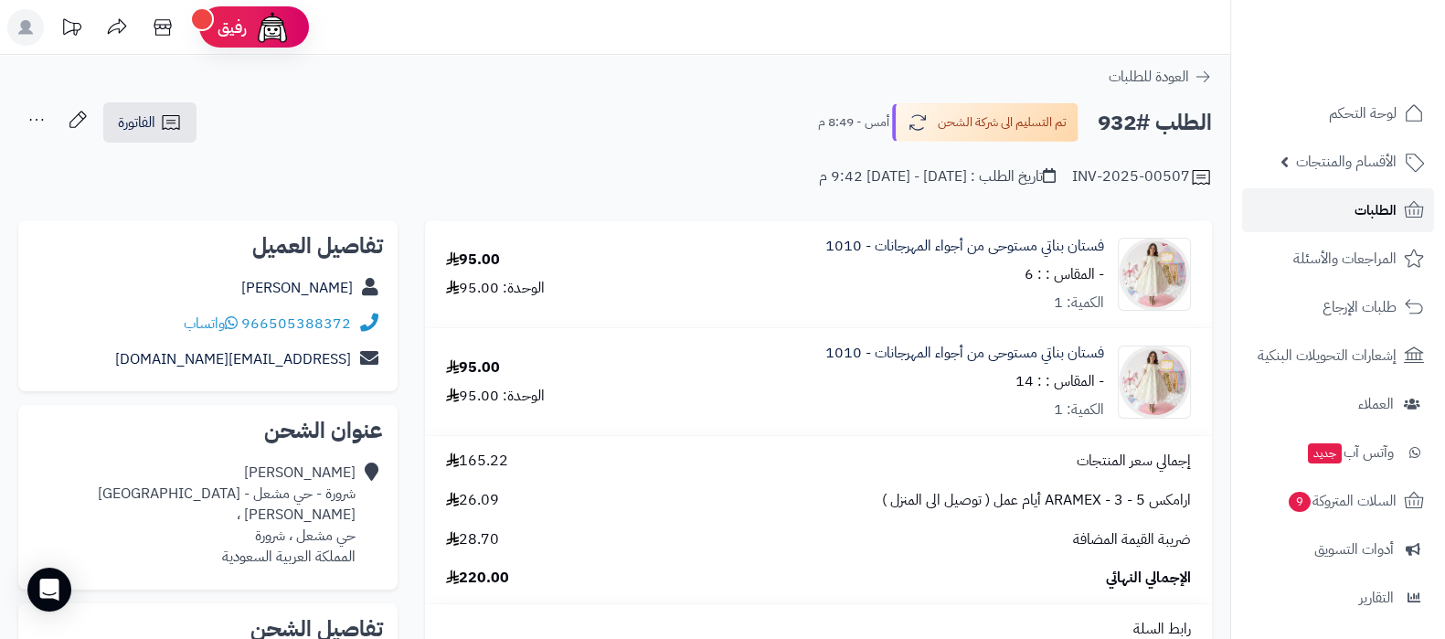
click at [1314, 208] on link "الطلبات" at bounding box center [1338, 210] width 192 height 44
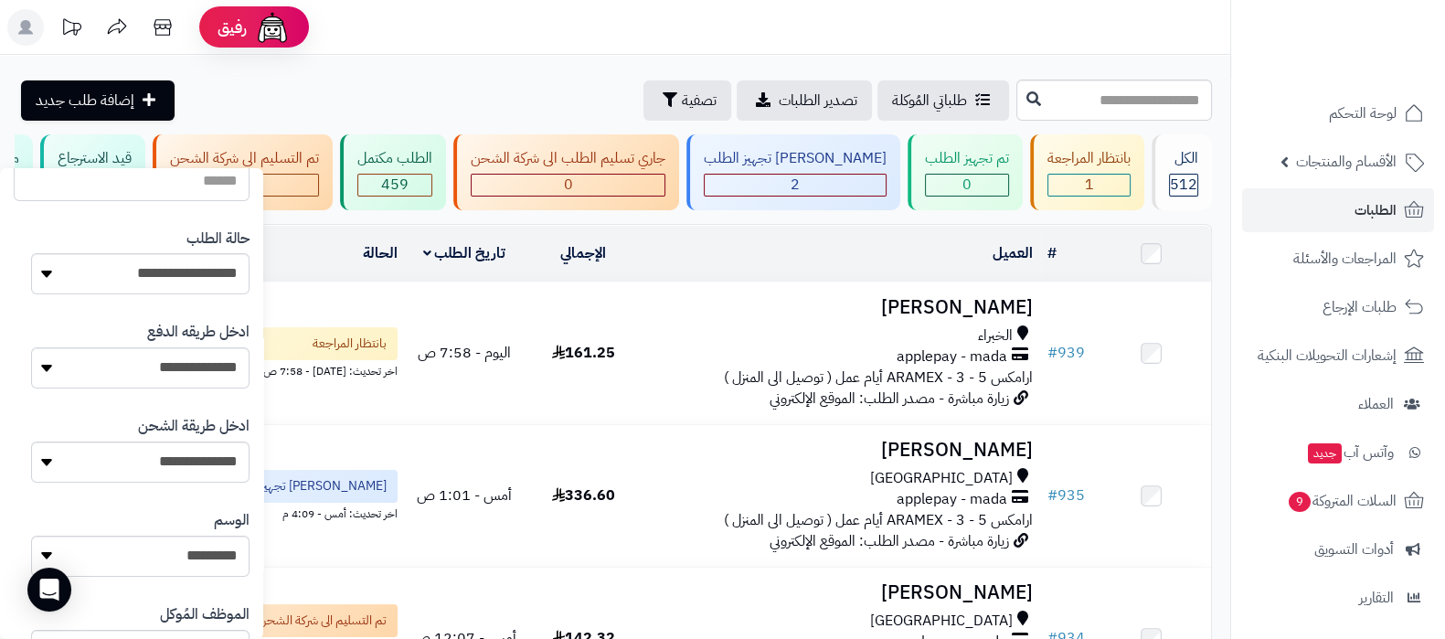
scroll to position [343, 0]
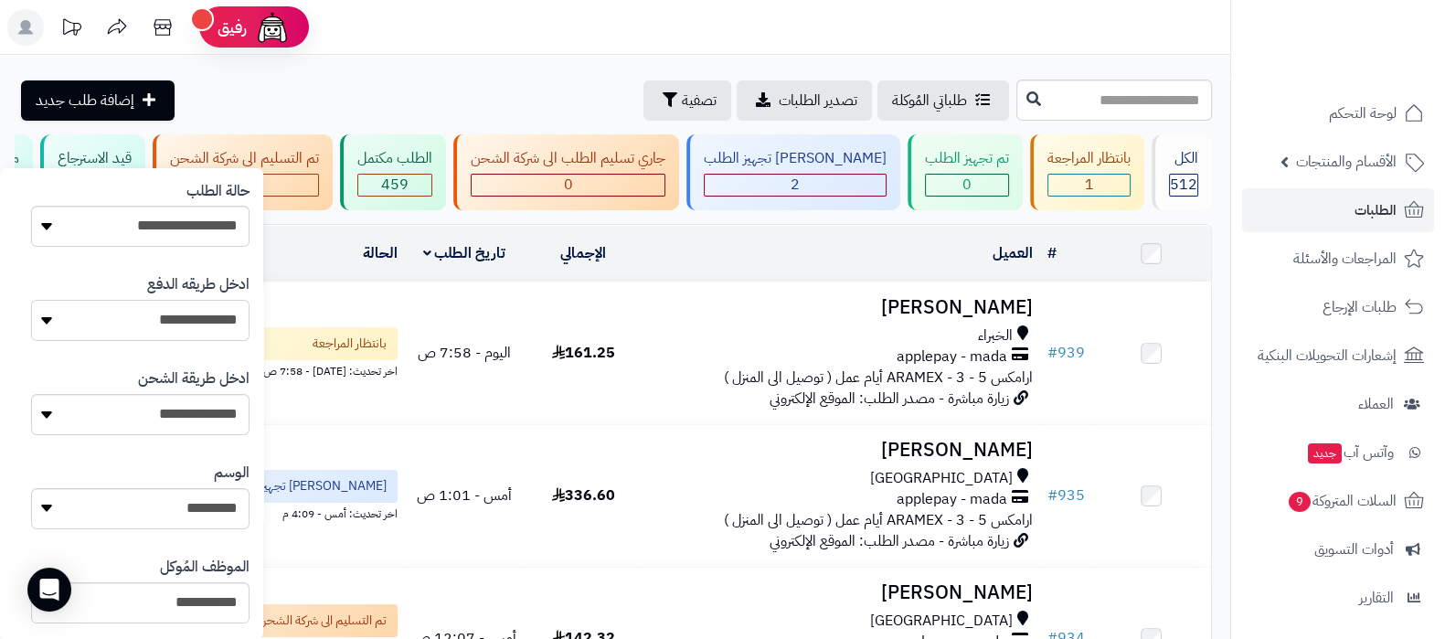
click at [196, 326] on select "**********" at bounding box center [140, 320] width 218 height 41
select select "*********"
click at [31, 300] on select "**********" at bounding box center [140, 320] width 218 height 41
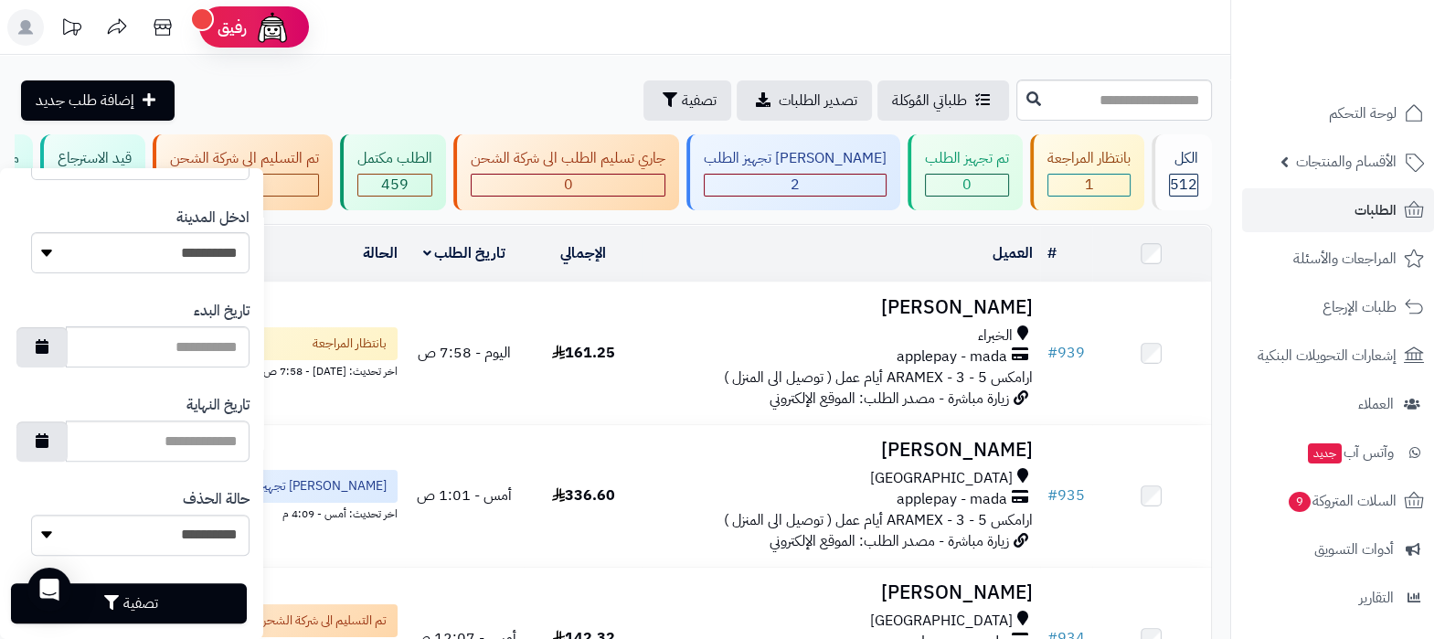
scroll to position [906, 0]
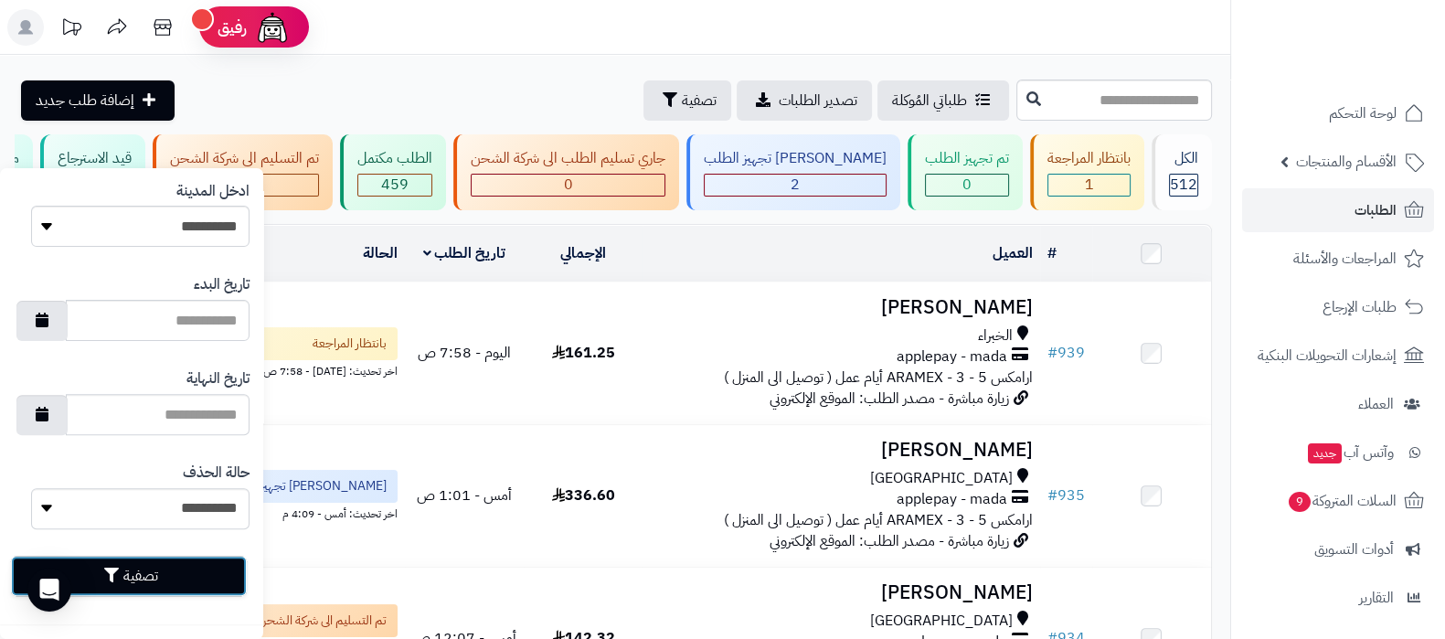
click at [177, 570] on button "تصفية" at bounding box center [129, 576] width 236 height 40
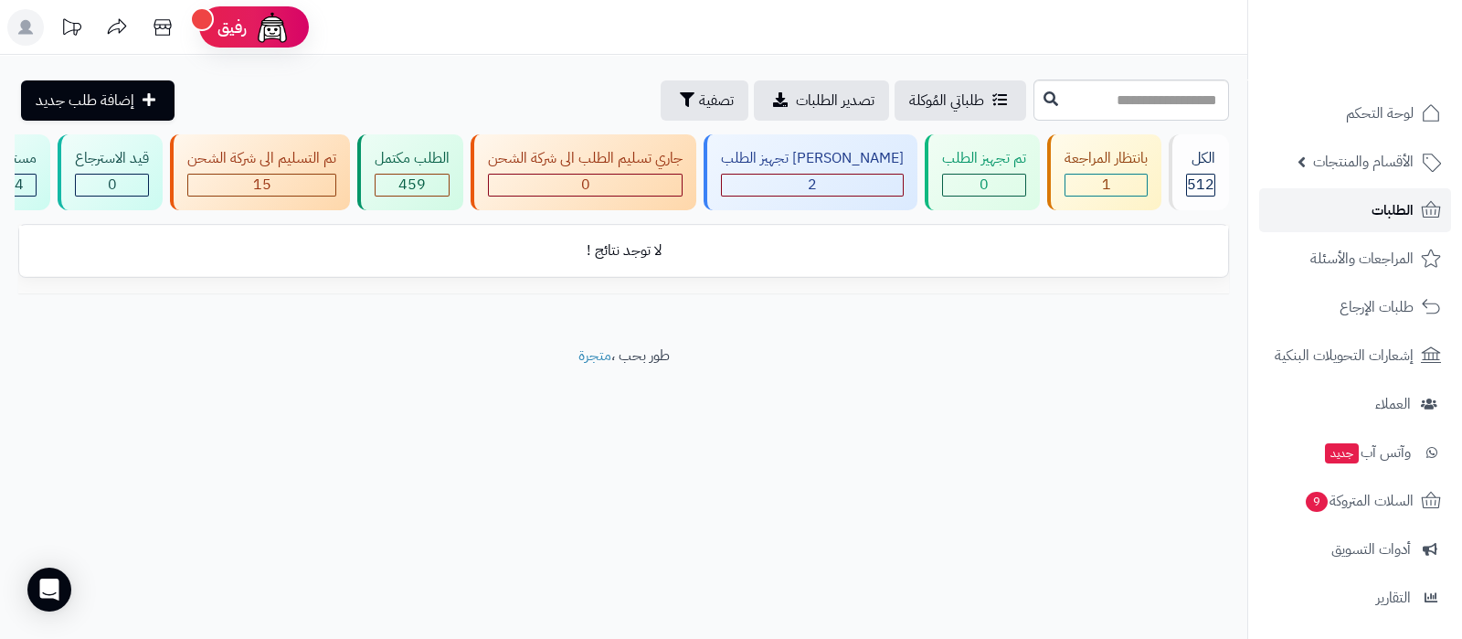
click at [1340, 210] on link "الطلبات" at bounding box center [1355, 210] width 192 height 44
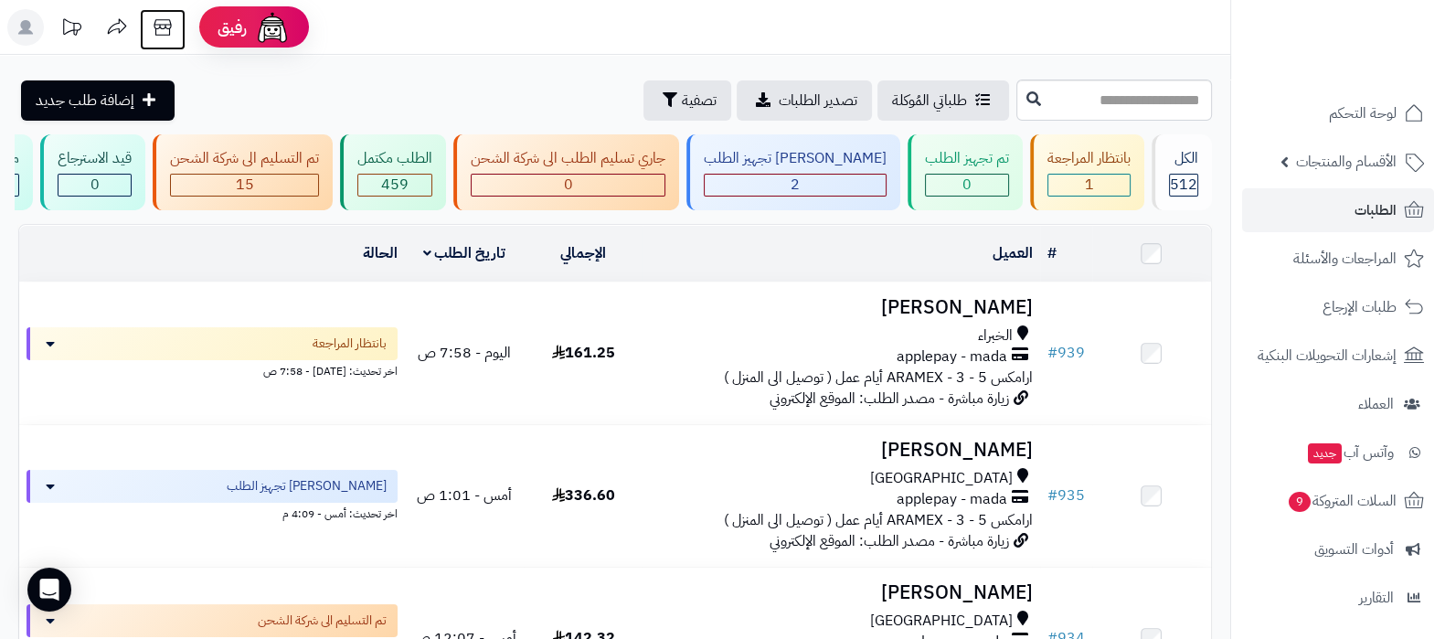
click at [172, 34] on icon at bounding box center [162, 27] width 37 height 37
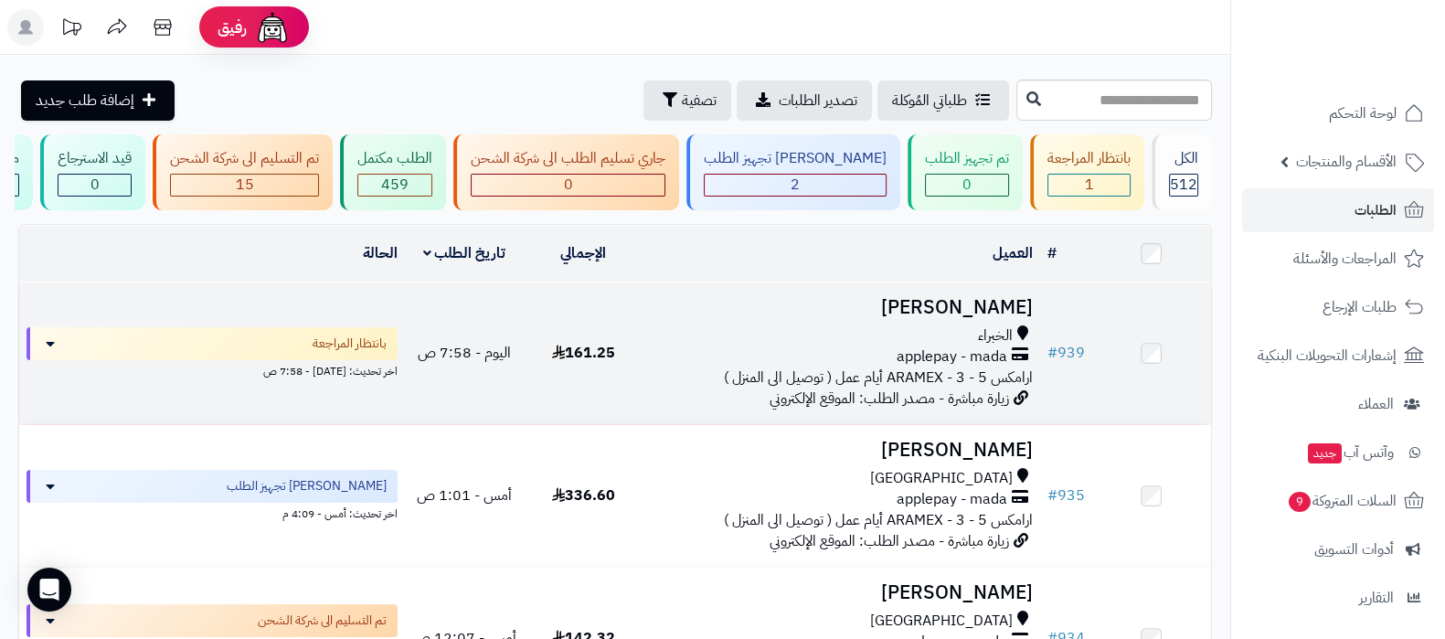
click at [961, 317] on h3 "[PERSON_NAME]" at bounding box center [841, 307] width 382 height 21
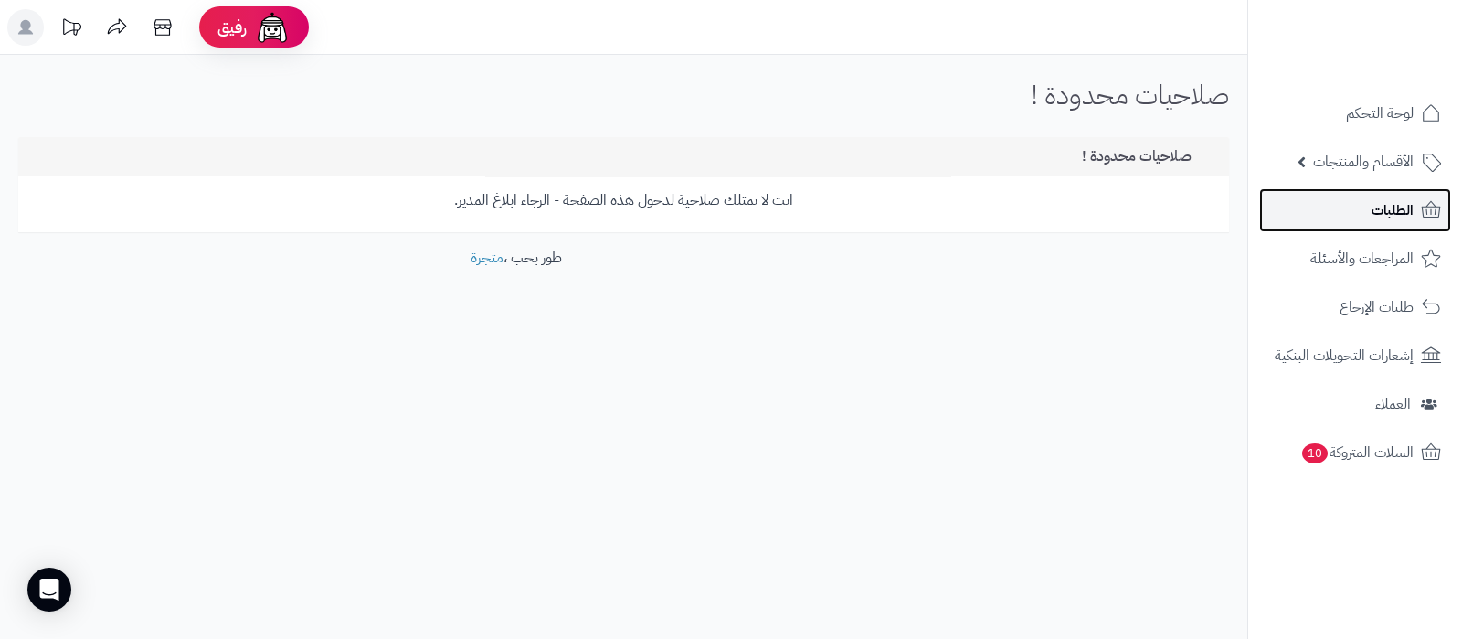
click at [1323, 201] on link "الطلبات" at bounding box center [1355, 210] width 192 height 44
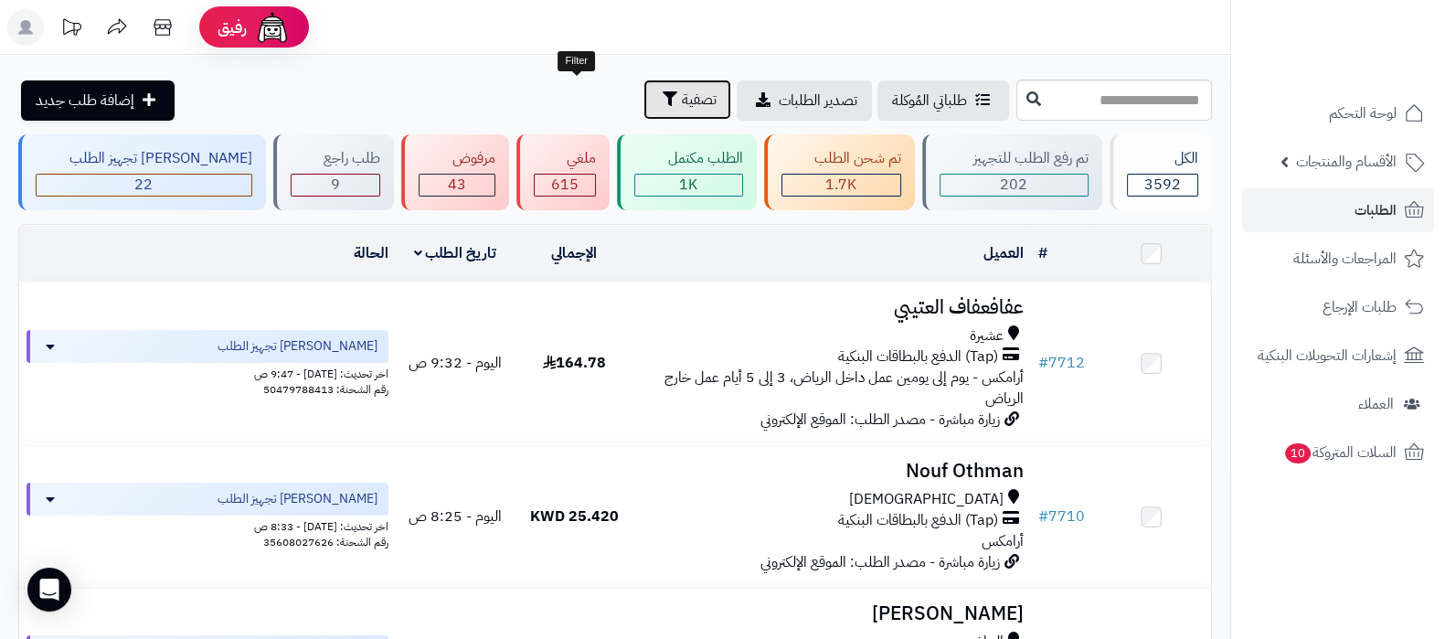
click at [663, 96] on icon "button" at bounding box center [670, 98] width 15 height 15
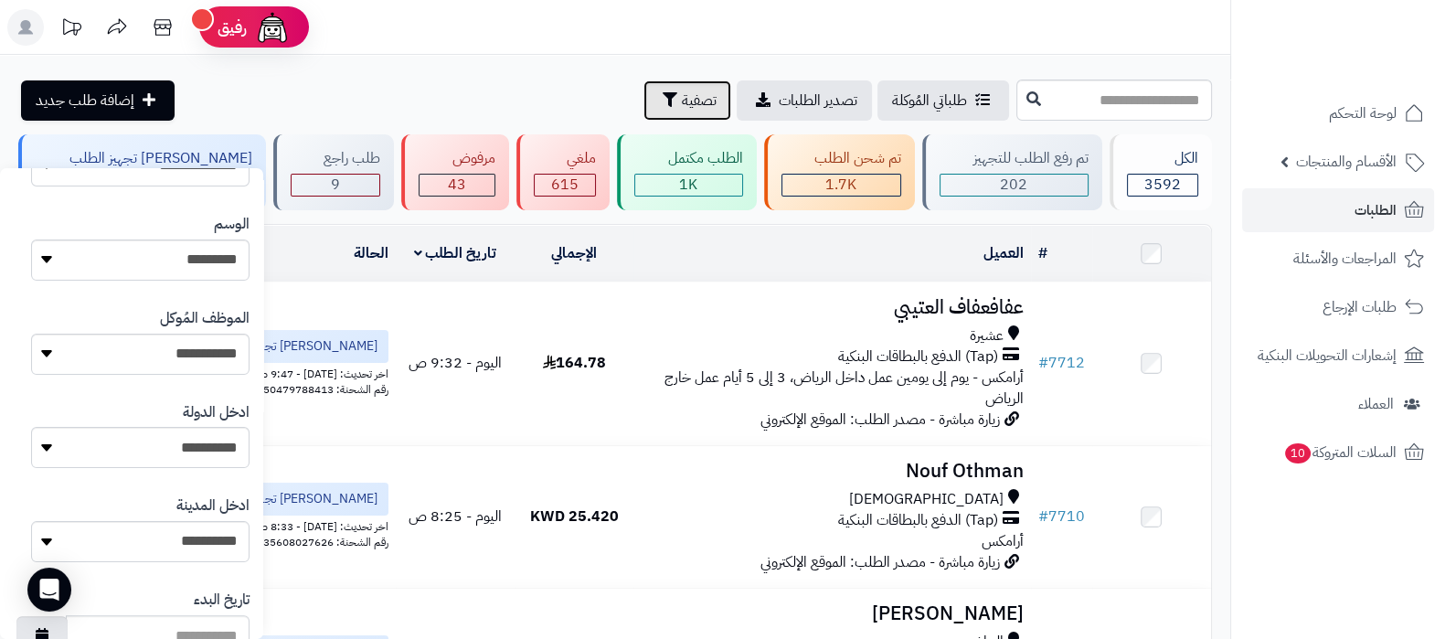
scroll to position [456, 0]
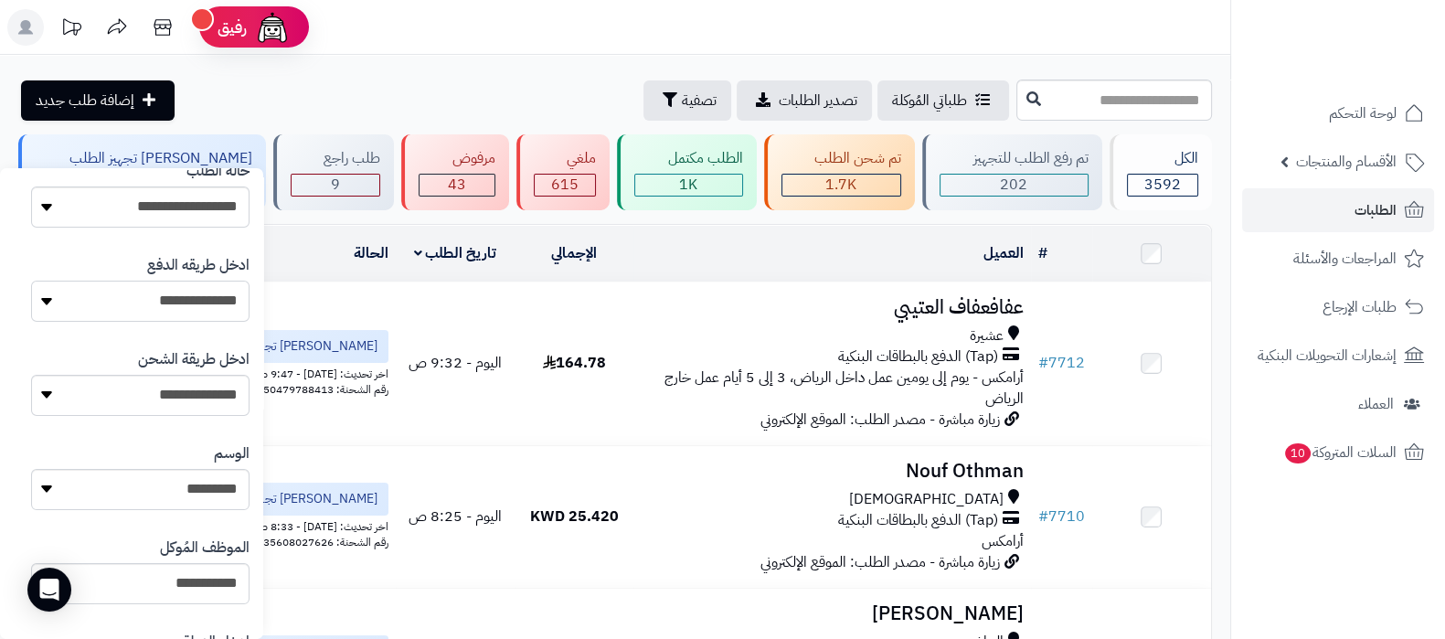
click at [171, 296] on select "**********" at bounding box center [140, 301] width 218 height 41
select select "*********"
click at [31, 281] on select "**********" at bounding box center [140, 301] width 218 height 41
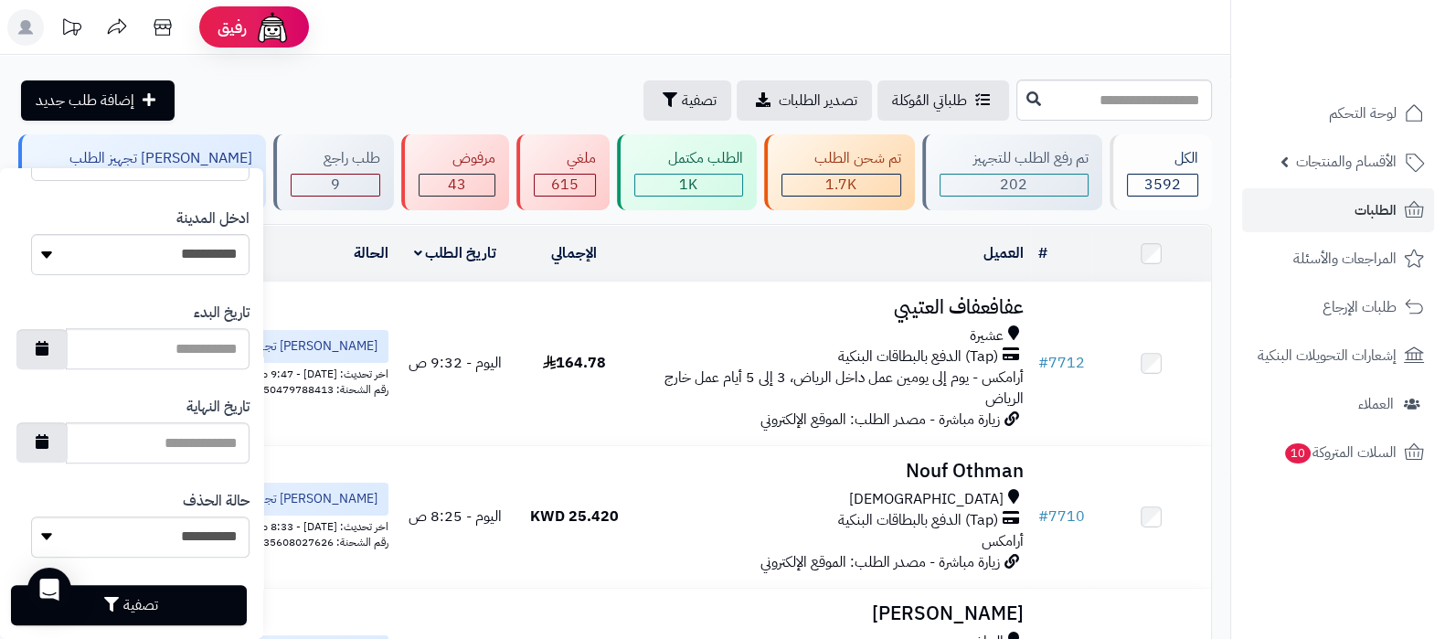
scroll to position [1001, 0]
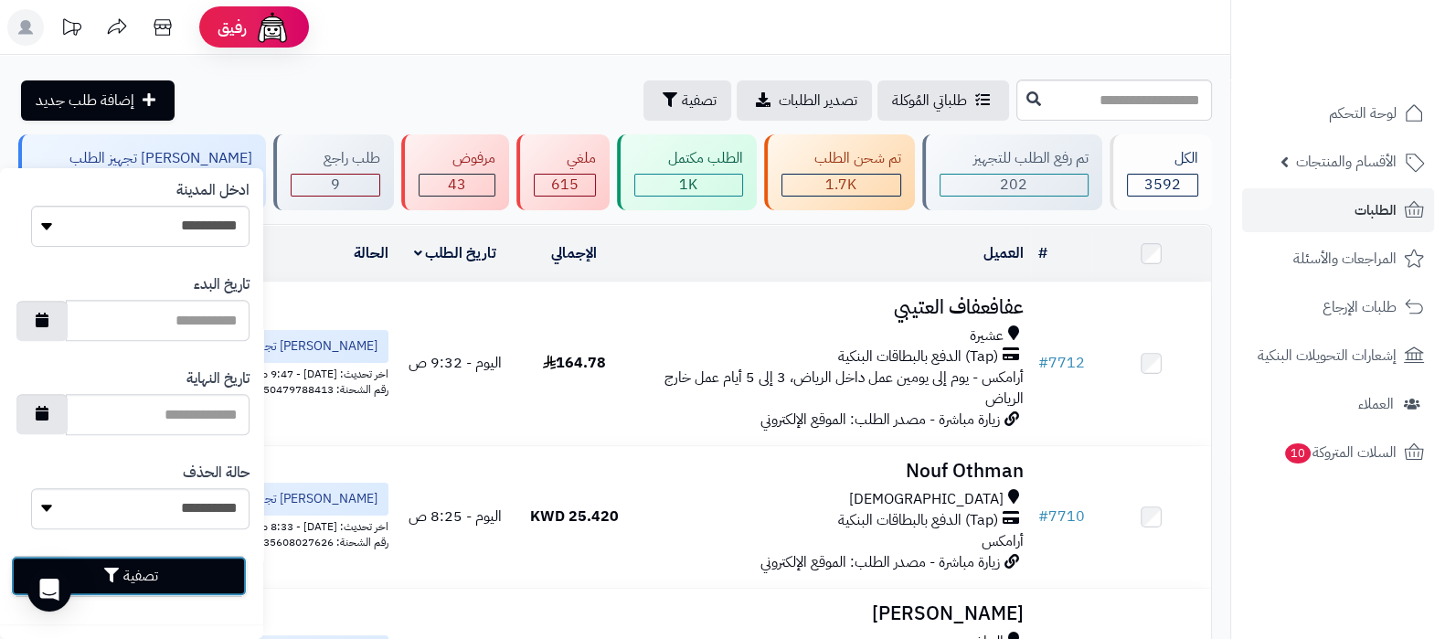
click at [192, 587] on button "تصفية" at bounding box center [129, 576] width 236 height 40
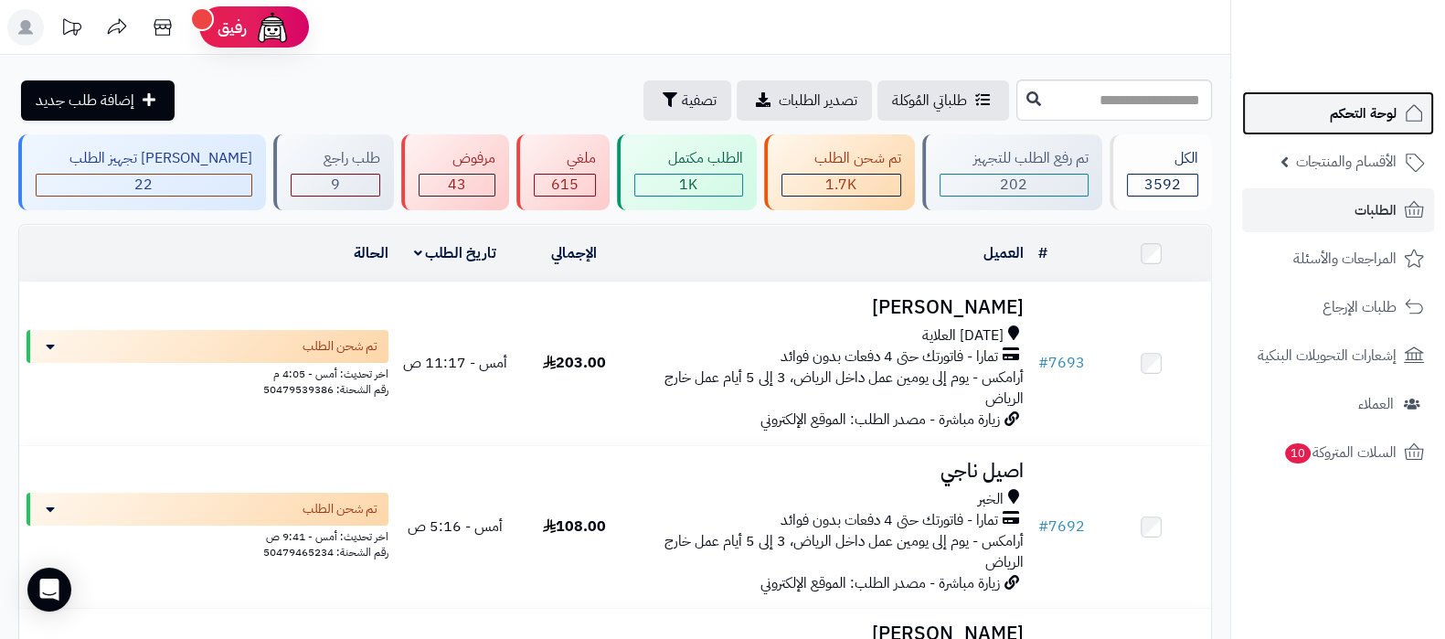
click at [1352, 112] on span "لوحة التحكم" at bounding box center [1363, 114] width 67 height 26
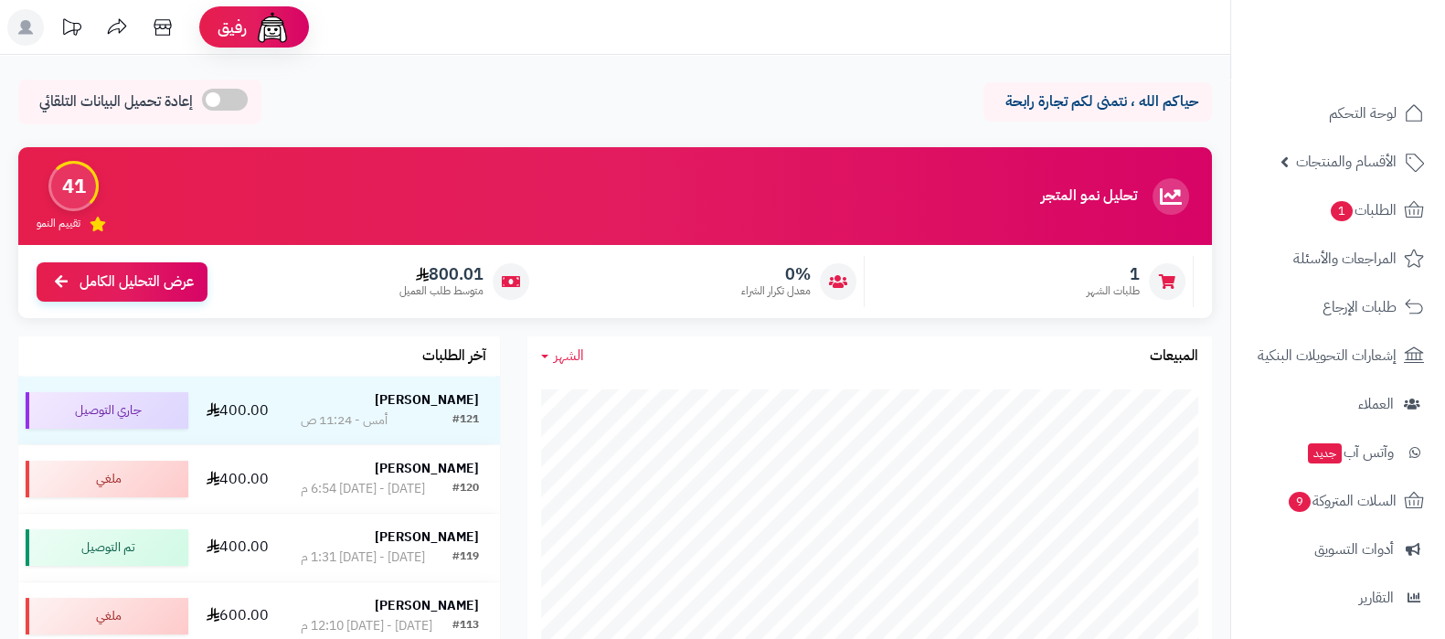
scroll to position [196, 0]
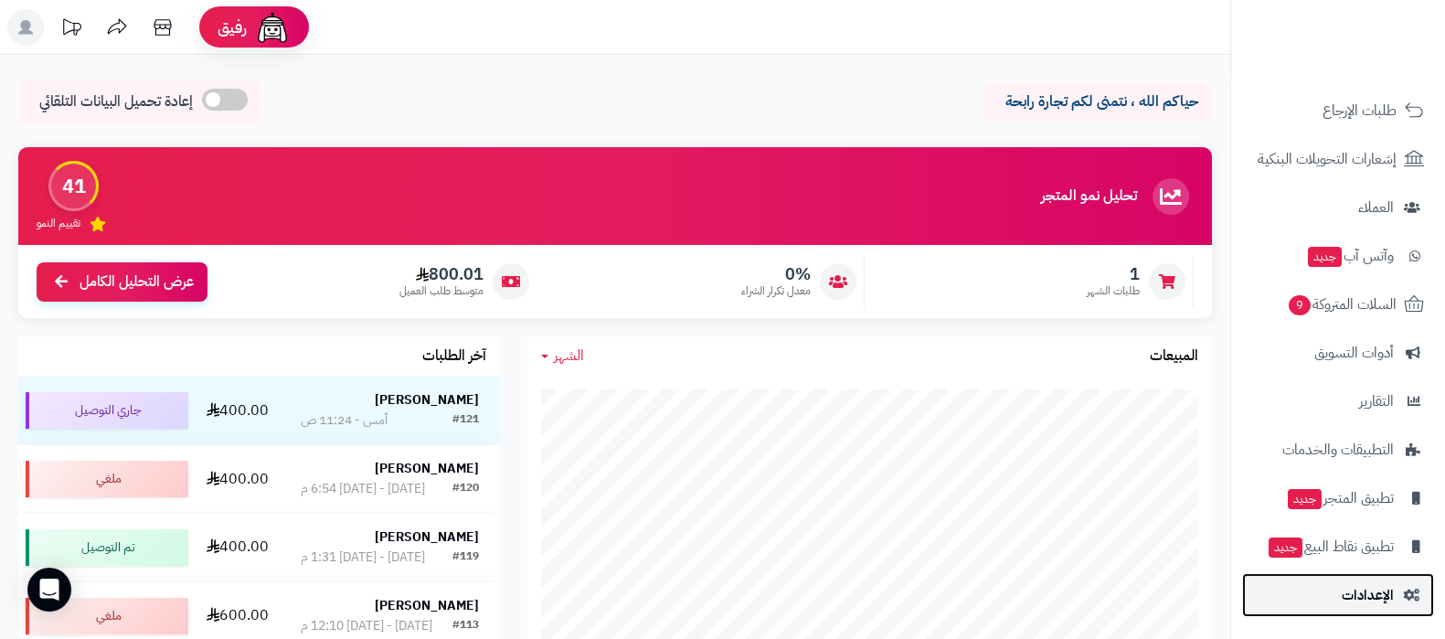
click at [1368, 603] on span "الإعدادات" at bounding box center [1367, 595] width 52 height 26
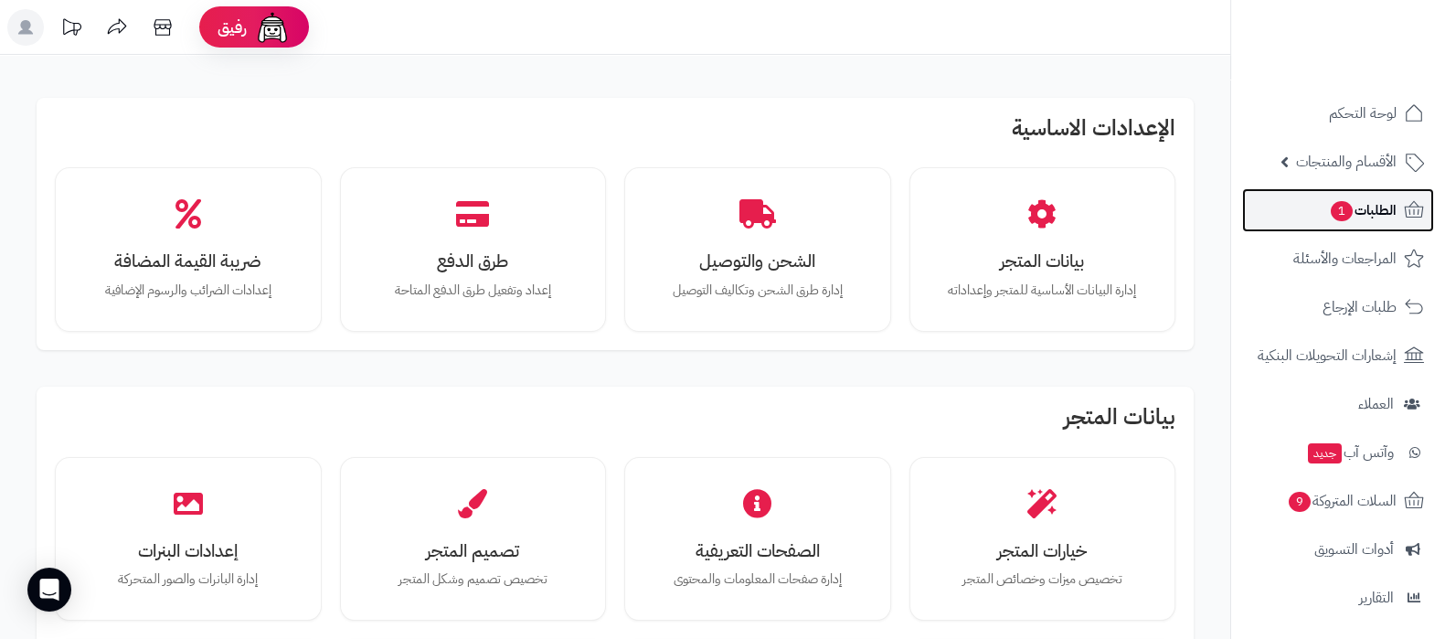
click at [1361, 207] on span "الطلبات 1" at bounding box center [1363, 210] width 68 height 26
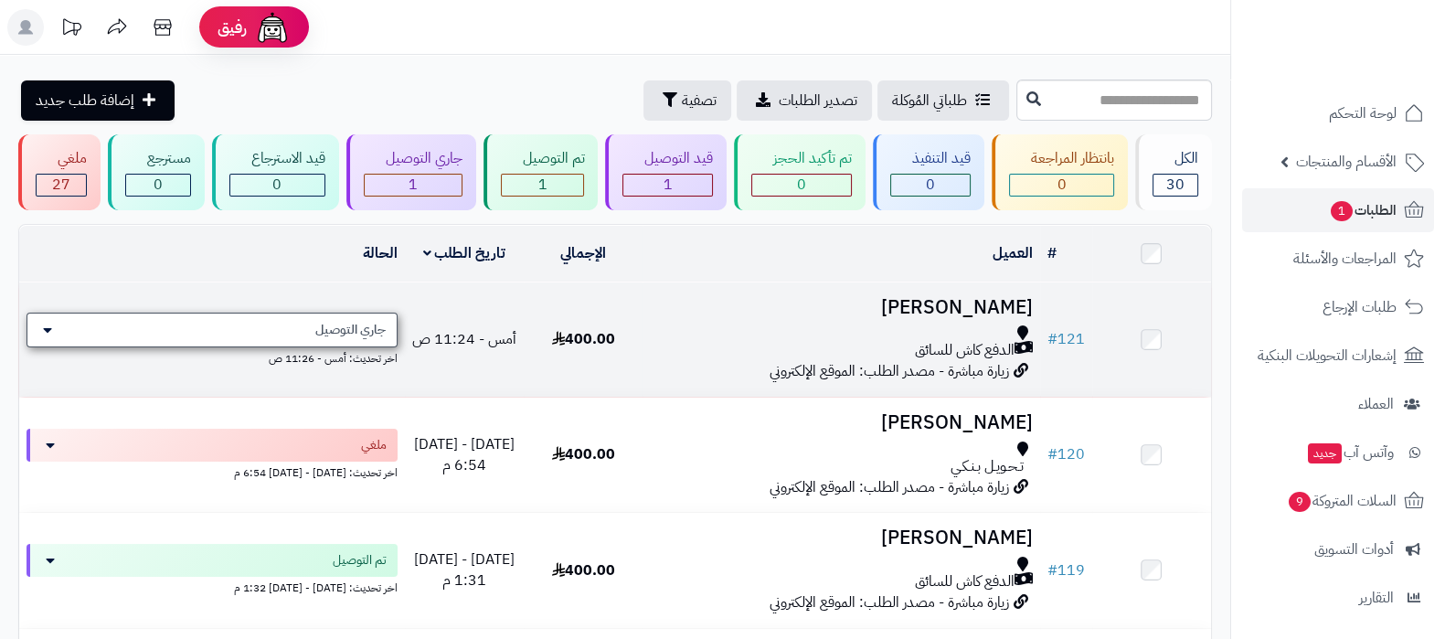
click at [338, 321] on span "جاري التوصيل" at bounding box center [350, 330] width 70 height 18
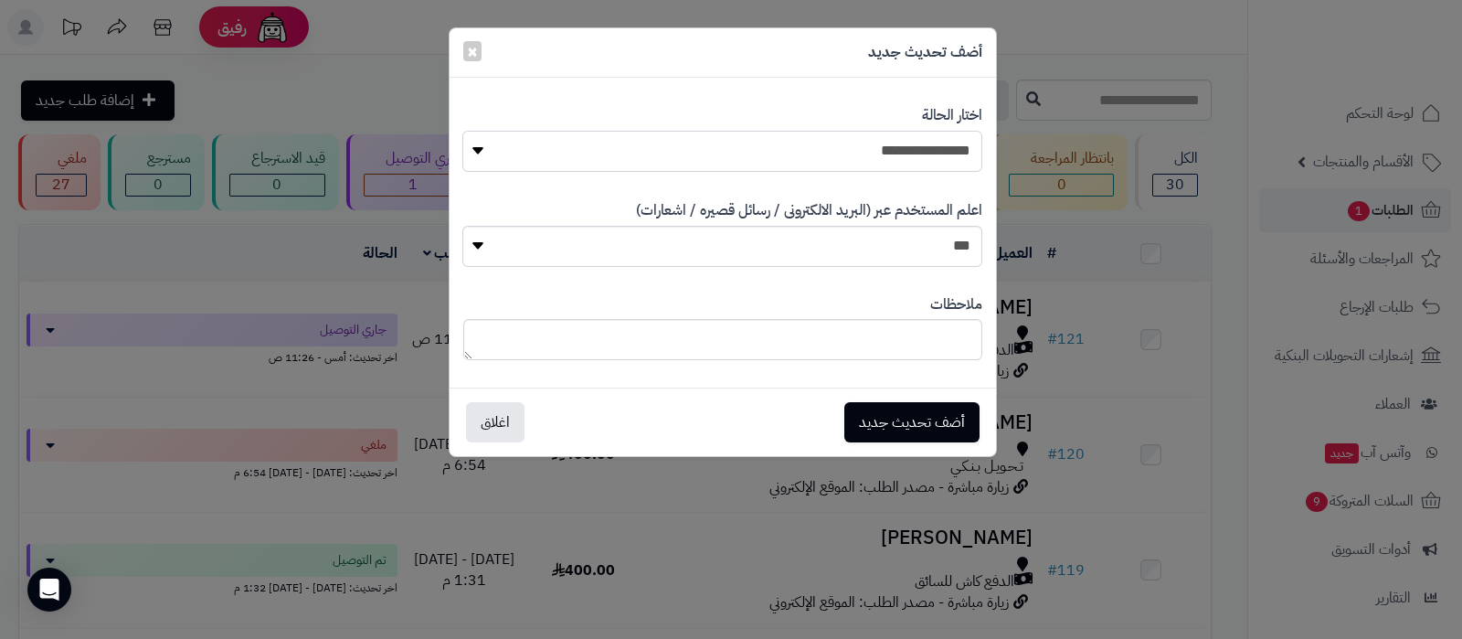
click at [833, 148] on select "**********" at bounding box center [721, 151] width 519 height 41
click at [470, 49] on span "×" at bounding box center [472, 50] width 11 height 27
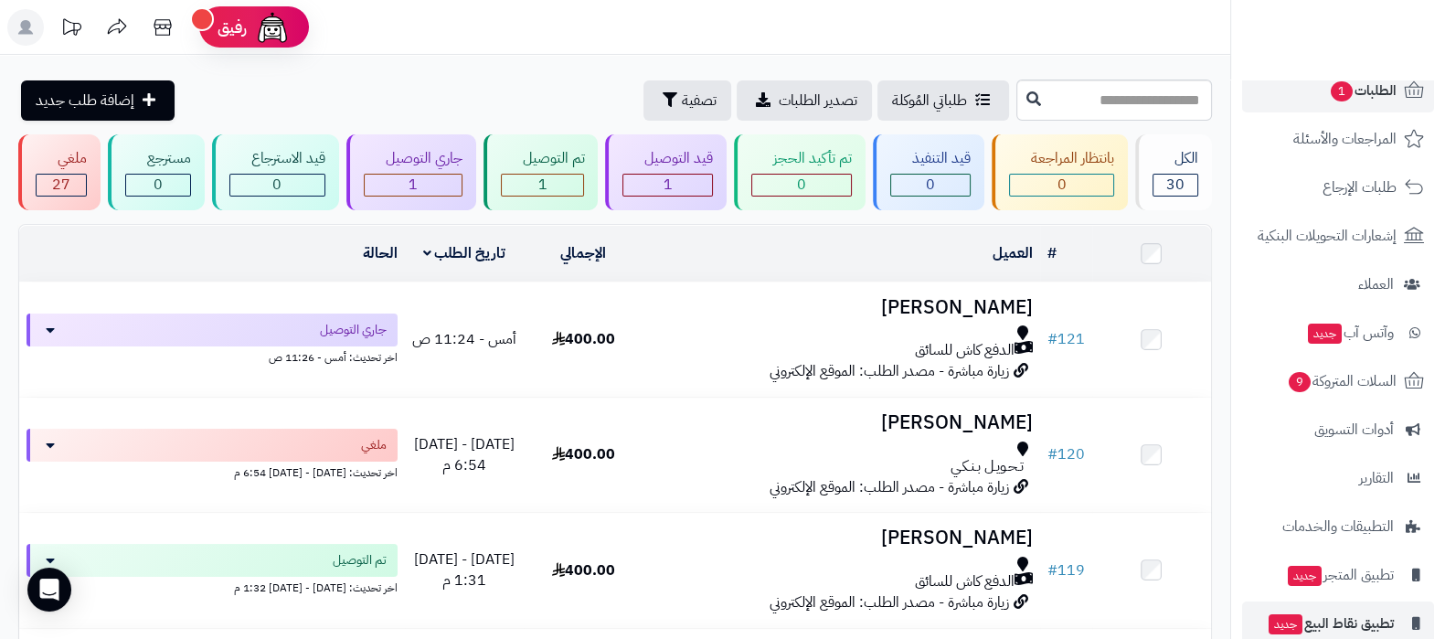
scroll to position [196, 0]
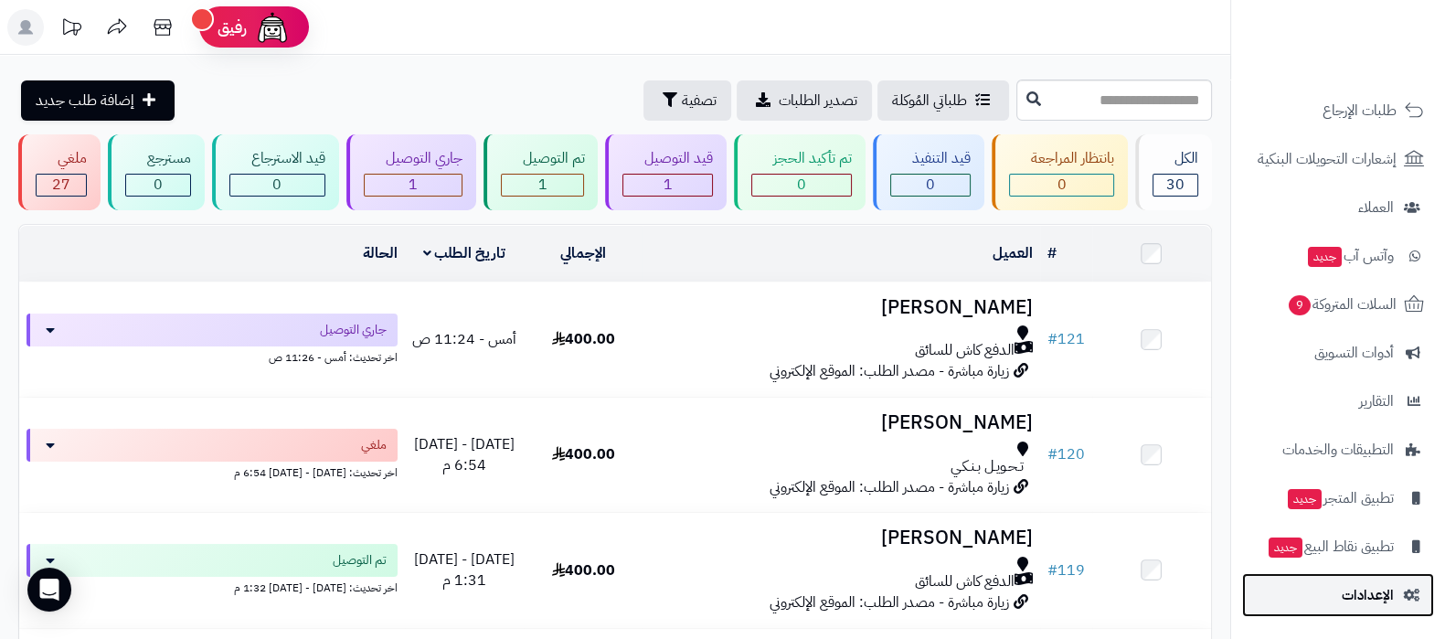
click at [1367, 586] on span "الإعدادات" at bounding box center [1367, 595] width 52 height 26
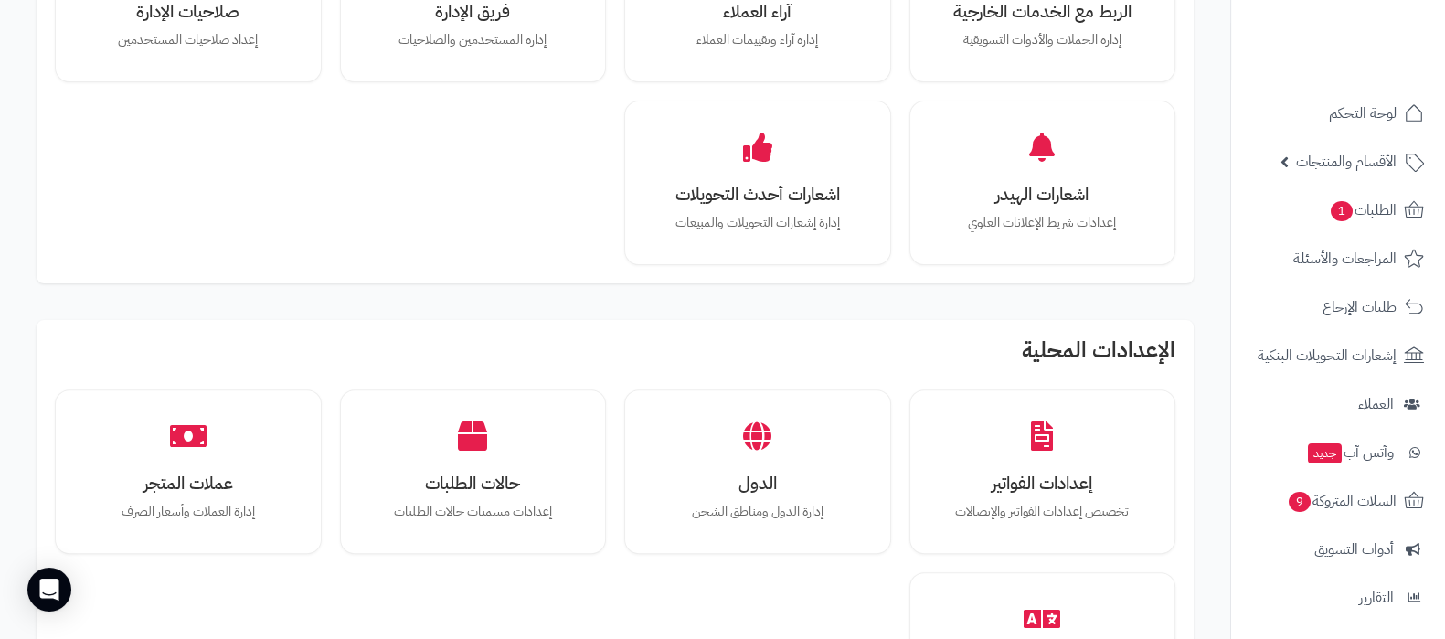
scroll to position [799, 0]
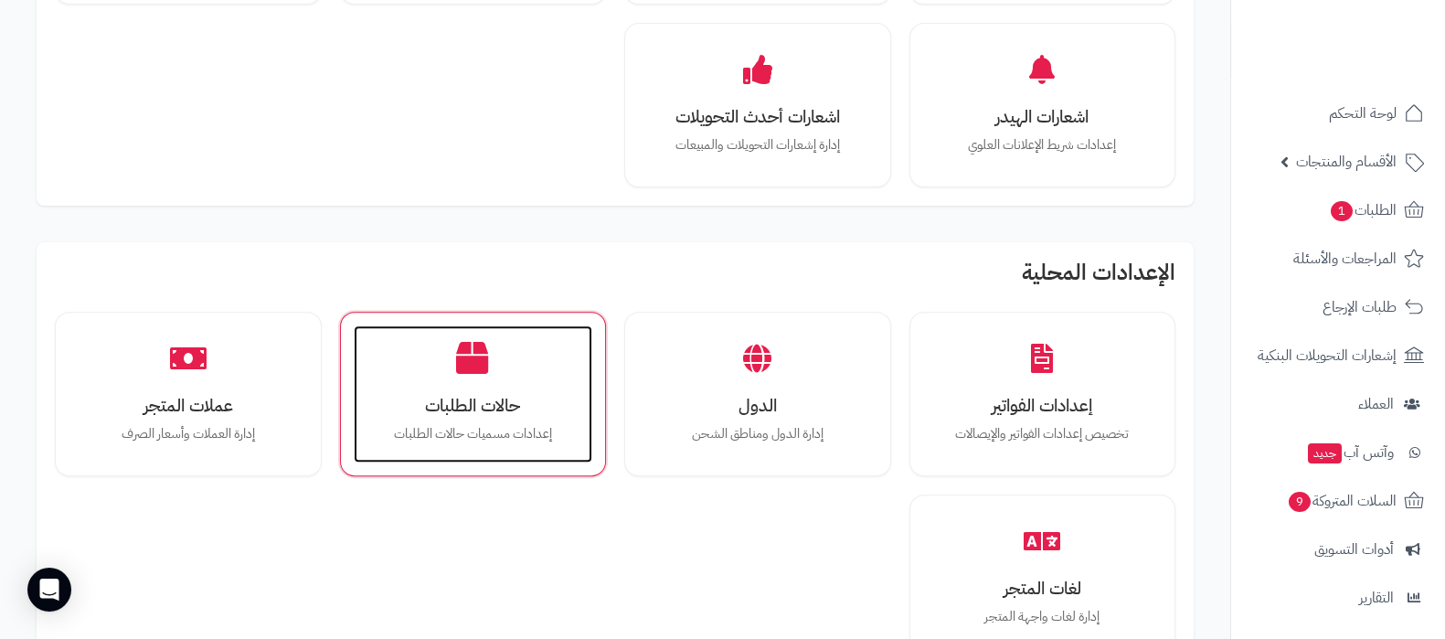
click at [469, 365] on icon at bounding box center [473, 358] width 32 height 32
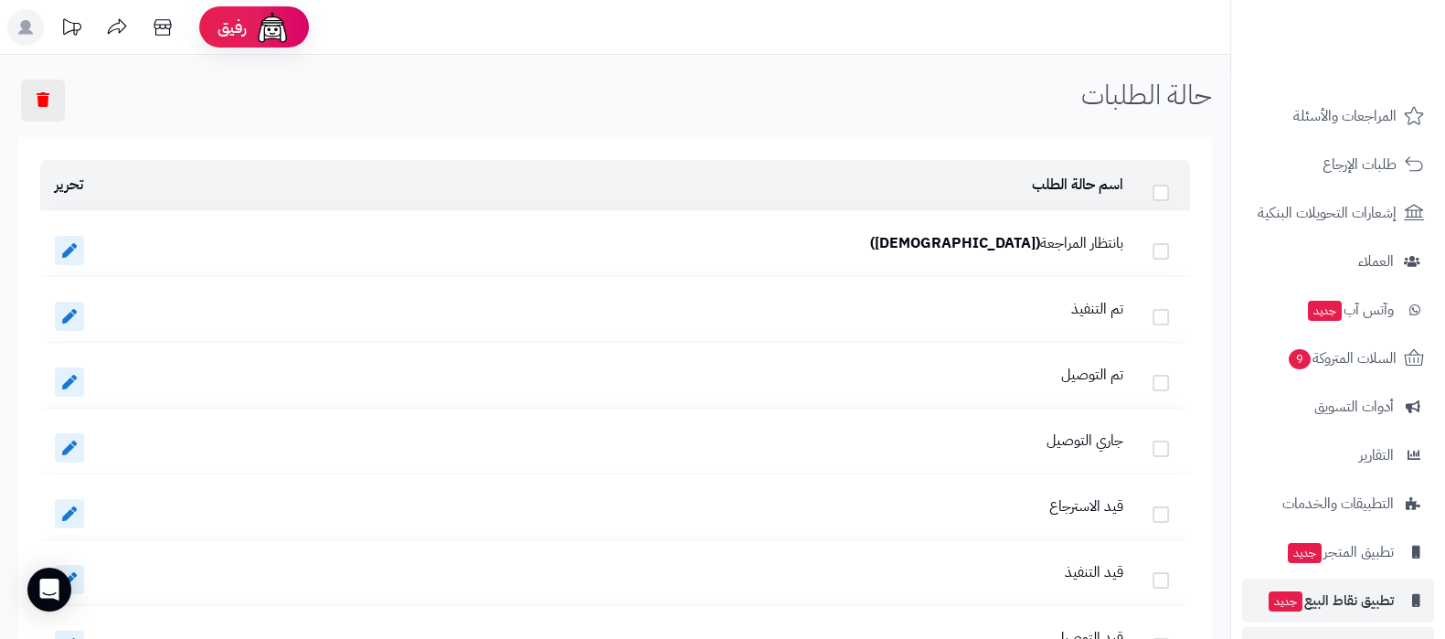
scroll to position [196, 0]
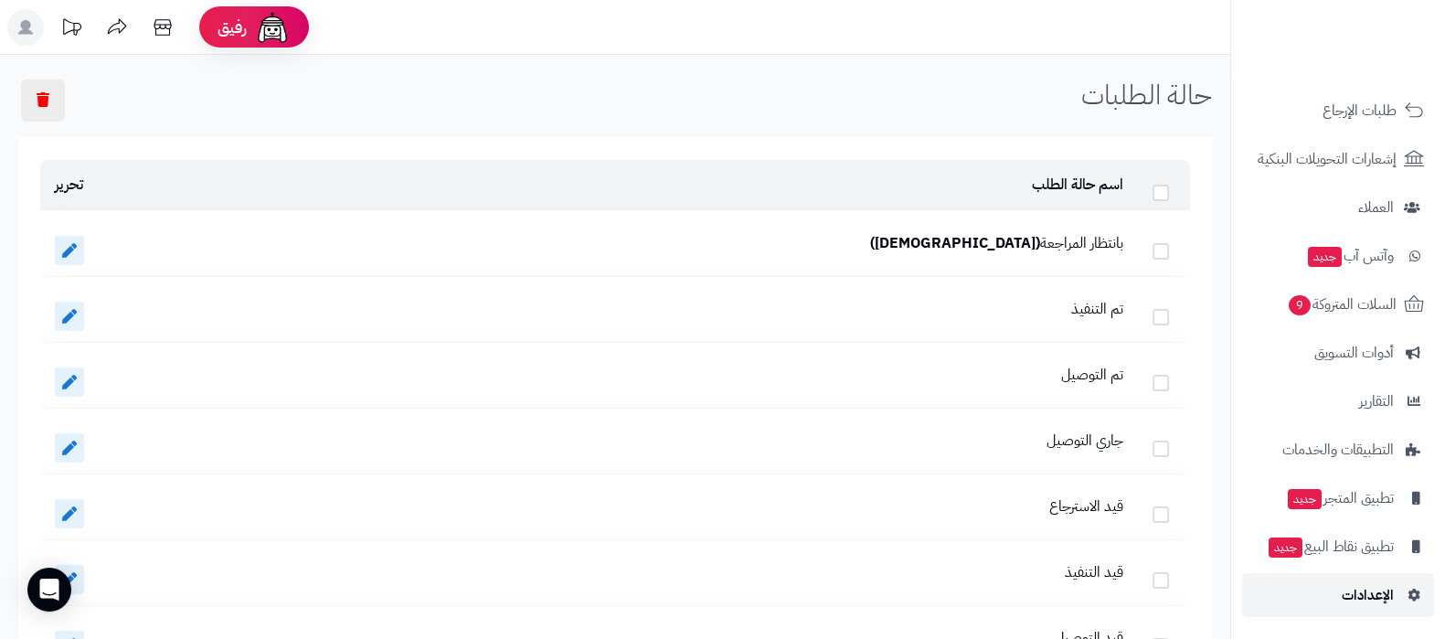
click at [1343, 607] on link "الإعدادات" at bounding box center [1338, 595] width 192 height 44
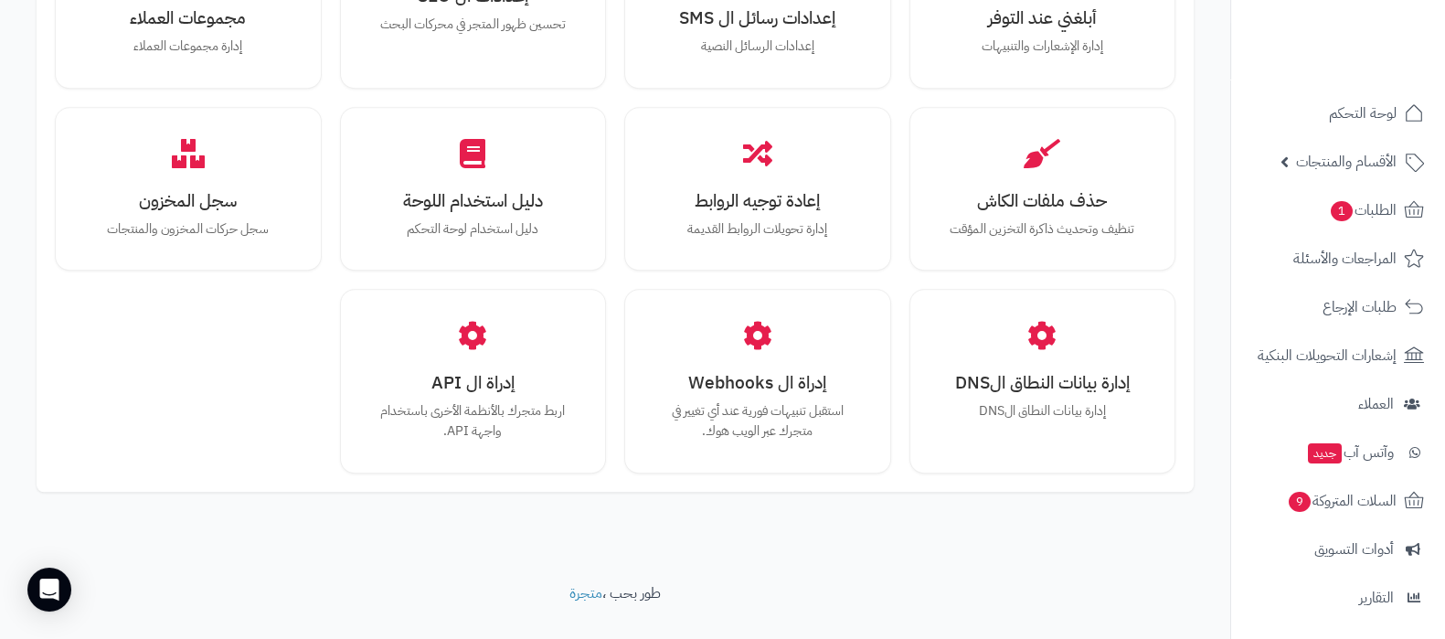
scroll to position [1690, 0]
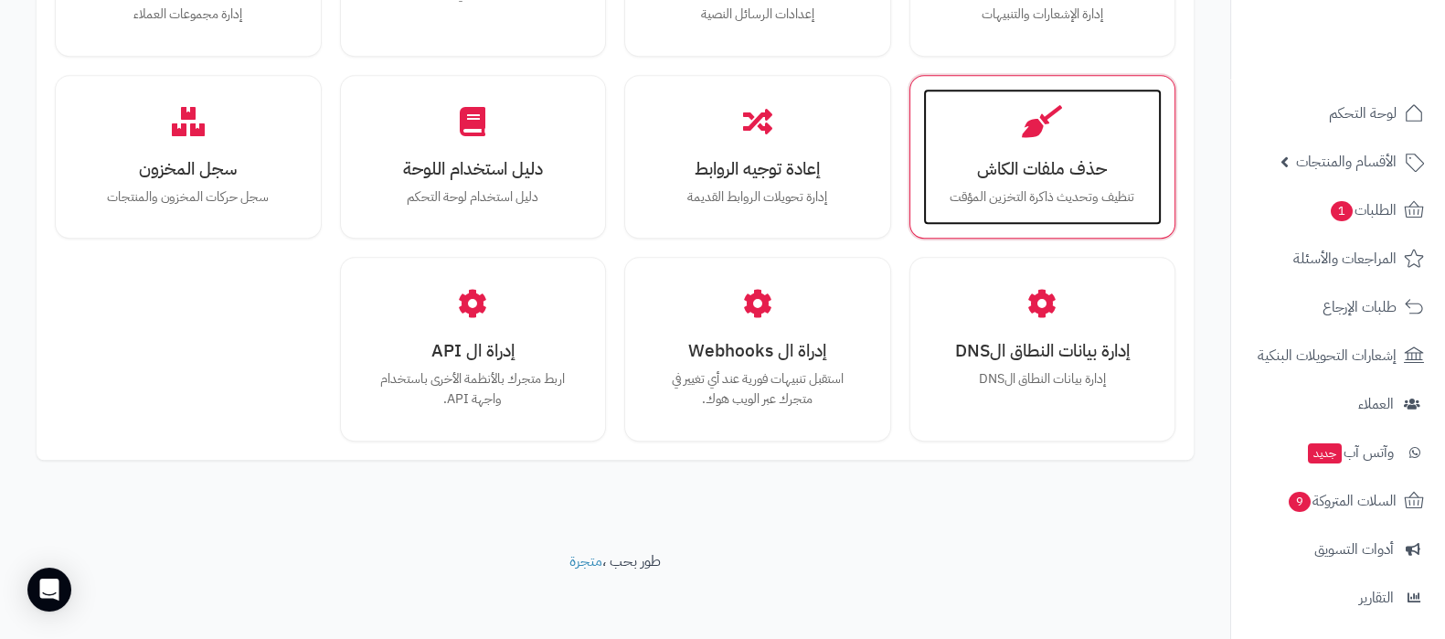
click at [1039, 191] on p "تنظيف وتحديث ذاكرة التخزين المؤقت" at bounding box center [1042, 197] width 203 height 20
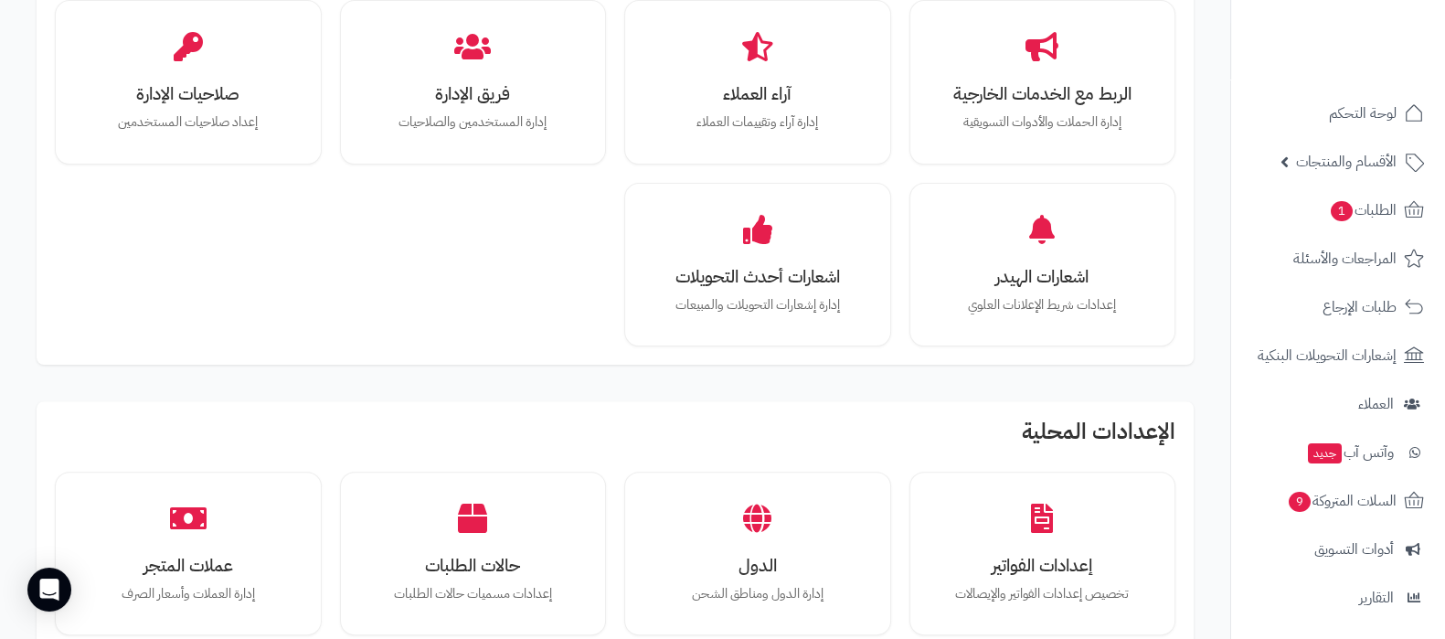
scroll to position [913, 0]
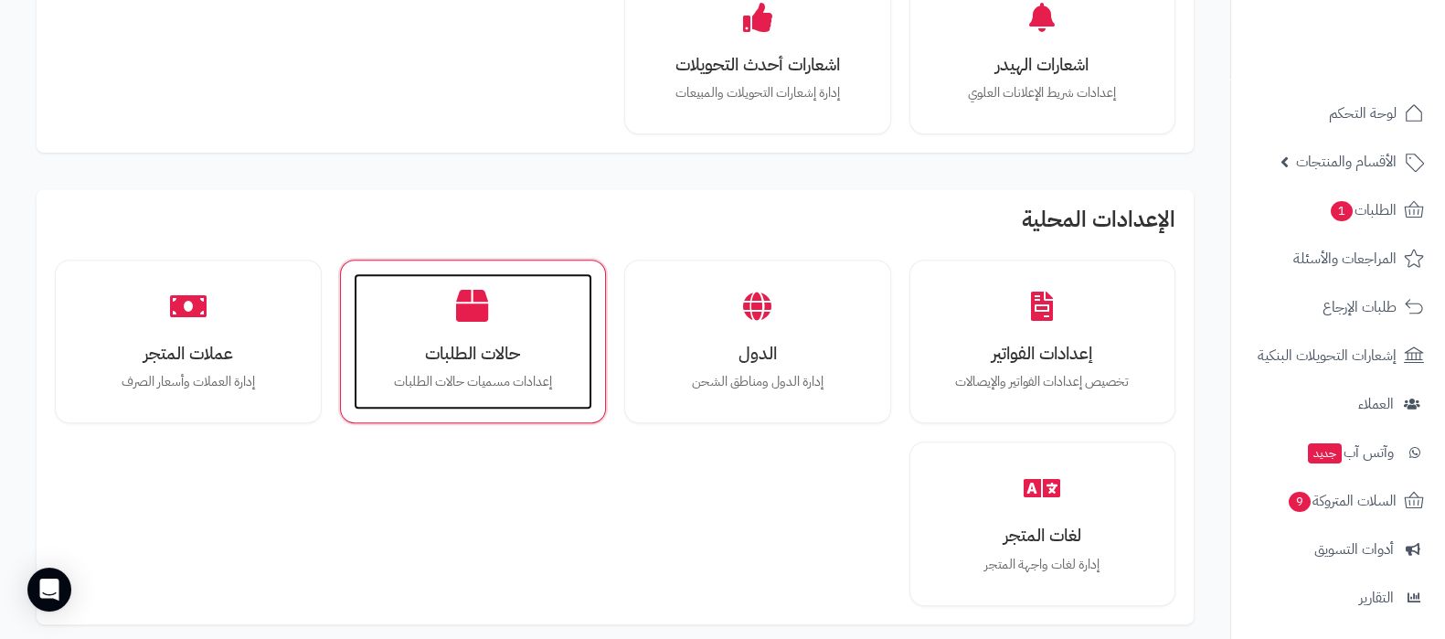
click at [484, 359] on h3 "حالات الطلبات" at bounding box center [473, 353] width 203 height 19
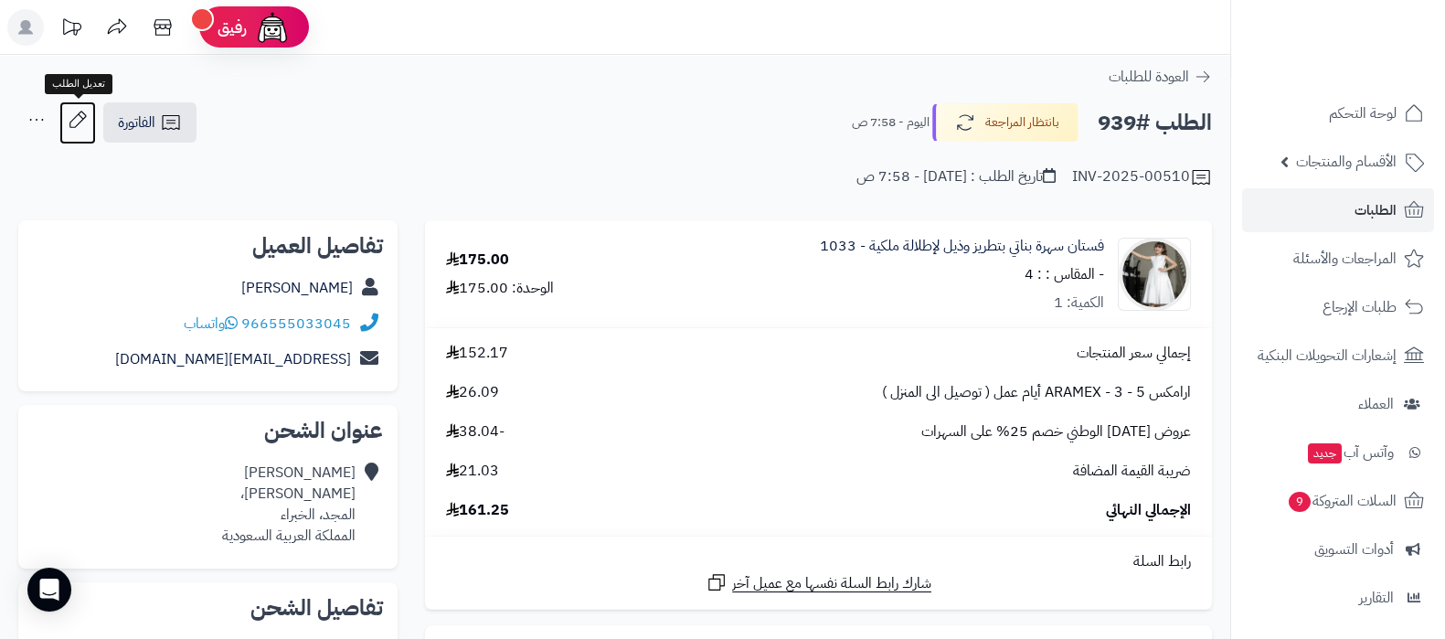
click at [82, 123] on icon at bounding box center [77, 119] width 37 height 37
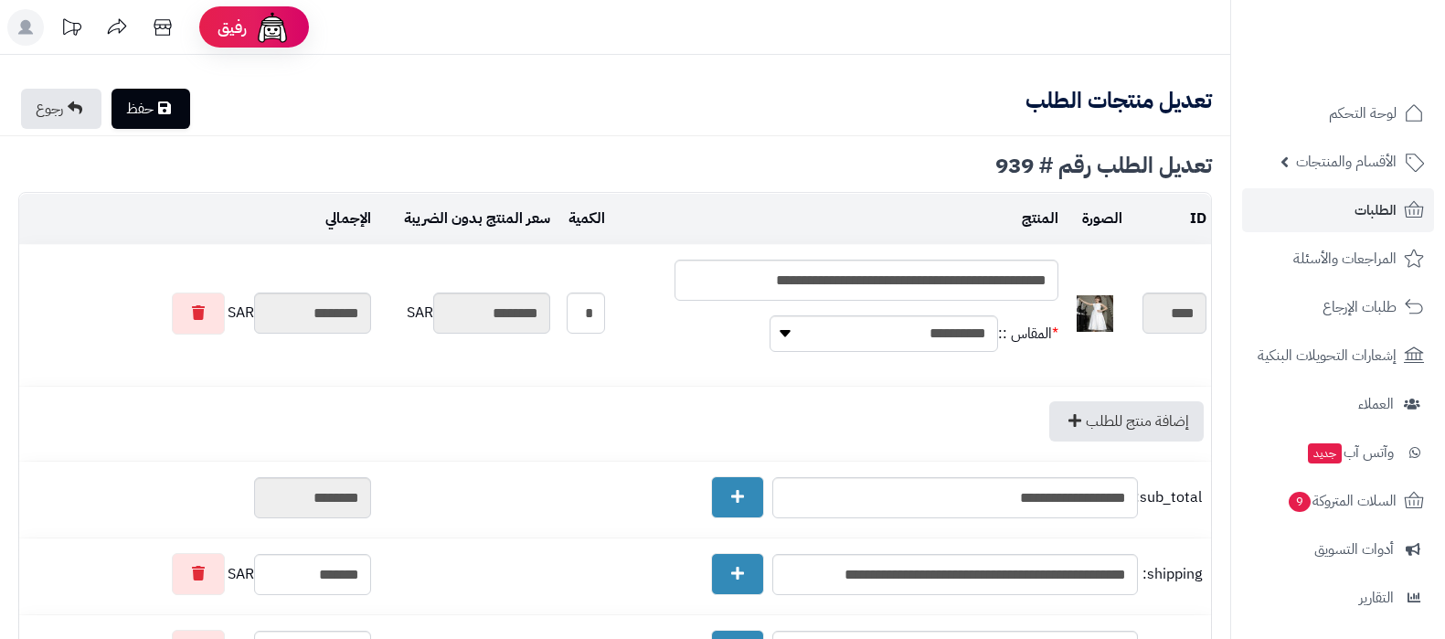
type textarea "**********"
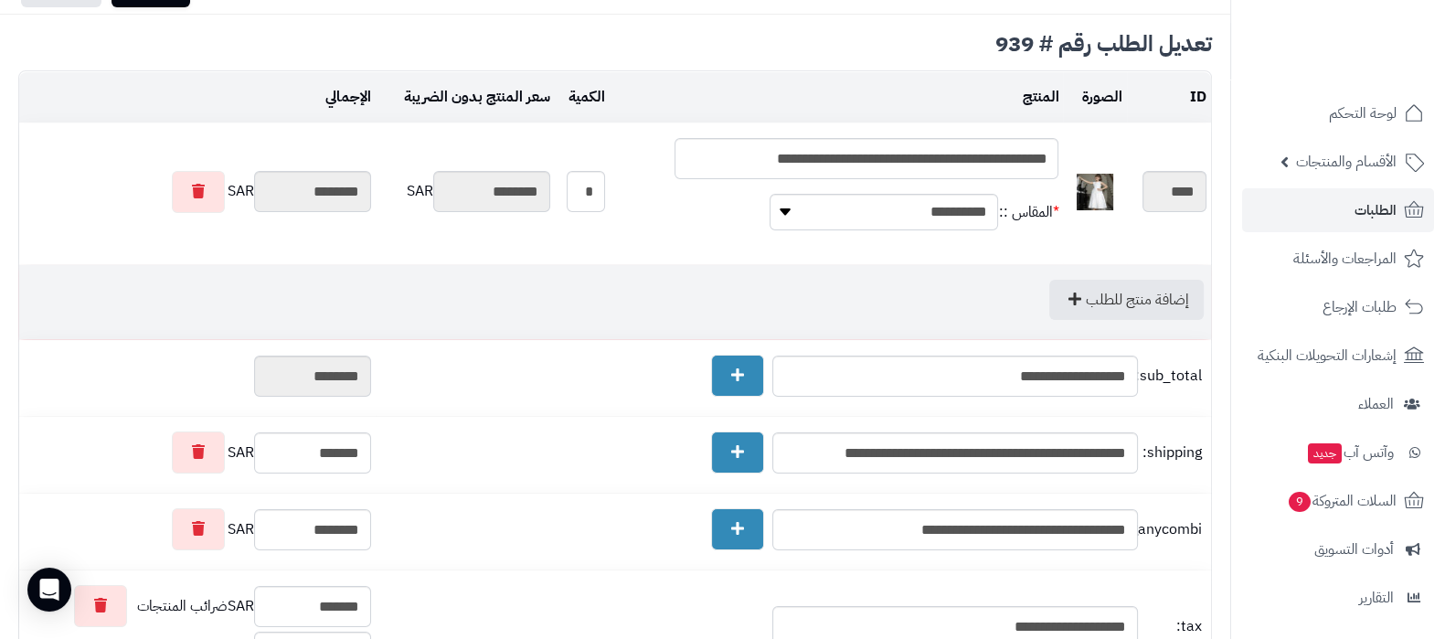
scroll to position [113, 0]
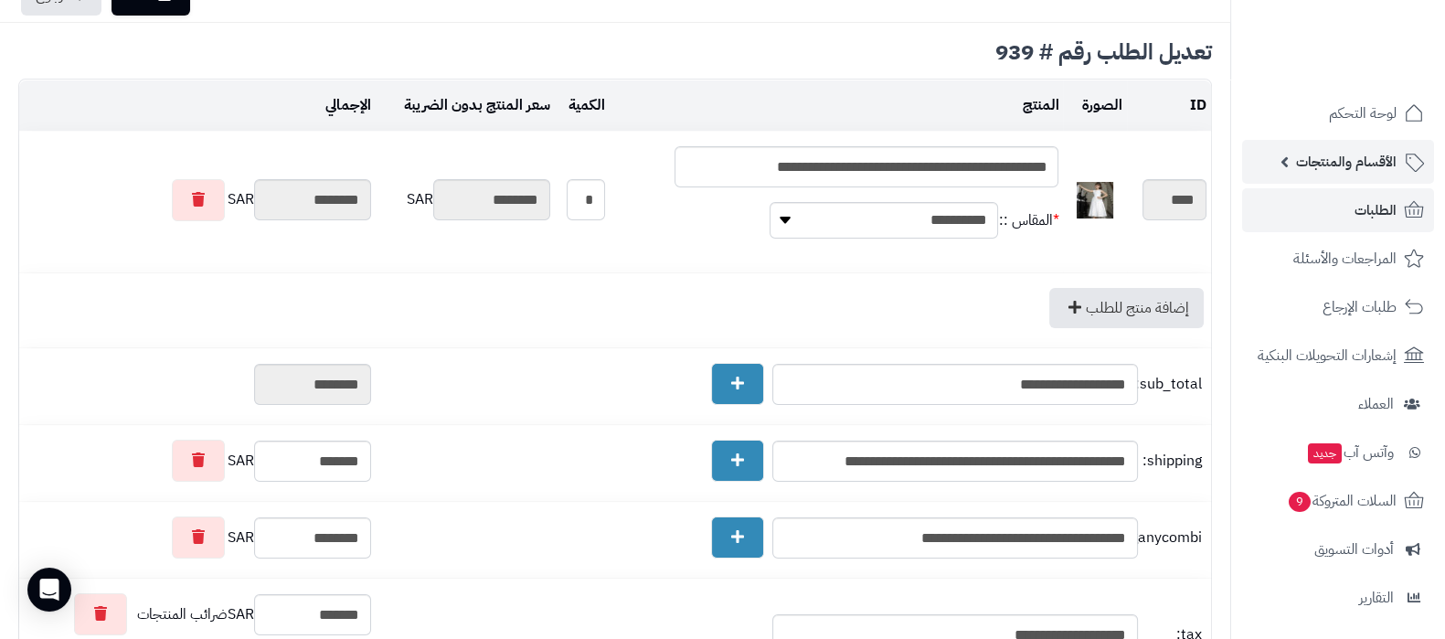
click at [1319, 157] on span "الأقسام والمنتجات" at bounding box center [1346, 162] width 101 height 26
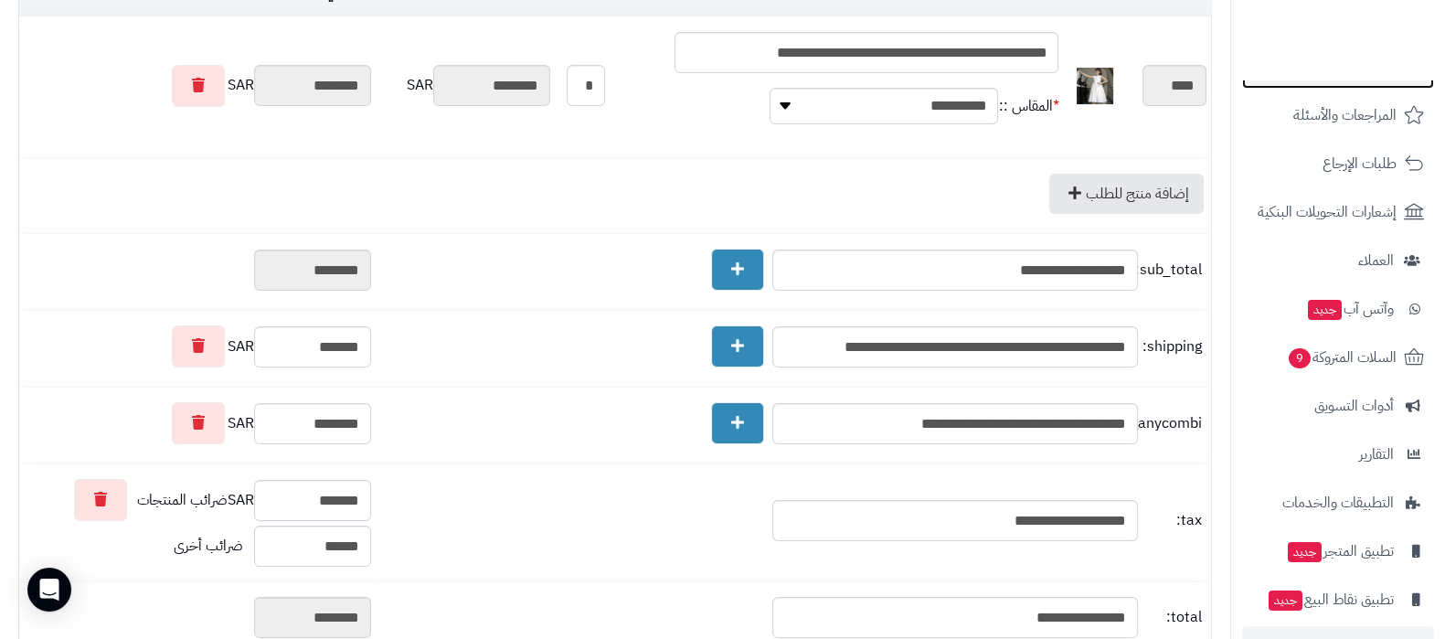
scroll to position [463, 0]
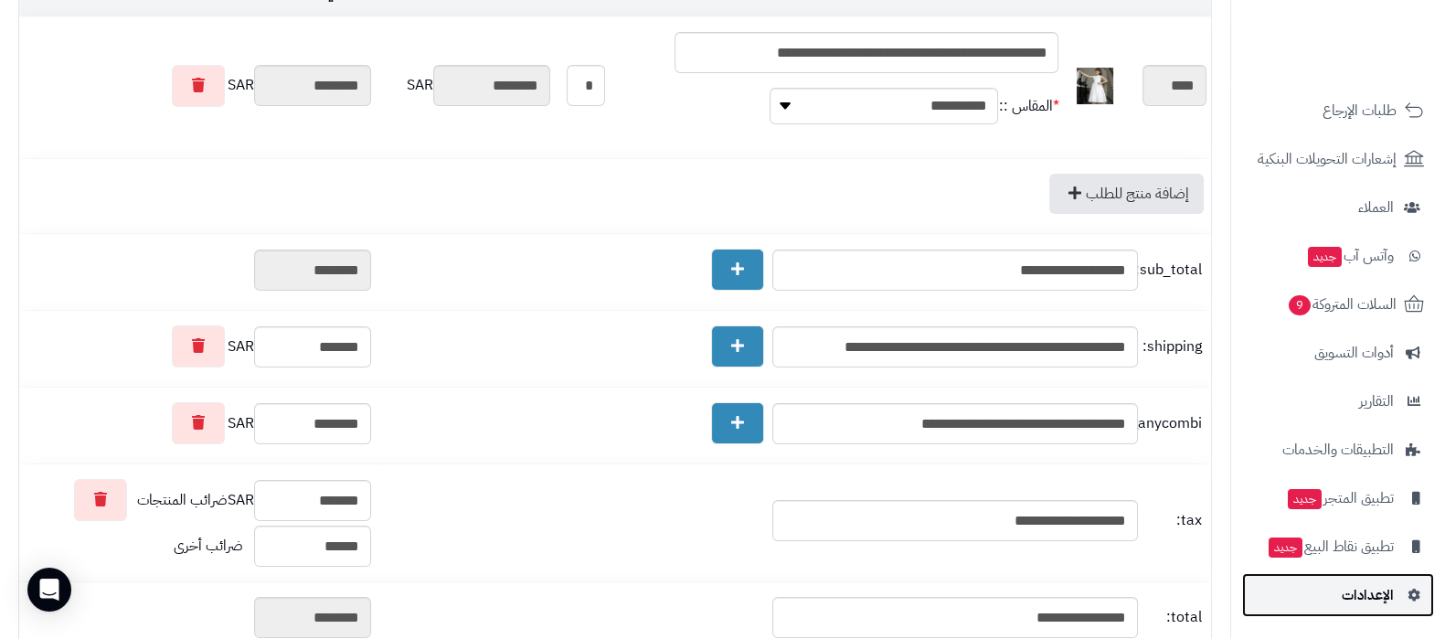
click at [1345, 600] on span "الإعدادات" at bounding box center [1367, 595] width 52 height 26
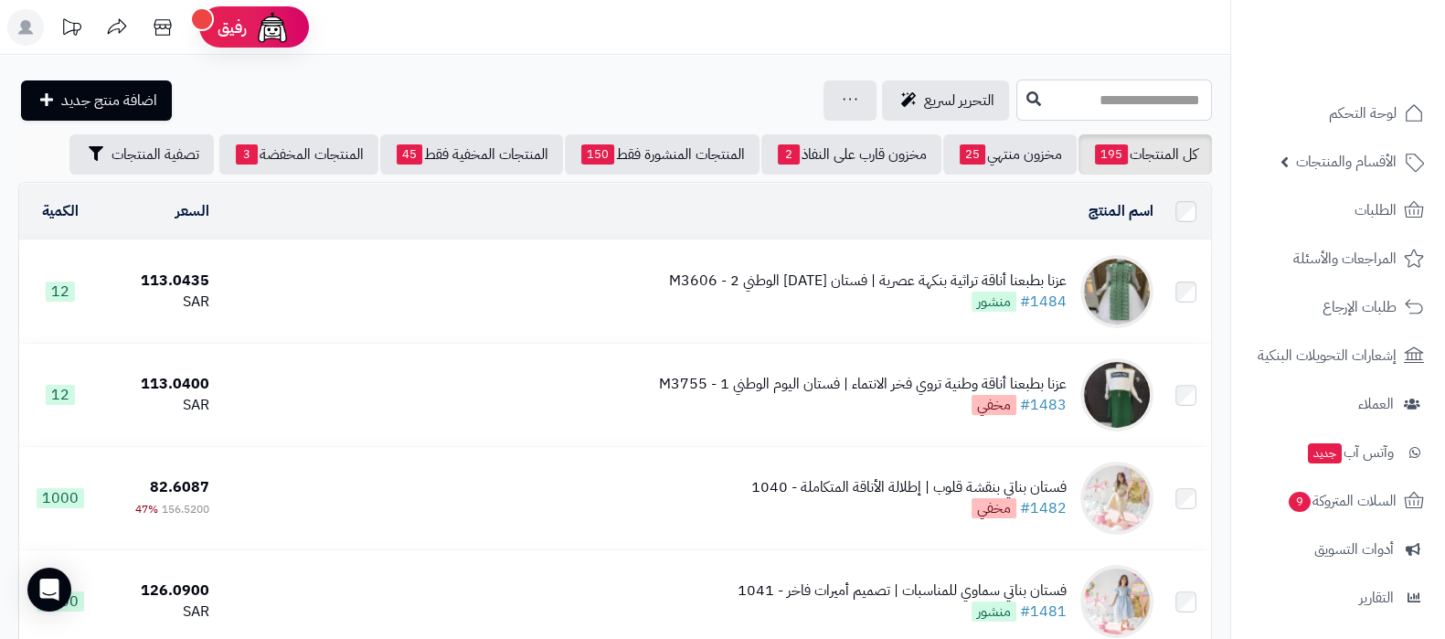
click at [1035, 84] on input "text" at bounding box center [1114, 100] width 196 height 41
type input "****"
click at [1026, 102] on icon at bounding box center [1033, 97] width 15 height 15
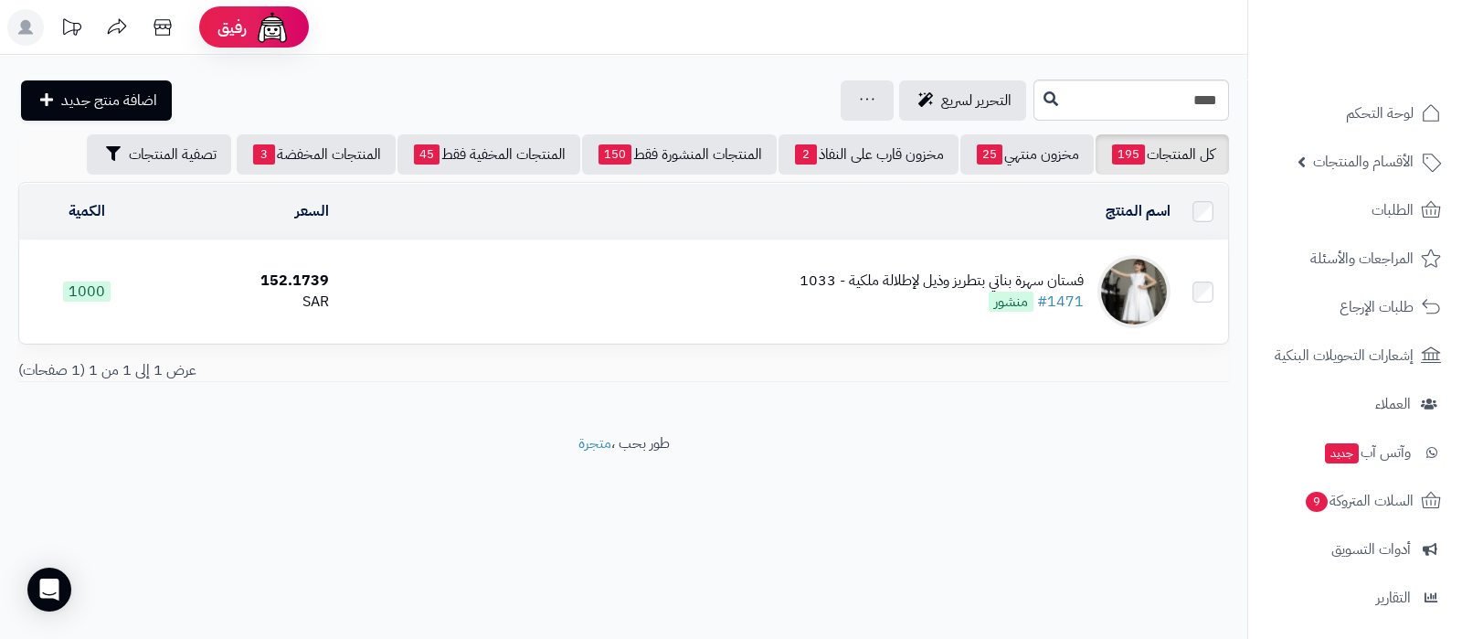
click at [949, 270] on div "فستان سهرة بناتي بتطريز وذيل لإطلالة ملكية - 1033" at bounding box center [942, 280] width 284 height 21
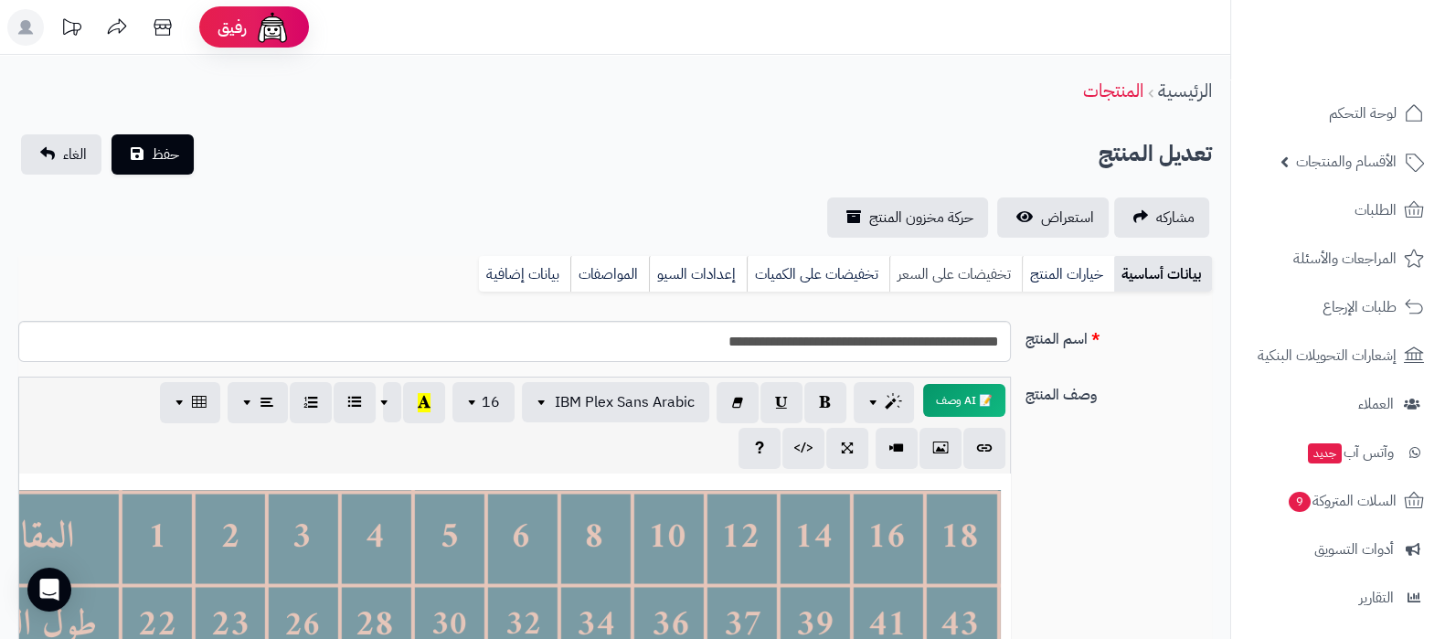
click at [921, 276] on link "تخفيضات على السعر" at bounding box center [955, 274] width 133 height 37
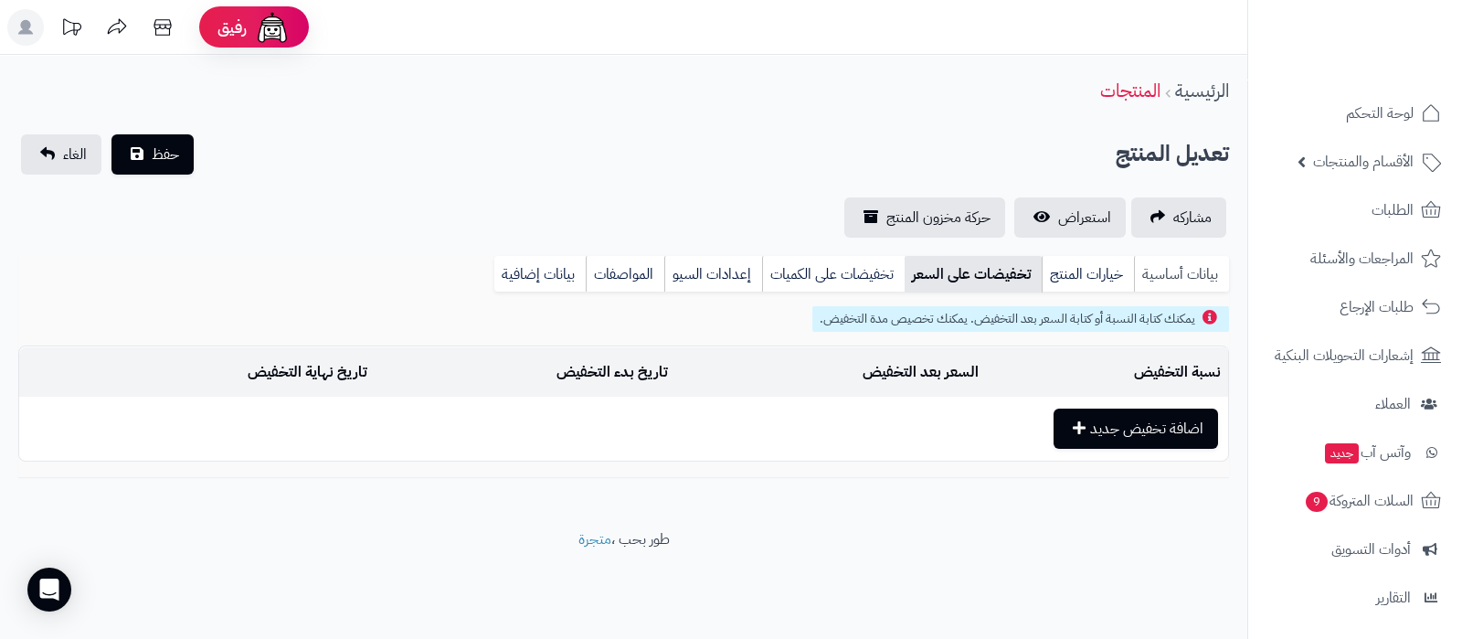
click at [1162, 273] on link "بيانات أساسية" at bounding box center [1181, 274] width 95 height 37
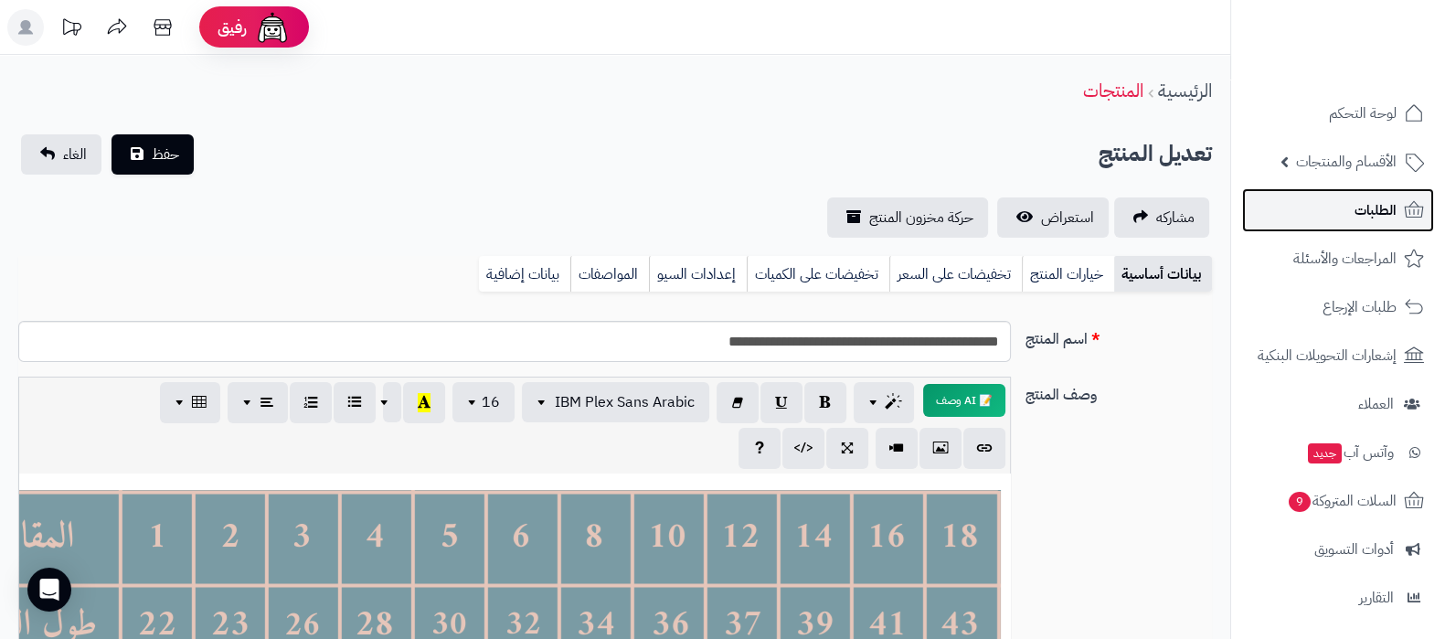
click at [1346, 212] on link "الطلبات" at bounding box center [1338, 210] width 192 height 44
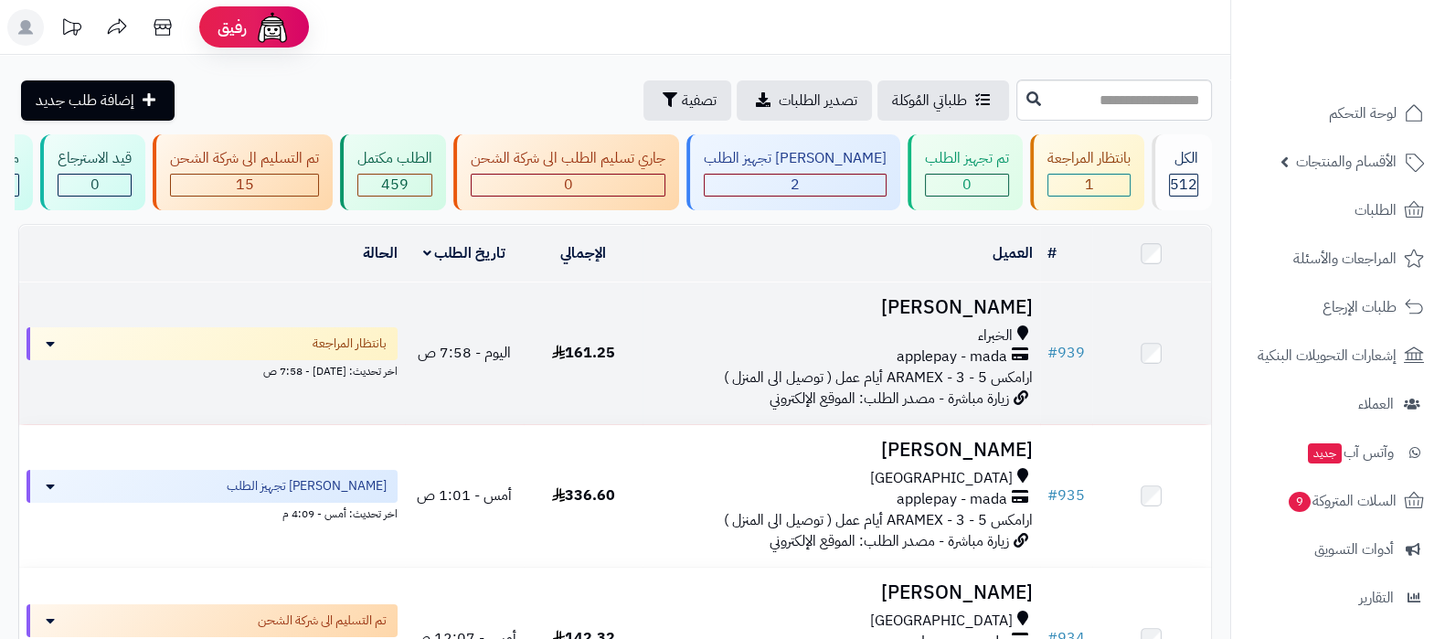
click at [983, 318] on h3 "منال المطيري" at bounding box center [841, 307] width 382 height 21
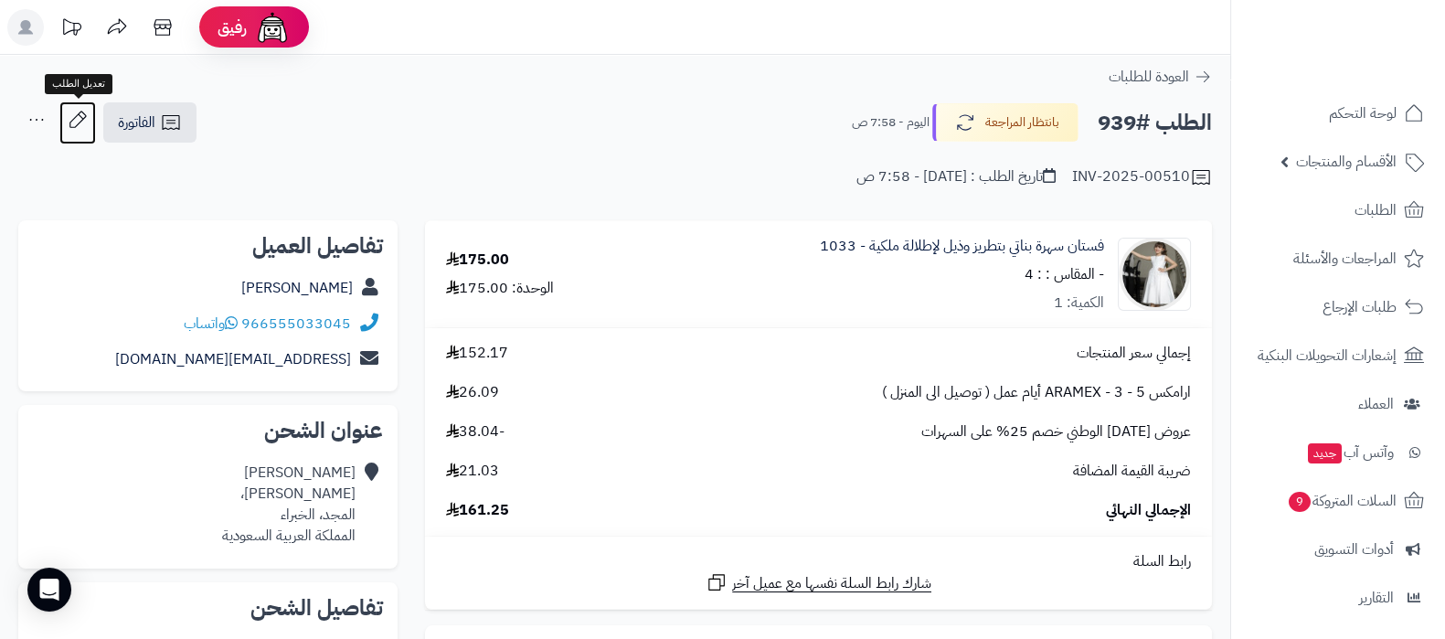
click at [78, 124] on icon at bounding box center [77, 119] width 16 height 16
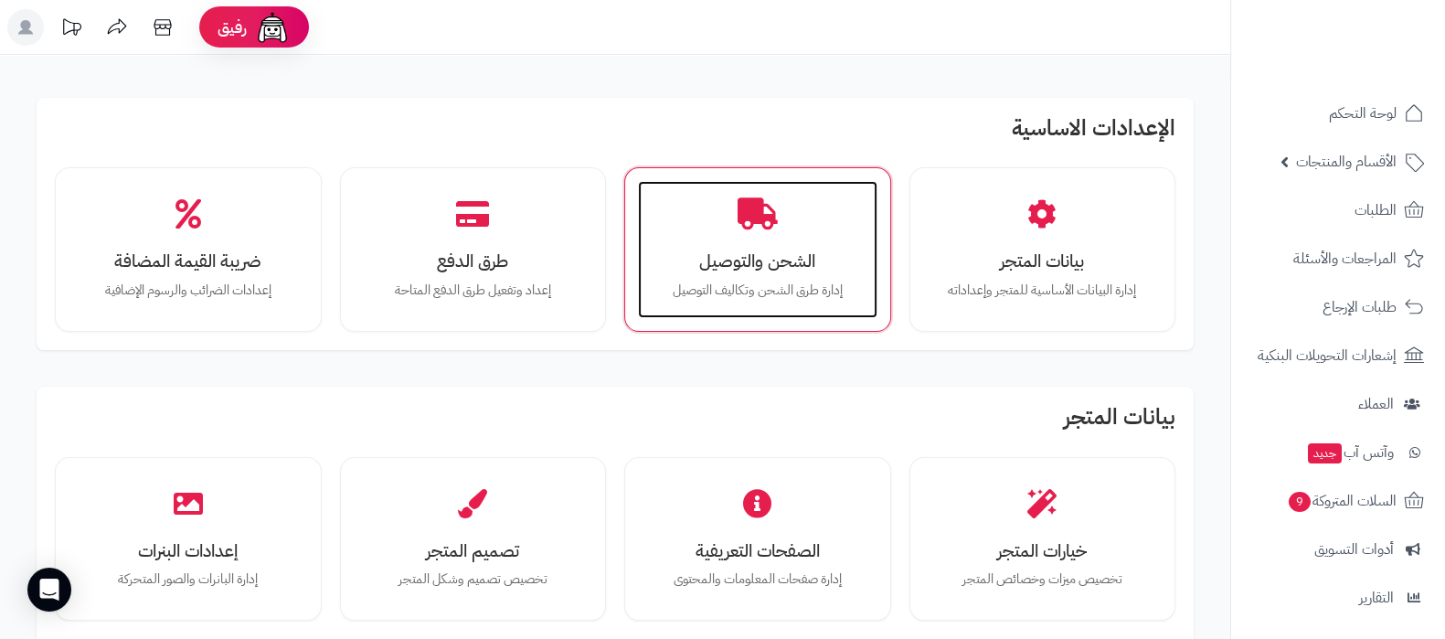
click at [758, 238] on div "الشحن والتوصيل إدارة طرق الشحن وتكاليف التوصيل" at bounding box center [757, 249] width 239 height 137
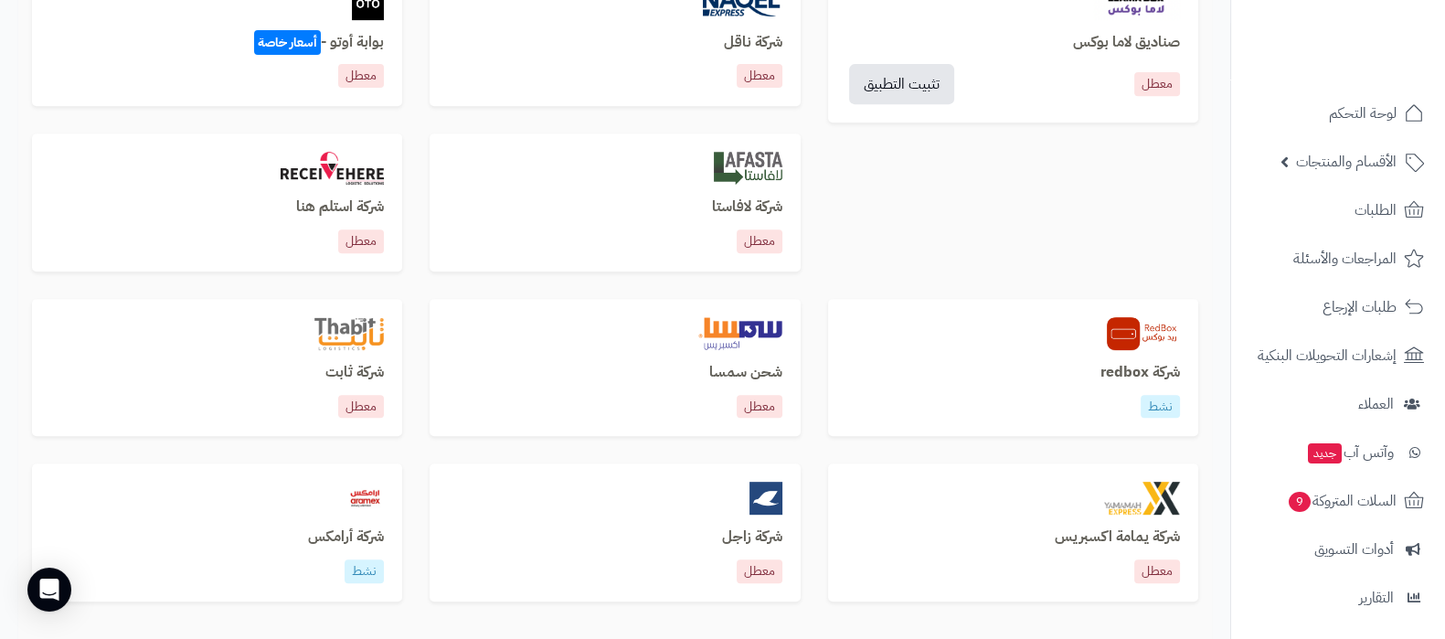
scroll to position [1028, 0]
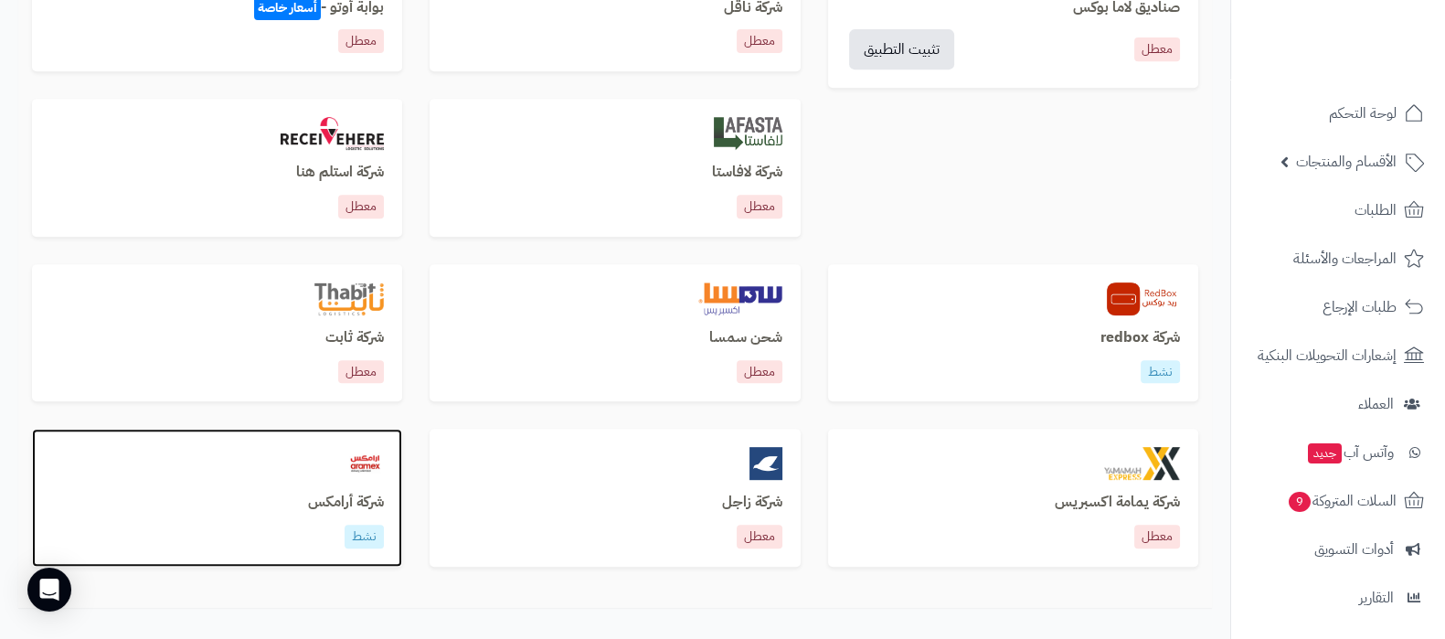
click at [357, 504] on h3 "شركة أرامكس" at bounding box center [217, 502] width 334 height 16
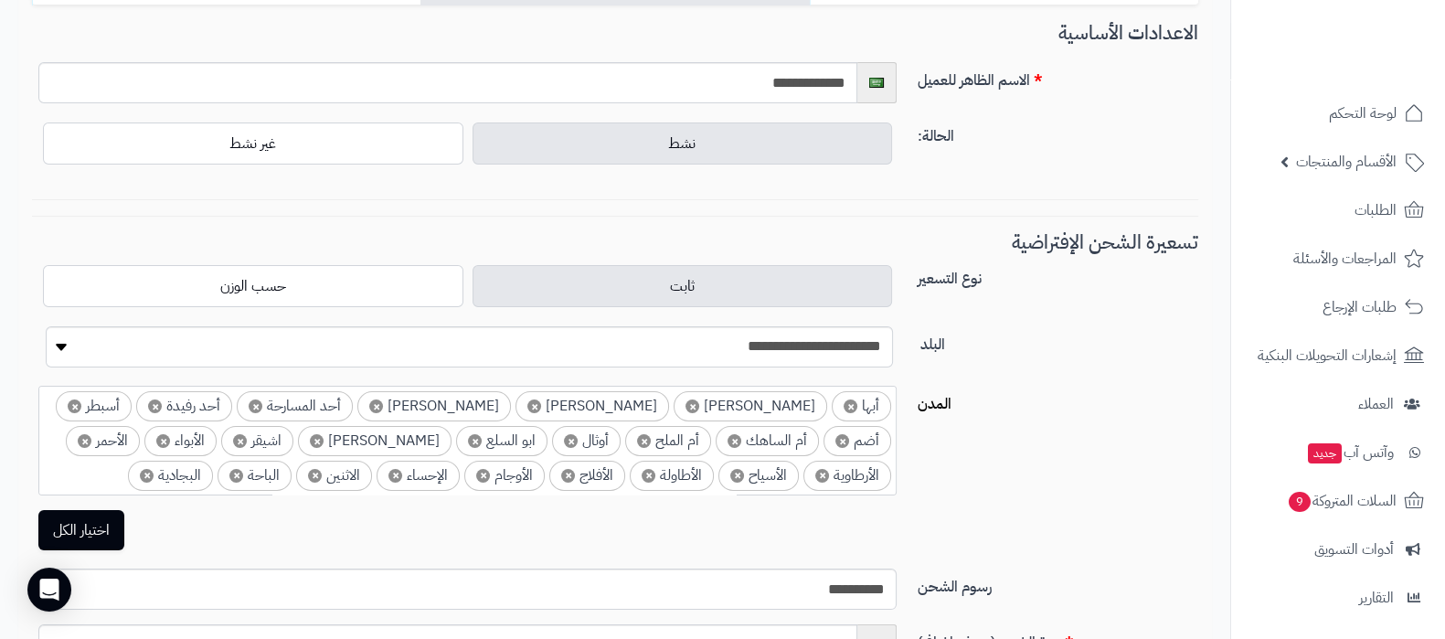
scroll to position [113, 0]
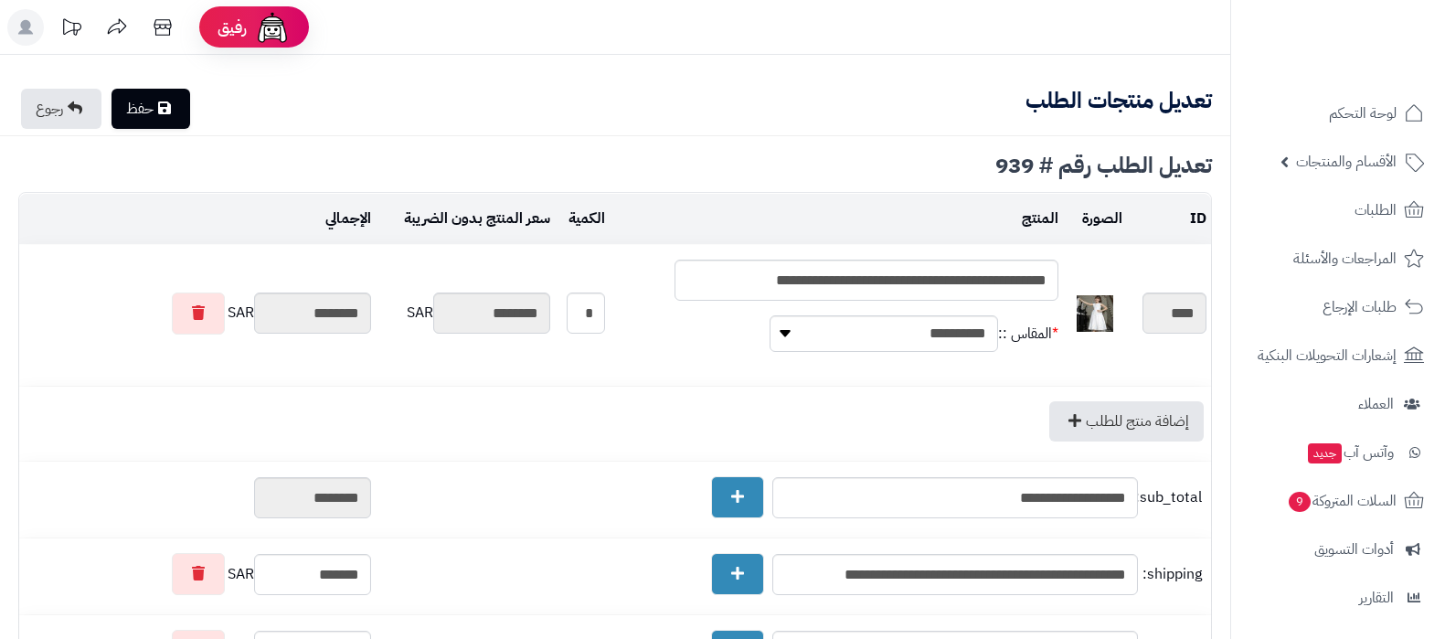
type textarea "**********"
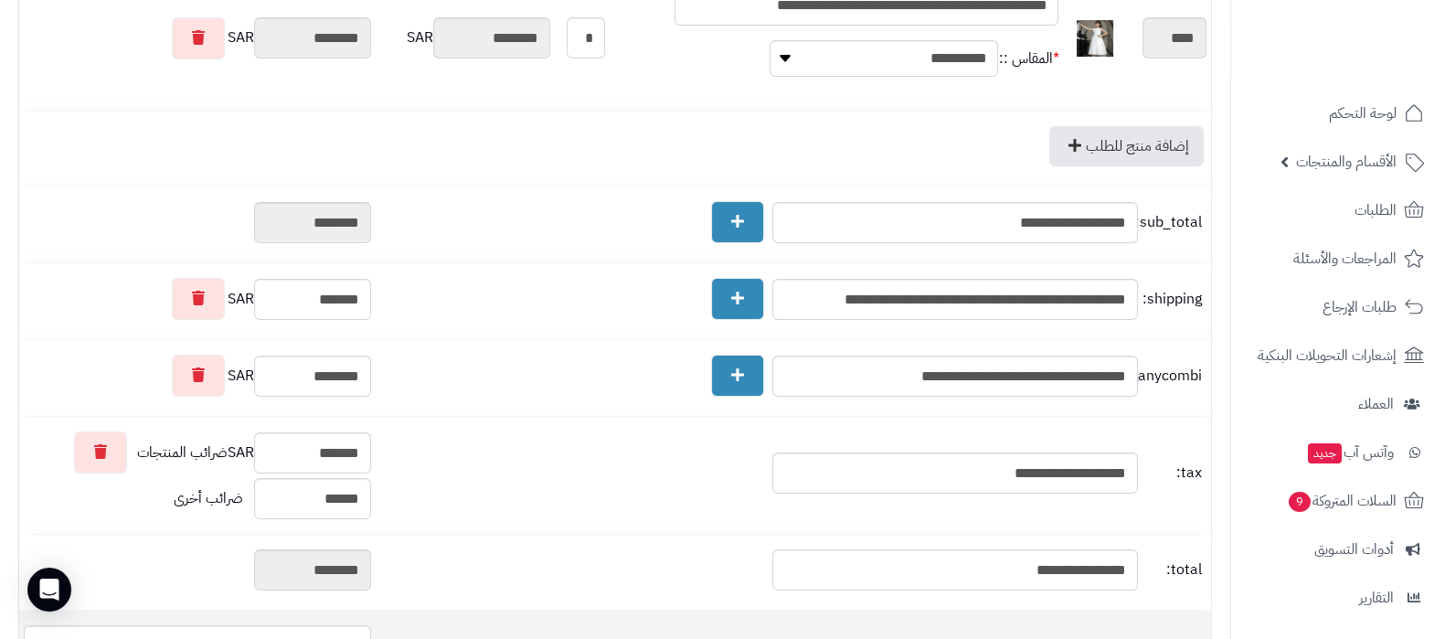
scroll to position [228, 0]
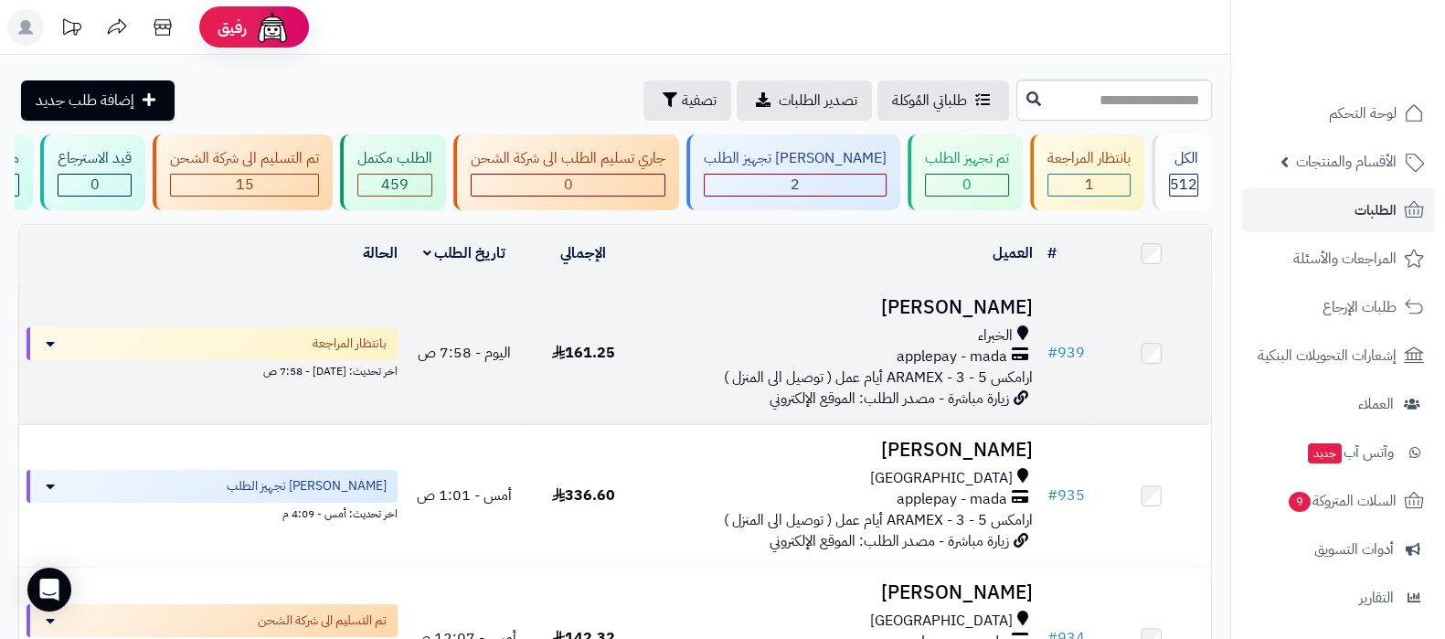
click at [973, 318] on h3 "[PERSON_NAME]" at bounding box center [841, 307] width 382 height 21
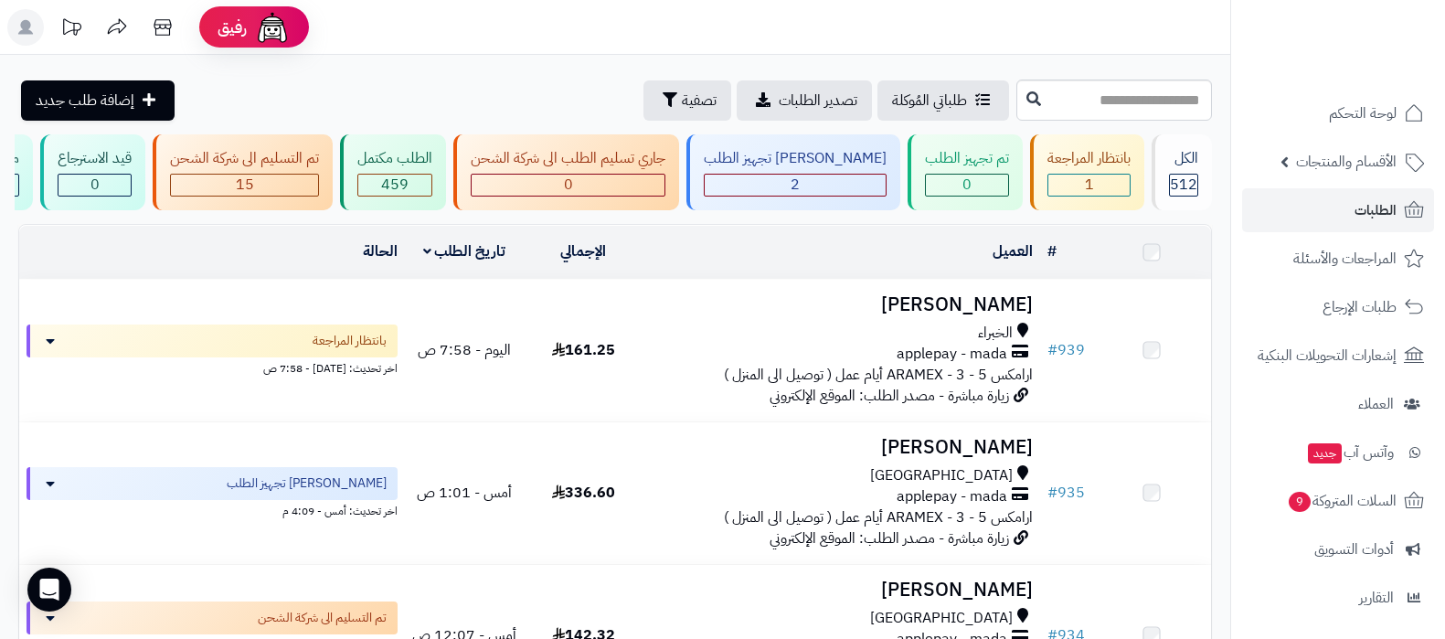
click at [876, 437] on h3 "[PERSON_NAME]" at bounding box center [841, 447] width 382 height 21
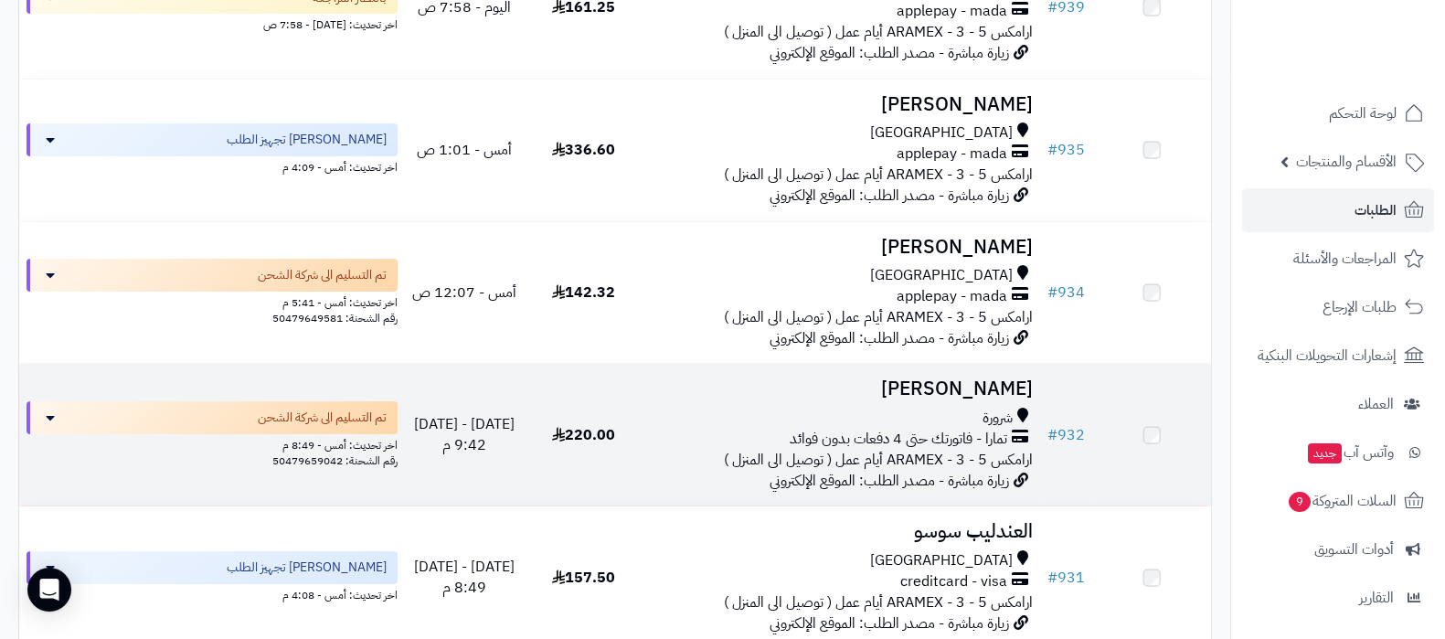
scroll to position [343, 0]
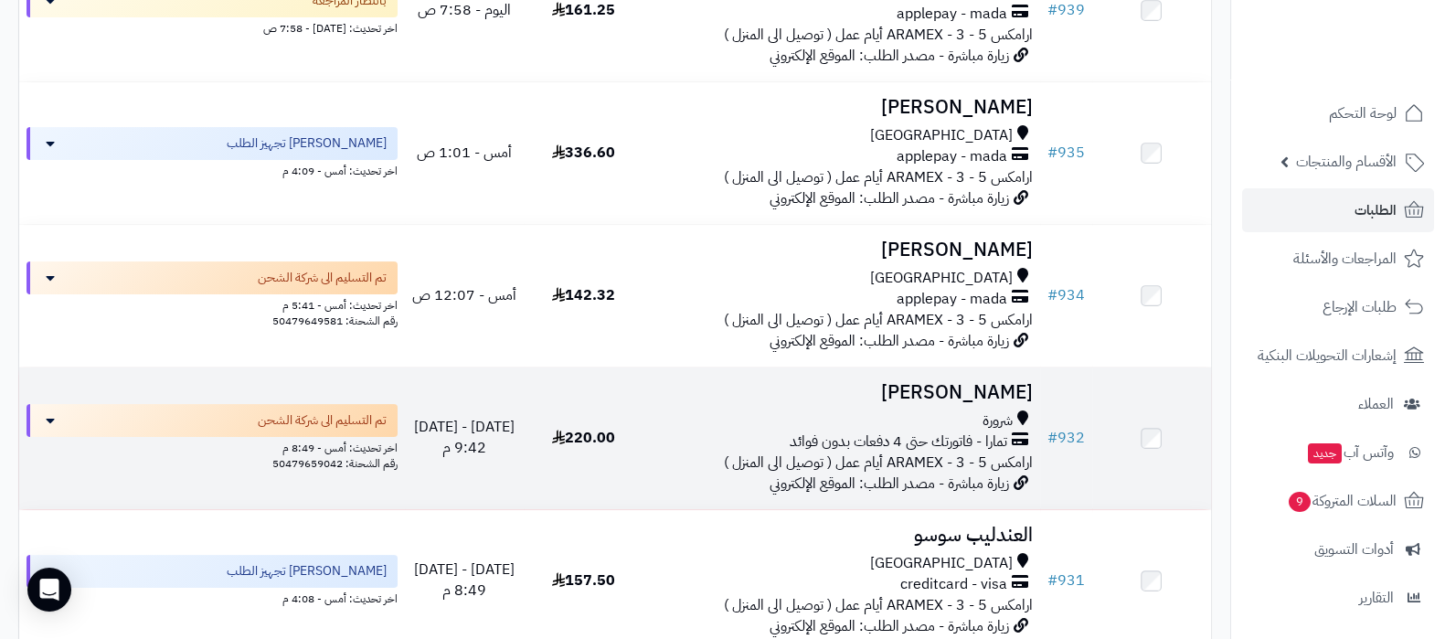
click at [909, 398] on h3 "[PERSON_NAME]" at bounding box center [841, 392] width 382 height 21
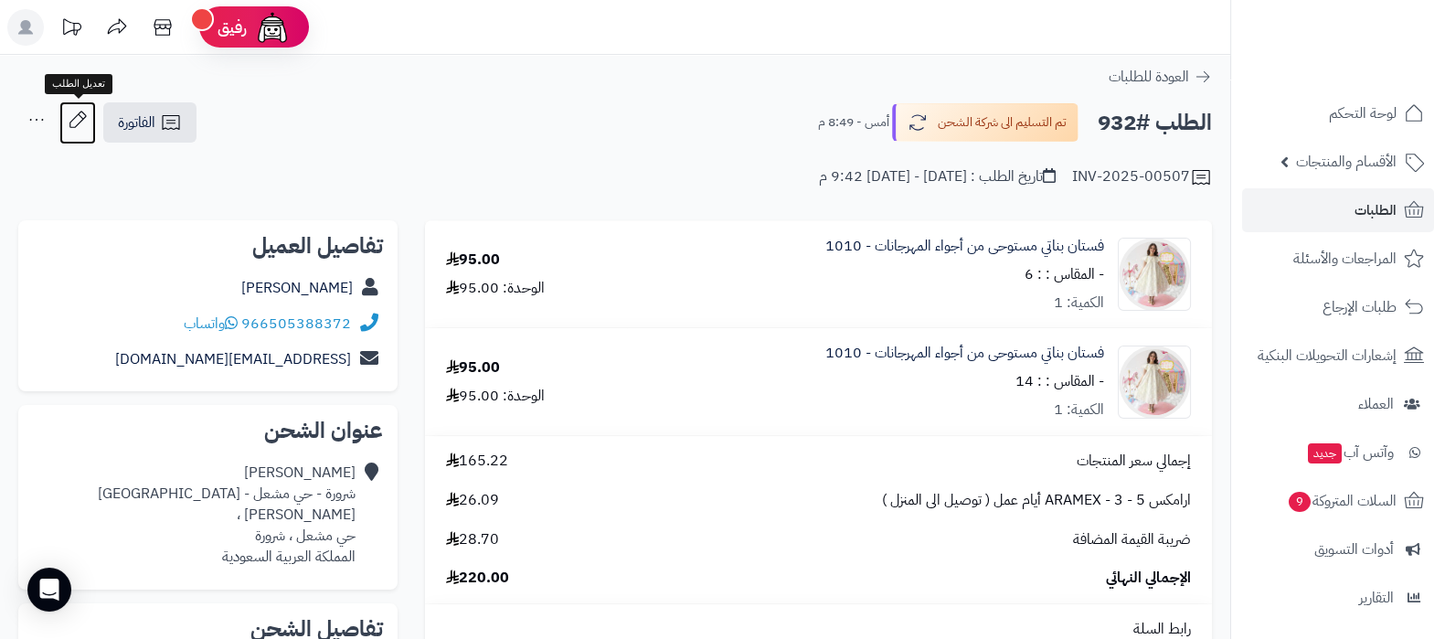
click at [68, 124] on icon at bounding box center [77, 119] width 37 height 37
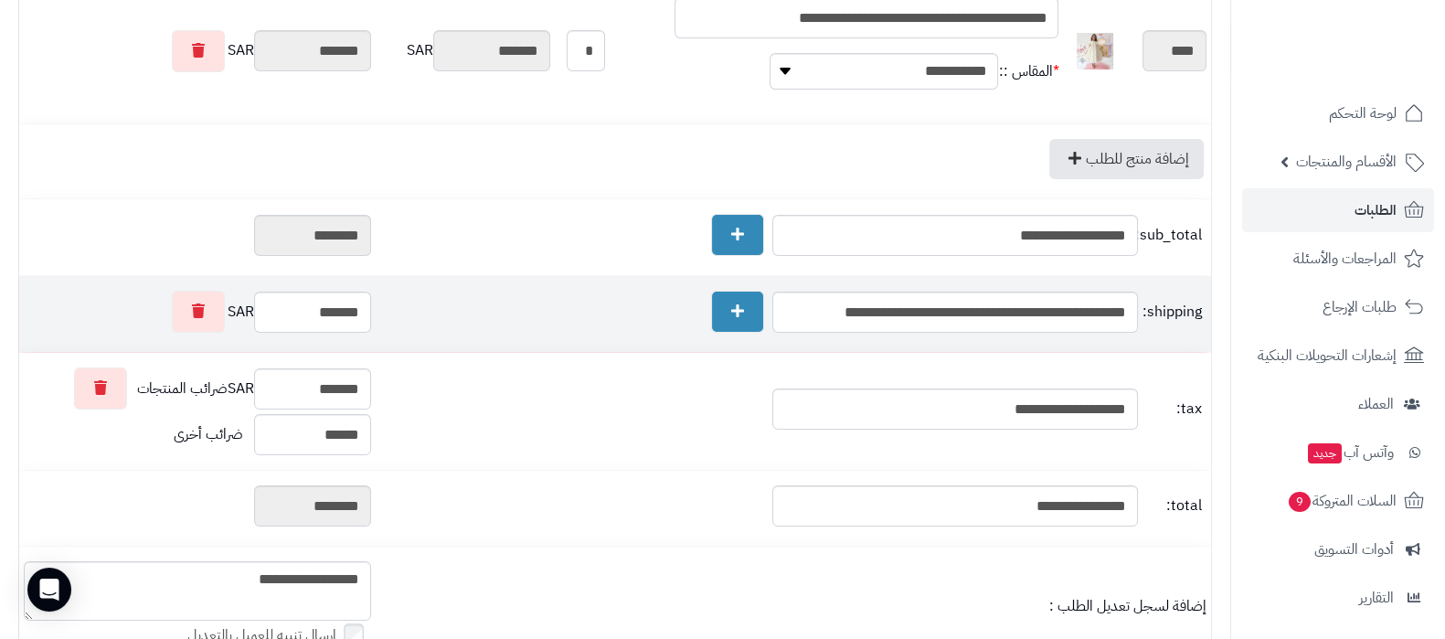
scroll to position [456, 0]
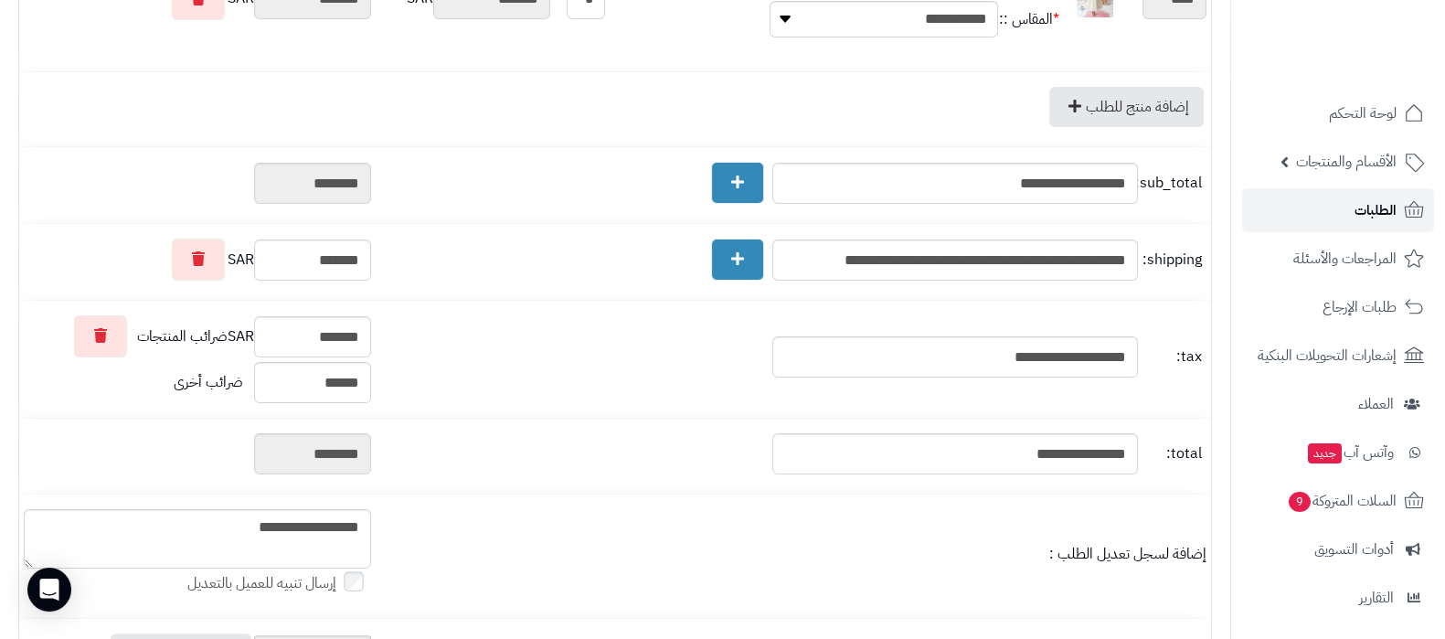
click at [1314, 199] on link "الطلبات" at bounding box center [1338, 210] width 192 height 44
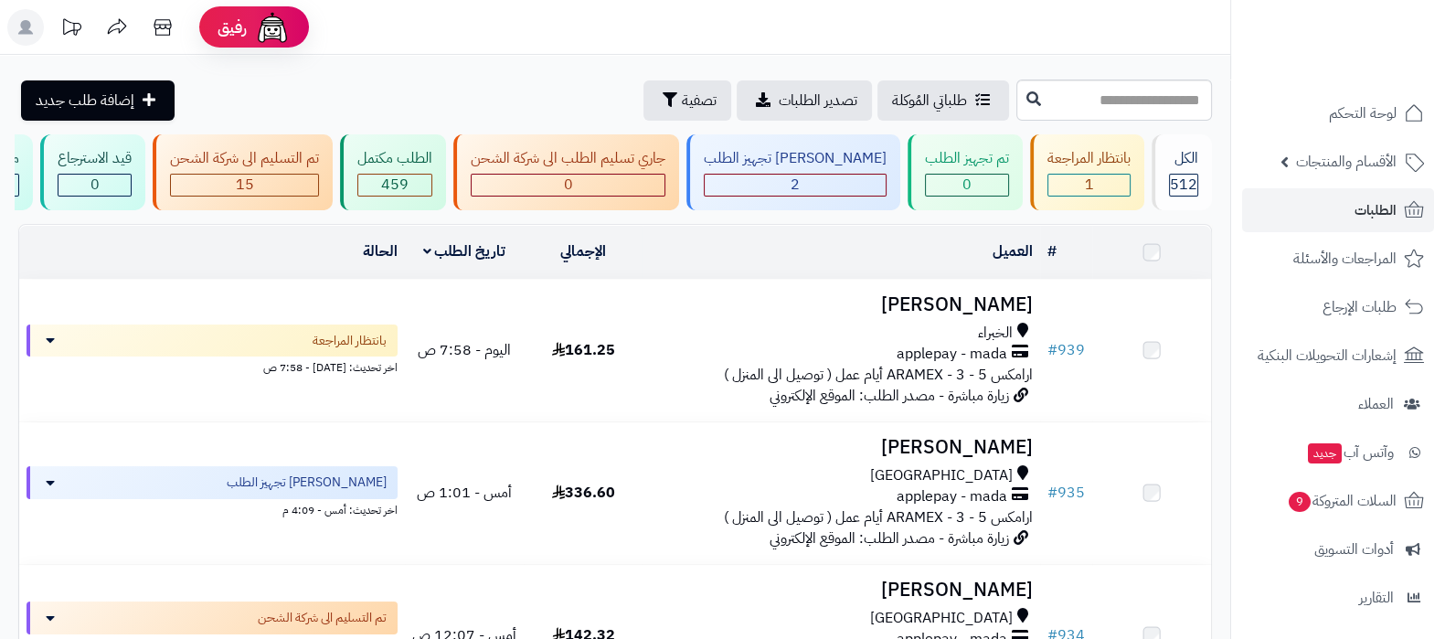
click at [991, 315] on h3 "منال المطيري" at bounding box center [841, 304] width 382 height 21
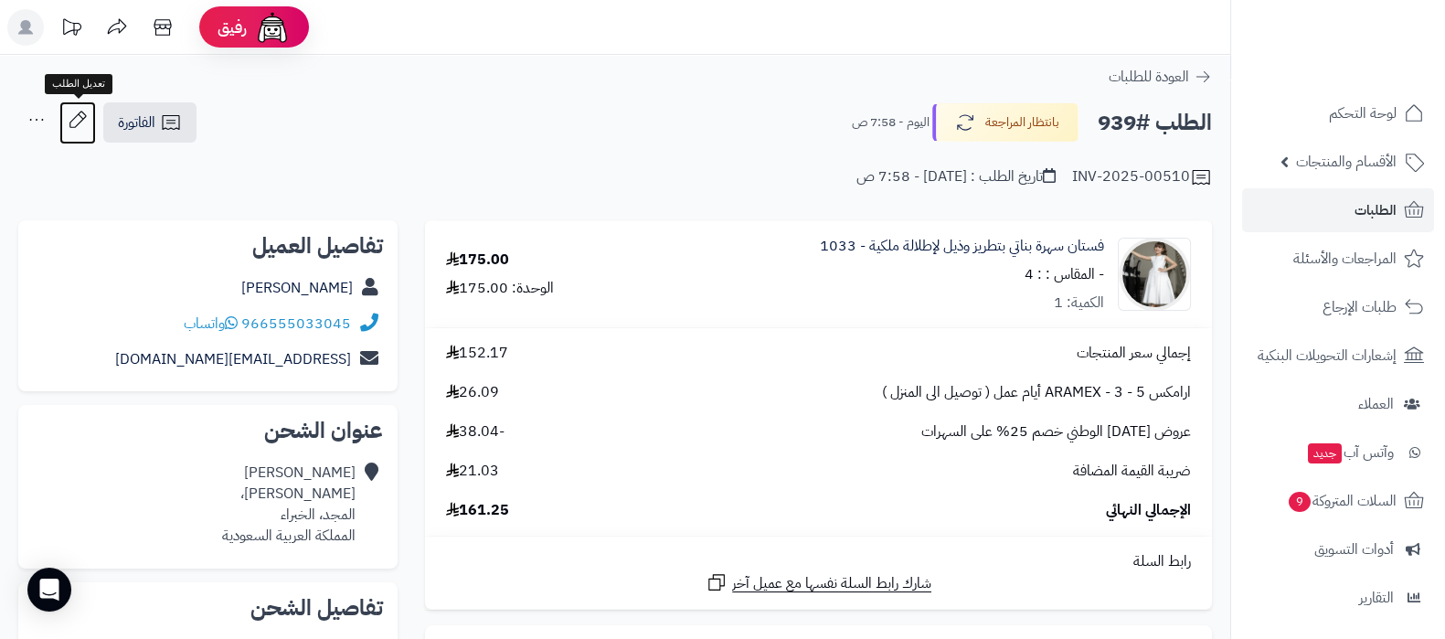
click at [79, 124] on icon at bounding box center [77, 119] width 37 height 37
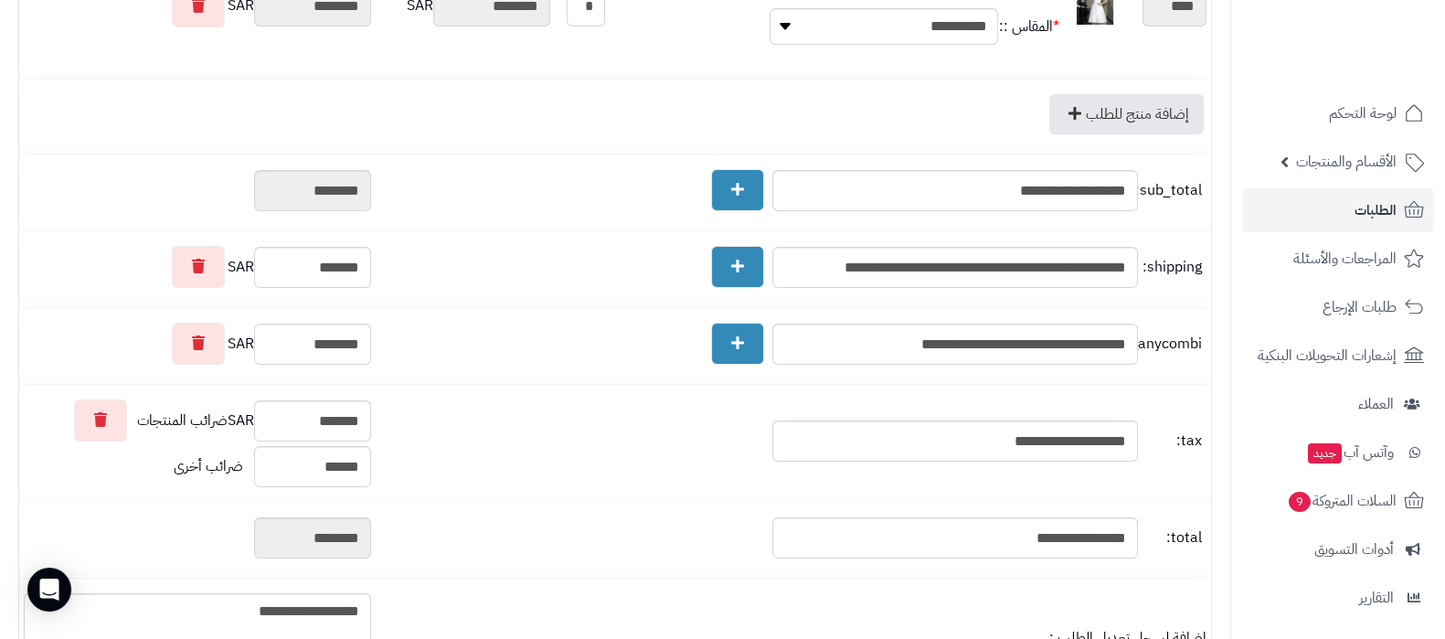
scroll to position [343, 0]
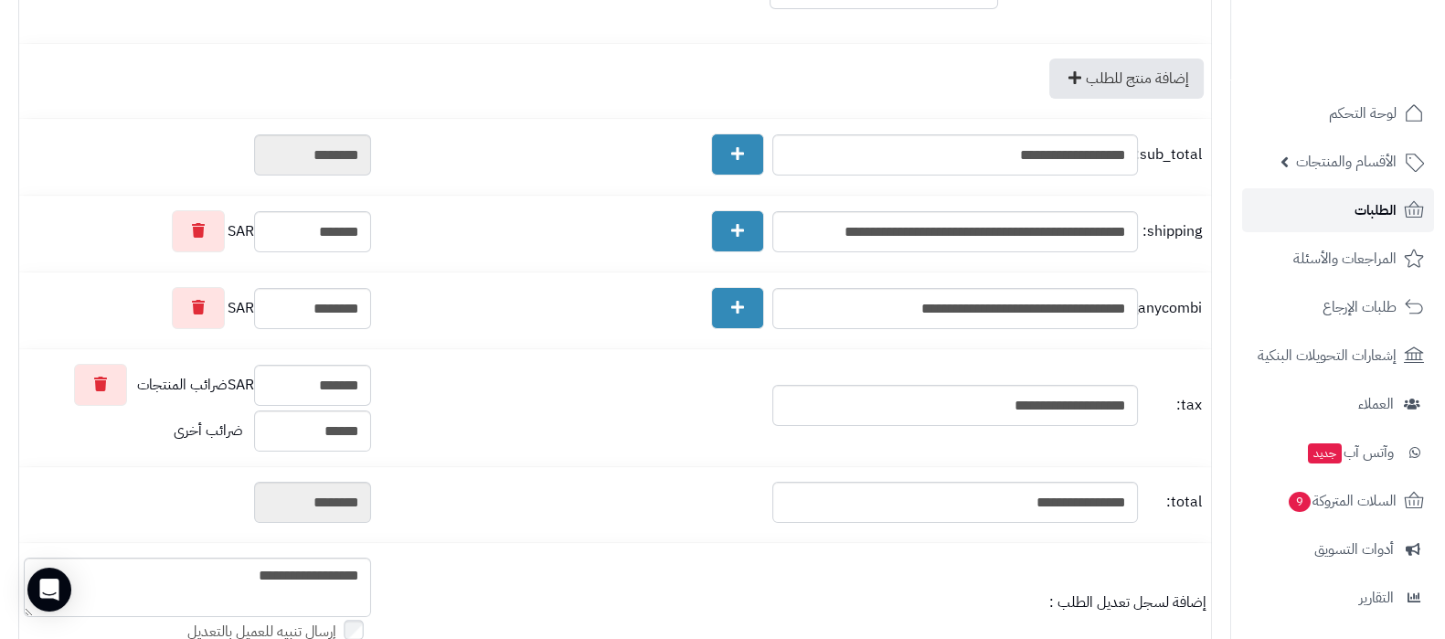
click at [1311, 211] on link "الطلبات" at bounding box center [1338, 210] width 192 height 44
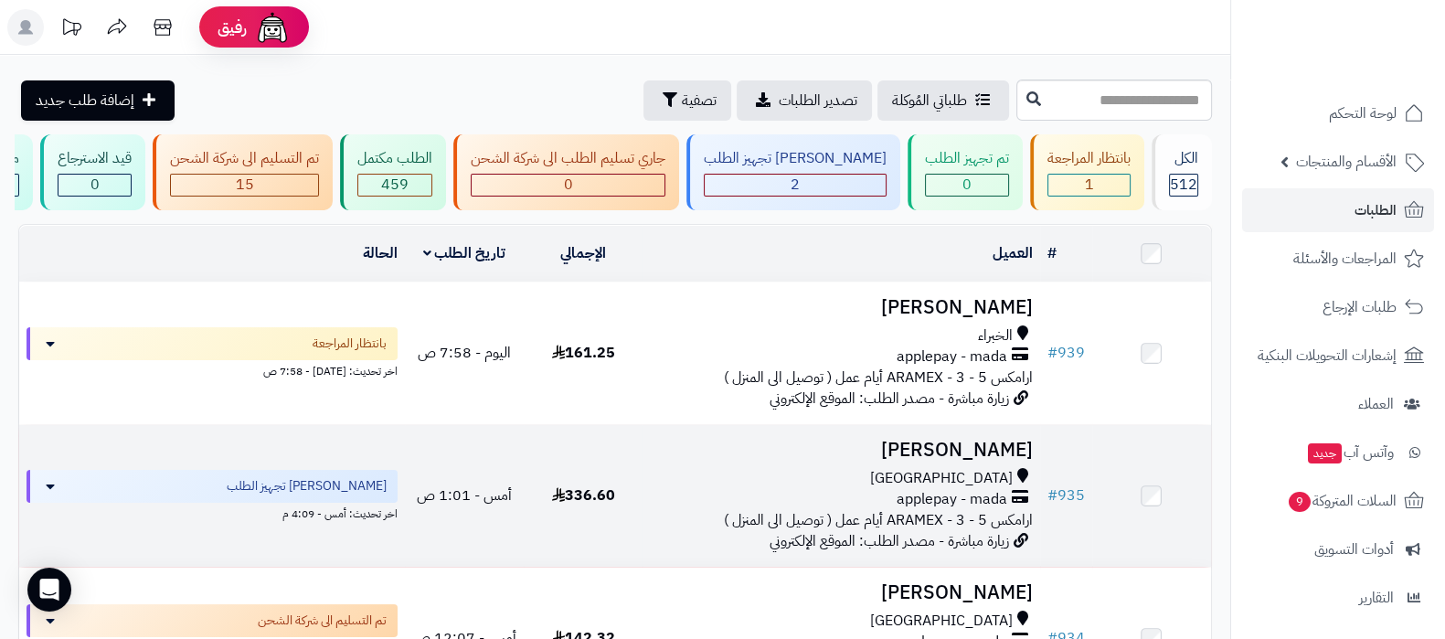
click at [971, 461] on h3 "الاء جمعه" at bounding box center [841, 450] width 382 height 21
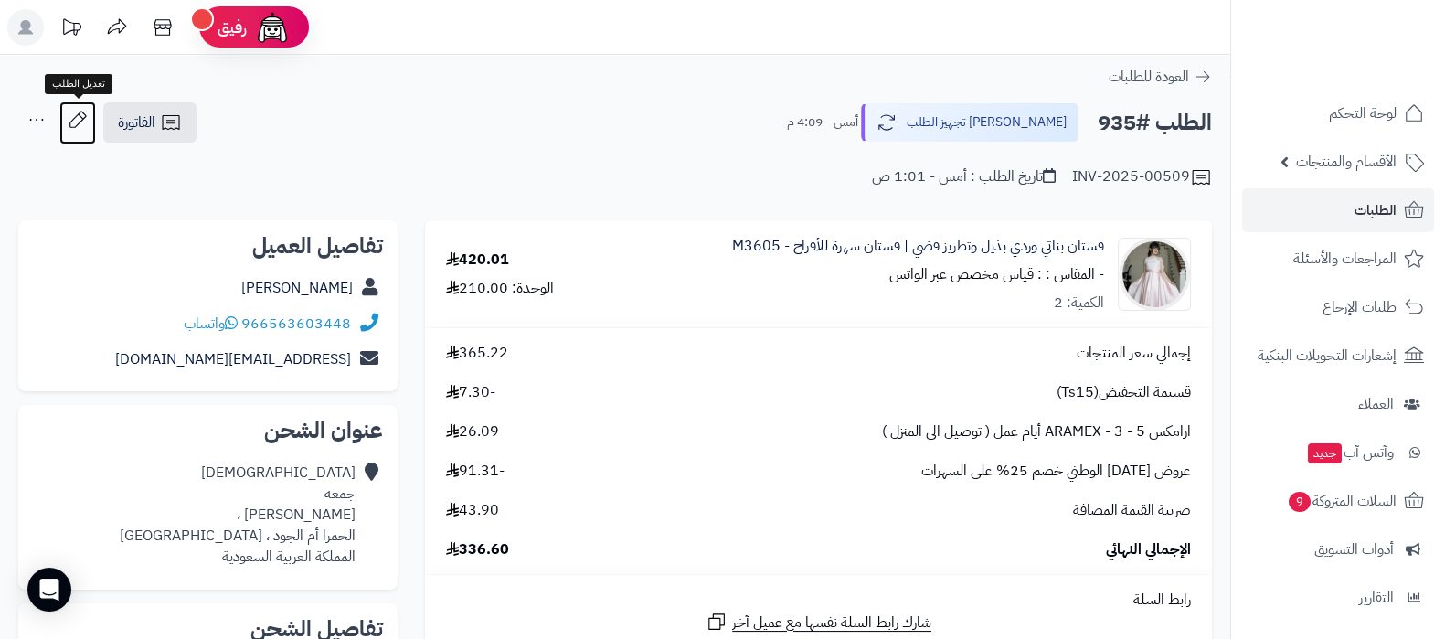
click at [77, 123] on icon at bounding box center [77, 119] width 37 height 37
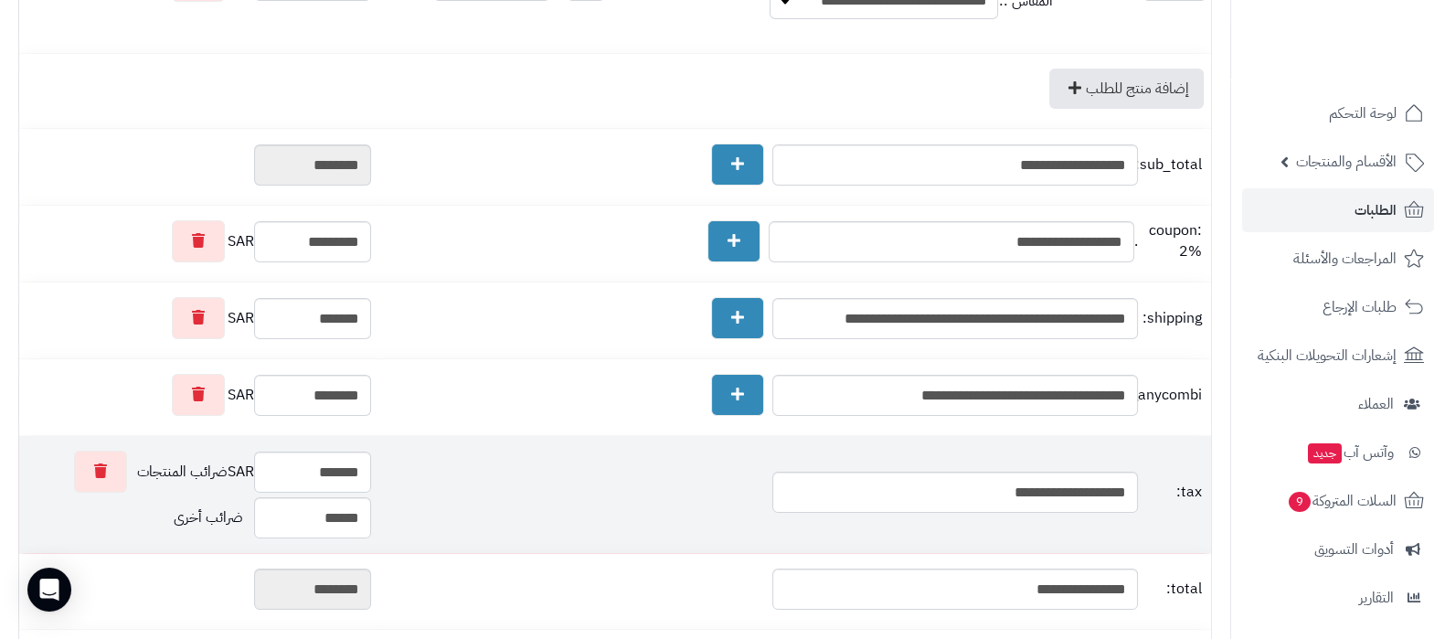
scroll to position [228, 0]
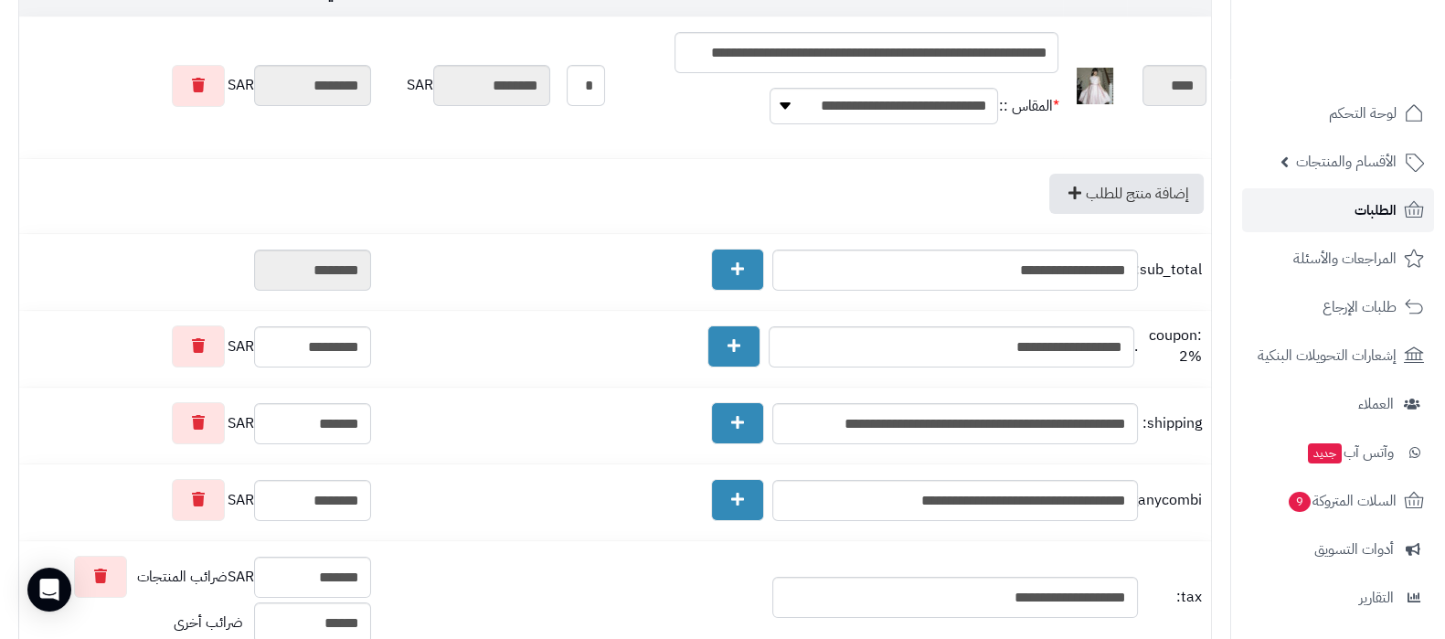
click at [1345, 213] on link "الطلبات" at bounding box center [1338, 210] width 192 height 44
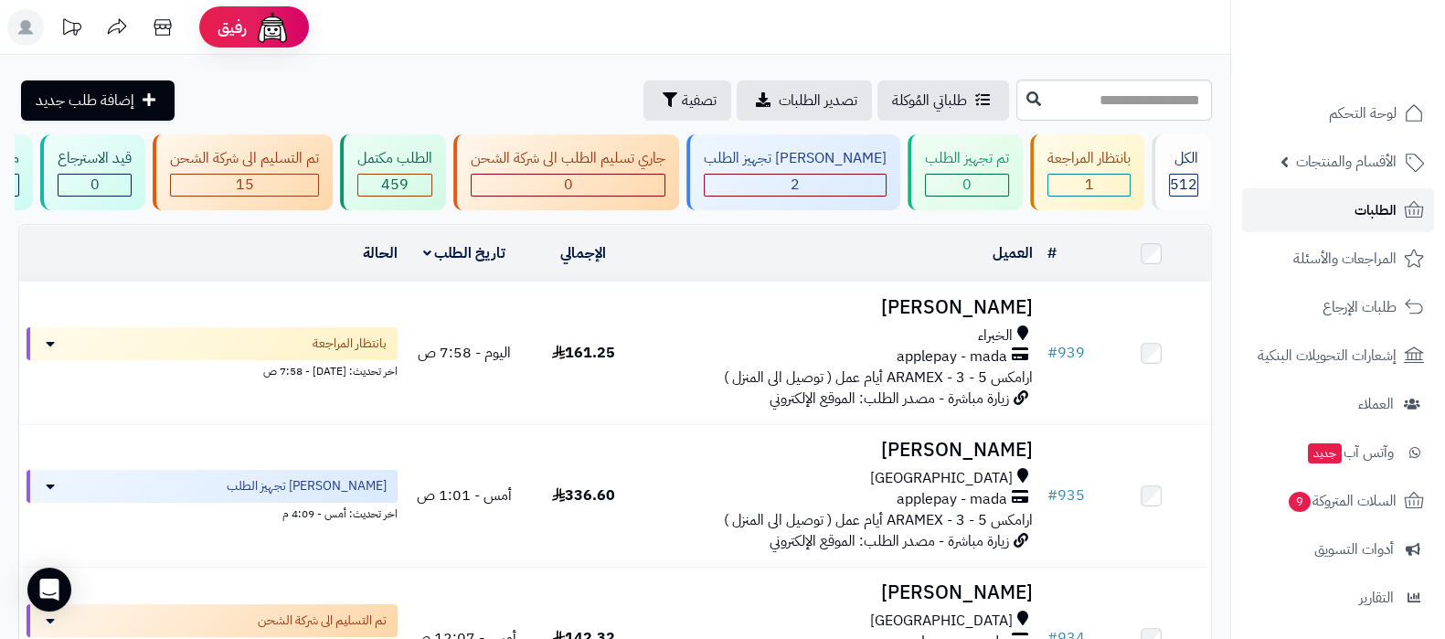
click at [1334, 224] on link "الطلبات" at bounding box center [1338, 210] width 192 height 44
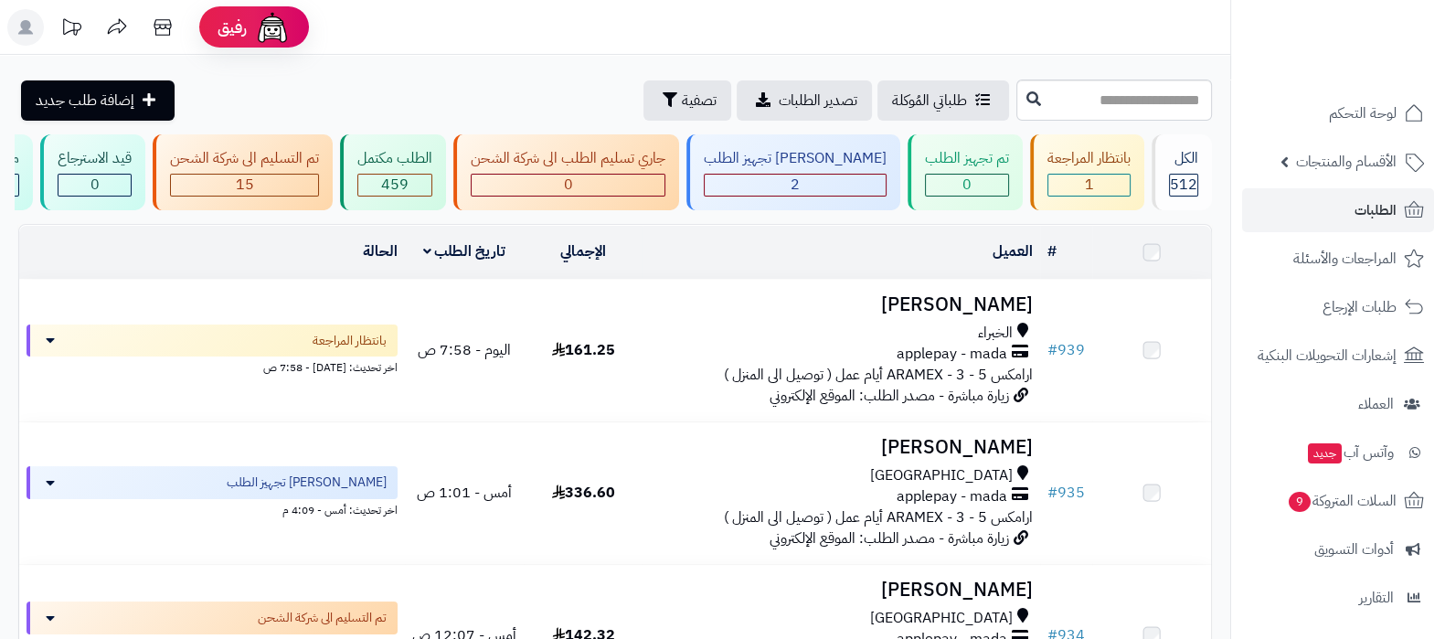
click at [955, 315] on h3 "[PERSON_NAME]" at bounding box center [841, 304] width 382 height 21
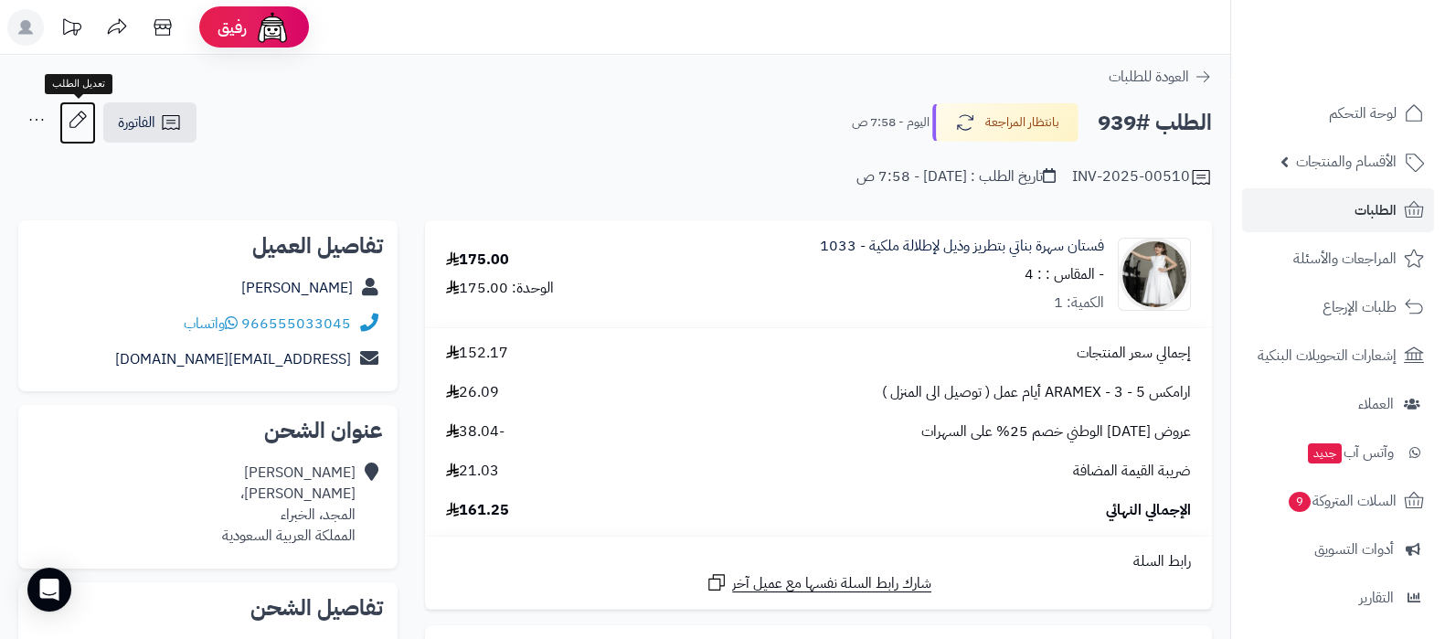
click at [69, 115] on icon at bounding box center [77, 119] width 37 height 37
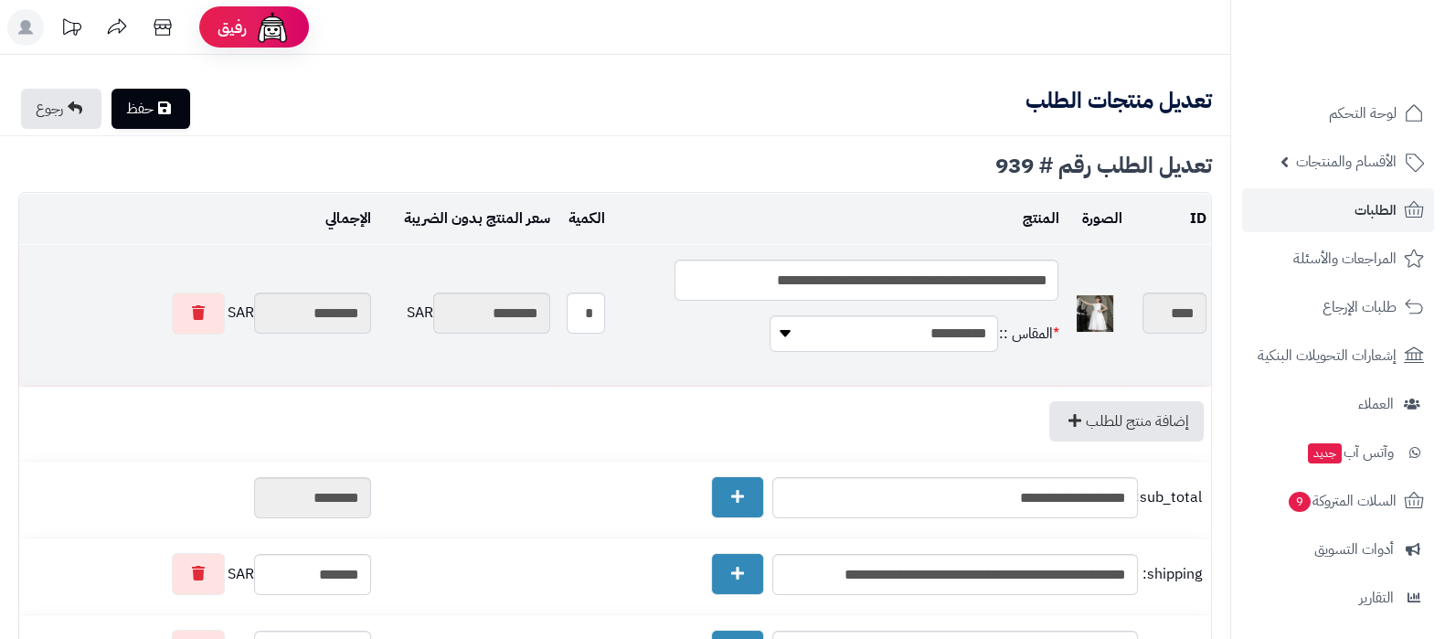
type textarea "**********"
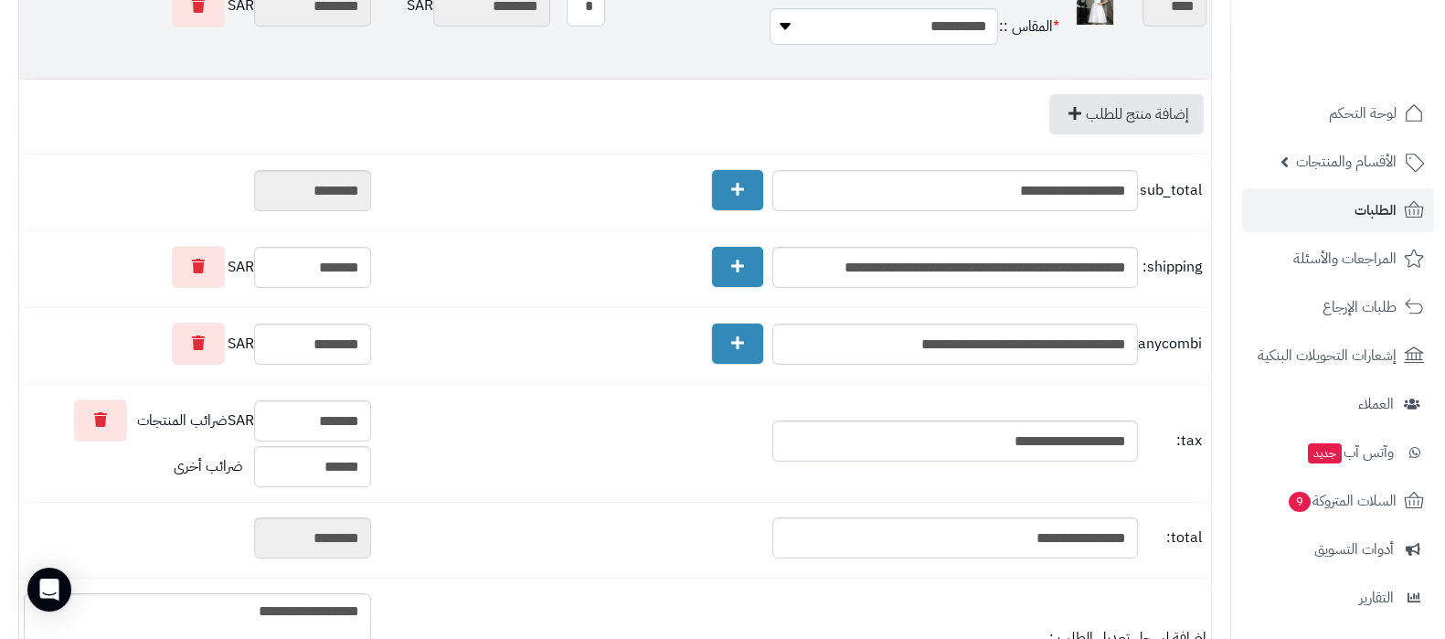
scroll to position [343, 0]
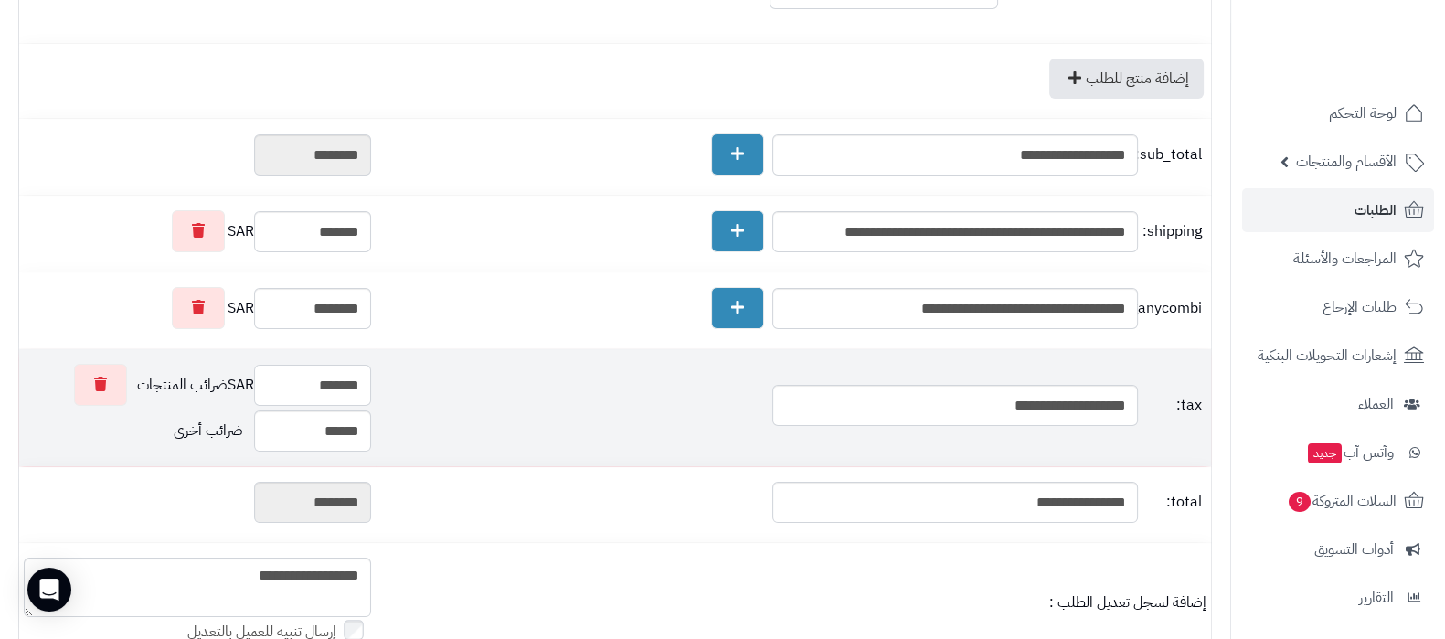
click at [325, 376] on input "*******" at bounding box center [312, 385] width 117 height 41
click at [346, 386] on input "*******" at bounding box center [312, 385] width 117 height 41
click at [338, 390] on input "*******" at bounding box center [312, 385] width 117 height 41
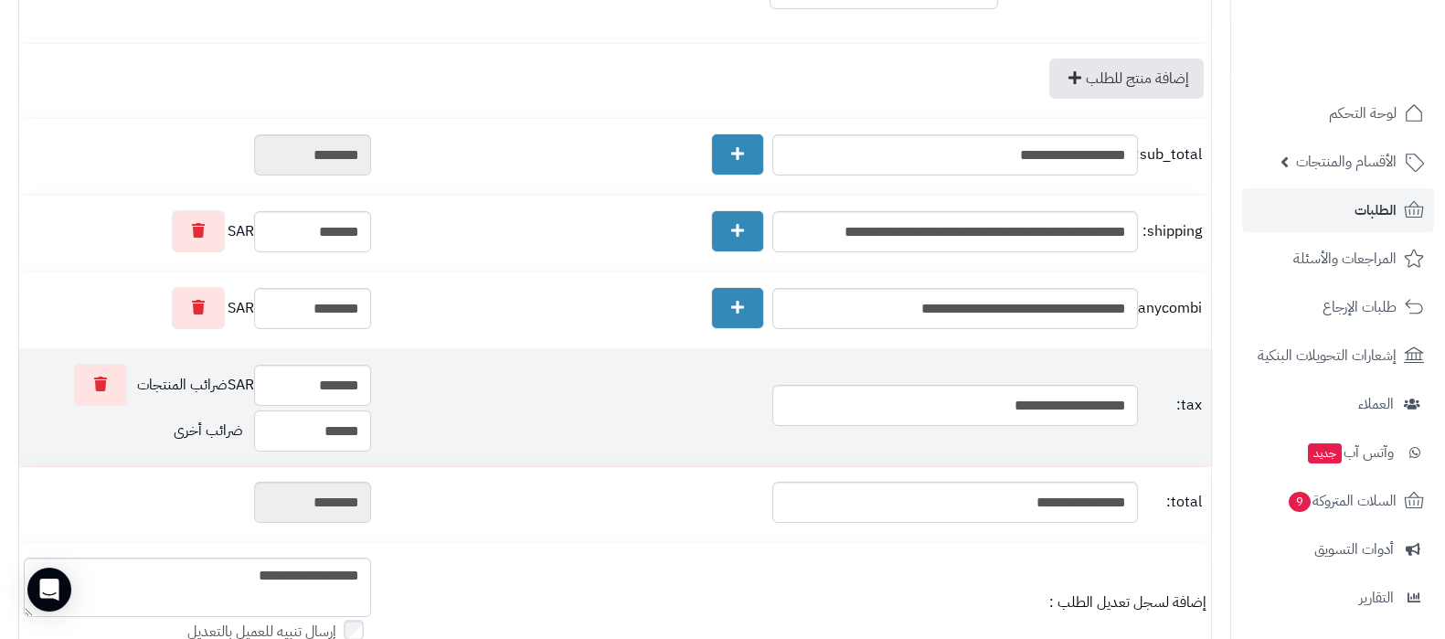
click at [341, 422] on input "******" at bounding box center [312, 430] width 117 height 41
click at [323, 373] on input "*******" at bounding box center [312, 385] width 117 height 41
type input "*******"
type input "********"
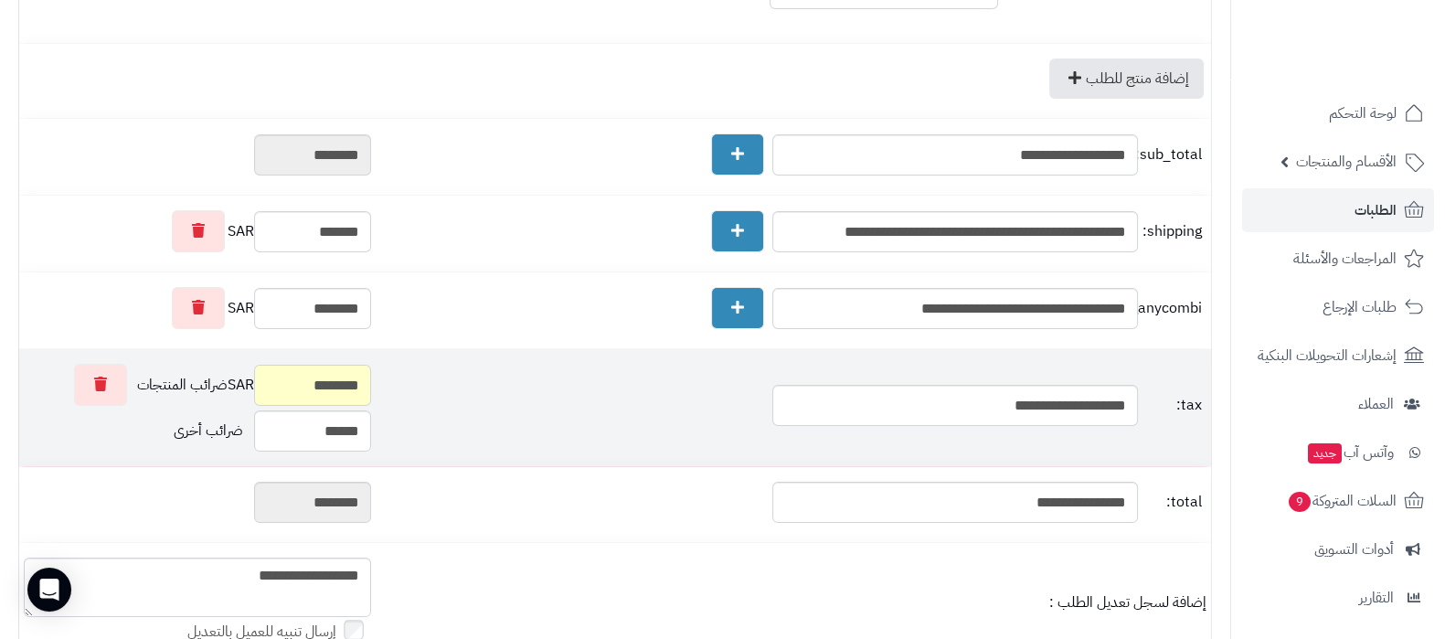
type input "*******"
type input "********"
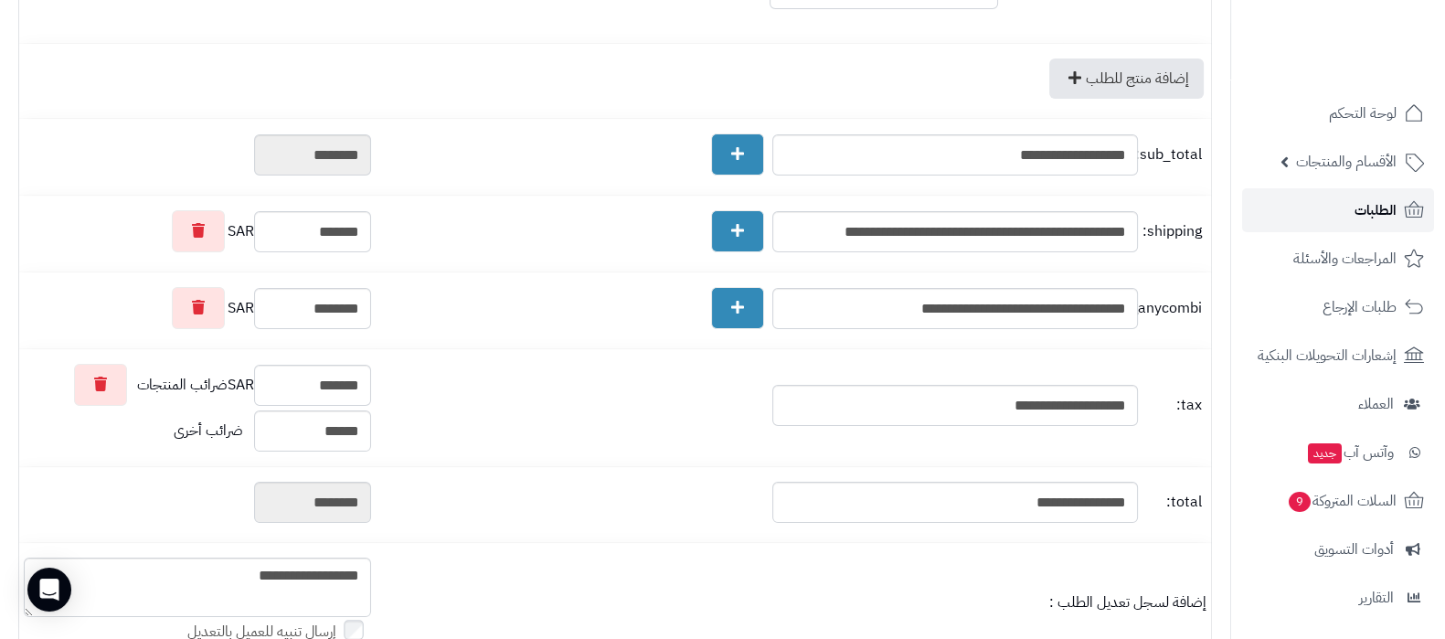
click at [1352, 208] on link "الطلبات" at bounding box center [1338, 210] width 192 height 44
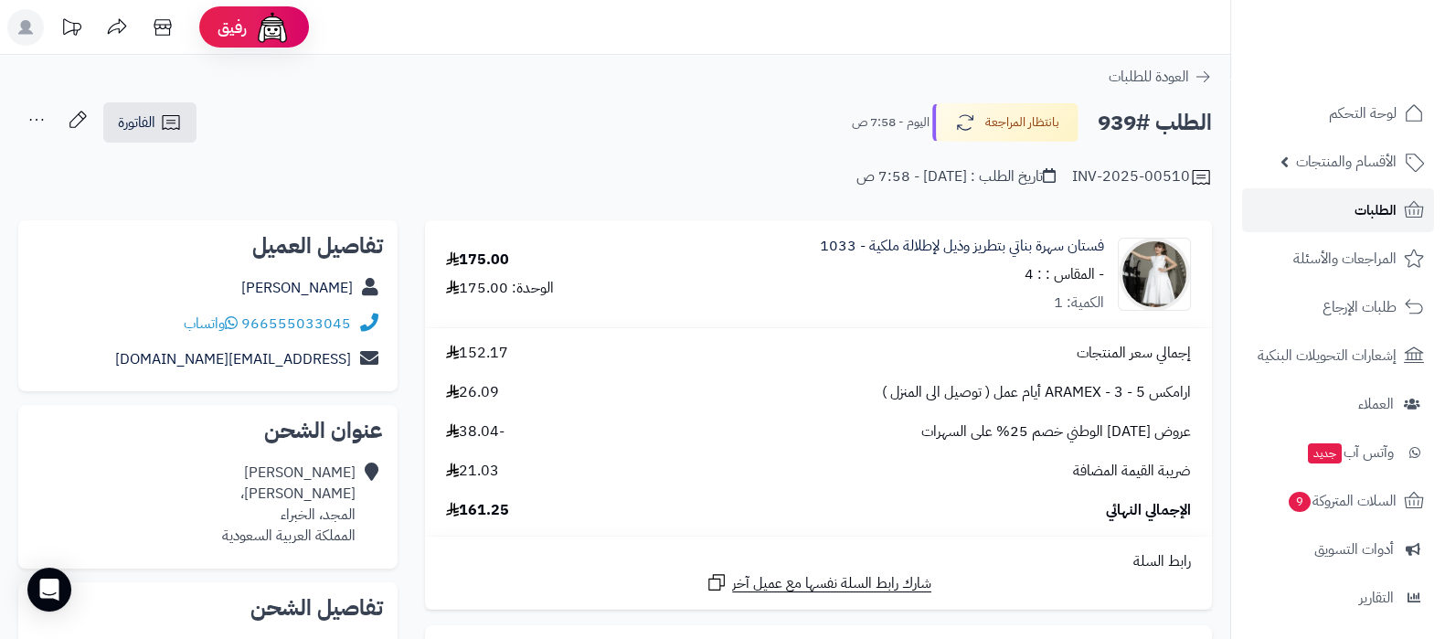
click at [1342, 207] on link "الطلبات" at bounding box center [1338, 210] width 192 height 44
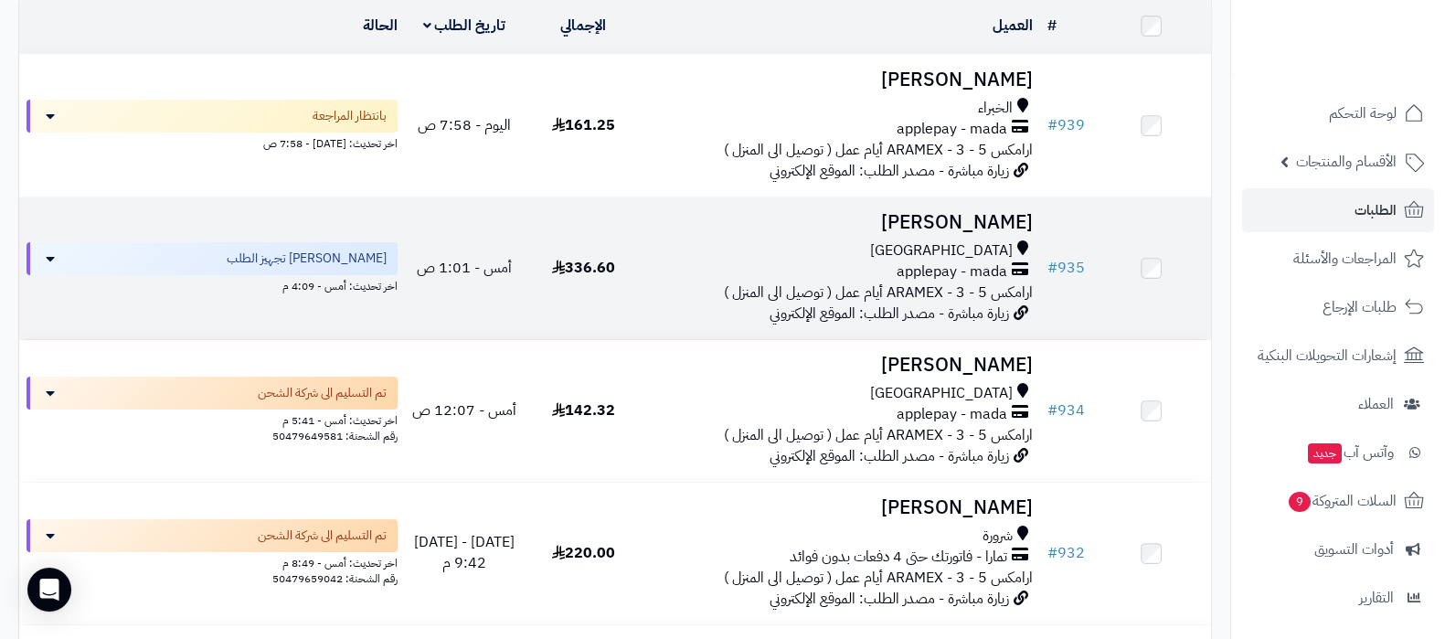
scroll to position [228, 0]
click at [980, 233] on h3 "[PERSON_NAME]" at bounding box center [841, 222] width 382 height 21
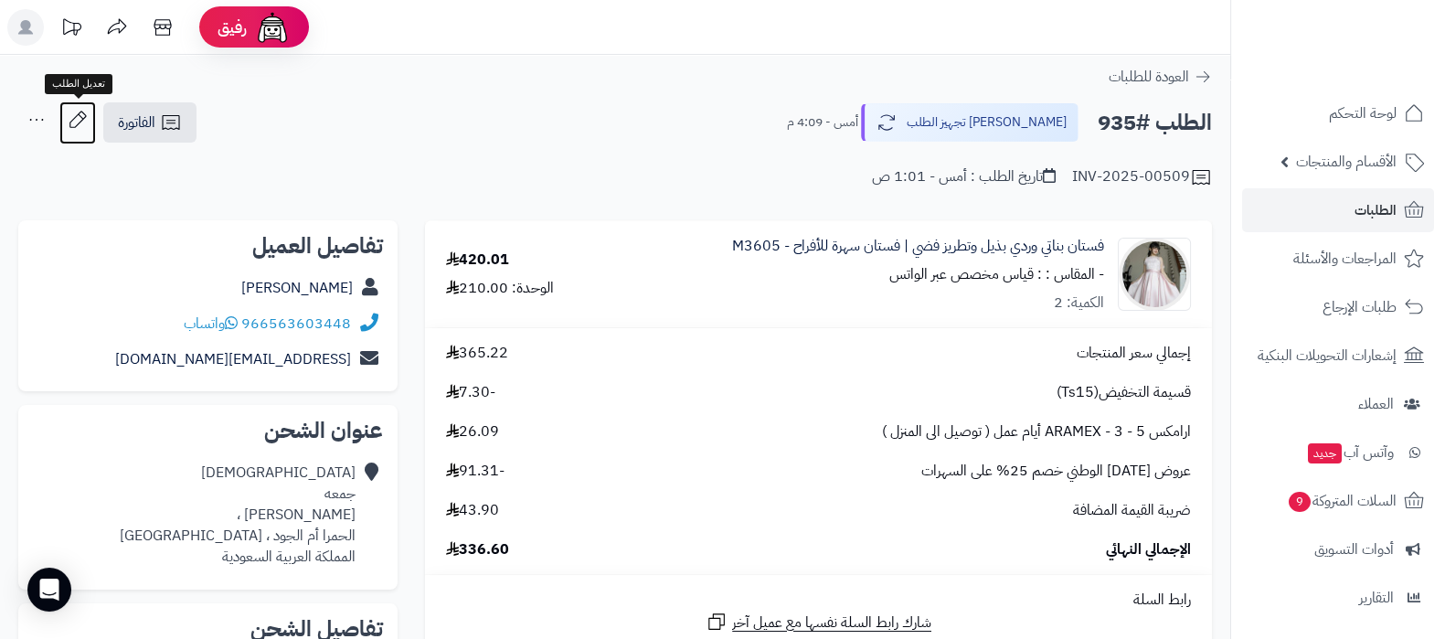
click at [67, 113] on icon at bounding box center [77, 119] width 37 height 37
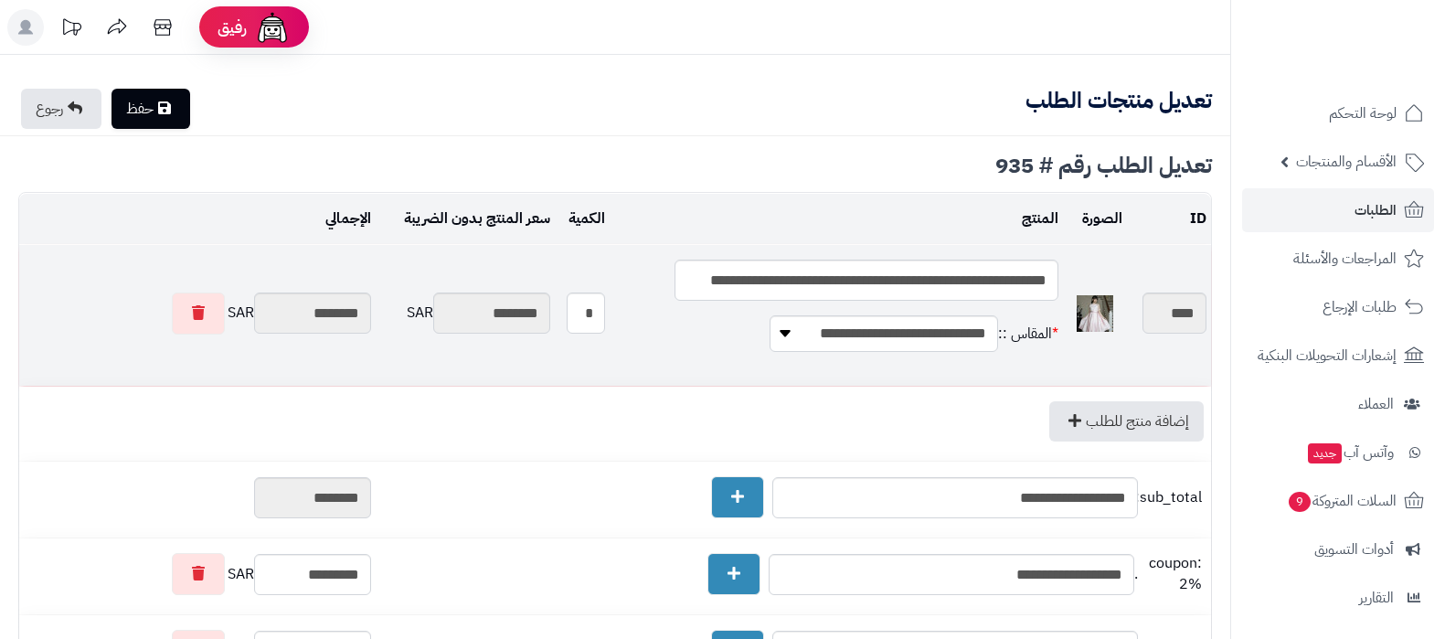
type textarea "**********"
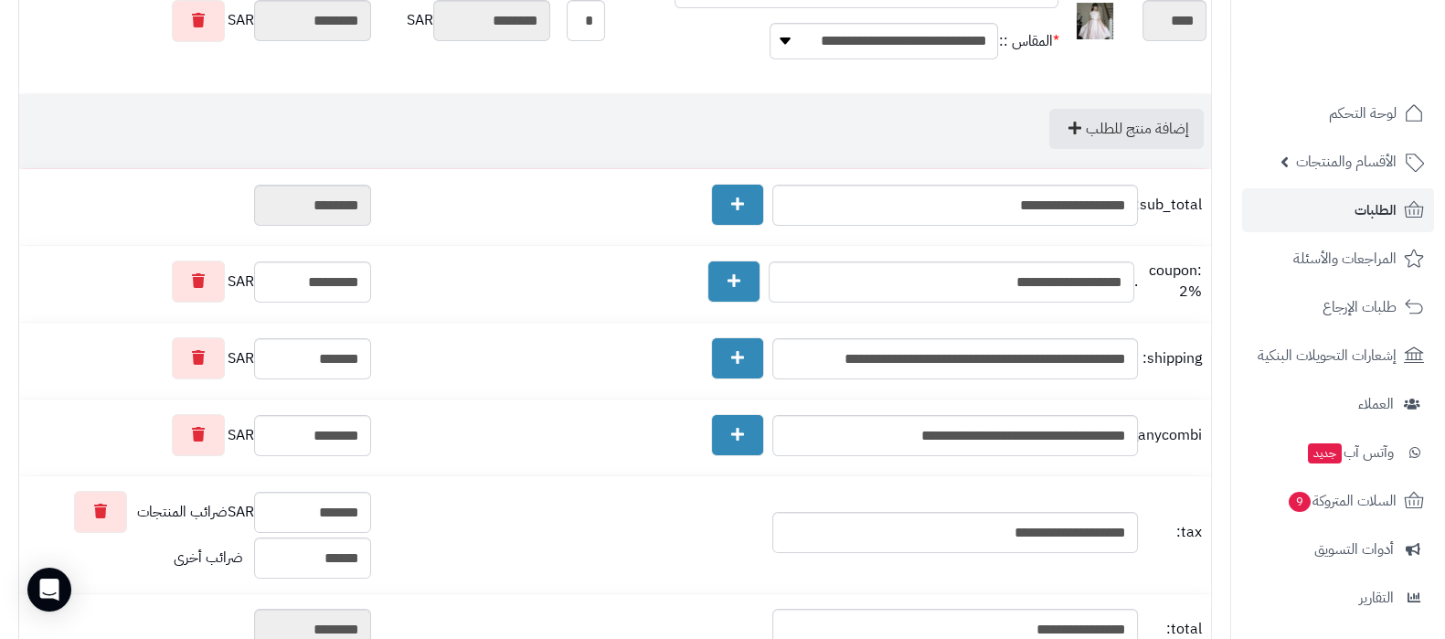
scroll to position [343, 0]
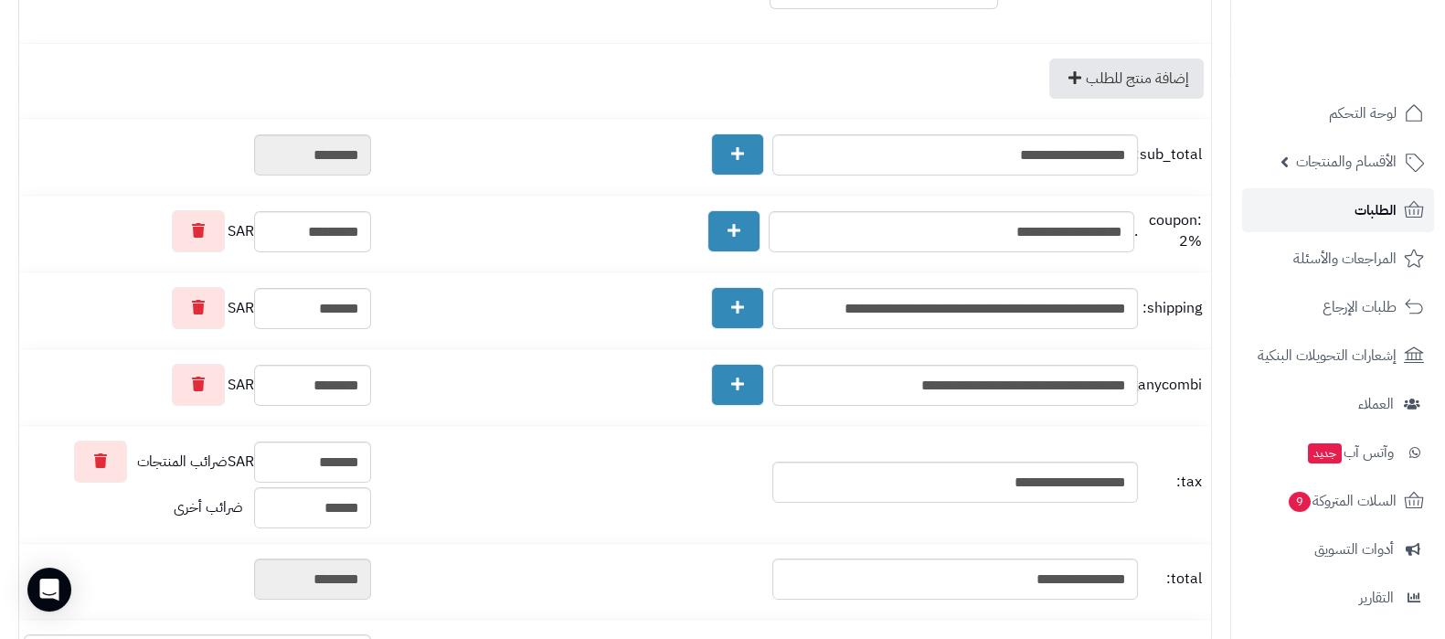
click at [1374, 210] on span "الطلبات" at bounding box center [1375, 210] width 42 height 26
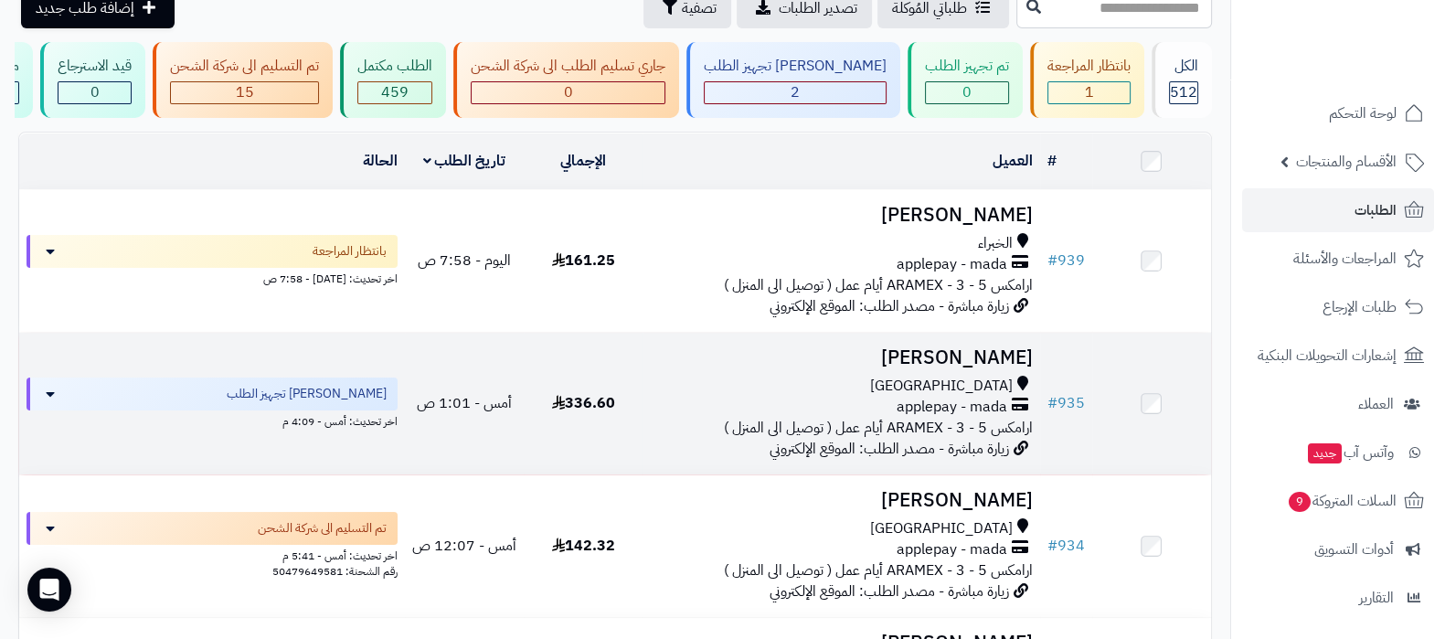
scroll to position [113, 0]
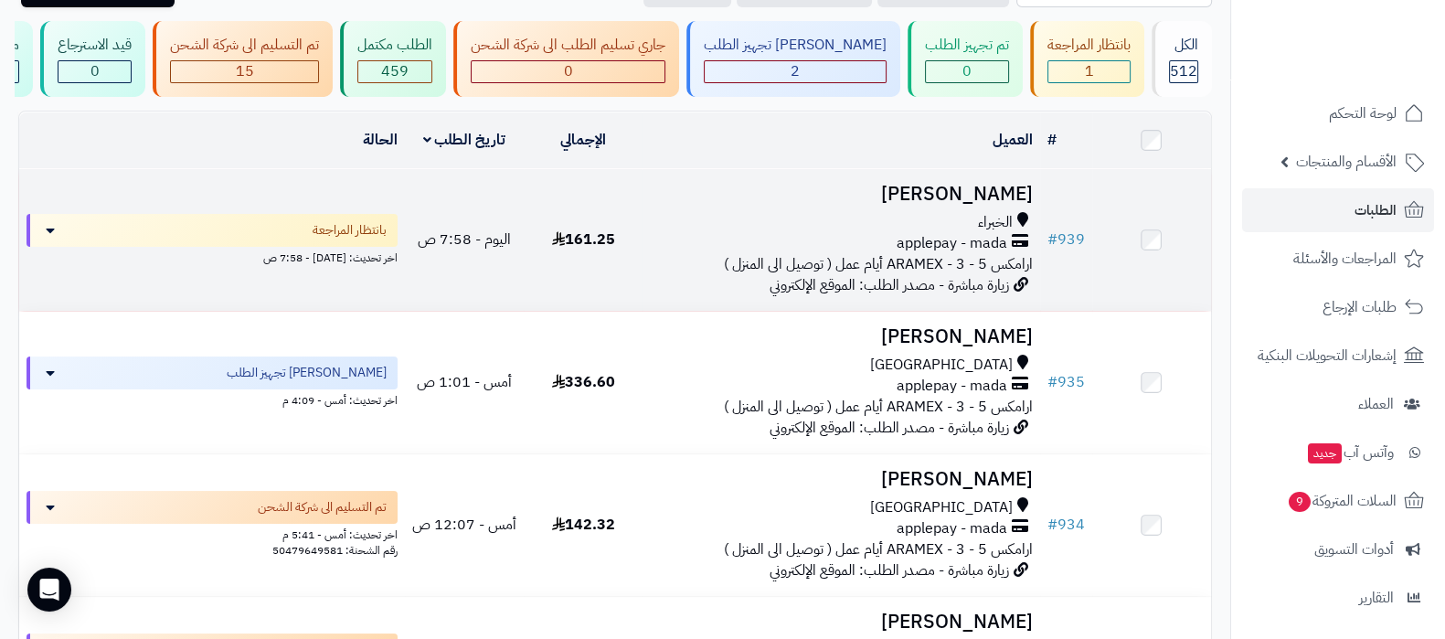
click at [985, 203] on h3 "[PERSON_NAME]" at bounding box center [841, 194] width 382 height 21
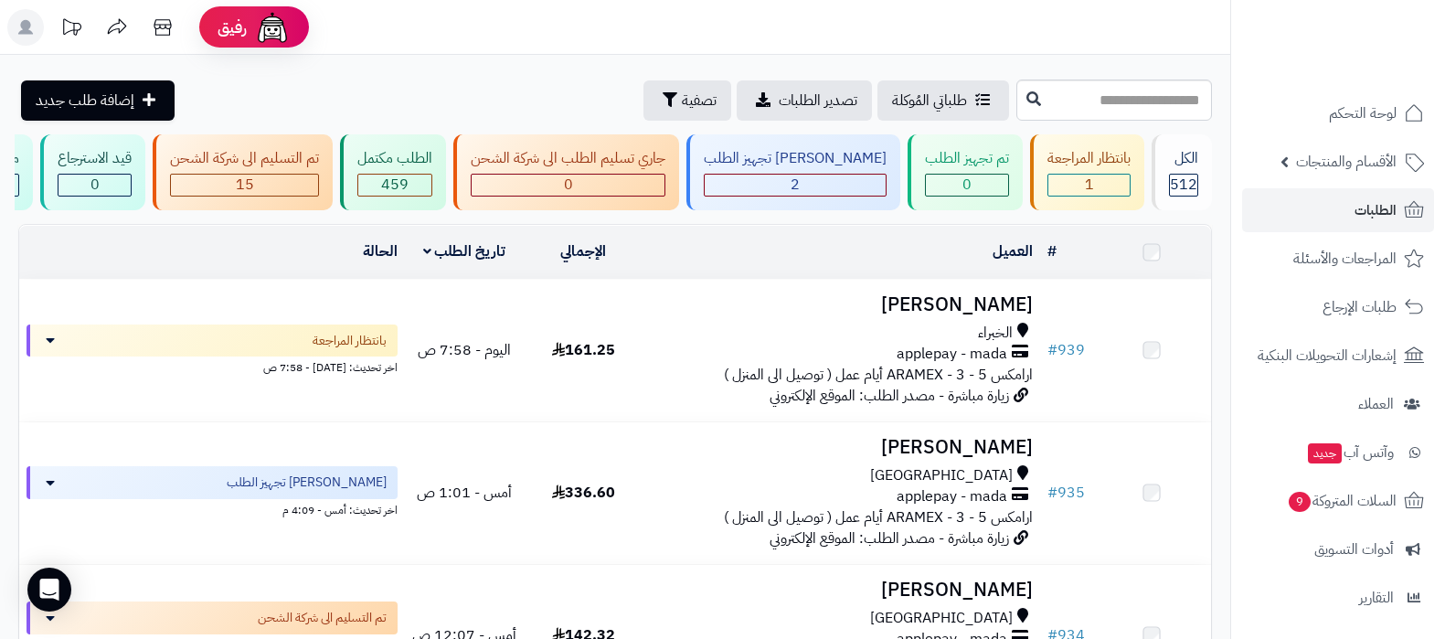
scroll to position [113, 0]
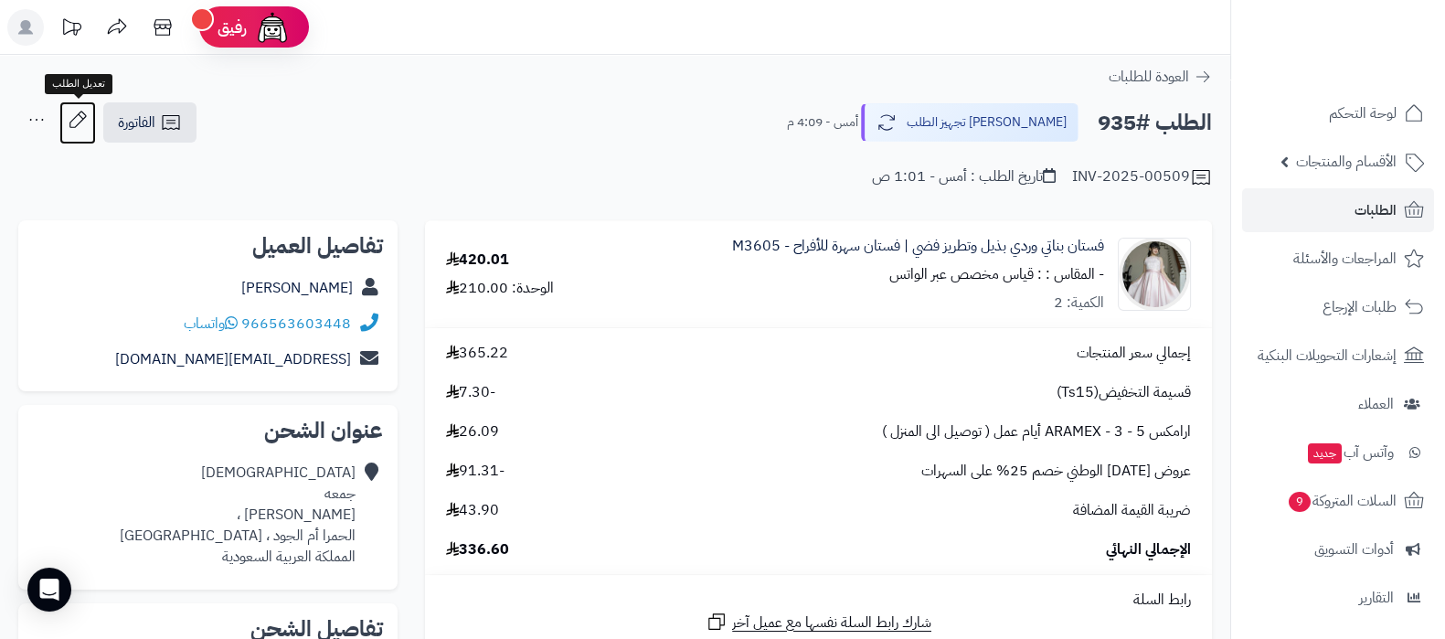
click at [74, 113] on icon at bounding box center [77, 119] width 37 height 37
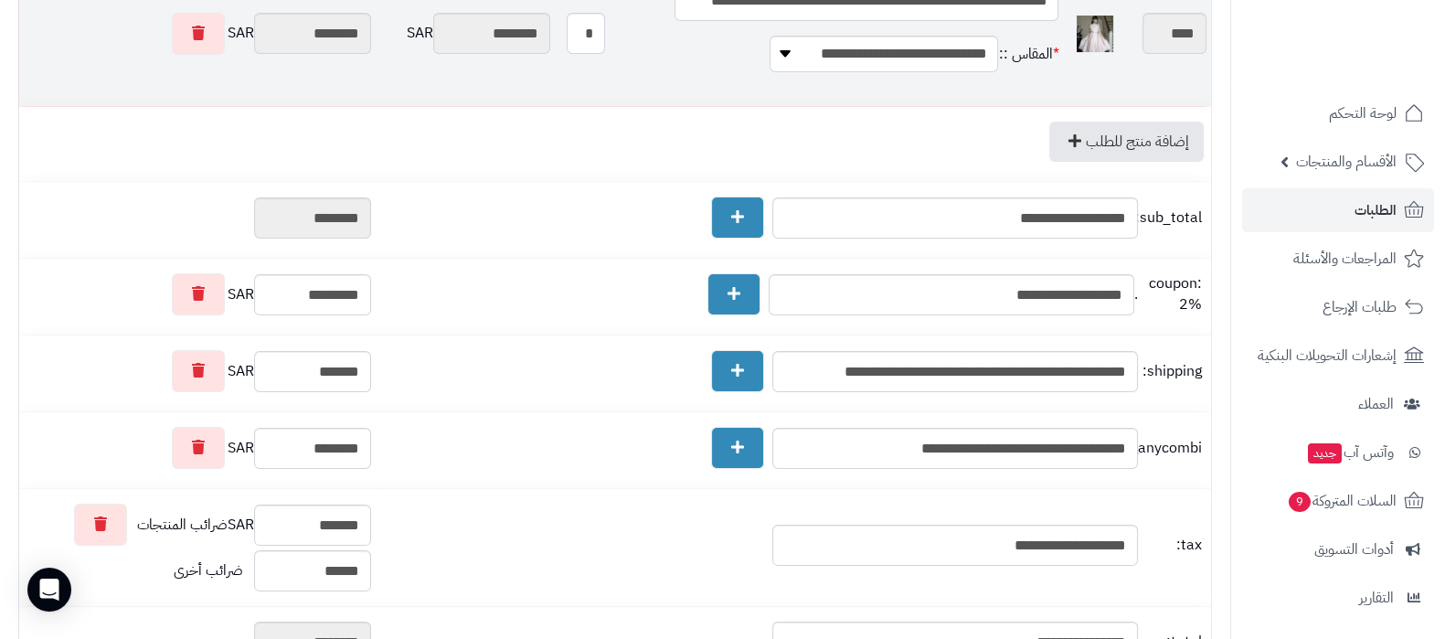
scroll to position [456, 0]
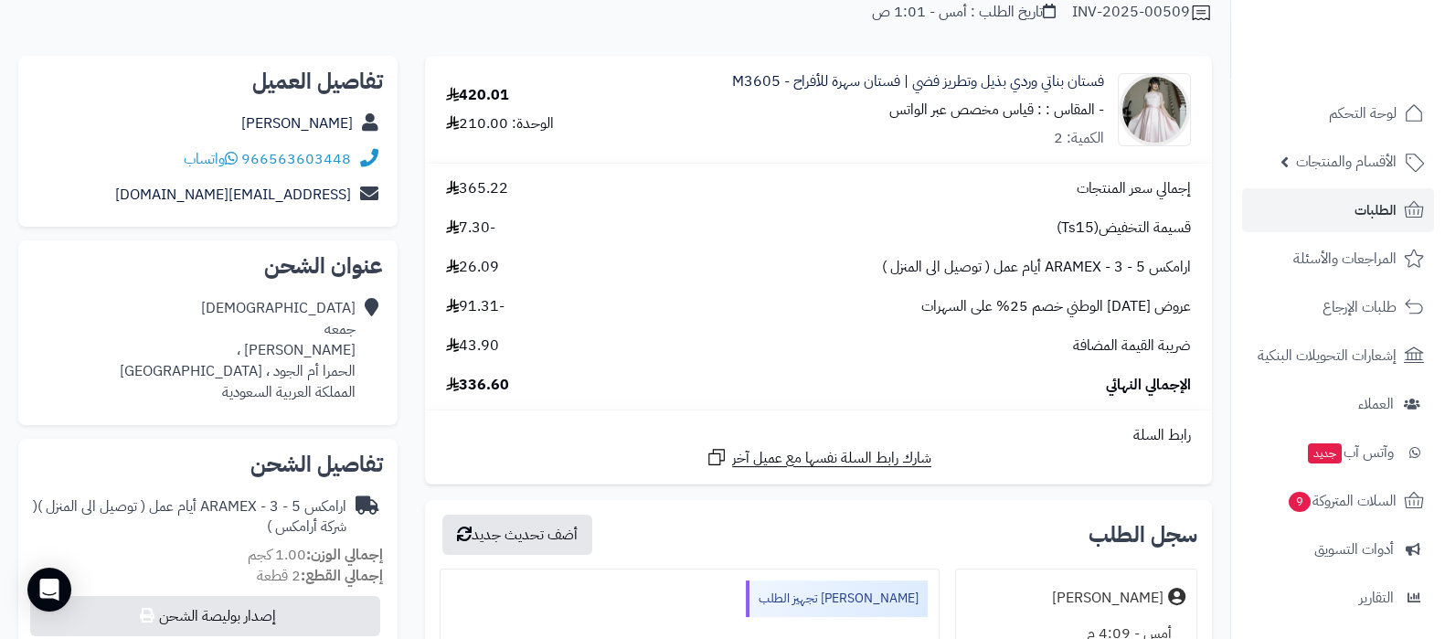
scroll to position [228, 0]
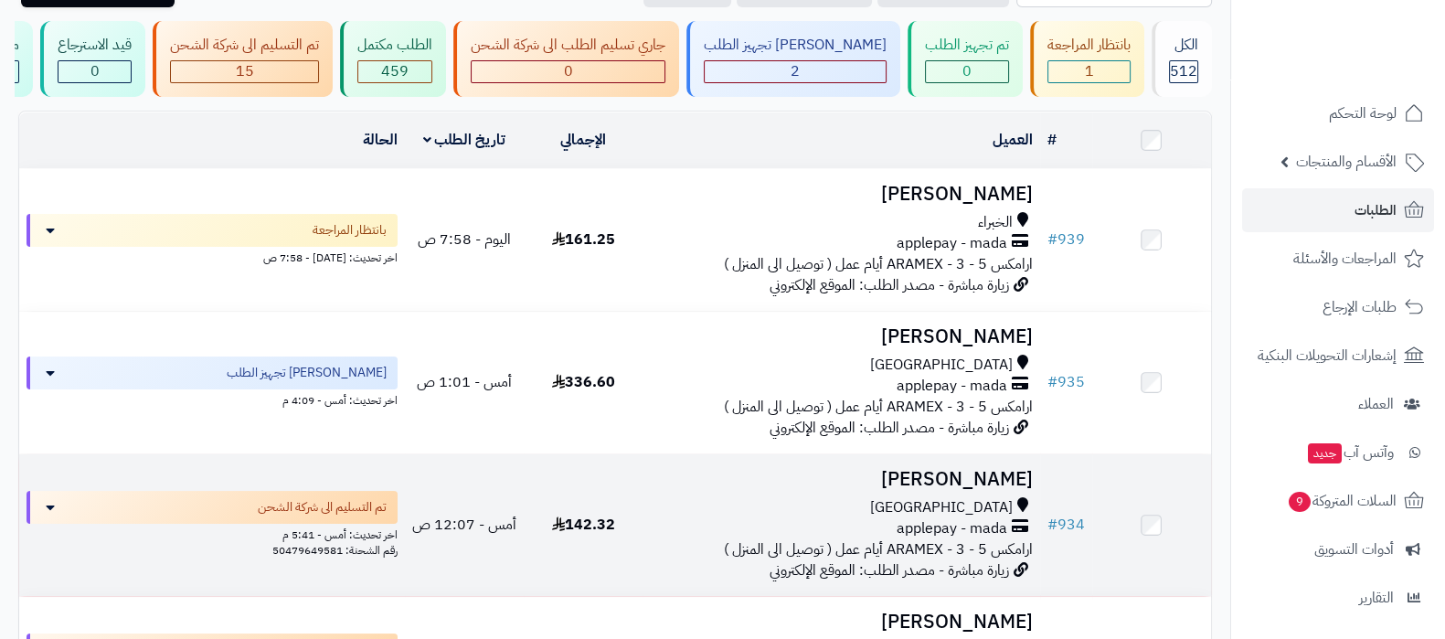
scroll to position [113, 0]
click at [966, 490] on h3 "[PERSON_NAME]" at bounding box center [841, 479] width 382 height 21
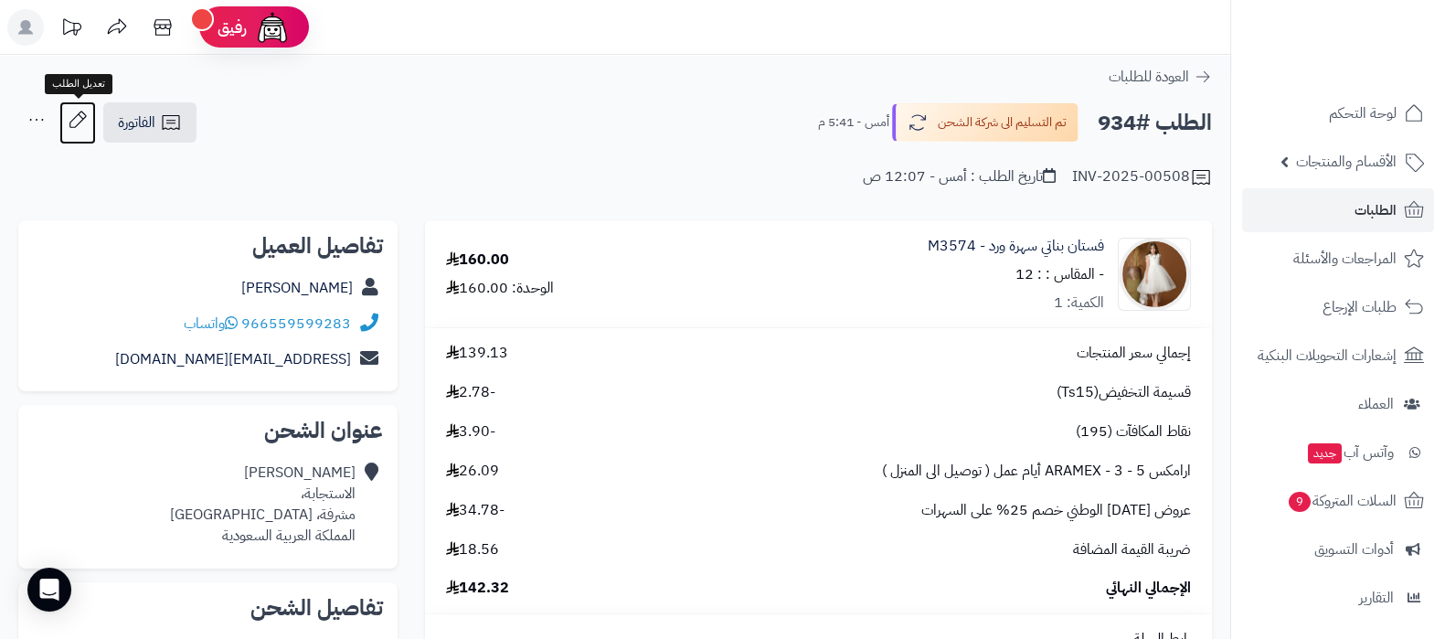
click at [73, 118] on icon at bounding box center [77, 119] width 16 height 16
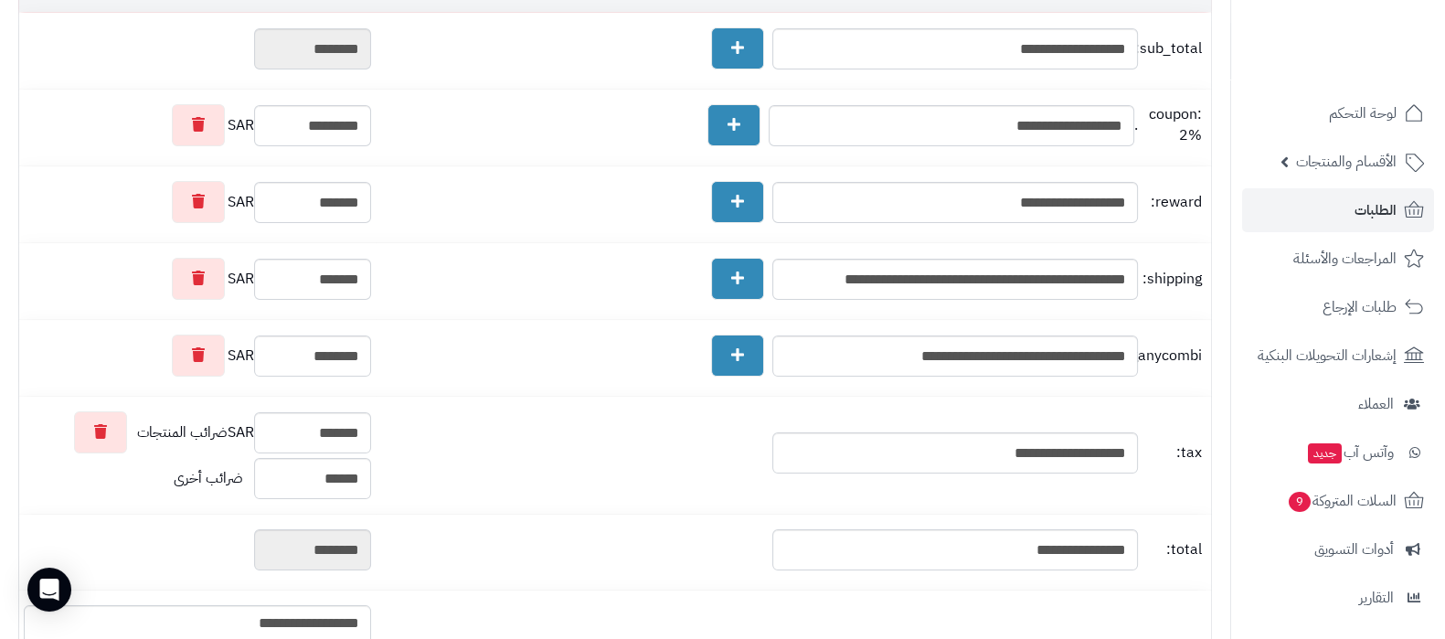
scroll to position [571, 0]
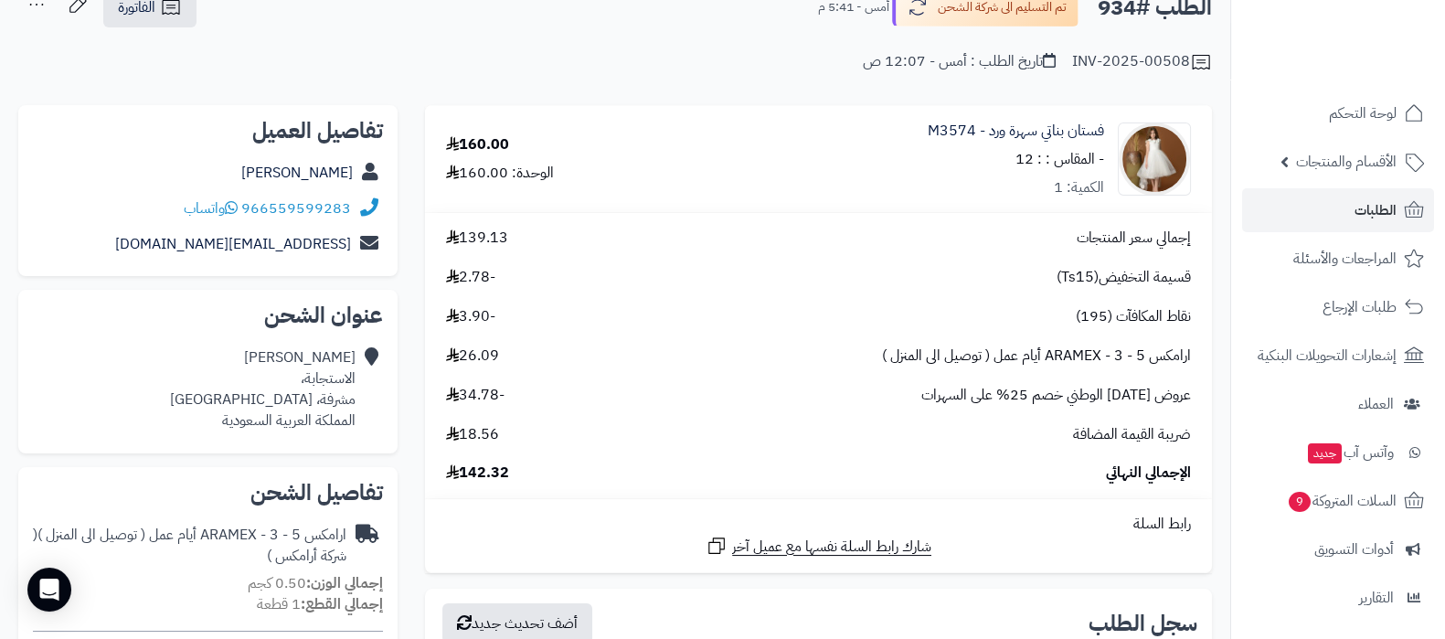
scroll to position [228, 0]
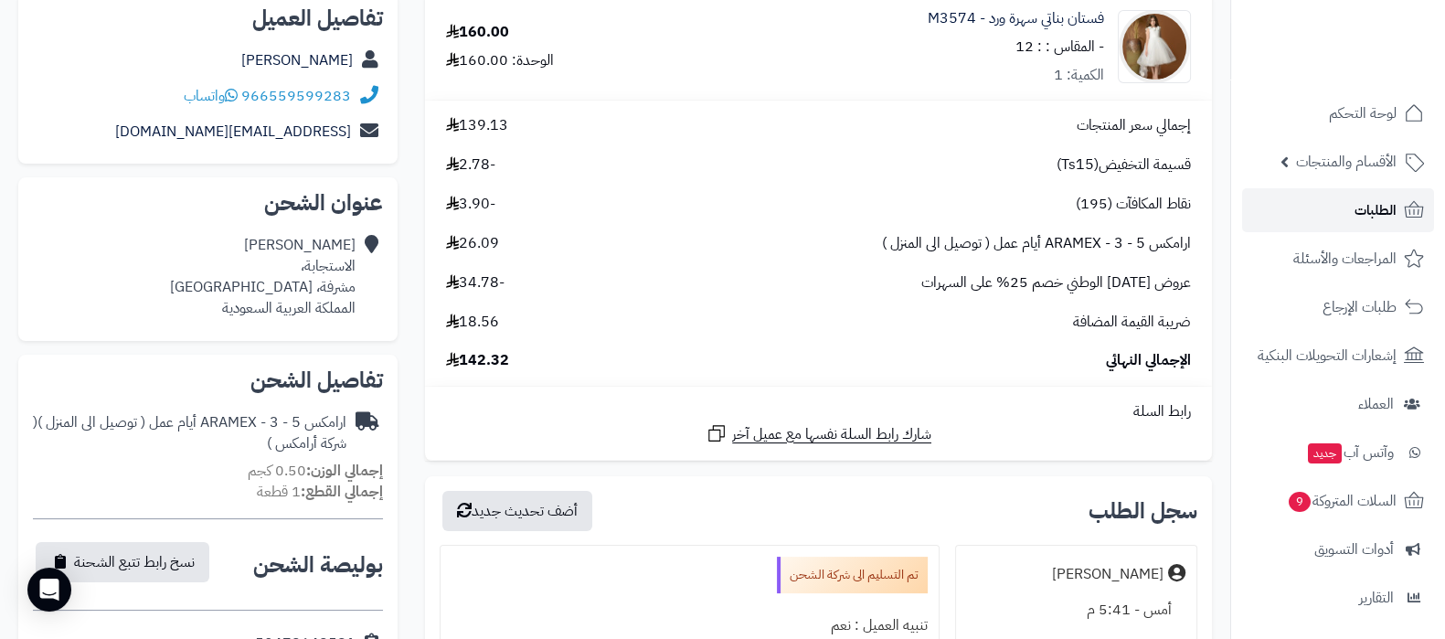
click at [1310, 207] on link "الطلبات" at bounding box center [1338, 210] width 192 height 44
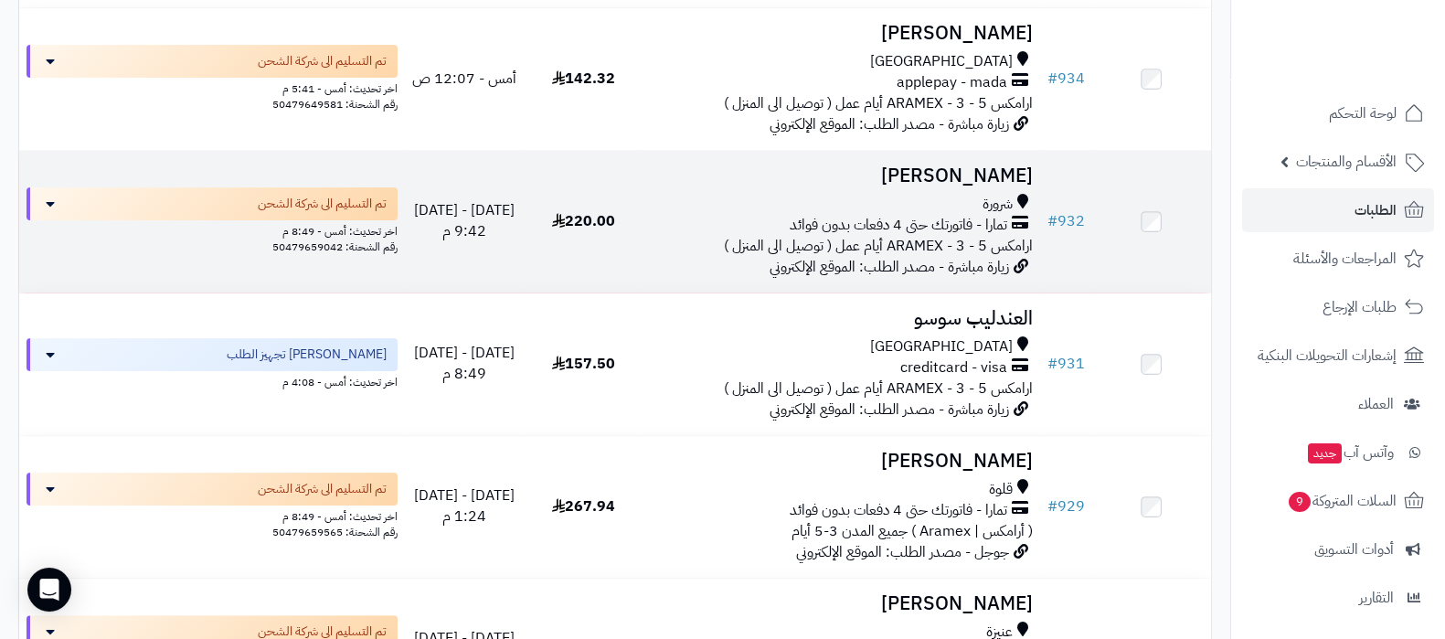
scroll to position [685, 0]
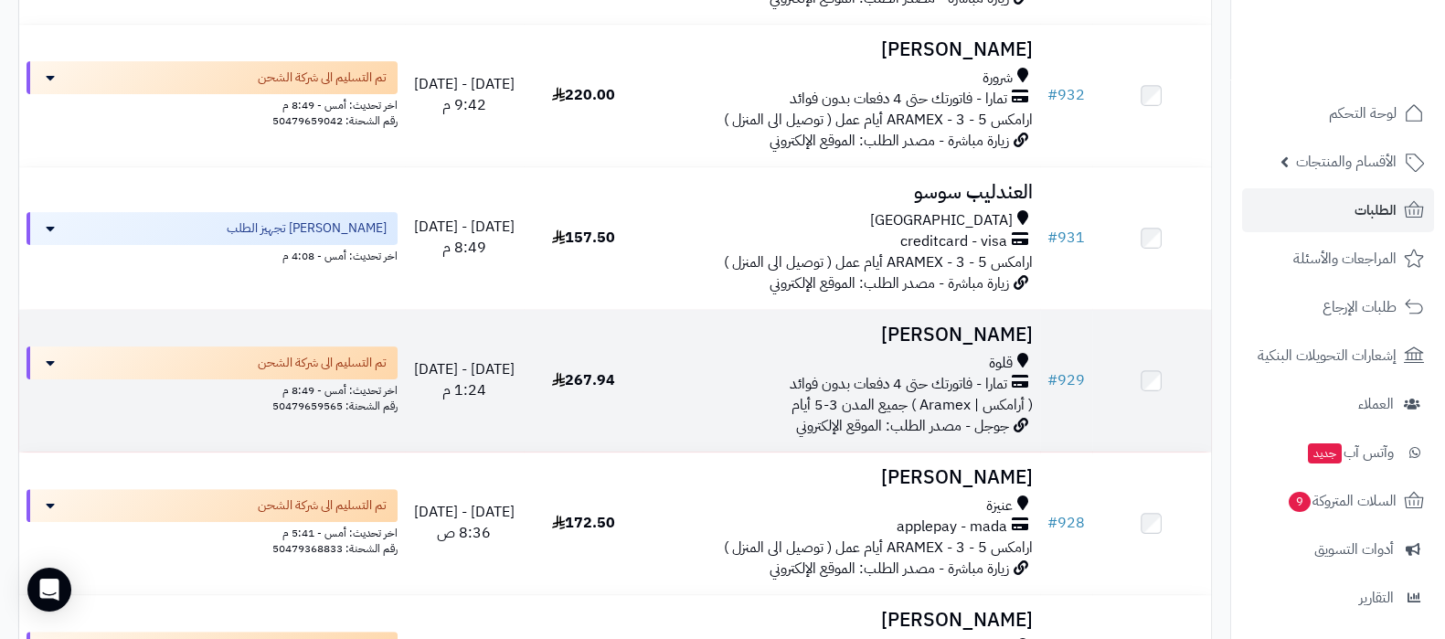
click at [972, 345] on h3 "محمد الزهراني" at bounding box center [841, 334] width 382 height 21
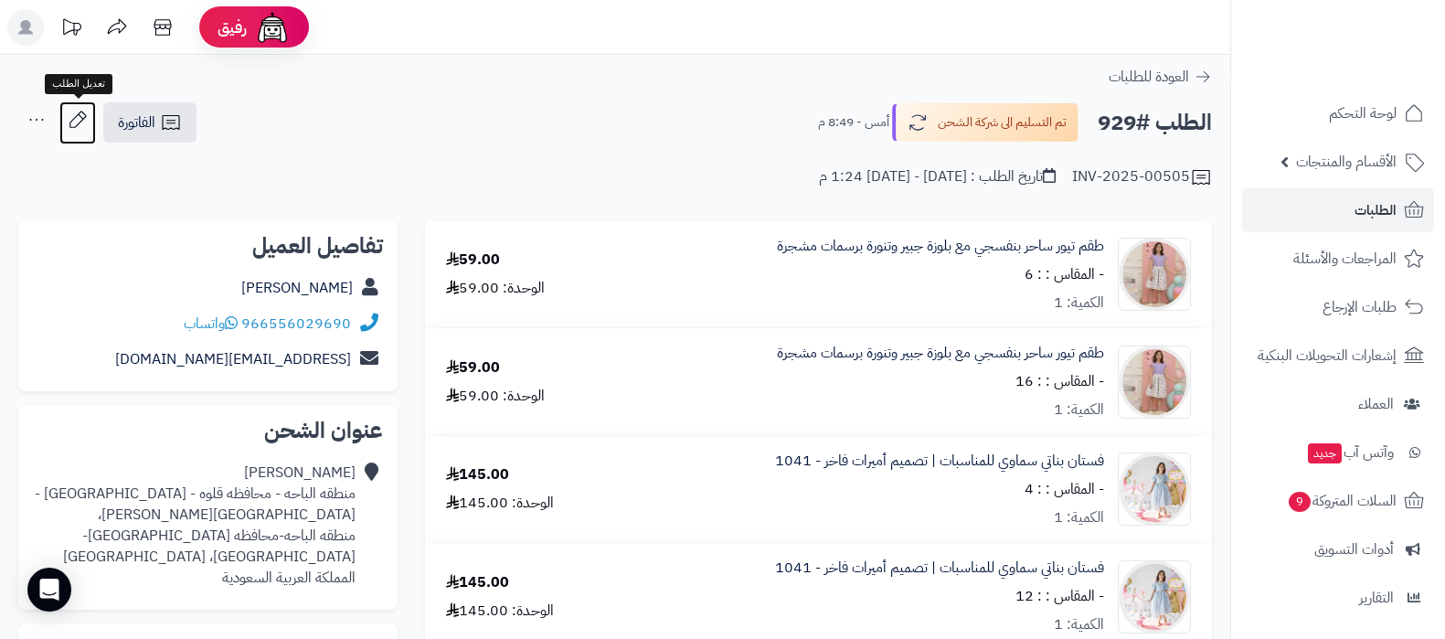
click at [73, 118] on icon at bounding box center [77, 119] width 16 height 16
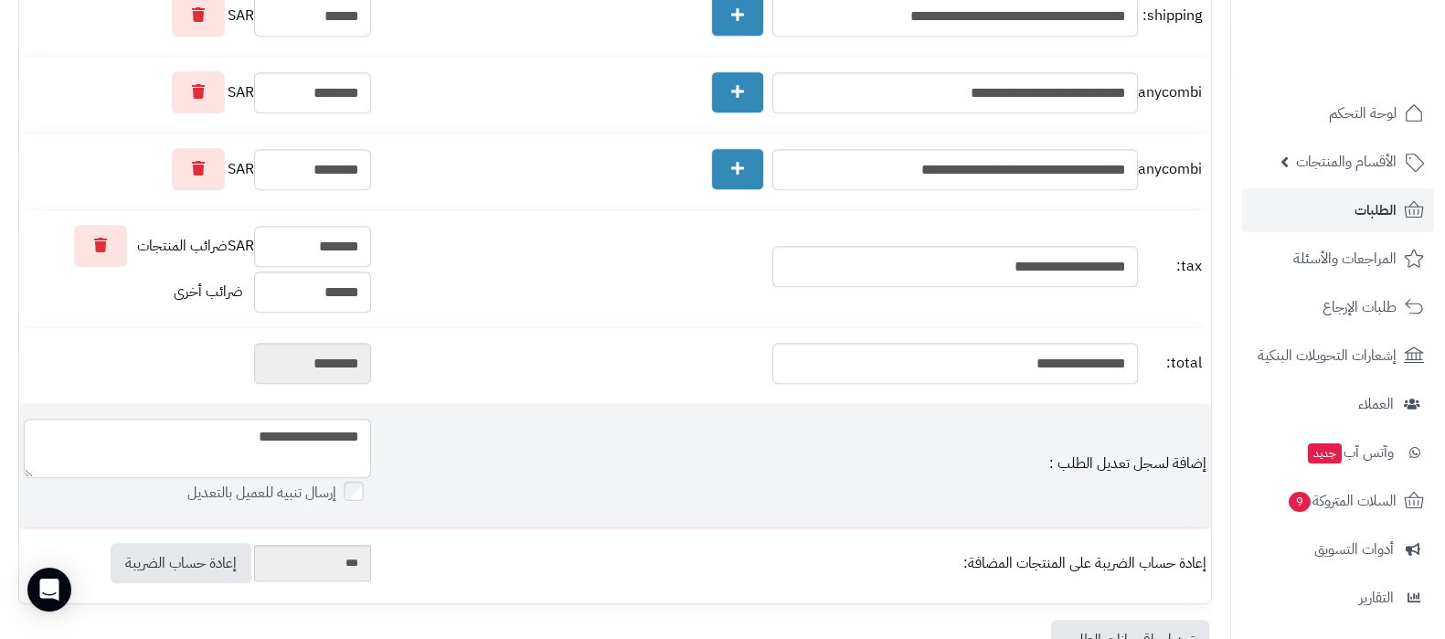
scroll to position [1028, 0]
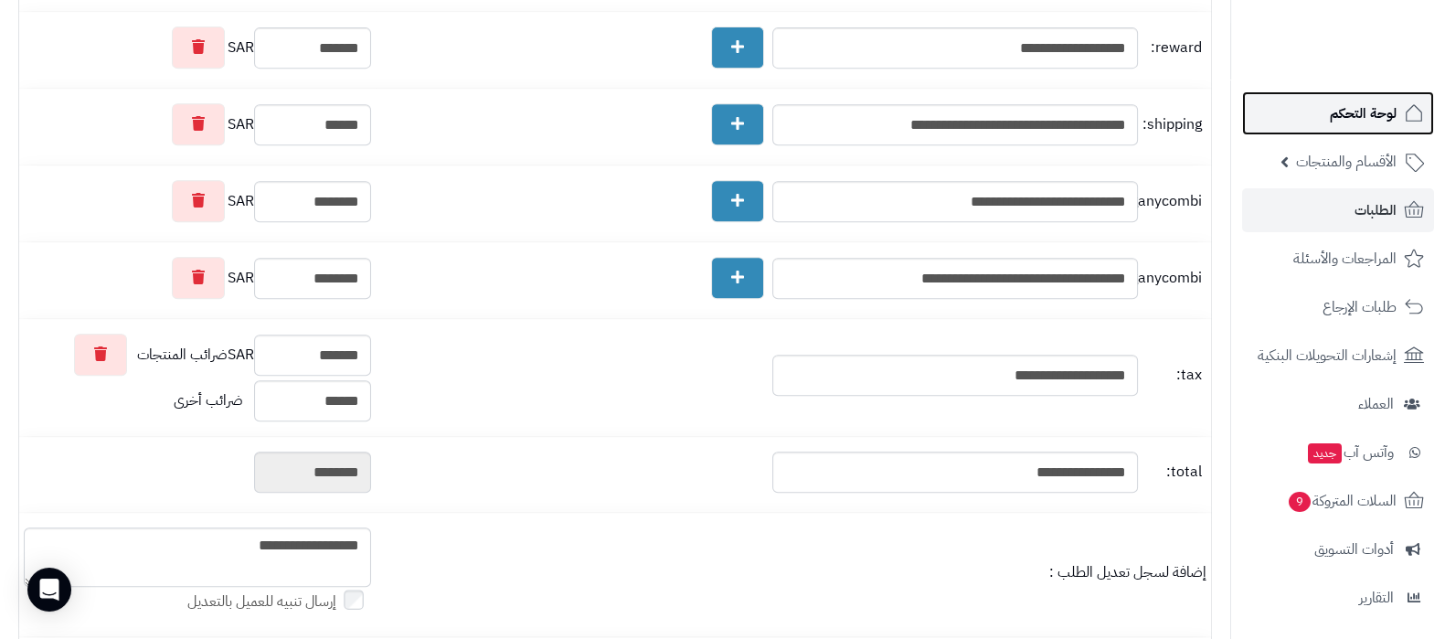
click at [1302, 116] on link "لوحة التحكم" at bounding box center [1338, 113] width 192 height 44
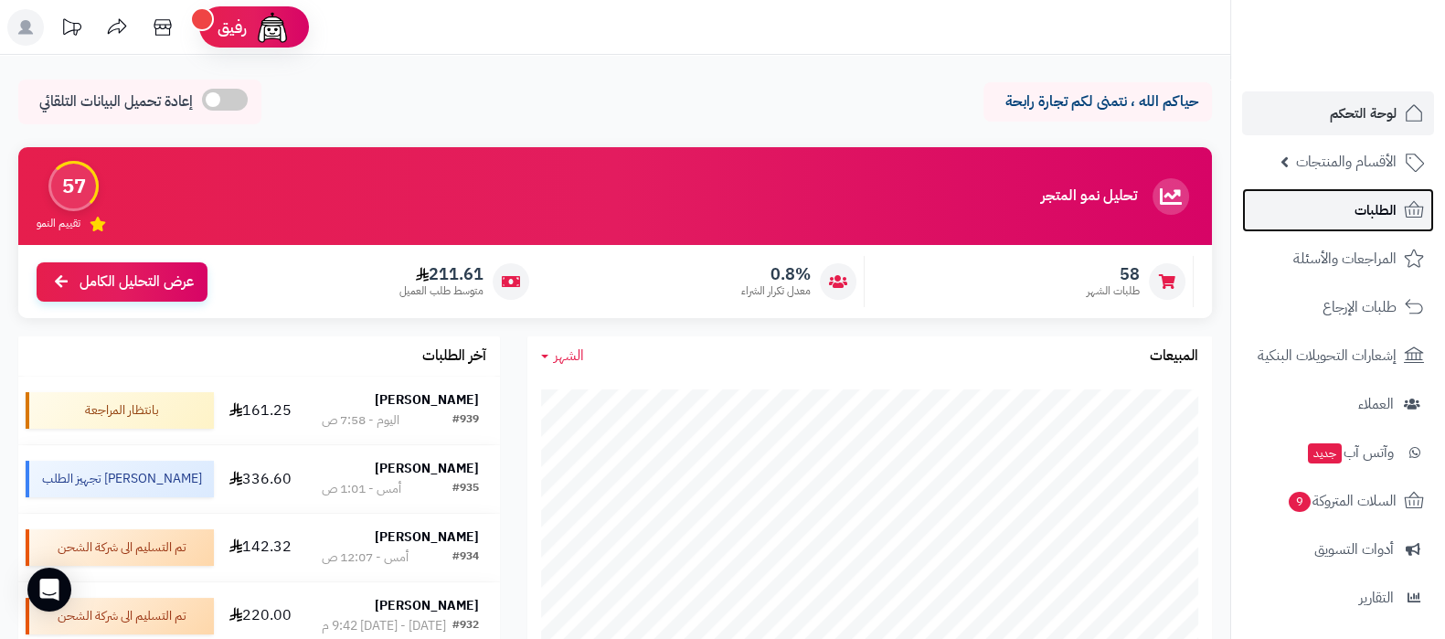
click at [1362, 215] on span "الطلبات" at bounding box center [1375, 210] width 42 height 26
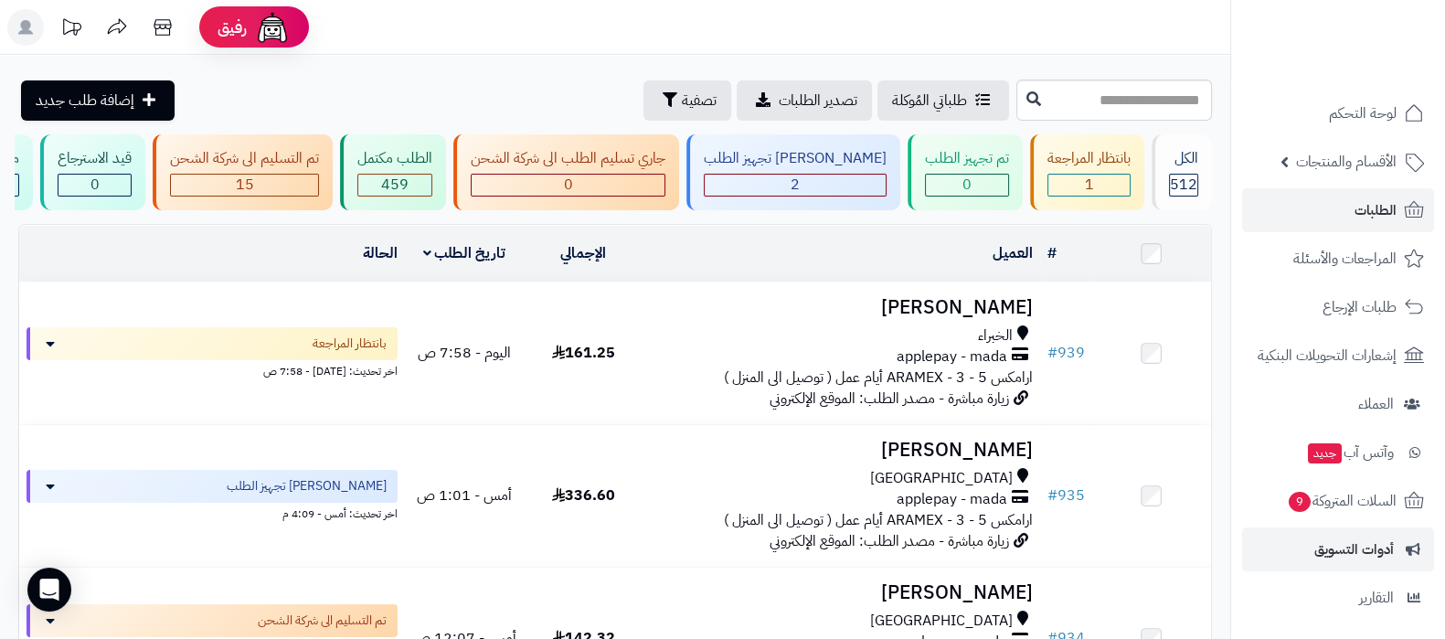
scroll to position [196, 0]
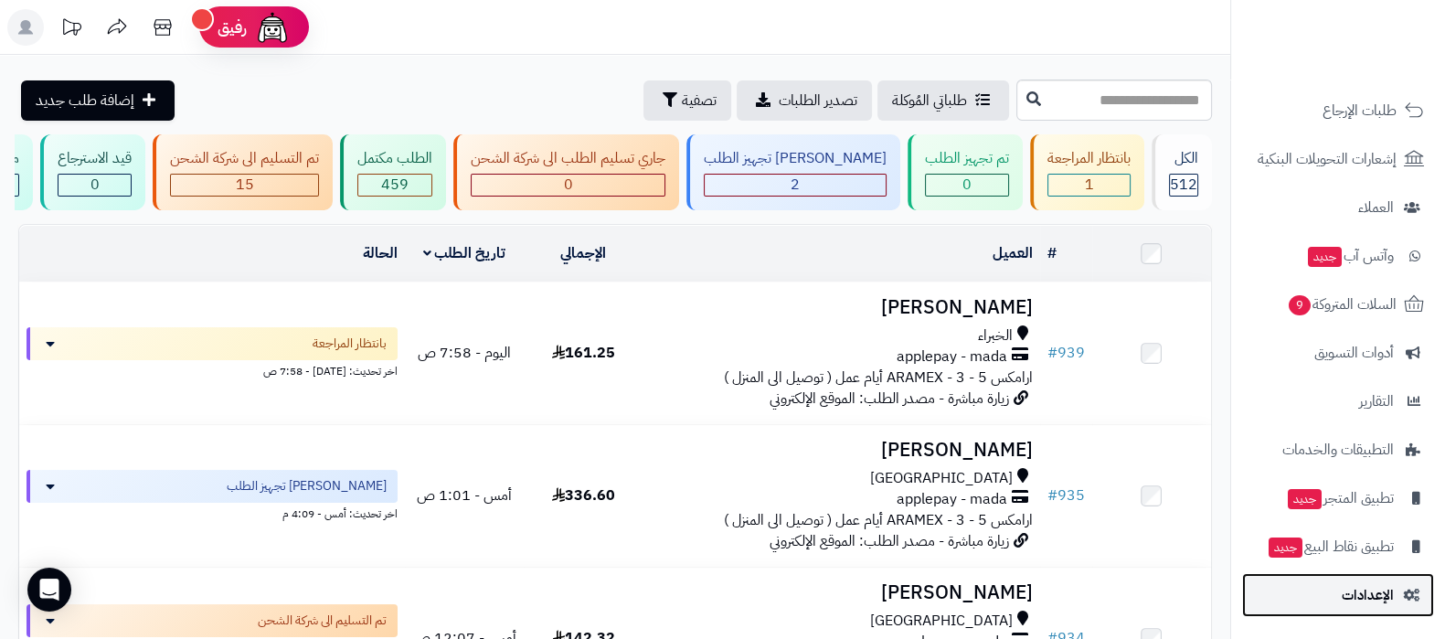
click at [1339, 595] on link "الإعدادات" at bounding box center [1338, 595] width 192 height 44
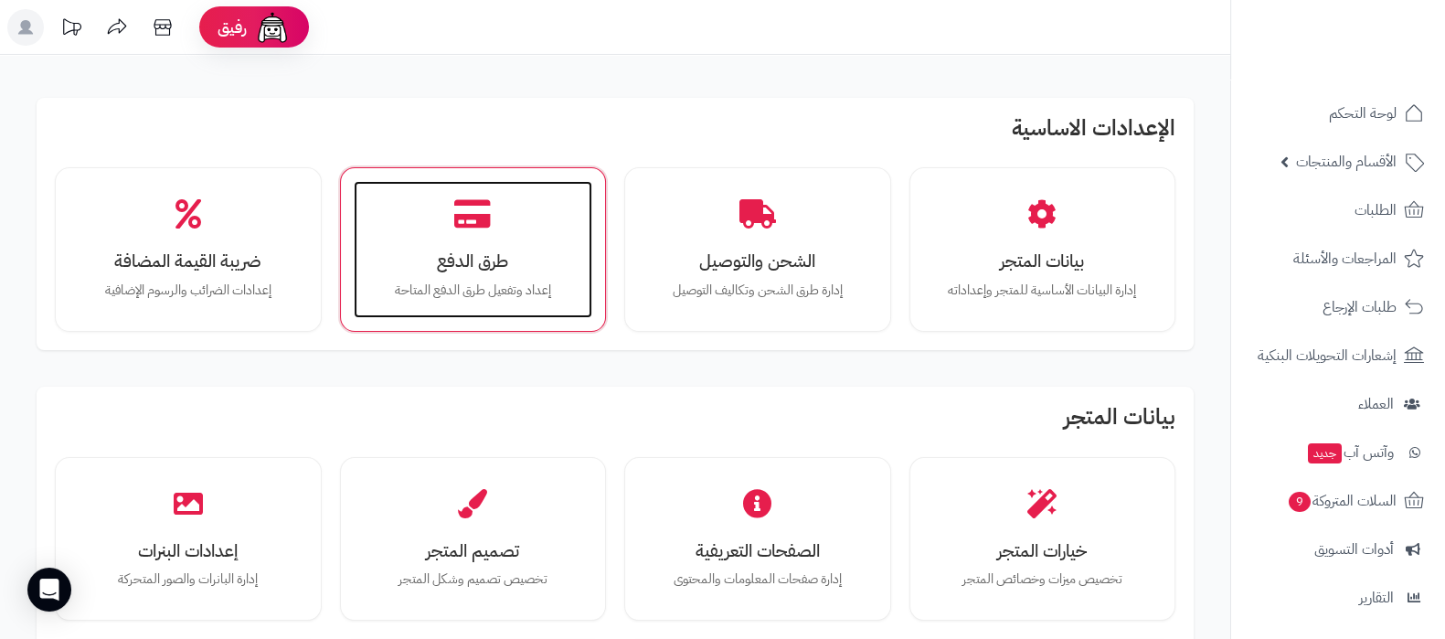
click at [471, 306] on div "طرق الدفع إعداد وتفعيل طرق الدفع المتاحة" at bounding box center [473, 249] width 239 height 137
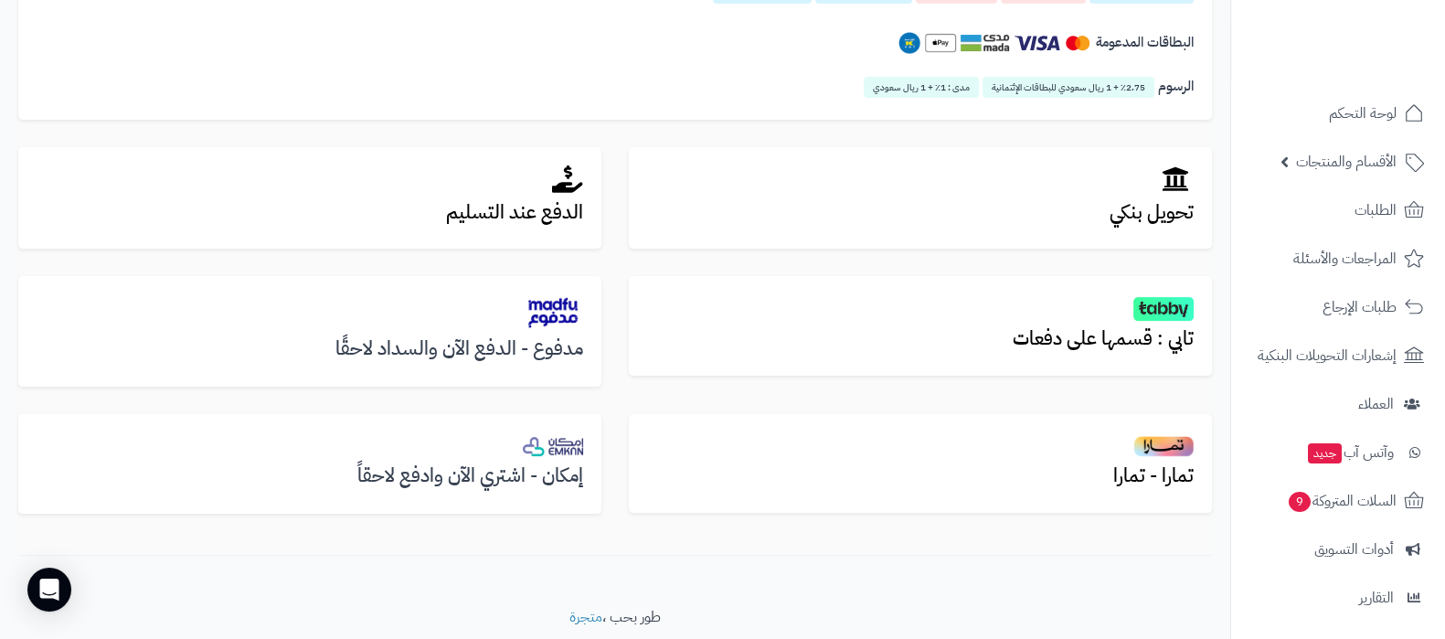
scroll to position [589, 0]
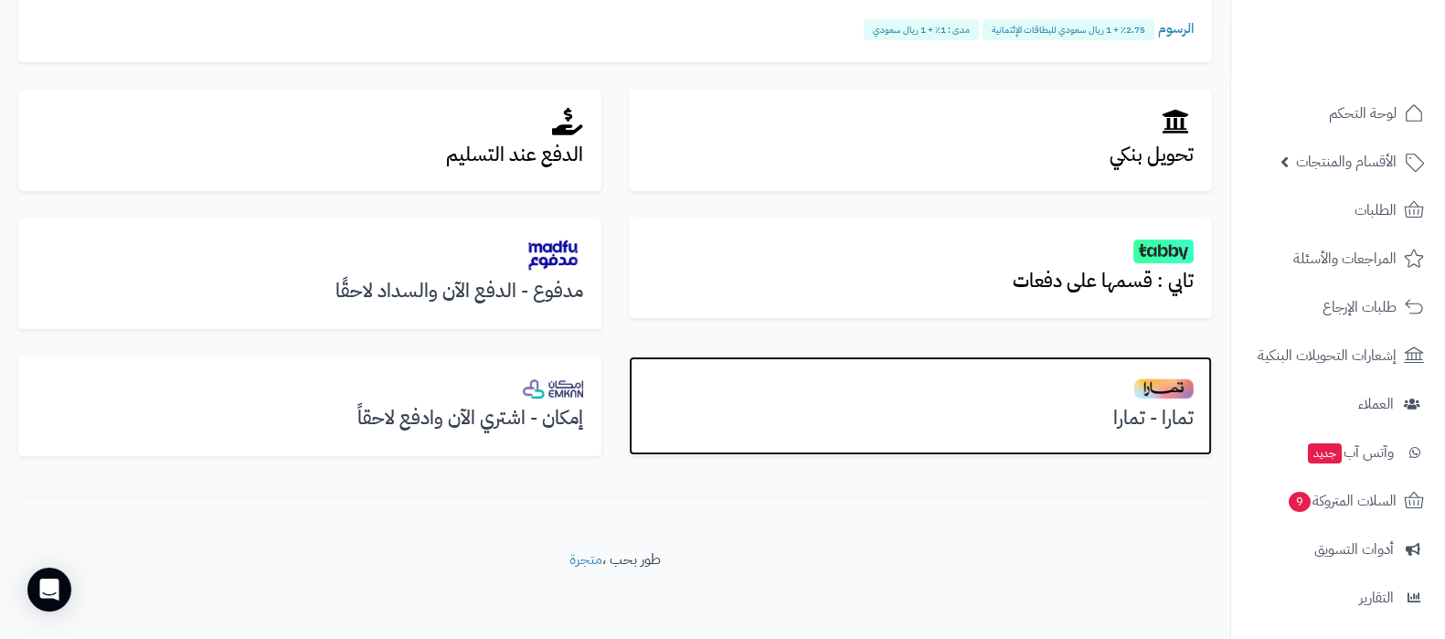
click at [1138, 413] on h3 "تمارا - تمارا" at bounding box center [920, 418] width 546 height 21
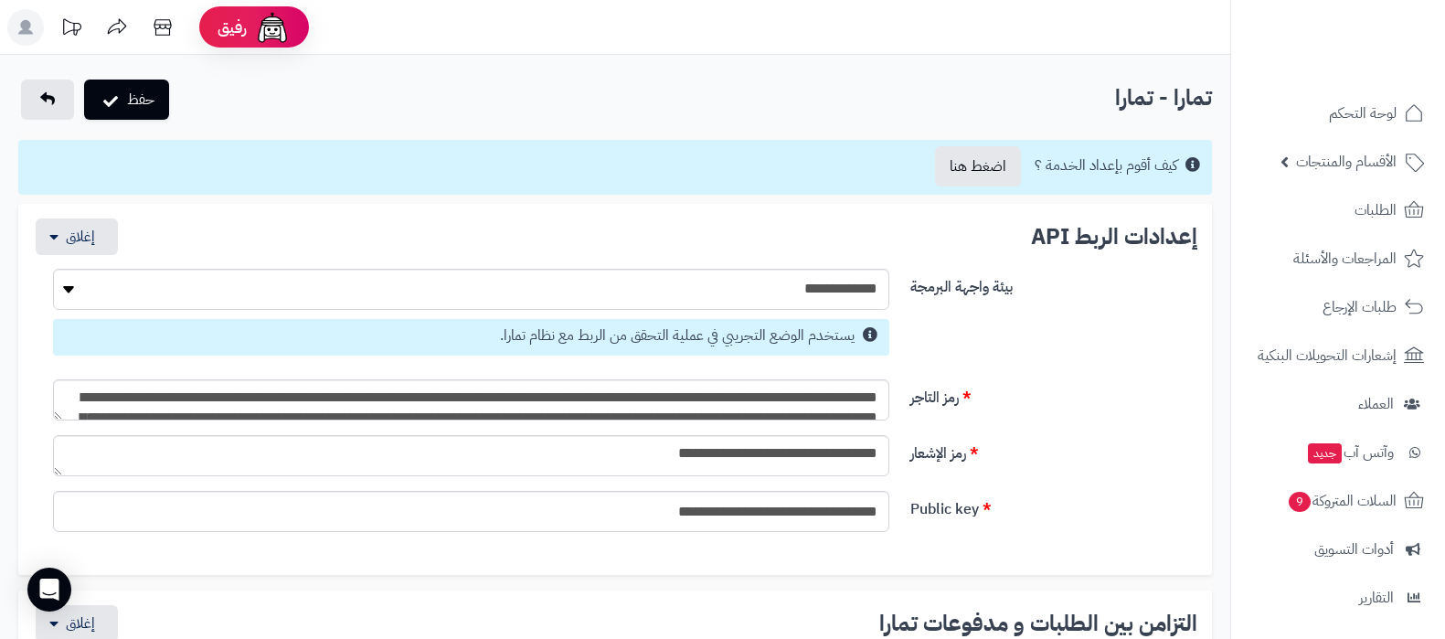
select select
click at [1318, 205] on link "الطلبات" at bounding box center [1338, 210] width 192 height 44
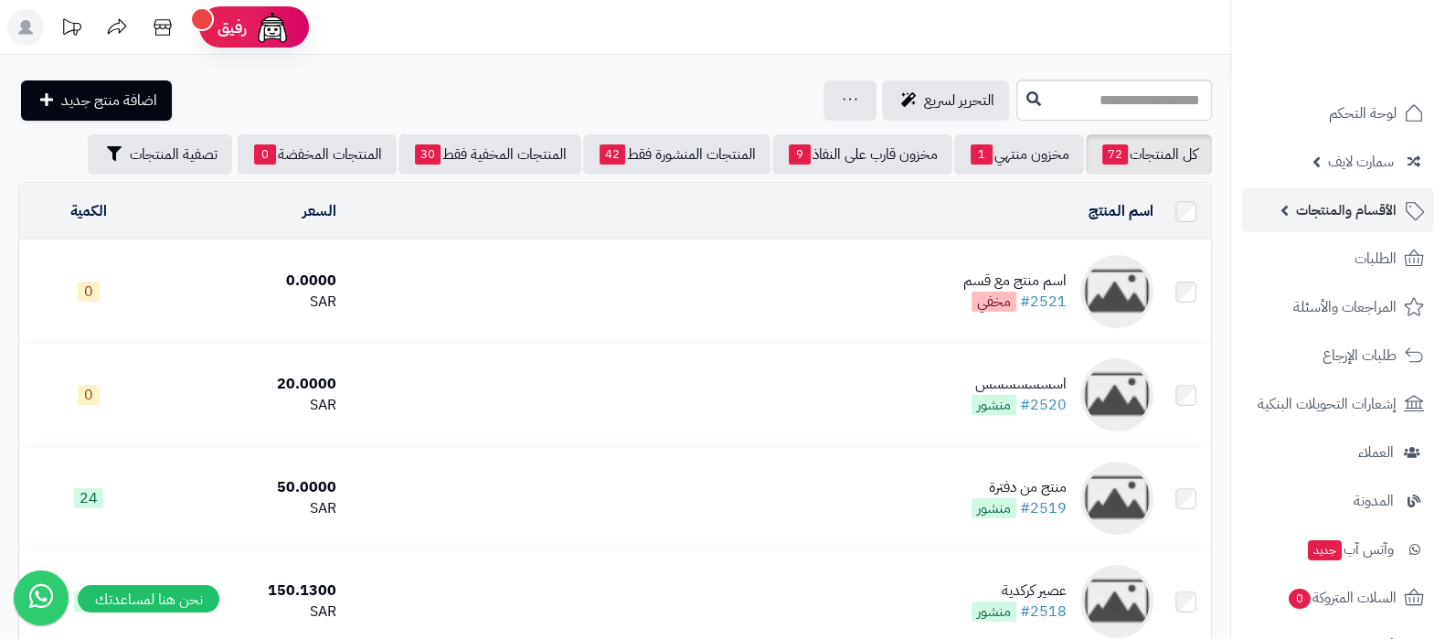
click at [1339, 207] on span "الأقسام والمنتجات" at bounding box center [1346, 210] width 101 height 26
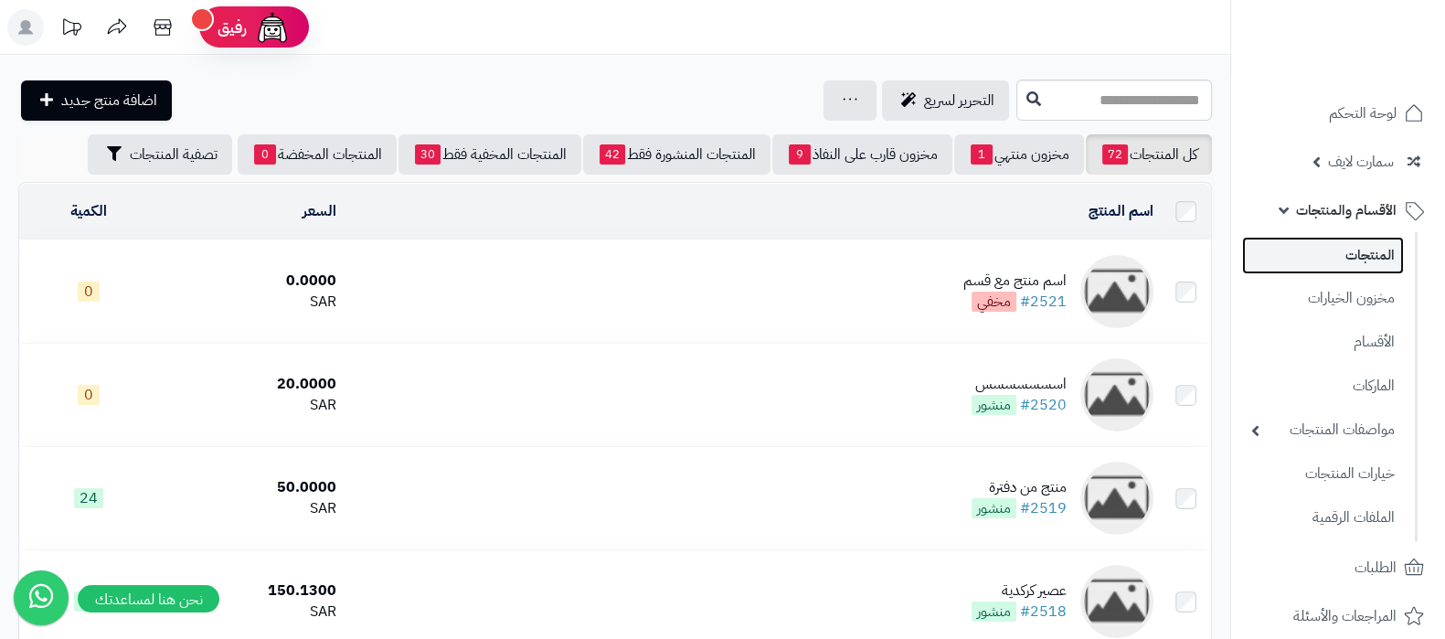
click at [1348, 263] on link "المنتجات" at bounding box center [1323, 255] width 162 height 37
click at [843, 97] on icon at bounding box center [850, 99] width 15 height 12
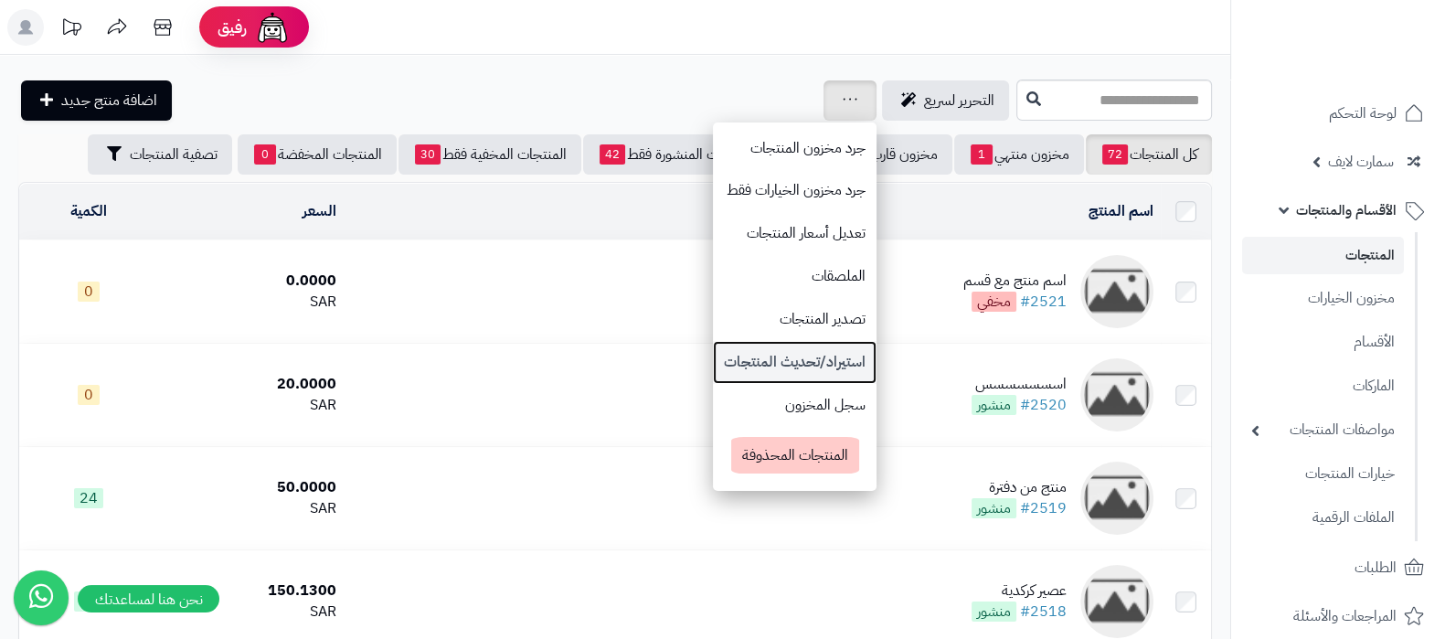
click at [713, 369] on link "استيراد/تحديث المنتجات" at bounding box center [795, 362] width 164 height 43
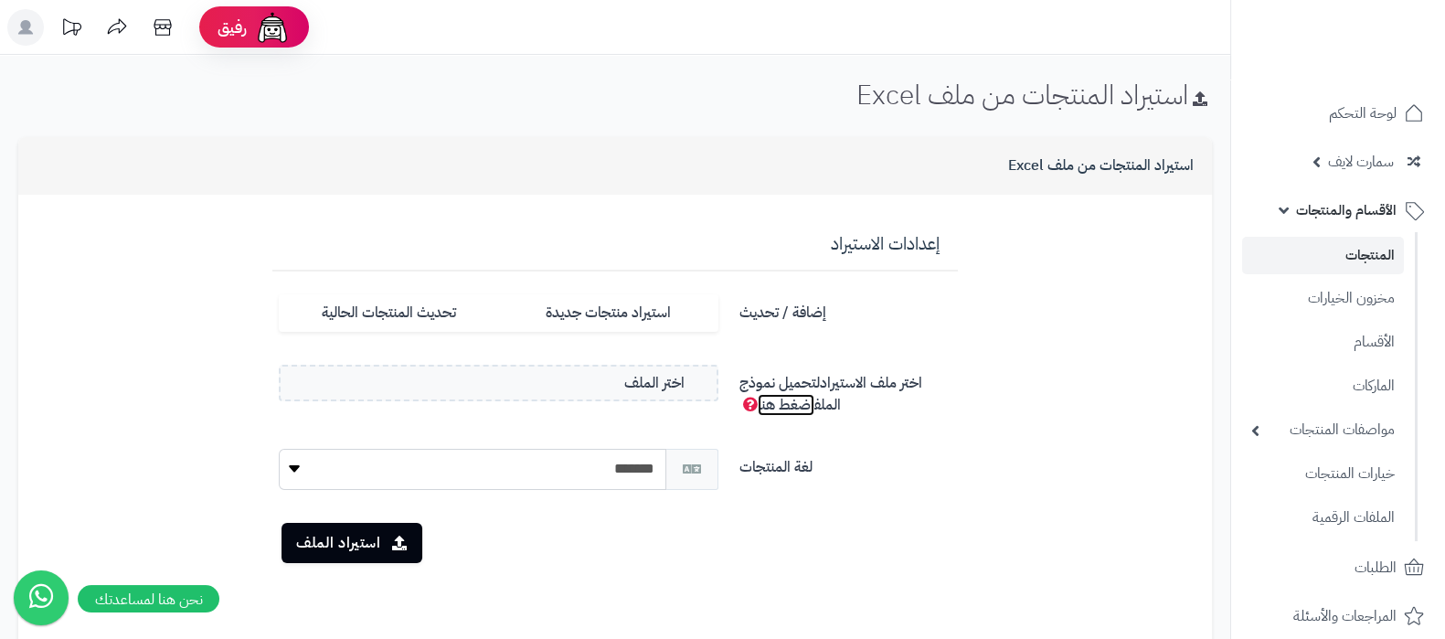
click at [770, 407] on link "اضغط هنا" at bounding box center [786, 405] width 57 height 22
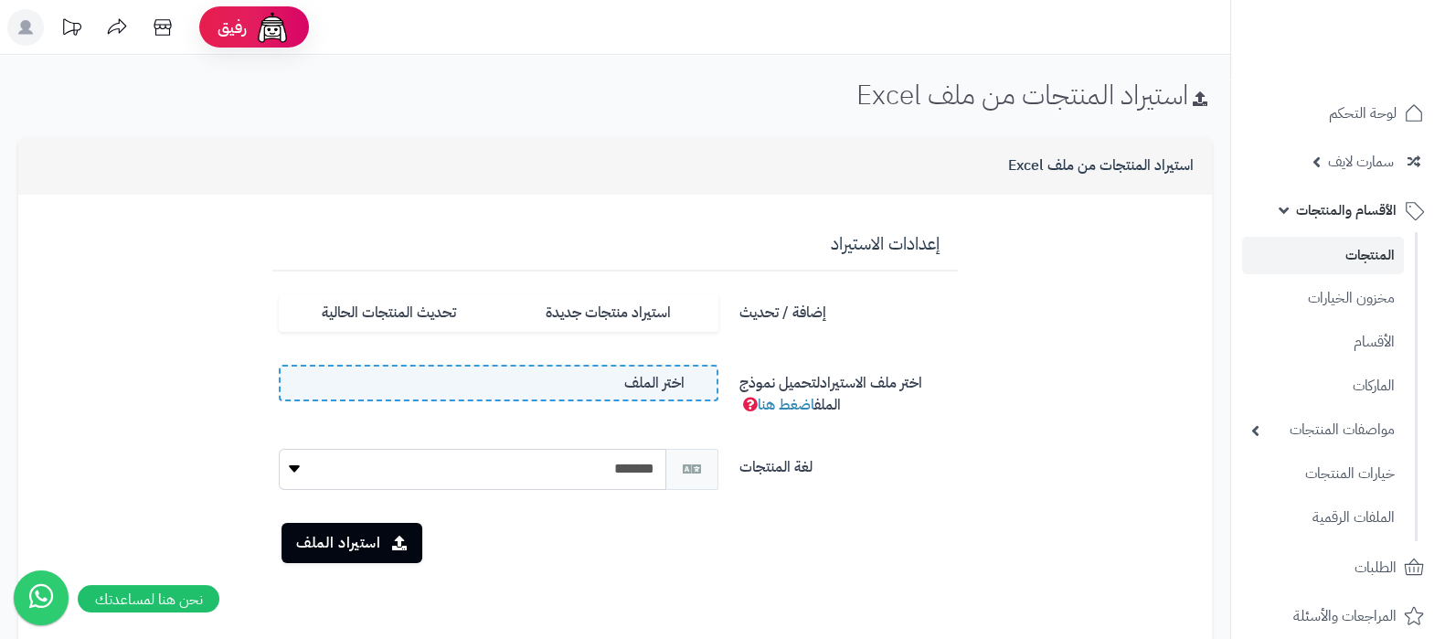
click at [649, 386] on span "اختر الملف" at bounding box center [654, 383] width 60 height 21
click at [0, 0] on input "اختر الملف" at bounding box center [0, 0] width 0 height 0
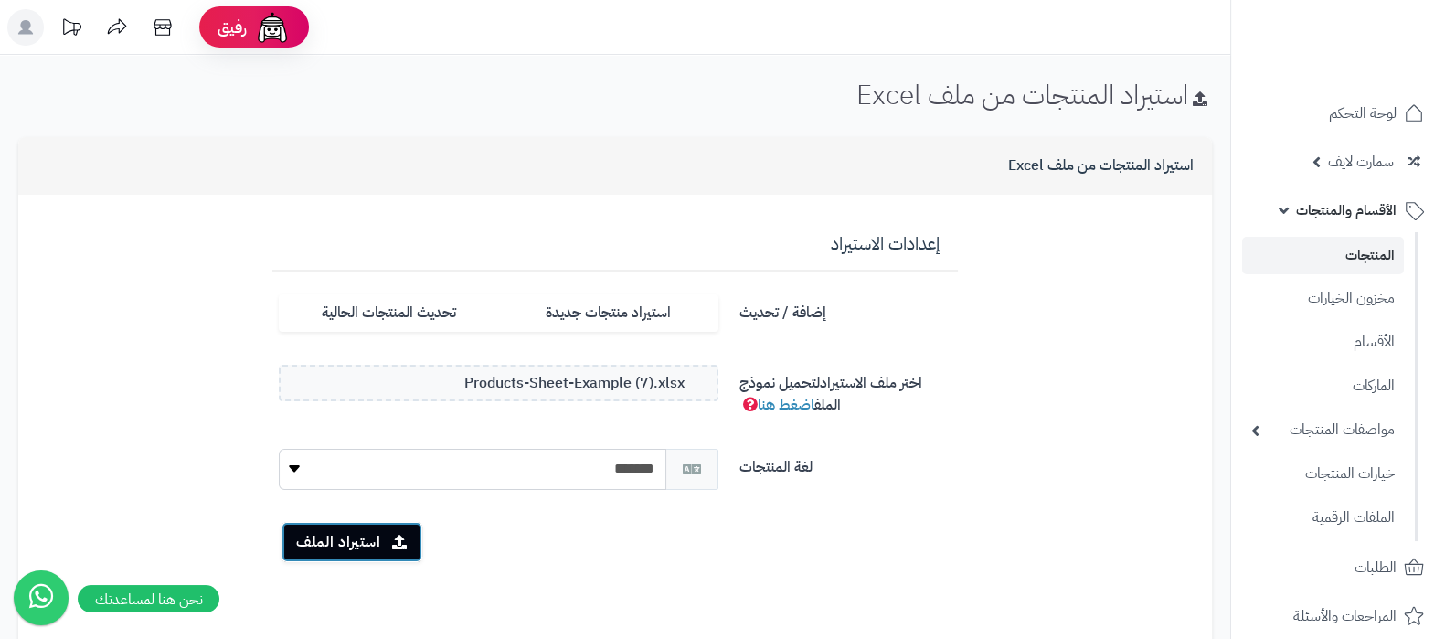
click at [387, 530] on button "استيراد الملف" at bounding box center [351, 542] width 141 height 40
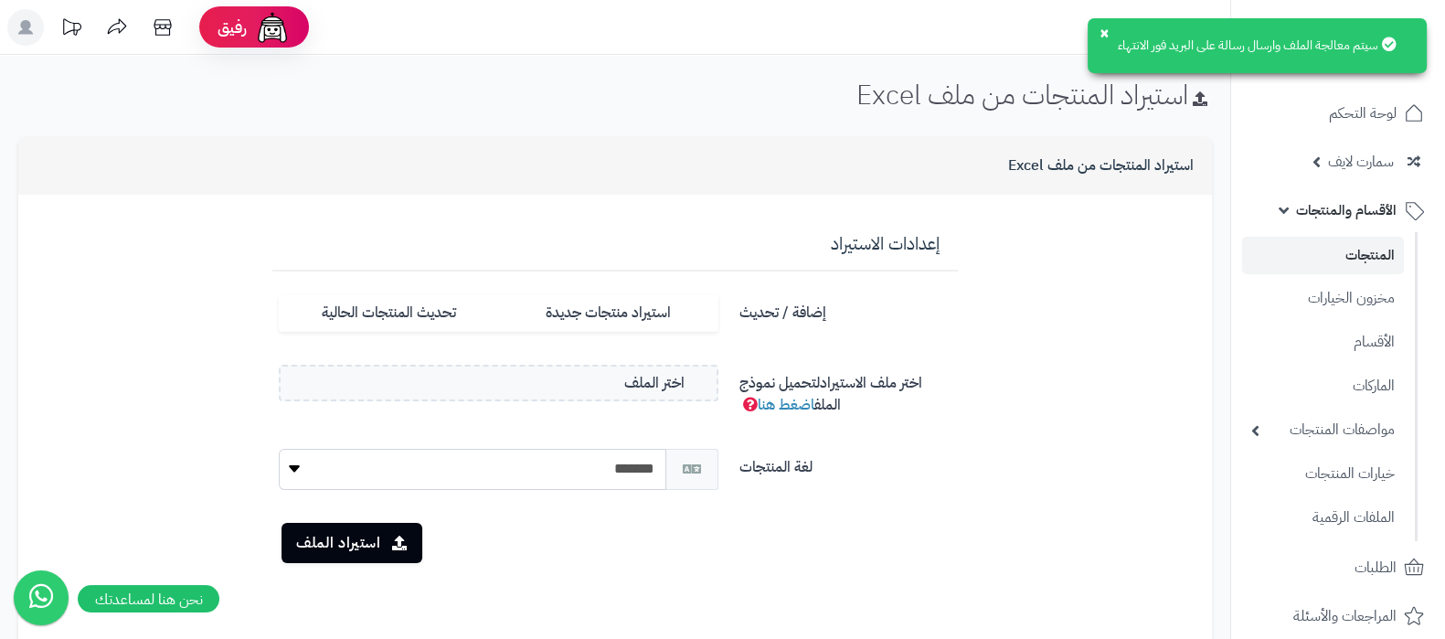
click at [1334, 267] on link "المنتجات" at bounding box center [1323, 255] width 162 height 37
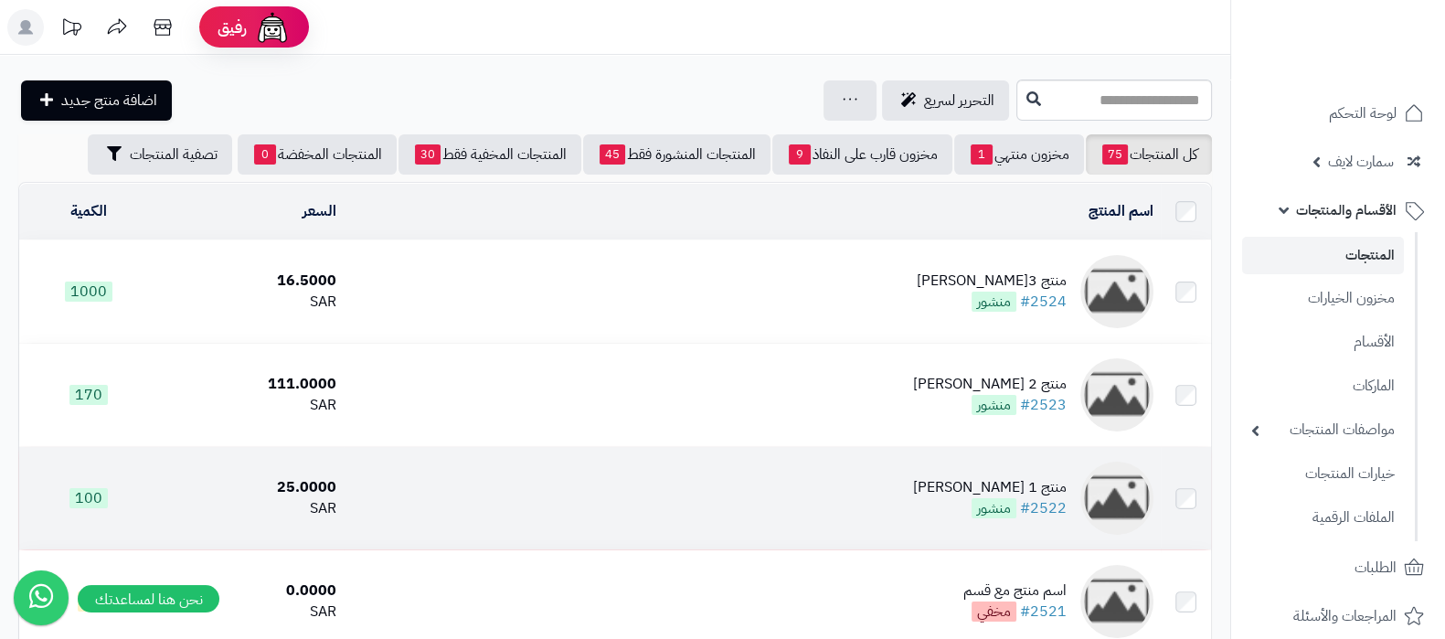
click at [1027, 478] on div "منتج 1 كوفي ديو" at bounding box center [990, 487] width 154 height 21
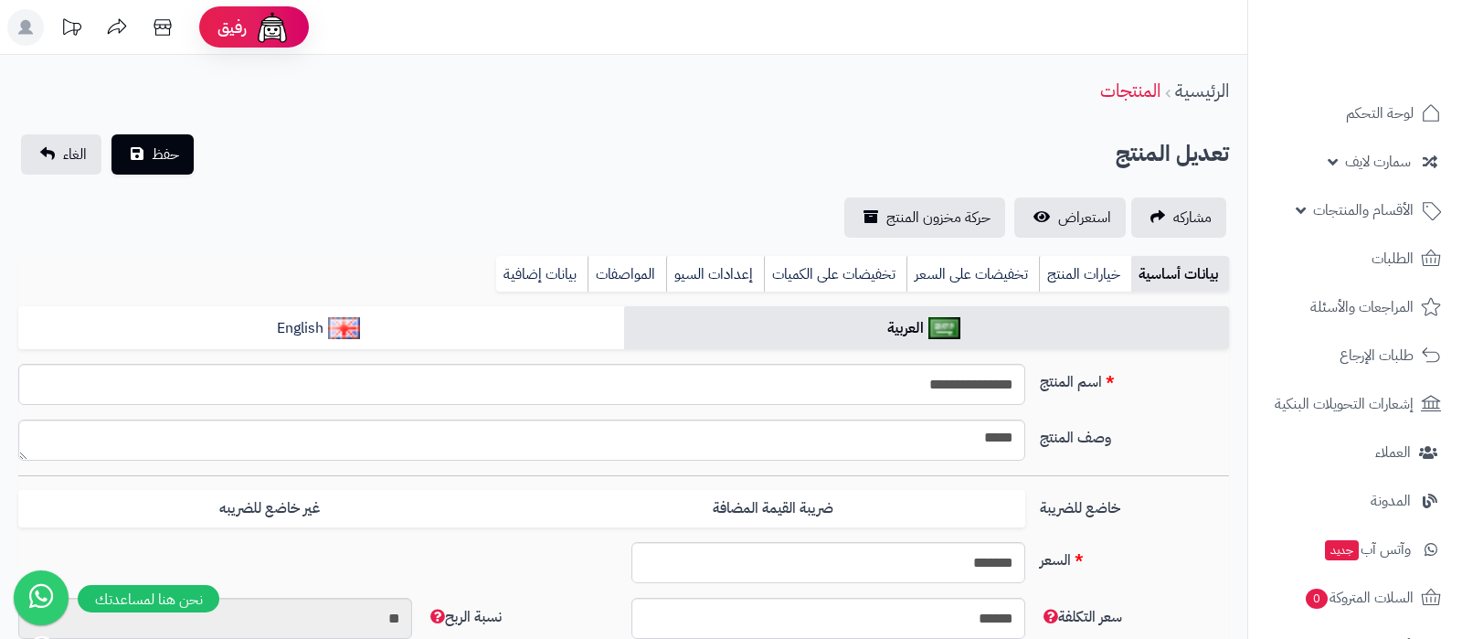
select select
type input "*****"
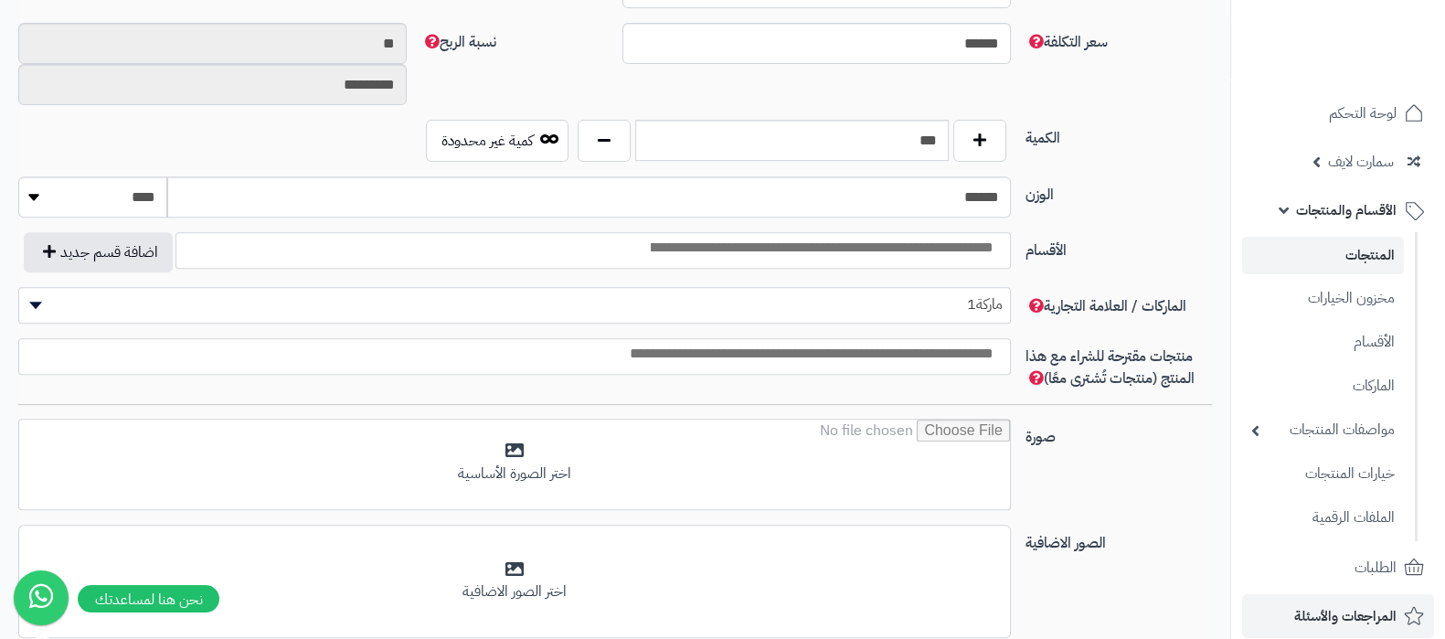
scroll to position [571, 0]
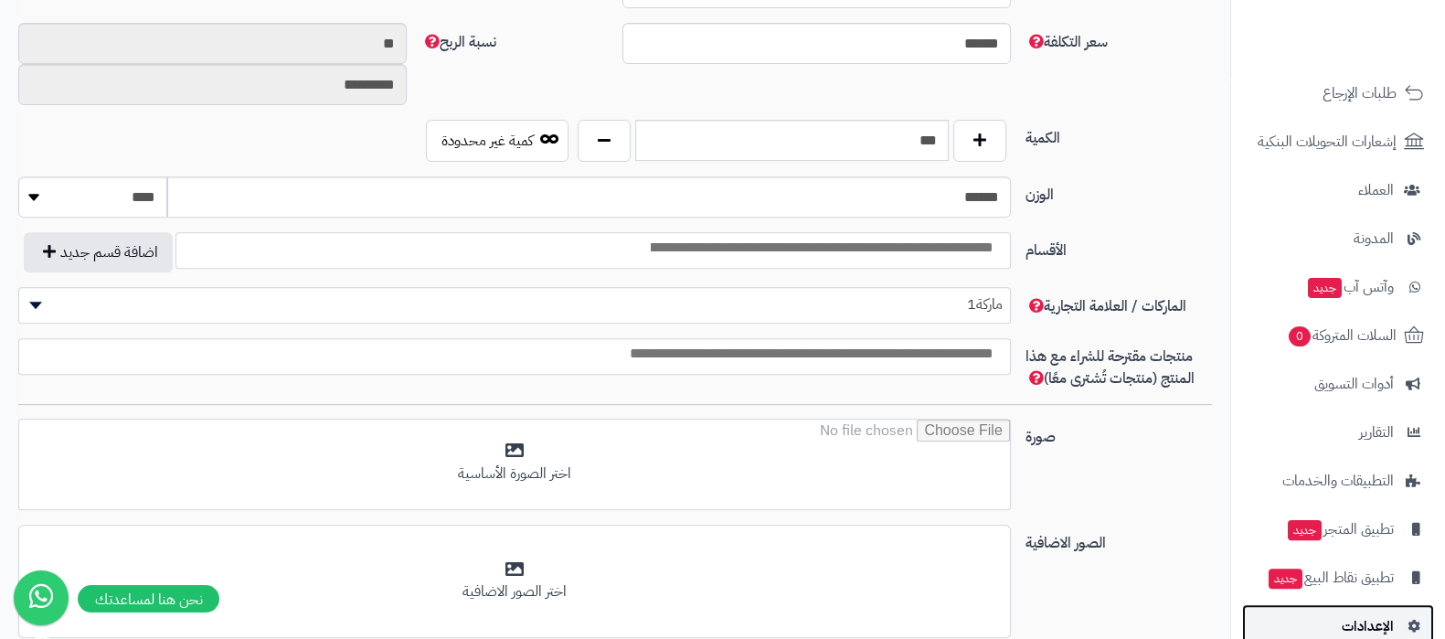
click at [1355, 612] on link "الإعدادات" at bounding box center [1338, 626] width 192 height 44
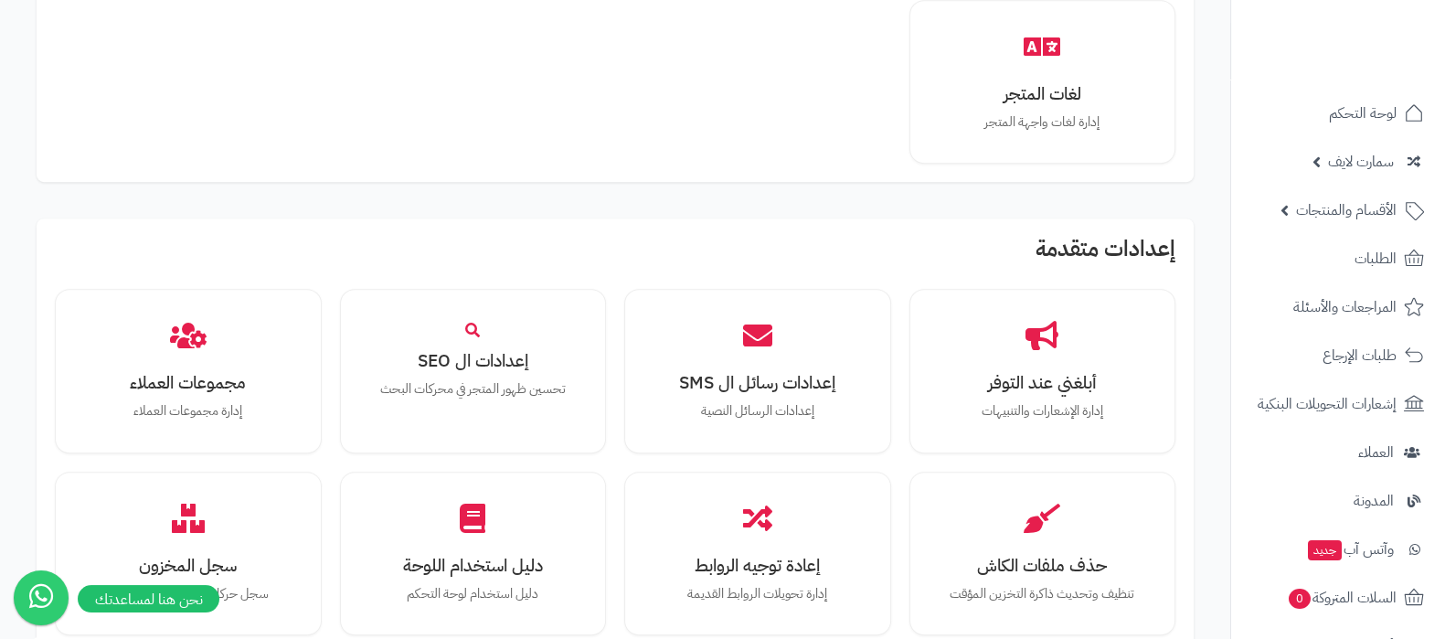
scroll to position [1690, 0]
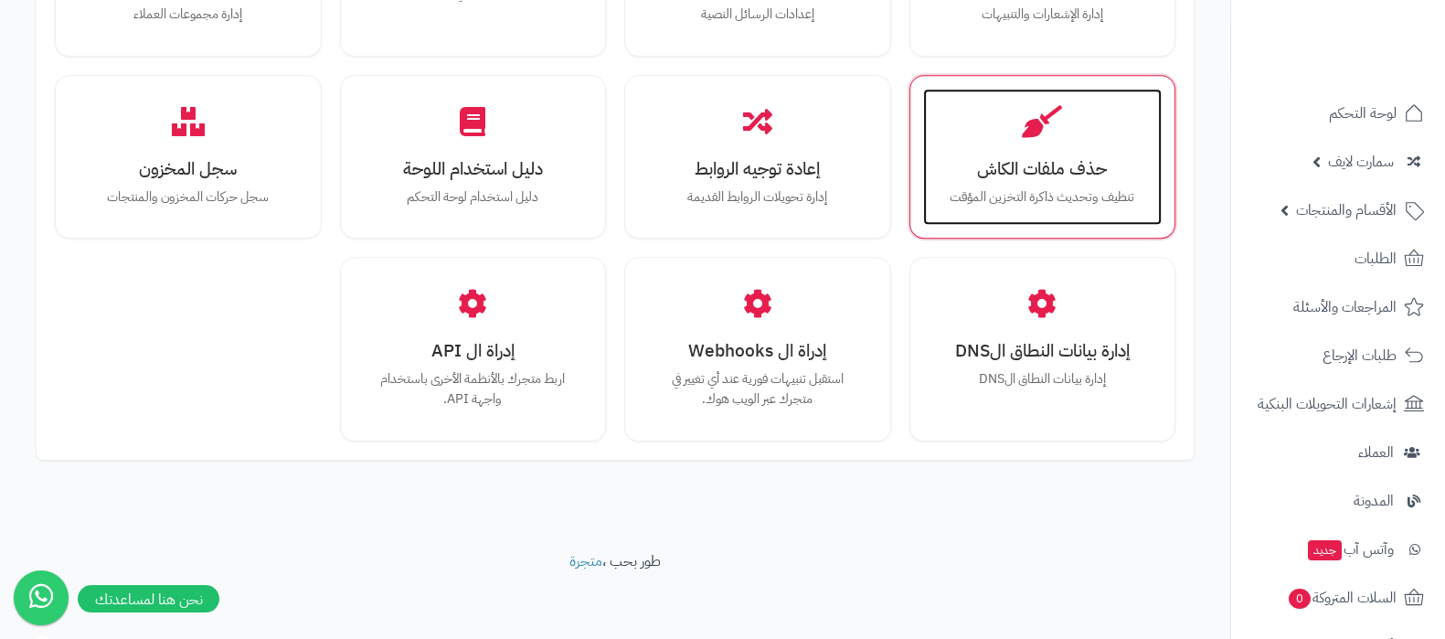
click at [1050, 196] on p "تنظيف وتحديث ذاكرة التخزين المؤقت" at bounding box center [1042, 197] width 203 height 20
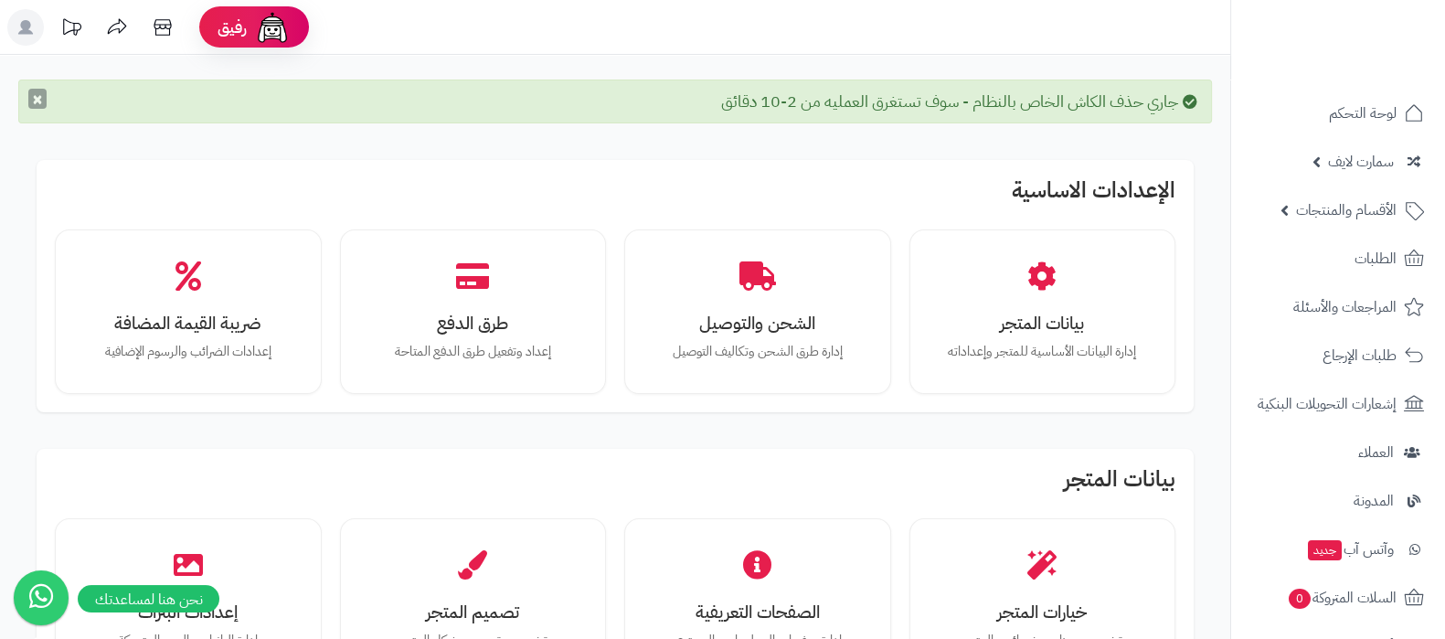
click at [31, 101] on button "×" at bounding box center [37, 99] width 18 height 20
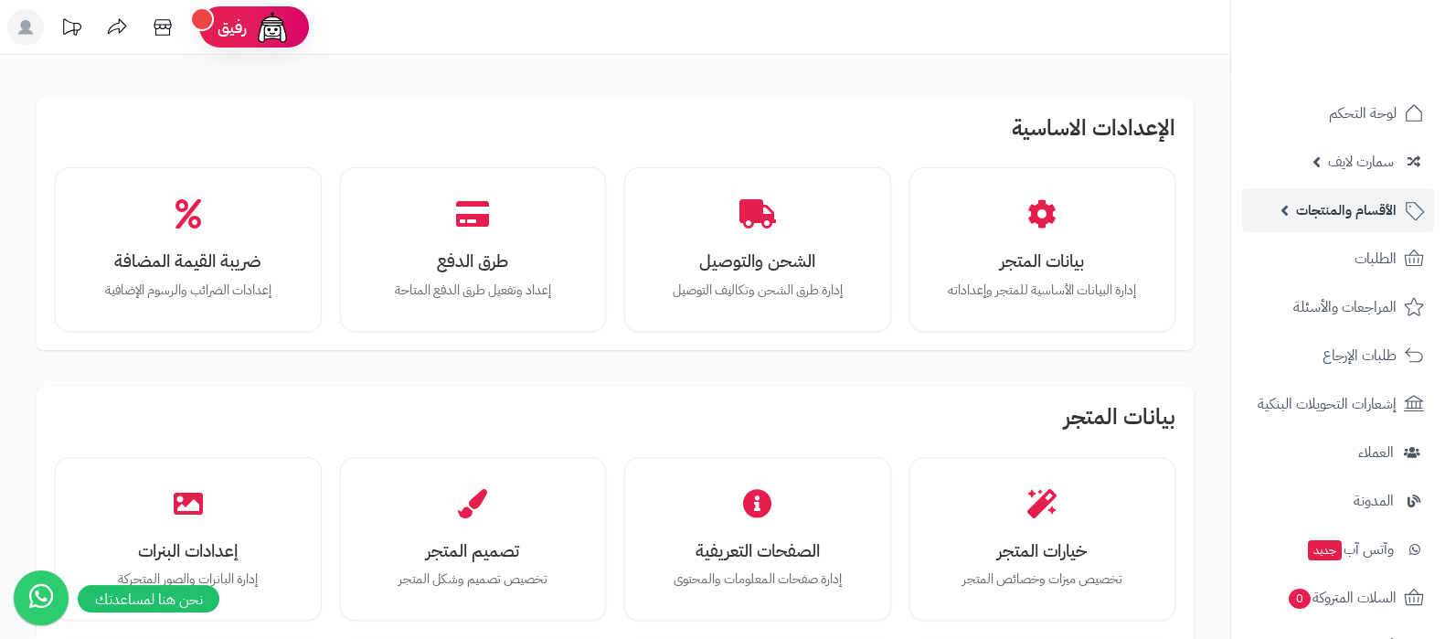
click at [1334, 221] on span "الأقسام والمنتجات" at bounding box center [1346, 210] width 101 height 26
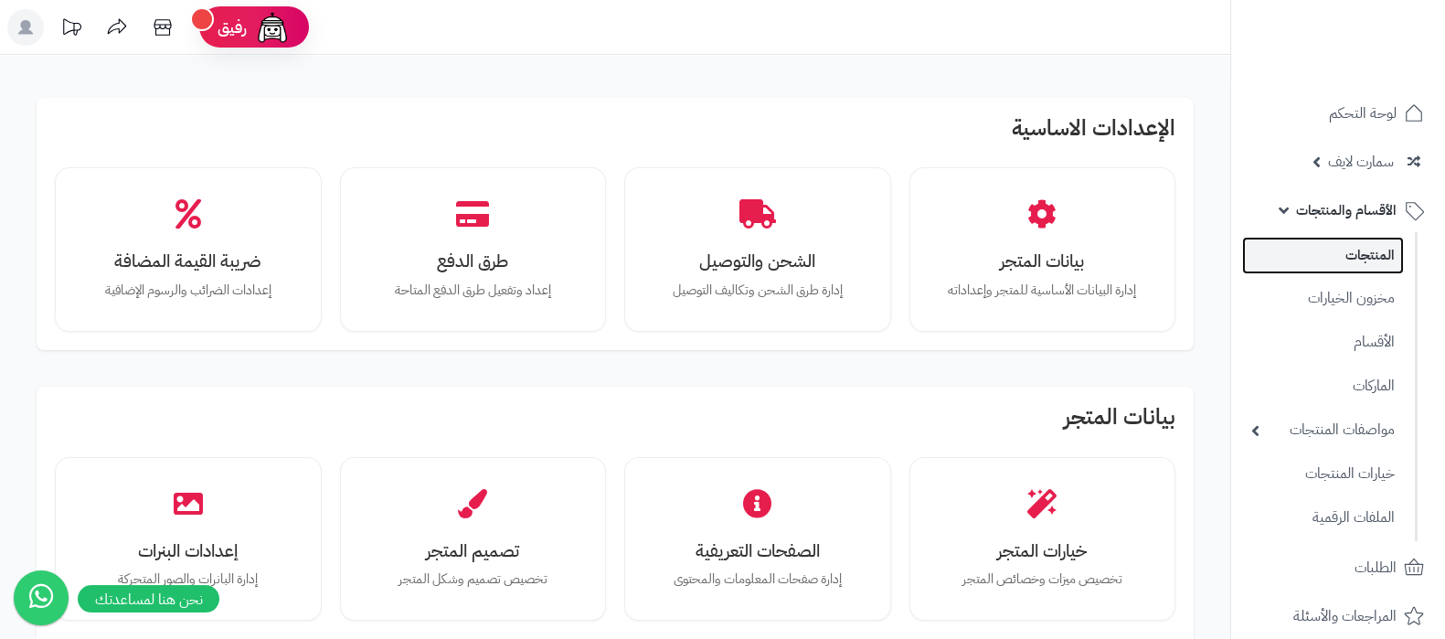
click at [1340, 260] on link "المنتجات" at bounding box center [1323, 255] width 162 height 37
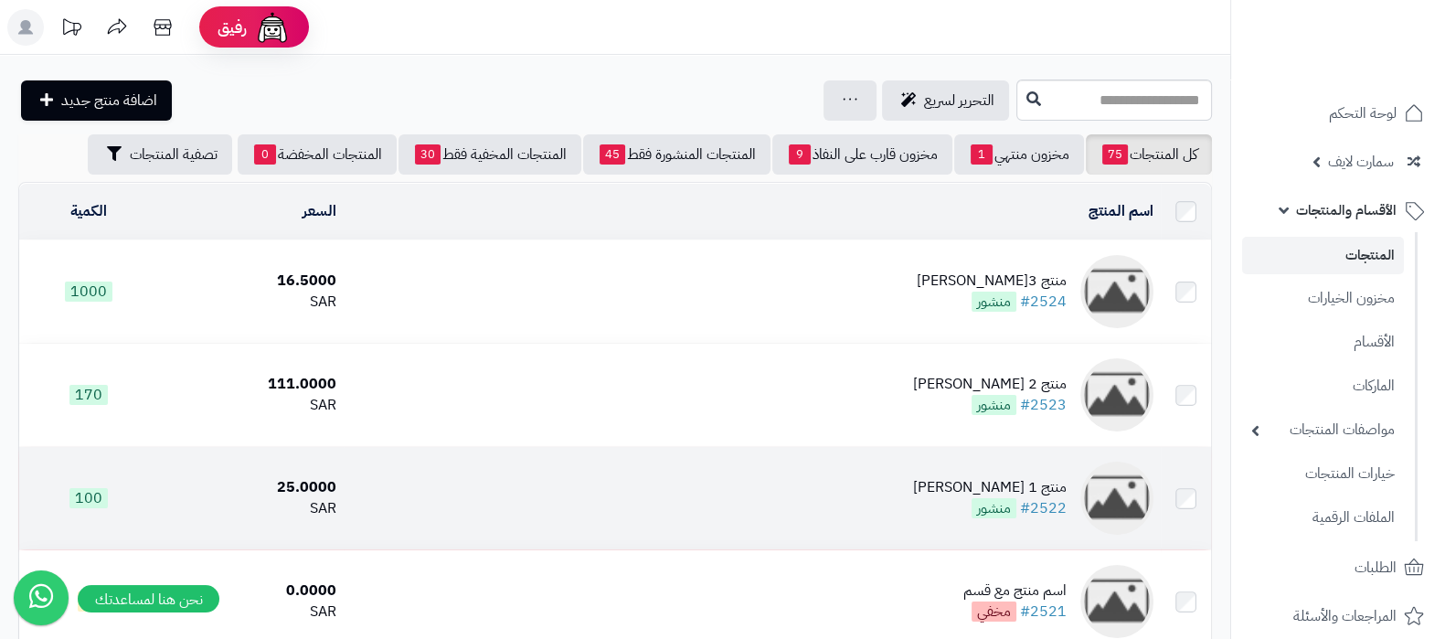
click at [1032, 488] on div "منتج 1 كوفي ديو" at bounding box center [990, 487] width 154 height 21
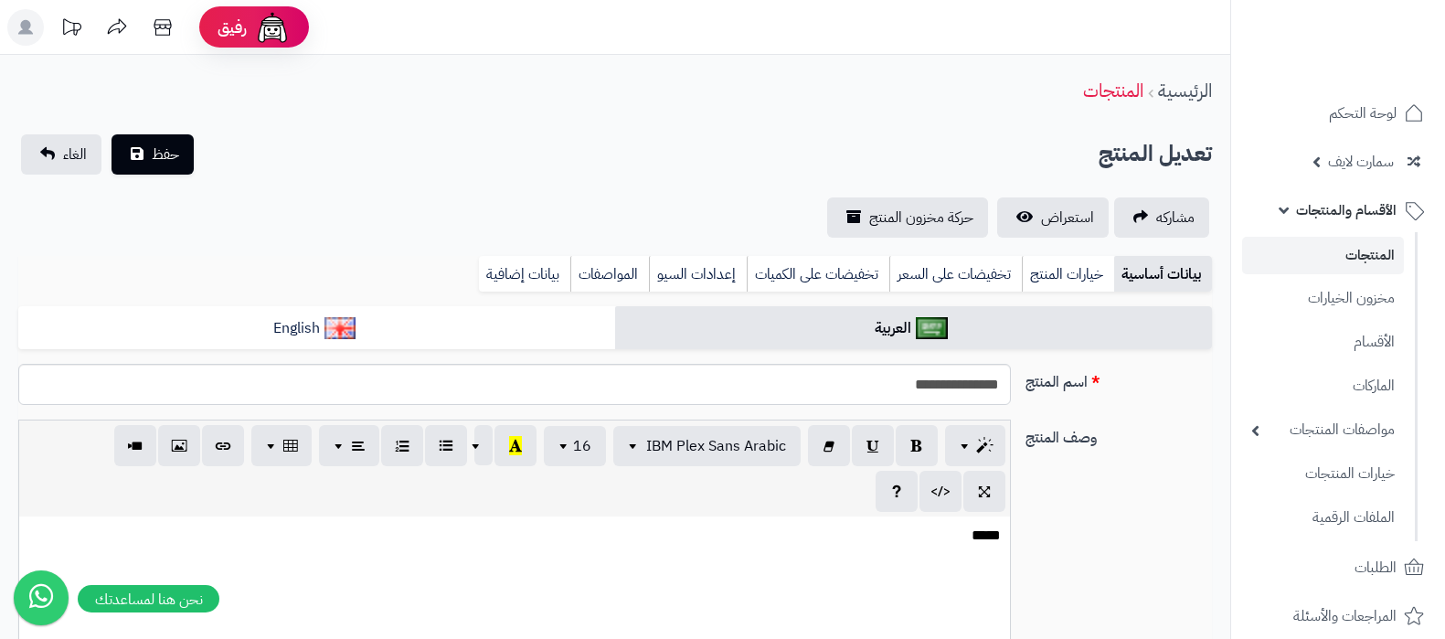
select select
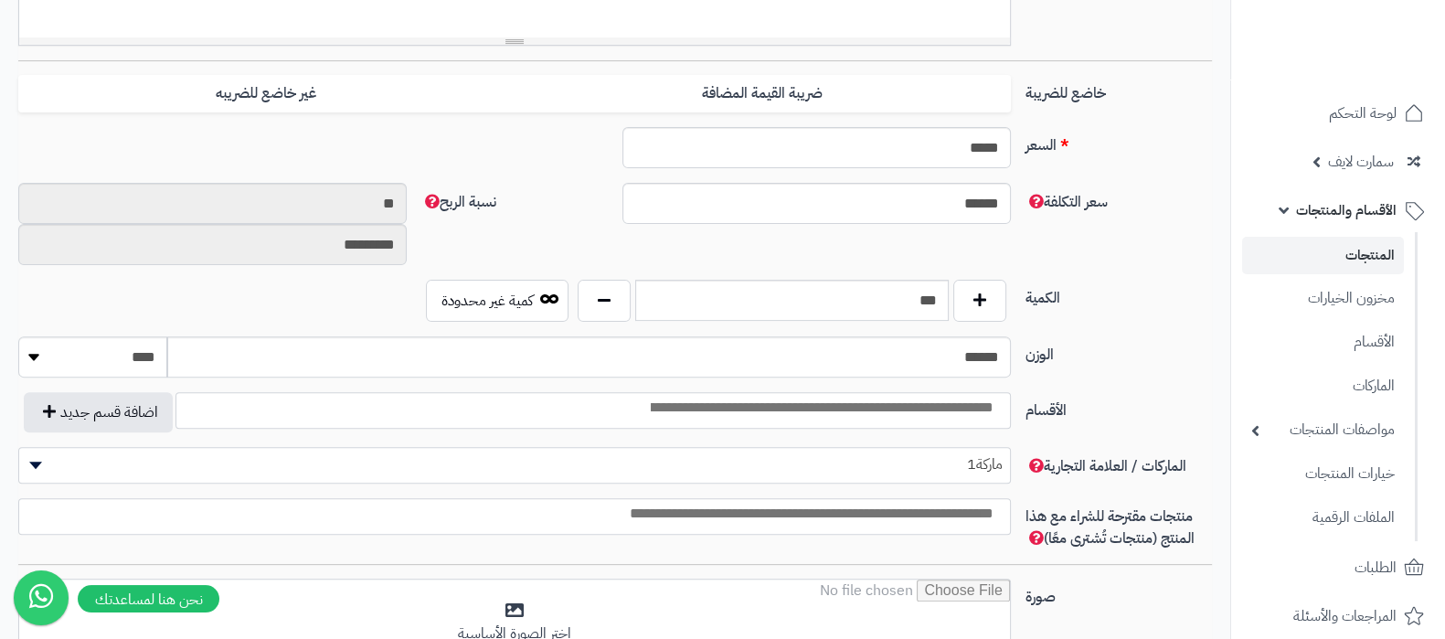
scroll to position [799, 0]
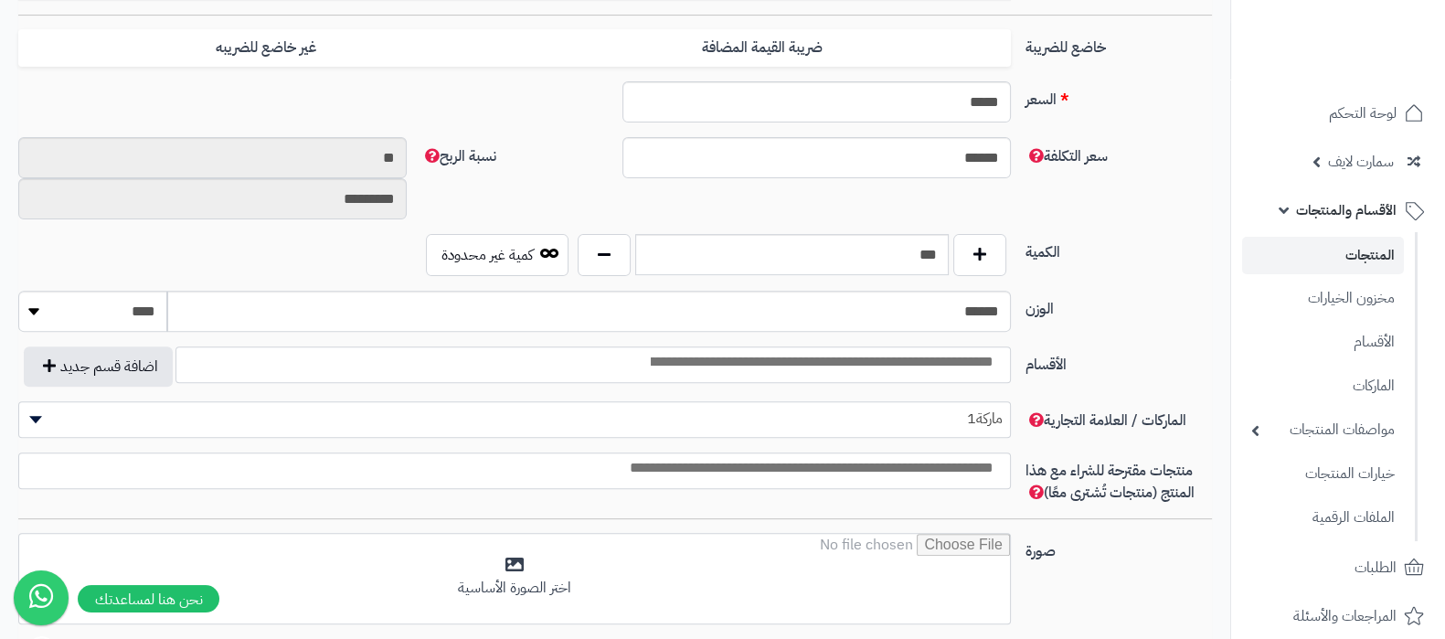
click at [698, 364] on input "search" at bounding box center [820, 362] width 369 height 21
click at [1179, 346] on label "الأقسام" at bounding box center [1118, 360] width 201 height 29
click at [1012, 346] on select "**********" at bounding box center [1011, 346] width 2 height 2
click at [1334, 198] on span "الأقسام والمنتجات" at bounding box center [1346, 210] width 101 height 26
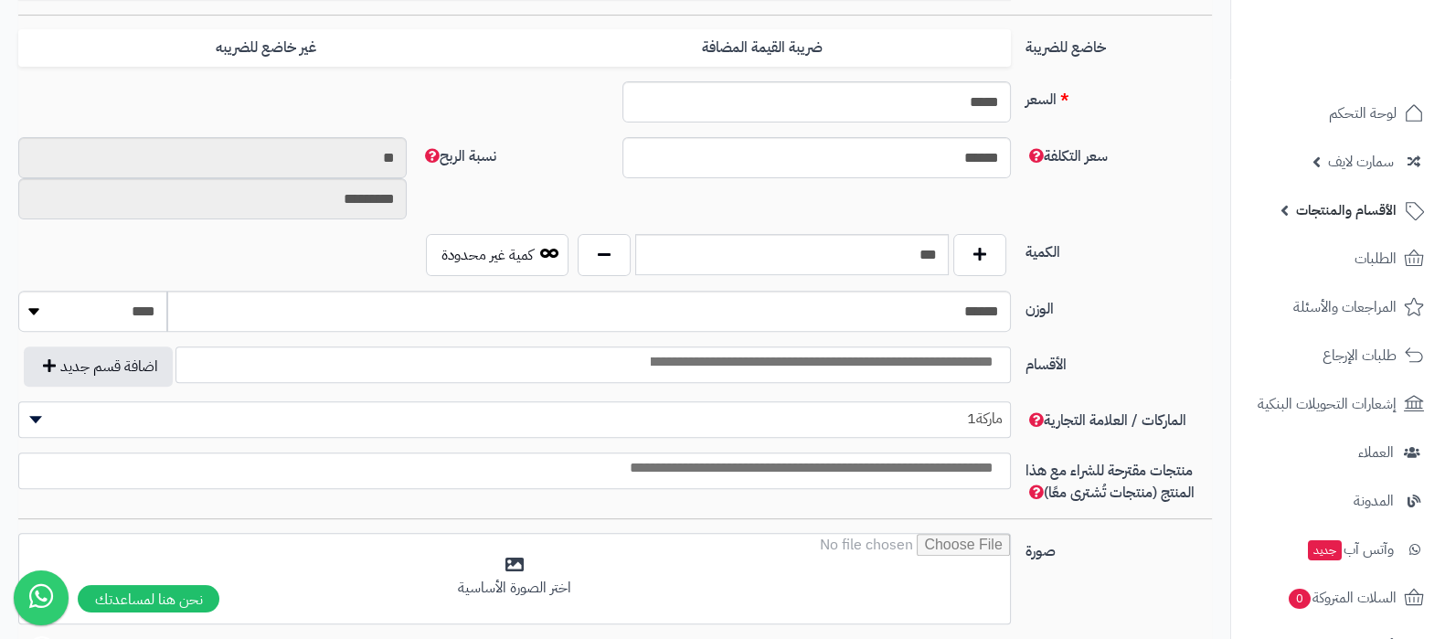
click at [1312, 217] on span "الأقسام والمنتجات" at bounding box center [1346, 210] width 101 height 26
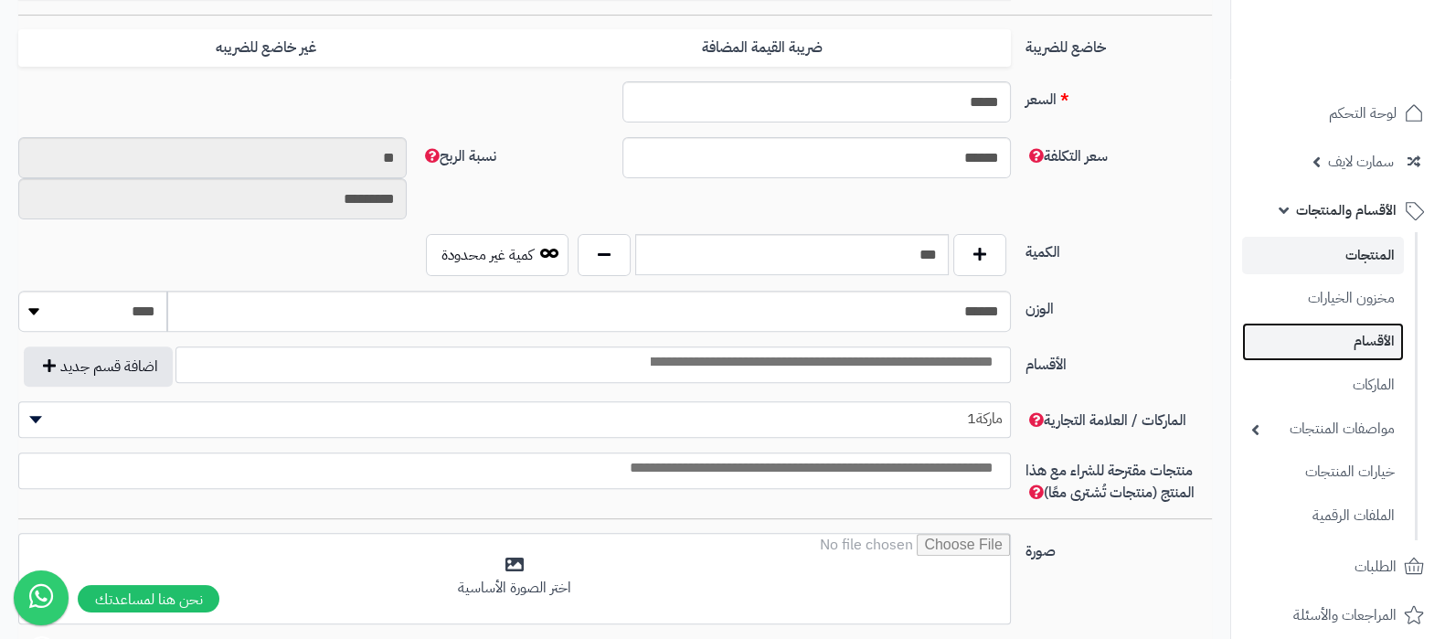
click at [1340, 332] on link "الأقسام" at bounding box center [1323, 341] width 162 height 37
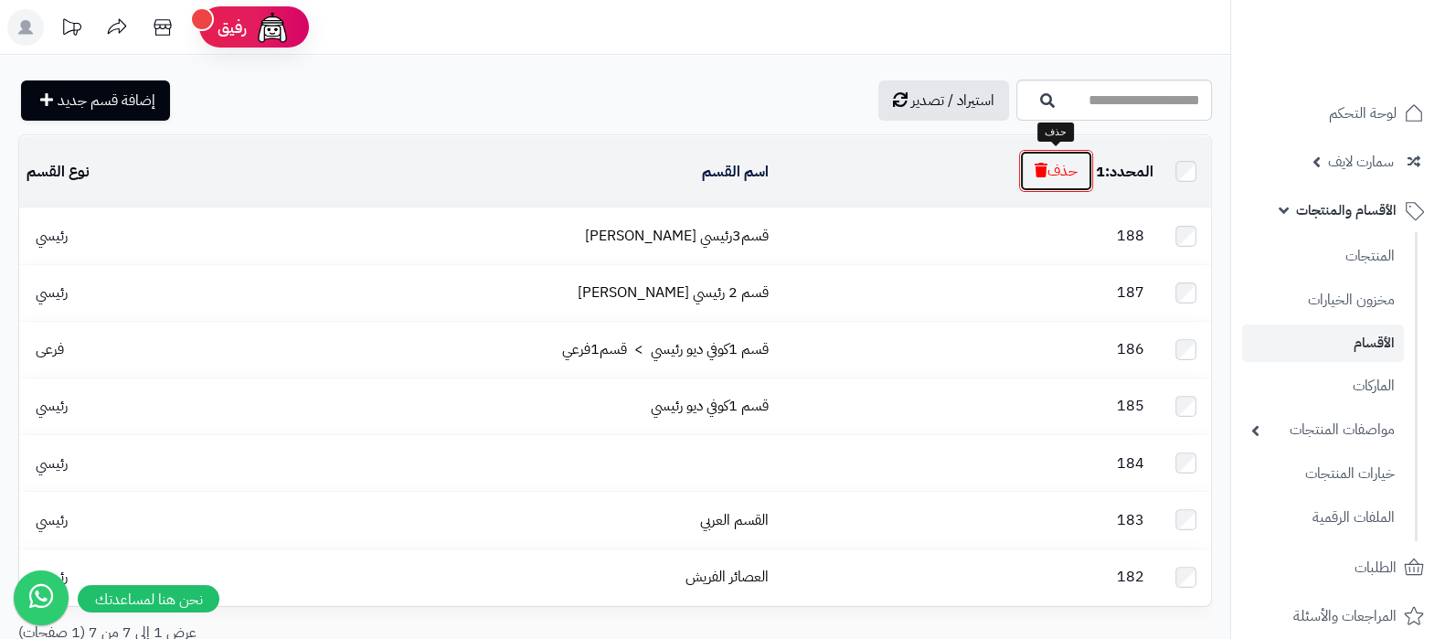
click at [1034, 172] on icon "button" at bounding box center [1040, 170] width 13 height 15
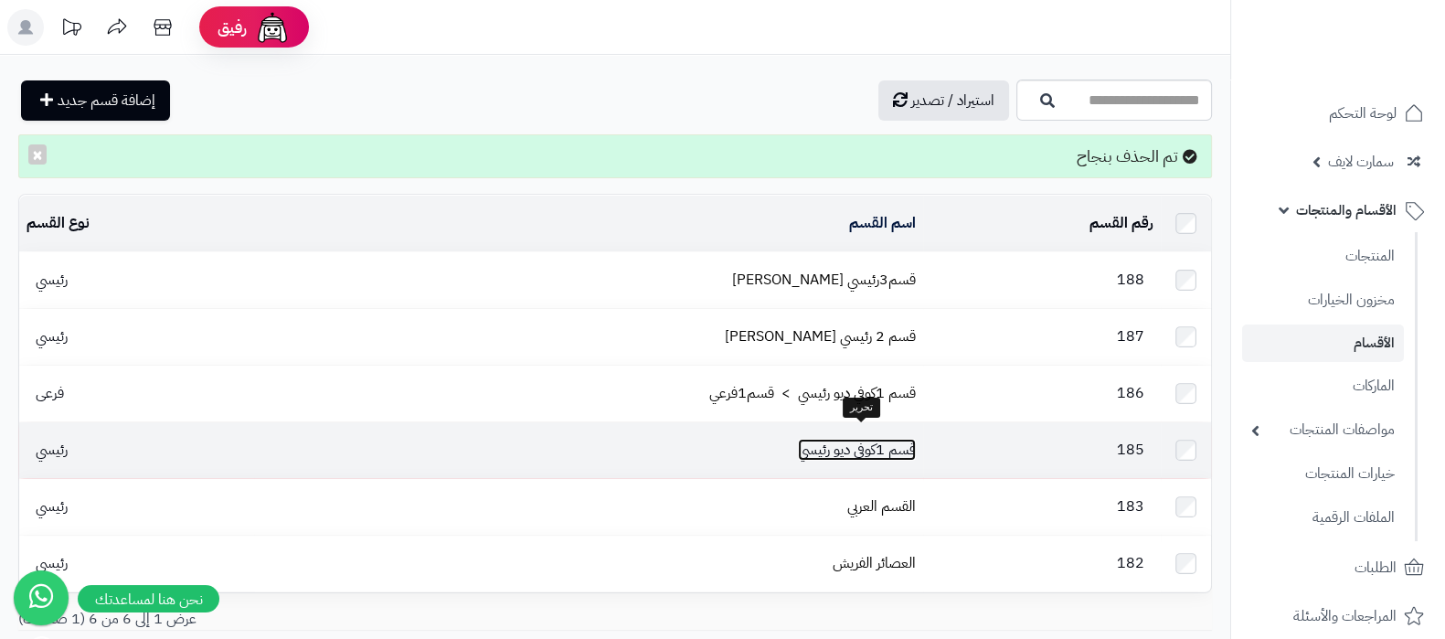
click at [867, 439] on link "قسم 1كوفي ديو رئيسي" at bounding box center [857, 450] width 118 height 22
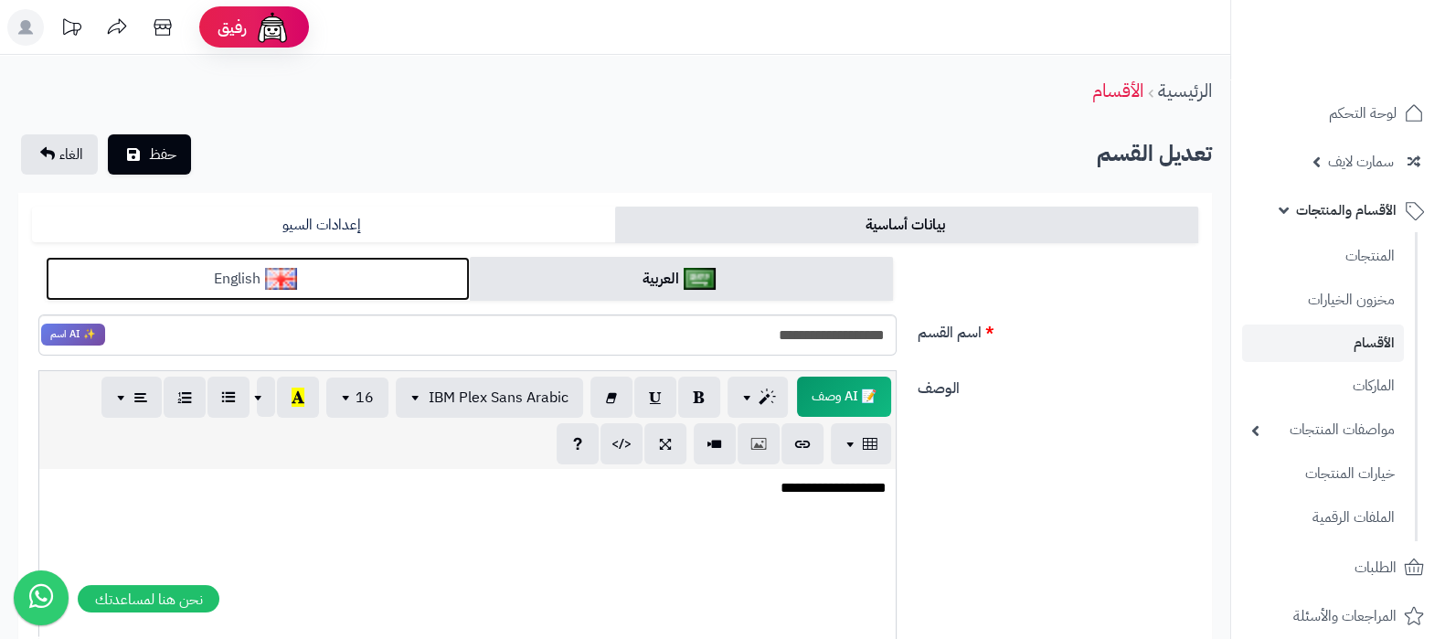
click at [373, 286] on link "English" at bounding box center [258, 279] width 424 height 45
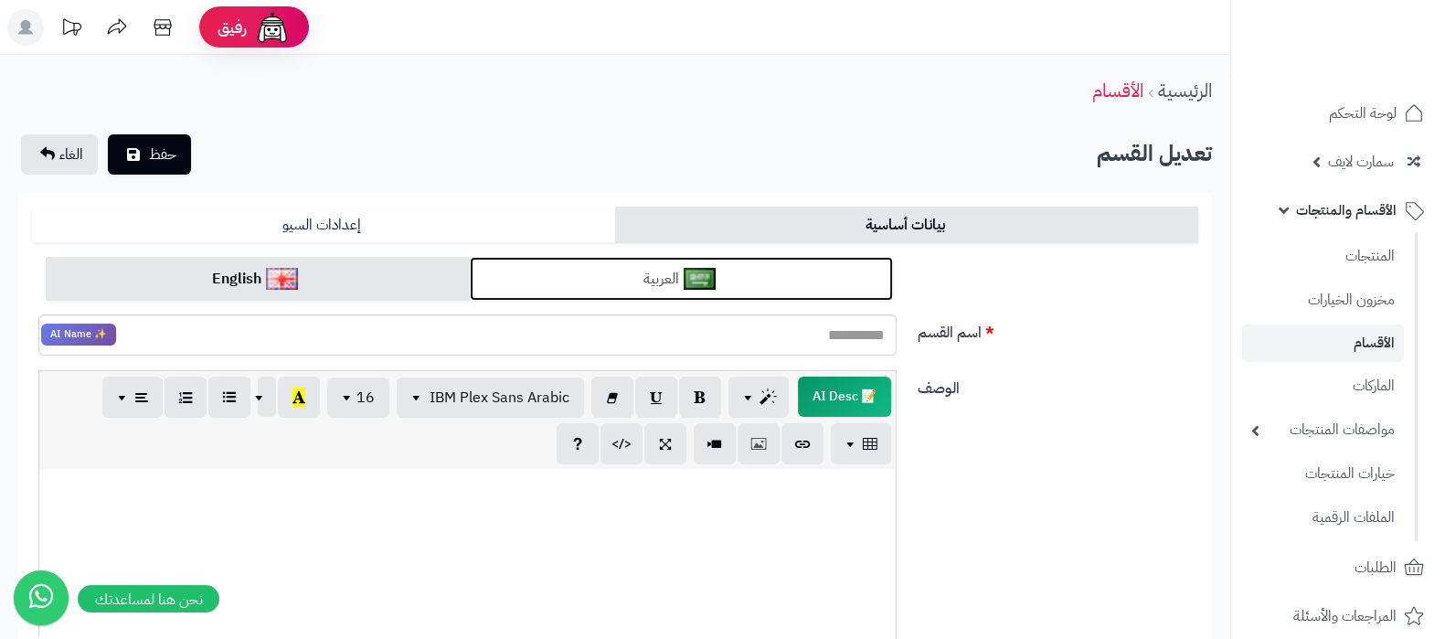
click at [758, 285] on link "العربية" at bounding box center [682, 279] width 424 height 45
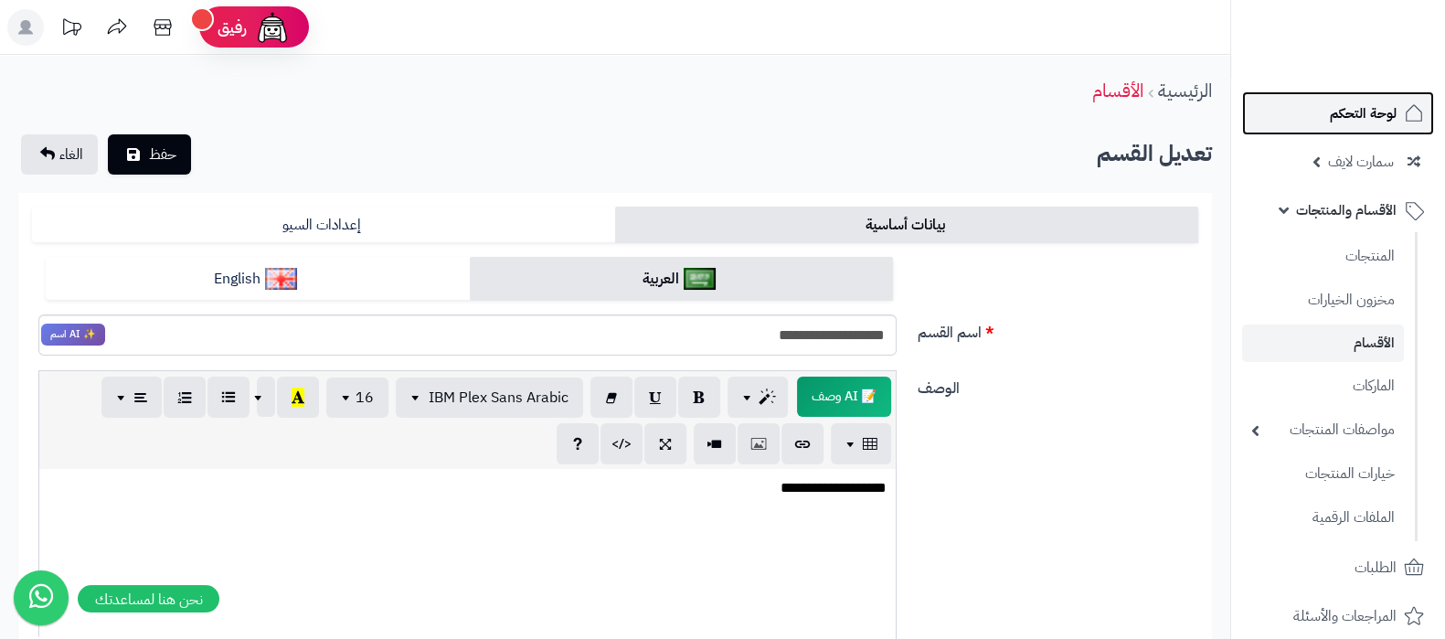
click at [1362, 121] on span "لوحة التحكم" at bounding box center [1363, 114] width 67 height 26
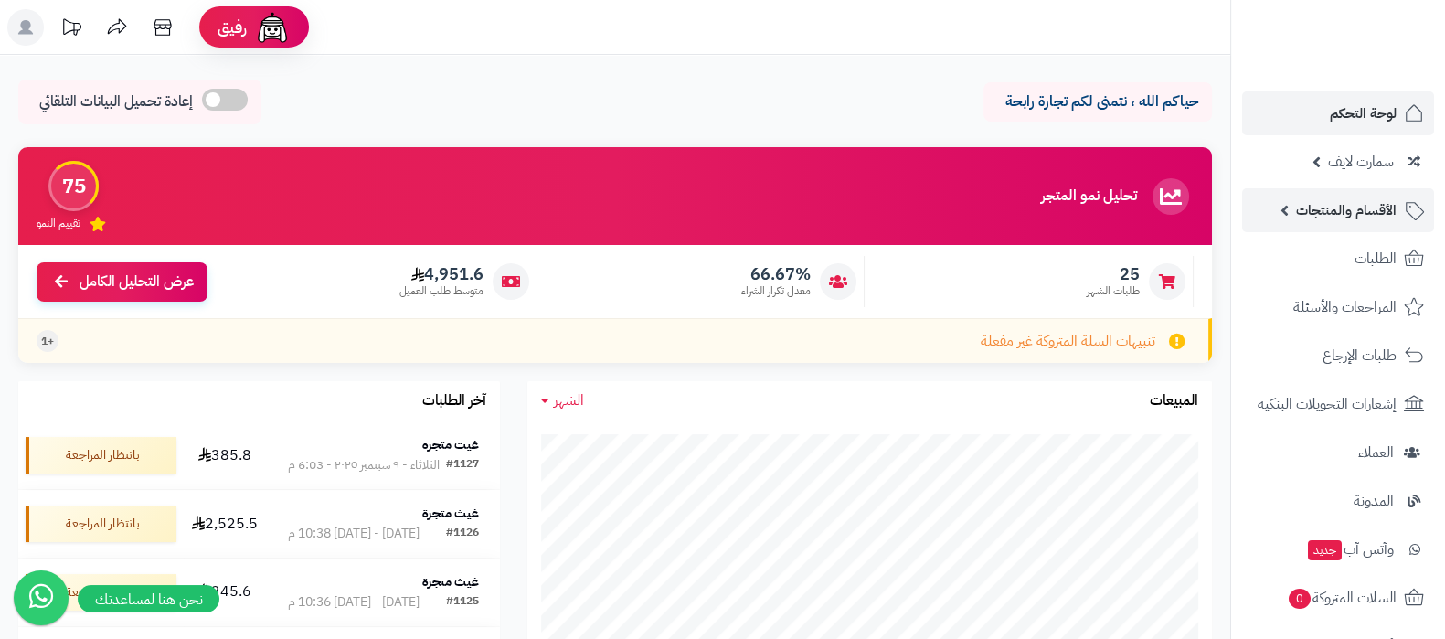
click at [1330, 221] on span "الأقسام والمنتجات" at bounding box center [1346, 210] width 101 height 26
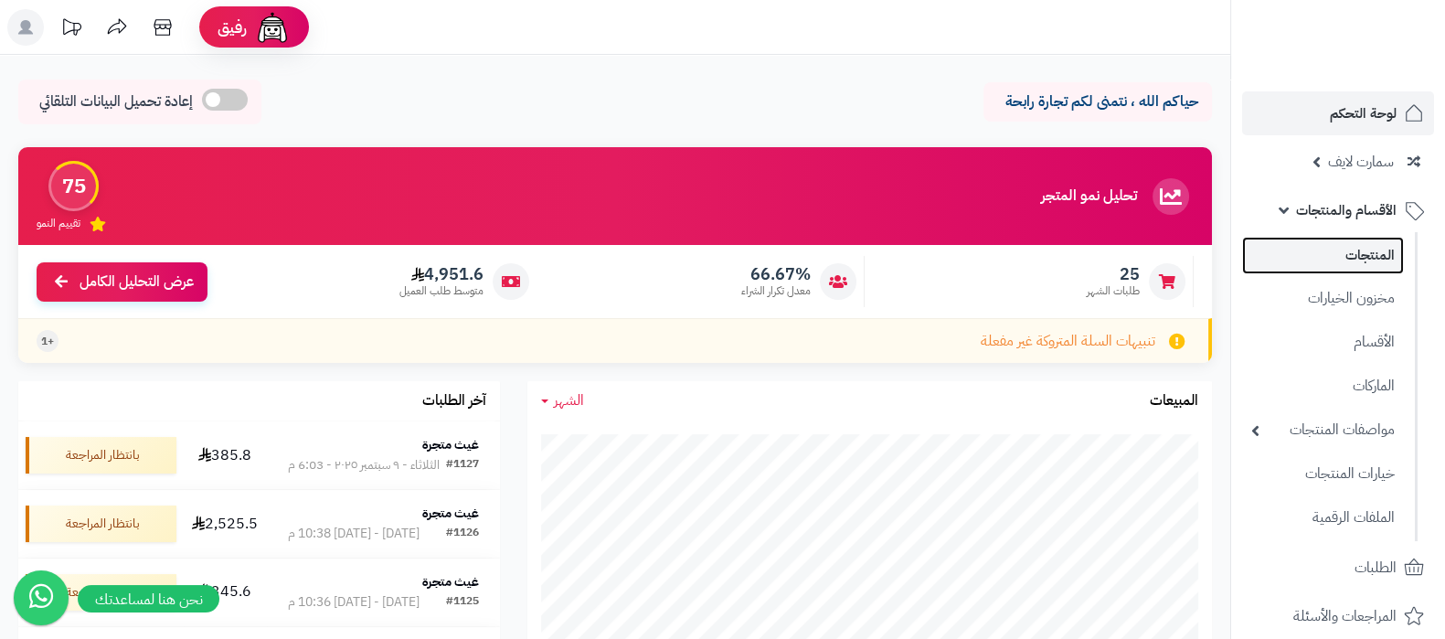
click at [1329, 262] on link "المنتجات" at bounding box center [1323, 255] width 162 height 37
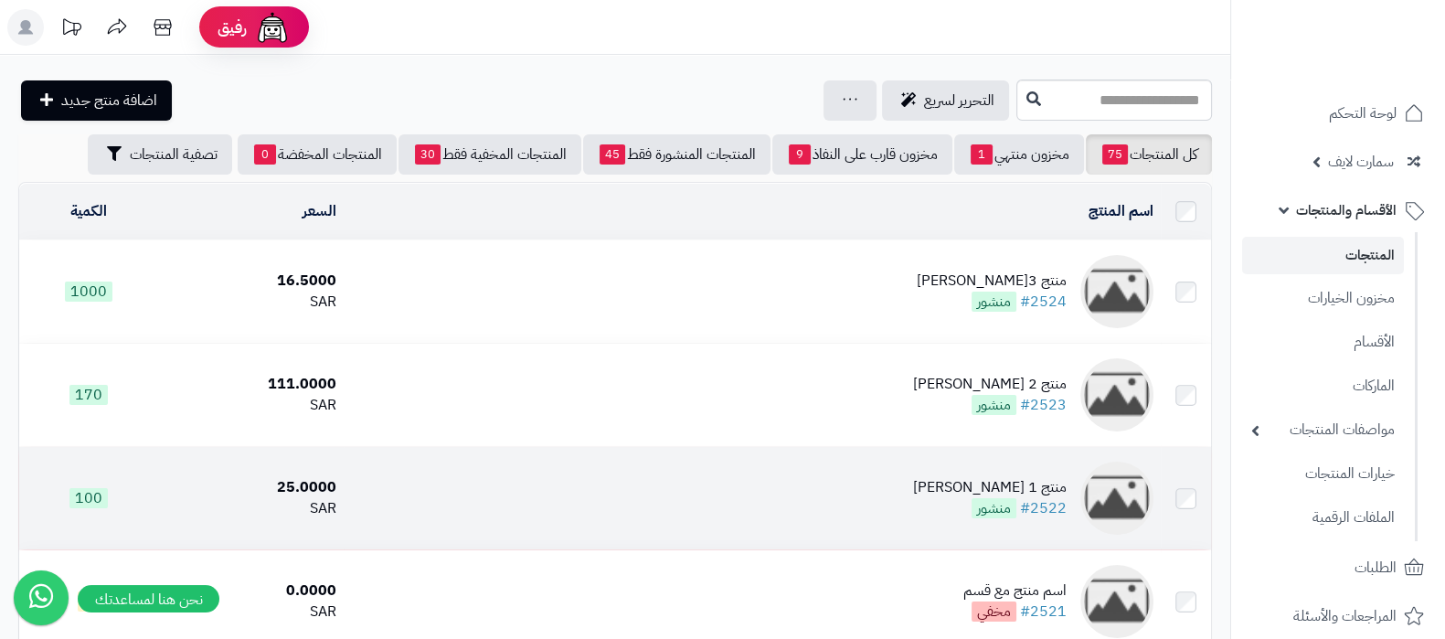
click at [1017, 477] on div "منتج 1 [PERSON_NAME]" at bounding box center [990, 487] width 154 height 21
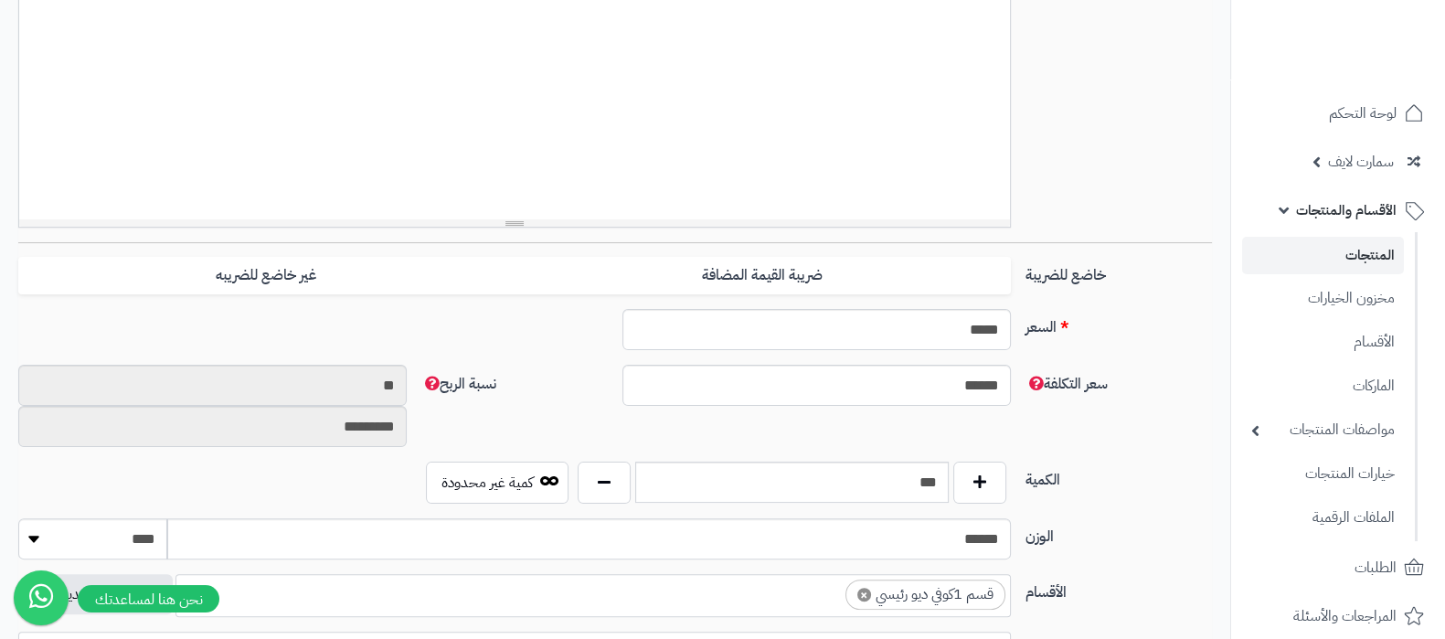
scroll to position [799, 0]
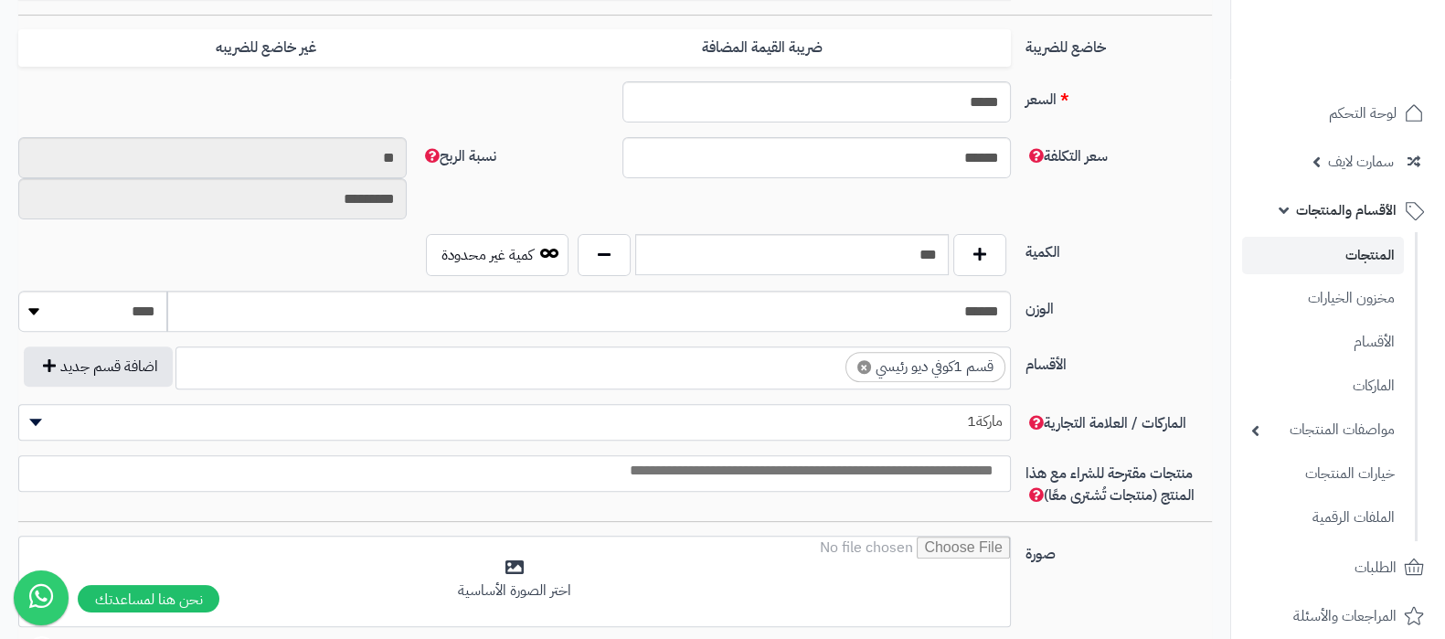
click at [1323, 241] on link "المنتجات" at bounding box center [1323, 255] width 162 height 37
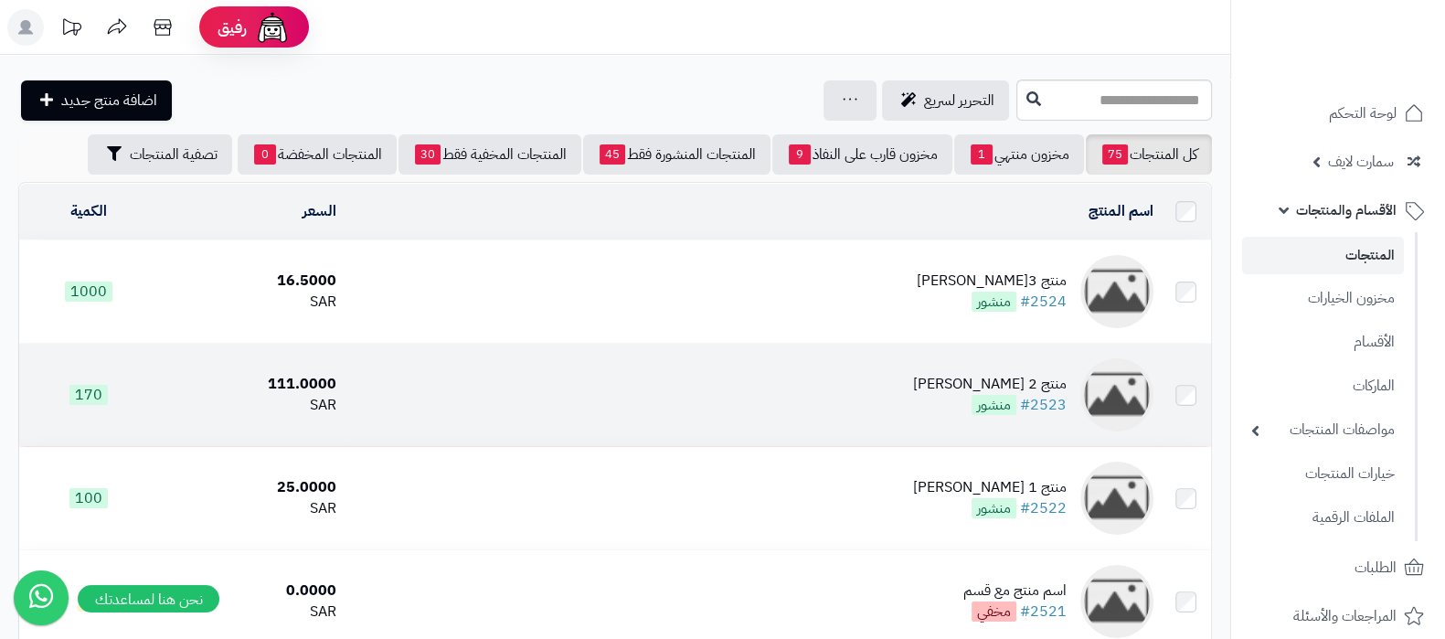
click at [1034, 367] on td "منتج 2 كوفي ديو #2523 منشور" at bounding box center [752, 395] width 817 height 102
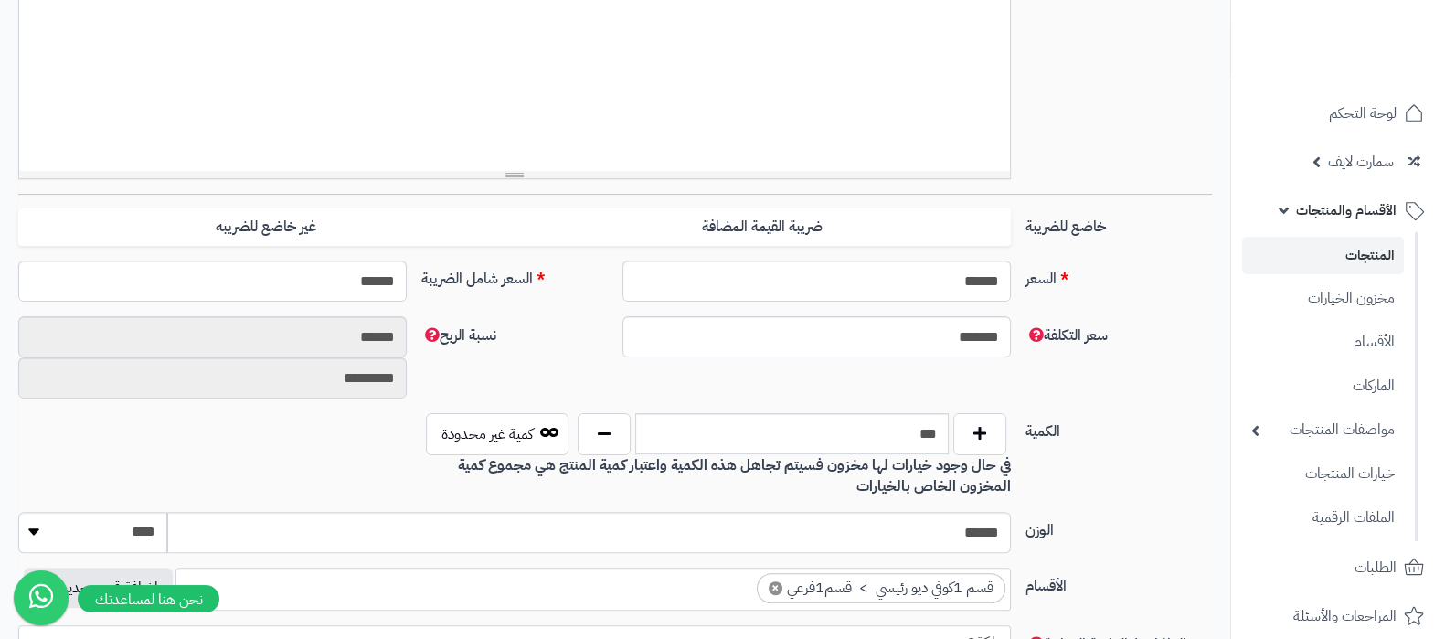
scroll to position [685, 0]
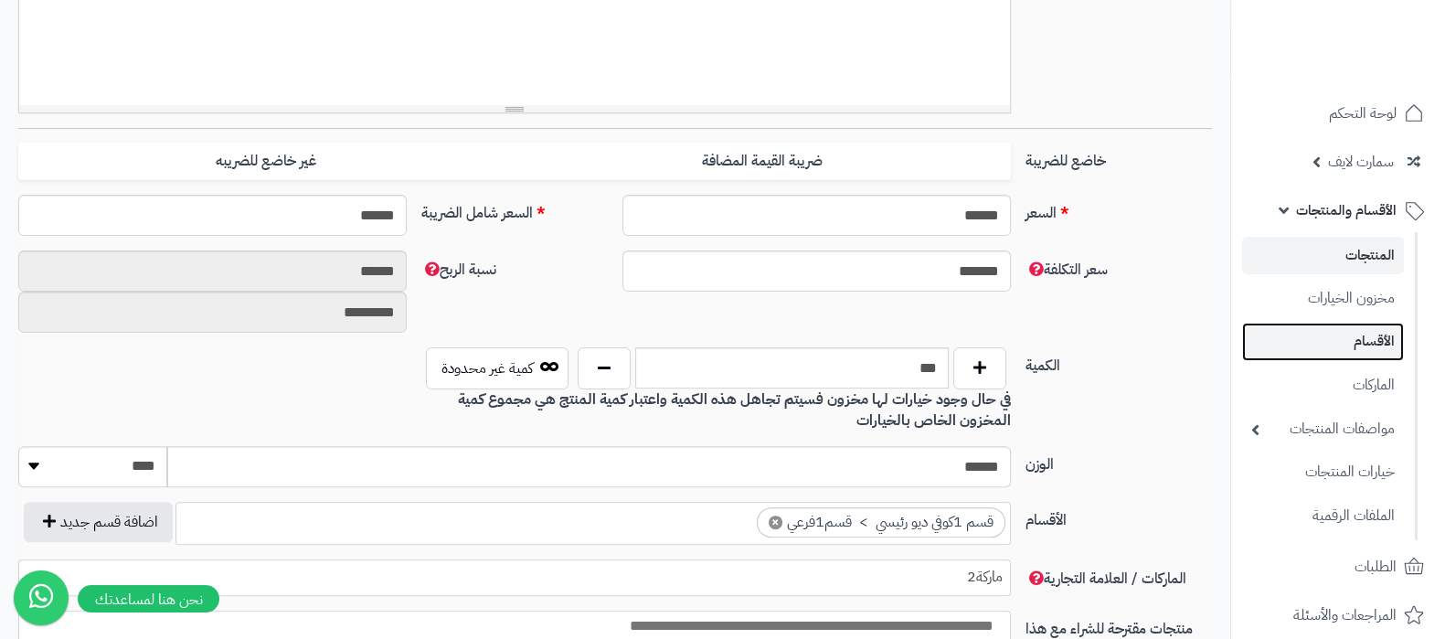
click at [1355, 340] on link "الأقسام" at bounding box center [1323, 341] width 162 height 37
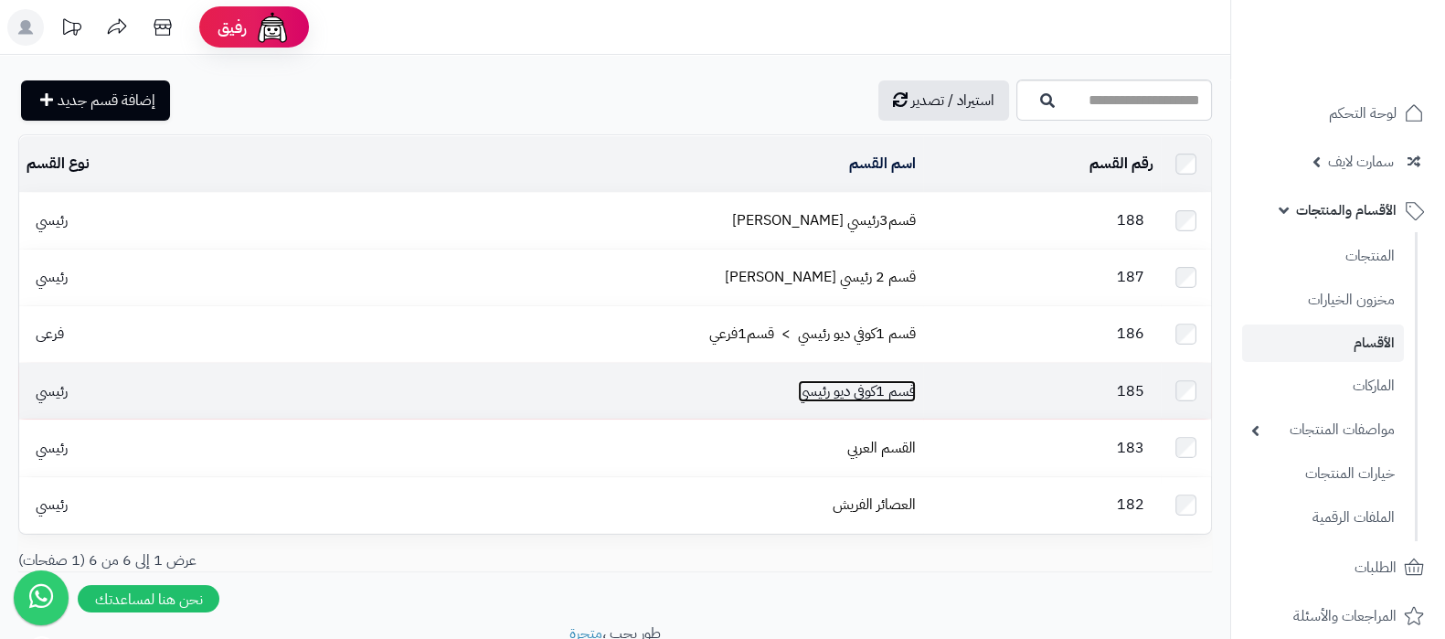
click at [878, 386] on link "قسم 1كوفي ديو رئيسي" at bounding box center [857, 391] width 118 height 22
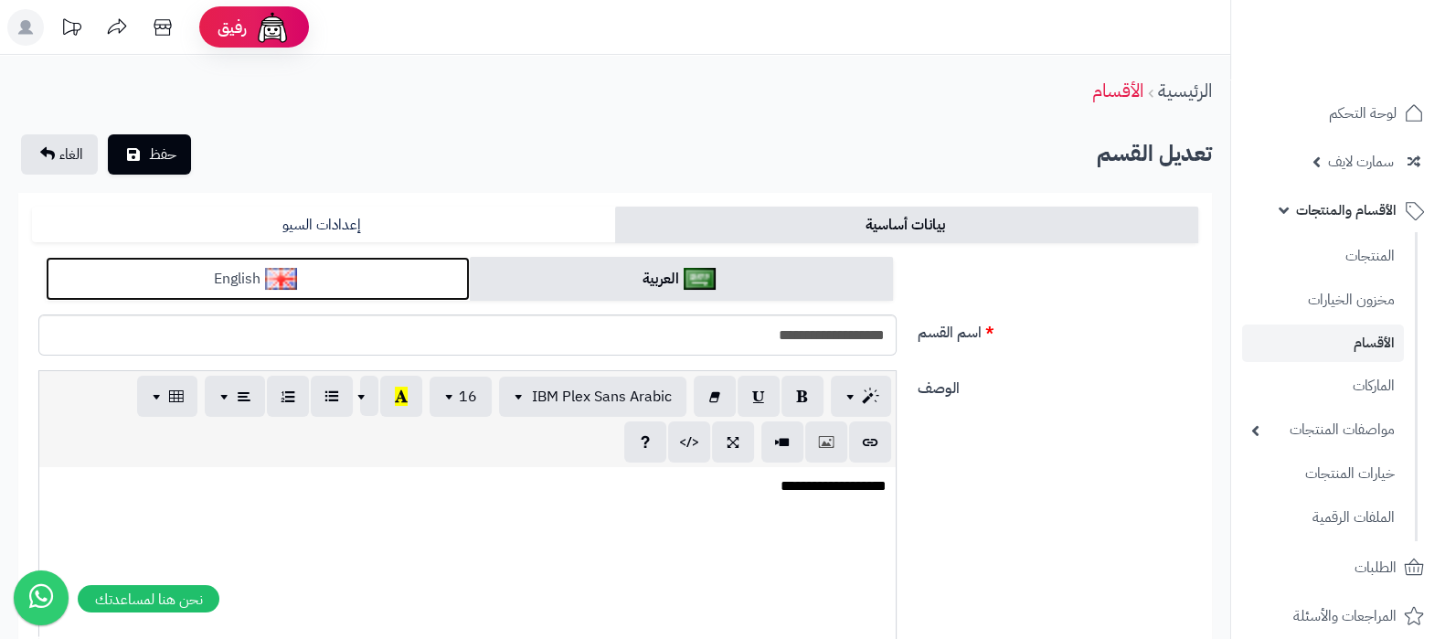
click at [313, 283] on link "English" at bounding box center [258, 279] width 424 height 45
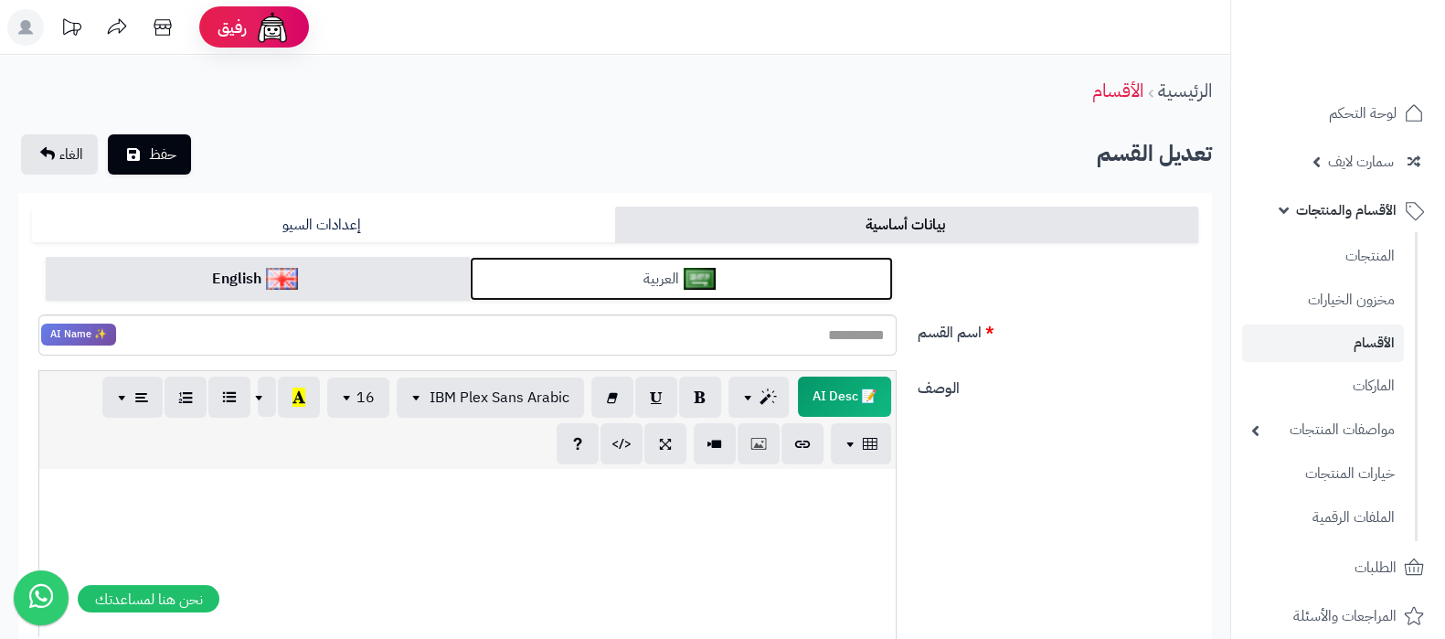
click at [717, 292] on link "العربية" at bounding box center [682, 279] width 424 height 45
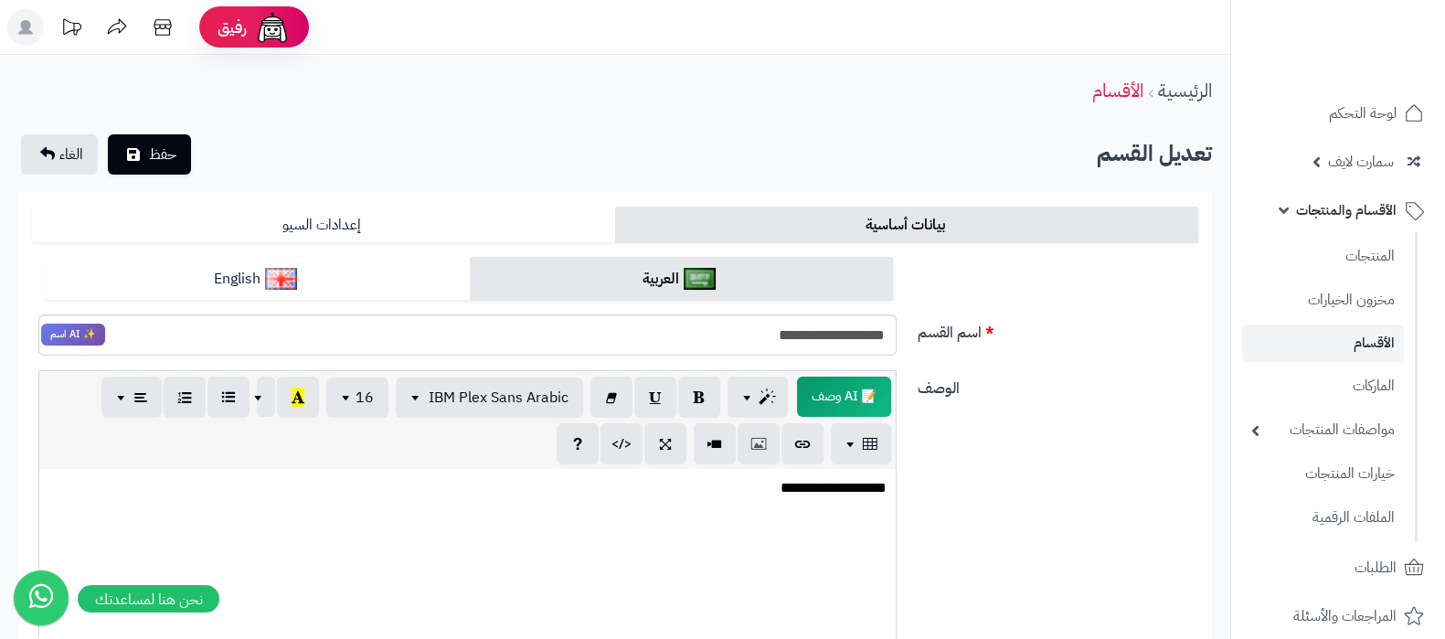
click at [1379, 334] on link "الأقسام" at bounding box center [1323, 342] width 162 height 37
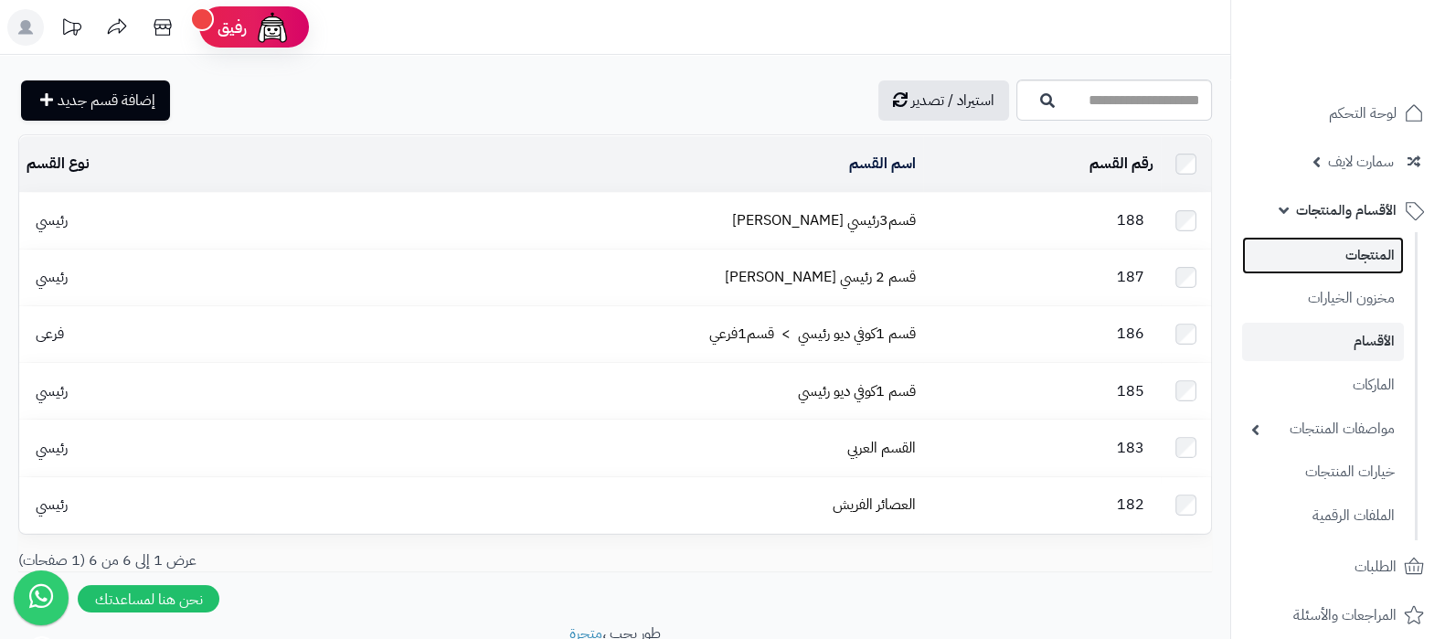
click at [1325, 260] on link "المنتجات" at bounding box center [1323, 255] width 162 height 37
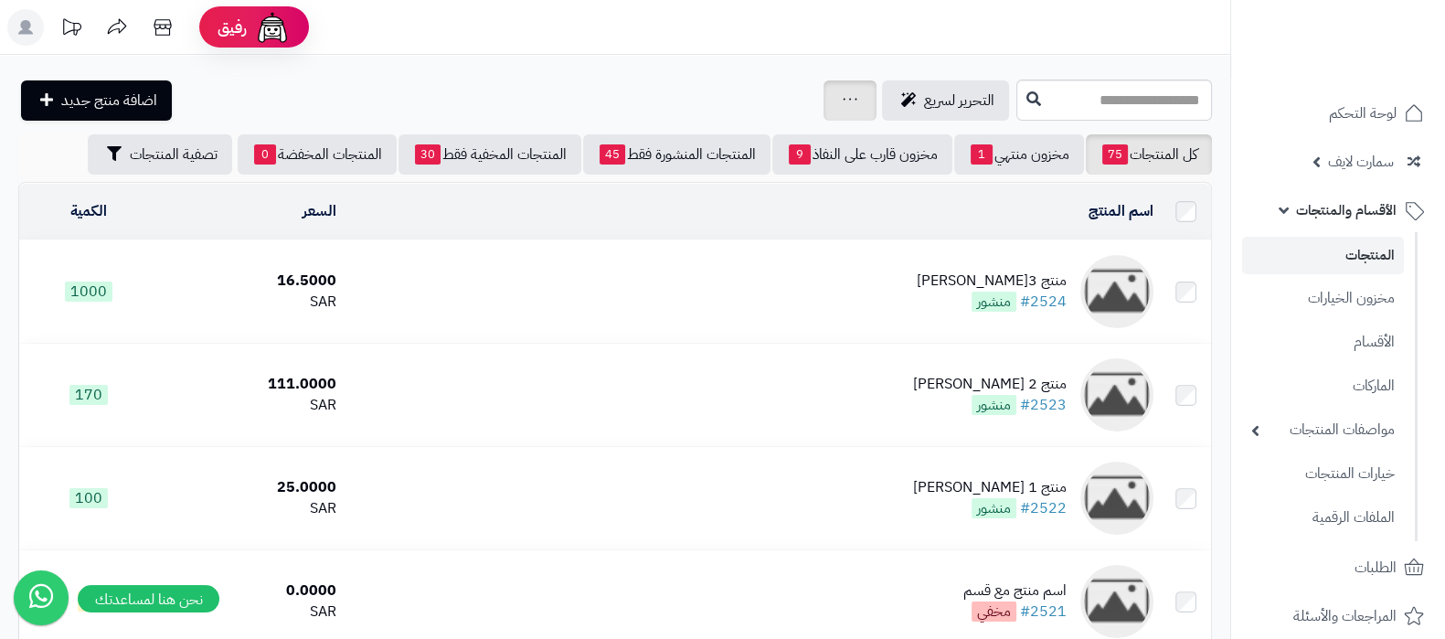
click at [823, 102] on div "جرد مخزون المنتجات جرد مخزون الخيارات فقط تعديل أسعار المنتجات الملصقات تصدير ا…" at bounding box center [849, 100] width 53 height 40
click at [823, 92] on div "جرد مخزون المنتجات جرد مخزون الخيارات فقط تعديل أسعار المنتجات الملصقات تصدير ا…" at bounding box center [849, 100] width 53 height 40
click at [823, 94] on div "جرد مخزون المنتجات جرد مخزون الخيارات فقط تعديل أسعار المنتجات الملصقات تصدير ا…" at bounding box center [849, 100] width 53 height 40
click at [843, 94] on icon at bounding box center [850, 99] width 15 height 12
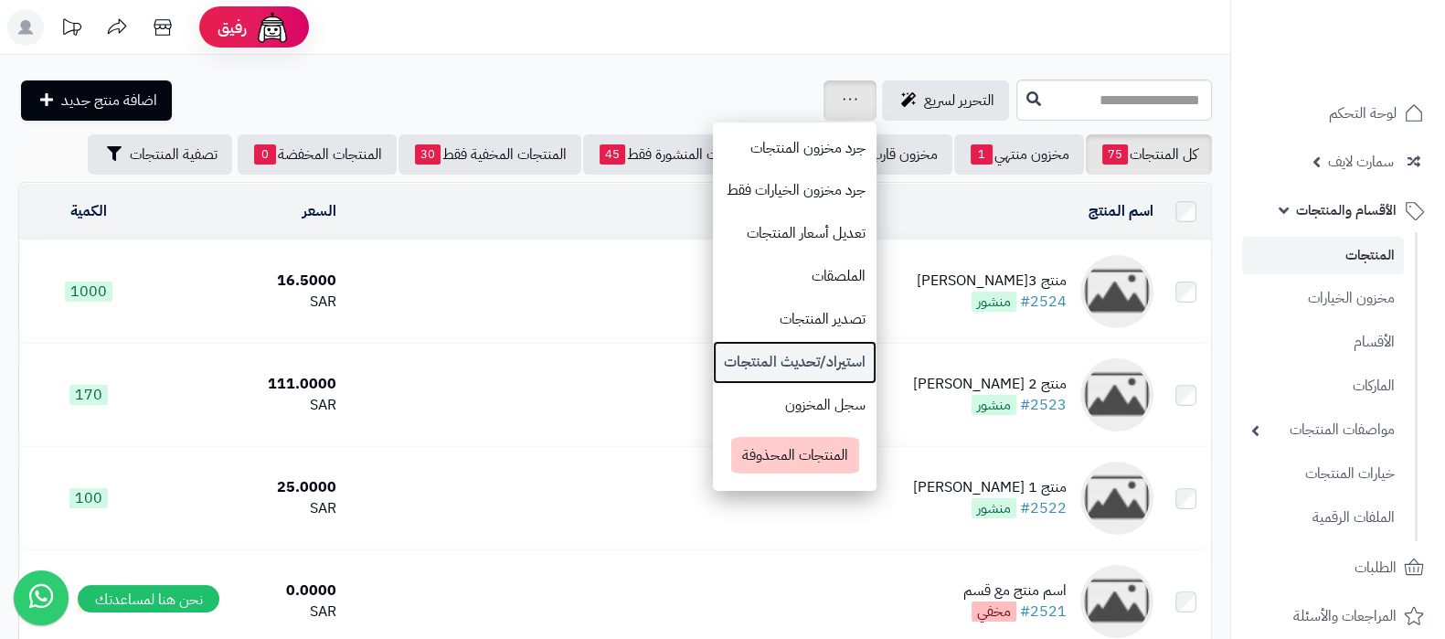
click at [713, 369] on link "استيراد/تحديث المنتجات" at bounding box center [795, 362] width 164 height 43
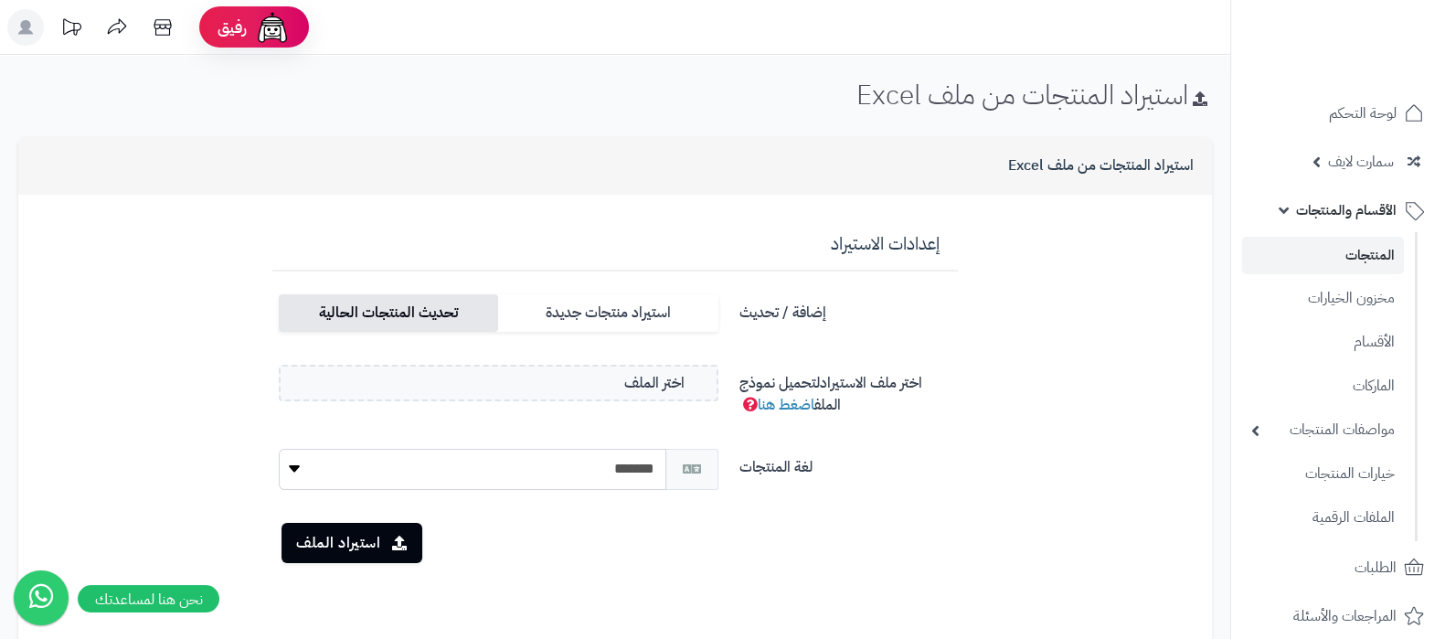
click at [439, 313] on label "تحديث المنتجات الحالية" at bounding box center [388, 312] width 219 height 37
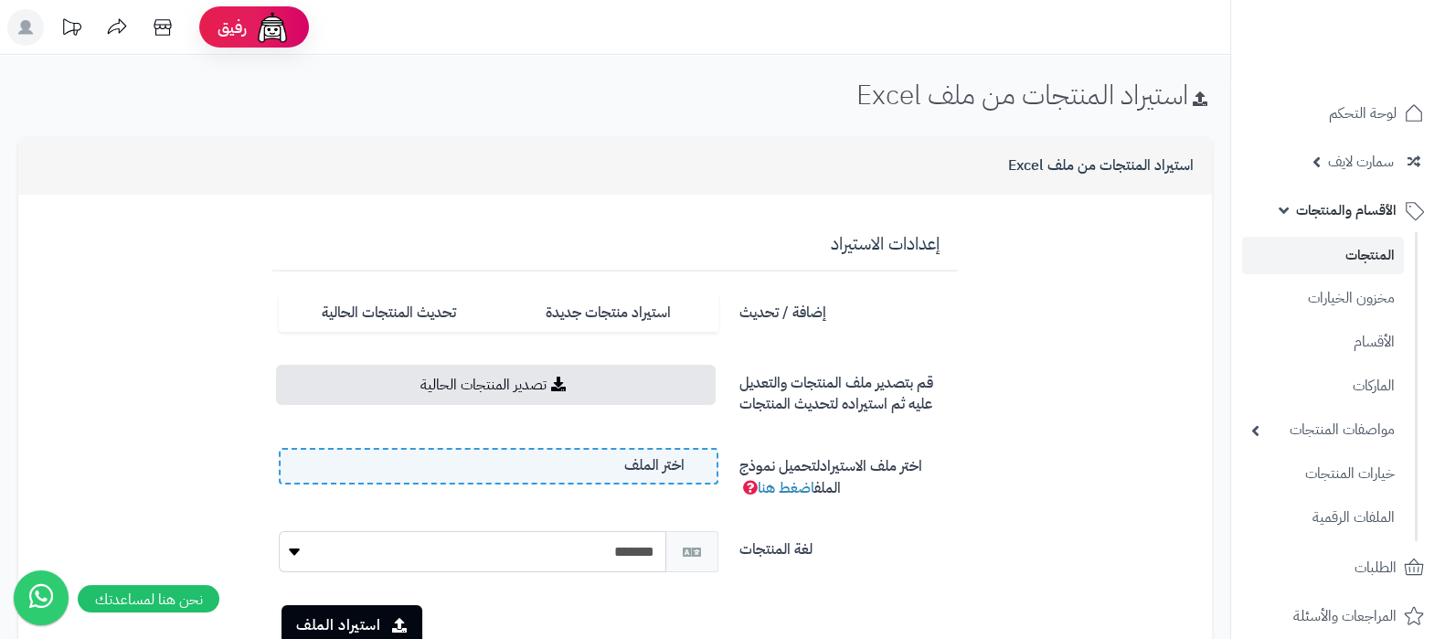
click at [550, 461] on label "اختر الملف" at bounding box center [499, 466] width 440 height 37
click at [0, 0] on input "اختر الملف" at bounding box center [0, 0] width 0 height 0
click at [621, 472] on label "اختر الملف" at bounding box center [499, 466] width 440 height 37
click at [0, 0] on input "اختر الملف" at bounding box center [0, 0] width 0 height 0
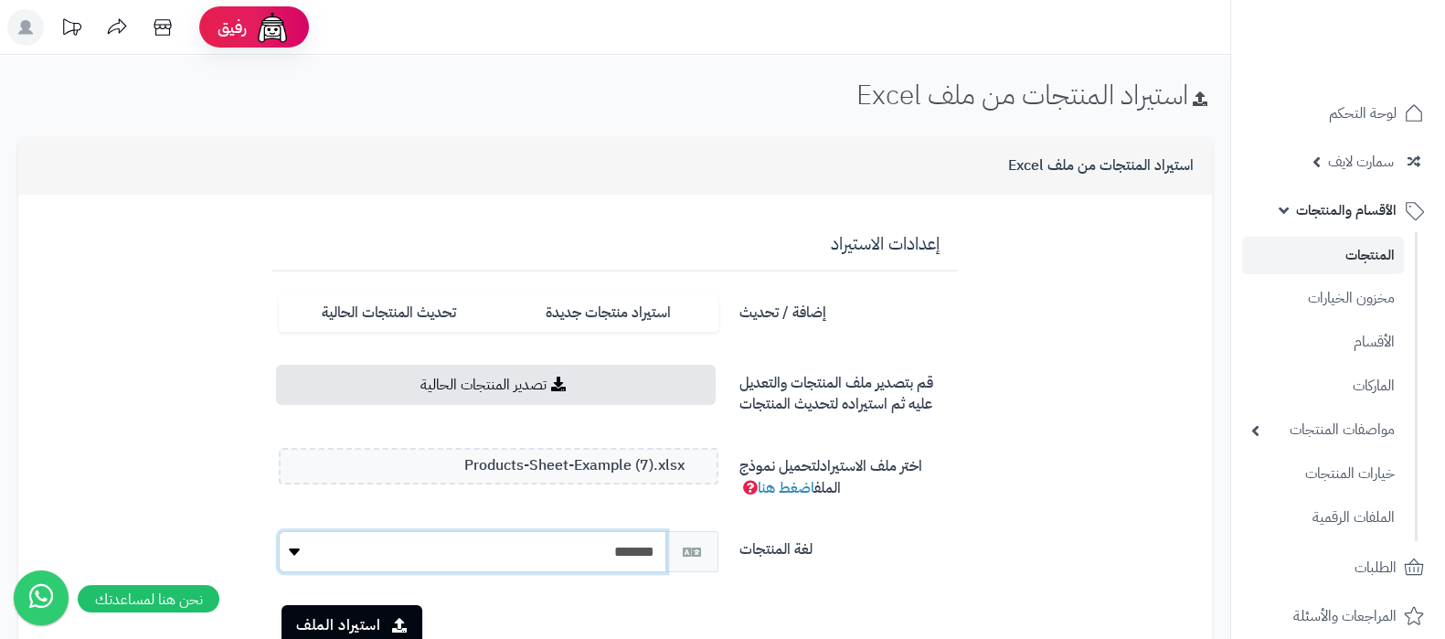
click at [605, 541] on select "******* *******" at bounding box center [472, 551] width 387 height 41
select select "*"
click at [279, 531] on select "******* *******" at bounding box center [472, 551] width 387 height 41
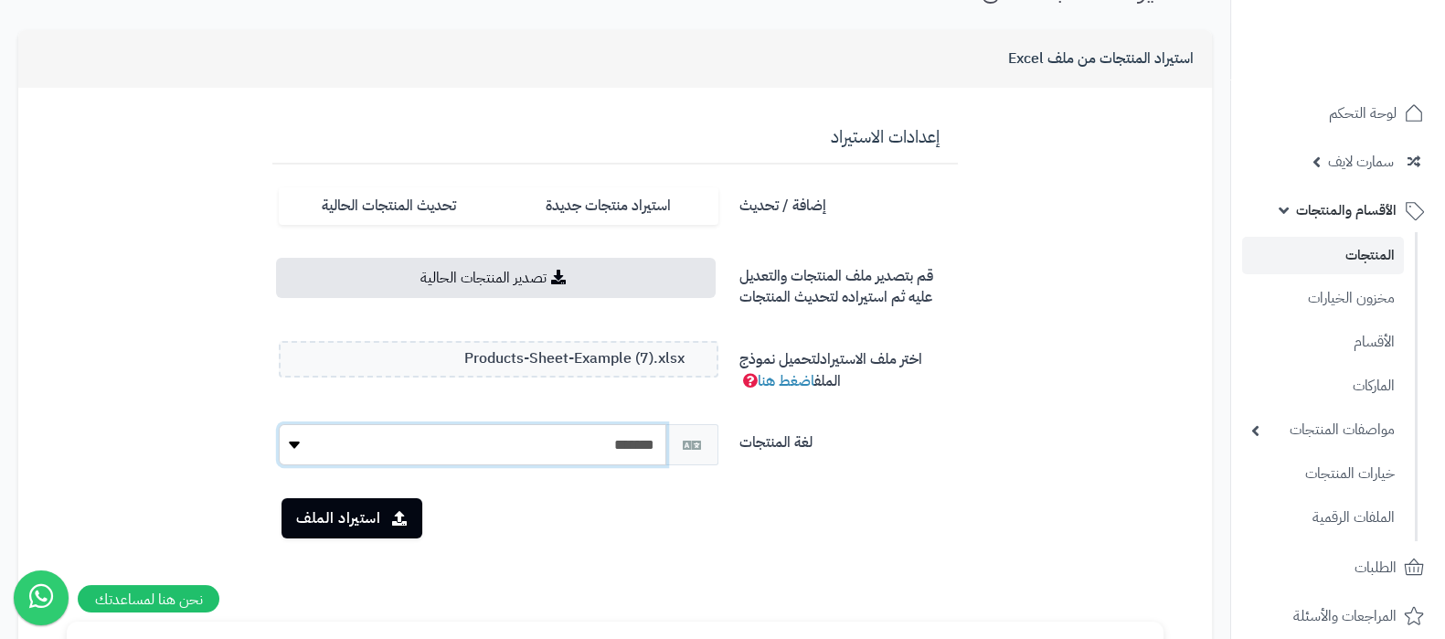
scroll to position [228, 0]
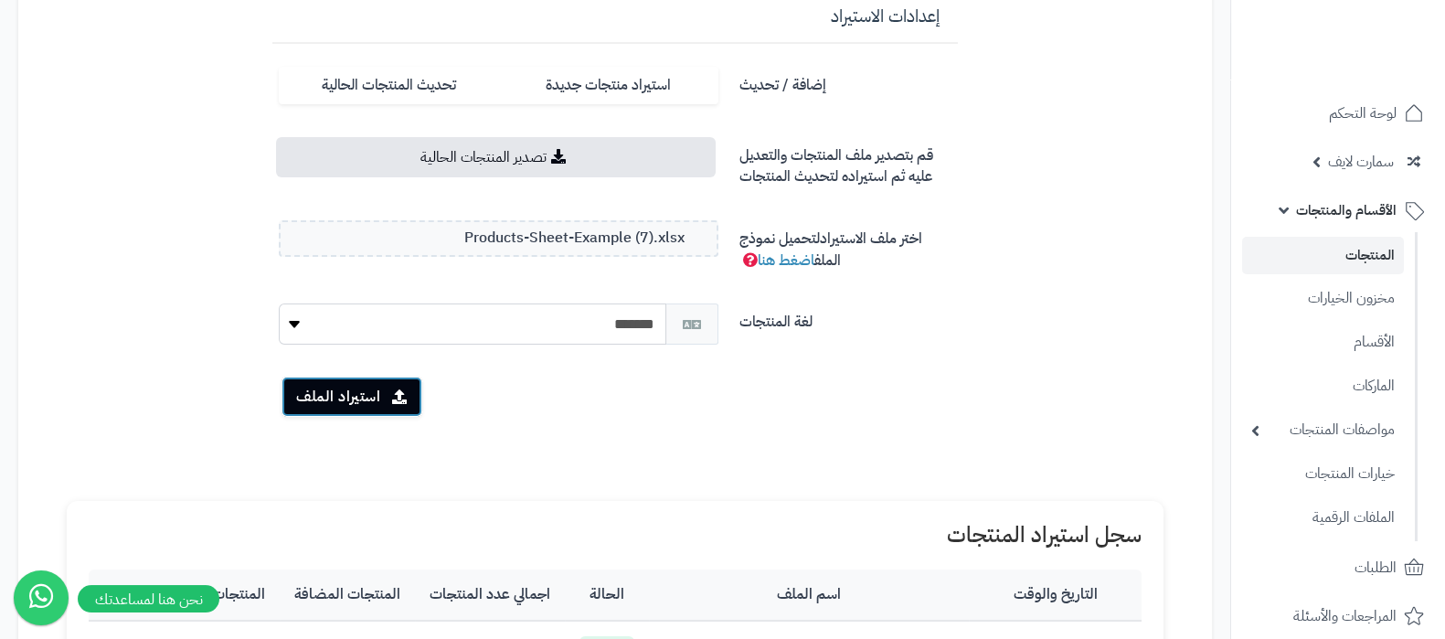
click at [382, 397] on button "استيراد الملف" at bounding box center [351, 396] width 141 height 40
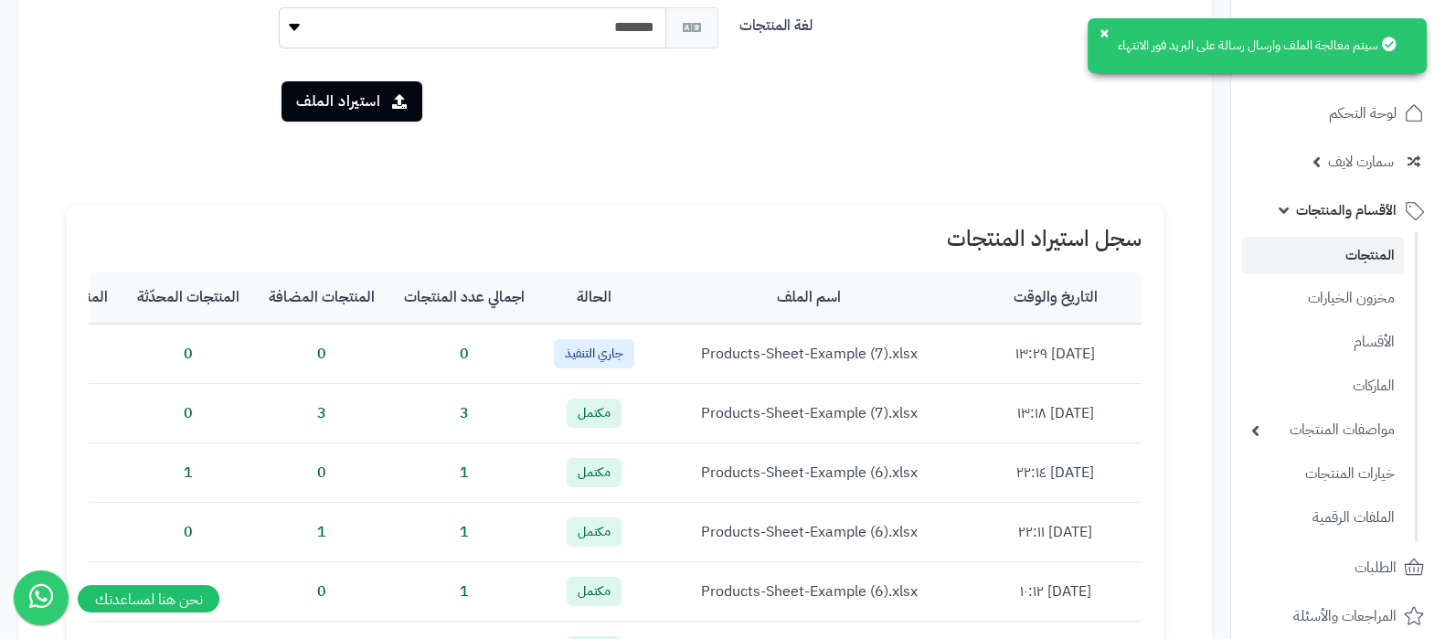
scroll to position [456, 0]
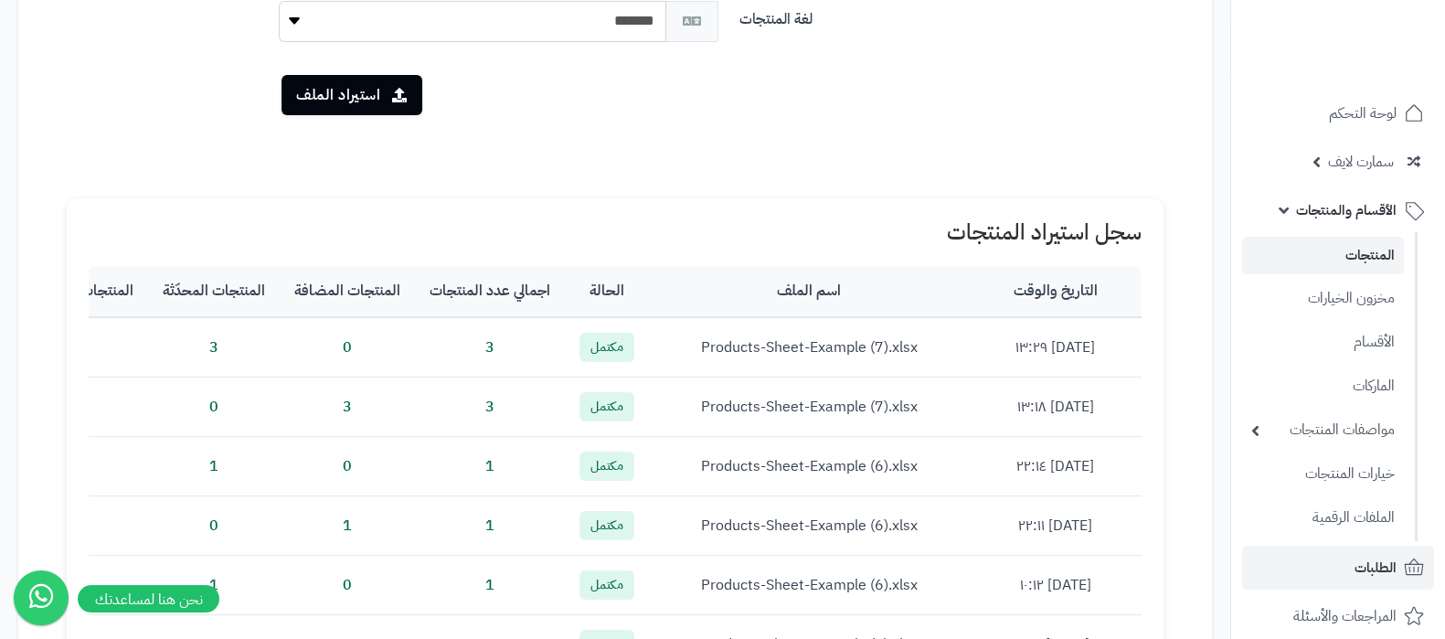
scroll to position [603, 0]
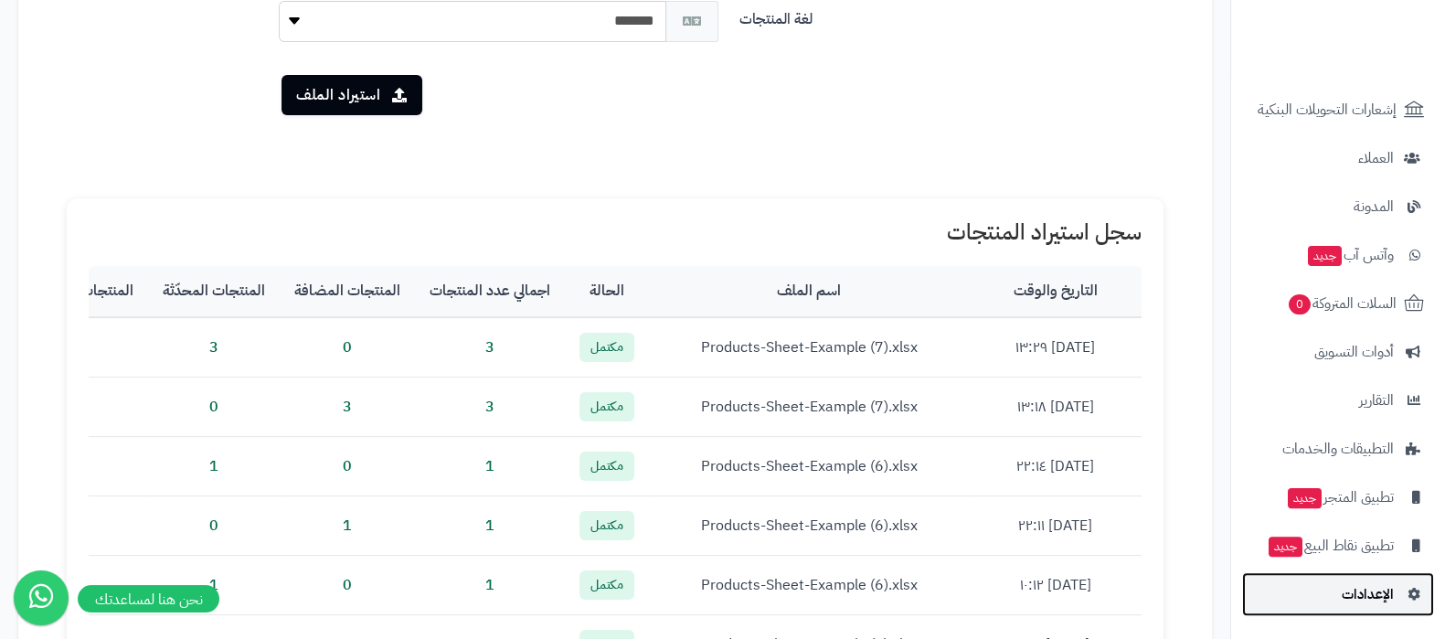
click at [1352, 606] on span "الإعدادات" at bounding box center [1367, 594] width 52 height 26
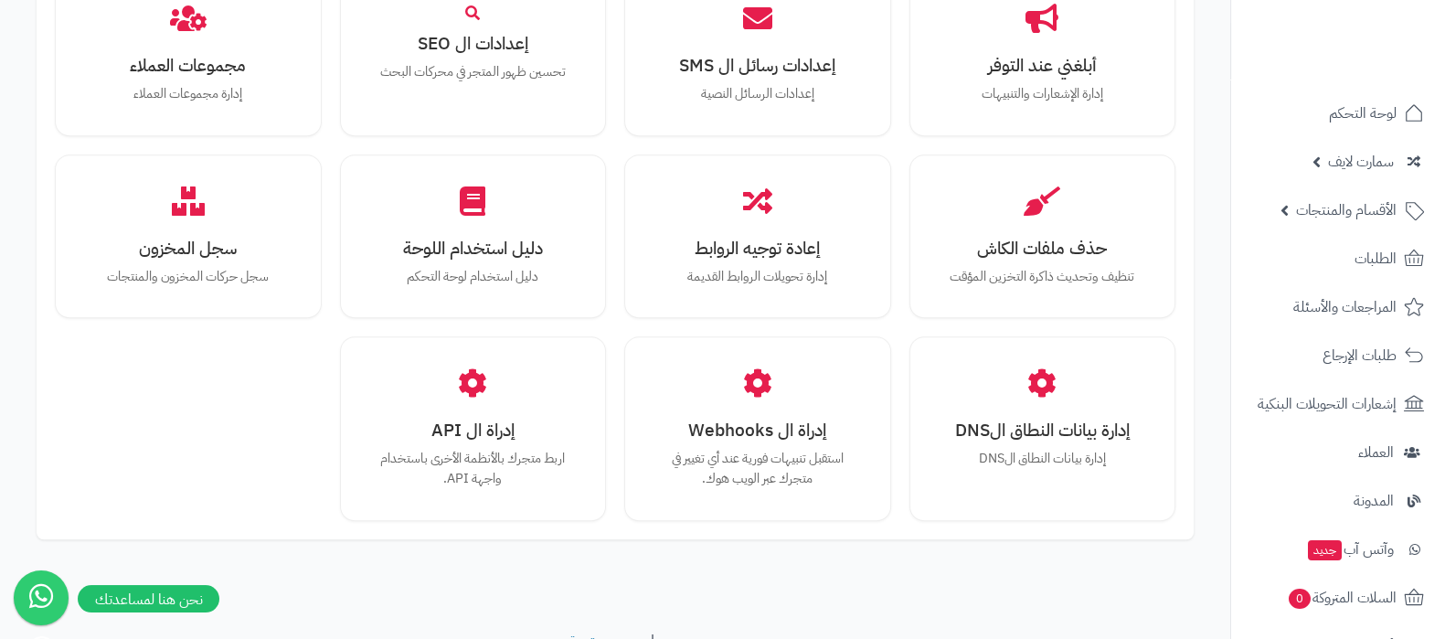
scroll to position [1690, 0]
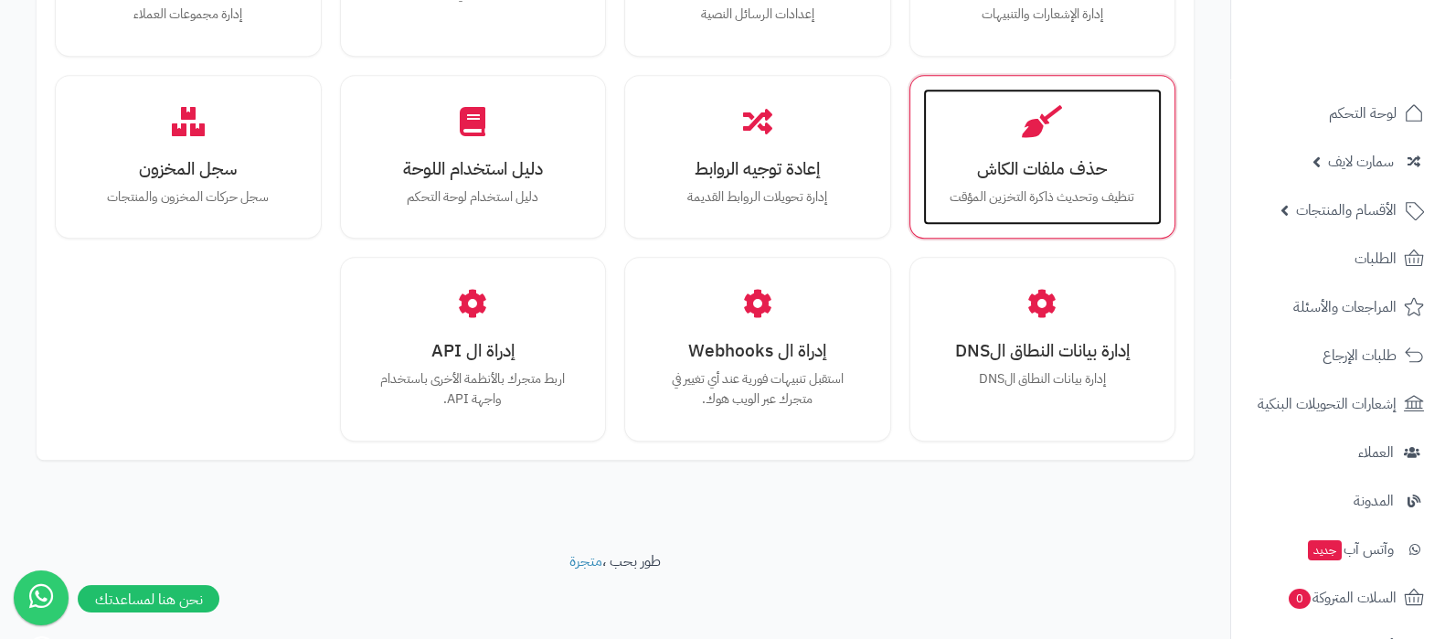
click at [1036, 146] on div "حذف ملفات الكاش تنظيف وتحديث ذاكرة التخزين المؤقت" at bounding box center [1042, 157] width 239 height 137
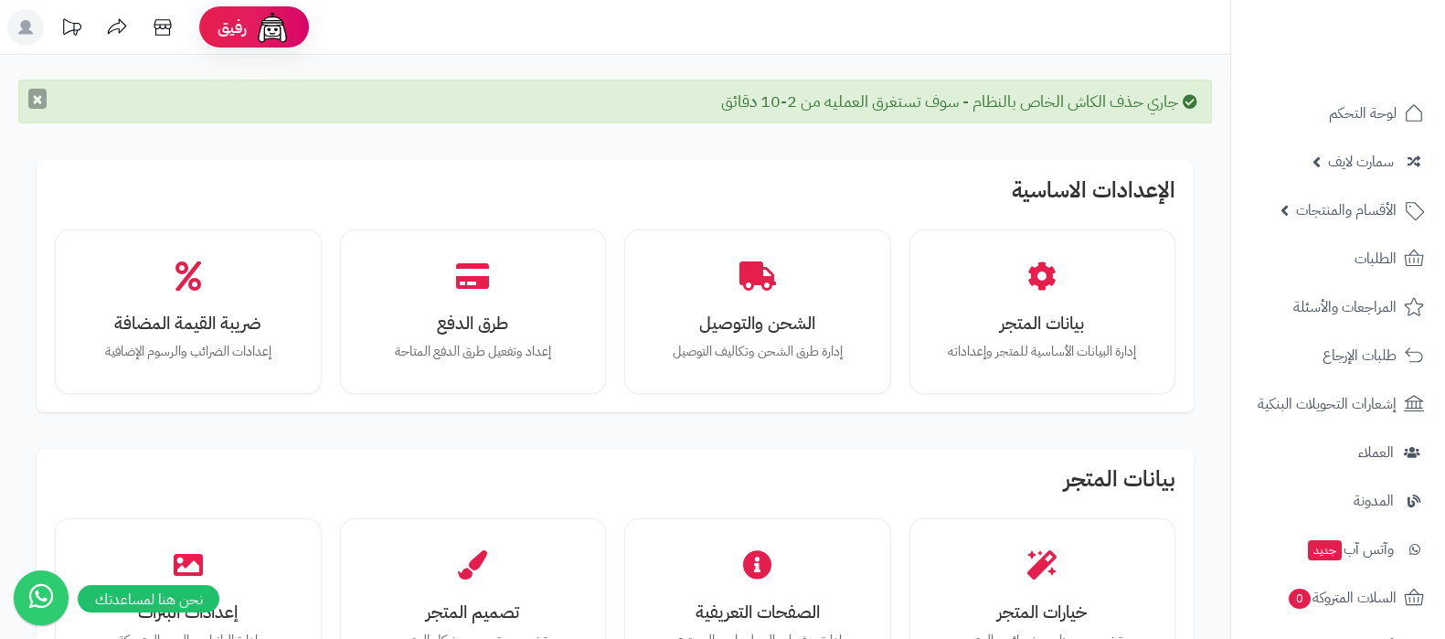
click at [41, 102] on button "×" at bounding box center [37, 99] width 18 height 20
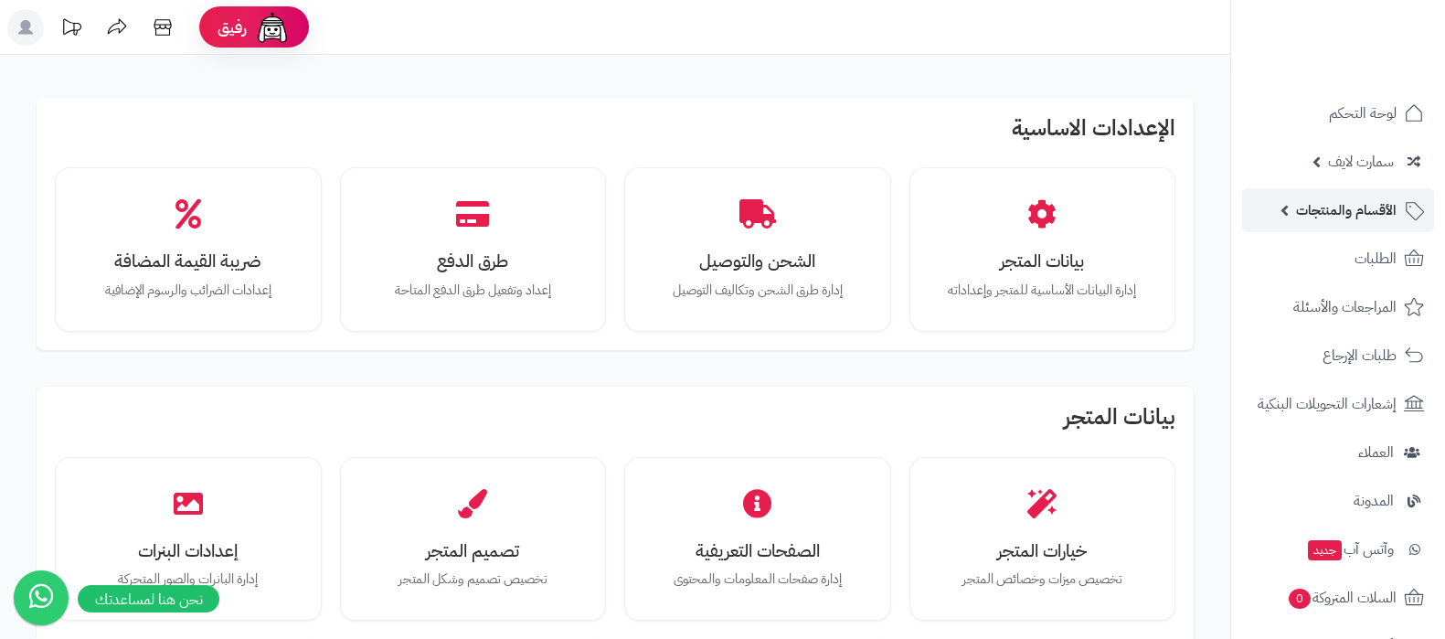
click at [1346, 212] on span "الأقسام والمنتجات" at bounding box center [1346, 210] width 101 height 26
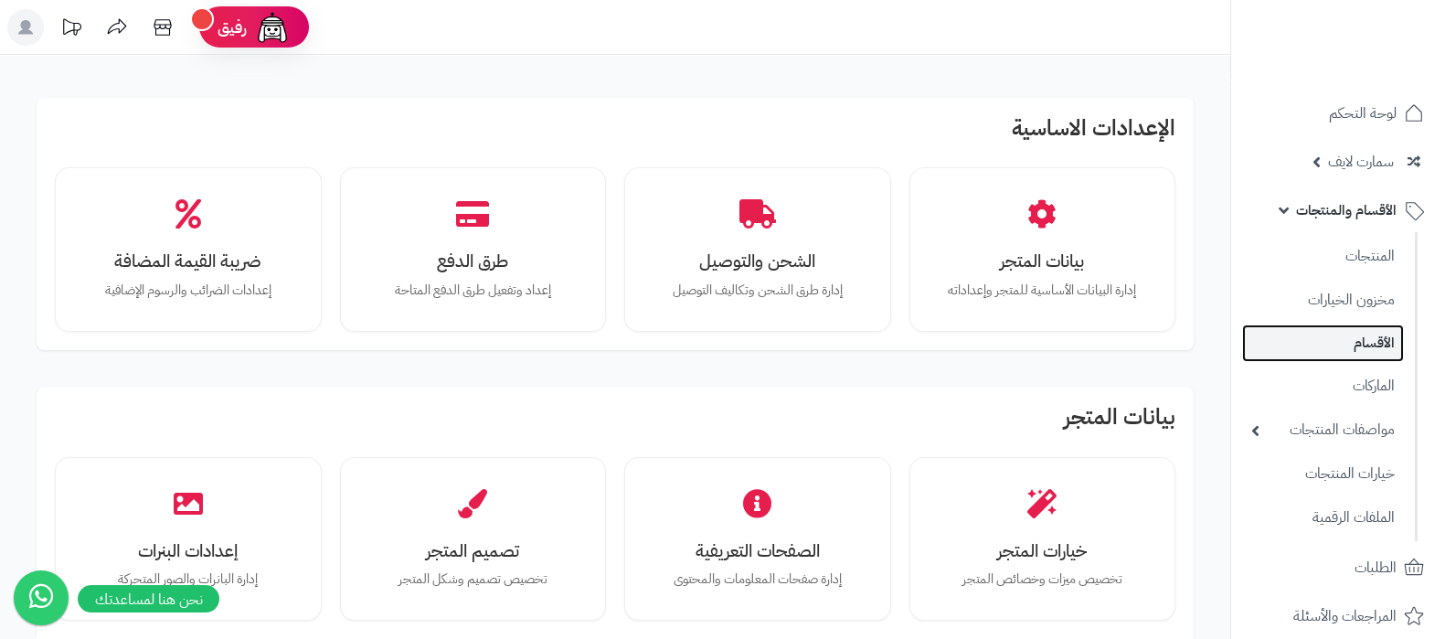
click at [1340, 347] on link "الأقسام" at bounding box center [1323, 342] width 162 height 37
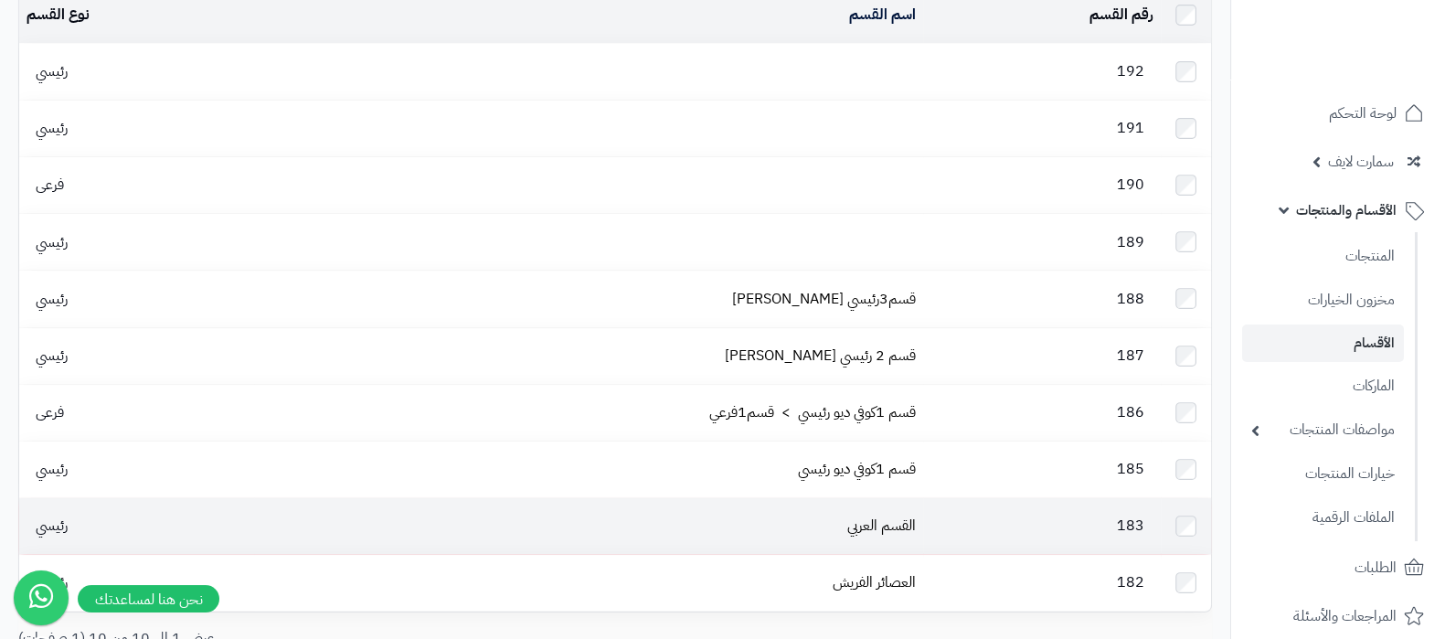
scroll to position [113, 0]
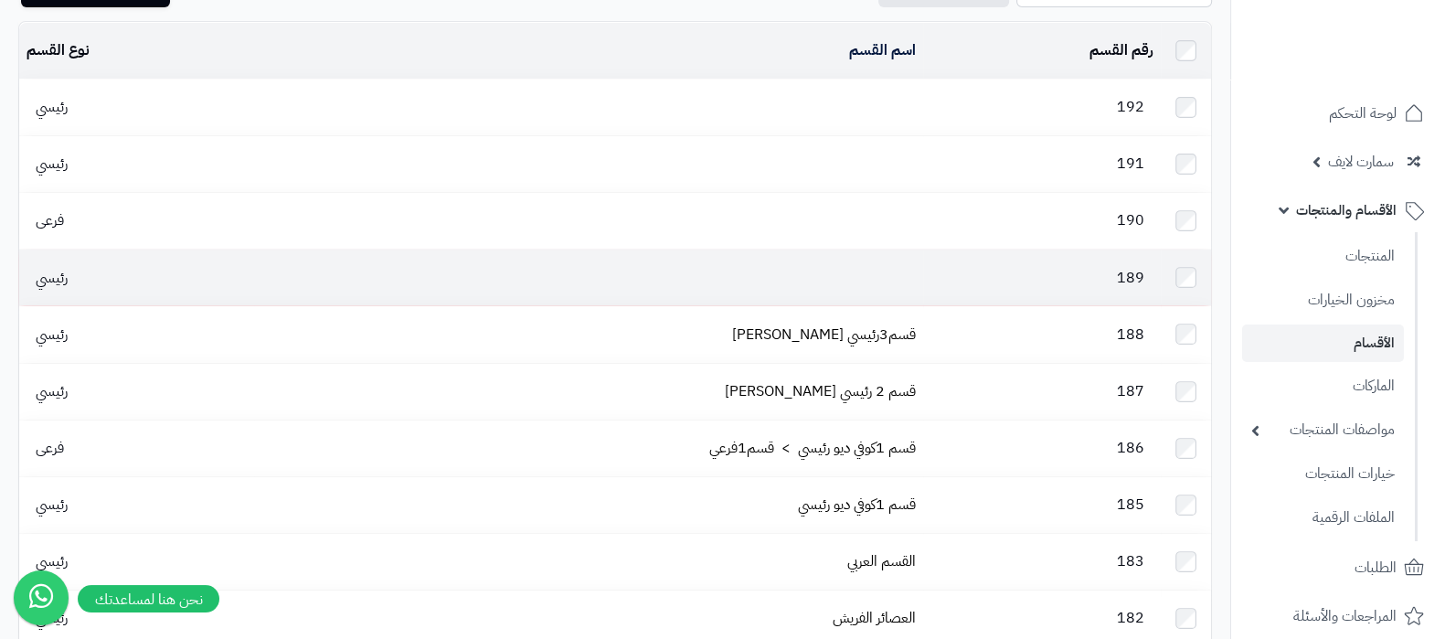
click at [870, 264] on td at bounding box center [588, 277] width 669 height 56
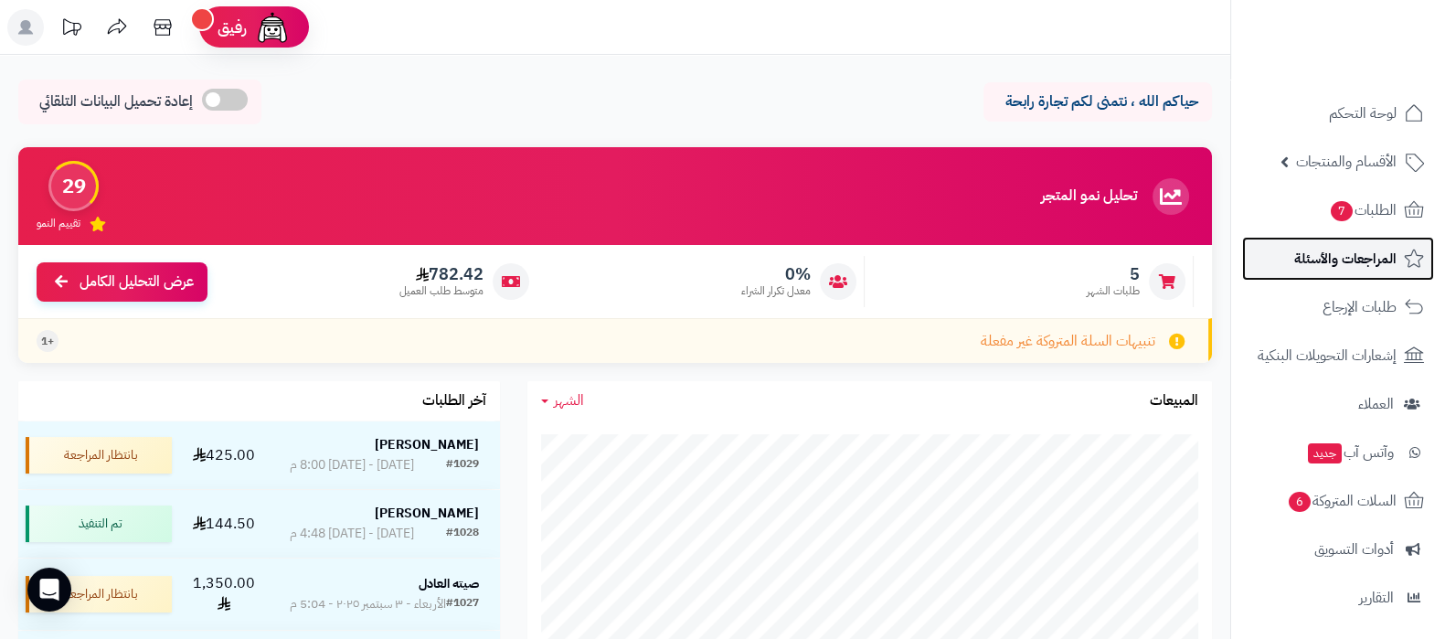
click at [1332, 265] on span "المراجعات والأسئلة" at bounding box center [1345, 259] width 102 height 26
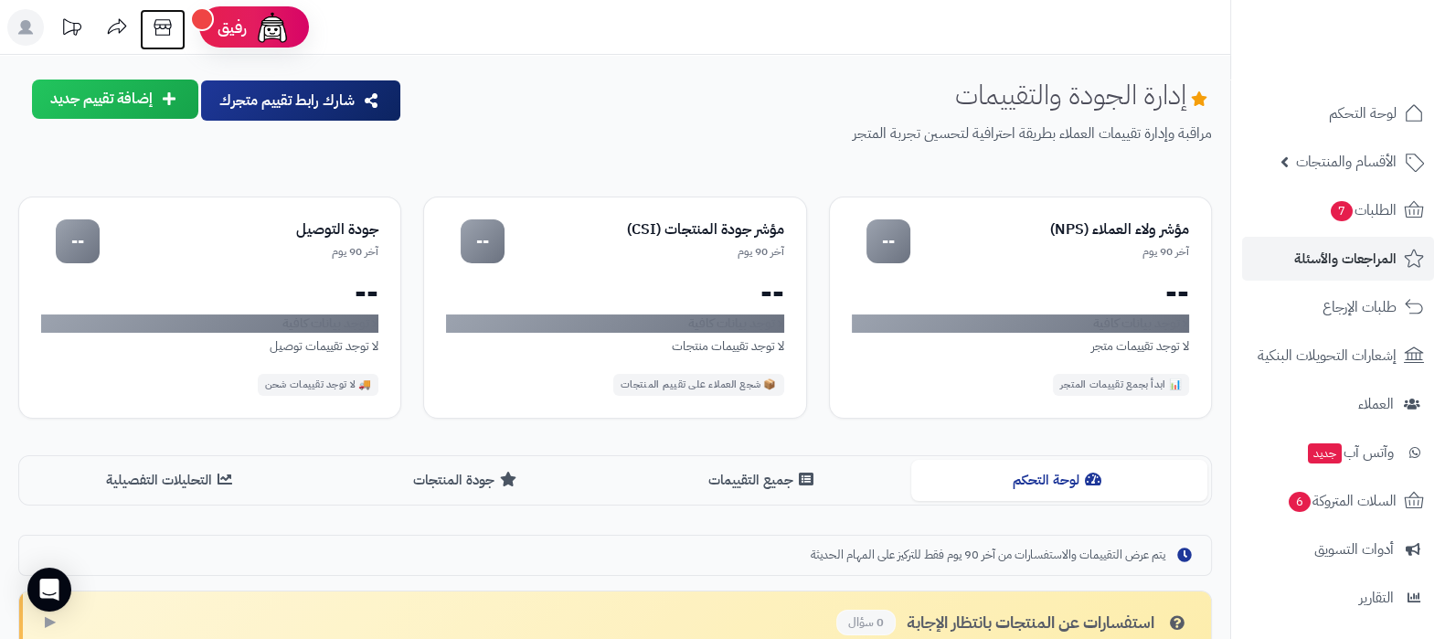
click at [169, 22] on icon at bounding box center [162, 27] width 17 height 16
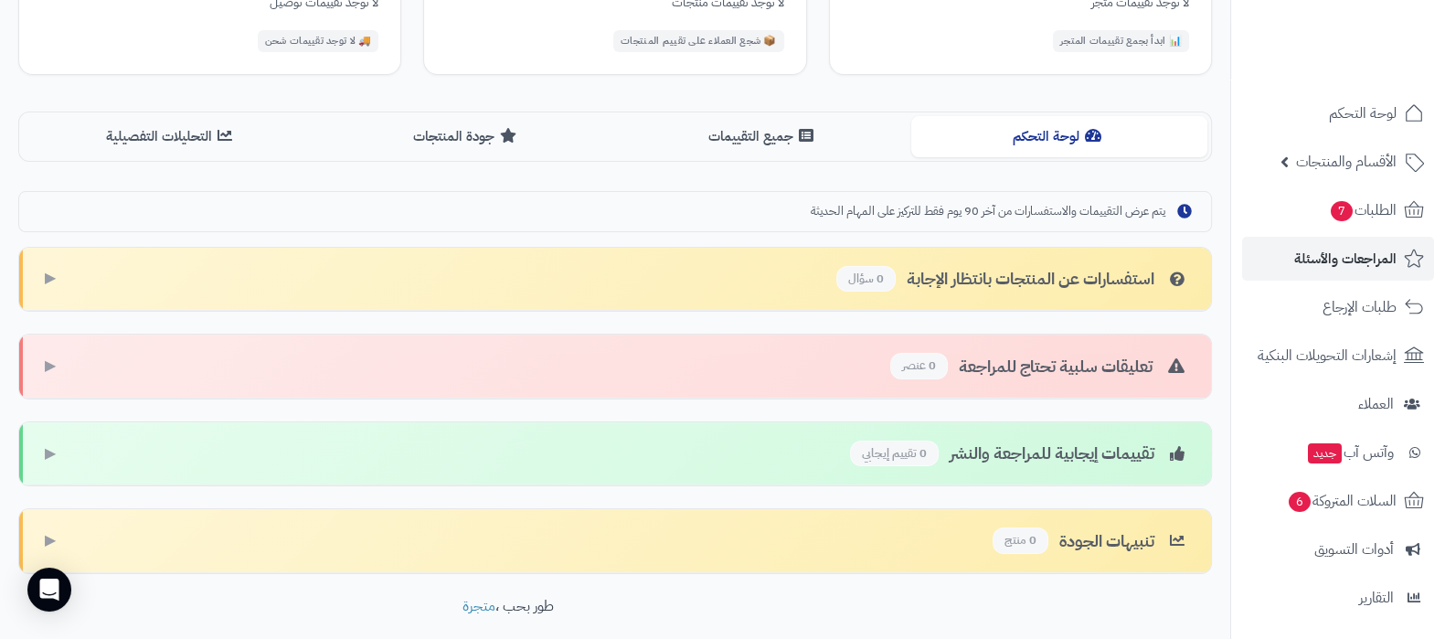
scroll to position [310, 0]
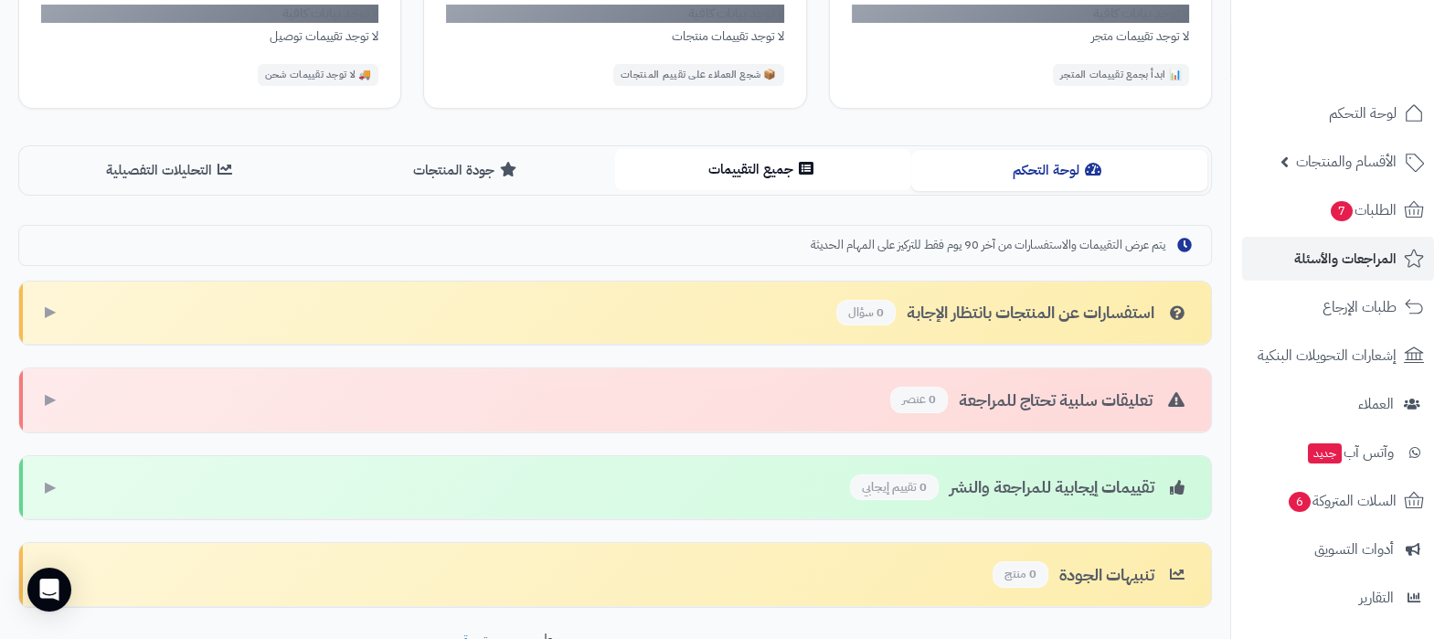
click at [674, 163] on button "جميع التقييمات" at bounding box center [763, 169] width 296 height 41
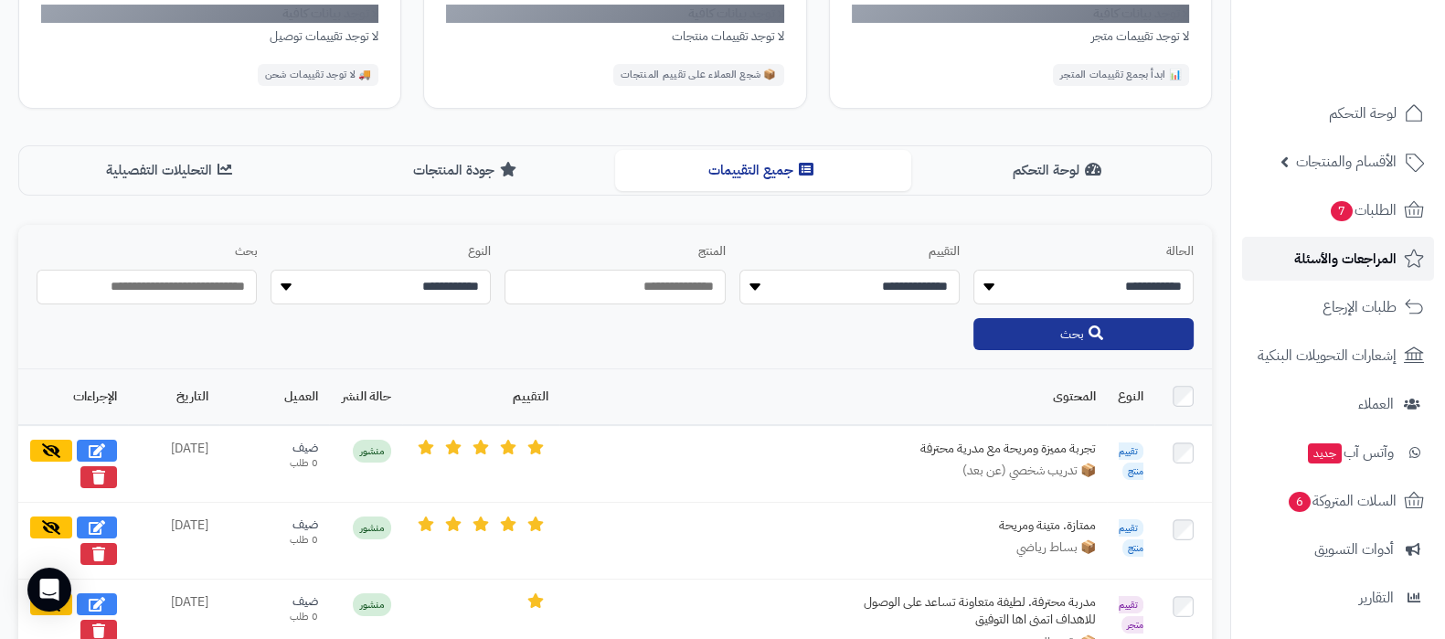
click at [1343, 250] on span "المراجعات والأسئلة" at bounding box center [1345, 259] width 102 height 26
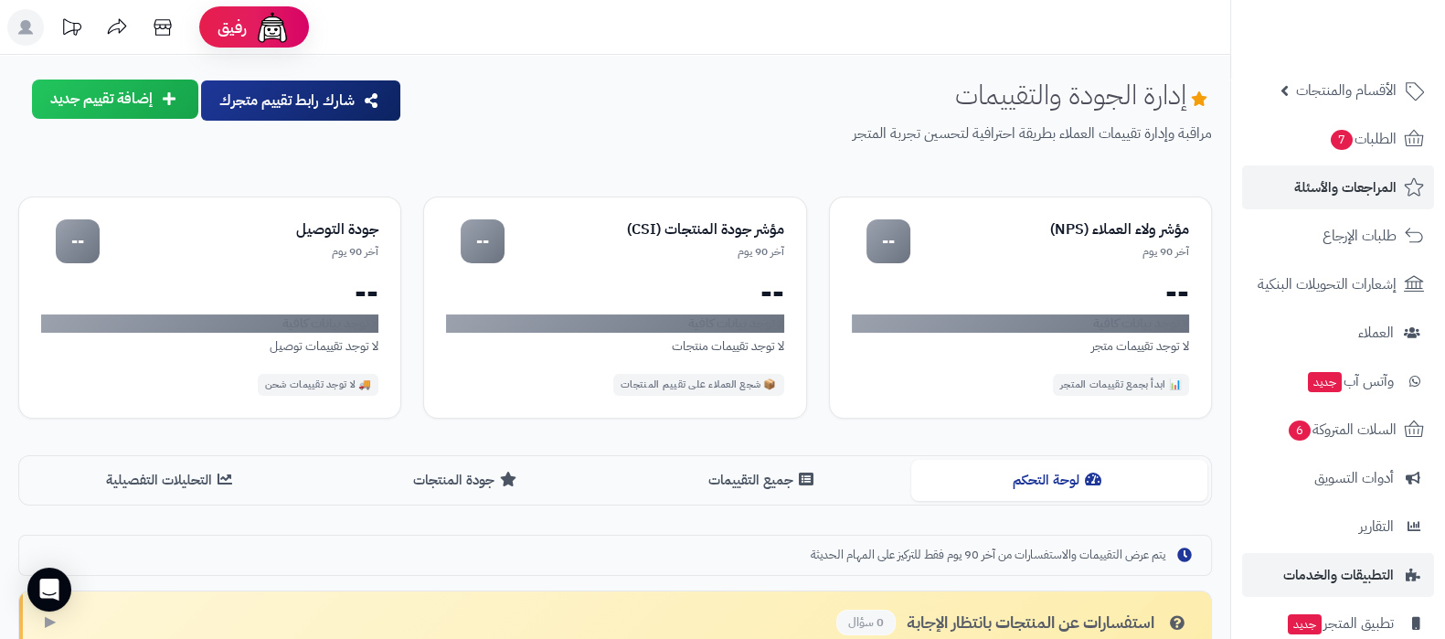
scroll to position [196, 0]
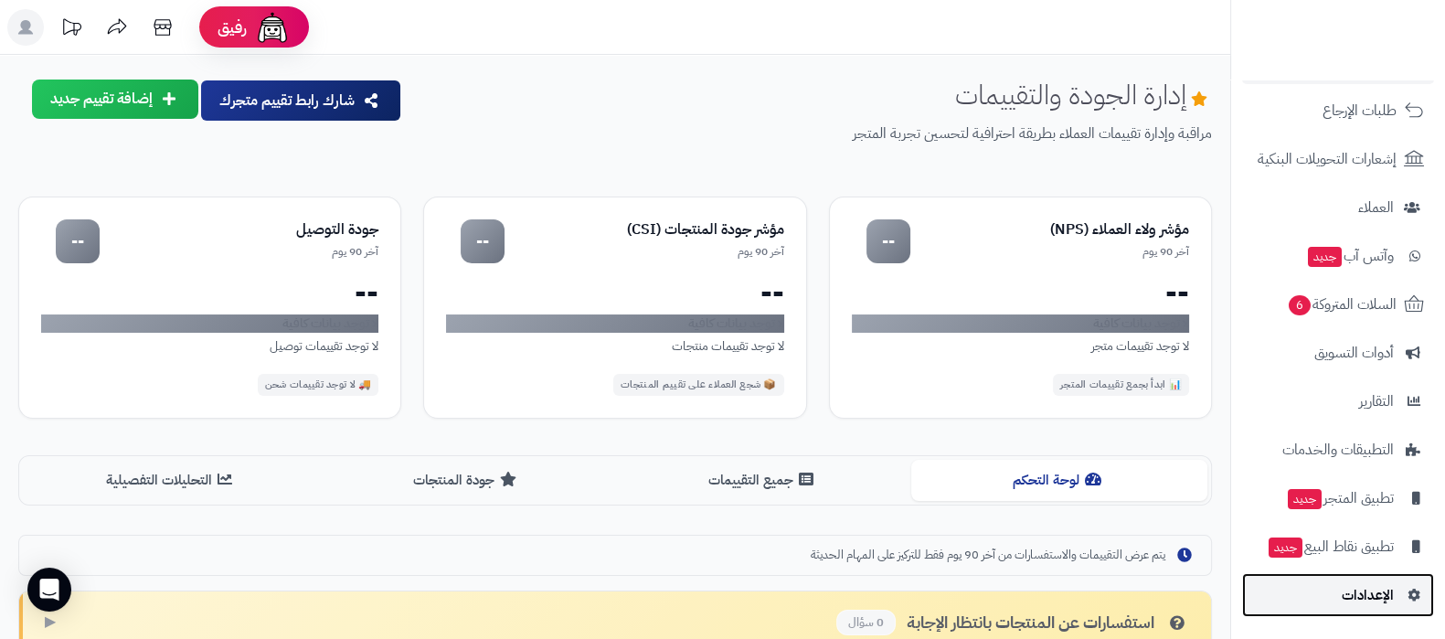
click at [1348, 600] on span "الإعدادات" at bounding box center [1367, 595] width 52 height 26
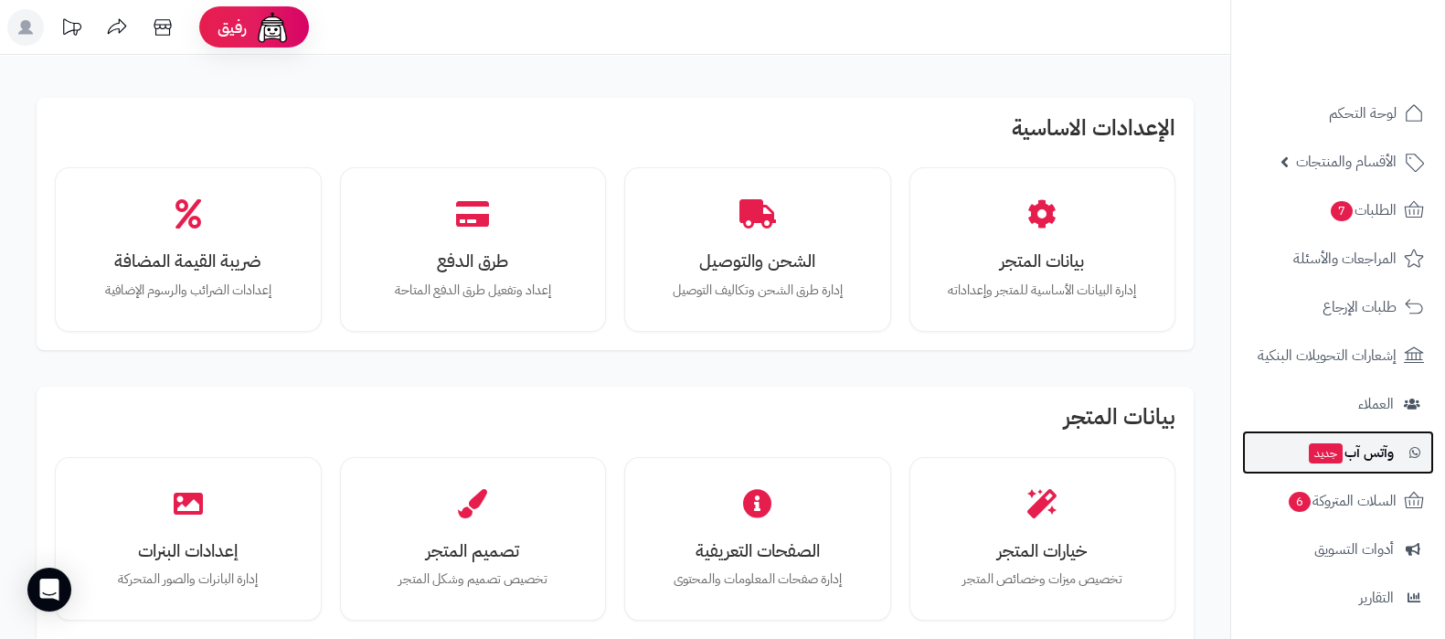
click at [1357, 463] on span "وآتس آب جديد" at bounding box center [1350, 453] width 87 height 26
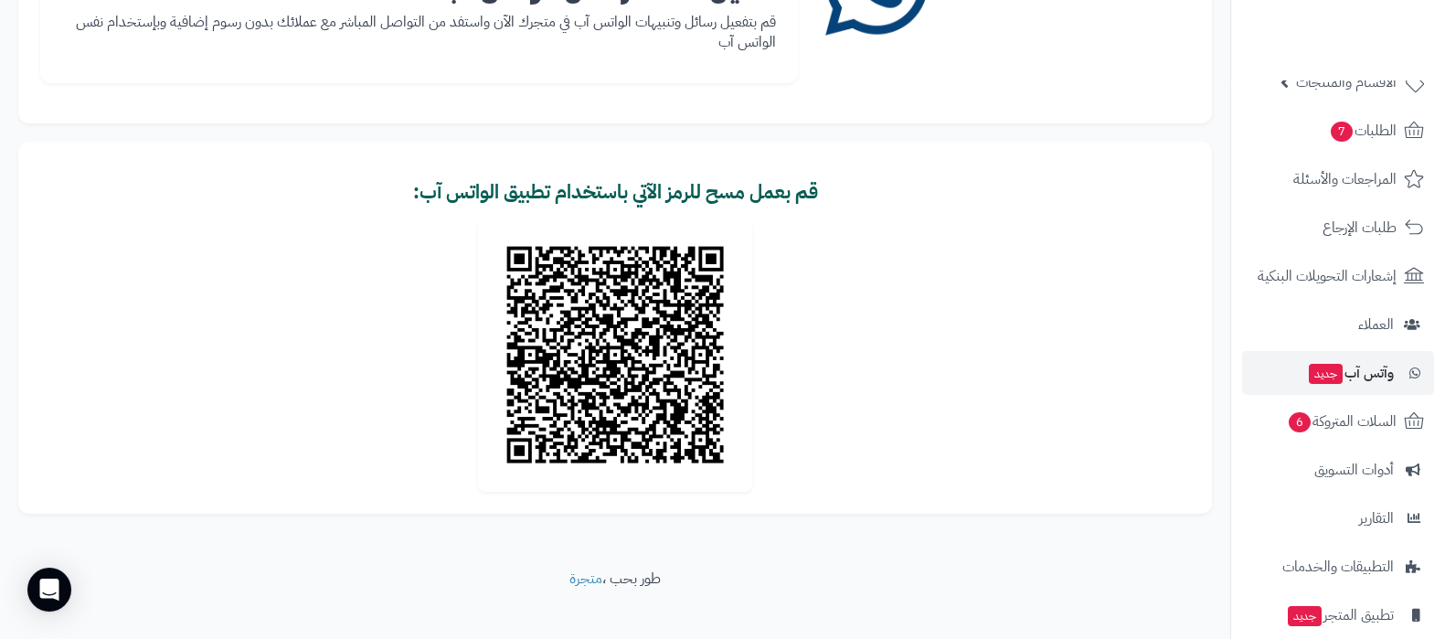
scroll to position [196, 0]
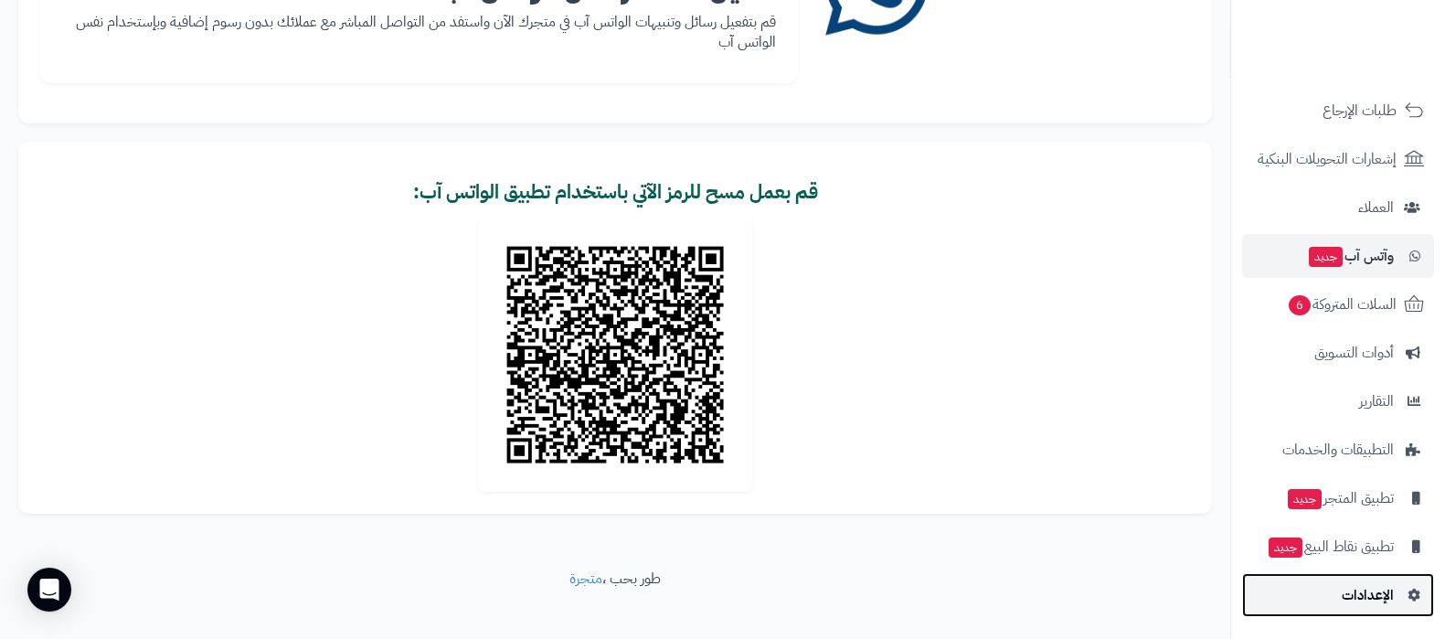
click at [1354, 597] on span "الإعدادات" at bounding box center [1367, 595] width 52 height 26
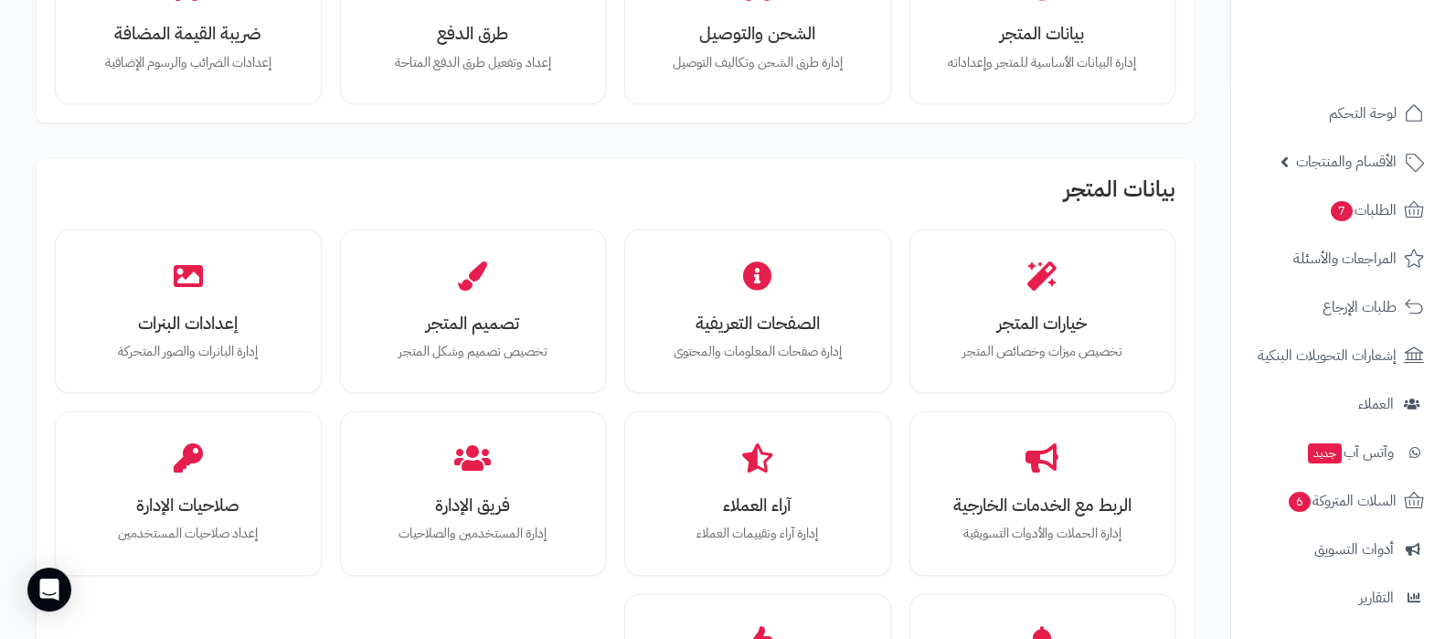
scroll to position [196, 0]
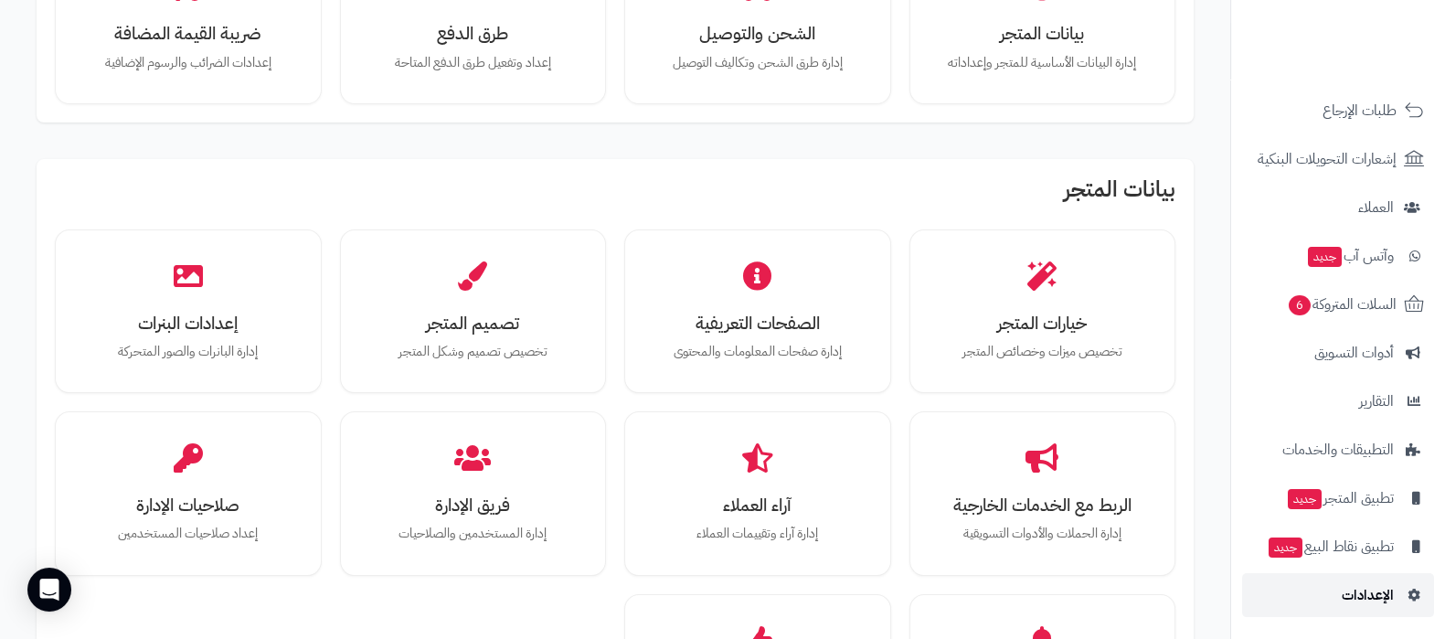
click at [1334, 602] on link "الإعدادات" at bounding box center [1338, 595] width 192 height 44
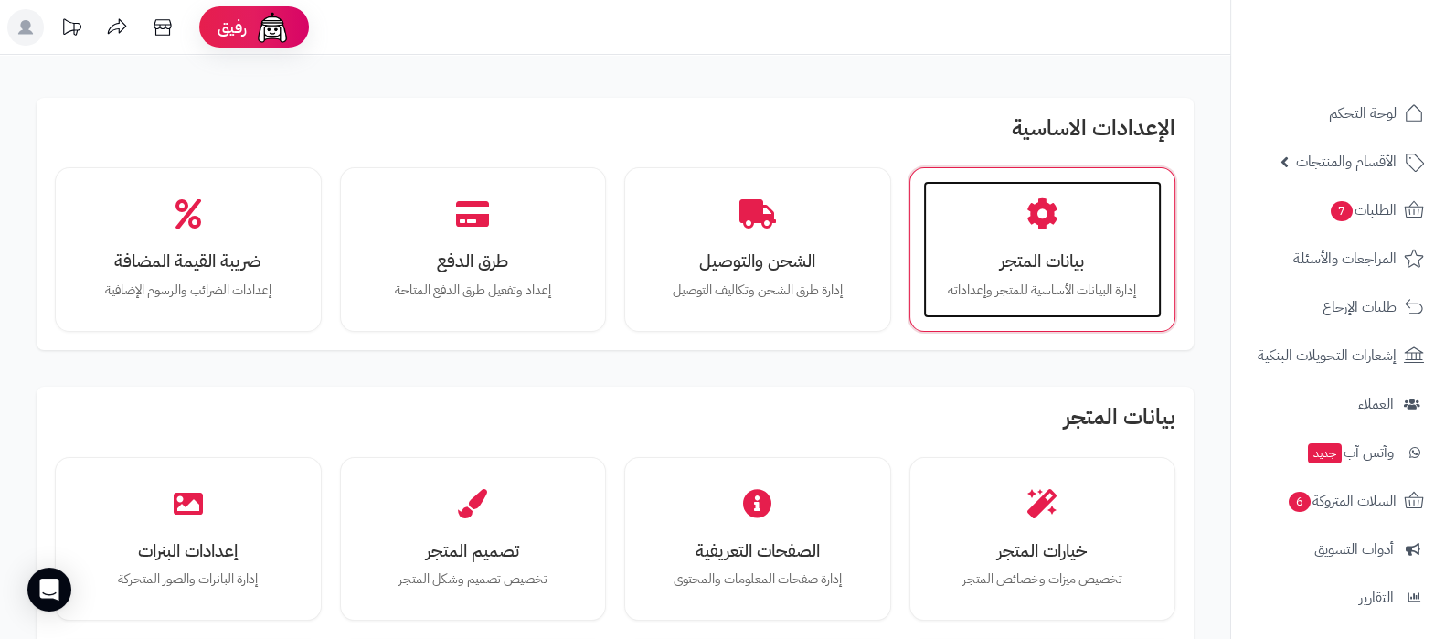
click at [1050, 262] on h3 "بيانات المتجر" at bounding box center [1042, 260] width 203 height 19
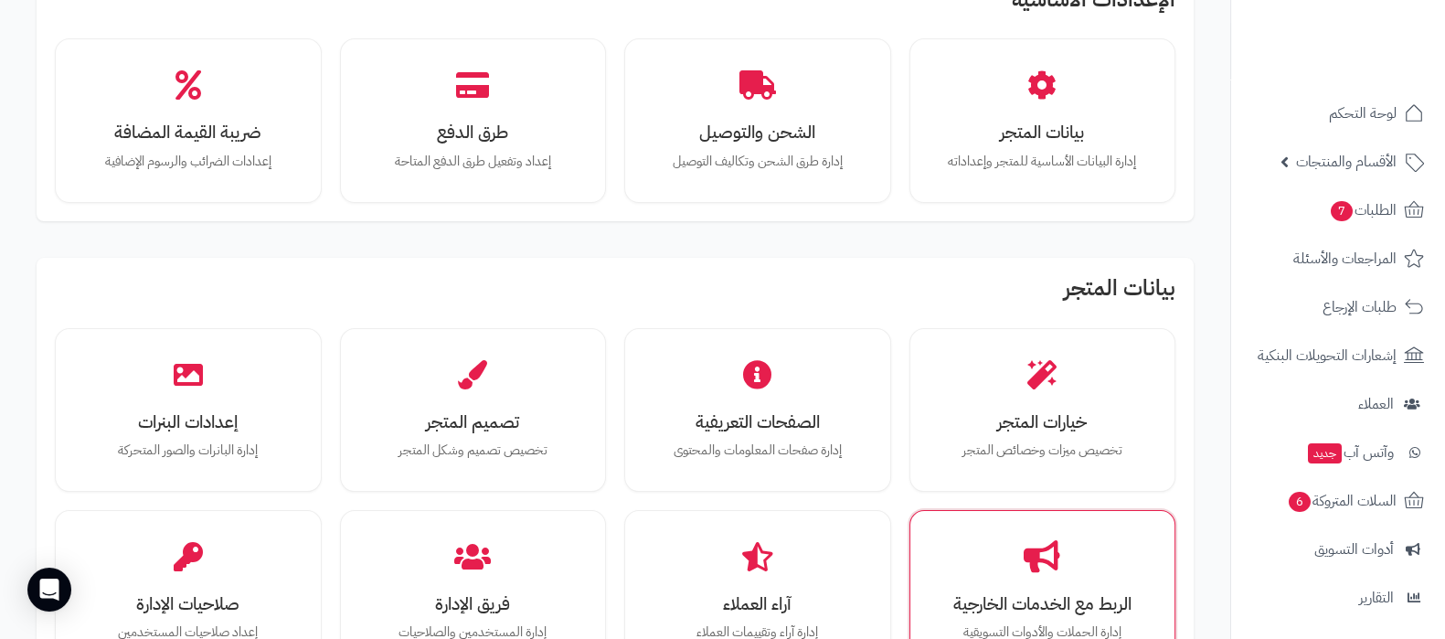
scroll to position [228, 0]
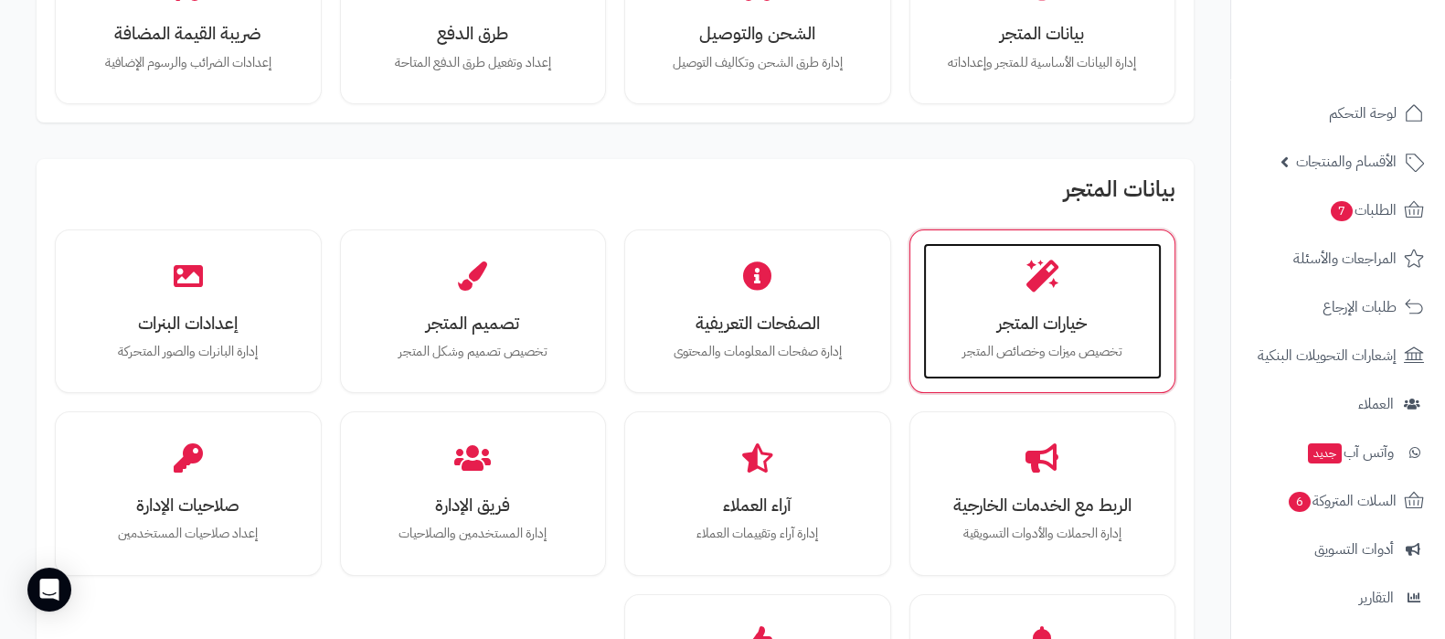
click at [1076, 336] on div "خيارات المتجر تخصيص ميزات وخصائص المتجر" at bounding box center [1042, 311] width 239 height 137
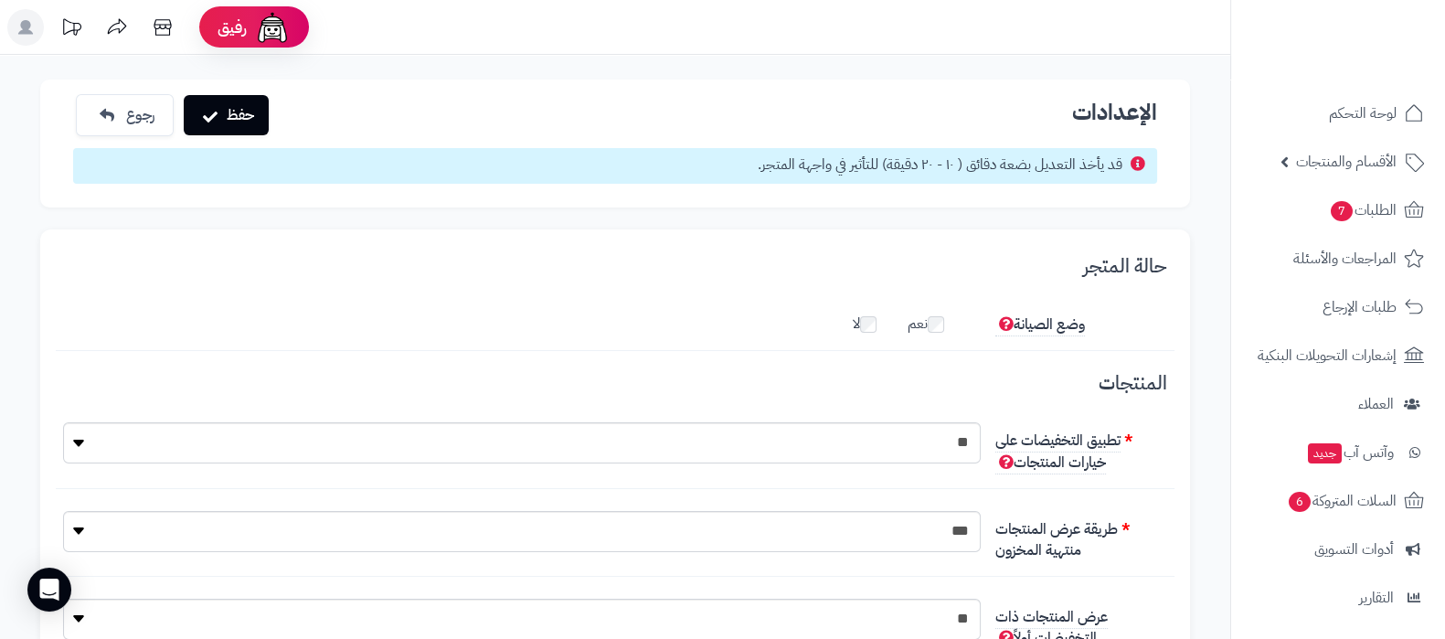
scroll to position [13, 0]
click at [1295, 174] on link "الأقسام والمنتجات" at bounding box center [1338, 162] width 192 height 44
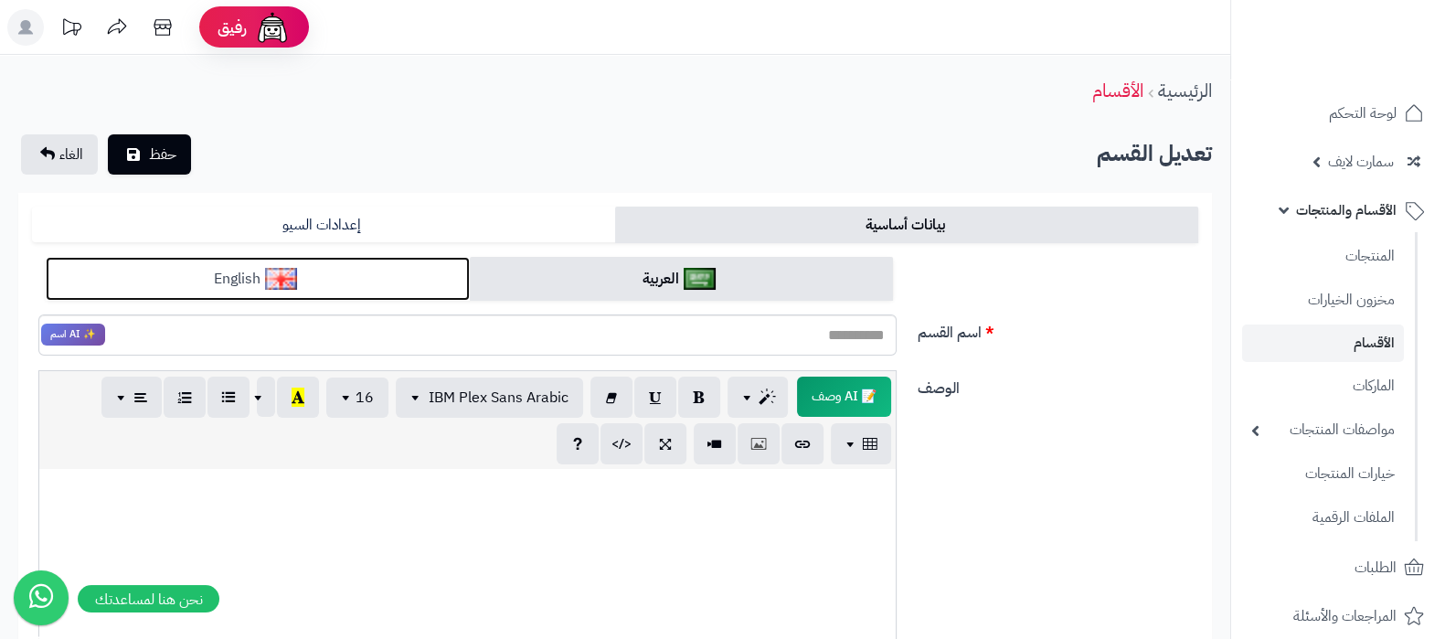
click at [350, 285] on link "English" at bounding box center [258, 279] width 424 height 45
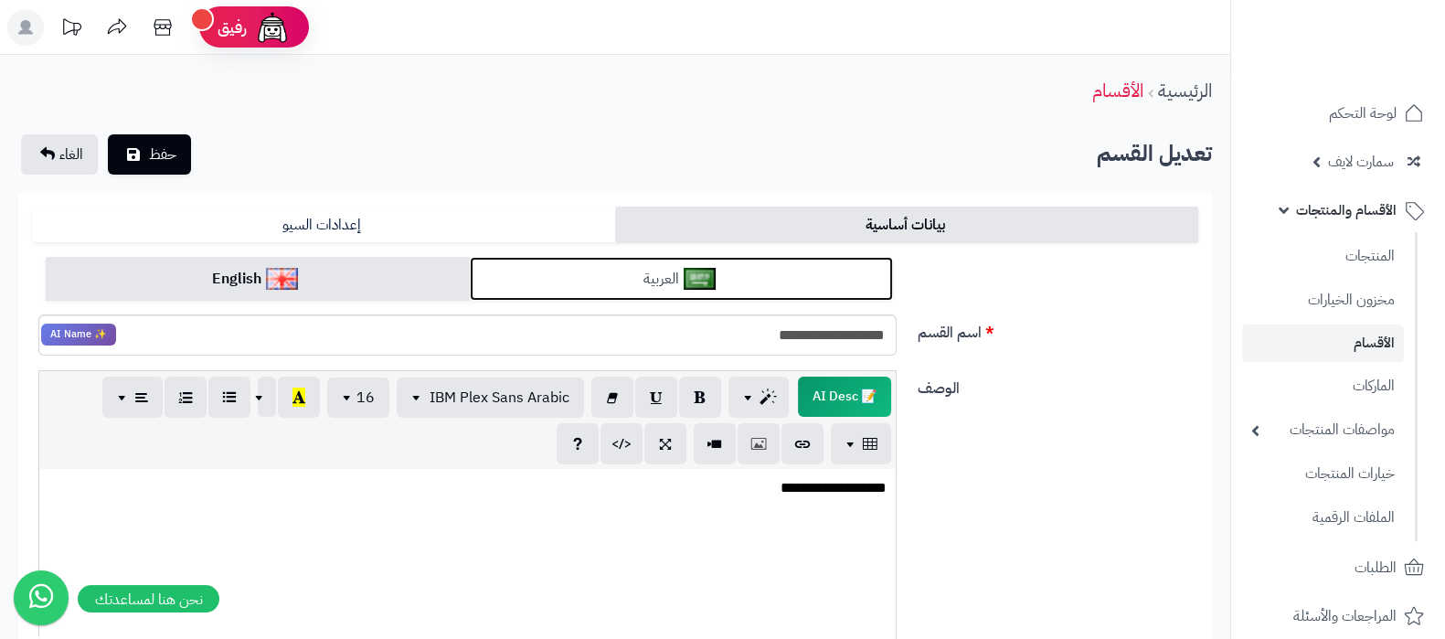
click at [795, 271] on link "العربية" at bounding box center [682, 279] width 424 height 45
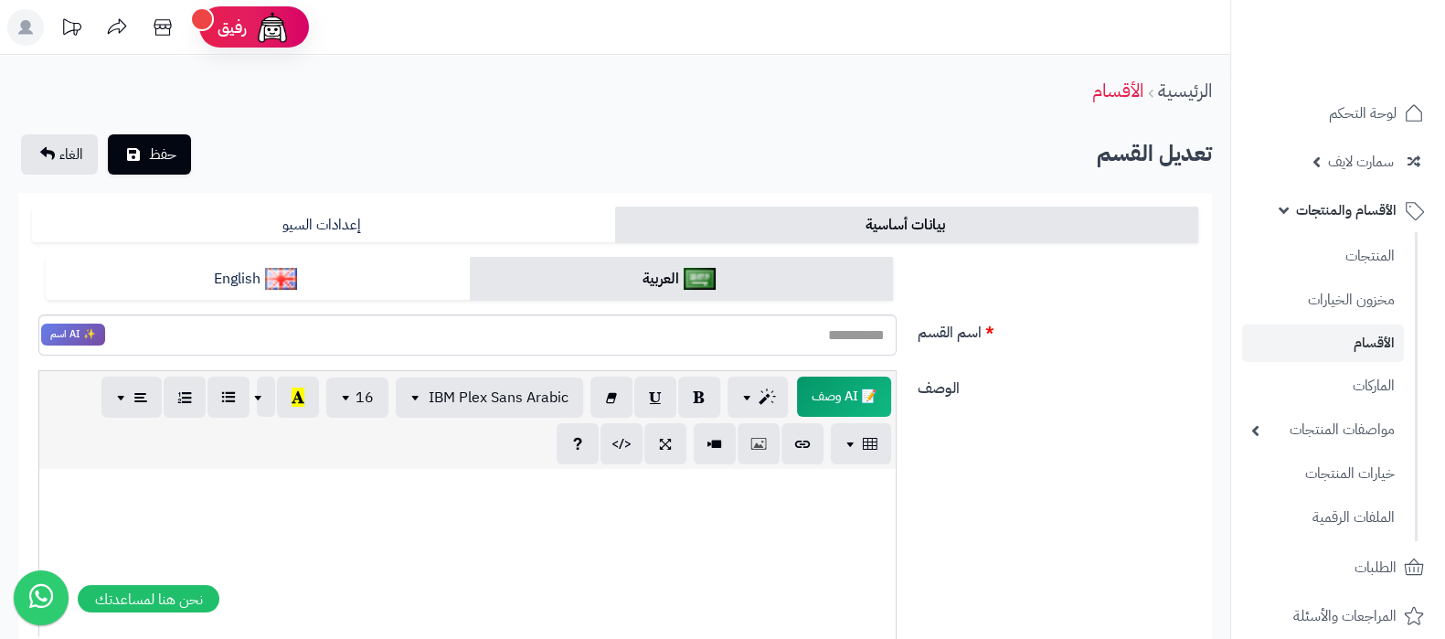
click at [1365, 338] on link "الأقسام" at bounding box center [1323, 342] width 162 height 37
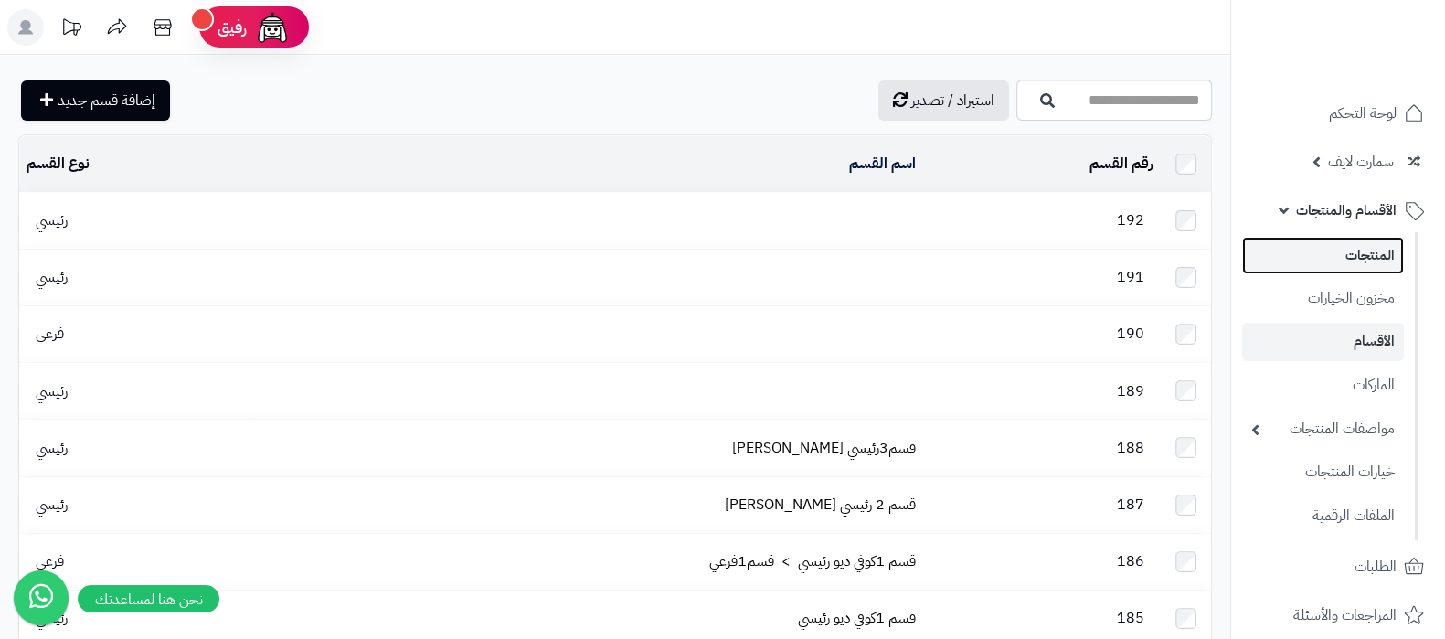
click at [1329, 262] on link "المنتجات" at bounding box center [1323, 255] width 162 height 37
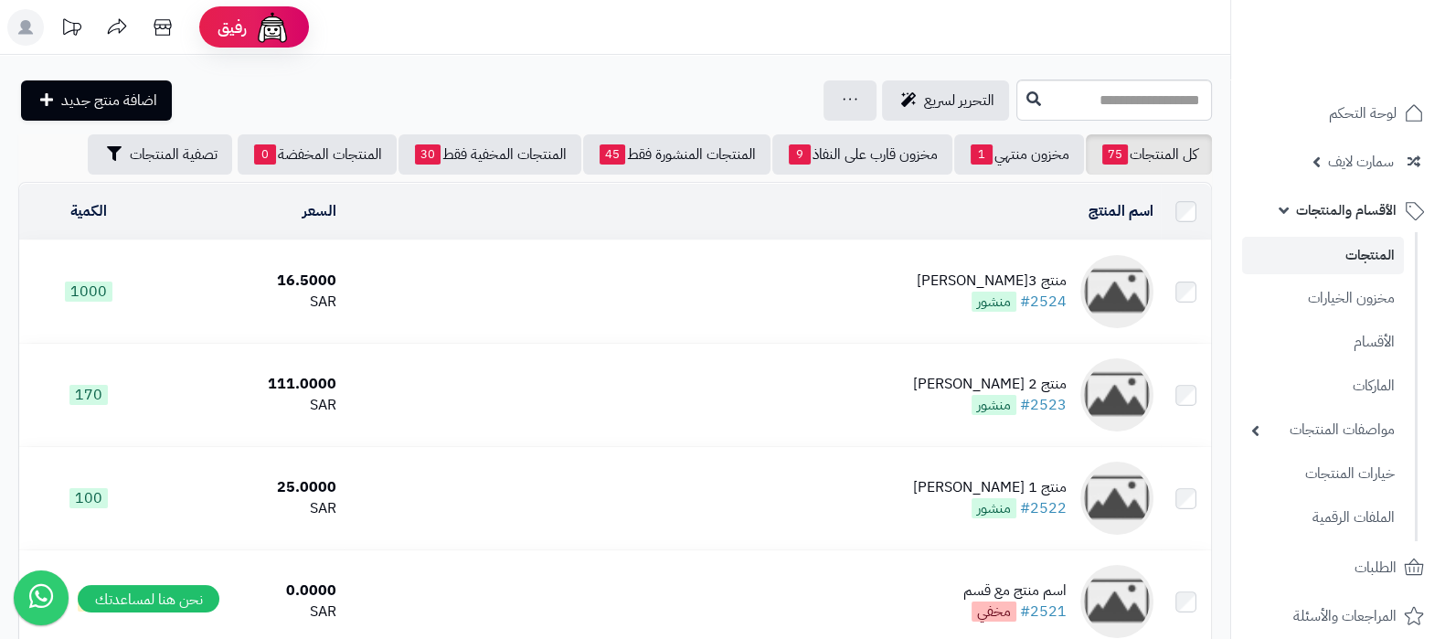
click at [1367, 258] on link "المنتجات" at bounding box center [1323, 255] width 162 height 37
click at [843, 93] on icon at bounding box center [850, 99] width 15 height 12
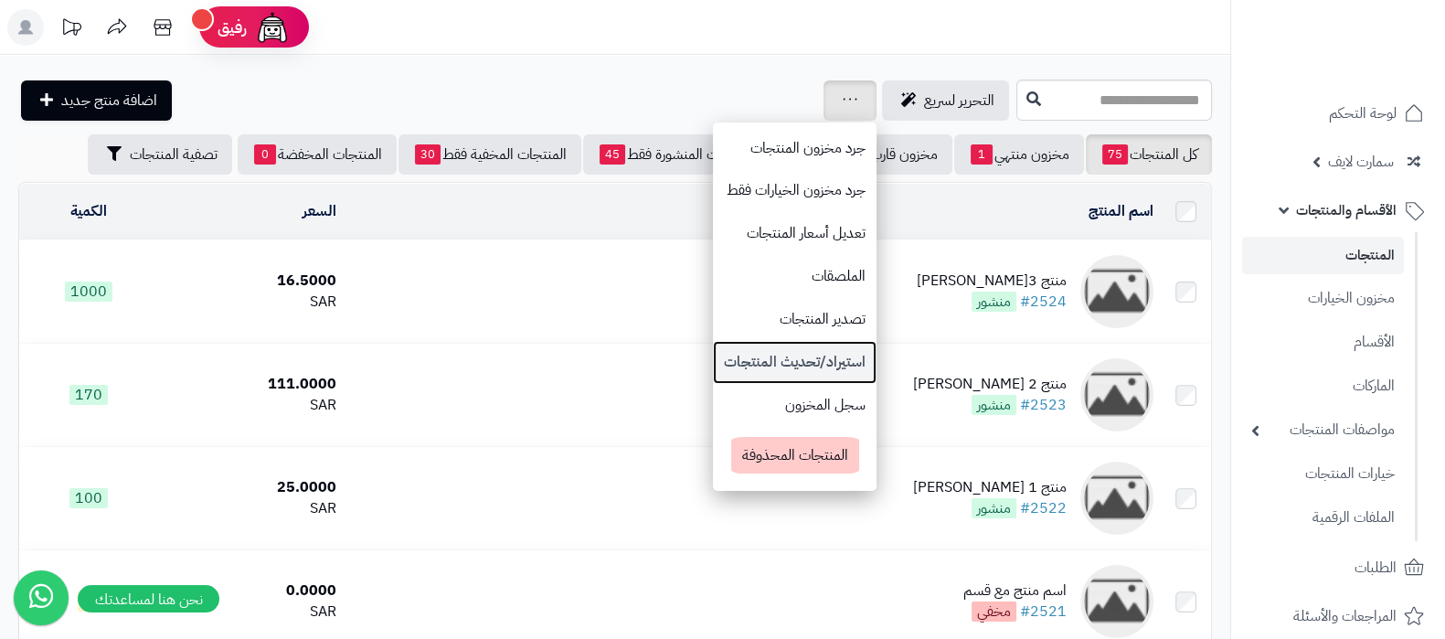
click at [713, 363] on link "استيراد/تحديث المنتجات" at bounding box center [795, 362] width 164 height 43
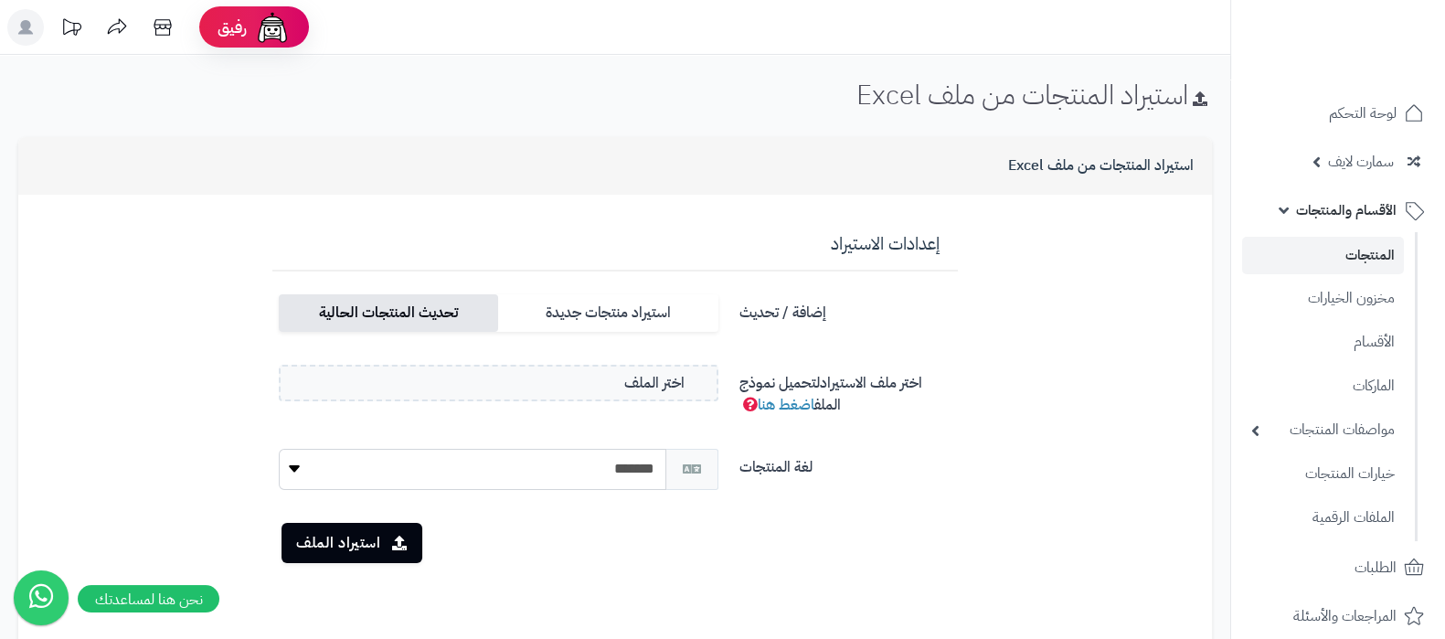
click at [330, 299] on label "تحديث المنتجات الحالية" at bounding box center [388, 312] width 219 height 37
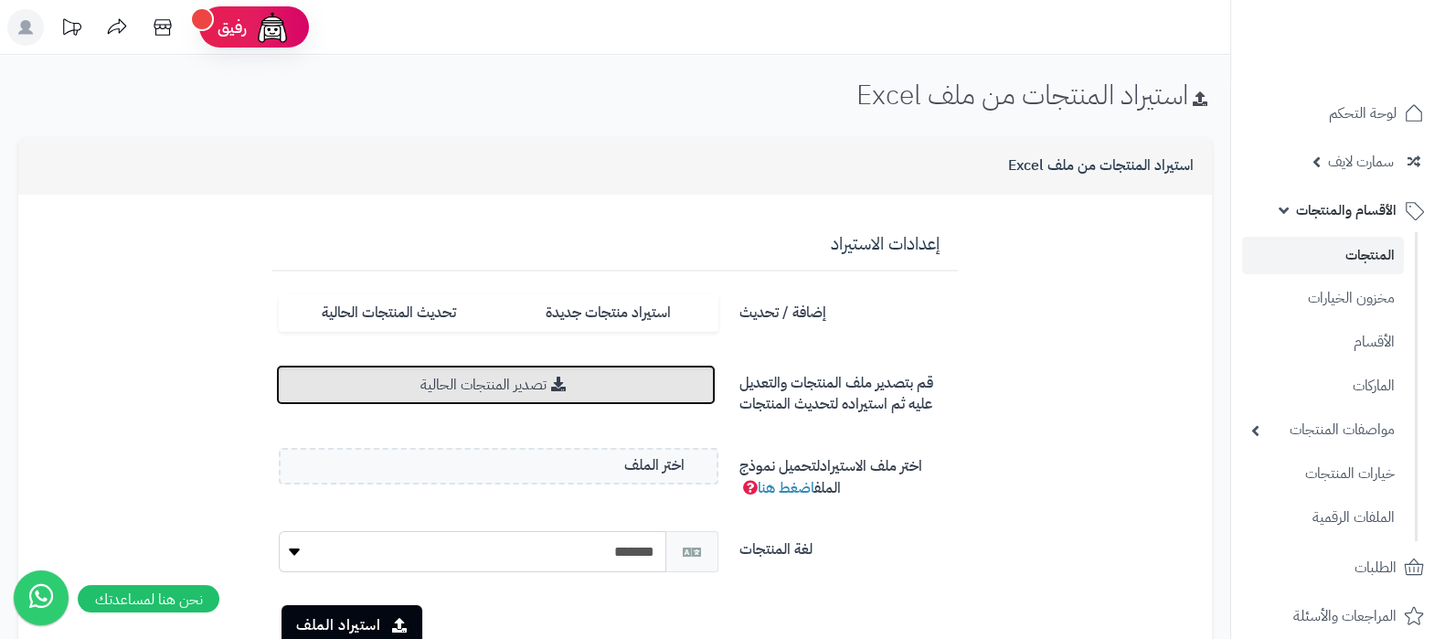
click at [512, 389] on link "تصدير المنتجات الحالية" at bounding box center [496, 385] width 440 height 40
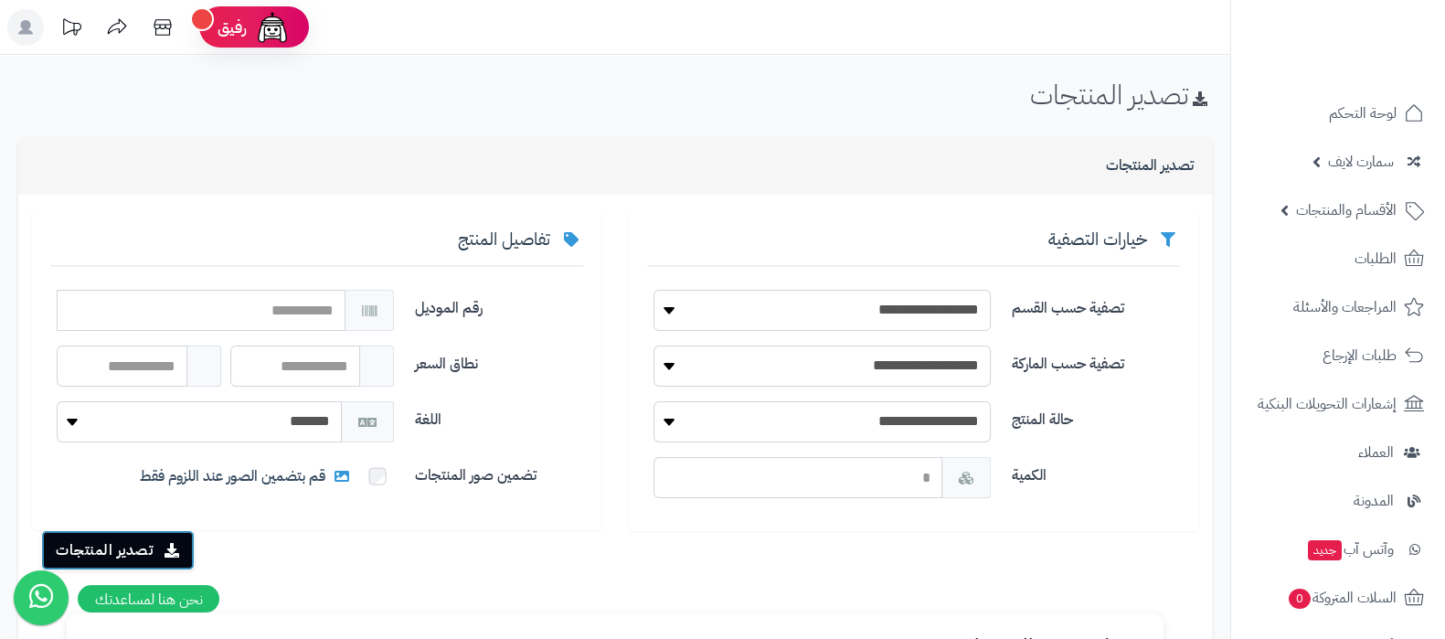
click at [147, 545] on button "تصدير المنتجات" at bounding box center [118, 550] width 154 height 40
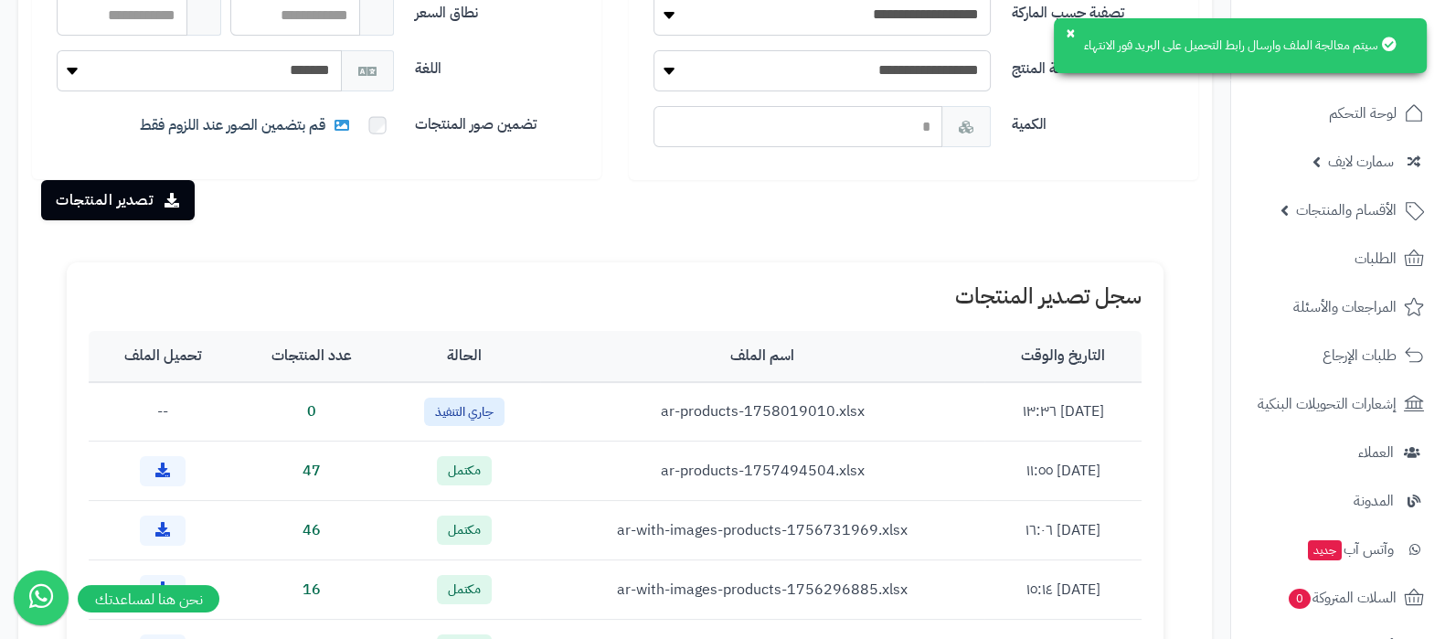
scroll to position [456, 0]
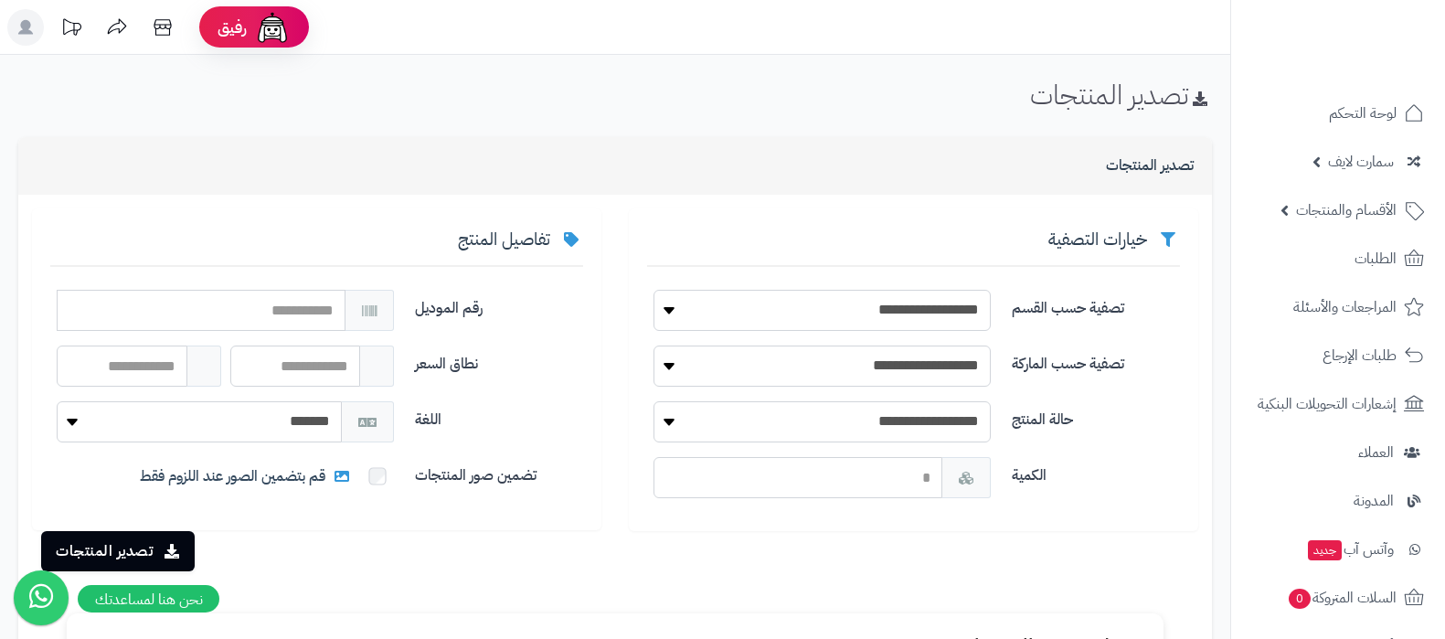
scroll to position [449, 0]
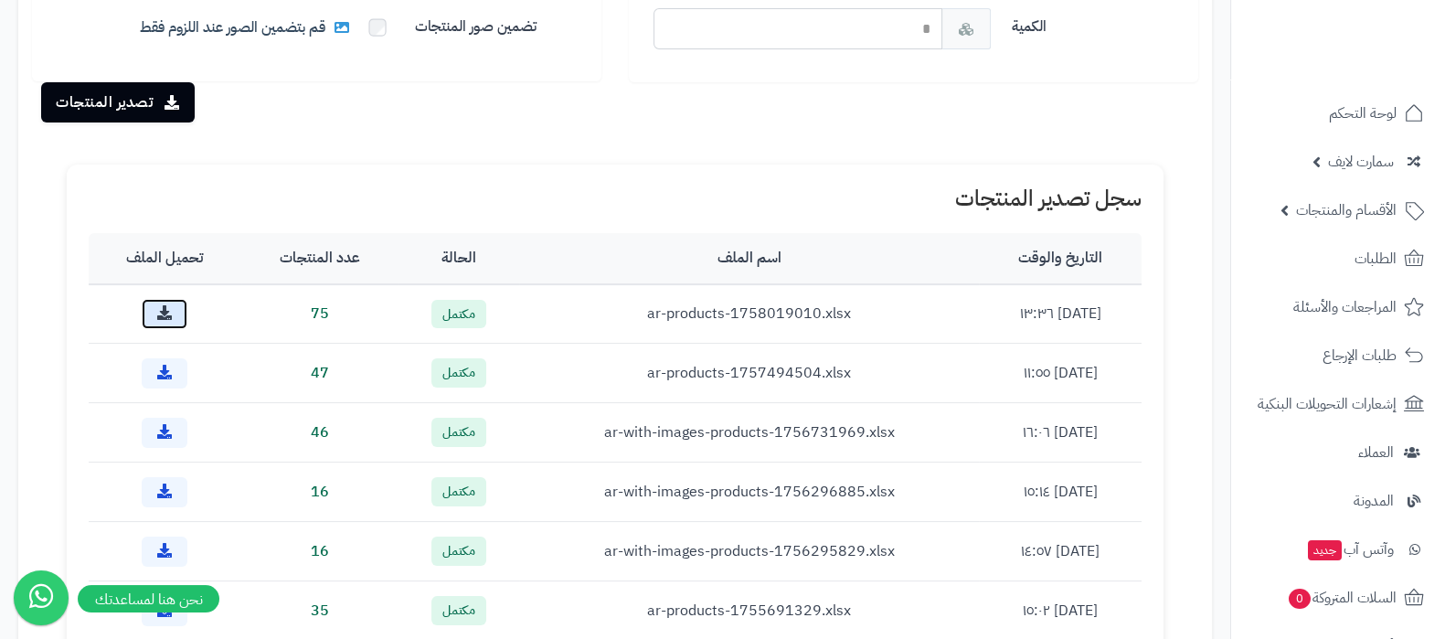
click at [162, 310] on icon at bounding box center [164, 312] width 15 height 15
click at [1339, 223] on link "الأقسام والمنتجات" at bounding box center [1338, 210] width 192 height 44
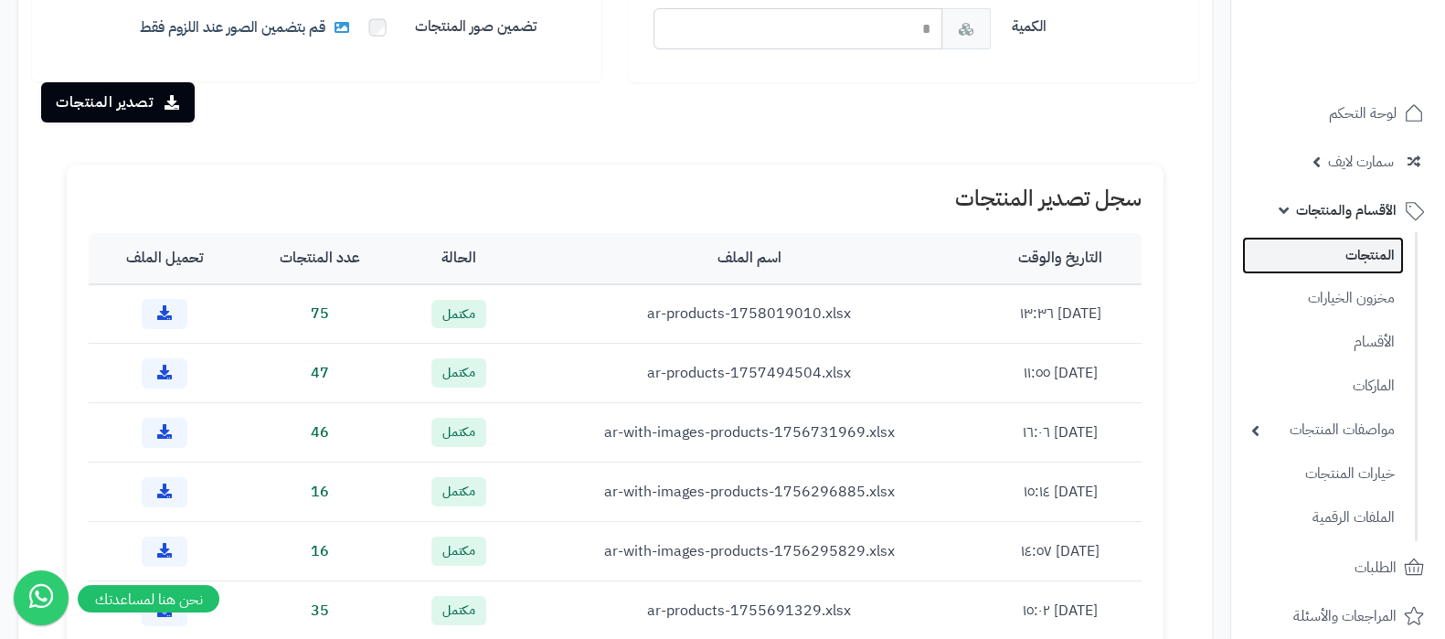
click at [1330, 263] on link "المنتجات" at bounding box center [1323, 255] width 162 height 37
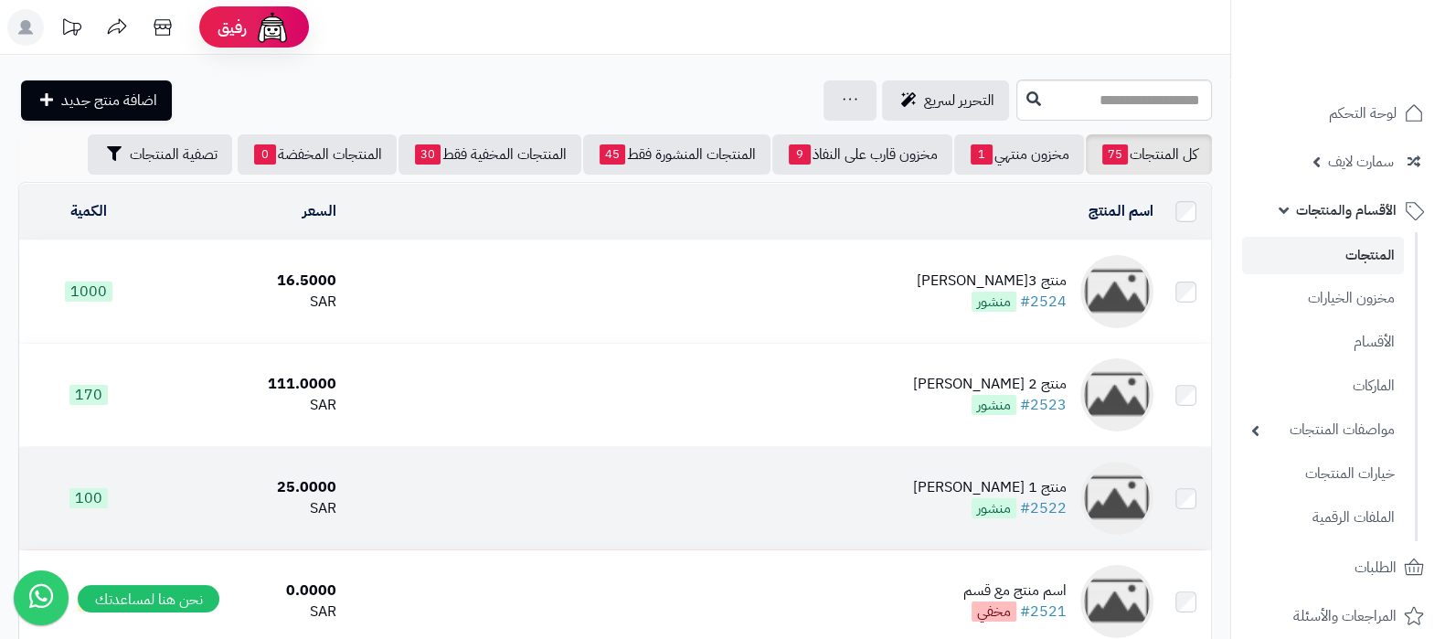
click at [1024, 479] on div "منتج 1 [PERSON_NAME]" at bounding box center [990, 487] width 154 height 21
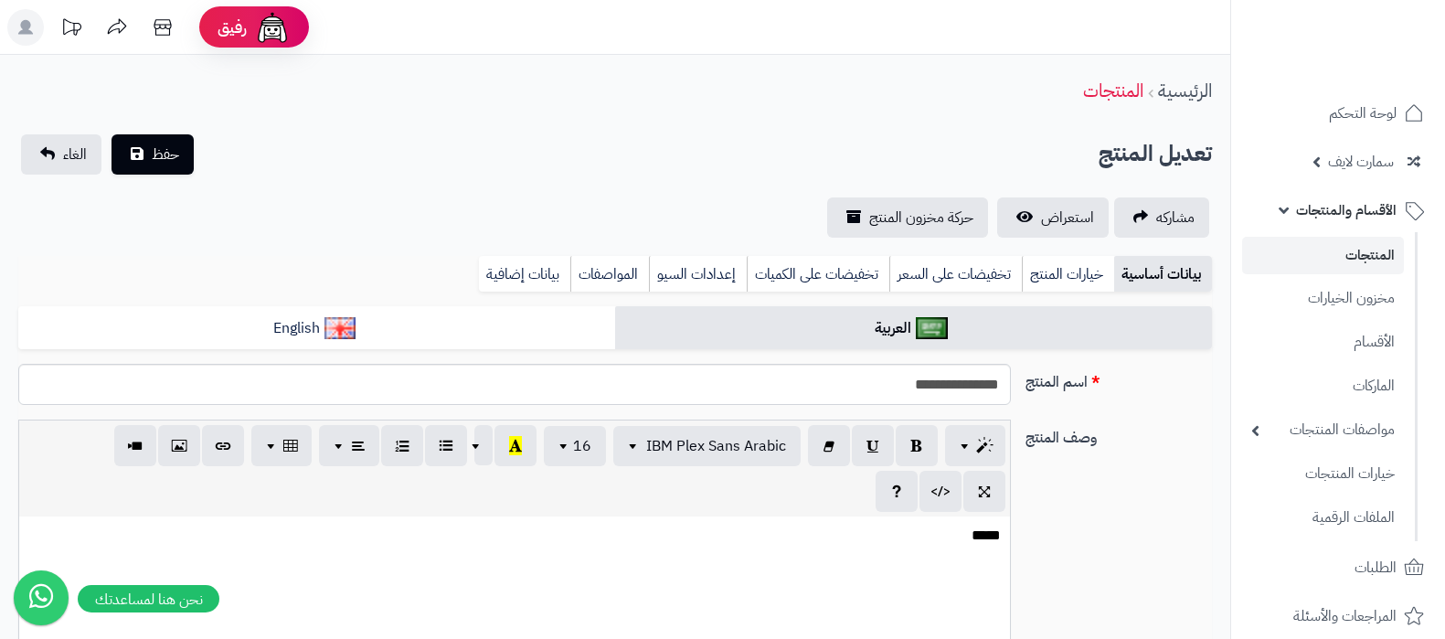
select select
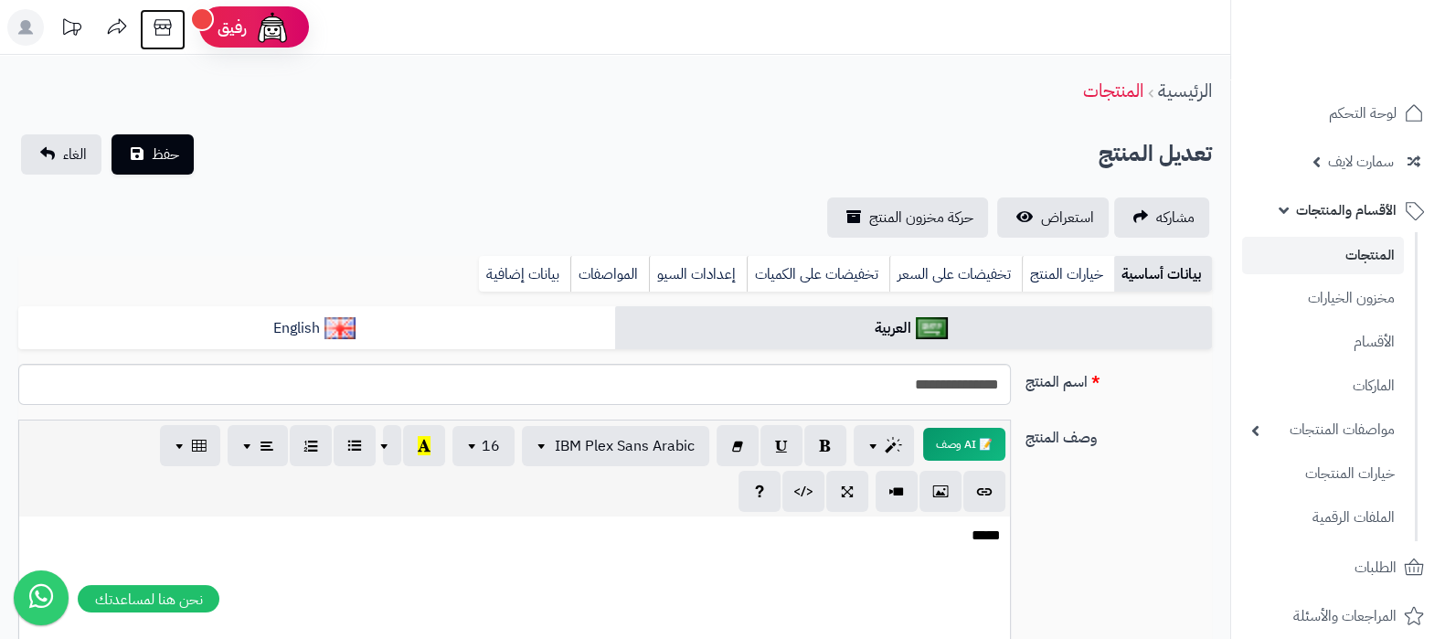
click at [167, 30] on icon at bounding box center [162, 27] width 37 height 37
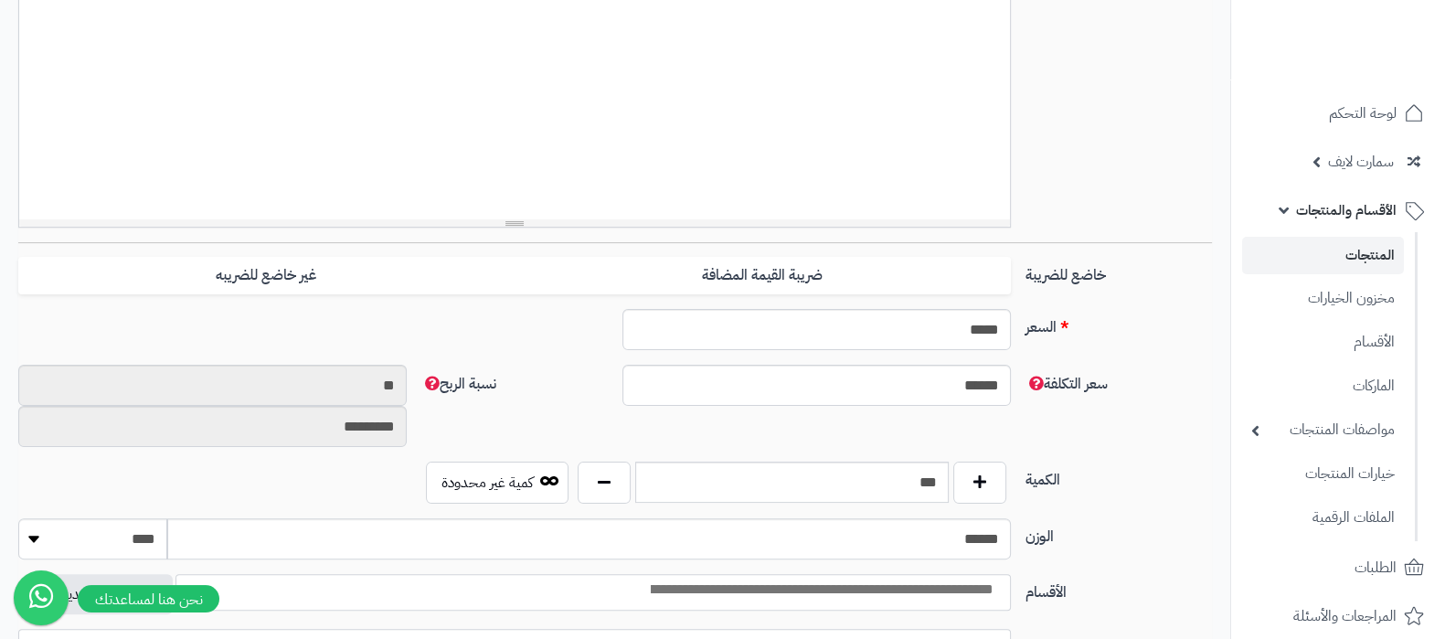
scroll to position [685, 0]
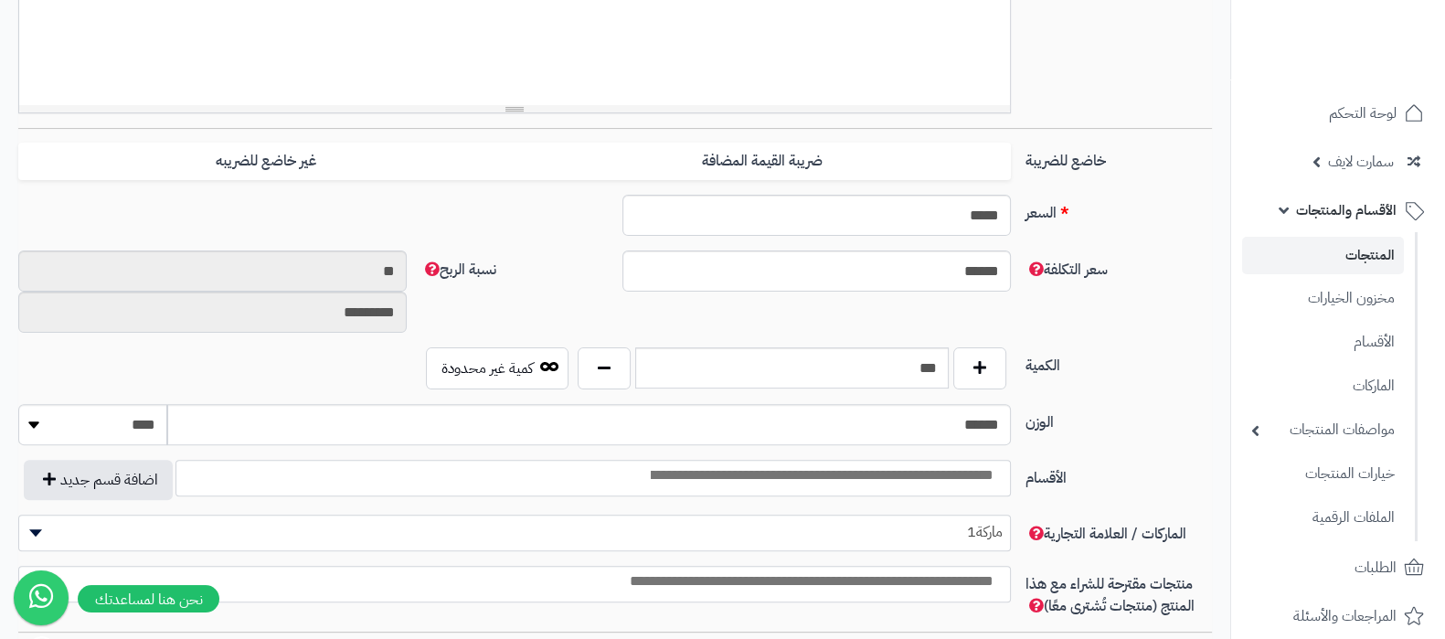
click at [905, 489] on span at bounding box center [592, 478] width 835 height 37
click at [1250, 421] on link "مواصفات المنتجات" at bounding box center [1323, 428] width 162 height 37
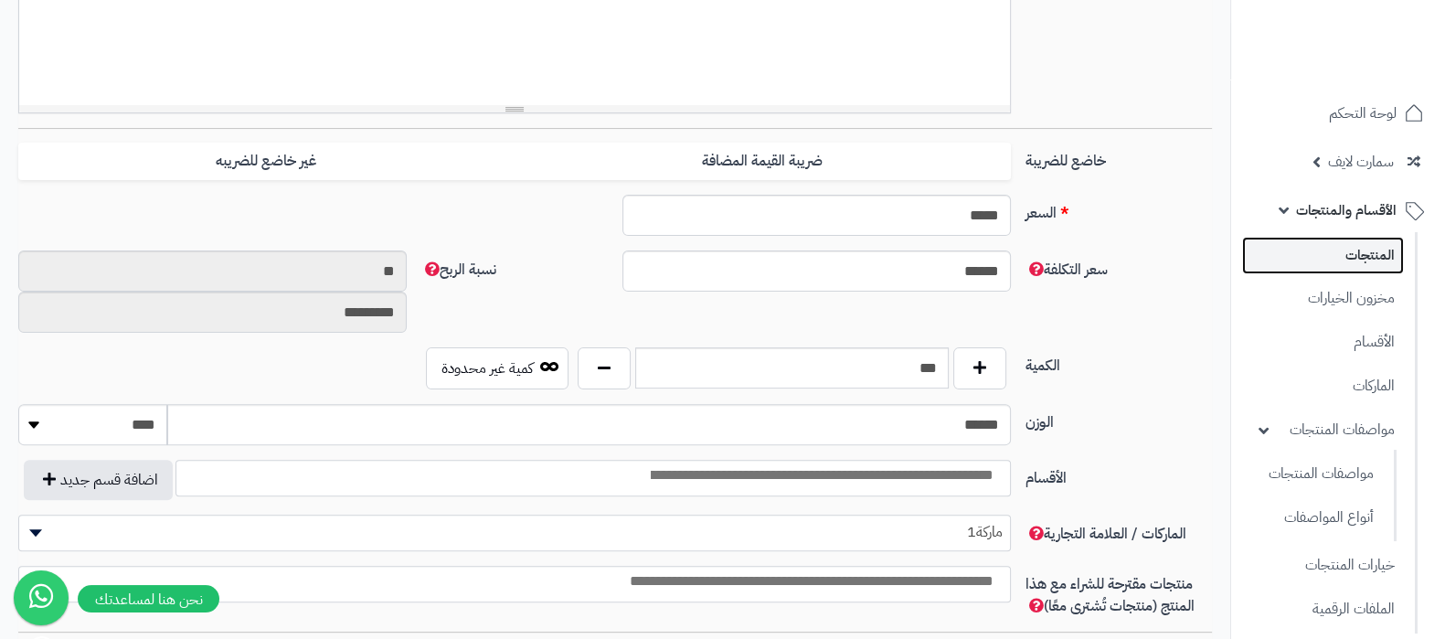
click at [1333, 248] on link "المنتجات" at bounding box center [1323, 255] width 162 height 37
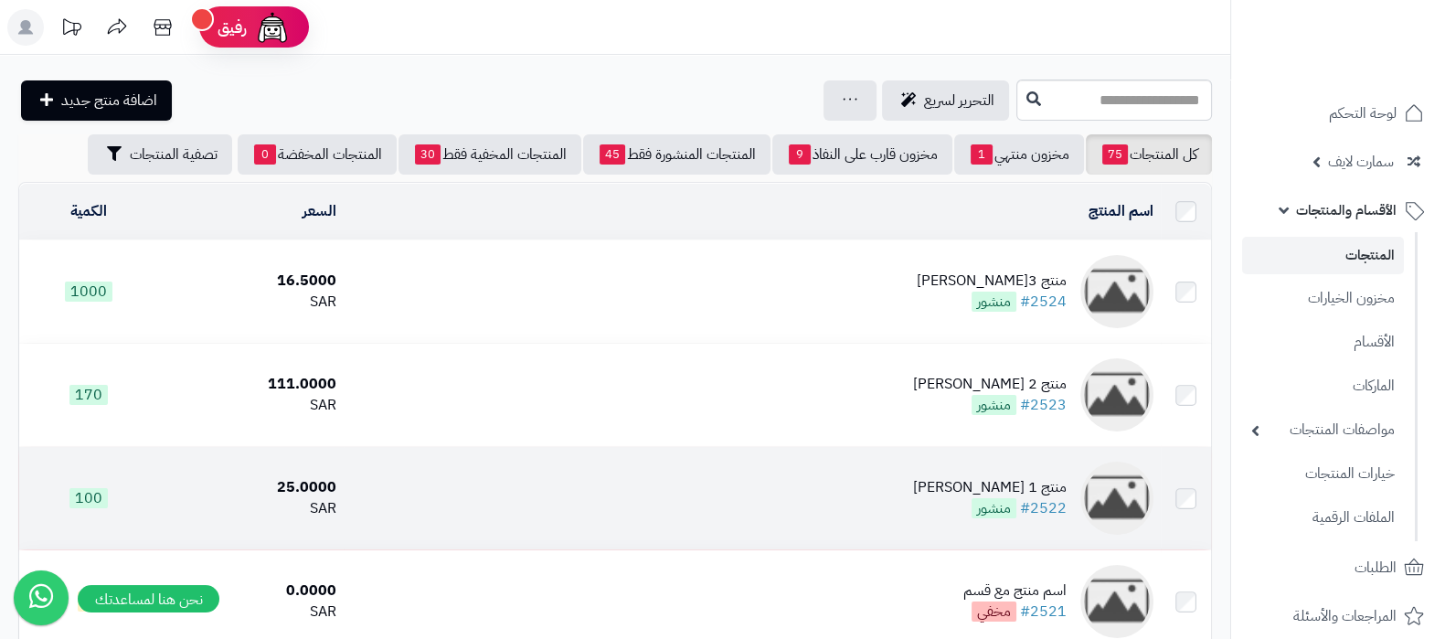
click at [987, 478] on div "منتج 1 كوفي ديو" at bounding box center [990, 487] width 154 height 21
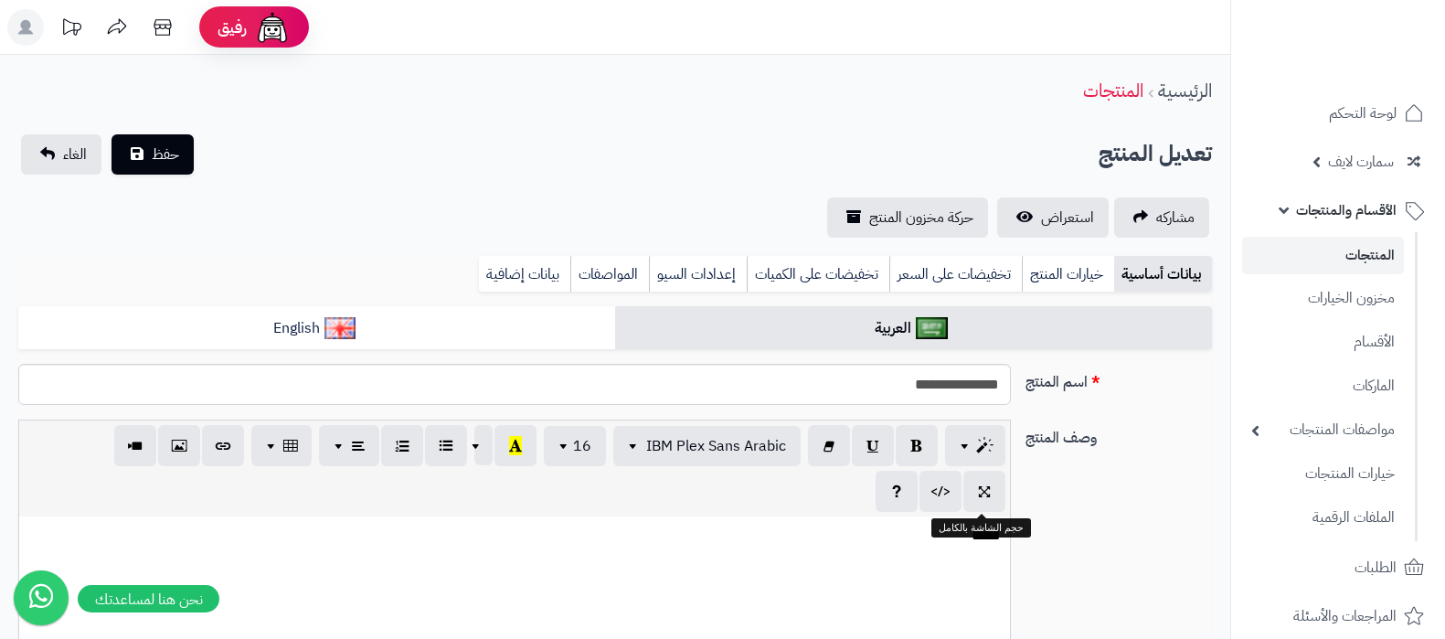
select select
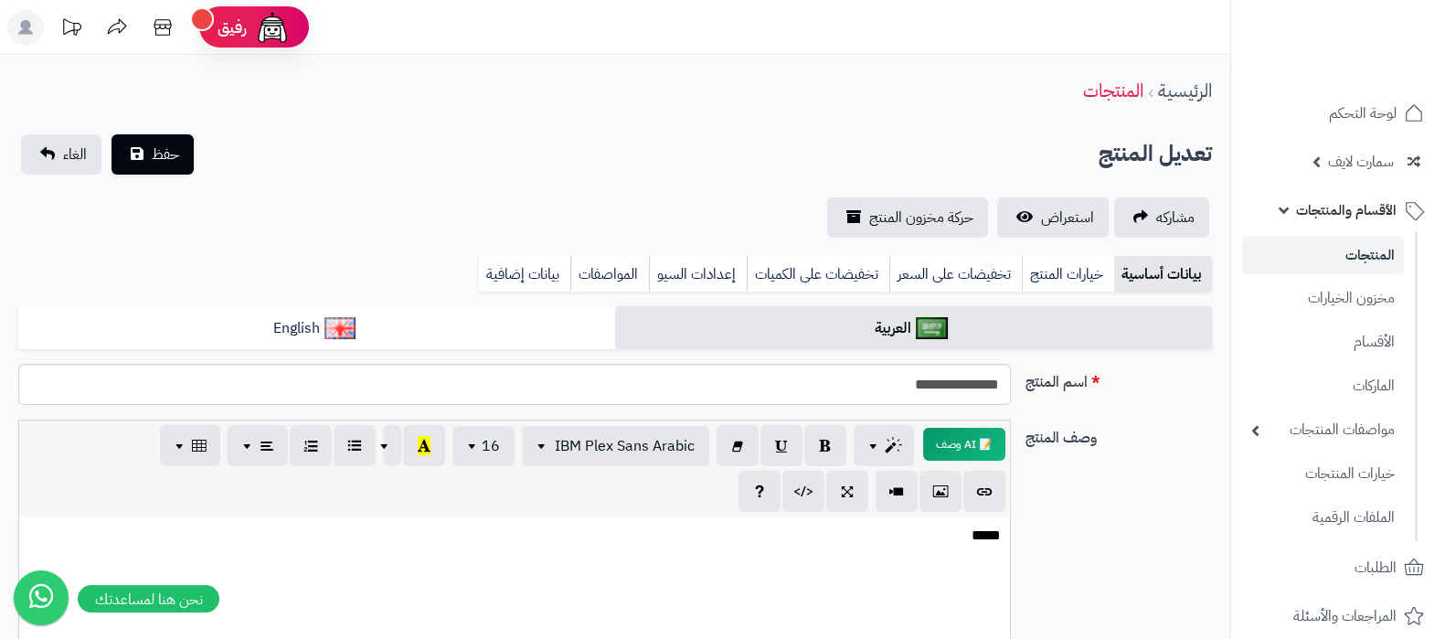
click at [1331, 253] on link "المنتجات" at bounding box center [1323, 255] width 162 height 37
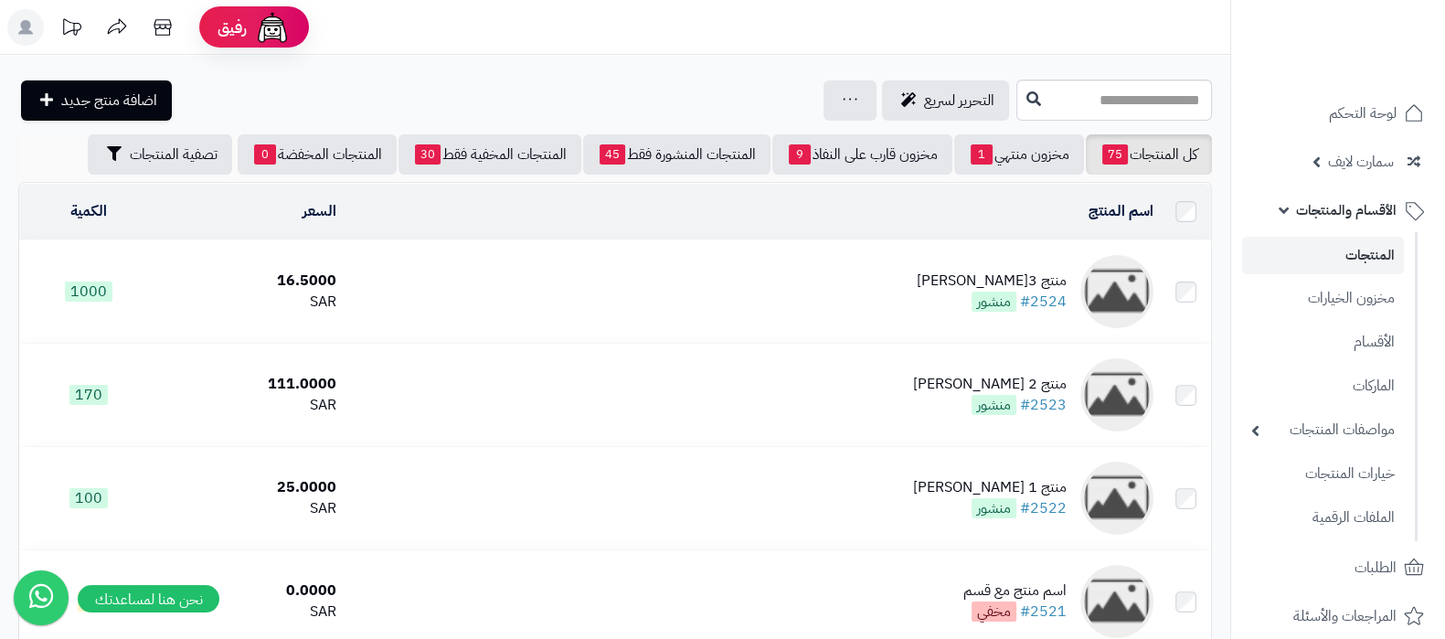
click at [1023, 270] on div "منتج 3[PERSON_NAME]" at bounding box center [992, 280] width 150 height 21
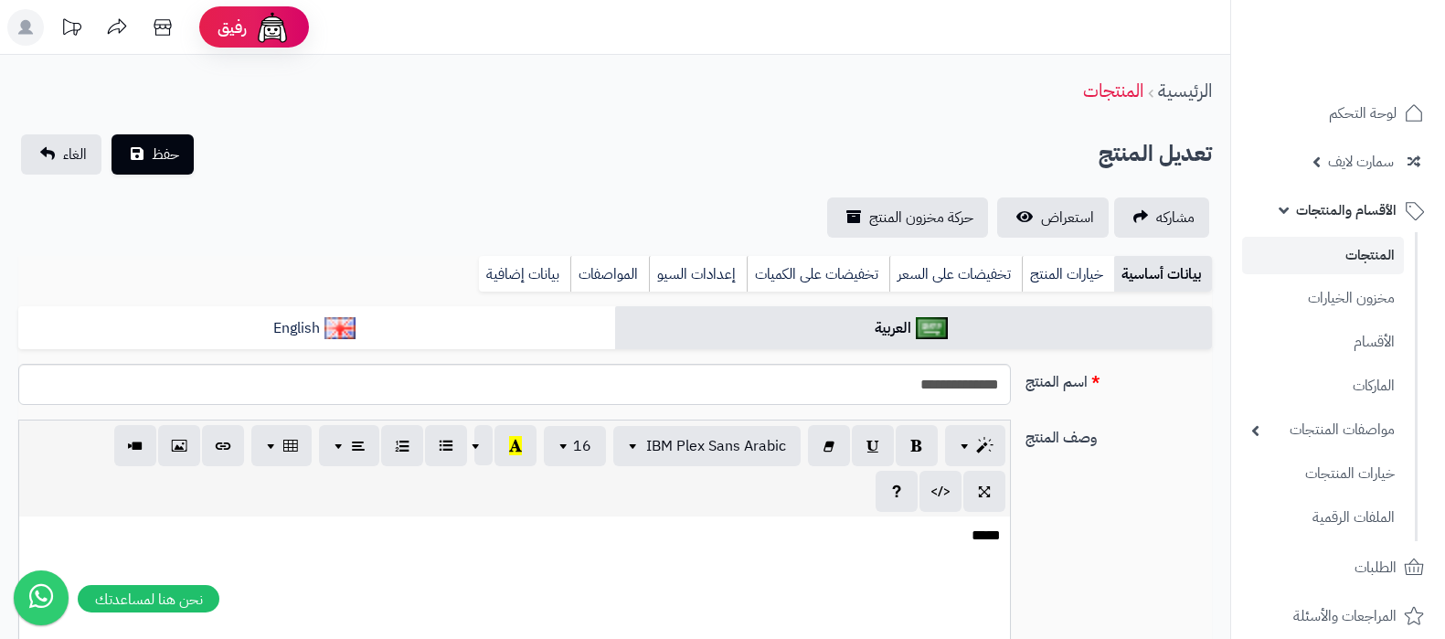
select select
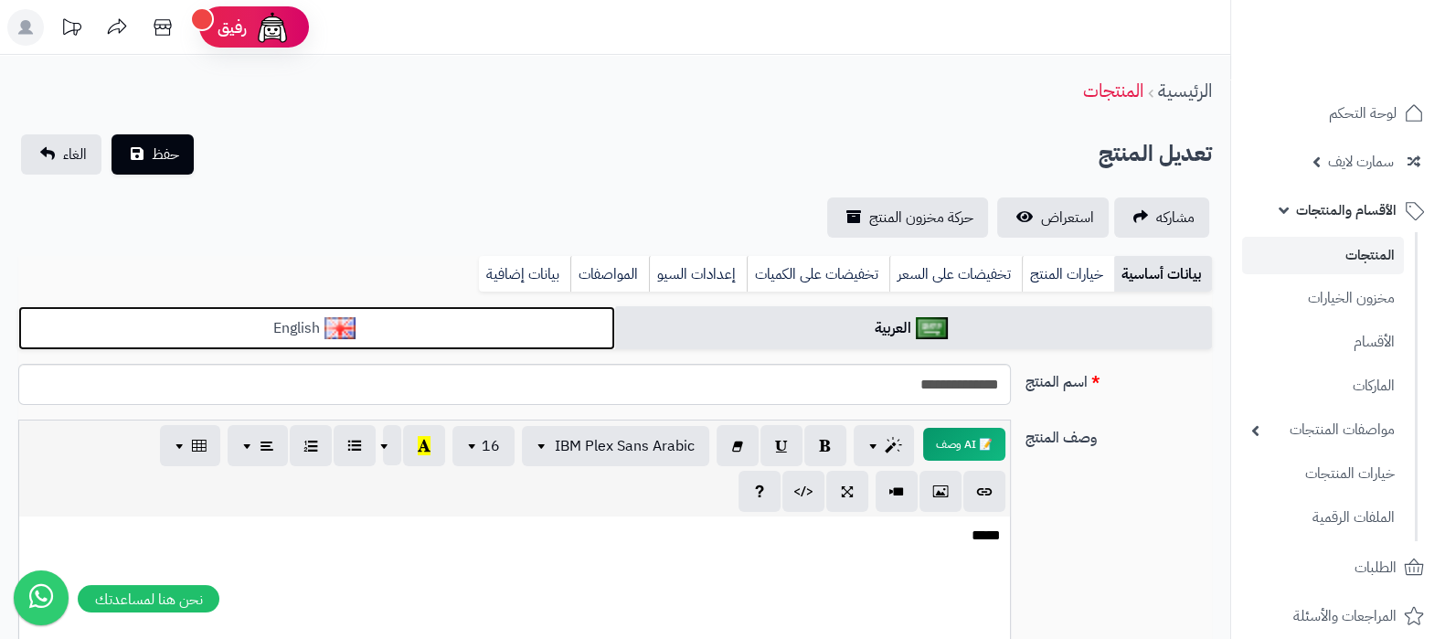
click at [455, 326] on link "English" at bounding box center [316, 328] width 597 height 45
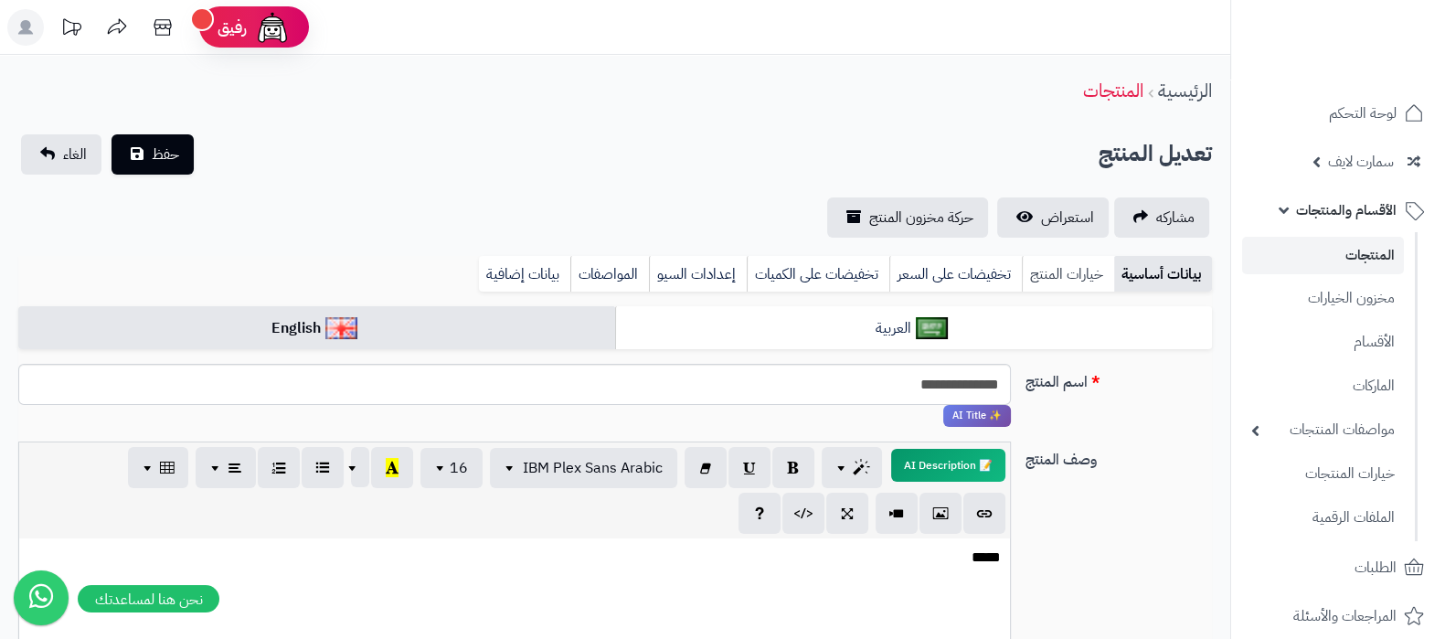
click at [1095, 272] on link "خيارات المنتج" at bounding box center [1068, 274] width 92 height 37
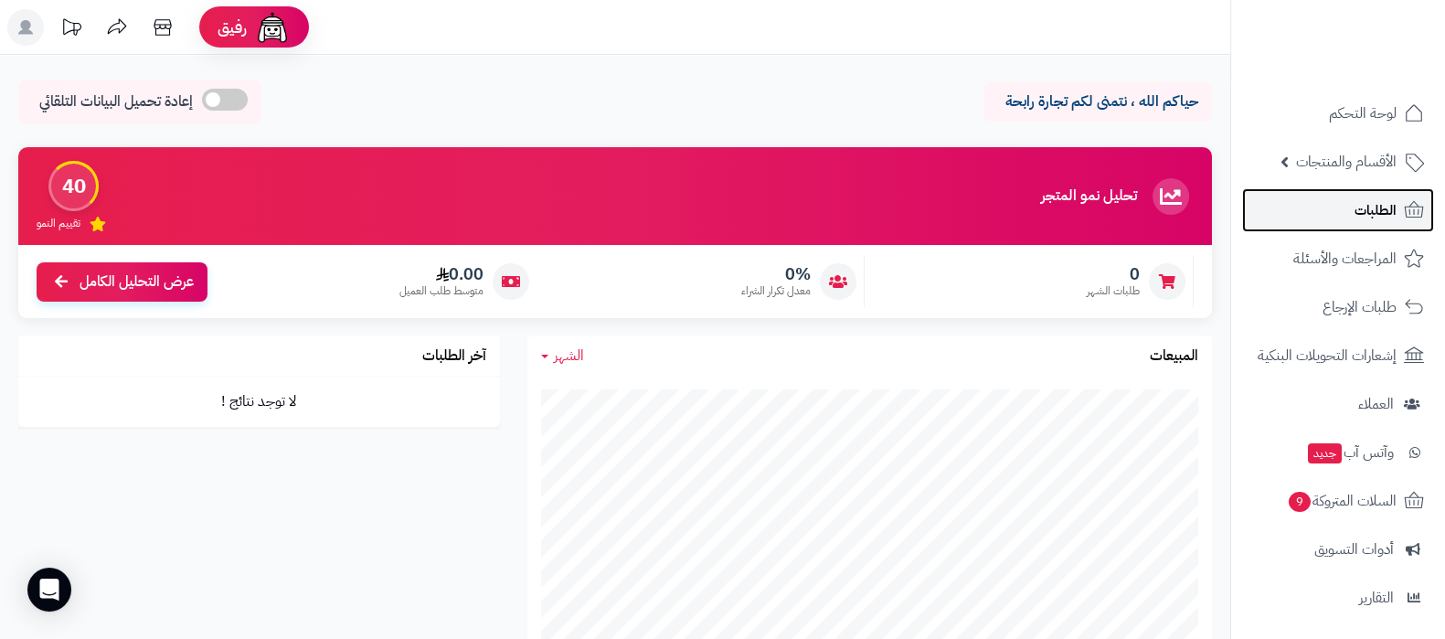
click at [1330, 210] on link "الطلبات" at bounding box center [1338, 210] width 192 height 44
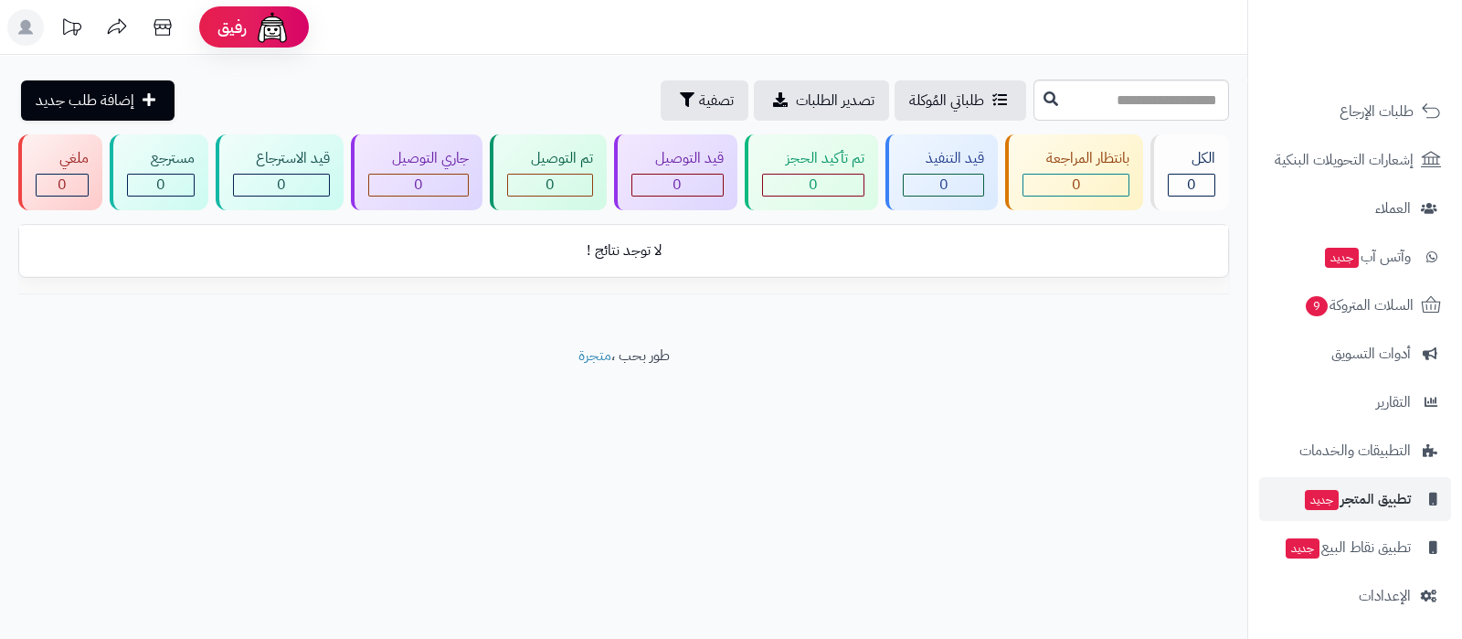
scroll to position [196, 0]
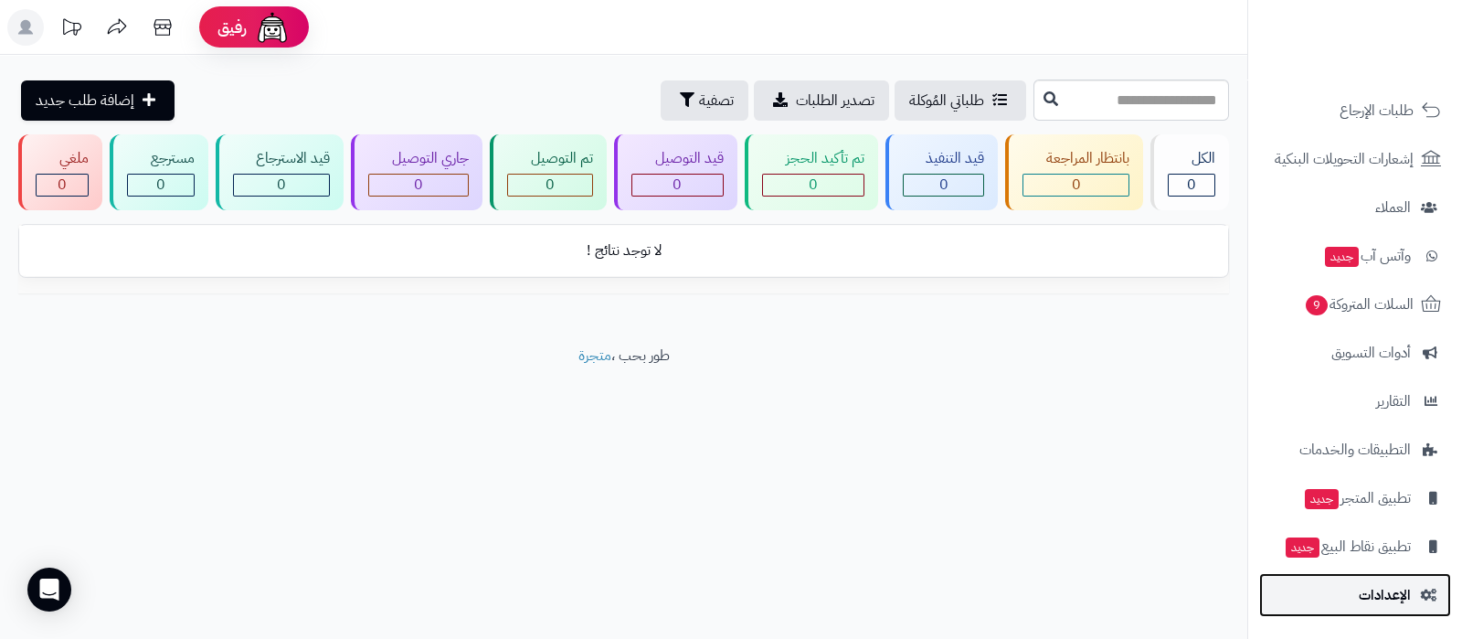
click at [1363, 605] on span "الإعدادات" at bounding box center [1385, 595] width 52 height 26
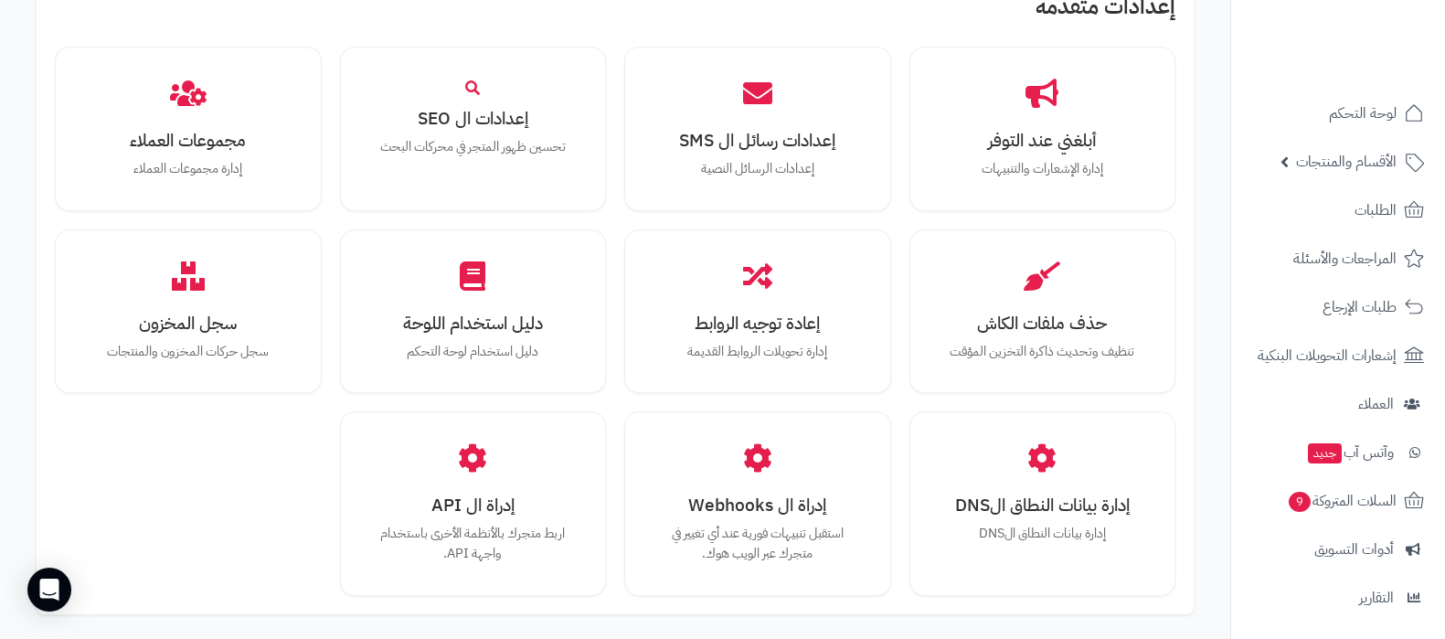
scroll to position [1690, 0]
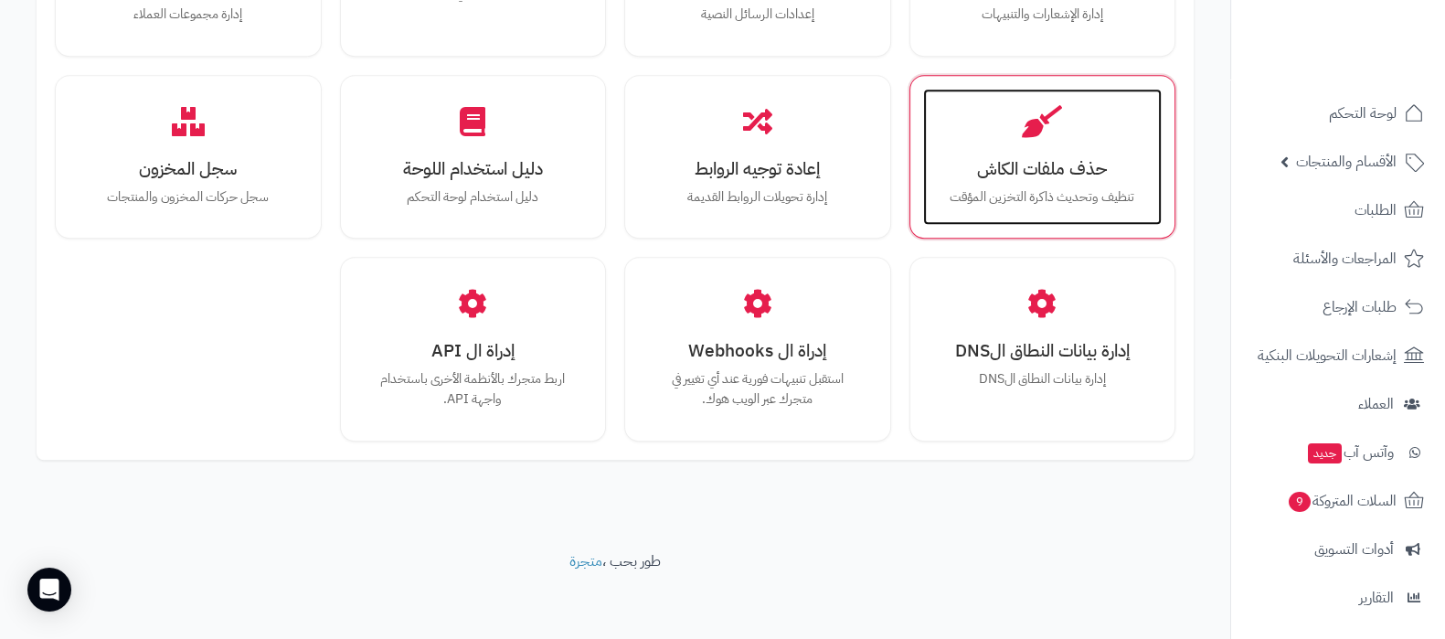
click at [1060, 187] on p "تنظيف وتحديث ذاكرة التخزين المؤقت" at bounding box center [1042, 197] width 203 height 20
